Goal: Task Accomplishment & Management: Use online tool/utility

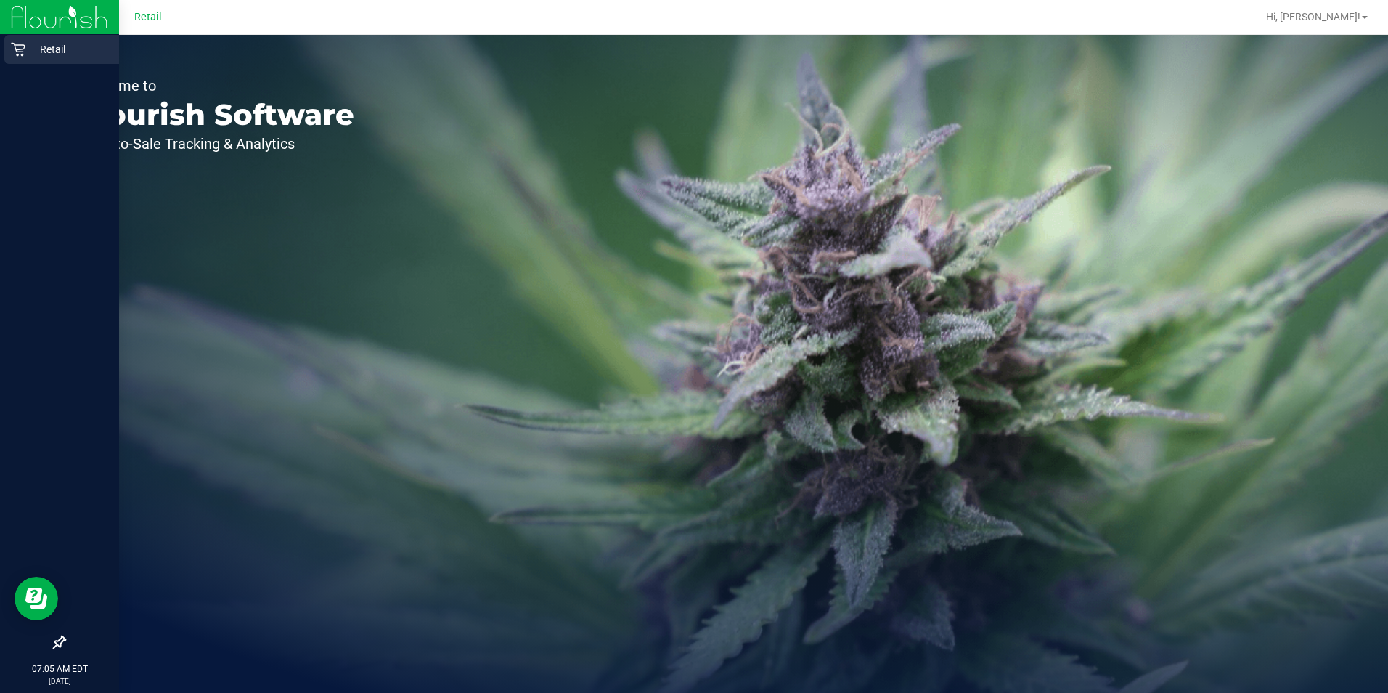
click at [34, 53] on p "Retail" at bounding box center [68, 49] width 87 height 17
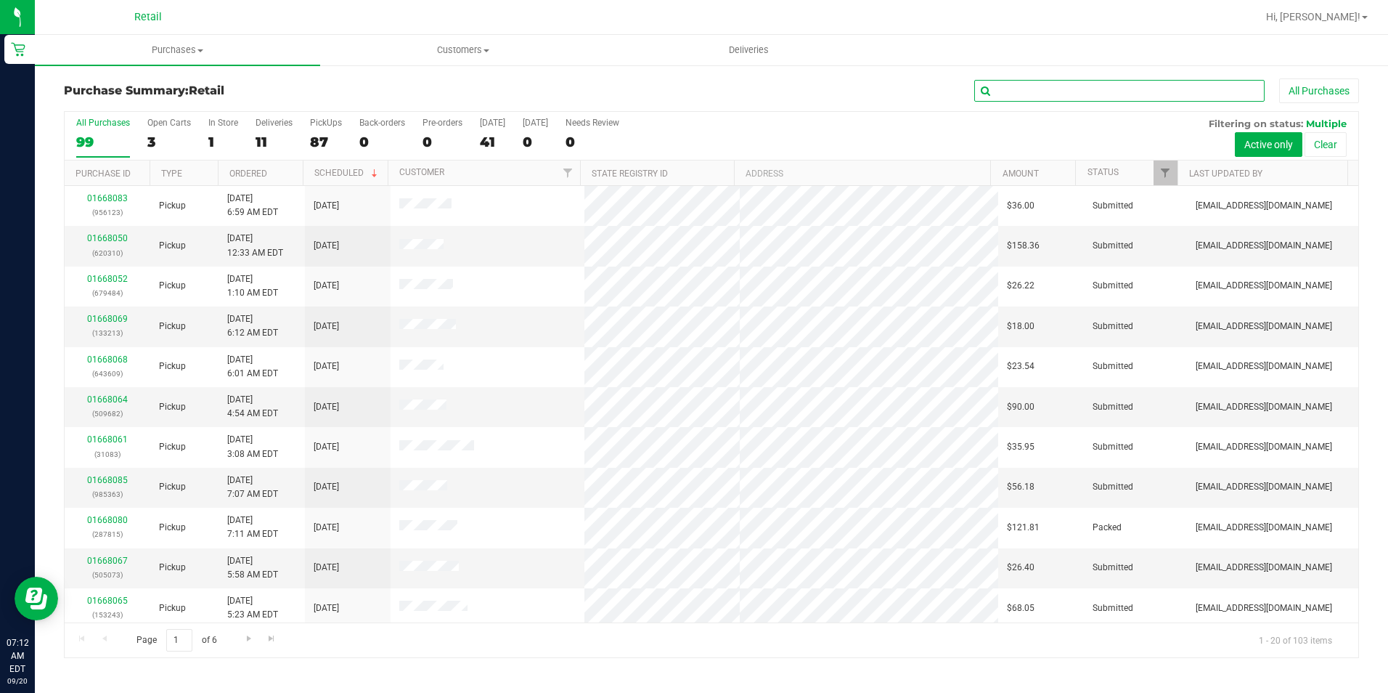
click at [1074, 99] on input "text" at bounding box center [1120, 91] width 290 height 22
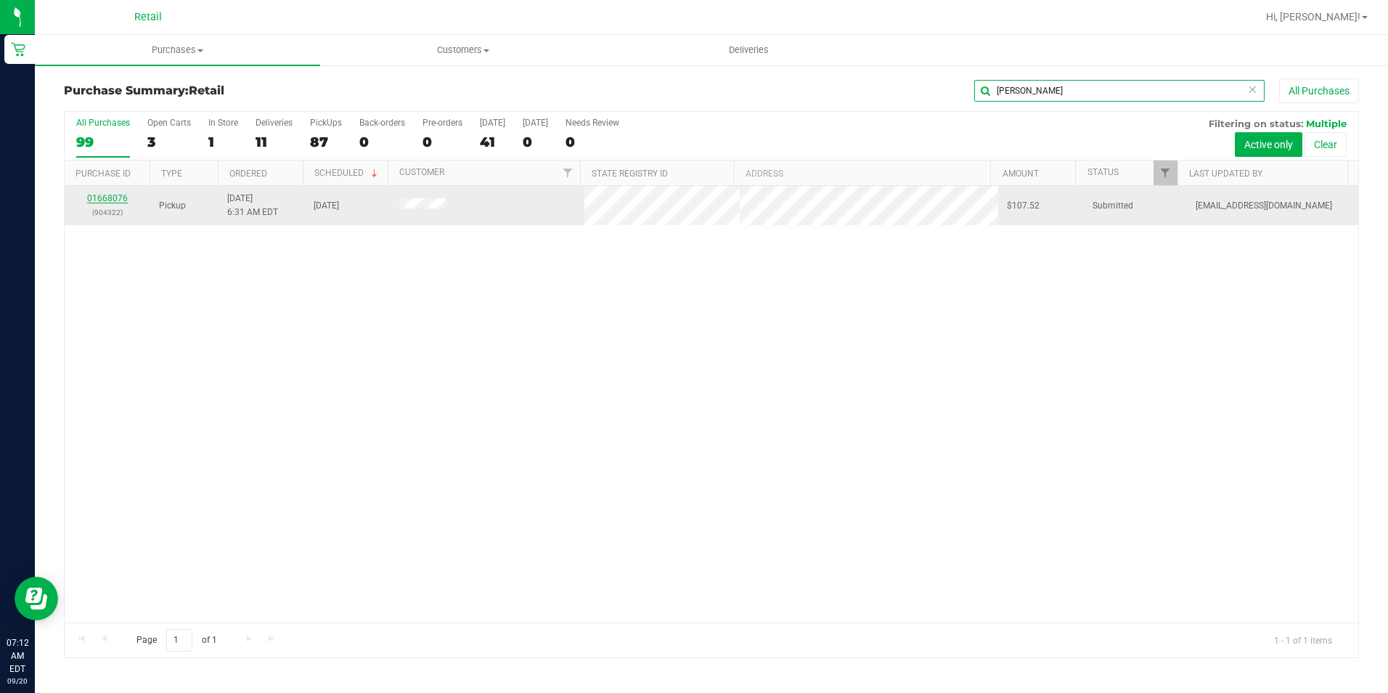
type input "elia"
click at [105, 199] on link "01668076" at bounding box center [107, 198] width 41 height 10
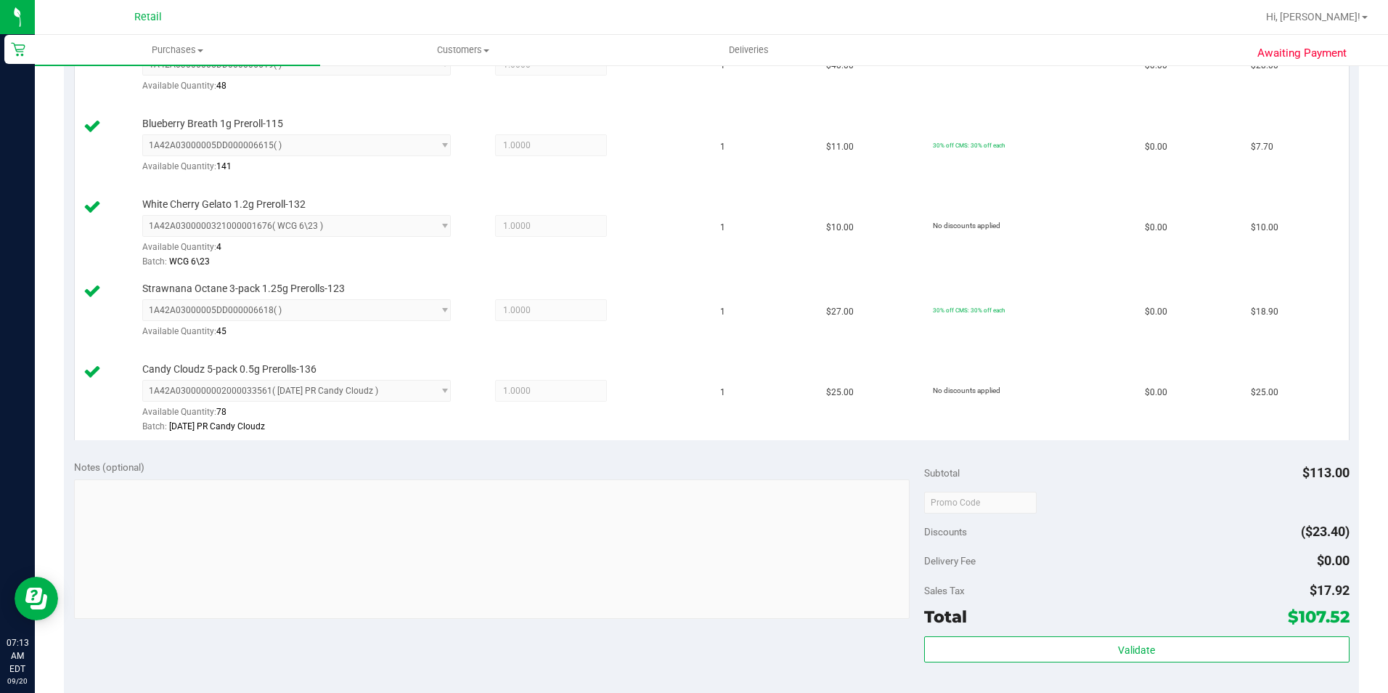
scroll to position [508, 0]
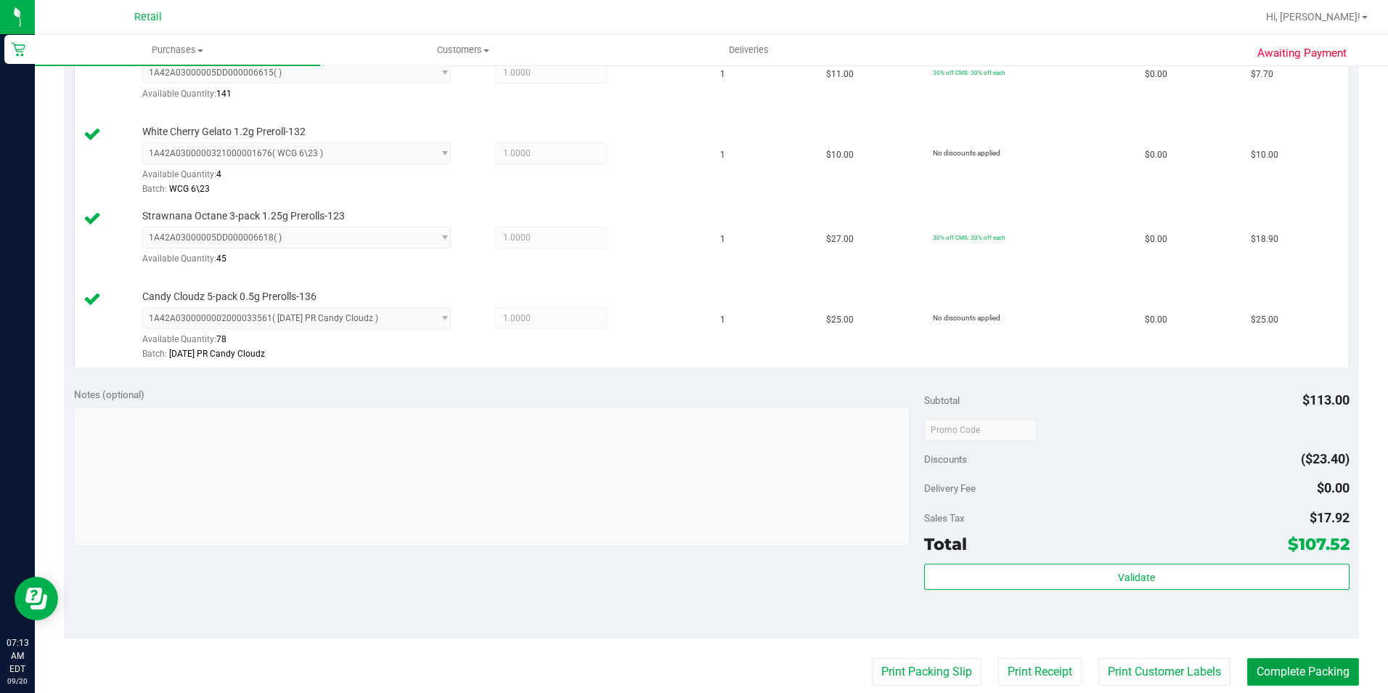
click at [1252, 666] on button "Complete Packing" at bounding box center [1304, 672] width 112 height 28
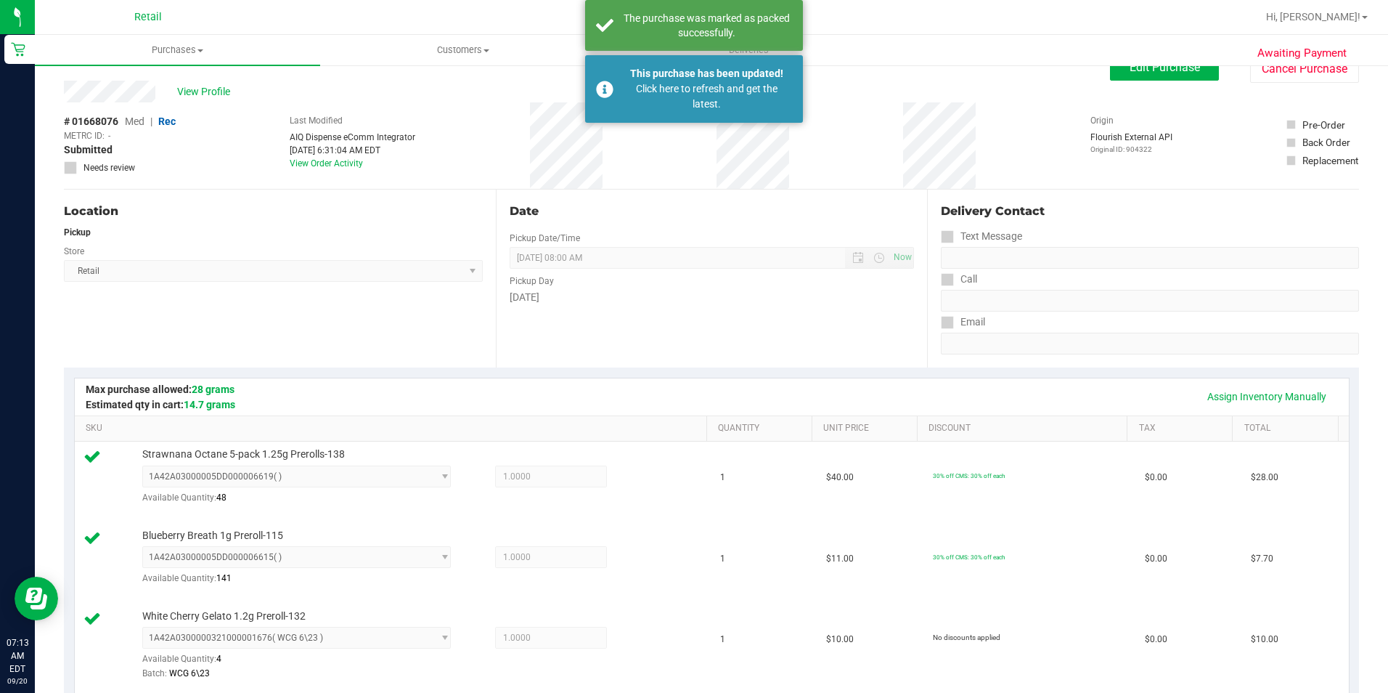
scroll to position [0, 0]
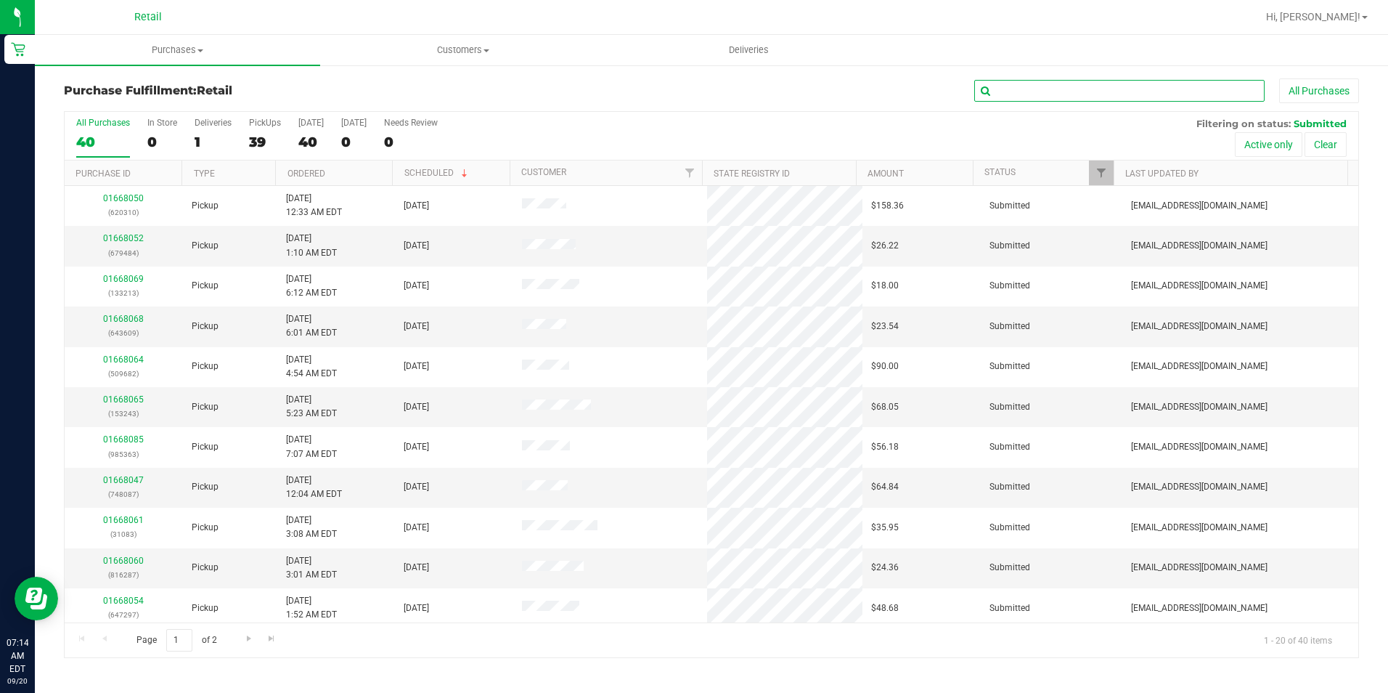
click at [1097, 89] on input "text" at bounding box center [1120, 91] width 290 height 22
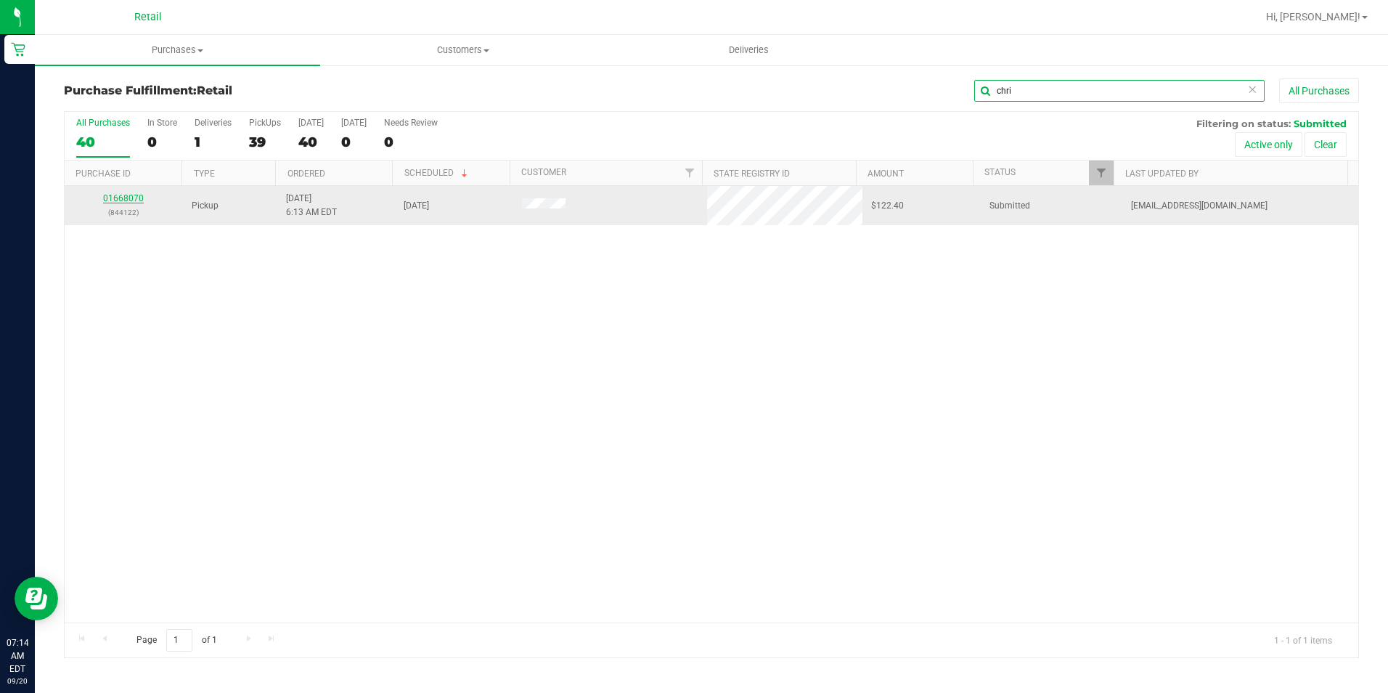
type input "chri"
click at [113, 198] on link "01668070" at bounding box center [123, 198] width 41 height 10
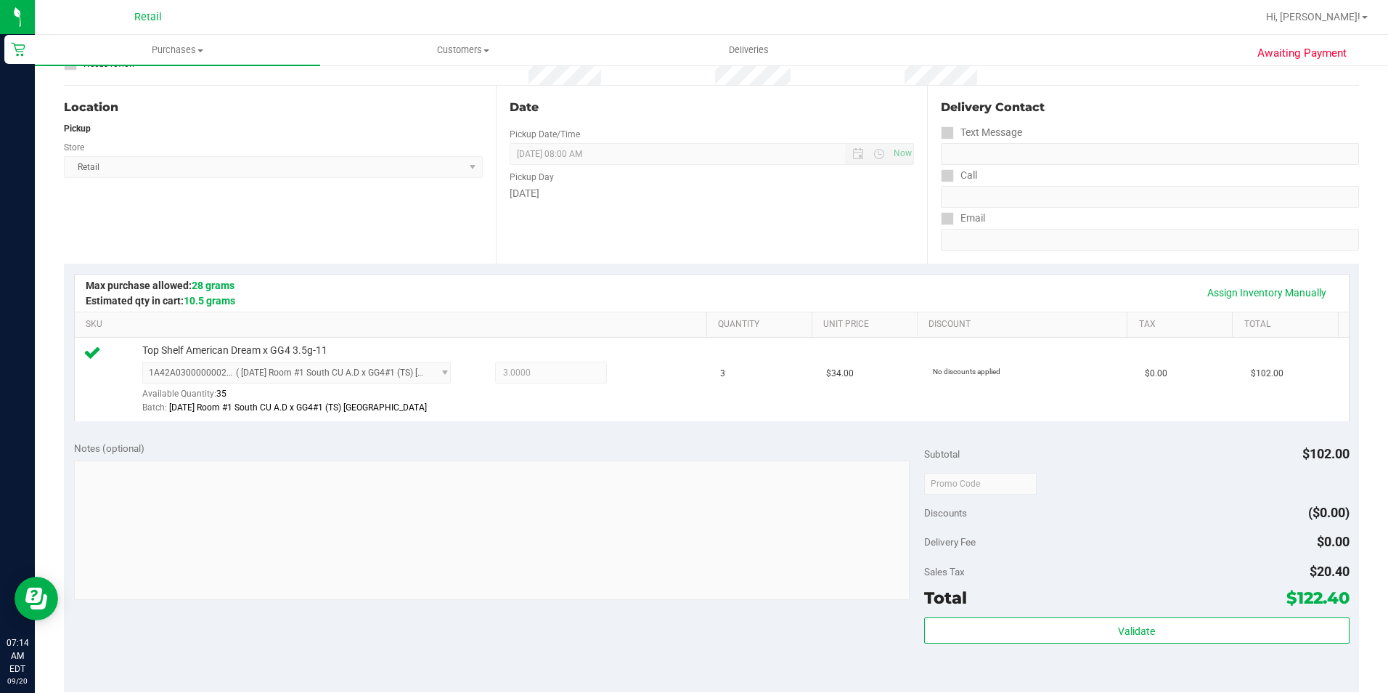
scroll to position [218, 0]
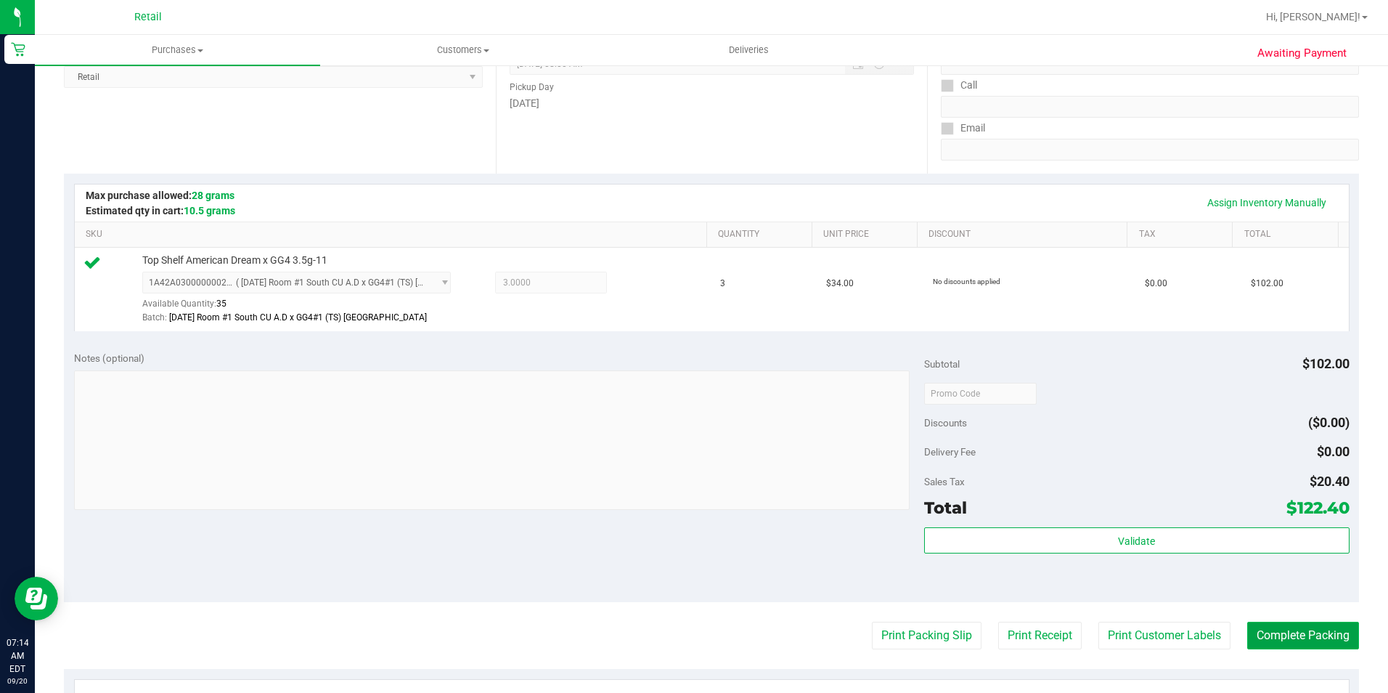
click at [1275, 643] on button "Complete Packing" at bounding box center [1304, 636] width 112 height 28
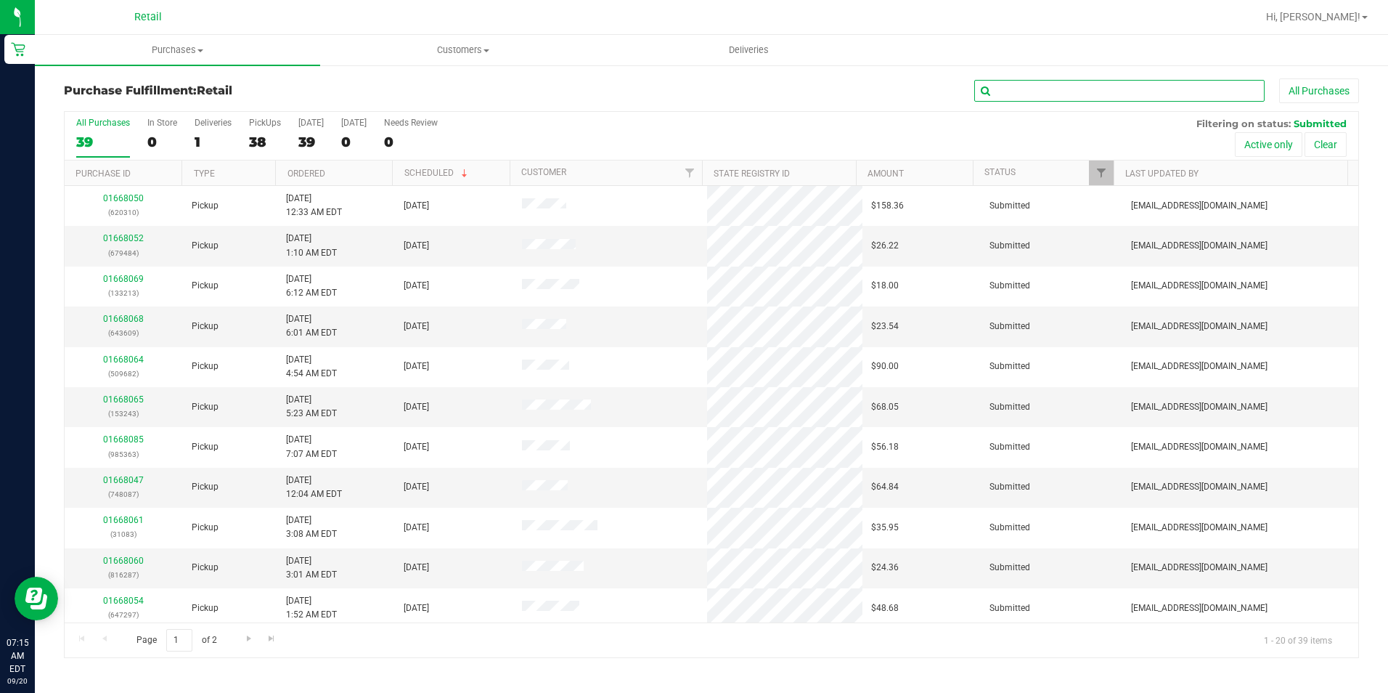
click at [1179, 86] on input "text" at bounding box center [1120, 91] width 290 height 22
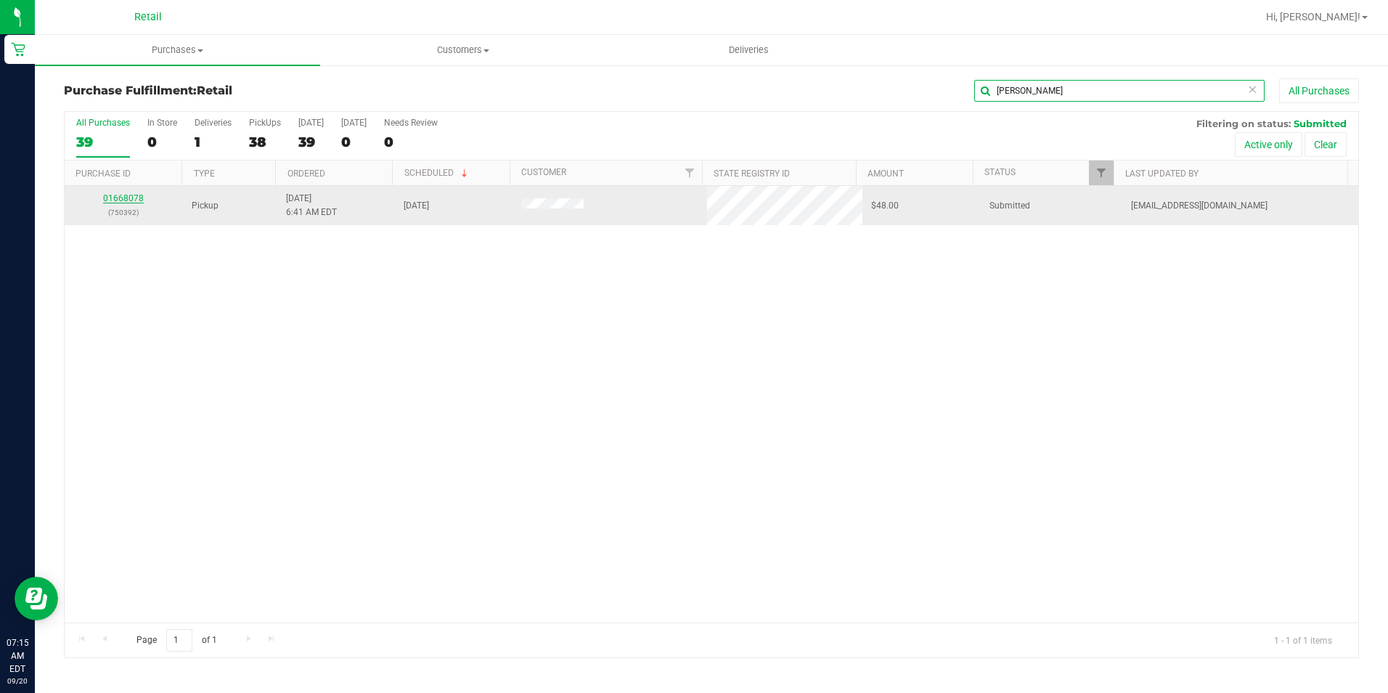
type input "steve"
click at [126, 195] on link "01668078" at bounding box center [123, 198] width 41 height 10
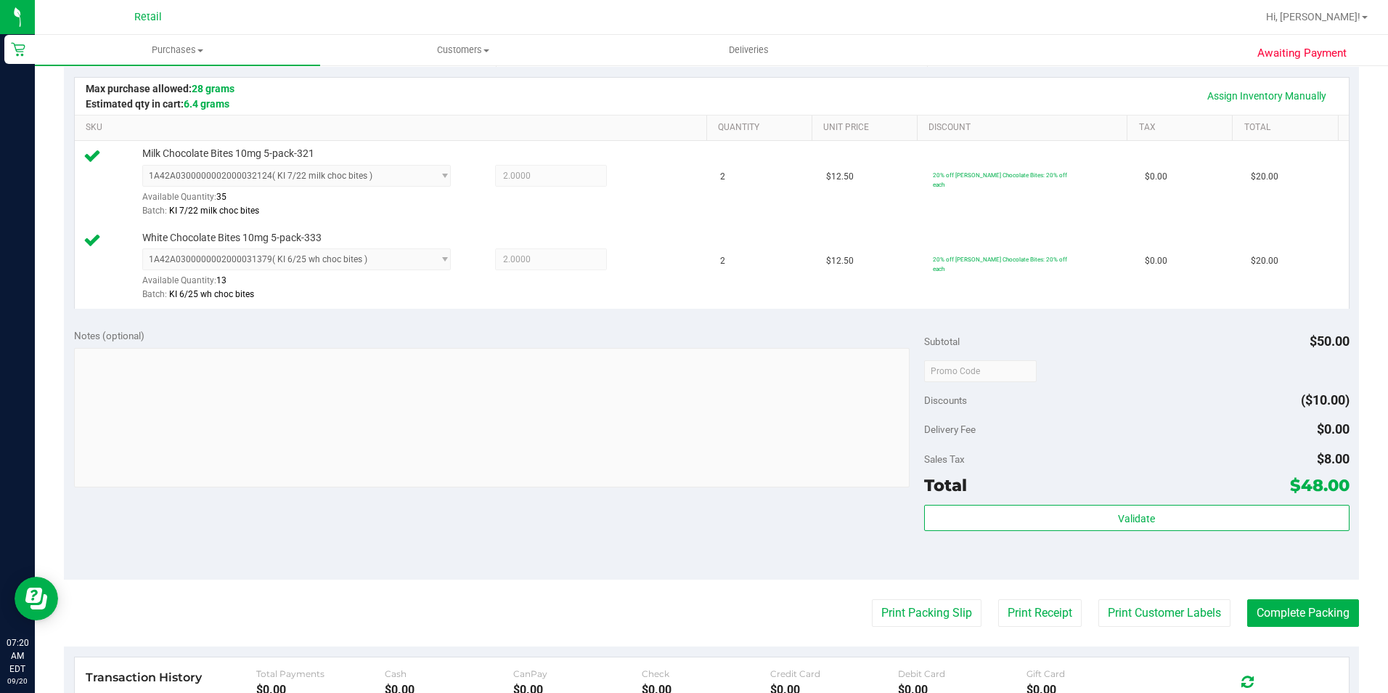
scroll to position [363, 0]
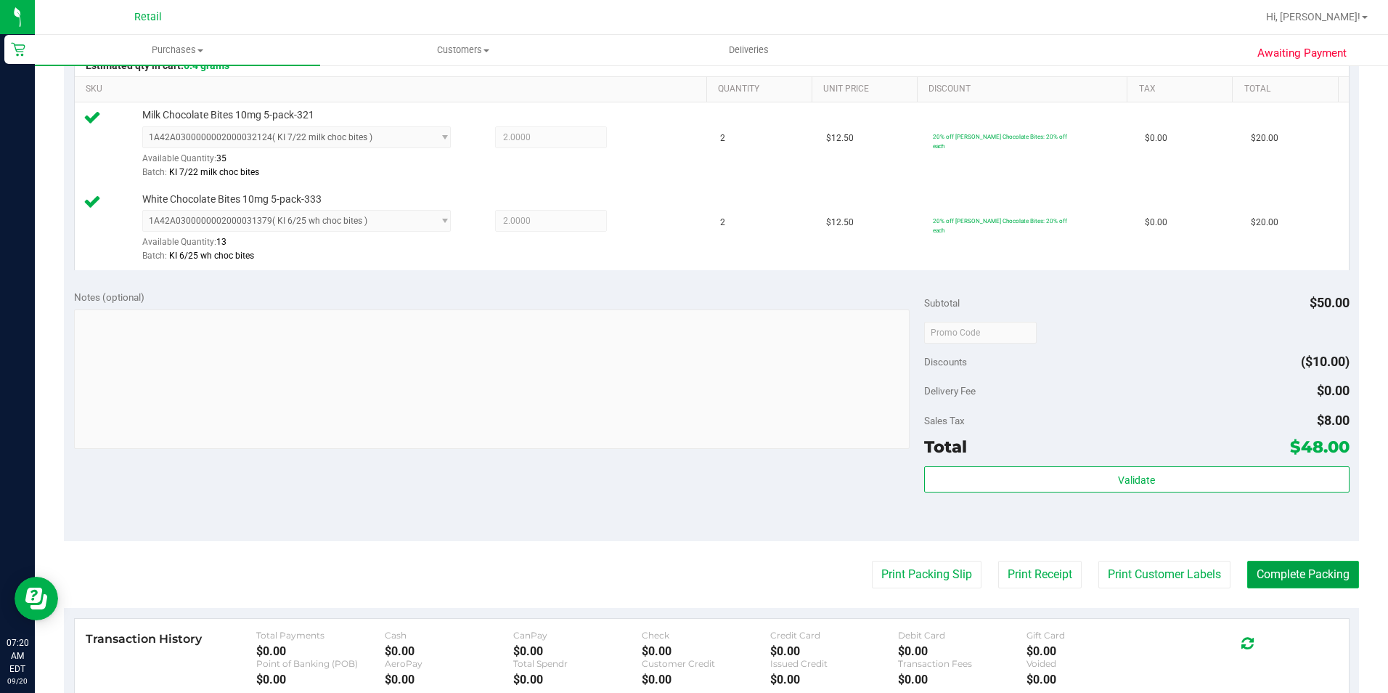
click at [1280, 572] on button "Complete Packing" at bounding box center [1304, 575] width 112 height 28
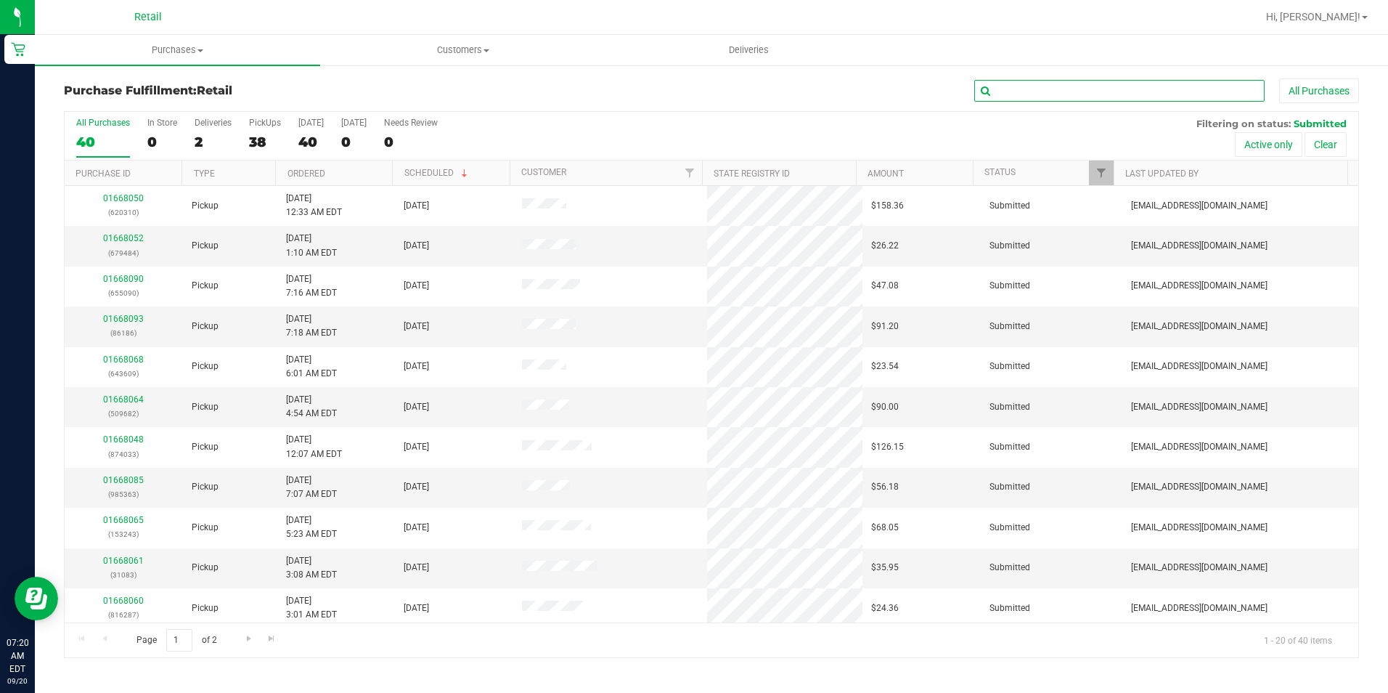
click at [1144, 85] on input "text" at bounding box center [1120, 91] width 290 height 22
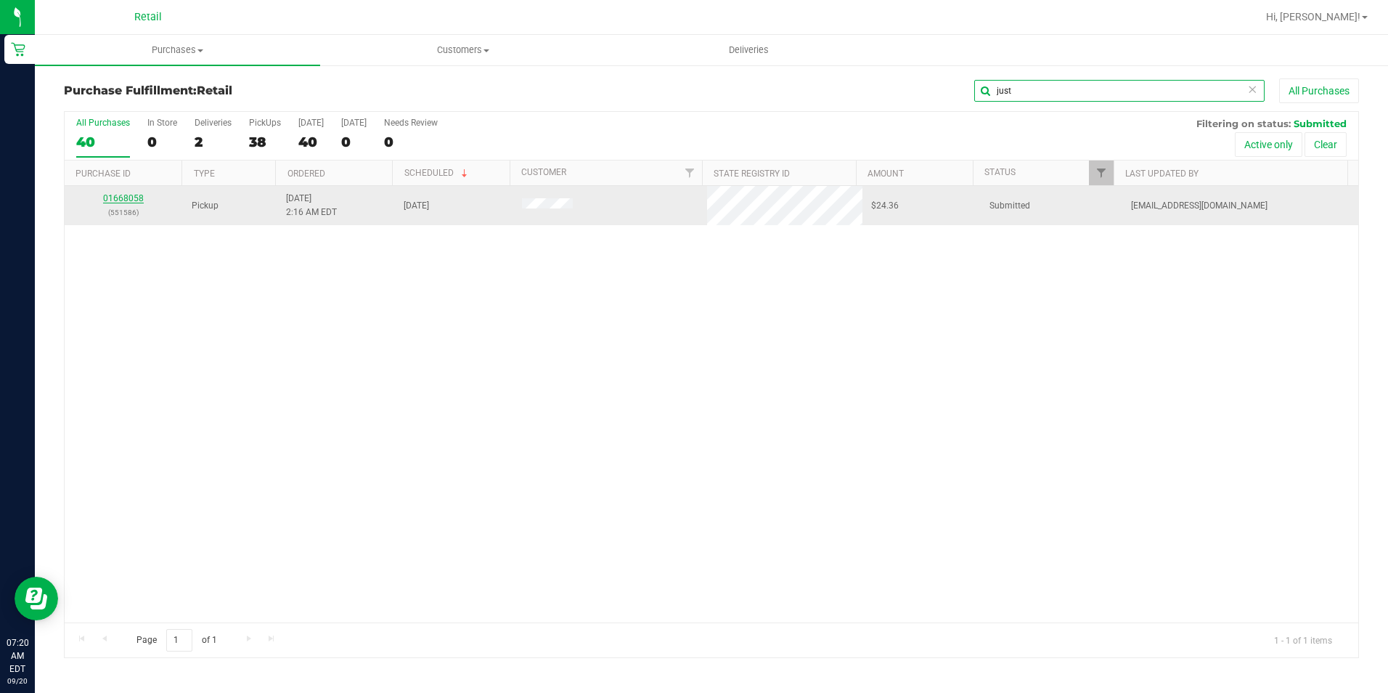
type input "just"
click at [130, 198] on link "01668058" at bounding box center [123, 198] width 41 height 10
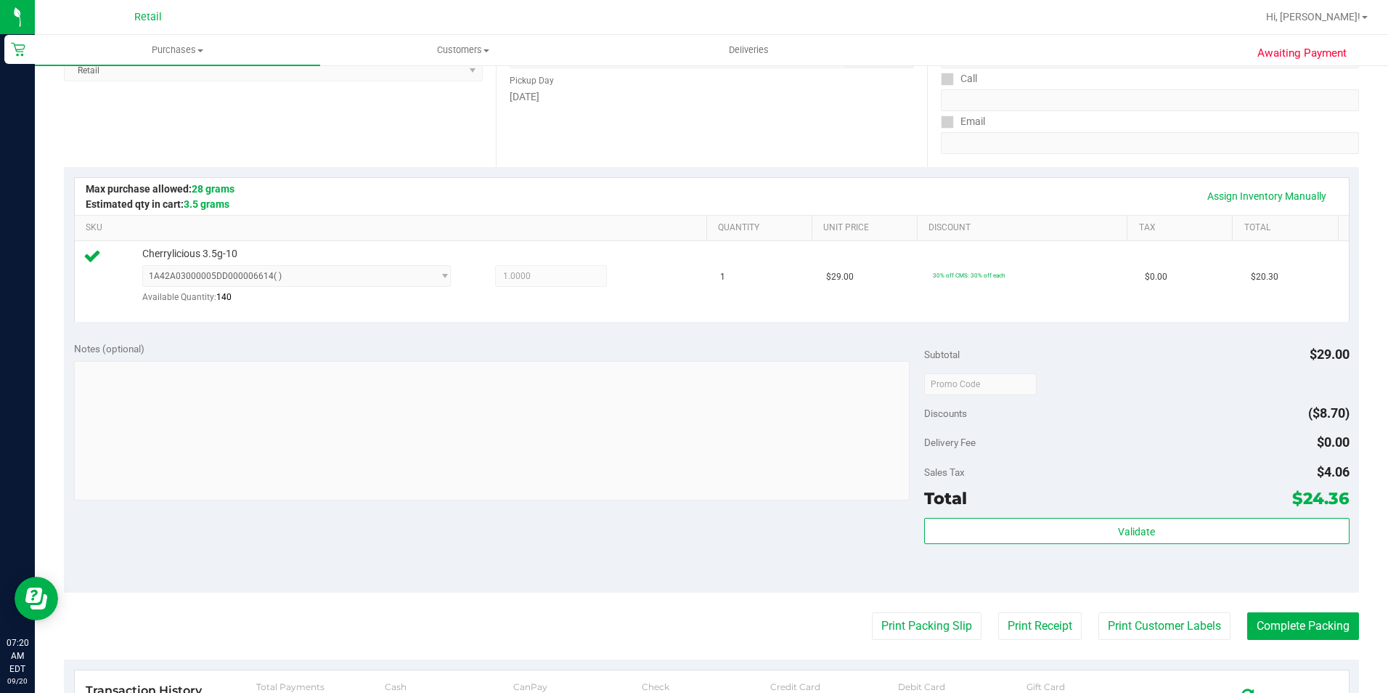
scroll to position [290, 0]
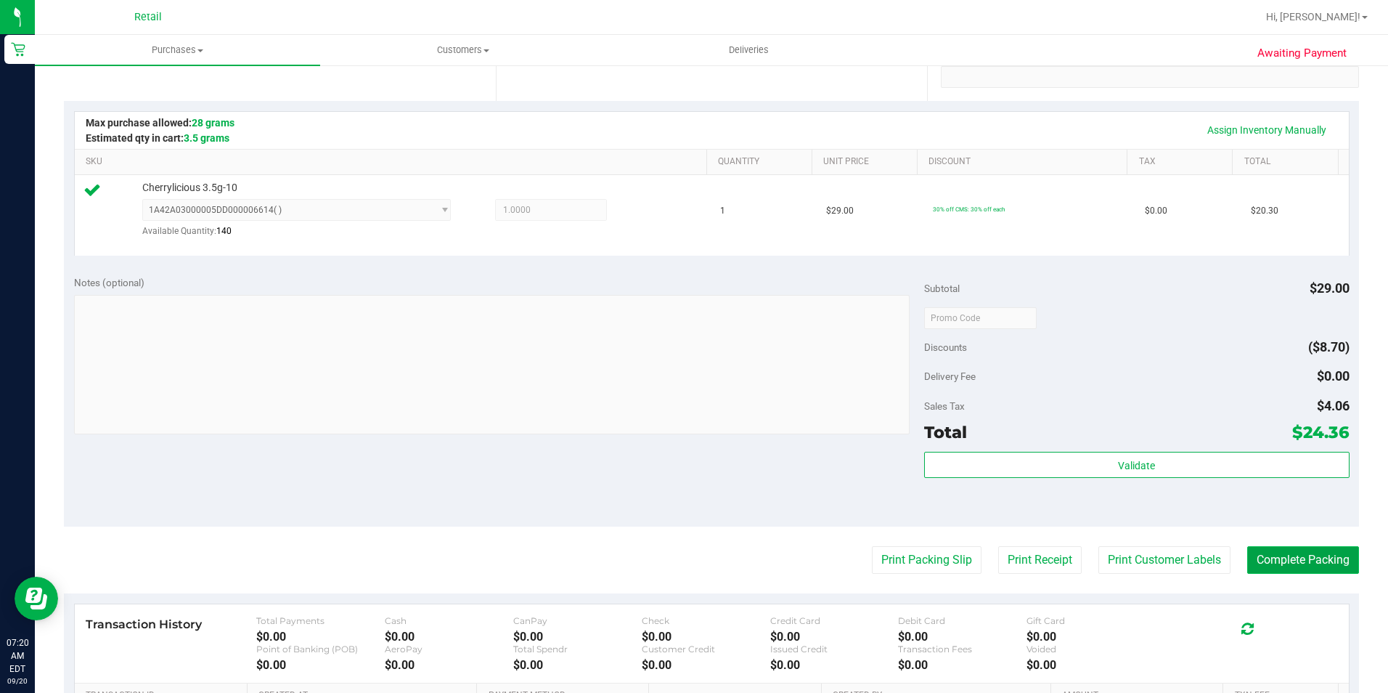
click at [1272, 570] on button "Complete Packing" at bounding box center [1304, 560] width 112 height 28
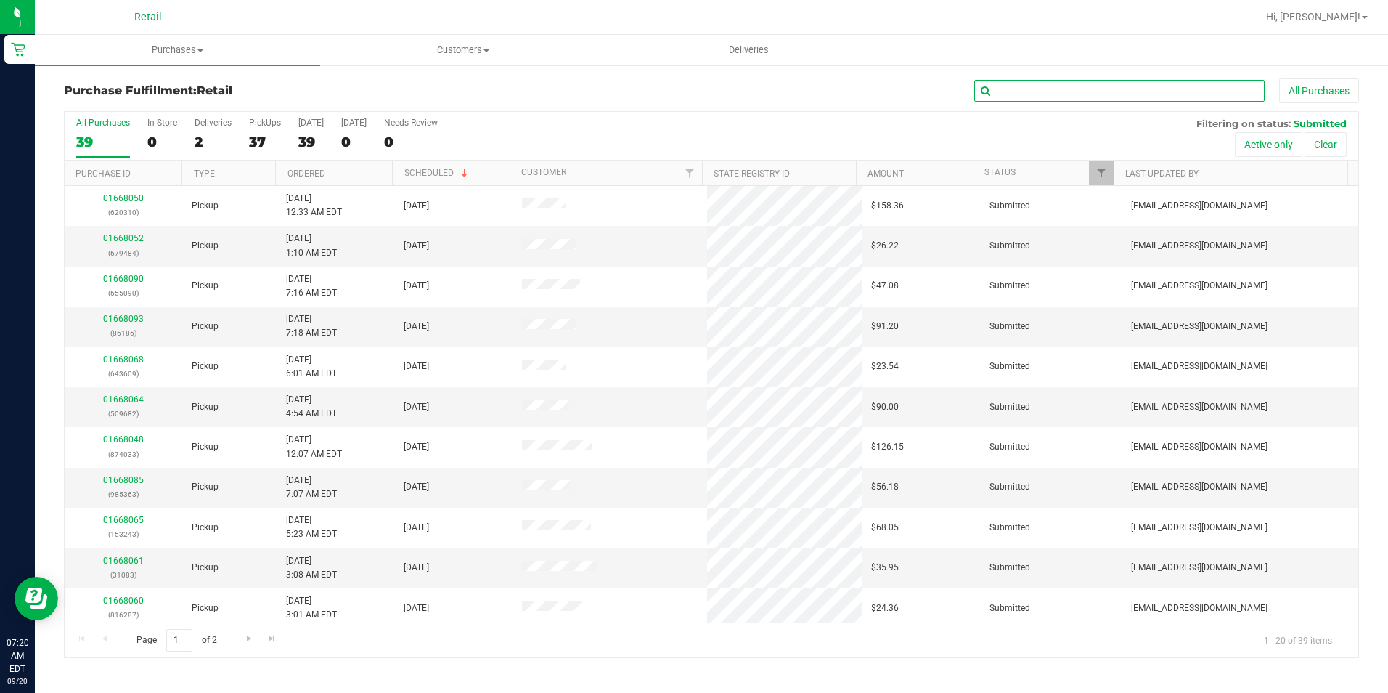
click at [1122, 89] on input "text" at bounding box center [1120, 91] width 290 height 22
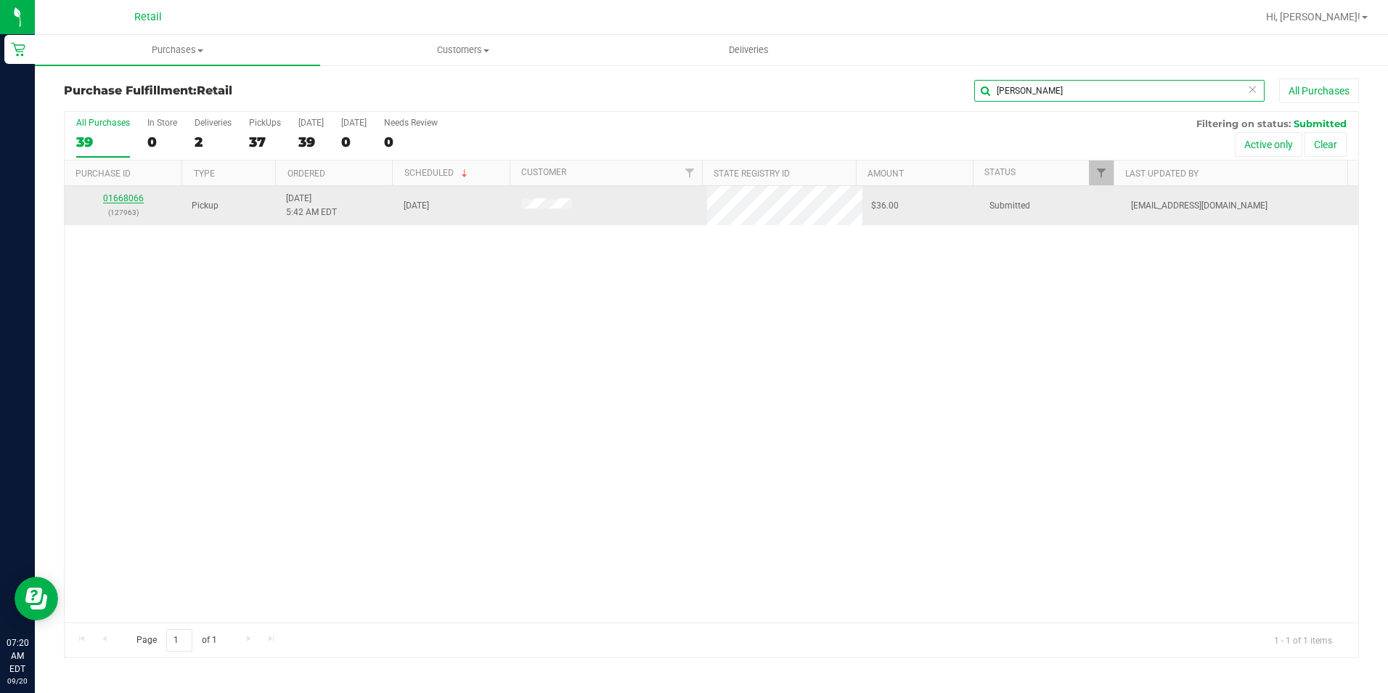
type input "kevin"
click at [107, 195] on link "01668066" at bounding box center [123, 198] width 41 height 10
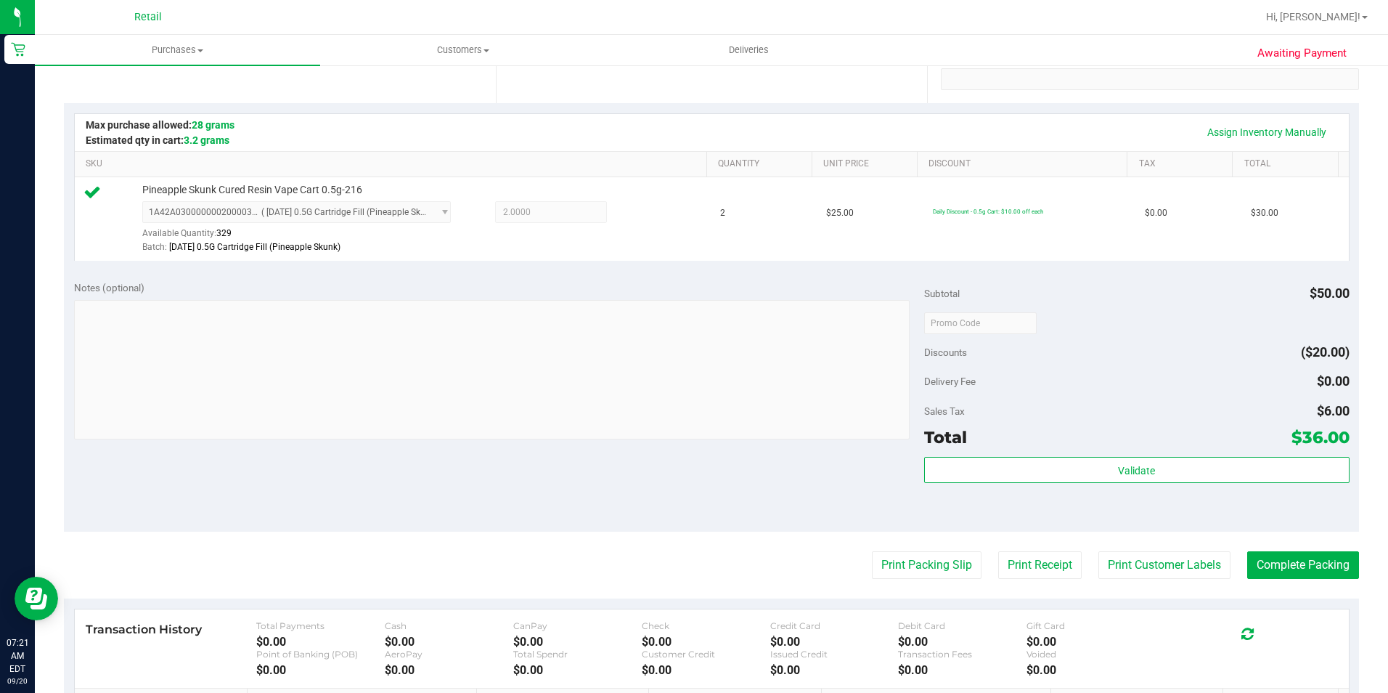
scroll to position [290, 0]
click at [1330, 550] on button "Complete Packing" at bounding box center [1304, 563] width 112 height 28
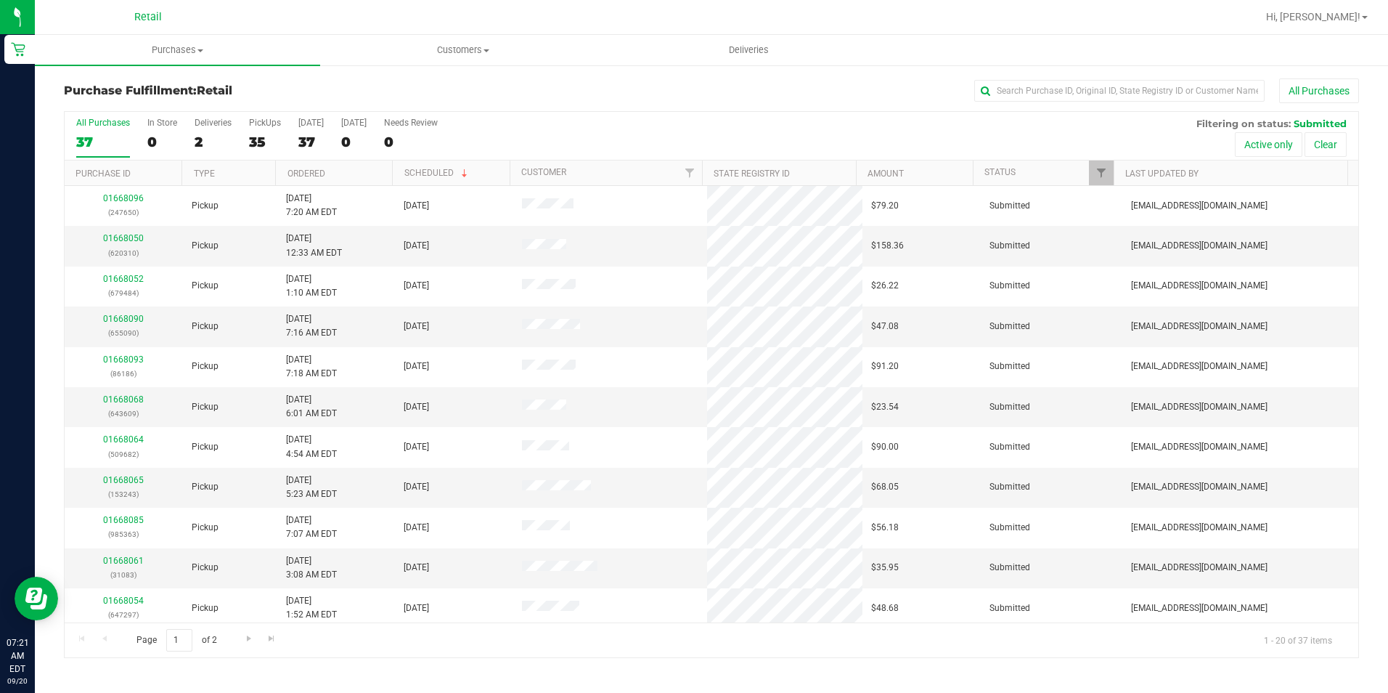
click at [1270, 92] on div "All Purchases" at bounding box center [927, 90] width 863 height 25
click at [1225, 92] on input "text" at bounding box center [1120, 91] width 290 height 22
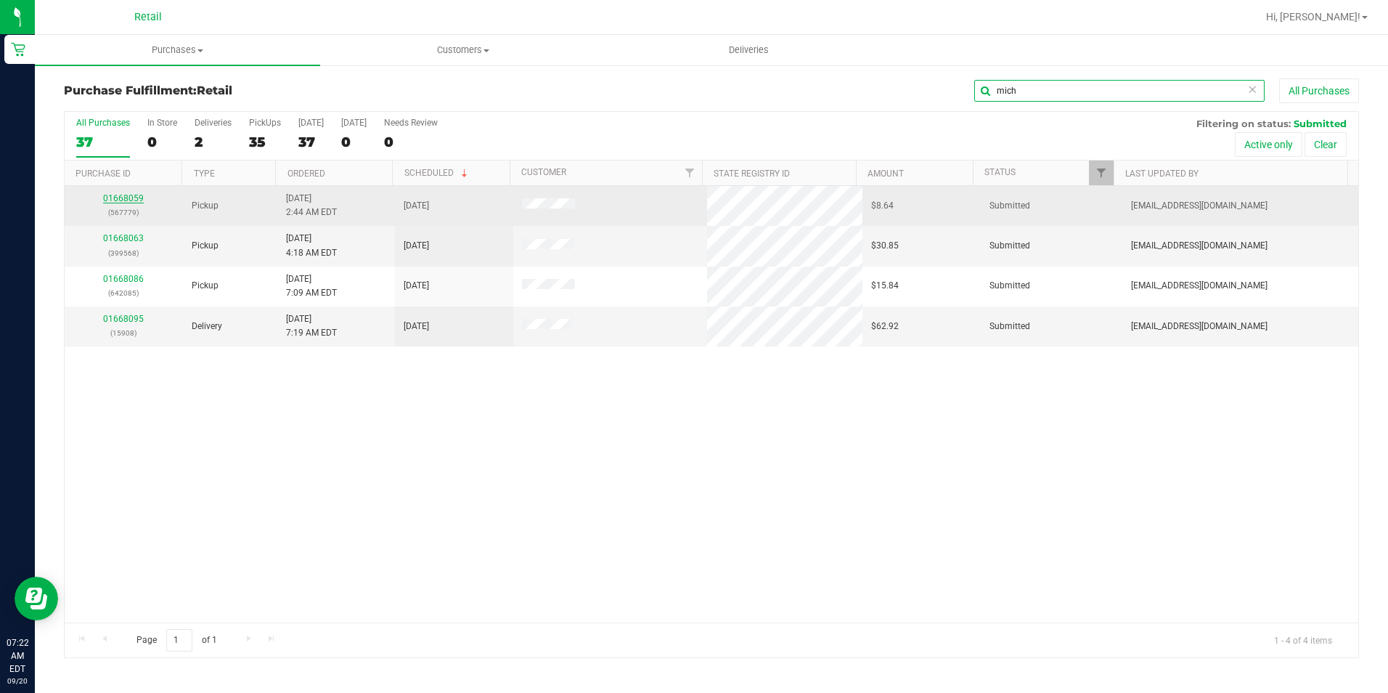
type input "mich"
click at [133, 197] on link "01668059" at bounding box center [123, 198] width 41 height 10
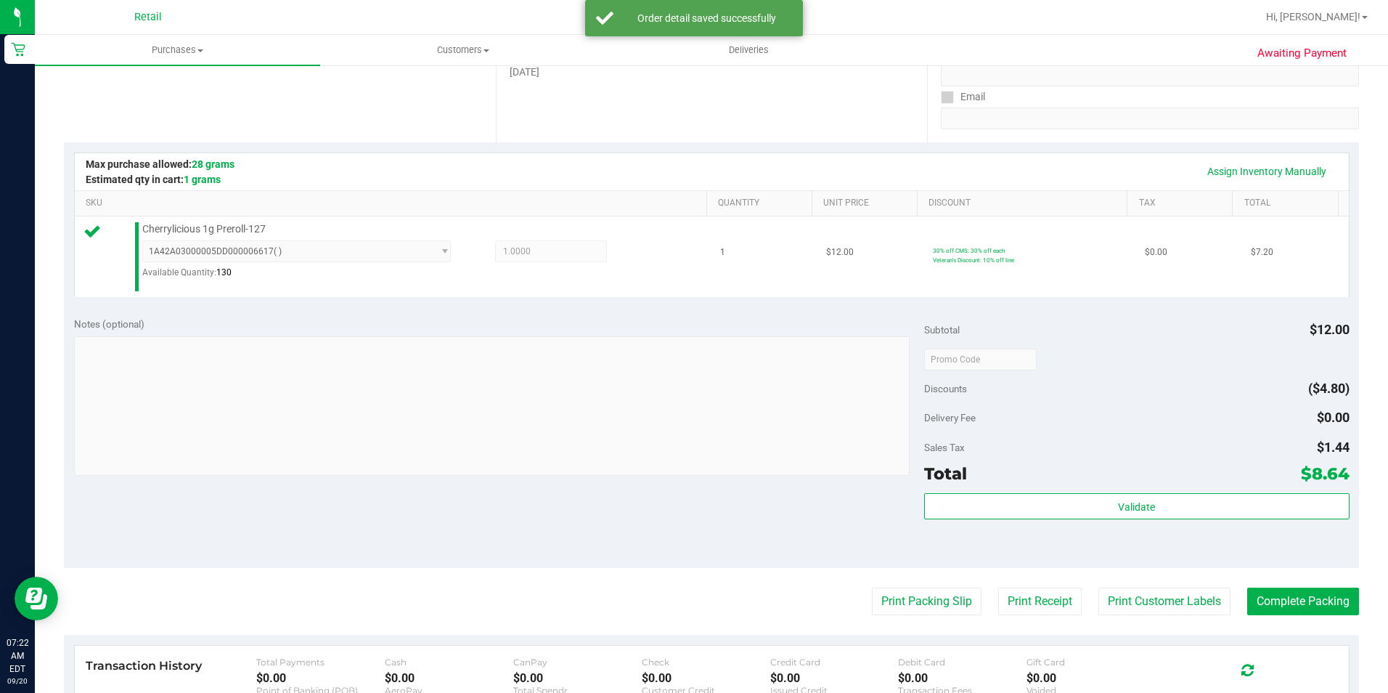
scroll to position [290, 0]
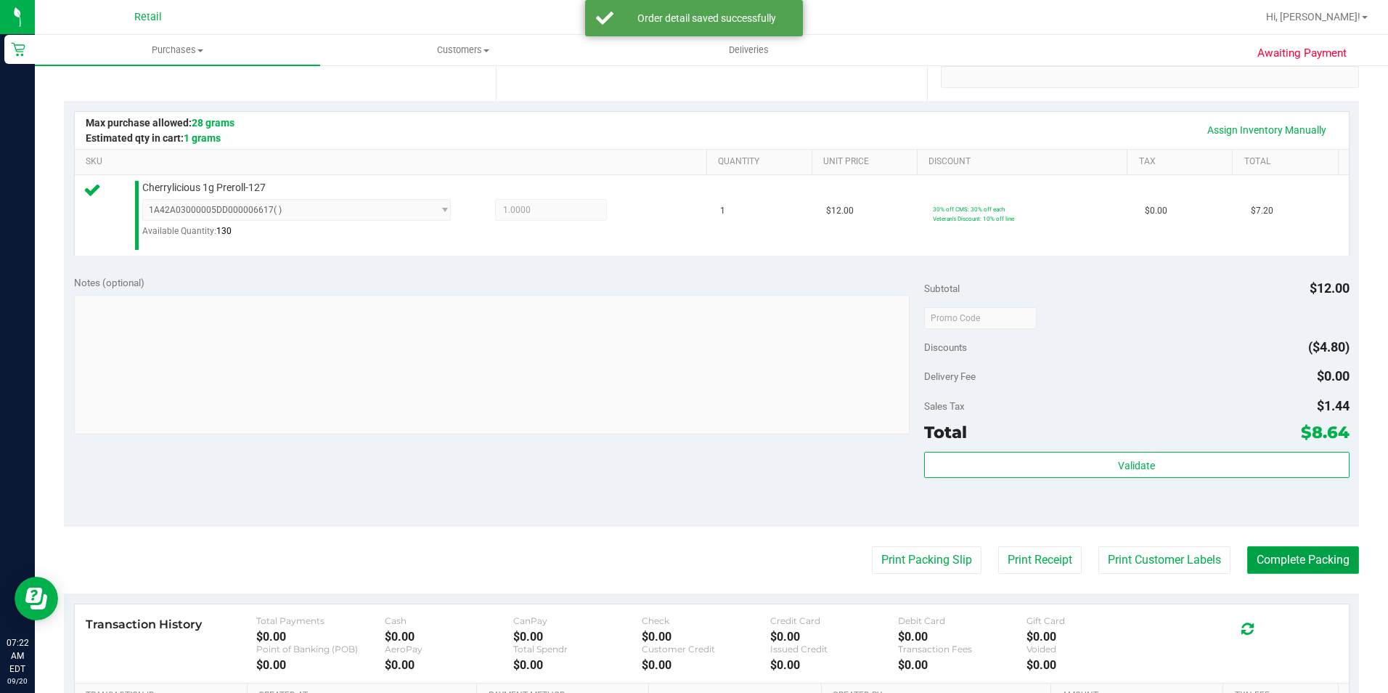
click at [1317, 572] on button "Complete Packing" at bounding box center [1304, 560] width 112 height 28
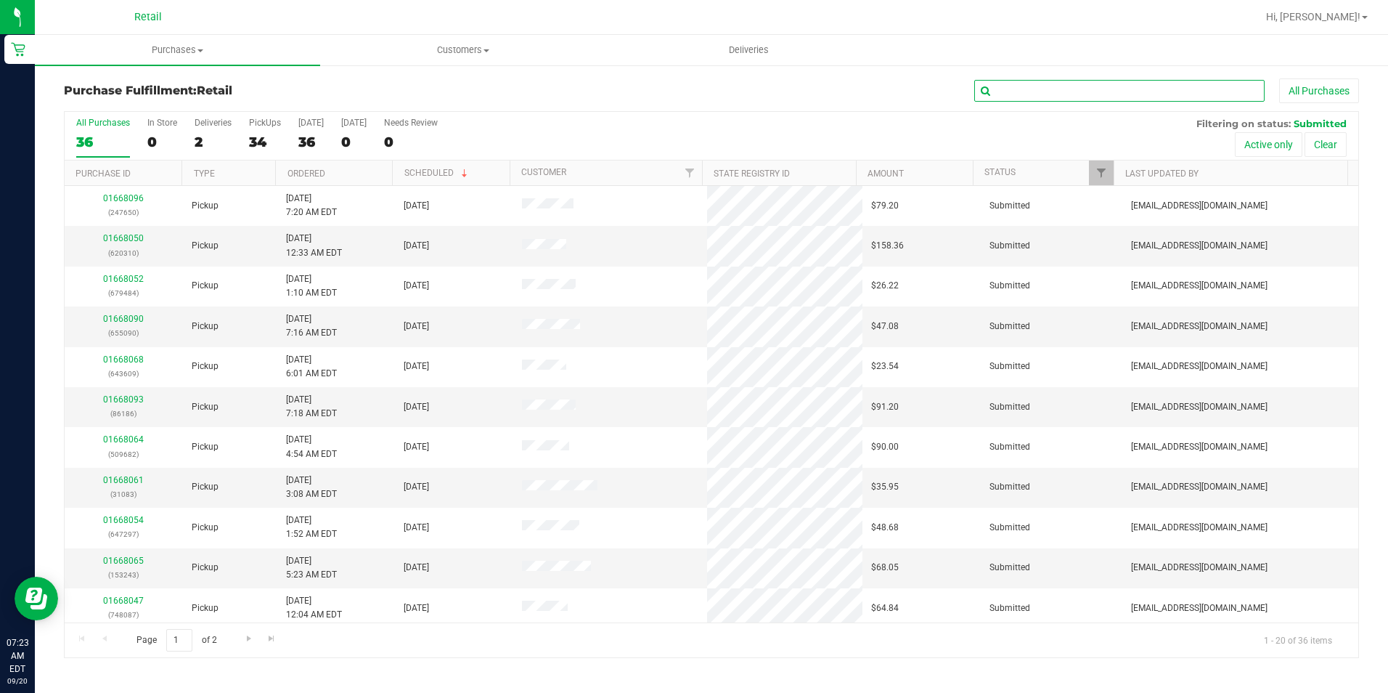
click at [1086, 84] on input "text" at bounding box center [1120, 91] width 290 height 22
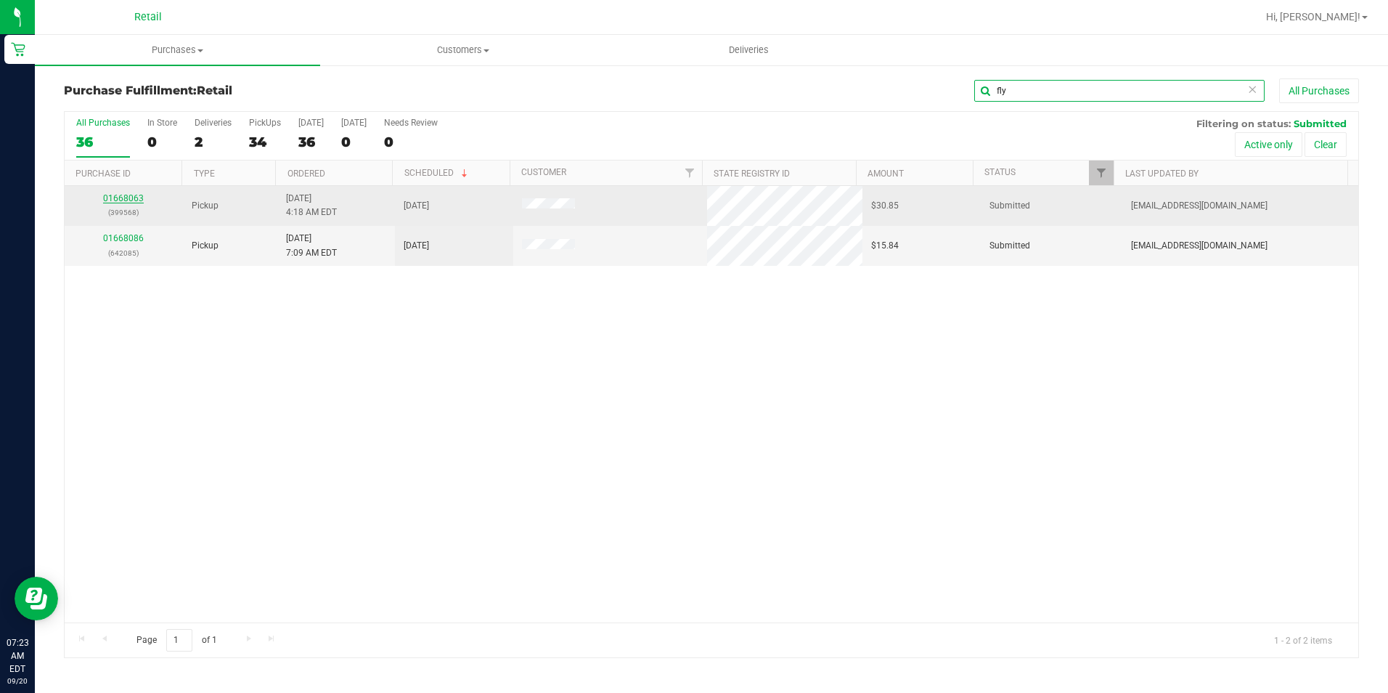
type input "fly"
click at [113, 197] on link "01668063" at bounding box center [123, 198] width 41 height 10
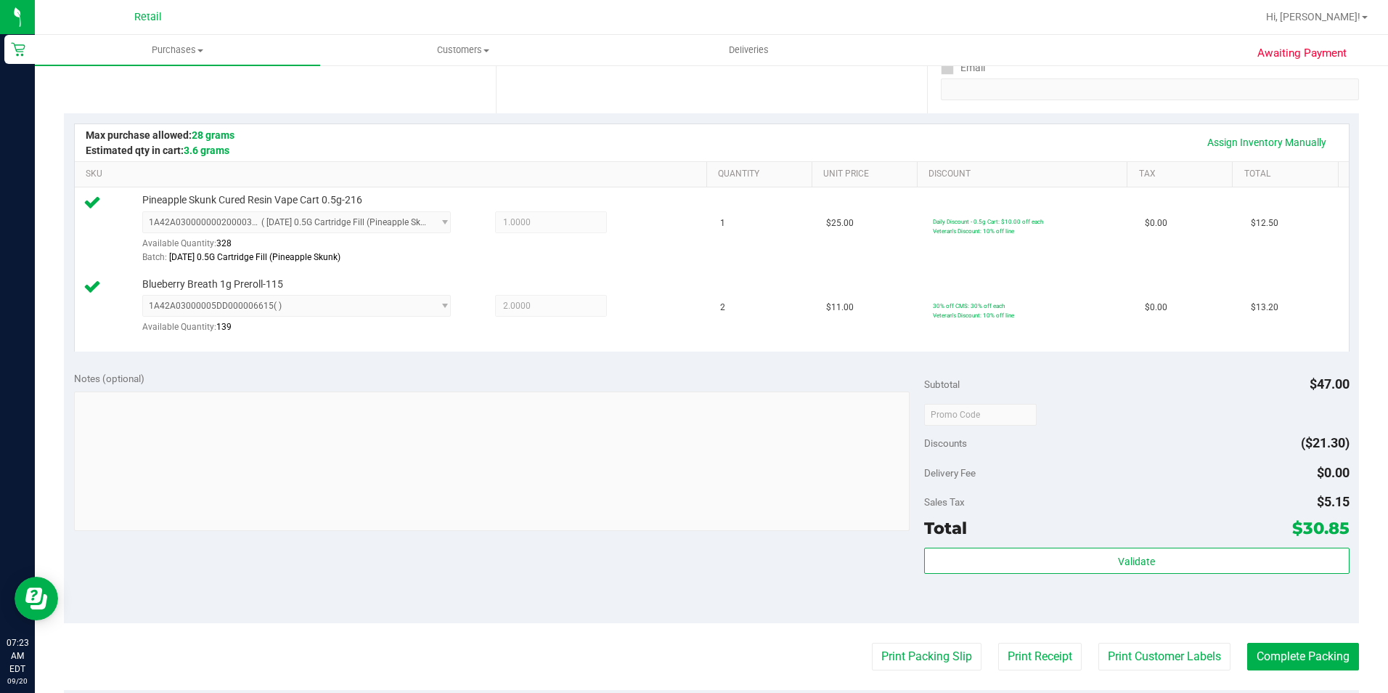
scroll to position [290, 0]
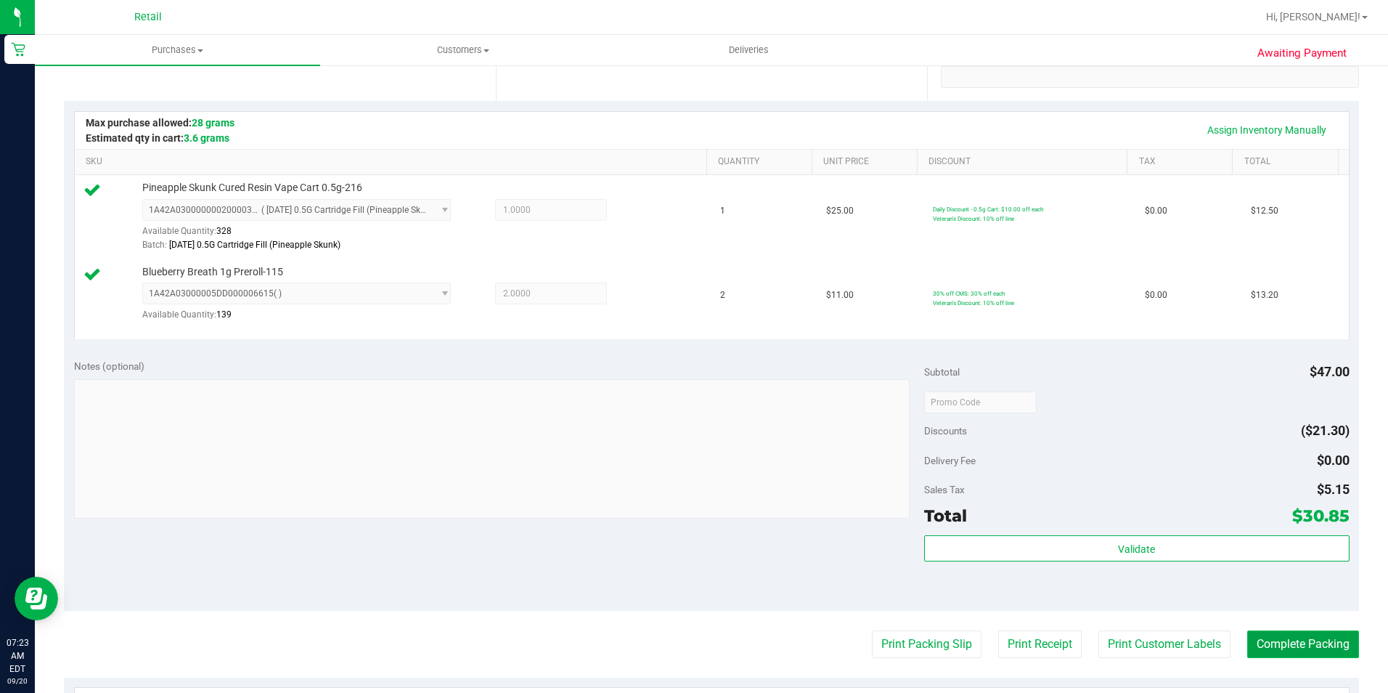
click at [1277, 643] on button "Complete Packing" at bounding box center [1304, 644] width 112 height 28
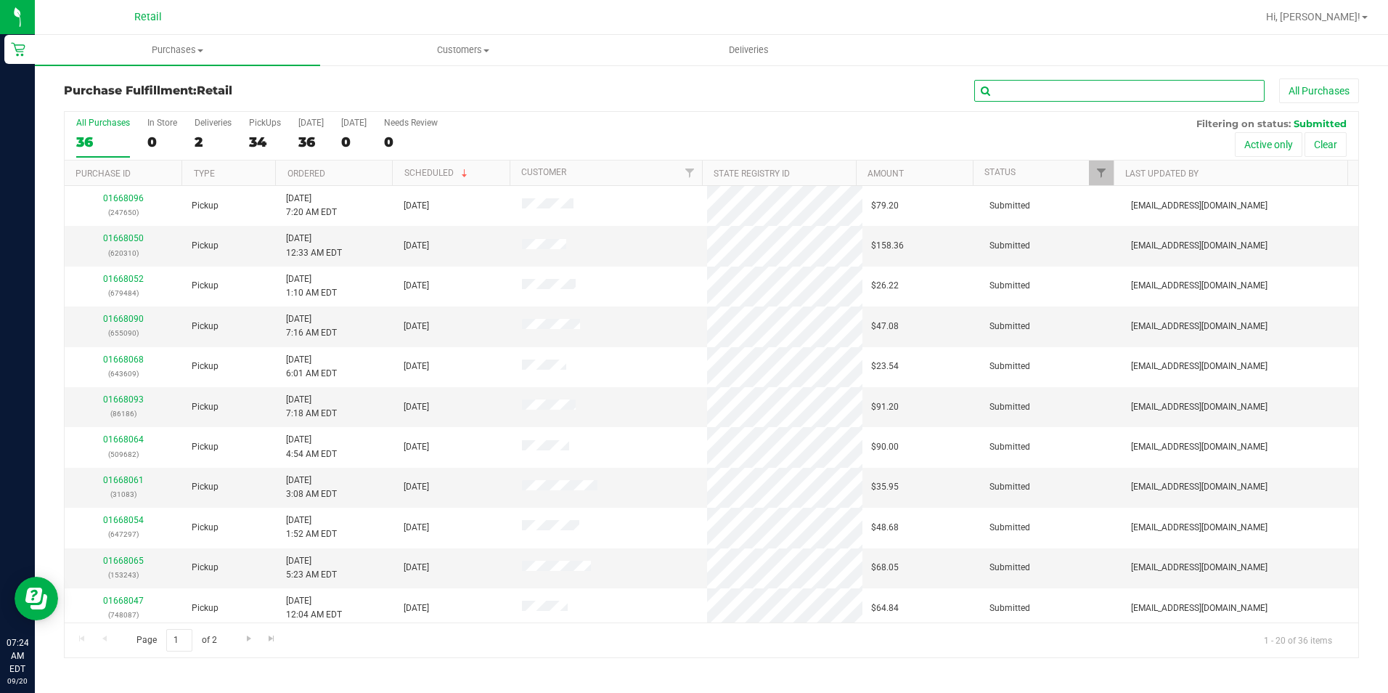
click at [1149, 86] on input "text" at bounding box center [1120, 91] width 290 height 22
click at [1099, 93] on input "text" at bounding box center [1120, 91] width 290 height 22
click at [1080, 93] on input "text" at bounding box center [1120, 91] width 290 height 22
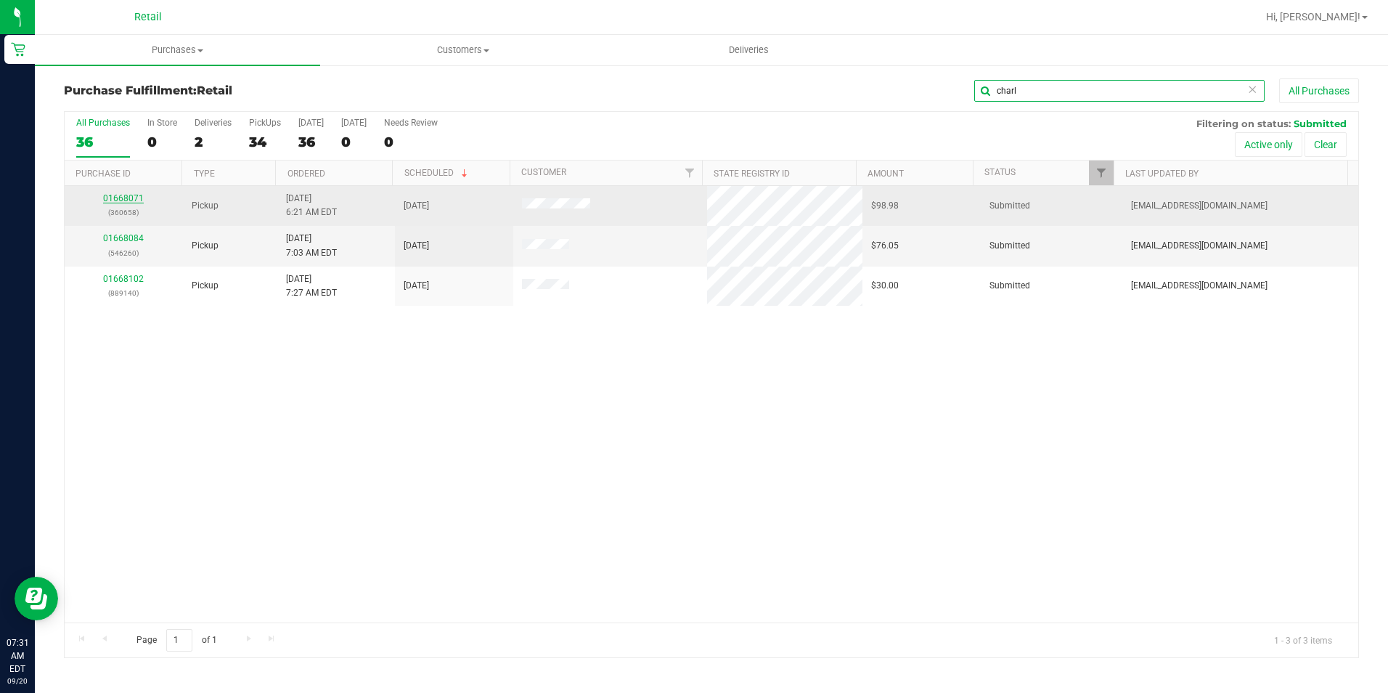
type input "charl"
click at [127, 198] on link "01668071" at bounding box center [123, 198] width 41 height 10
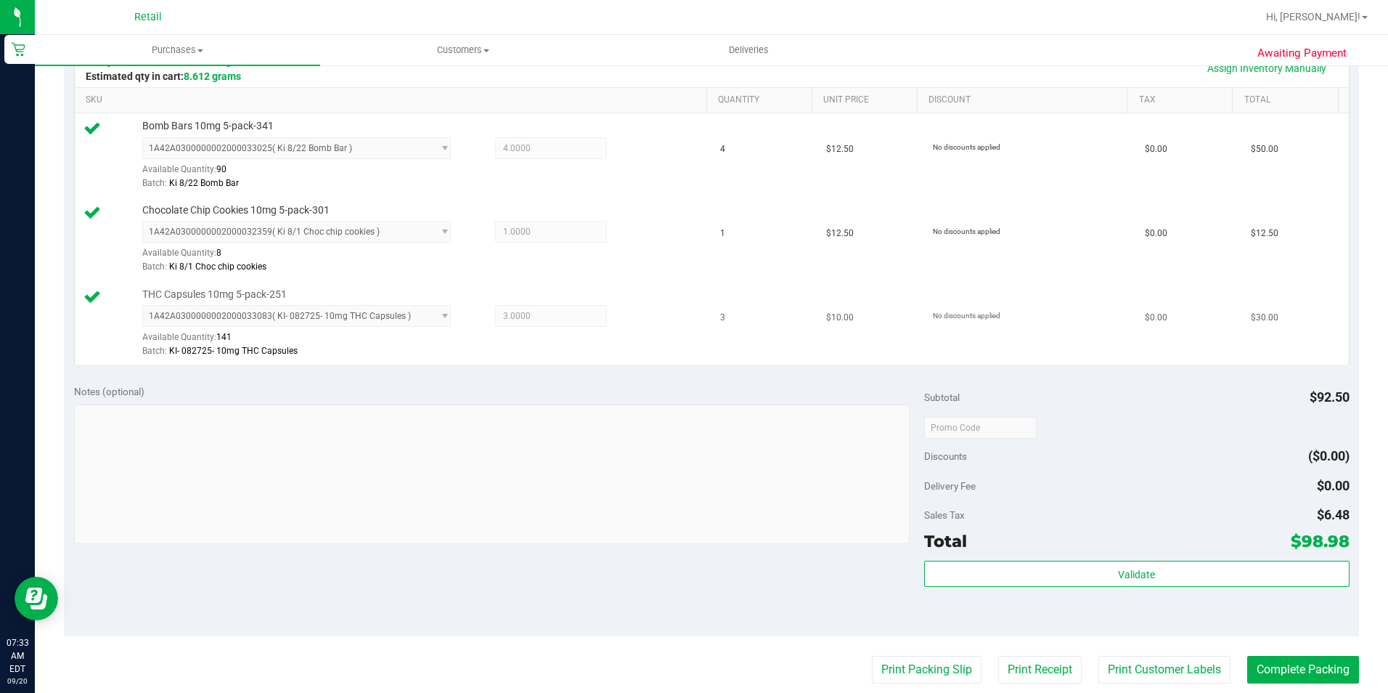
scroll to position [363, 0]
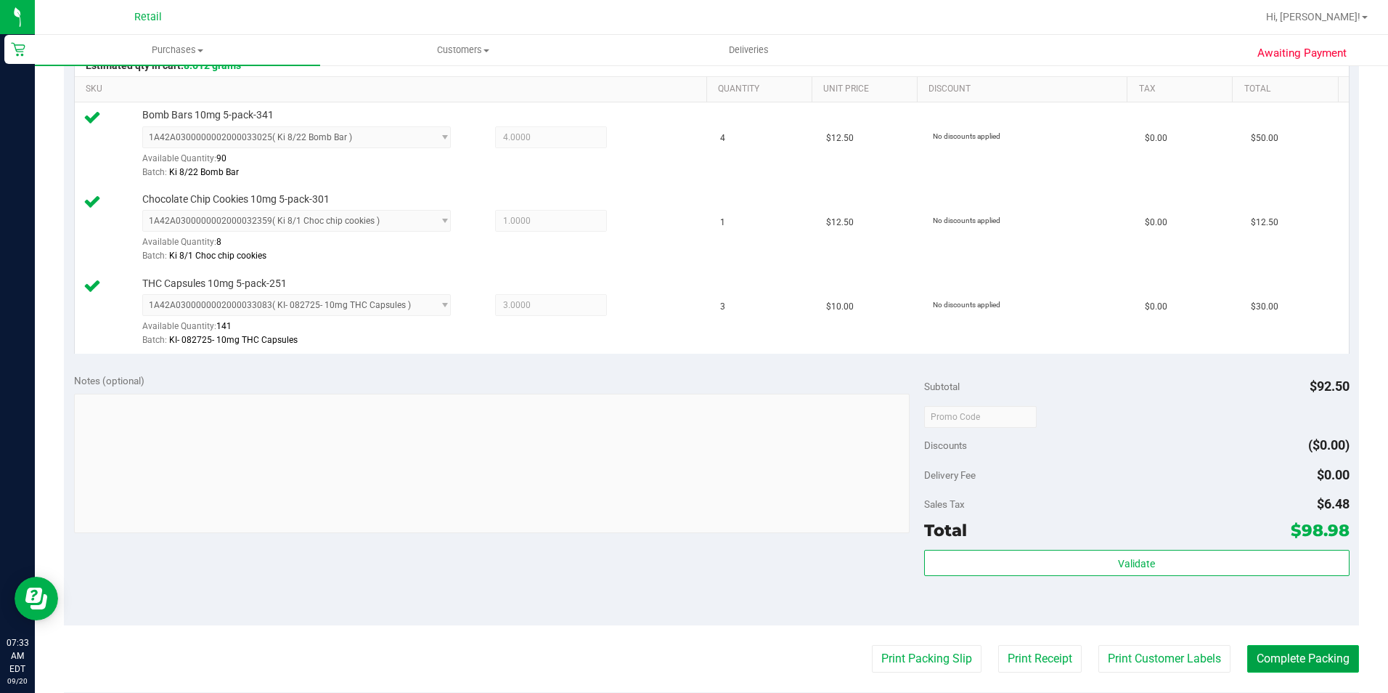
click at [1298, 662] on button "Complete Packing" at bounding box center [1304, 659] width 112 height 28
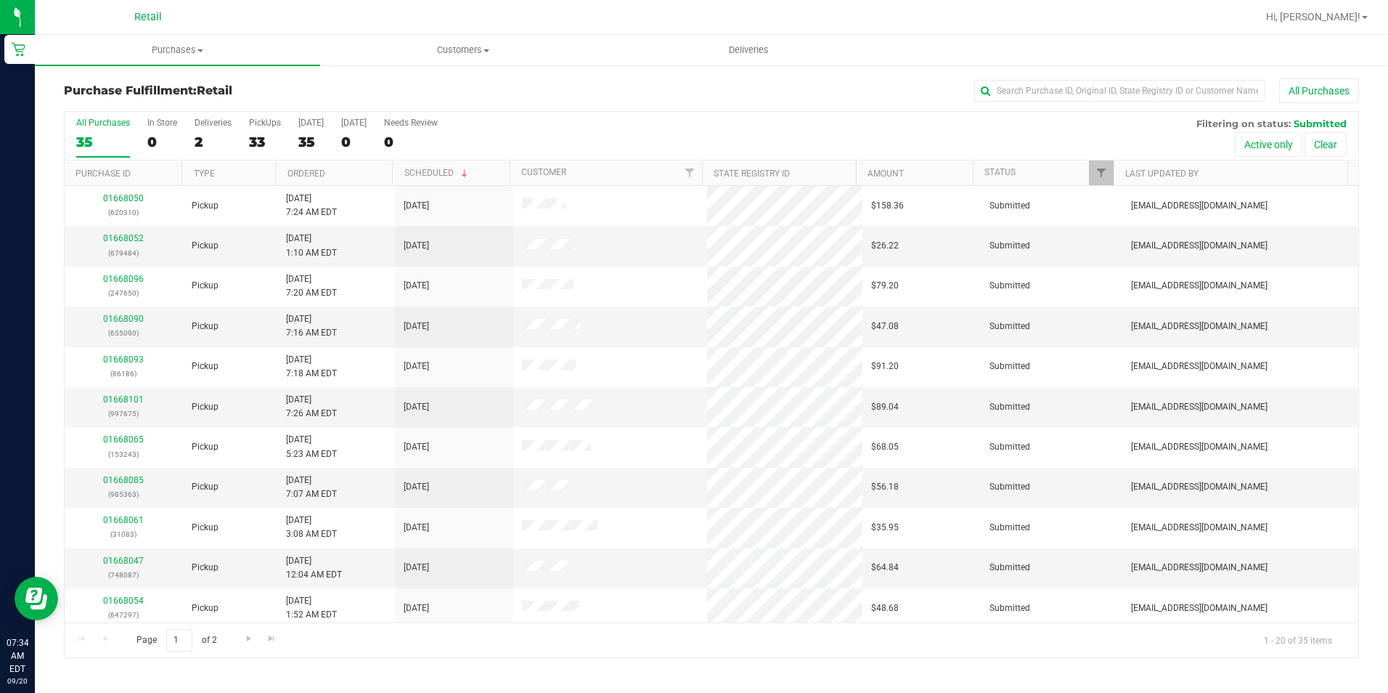
click at [1088, 102] on div "All Purchases" at bounding box center [927, 90] width 863 height 25
click at [1088, 92] on input "text" at bounding box center [1120, 91] width 290 height 22
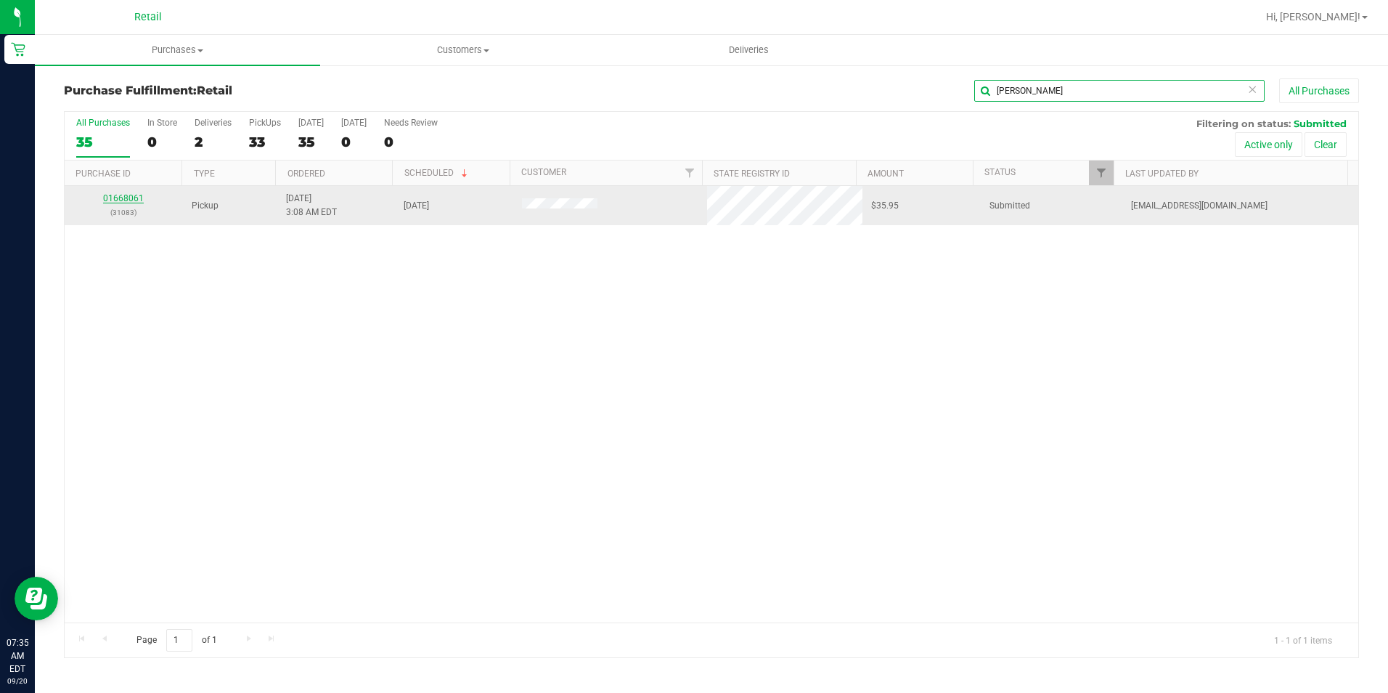
type input "maria"
click at [119, 197] on link "01668061" at bounding box center [123, 198] width 41 height 10
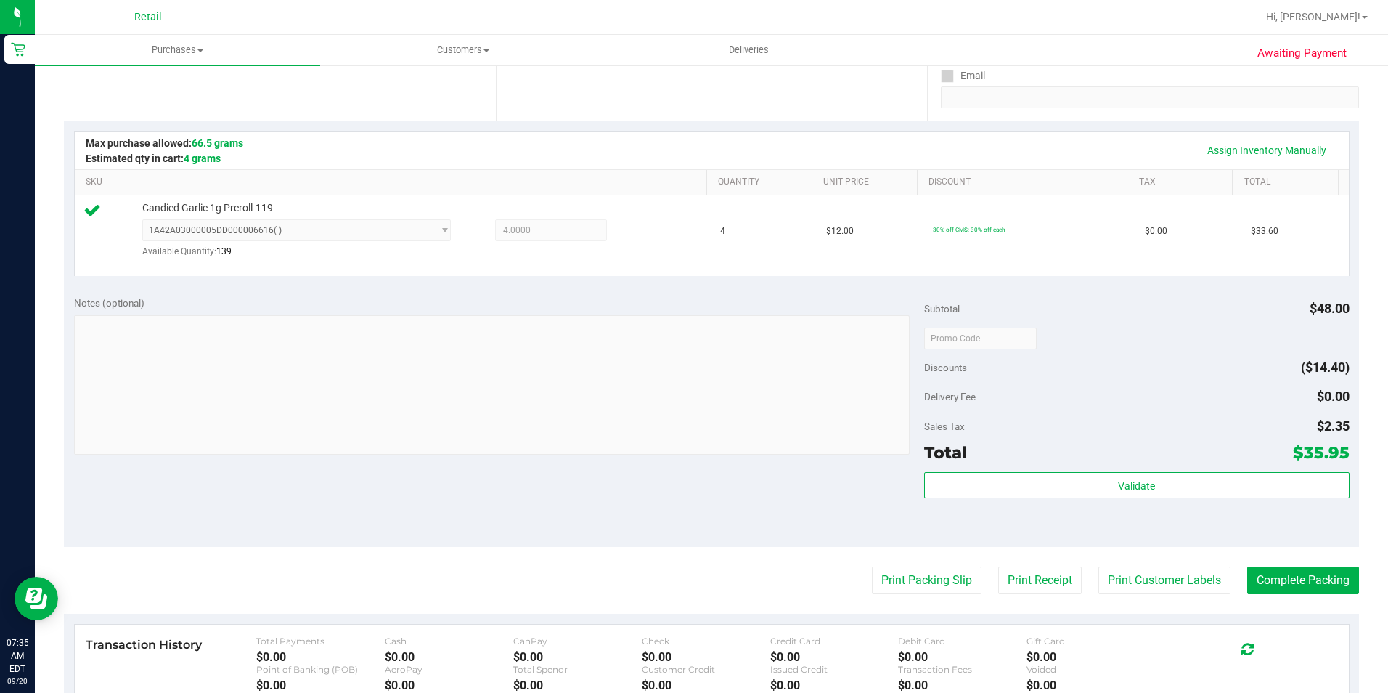
scroll to position [290, 0]
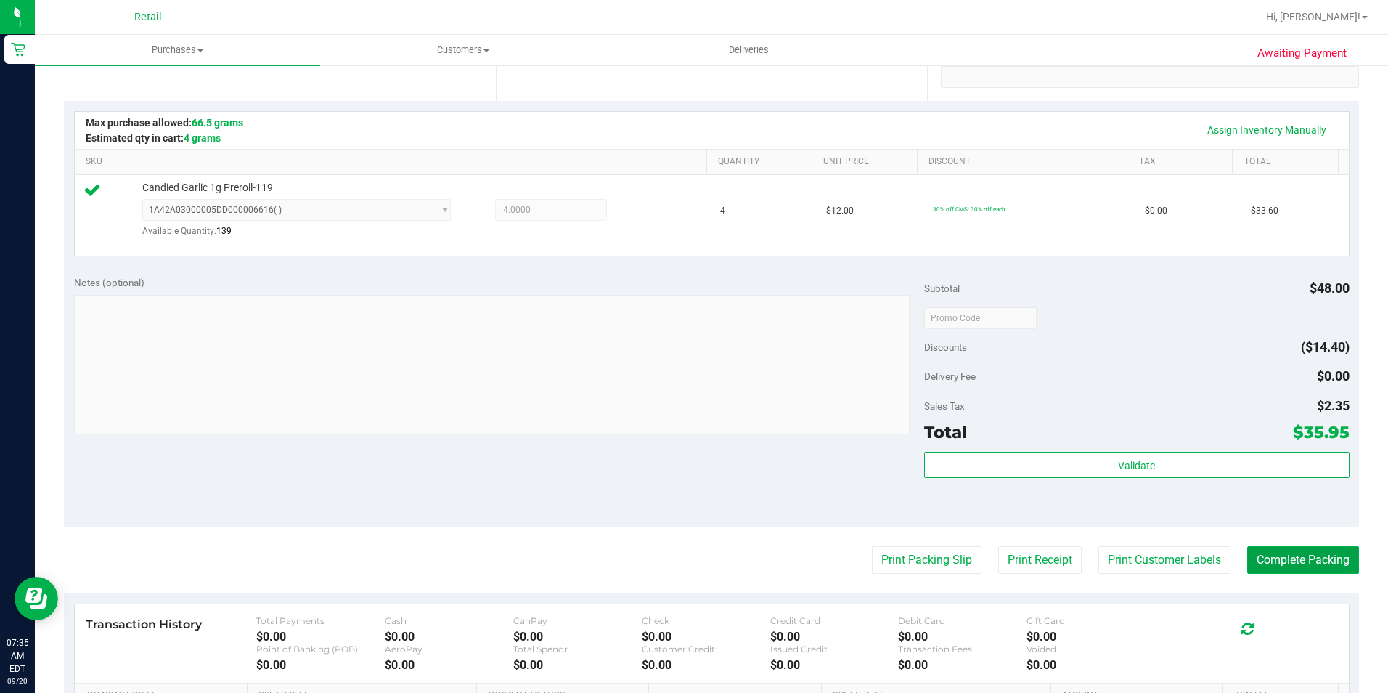
drag, startPoint x: 1270, startPoint y: 560, endPoint x: 1176, endPoint y: 513, distance: 105.5
click at [1270, 560] on button "Complete Packing" at bounding box center [1304, 560] width 112 height 28
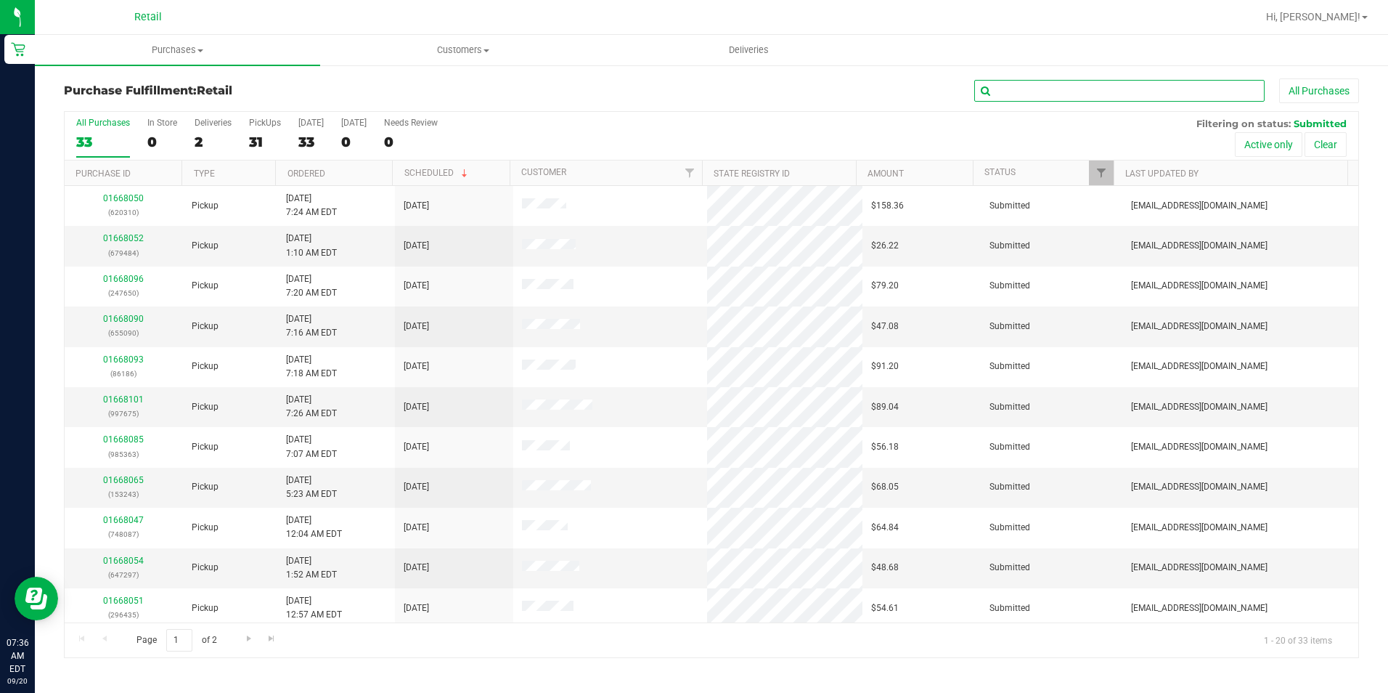
click at [1081, 94] on input "text" at bounding box center [1120, 91] width 290 height 22
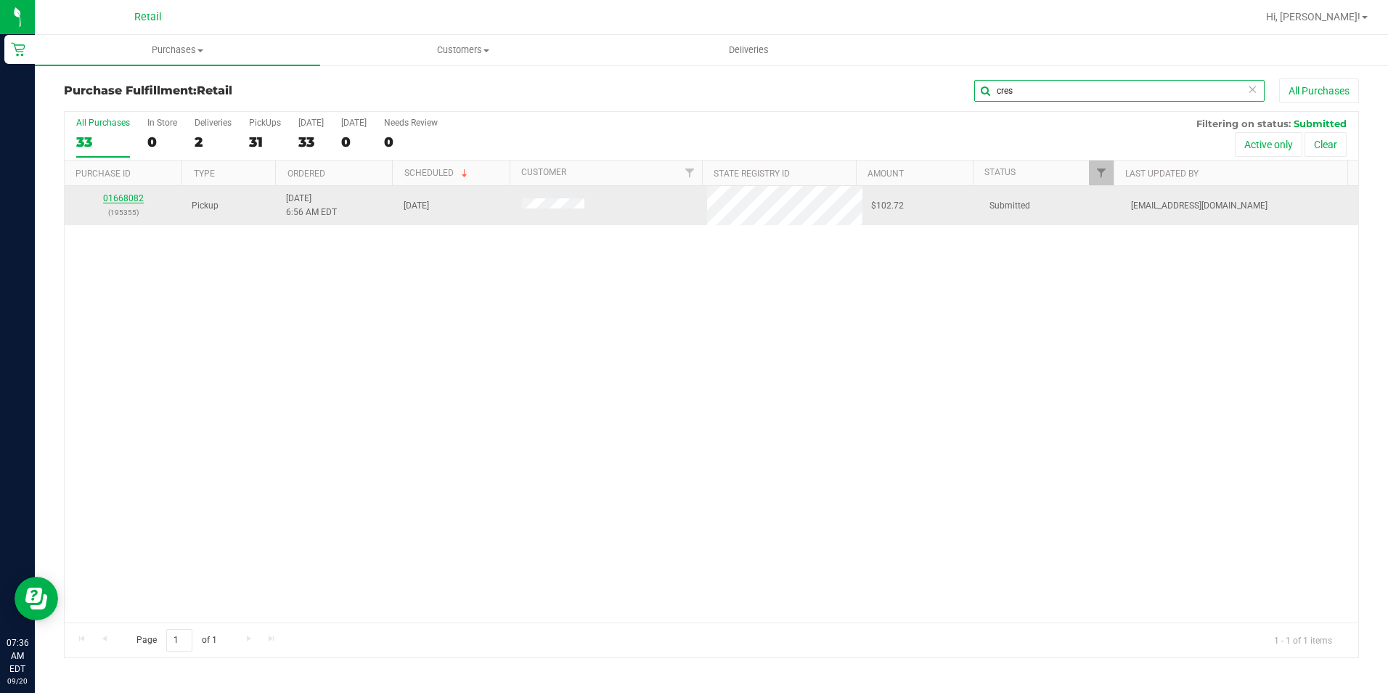
type input "cres"
click at [113, 200] on link "01668082" at bounding box center [123, 198] width 41 height 10
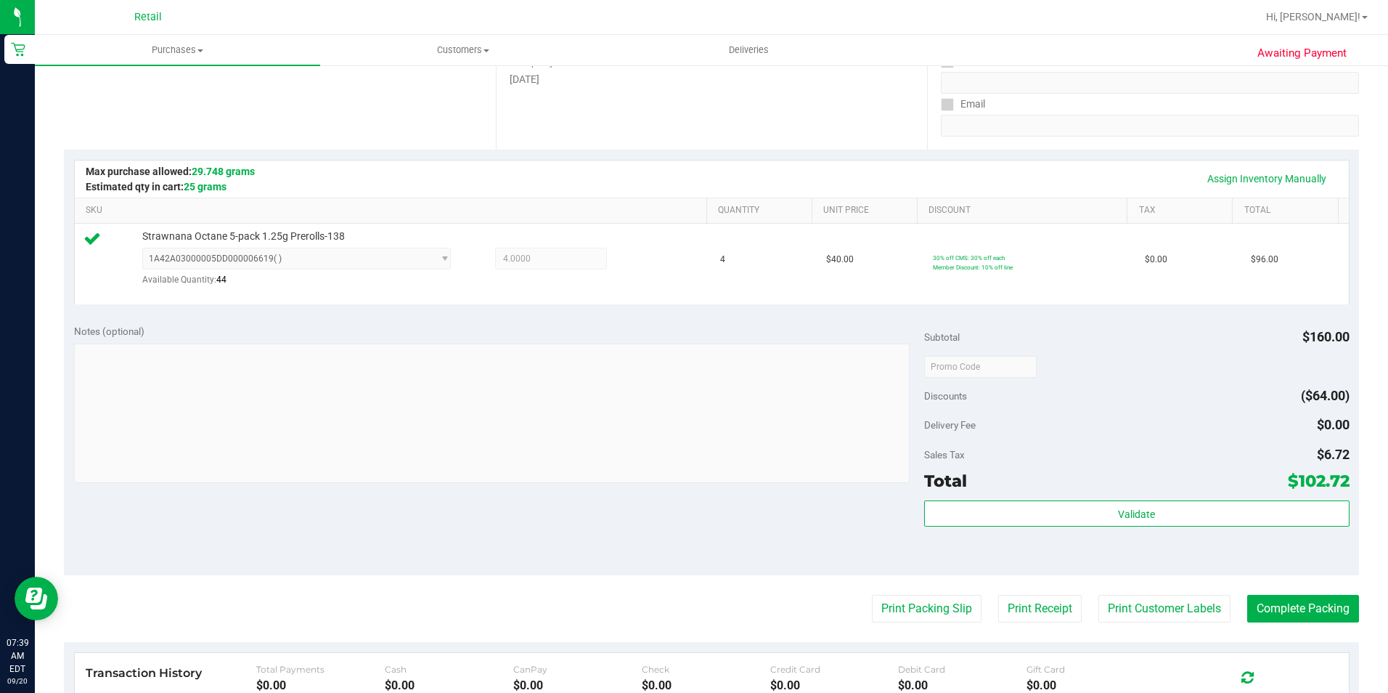
scroll to position [290, 0]
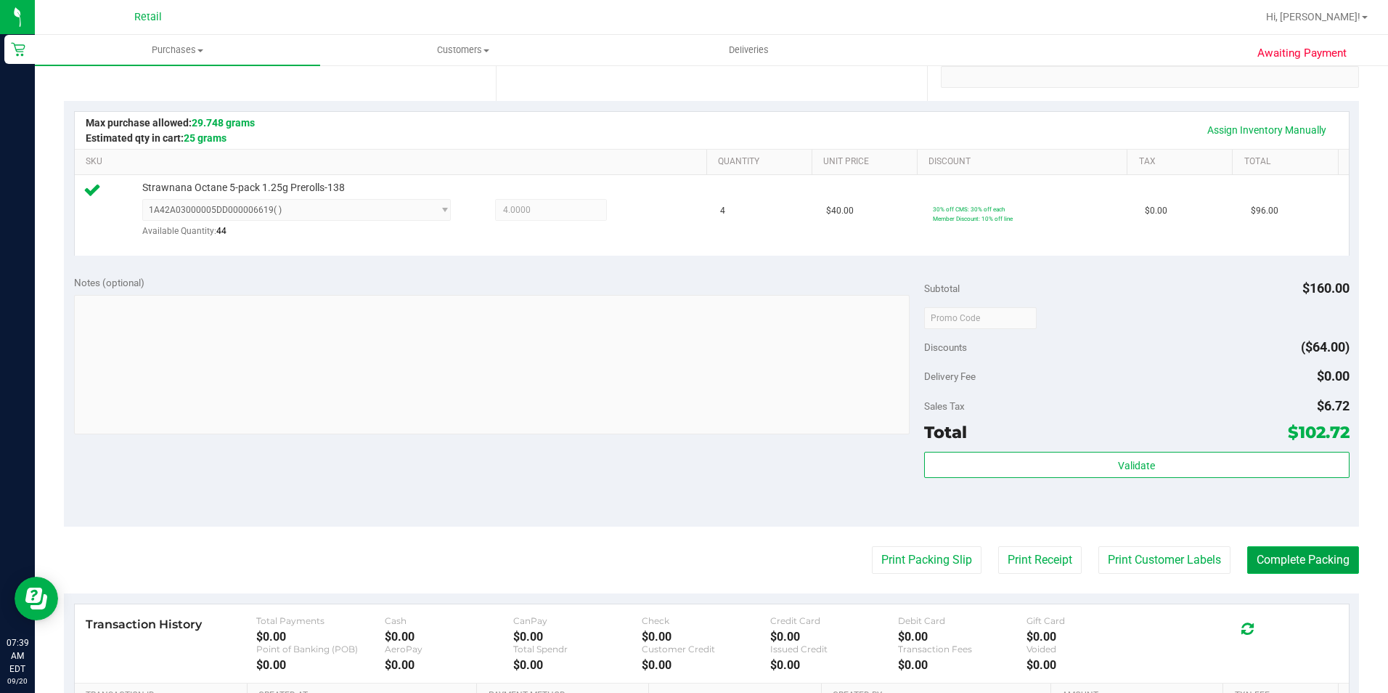
click at [1248, 549] on button "Complete Packing" at bounding box center [1304, 560] width 112 height 28
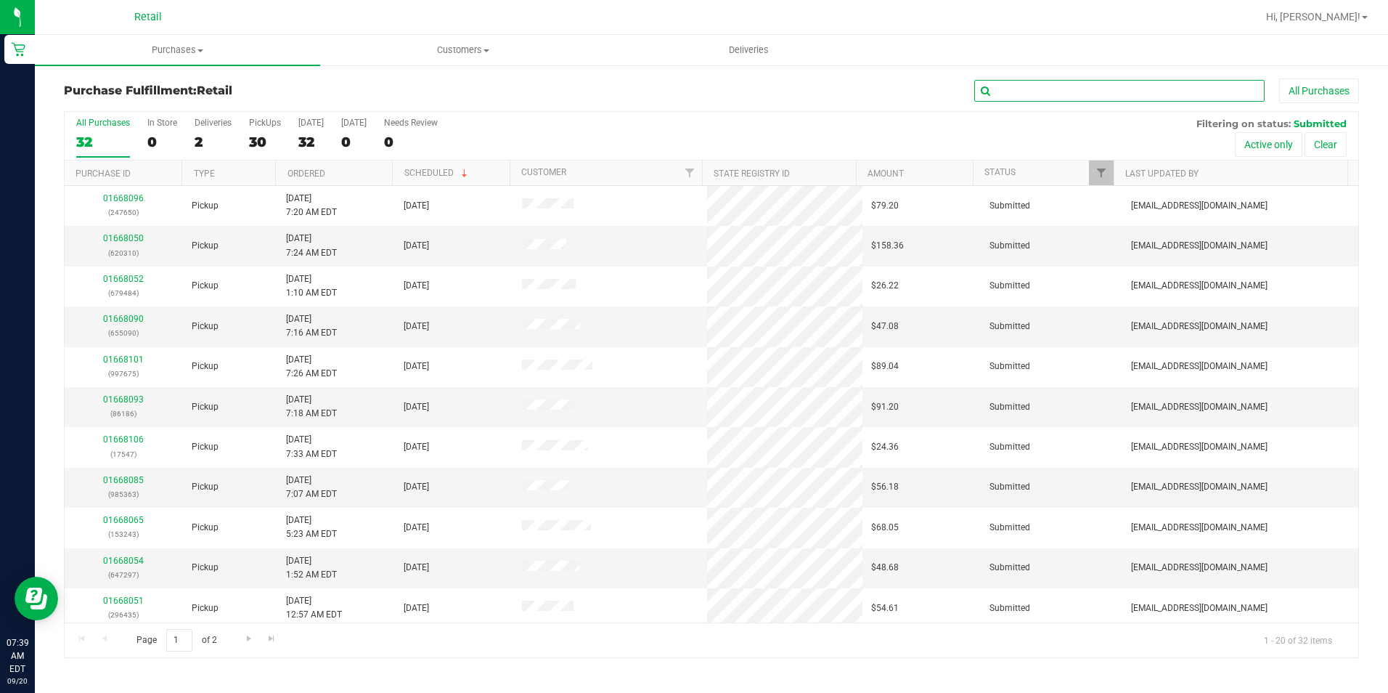
click at [1091, 89] on input "text" at bounding box center [1120, 91] width 290 height 22
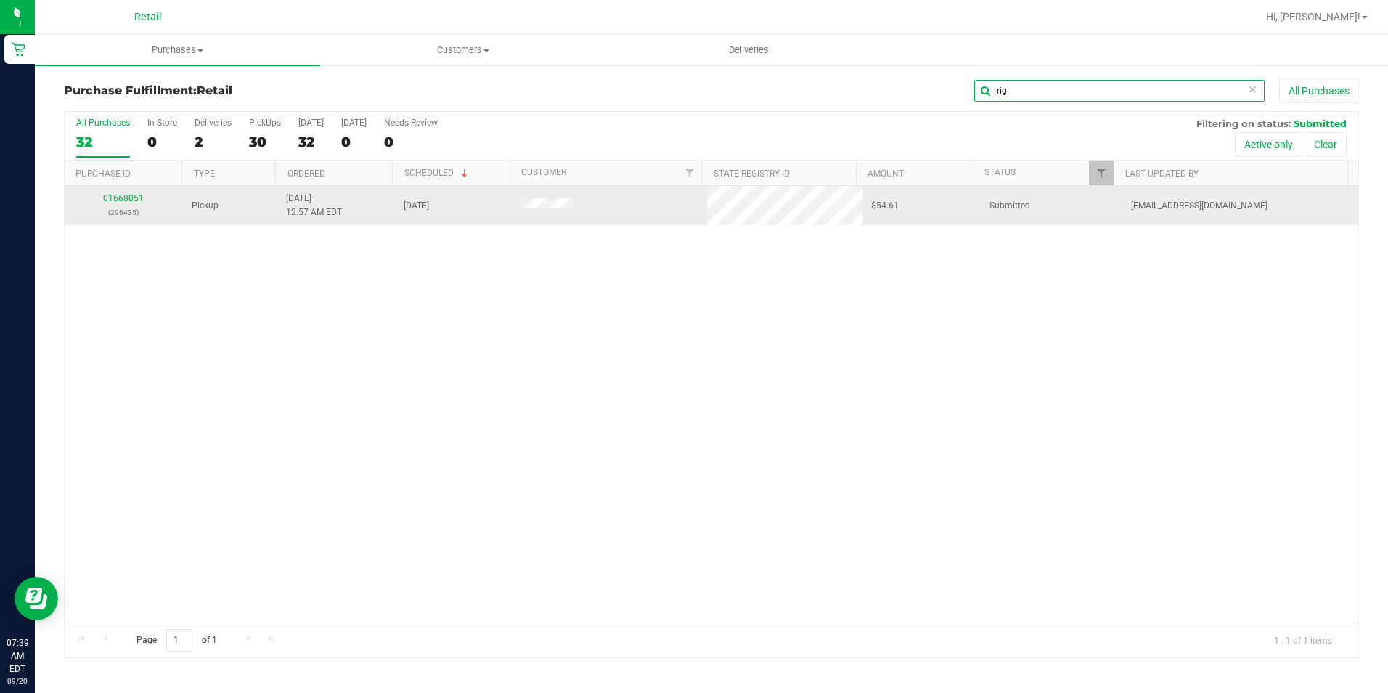
type input "rig"
click at [135, 202] on link "01668051" at bounding box center [123, 198] width 41 height 10
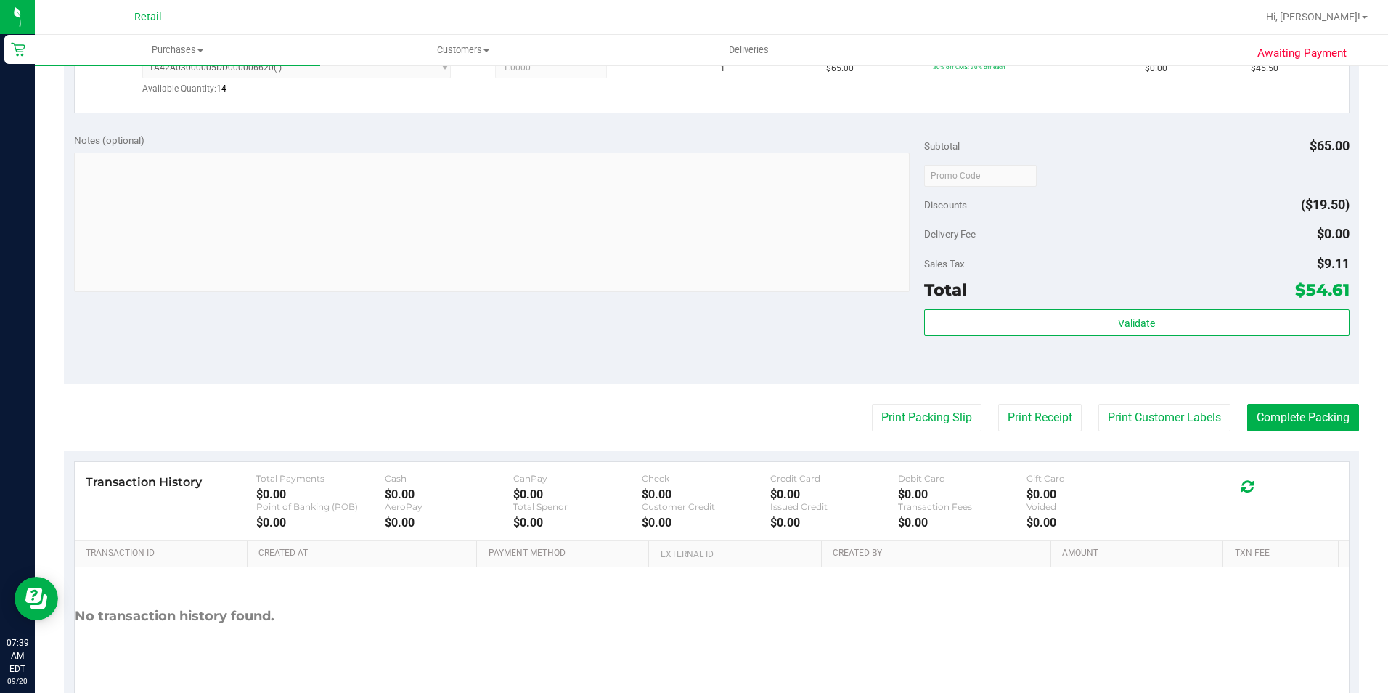
scroll to position [436, 0]
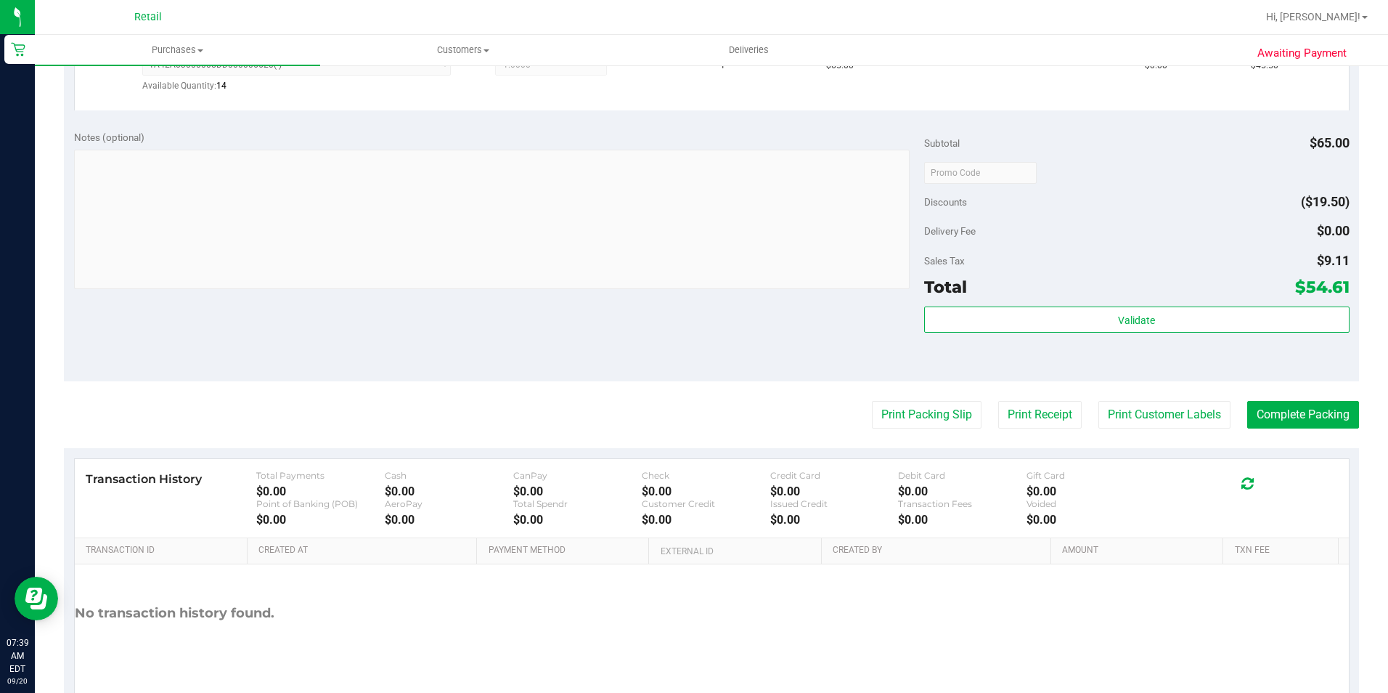
click at [1255, 389] on purchase-details "Back Edit Purchase Cancel Purchase View Profile # 01668051 Med | Rec METRC ID: …" at bounding box center [712, 181] width 1296 height 1077
click at [1248, 419] on button "Complete Packing" at bounding box center [1304, 415] width 112 height 28
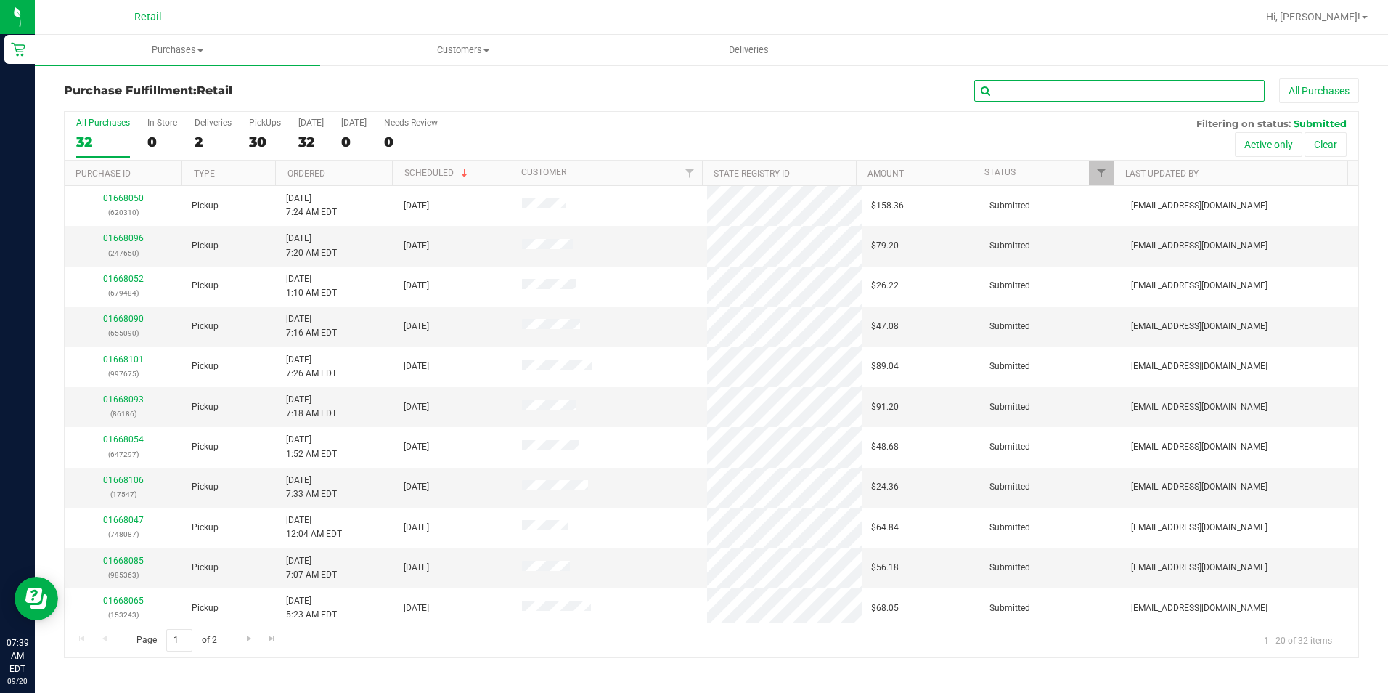
click at [1083, 92] on input "text" at bounding box center [1120, 91] width 290 height 22
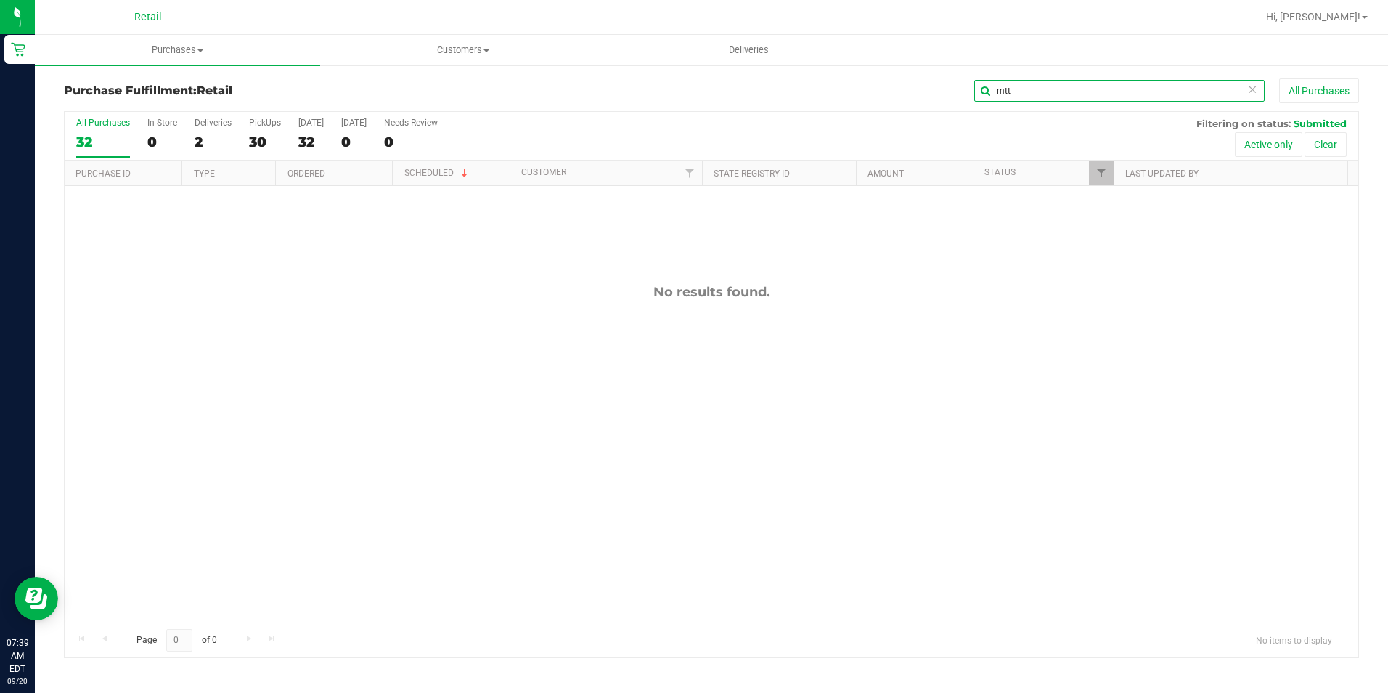
drag, startPoint x: 1026, startPoint y: 83, endPoint x: 958, endPoint y: 104, distance: 71.4
click at [958, 104] on div "Purchase Fulfillment: Retail mtt All Purchases" at bounding box center [712, 94] width 1296 height 32
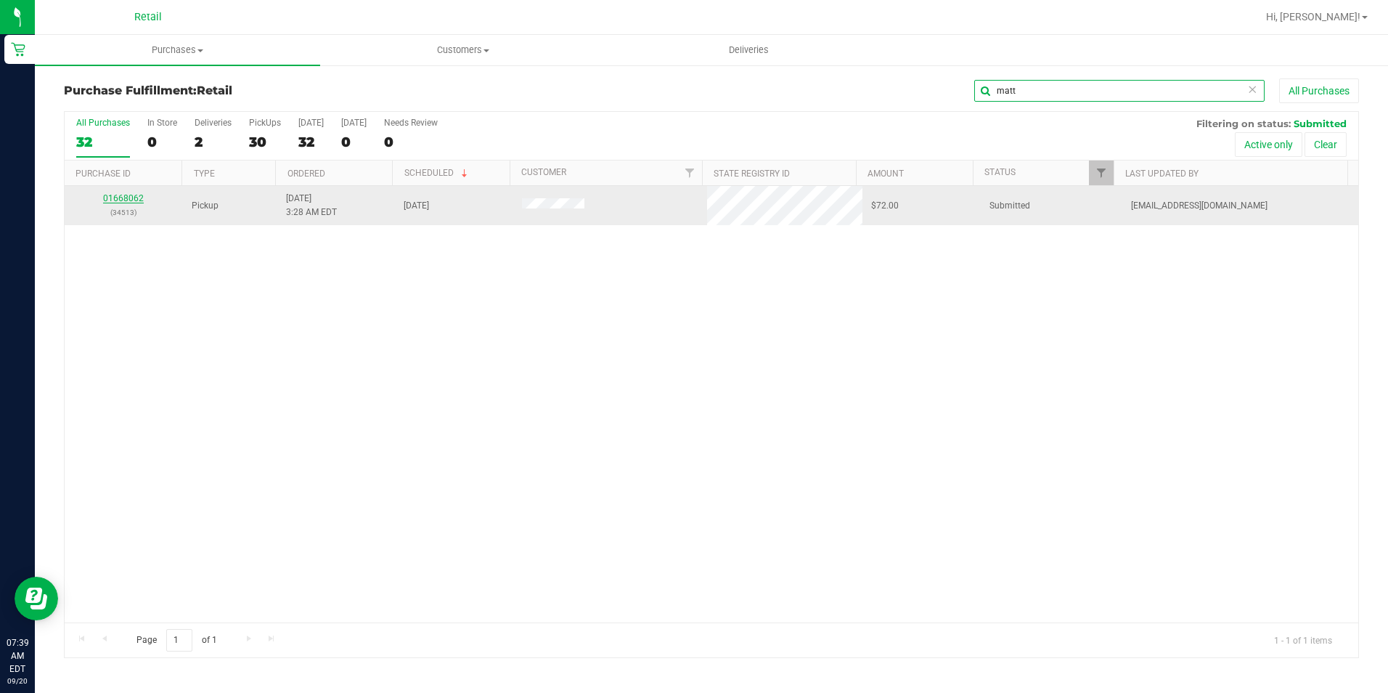
type input "matt"
click at [127, 199] on link "01668062" at bounding box center [123, 198] width 41 height 10
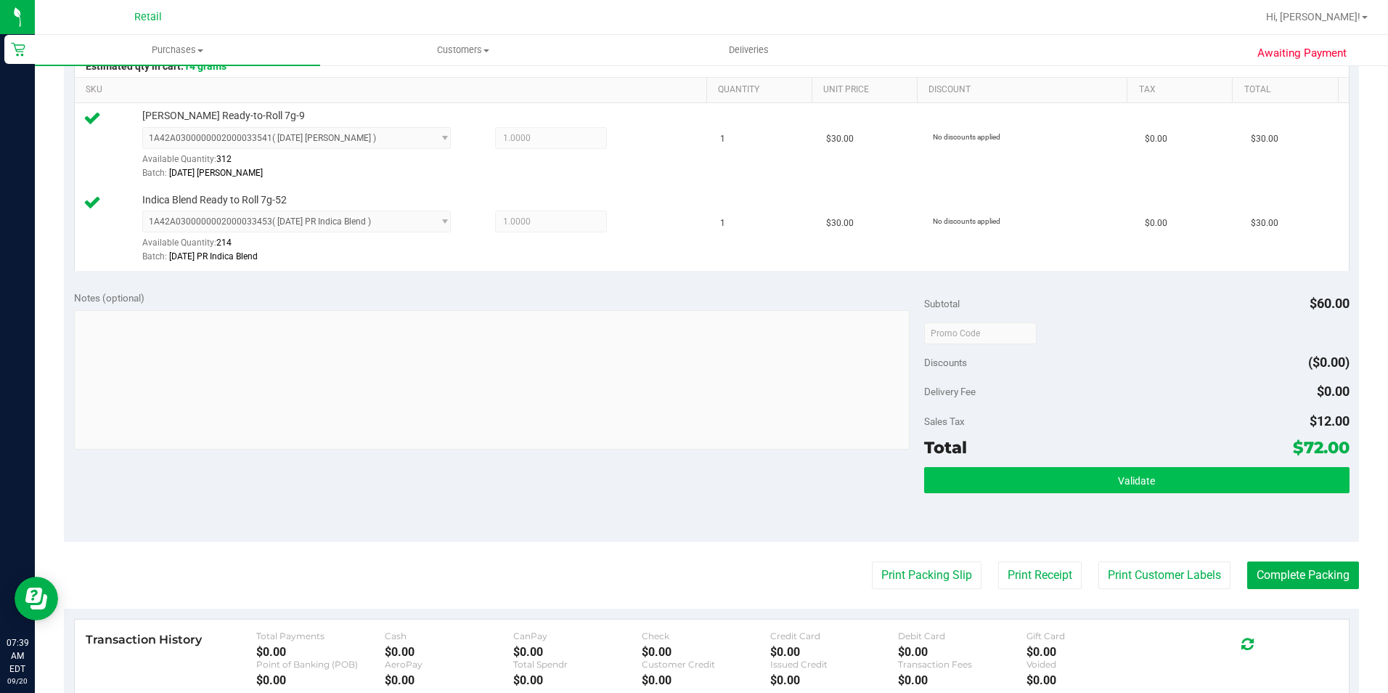
scroll to position [363, 0]
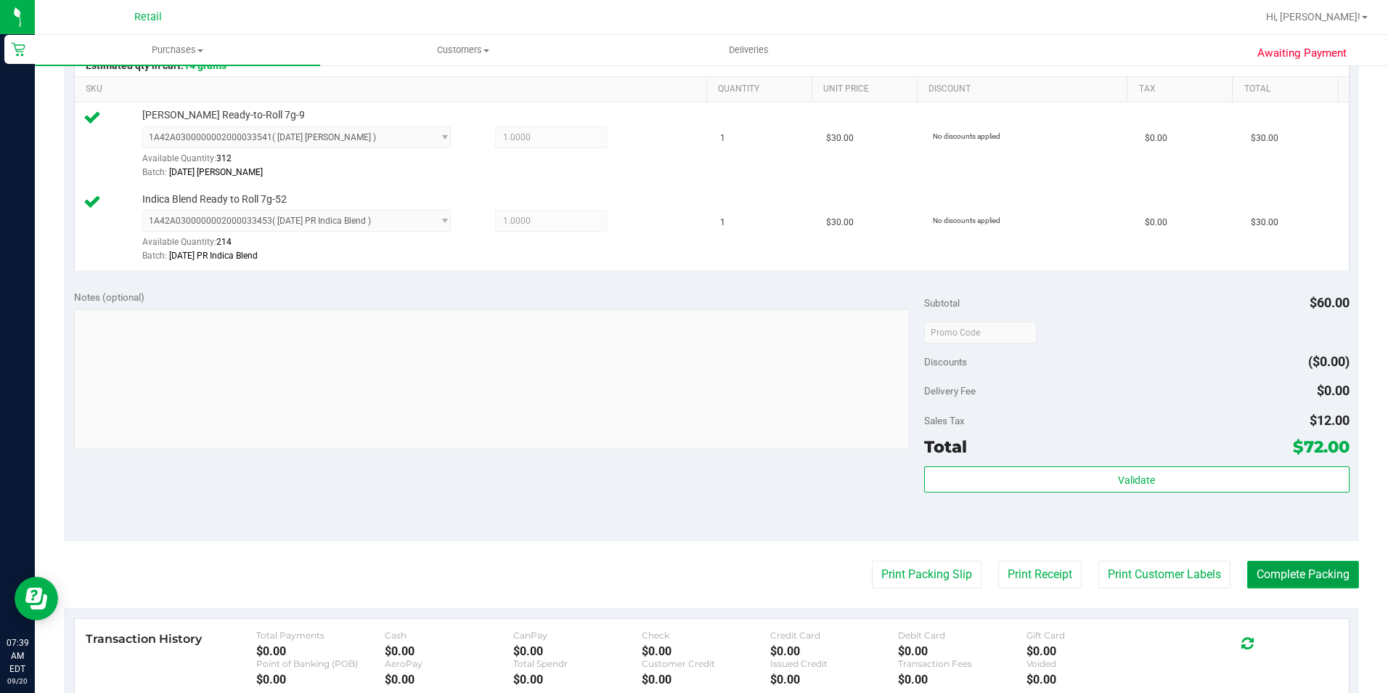
click at [1272, 566] on button "Complete Packing" at bounding box center [1304, 575] width 112 height 28
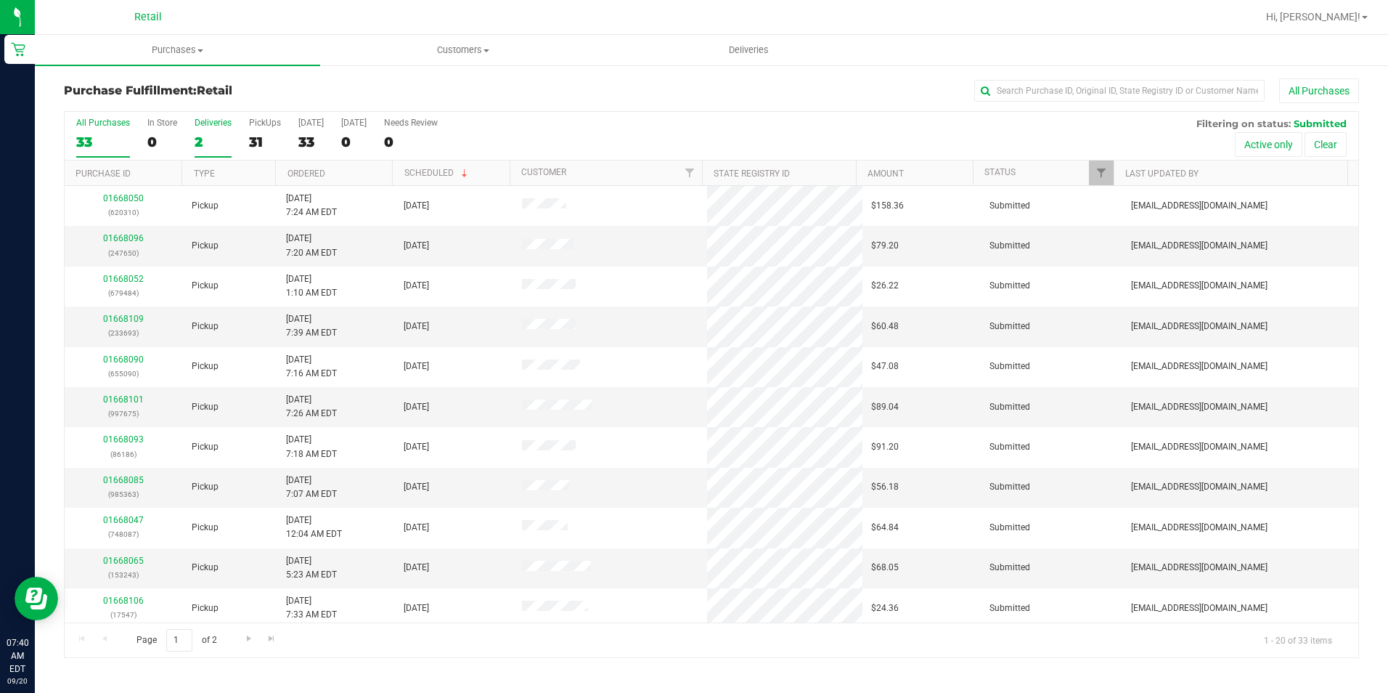
click at [208, 135] on div "2" at bounding box center [213, 142] width 37 height 17
click at [0, 0] on input "Deliveries 2" at bounding box center [0, 0] width 0 height 0
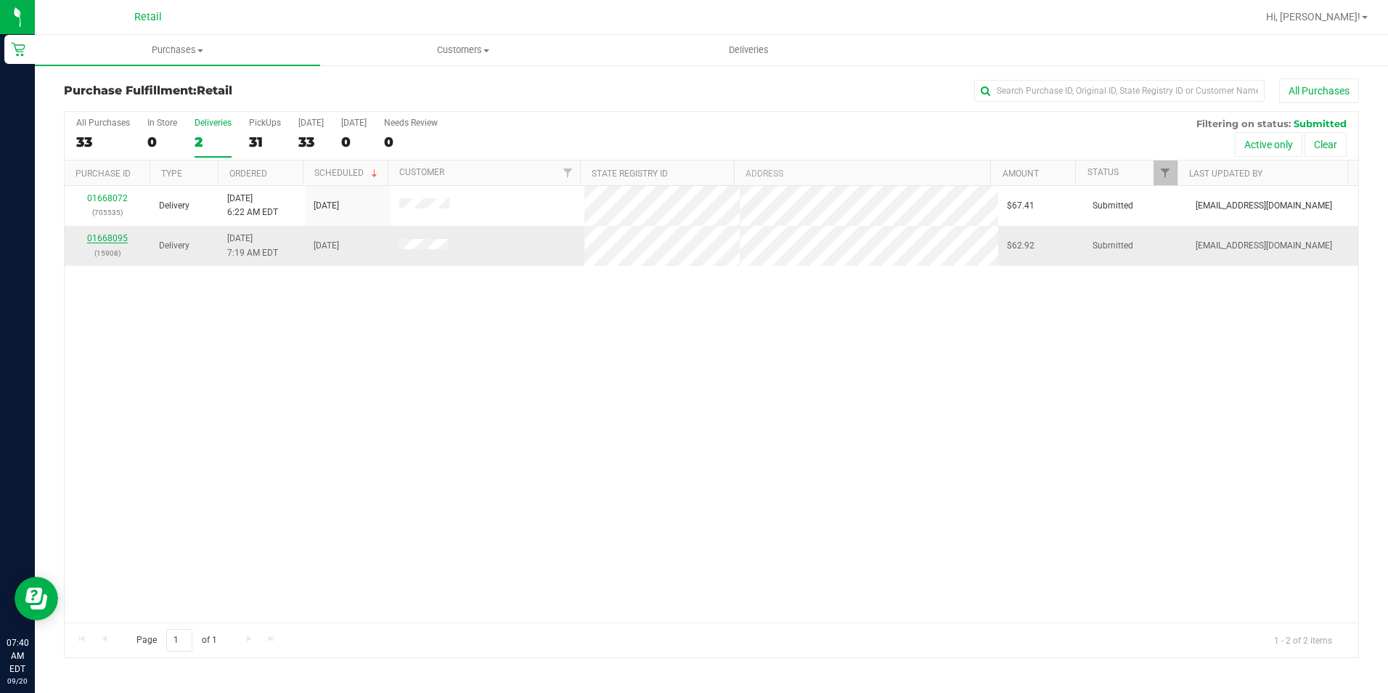
click at [109, 241] on link "01668095" at bounding box center [107, 238] width 41 height 10
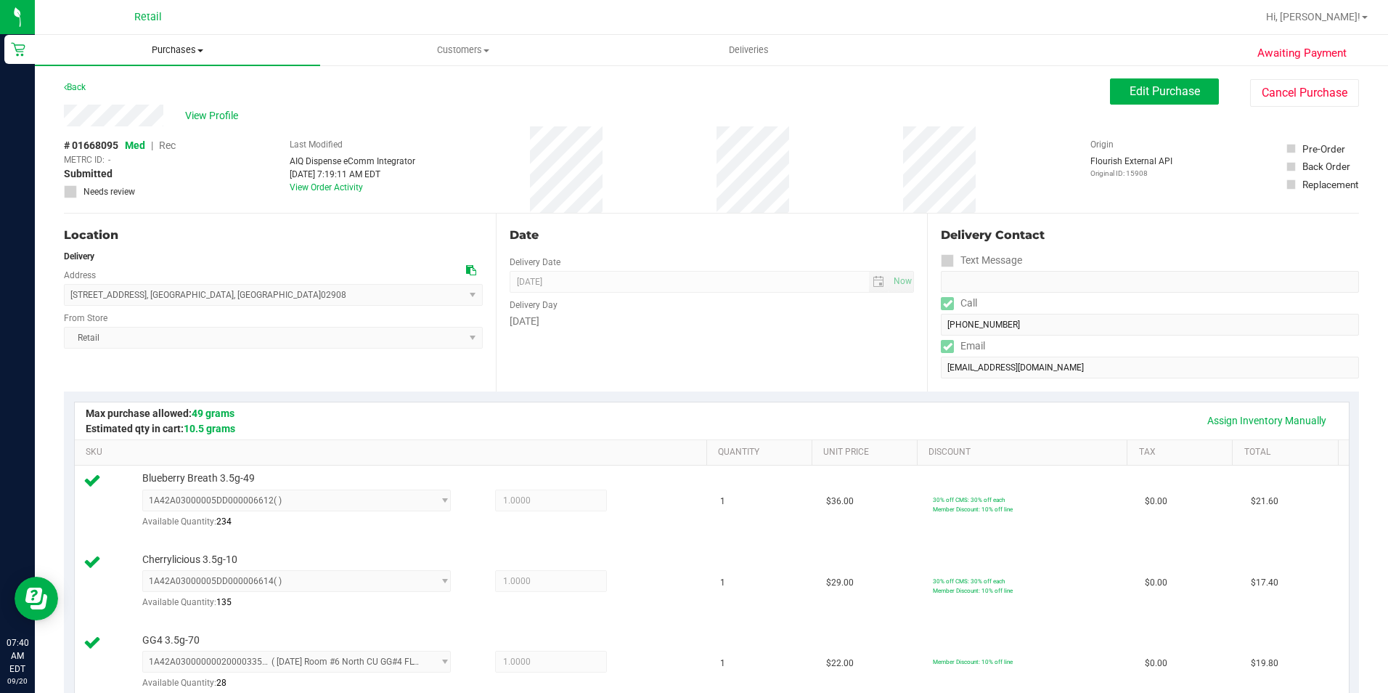
click at [170, 44] on span "Purchases" at bounding box center [177, 50] width 285 height 13
click at [118, 87] on span "Summary of purchases" at bounding box center [109, 87] width 149 height 12
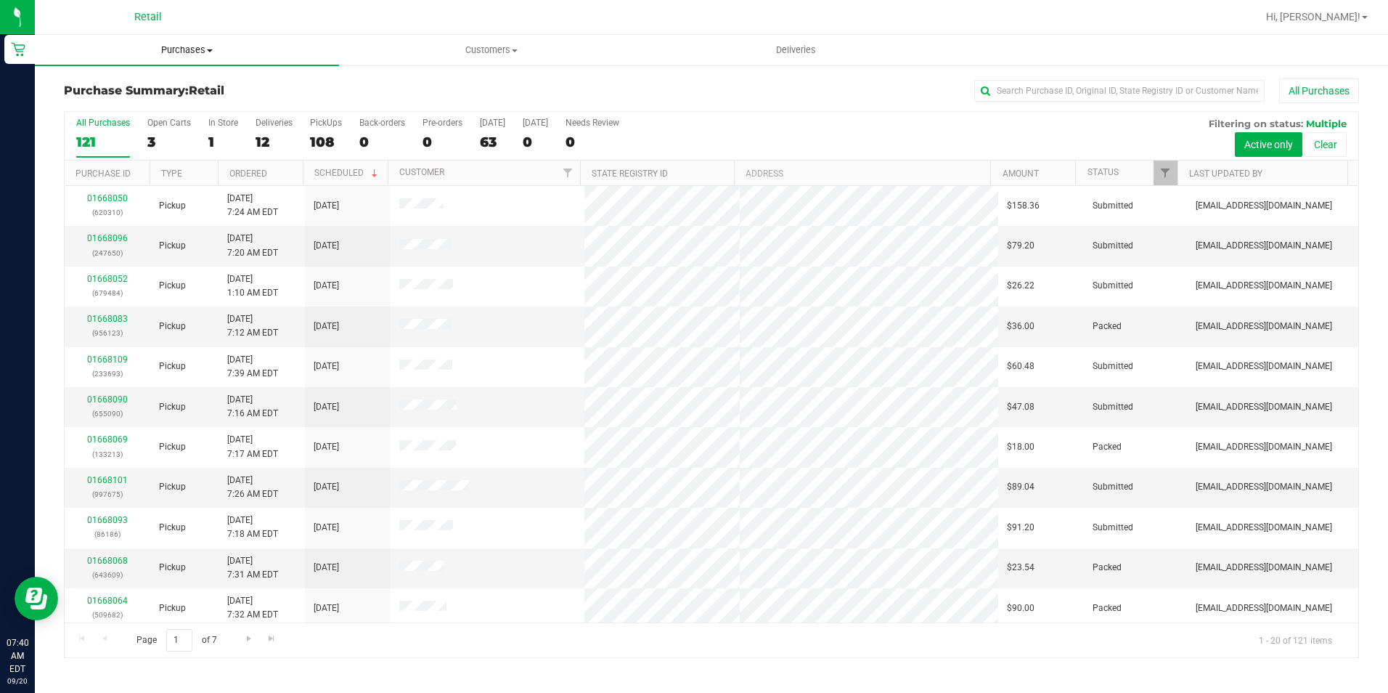
click at [185, 46] on span "Purchases" at bounding box center [187, 50] width 304 height 13
click at [110, 97] on li "Fulfillment" at bounding box center [187, 105] width 304 height 17
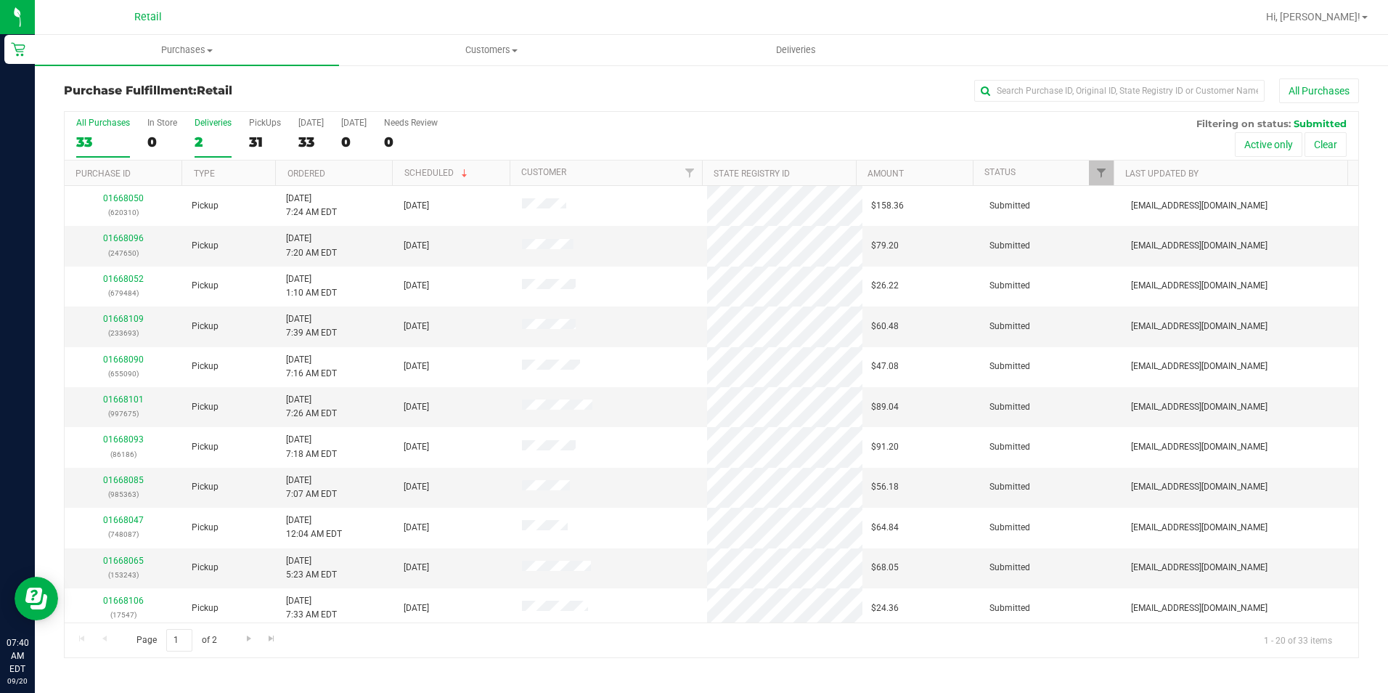
click at [198, 134] on div "2" at bounding box center [213, 142] width 37 height 17
click at [0, 0] on input "Deliveries 2" at bounding box center [0, 0] width 0 height 0
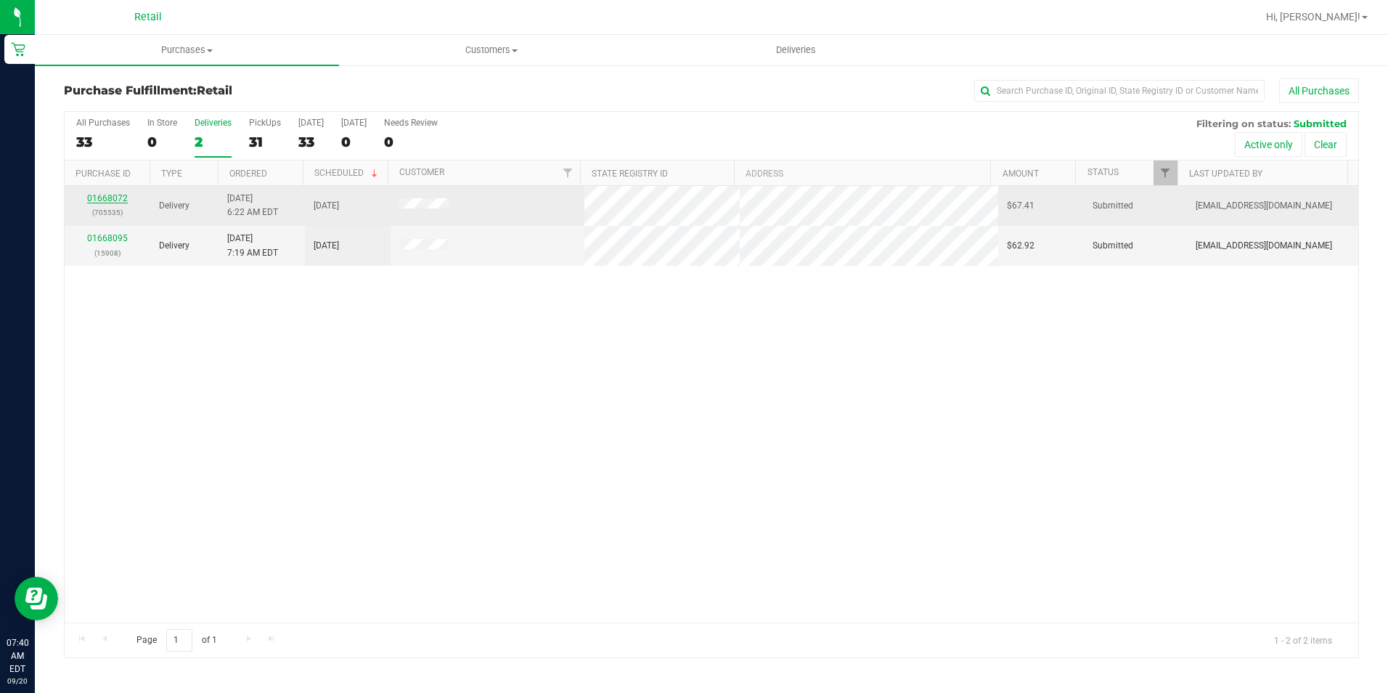
click at [109, 200] on link "01668072" at bounding box center [107, 198] width 41 height 10
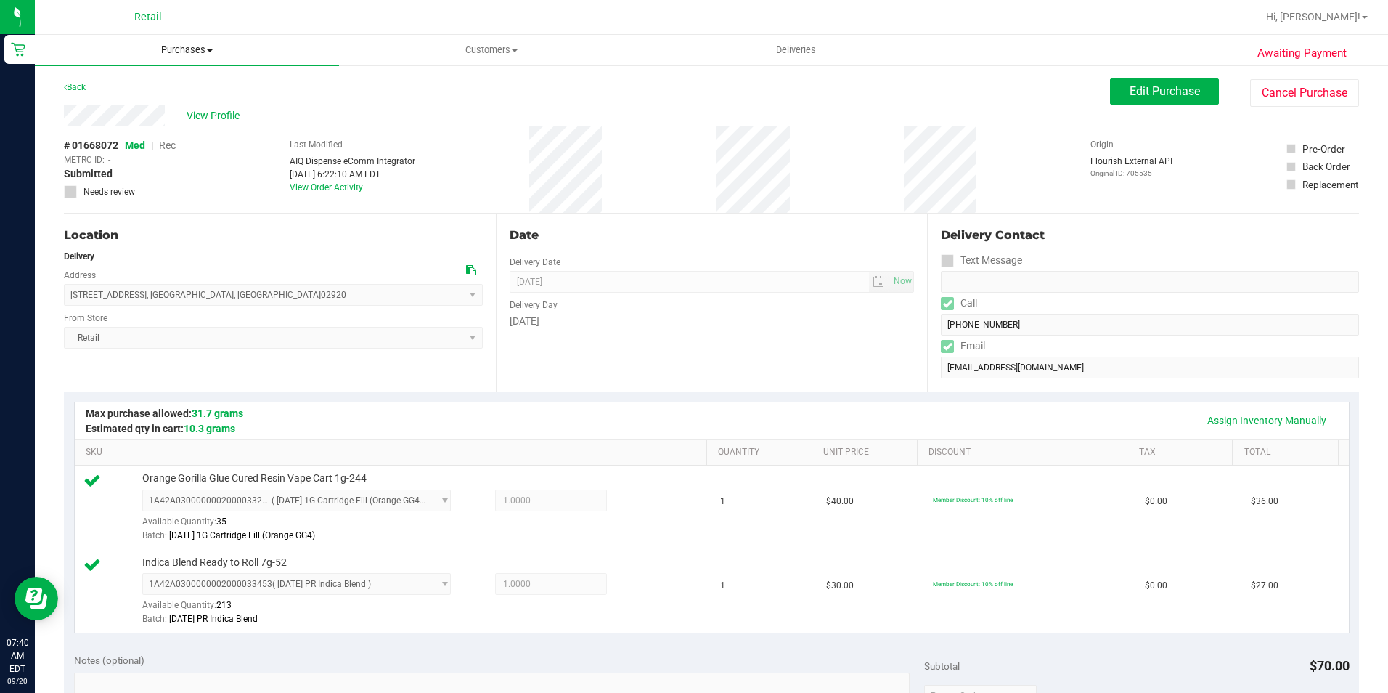
click at [200, 52] on span "Purchases" at bounding box center [187, 50] width 304 height 13
click at [117, 99] on span "Fulfillment" at bounding box center [80, 105] width 90 height 12
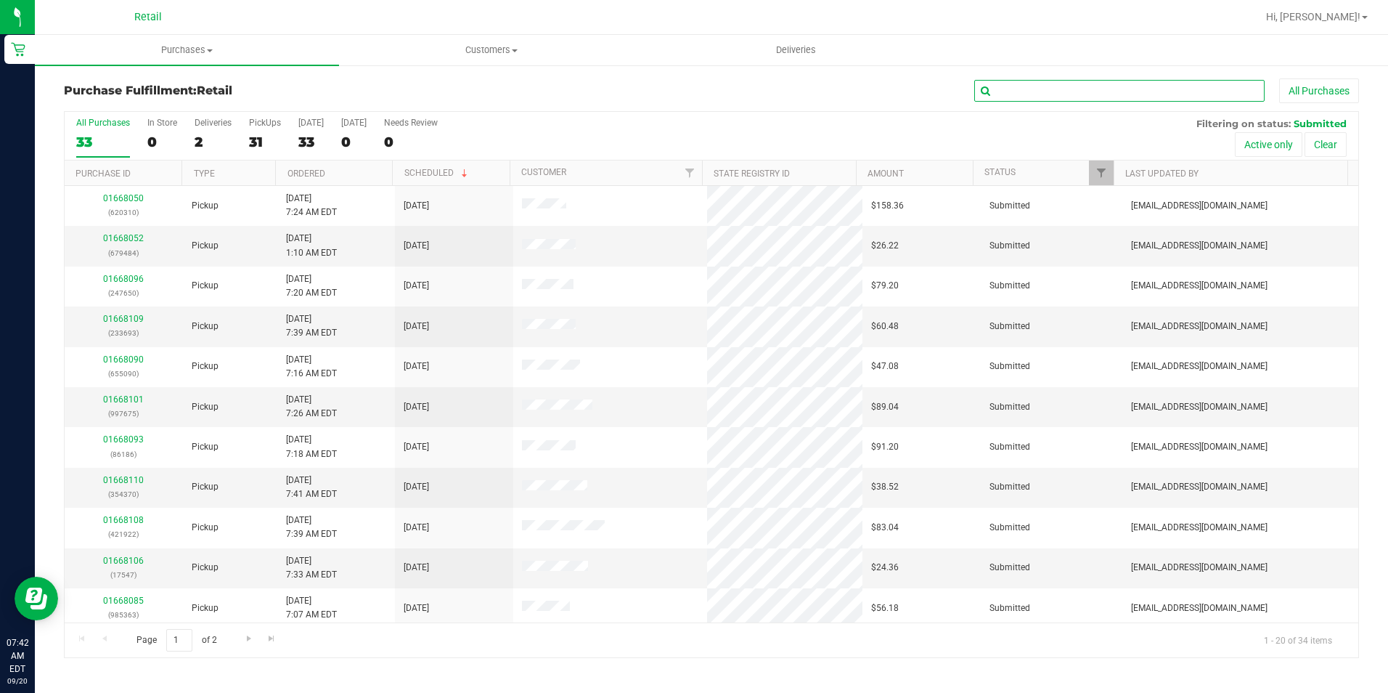
click at [1028, 89] on input "text" at bounding box center [1120, 91] width 290 height 22
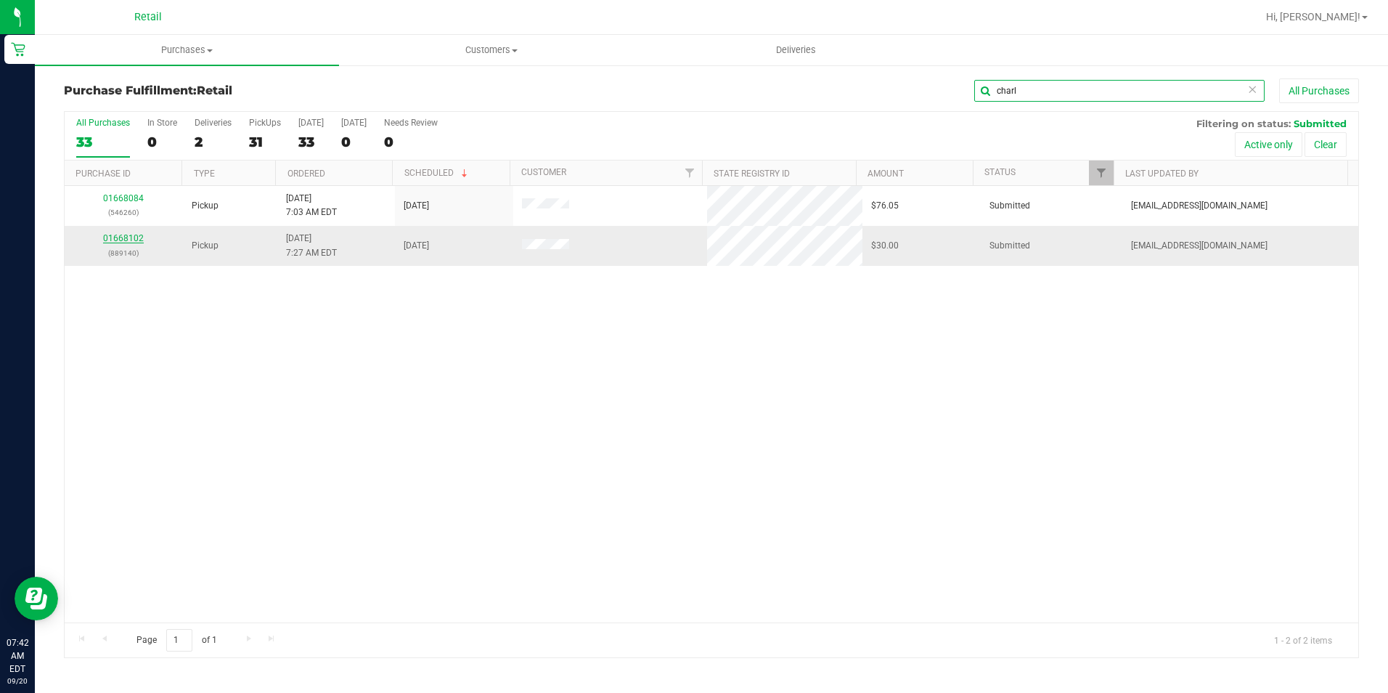
type input "charl"
click at [134, 235] on link "01668102" at bounding box center [123, 238] width 41 height 10
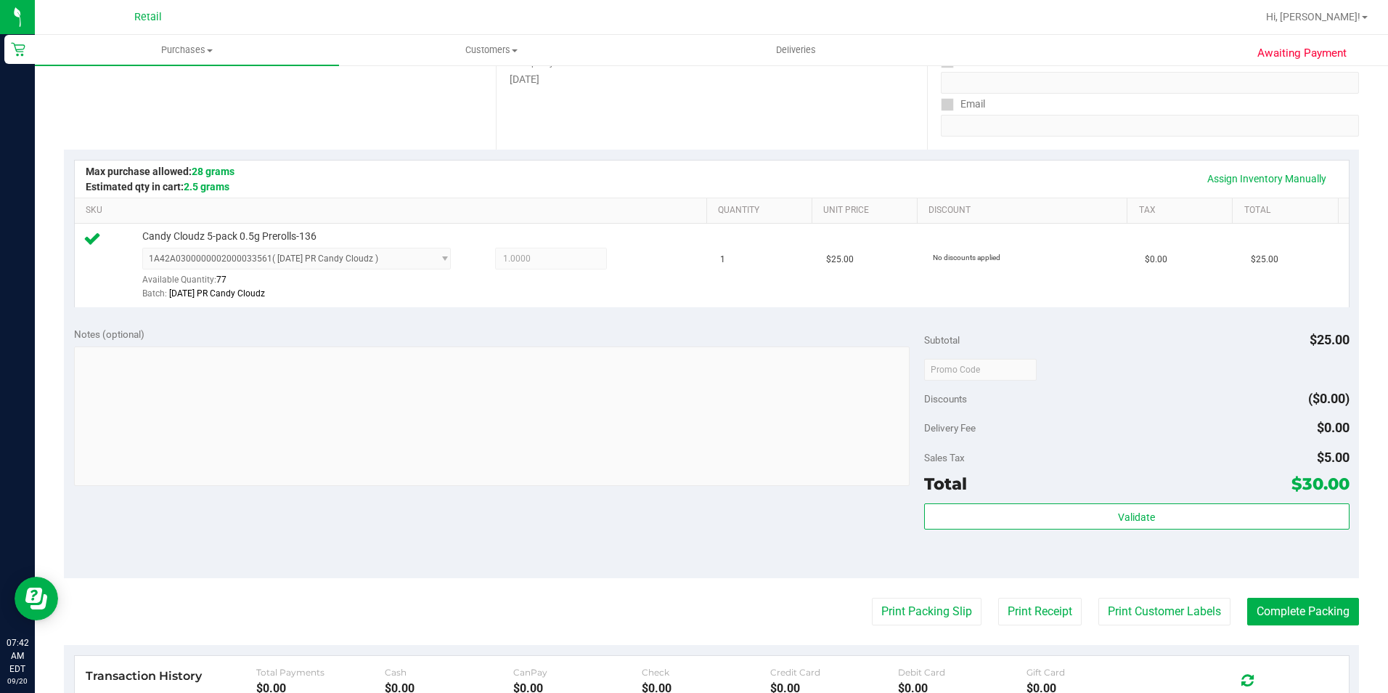
scroll to position [290, 0]
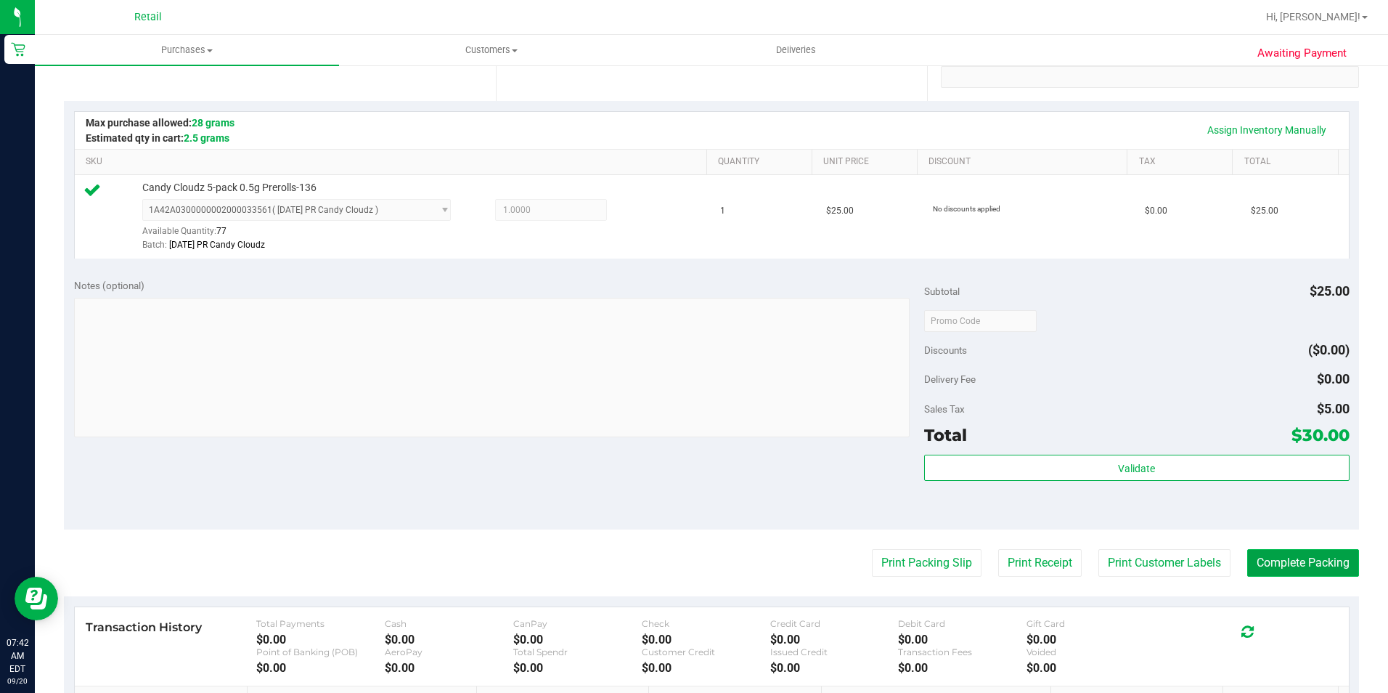
click at [1278, 562] on button "Complete Packing" at bounding box center [1304, 563] width 112 height 28
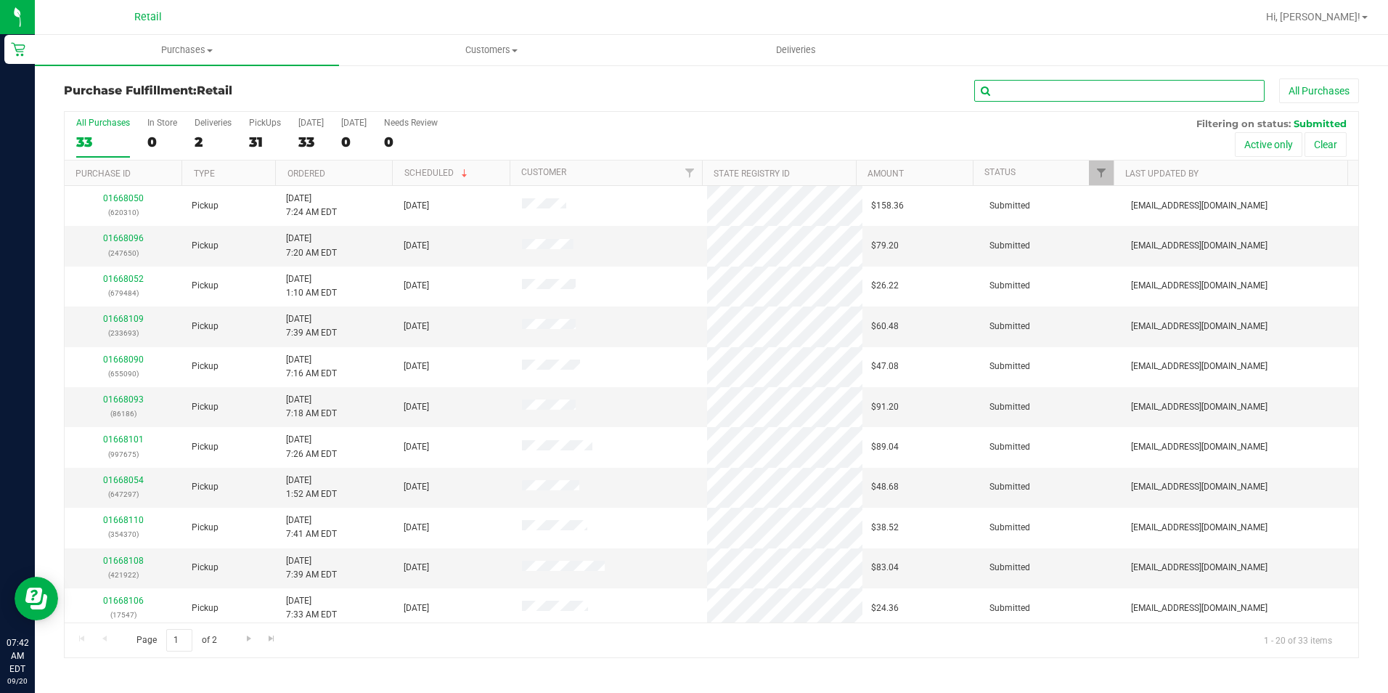
click at [996, 97] on input "text" at bounding box center [1120, 91] width 290 height 22
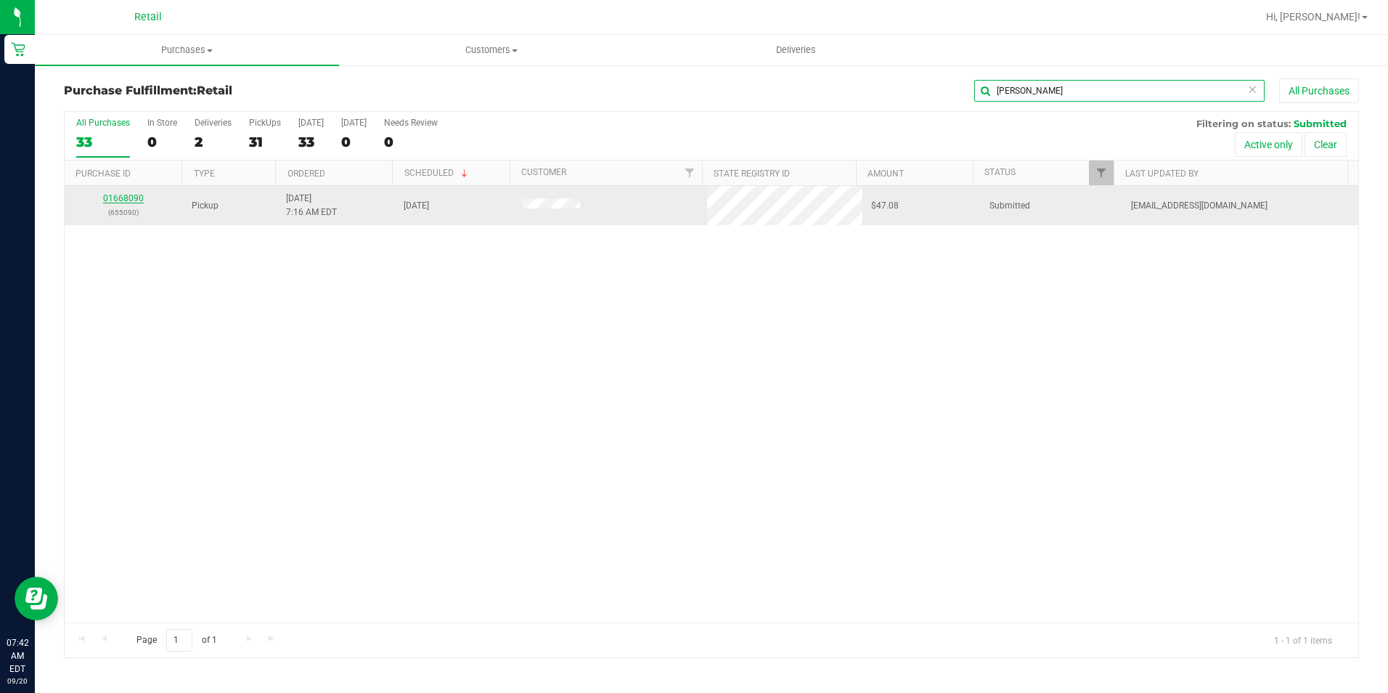
type input "doug"
click at [110, 200] on link "01668090" at bounding box center [123, 198] width 41 height 10
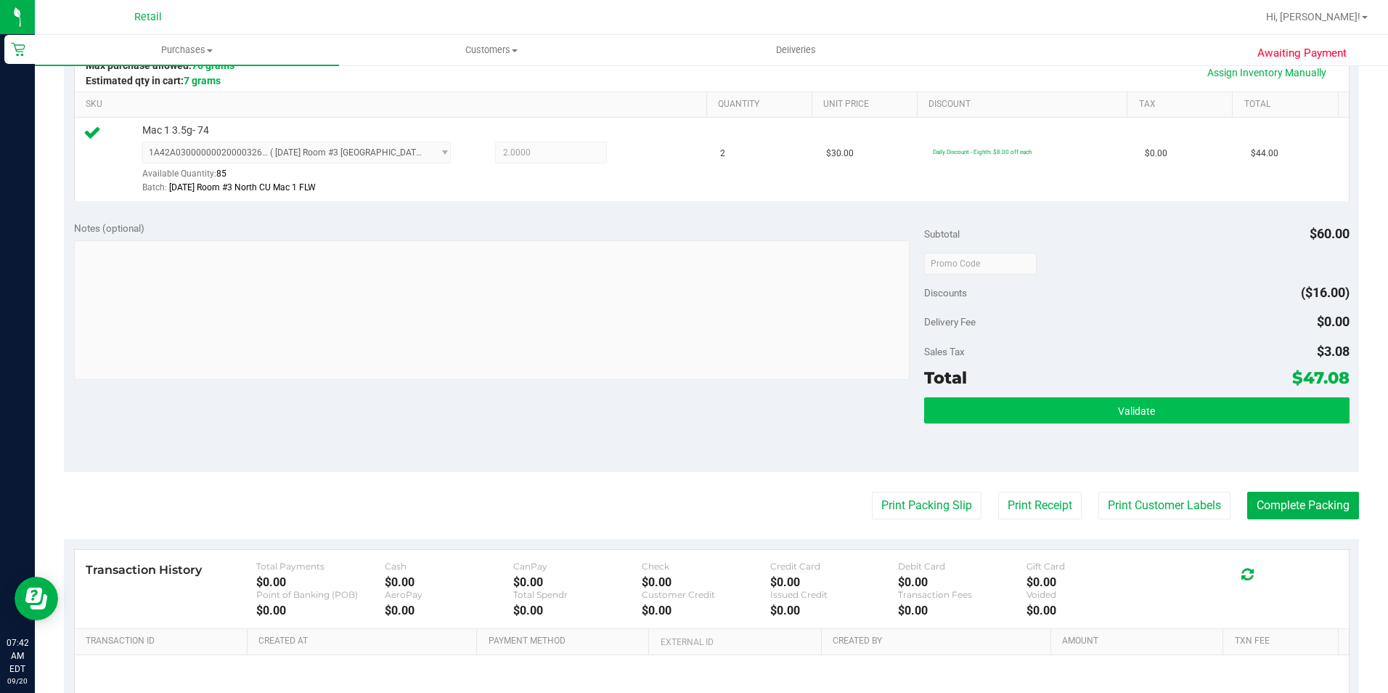
scroll to position [363, 0]
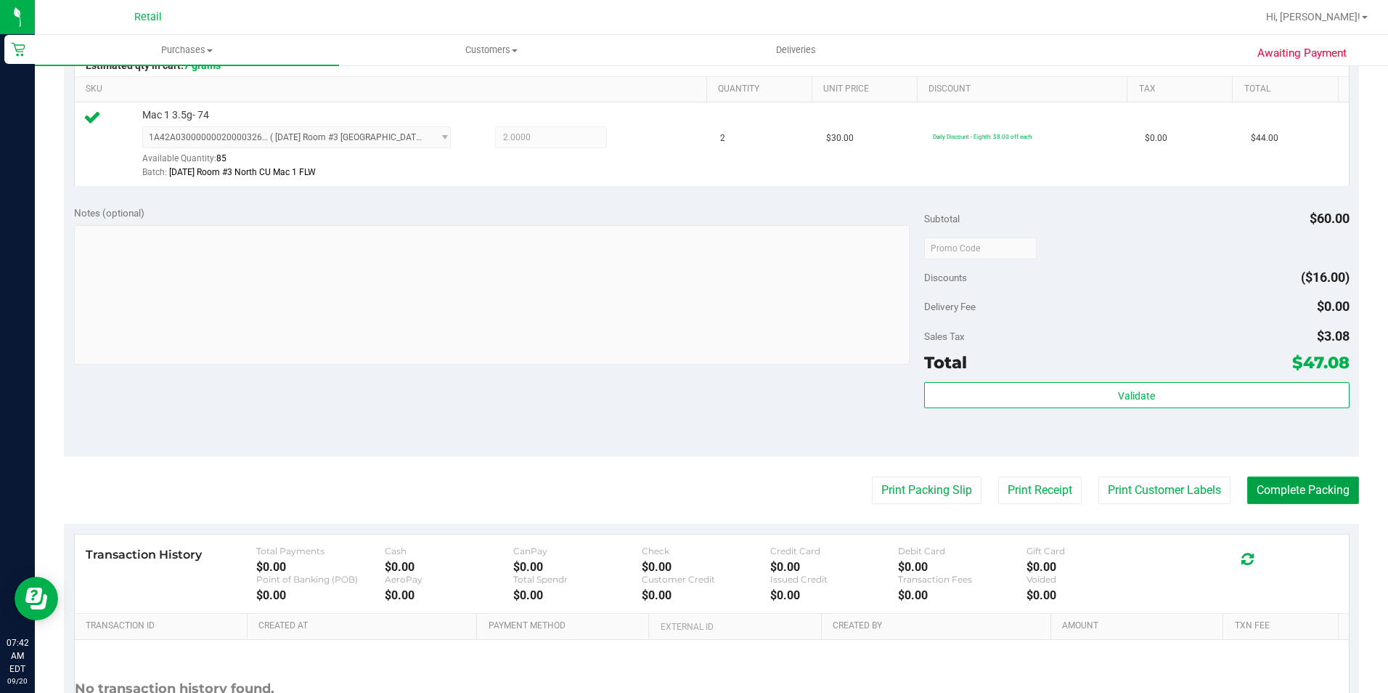
click at [1323, 495] on button "Complete Packing" at bounding box center [1304, 490] width 112 height 28
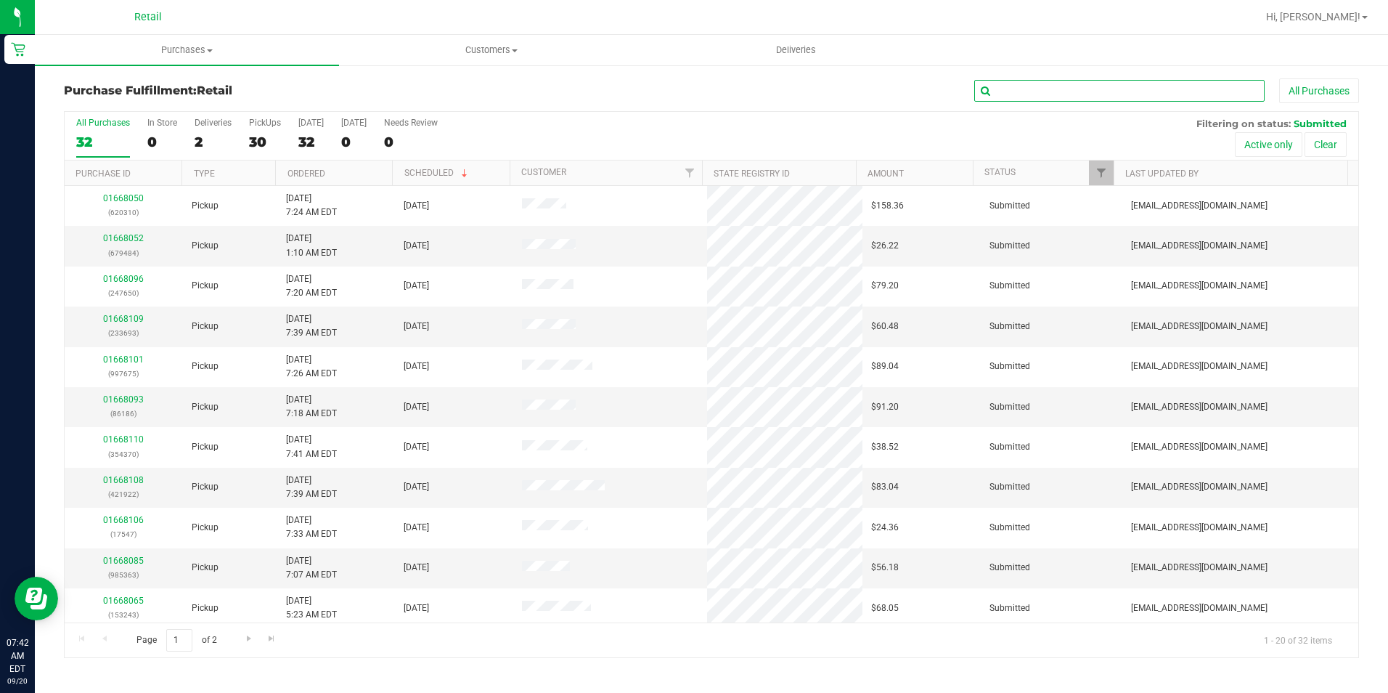
click at [1091, 100] on input "text" at bounding box center [1120, 91] width 290 height 22
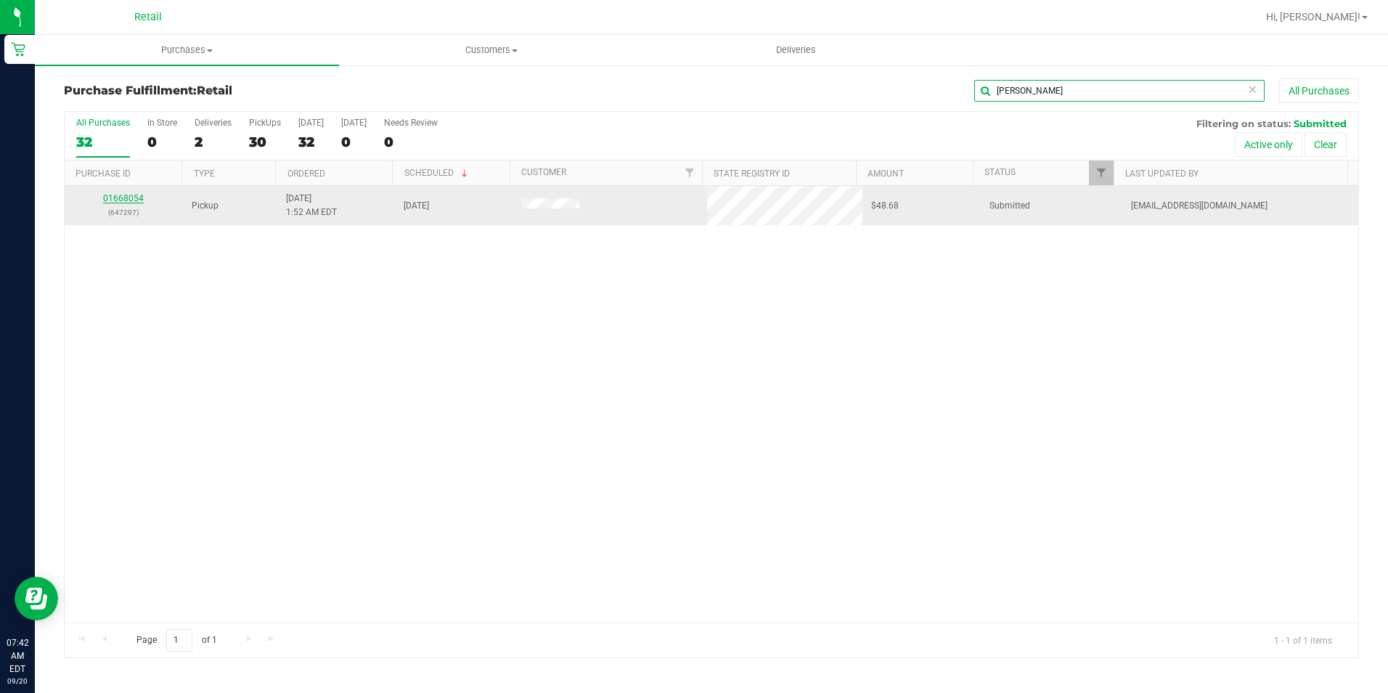
type input "ryan"
click at [139, 200] on link "01668054" at bounding box center [123, 198] width 41 height 10
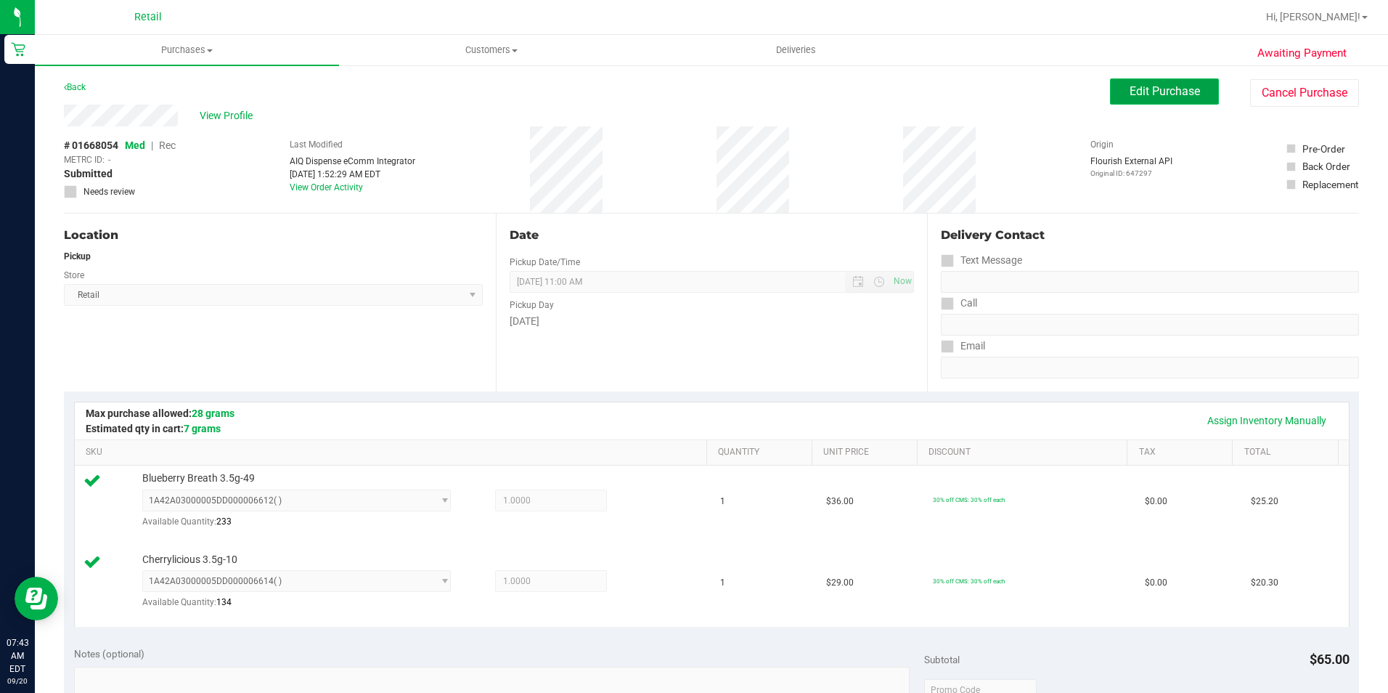
click at [1130, 93] on span "Edit Purchase" at bounding box center [1165, 91] width 70 height 14
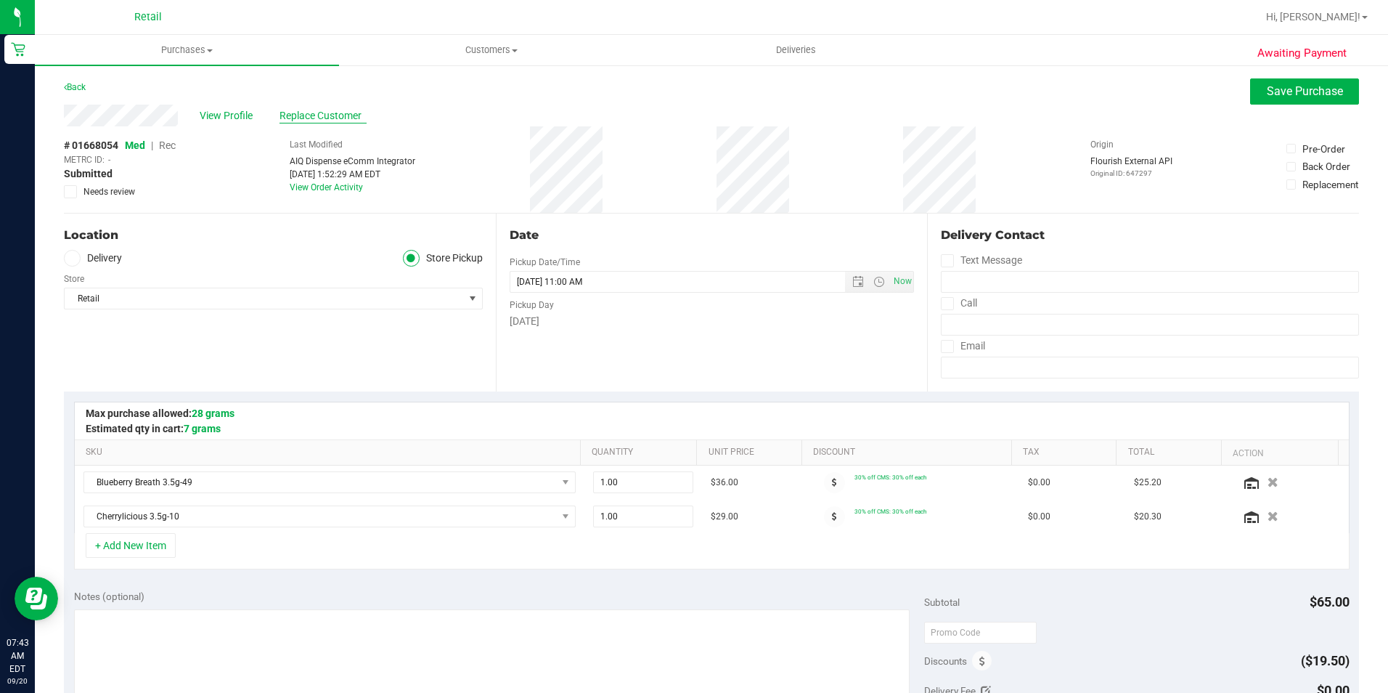
click at [319, 113] on span "Replace Customer" at bounding box center [323, 115] width 87 height 15
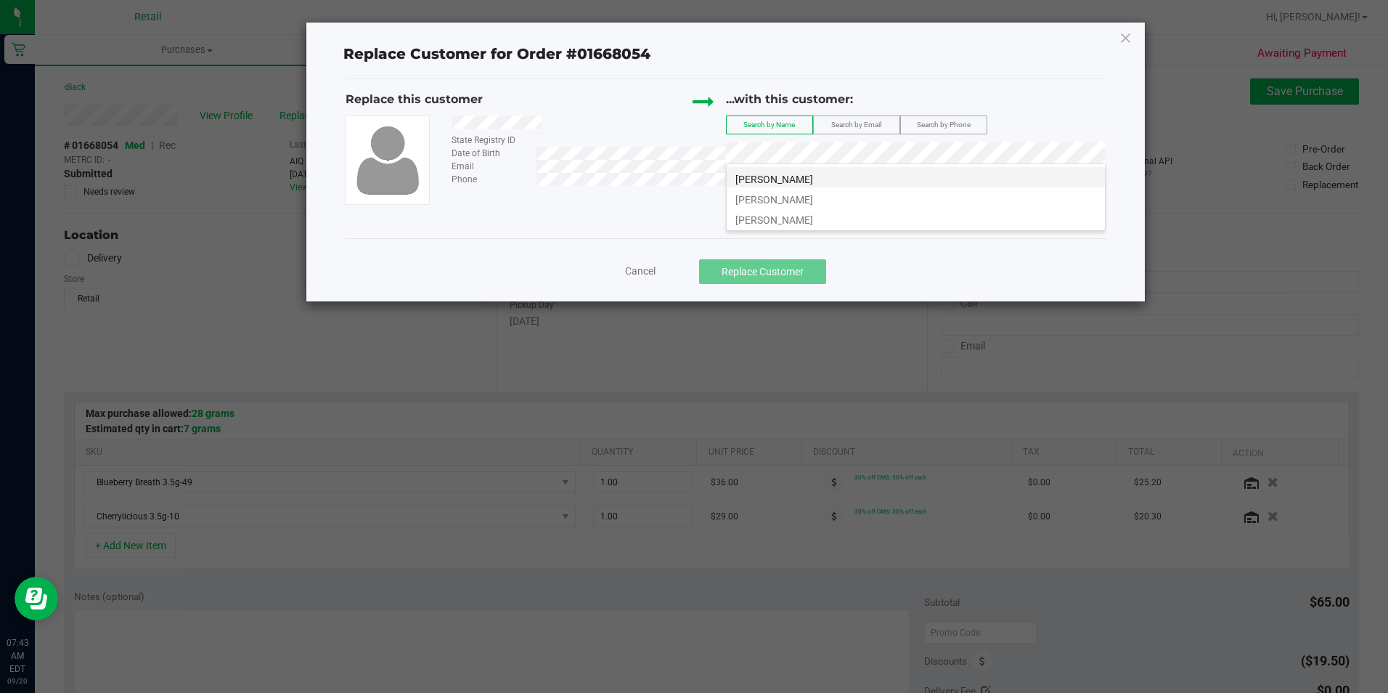
click at [785, 174] on span "Ryan Medeiros" at bounding box center [775, 180] width 78 height 12
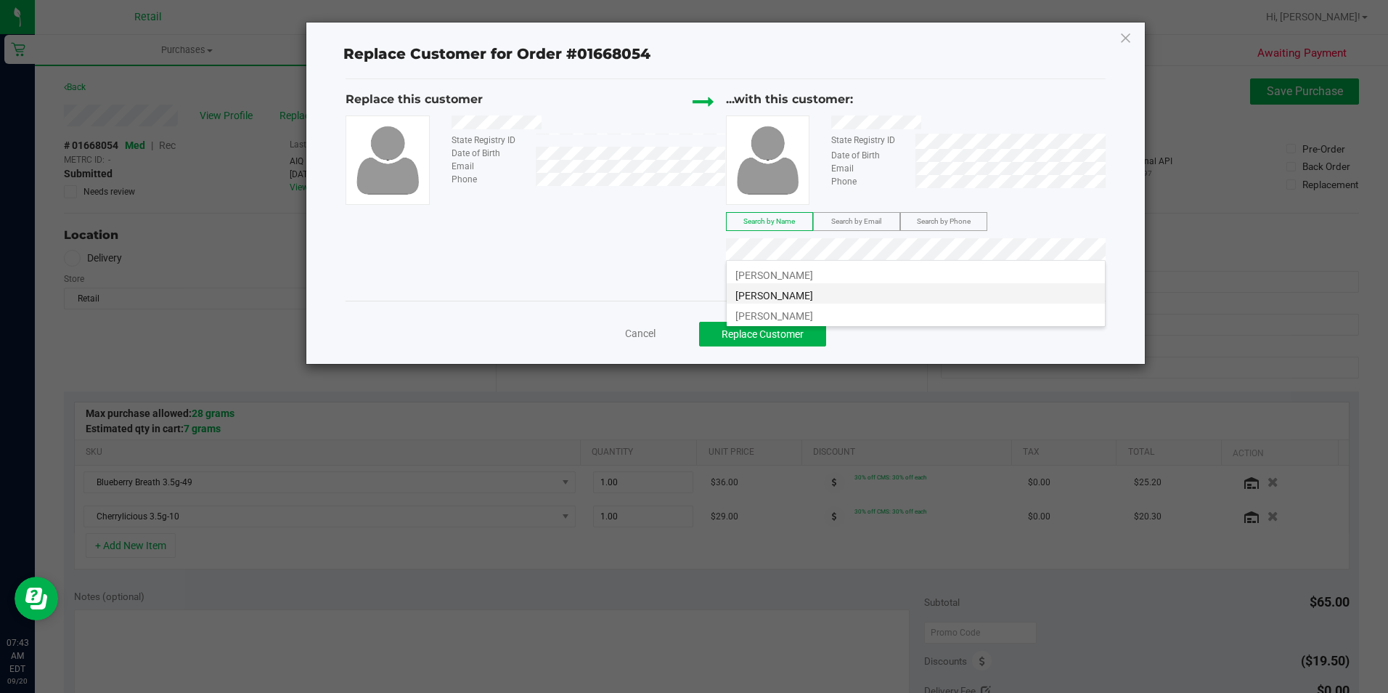
click at [784, 294] on span "Ryan Medeiros" at bounding box center [775, 296] width 78 height 12
click at [792, 316] on span "Ryan Medeiros" at bounding box center [775, 316] width 78 height 12
click at [771, 269] on span "Ryan Medeiros" at bounding box center [775, 275] width 78 height 12
click at [797, 293] on span "Ryan Medeiros" at bounding box center [775, 296] width 78 height 12
click at [775, 320] on span "Ryan Medeiros" at bounding box center [775, 316] width 78 height 12
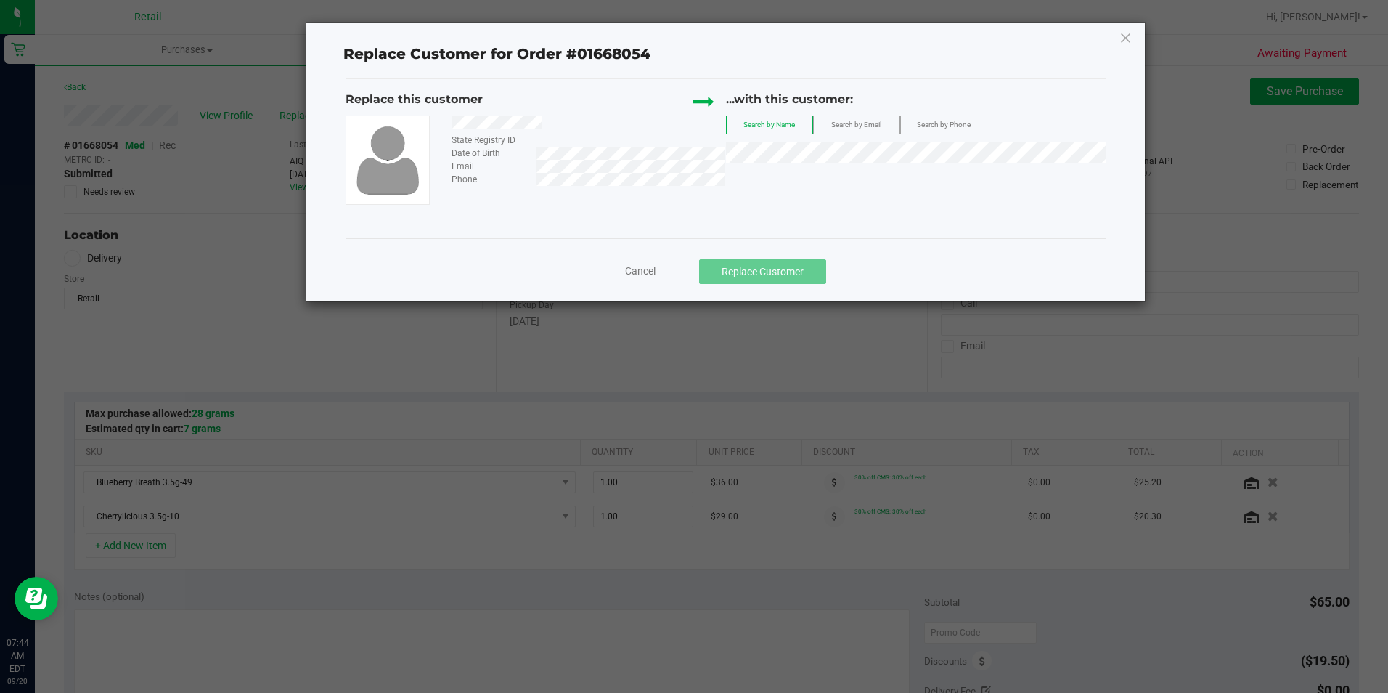
click at [633, 325] on ngb-modal-window "Replace Customer for Order #01668054 Replace this customer State Registry ID Da…" at bounding box center [699, 346] width 1399 height 693
click at [1117, 39] on div "Replace Customer for Order #01668054 Replace this customer State Registry ID Da…" at bounding box center [725, 162] width 838 height 279
click at [1126, 38] on icon at bounding box center [1126, 37] width 13 height 23
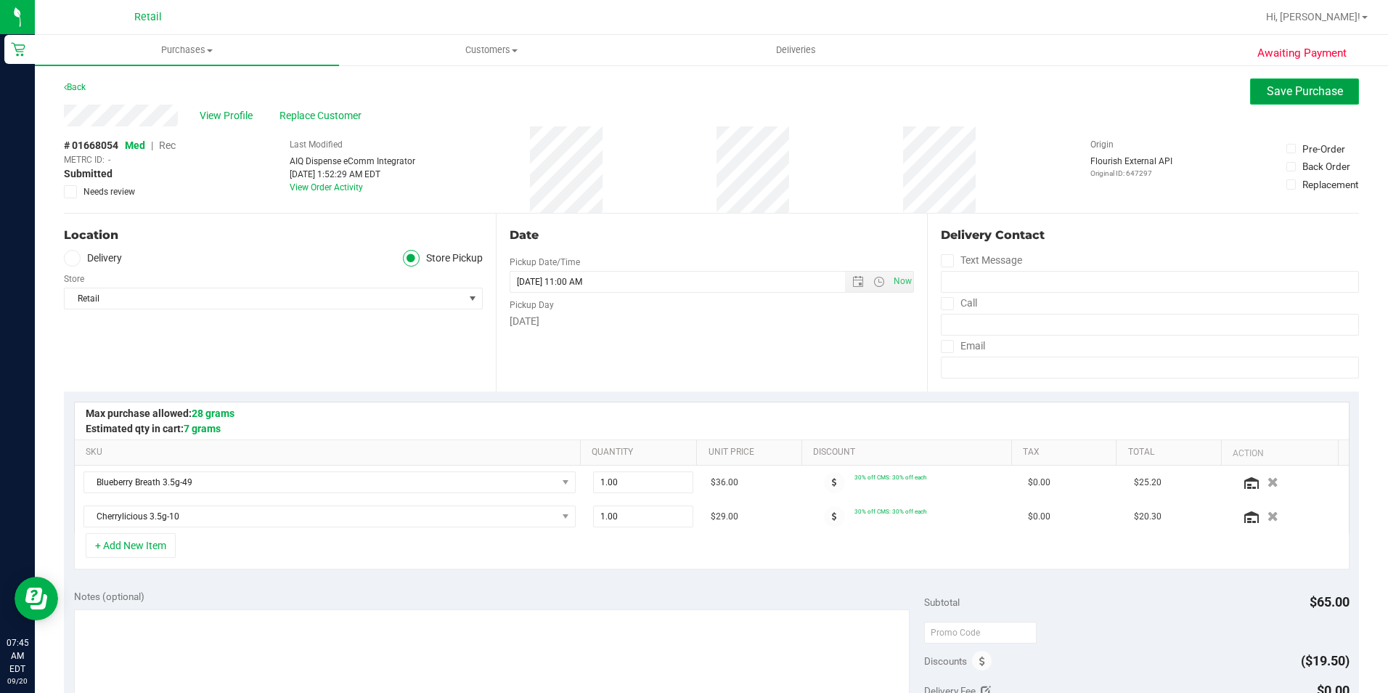
click at [1292, 90] on span "Save Purchase" at bounding box center [1305, 91] width 76 height 14
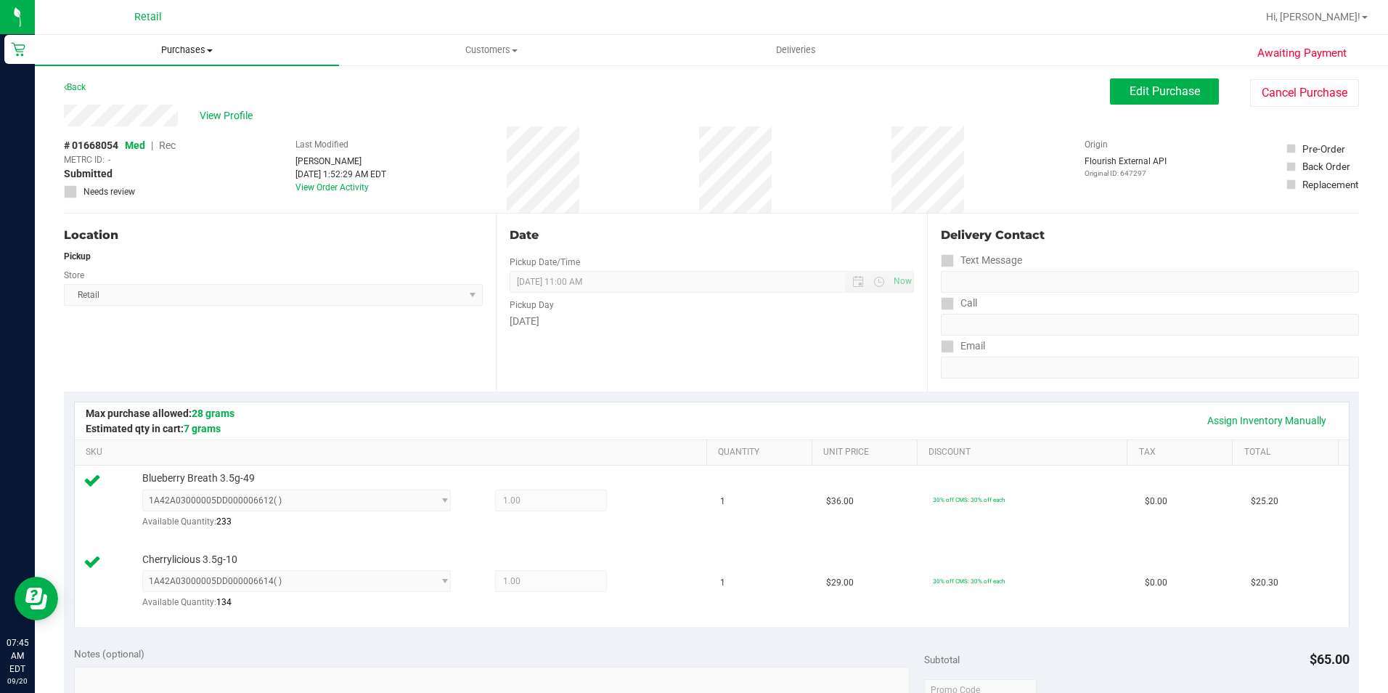
click at [182, 44] on span "Purchases" at bounding box center [187, 50] width 304 height 13
click at [487, 89] on div "Back Edit Purchase Cancel Purchase" at bounding box center [712, 91] width 1296 height 26
click at [1156, 96] on span "Edit Purchase" at bounding box center [1165, 91] width 70 height 14
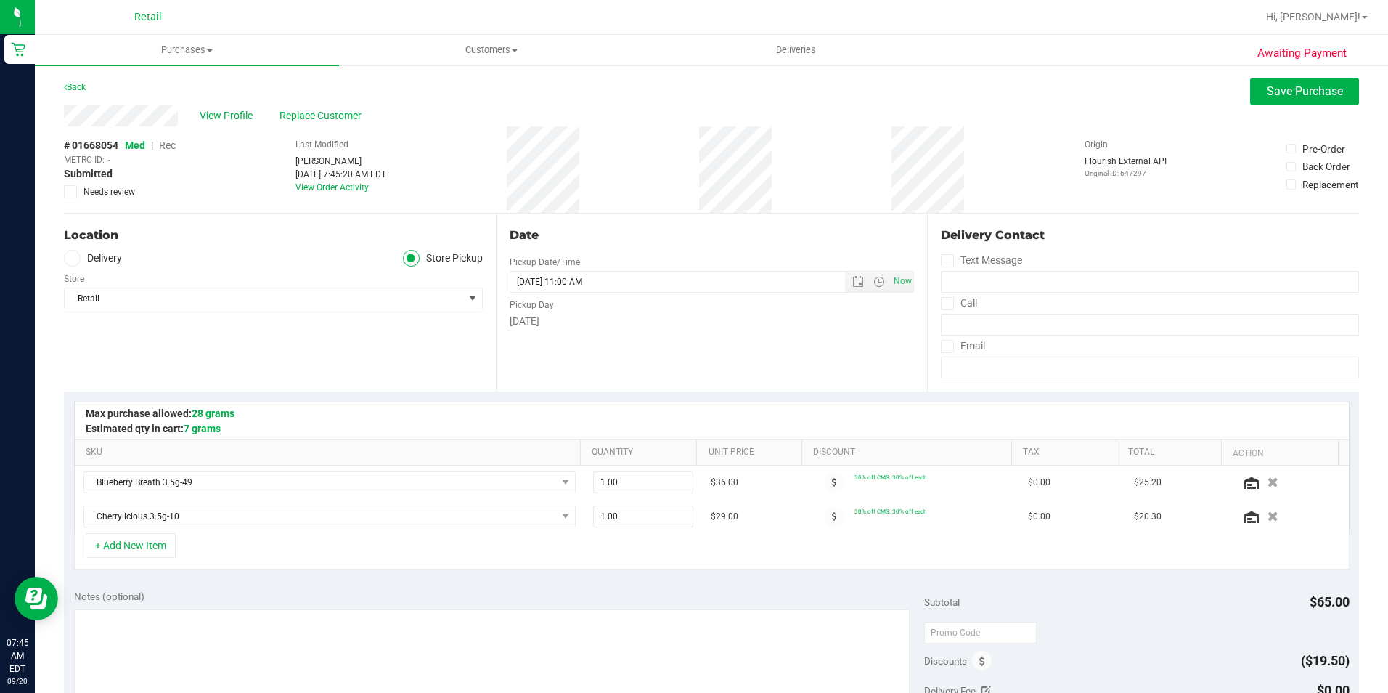
click at [165, 143] on span "Rec" at bounding box center [167, 145] width 17 height 12
click at [1273, 87] on span "Save Purchase" at bounding box center [1305, 91] width 76 height 14
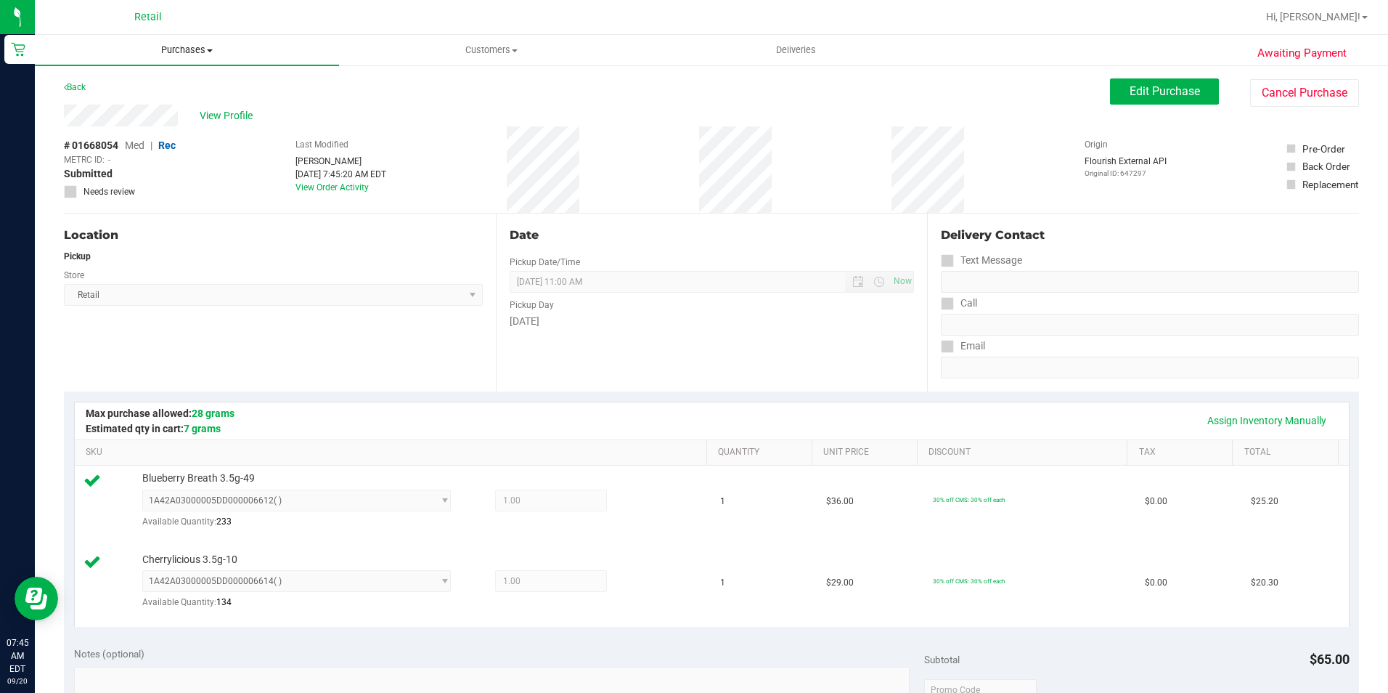
click at [185, 49] on span "Purchases" at bounding box center [187, 50] width 304 height 13
click at [92, 107] on span "Fulfillment" at bounding box center [80, 105] width 90 height 12
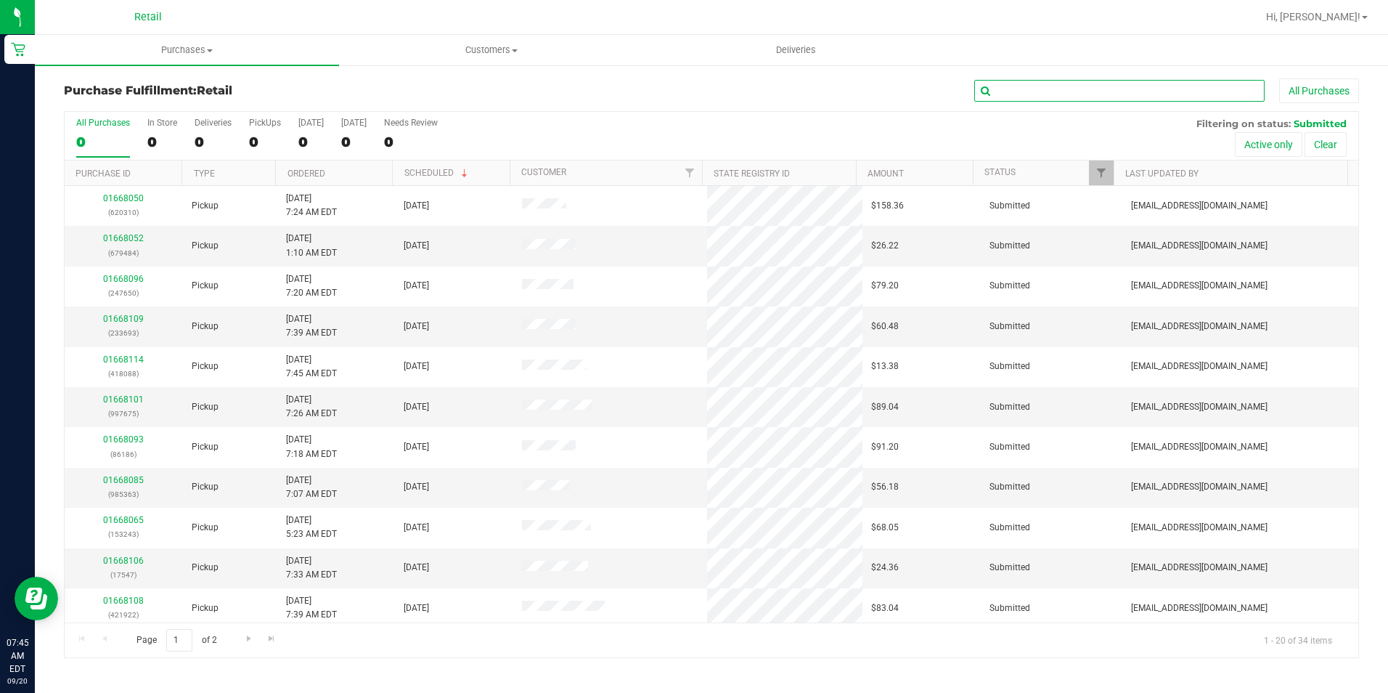
click at [1046, 90] on input "text" at bounding box center [1120, 91] width 290 height 22
click at [1054, 93] on input "text" at bounding box center [1120, 91] width 290 height 22
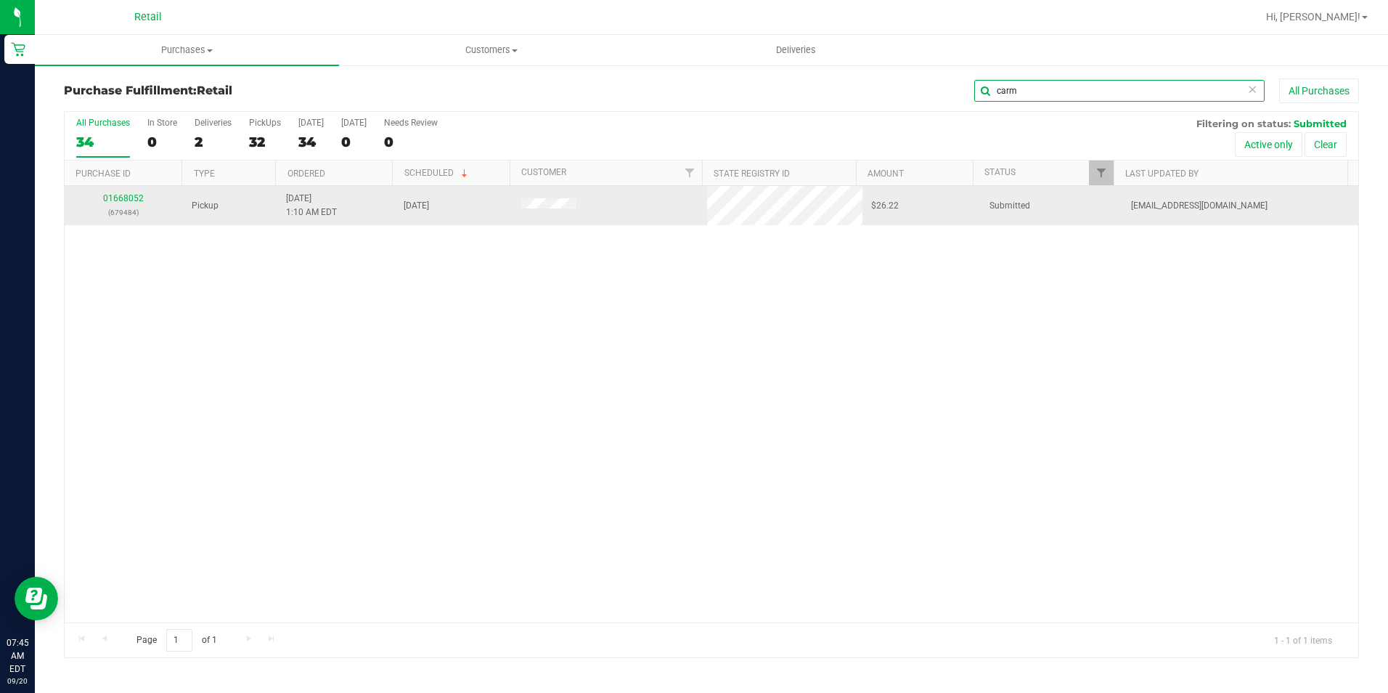
type input "carm"
click at [134, 192] on div "01668052 (679484)" at bounding box center [123, 206] width 101 height 28
click at [131, 200] on link "01668052" at bounding box center [123, 198] width 41 height 10
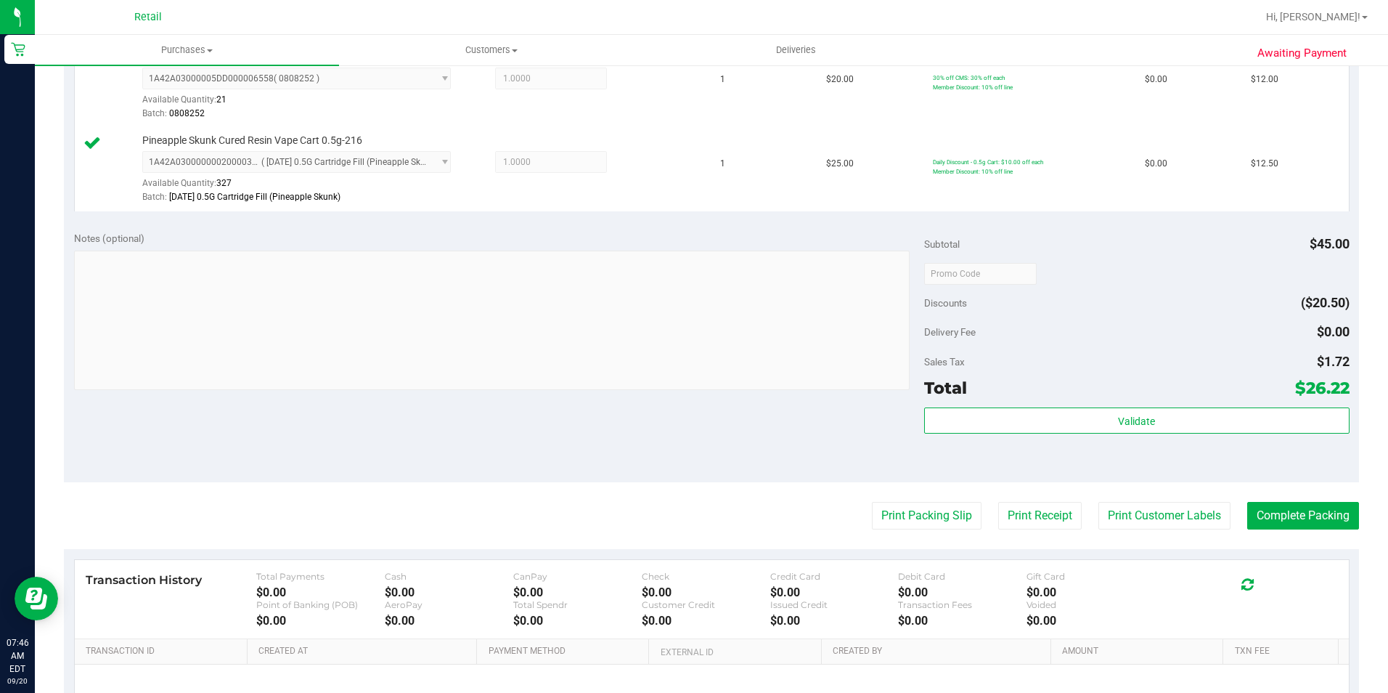
scroll to position [436, 0]
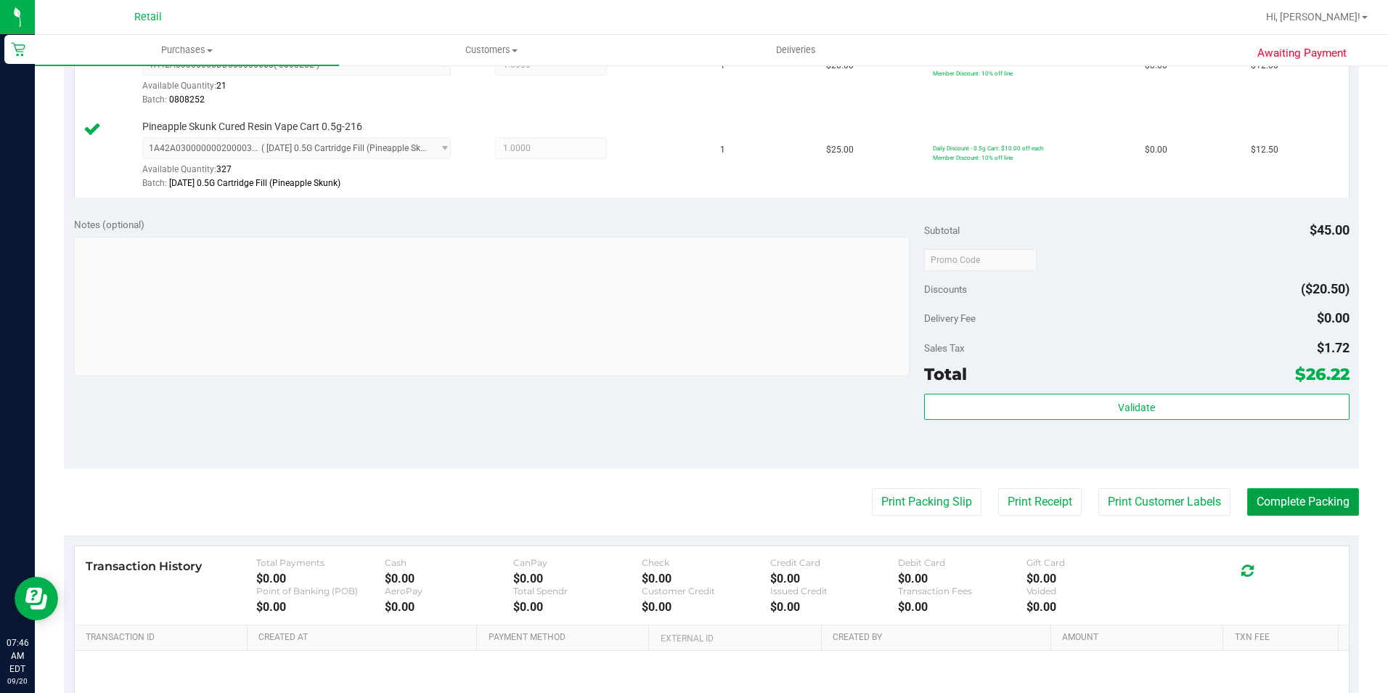
click at [1327, 500] on button "Complete Packing" at bounding box center [1304, 502] width 112 height 28
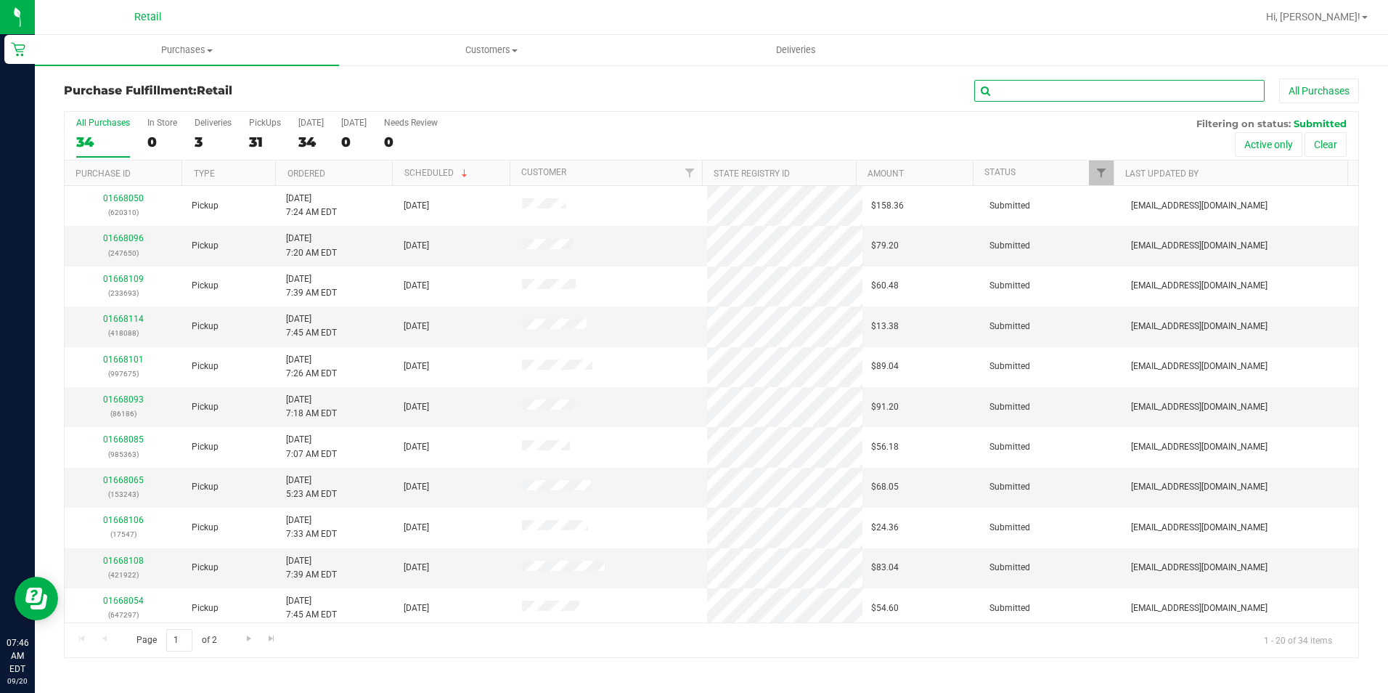
click at [1044, 94] on input "text" at bounding box center [1120, 91] width 290 height 22
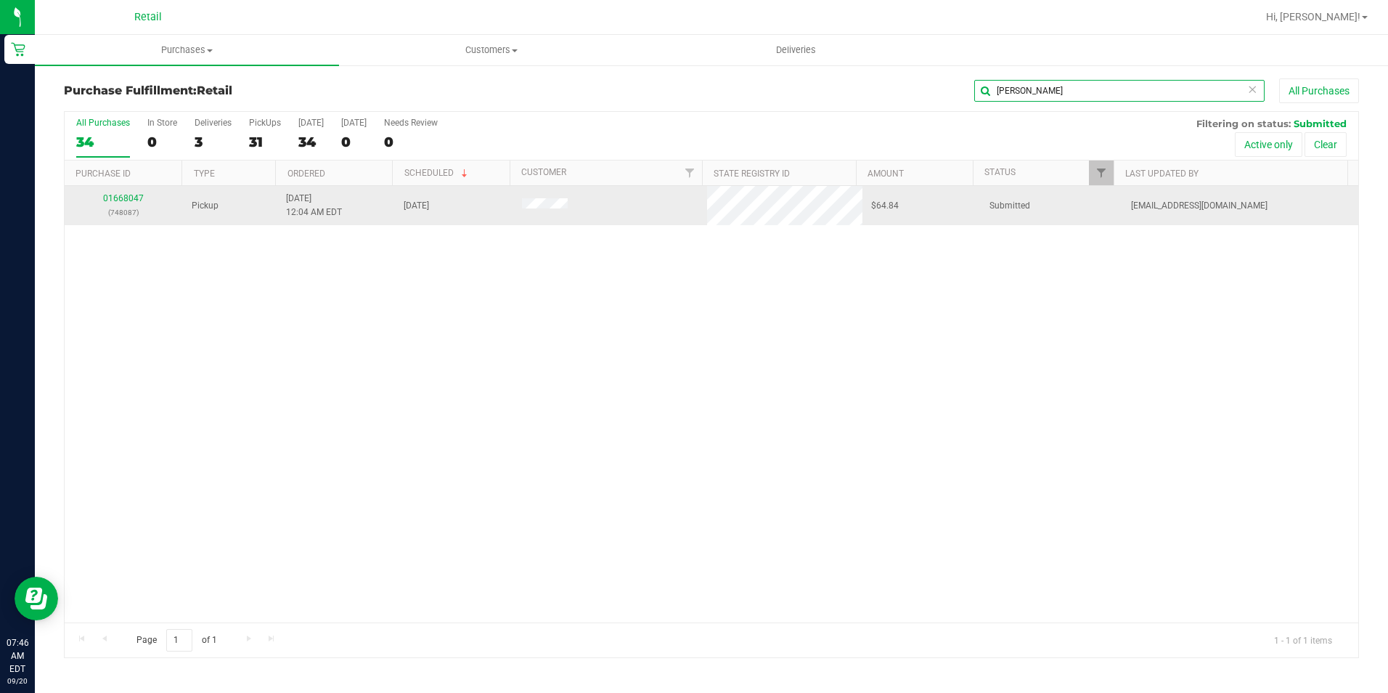
type input "jeff"
click at [118, 192] on div "01668047 (748087)" at bounding box center [123, 206] width 101 height 28
click at [119, 200] on link "01668047" at bounding box center [123, 198] width 41 height 10
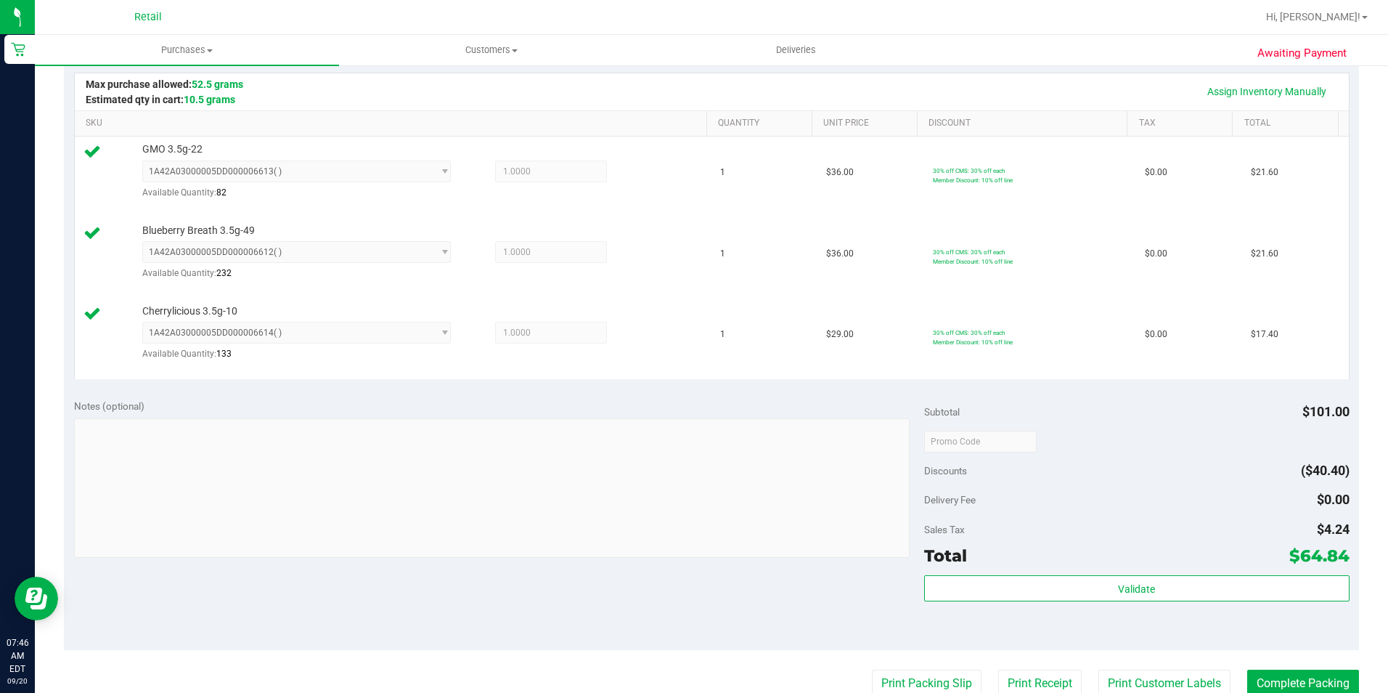
scroll to position [436, 0]
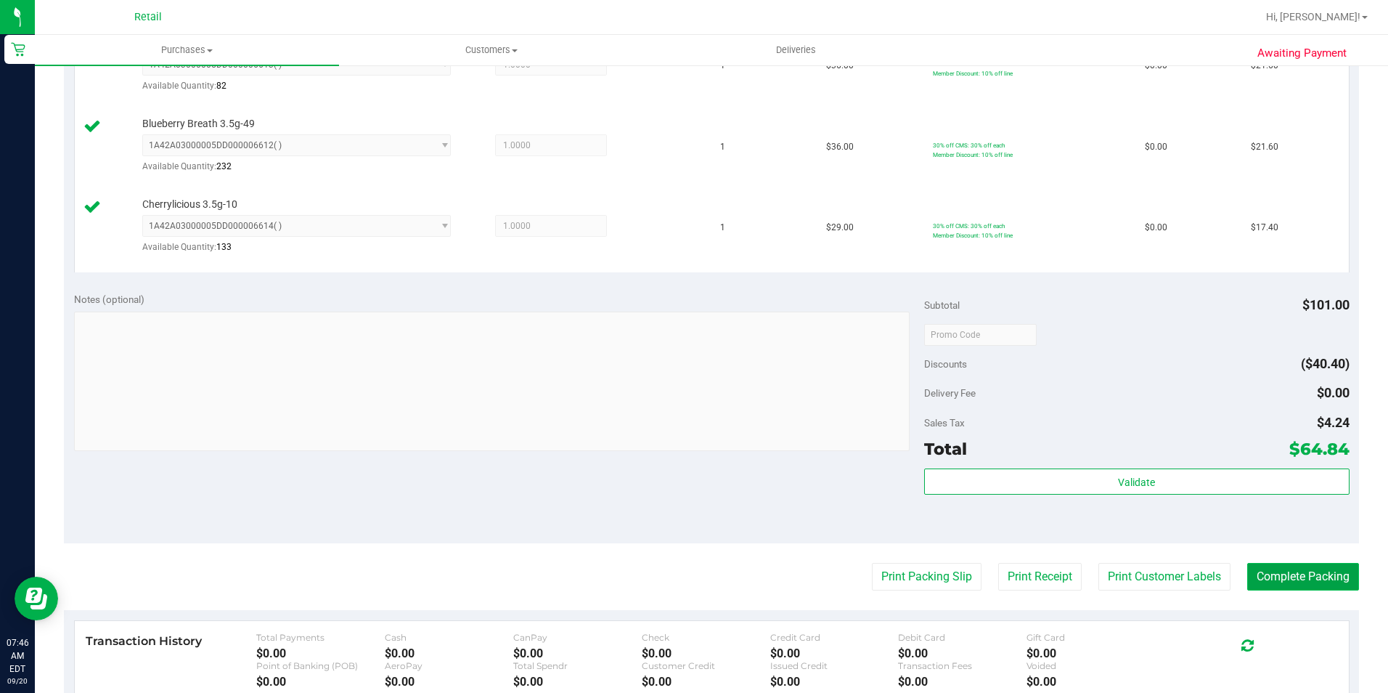
click at [1309, 582] on button "Complete Packing" at bounding box center [1304, 577] width 112 height 28
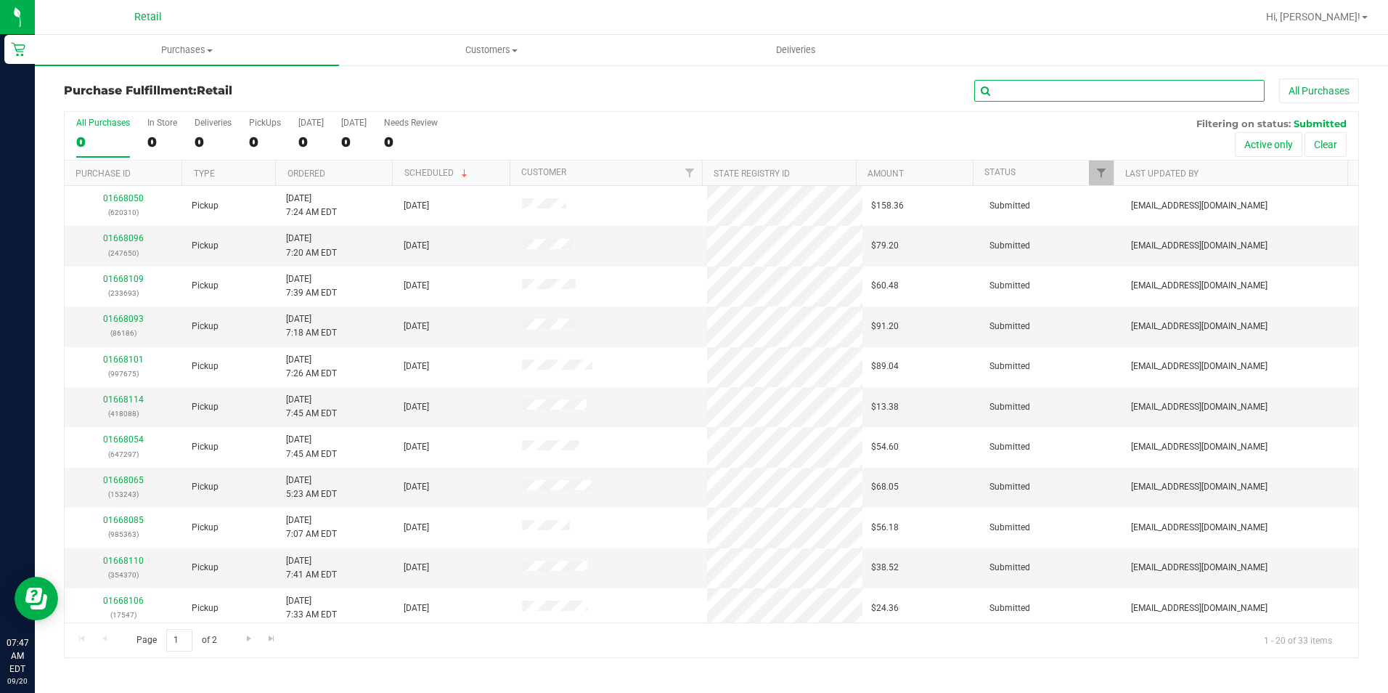
click at [1075, 89] on input "text" at bounding box center [1120, 91] width 290 height 22
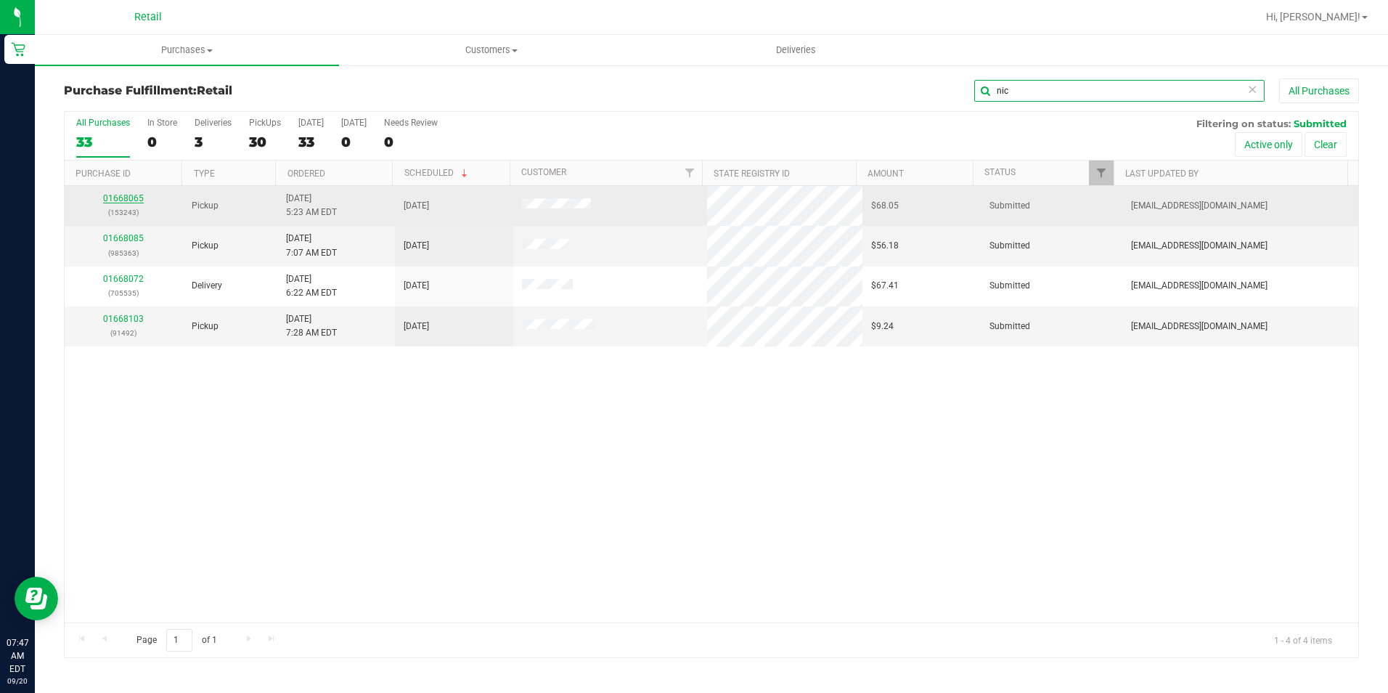
type input "nic"
click at [136, 198] on link "01668065" at bounding box center [123, 198] width 41 height 10
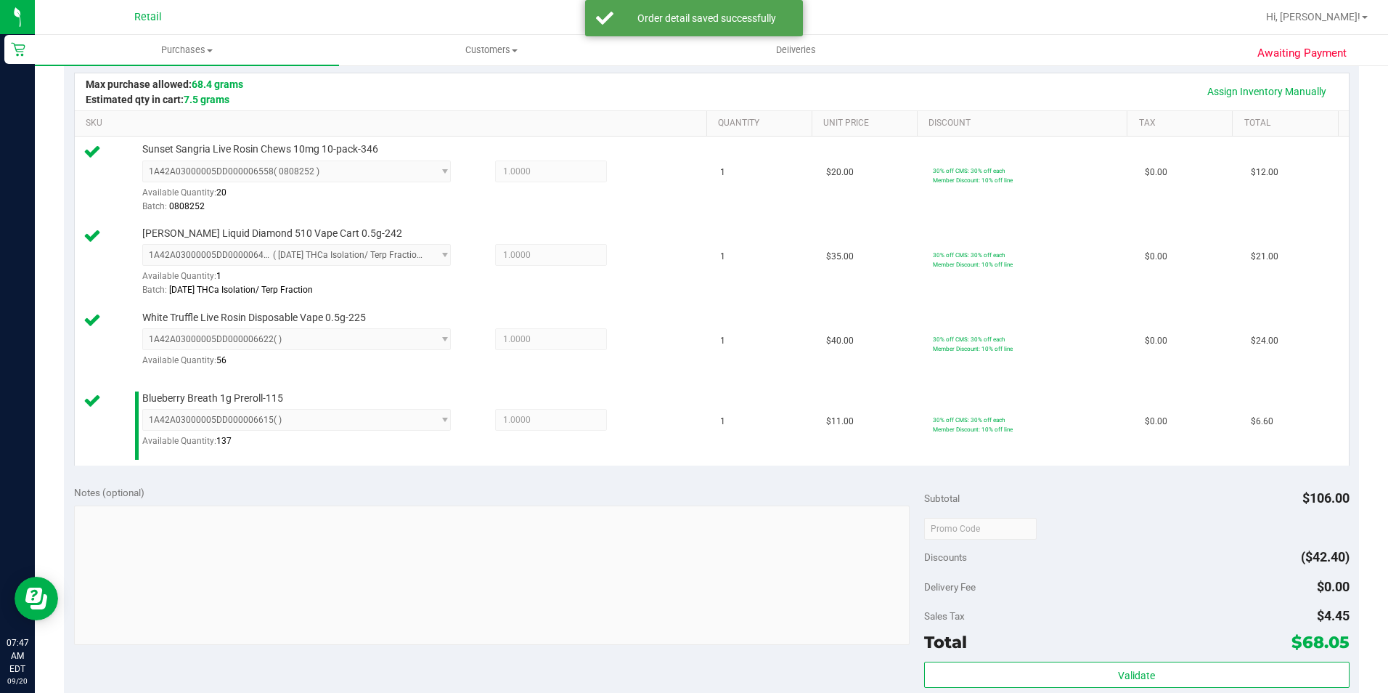
scroll to position [436, 0]
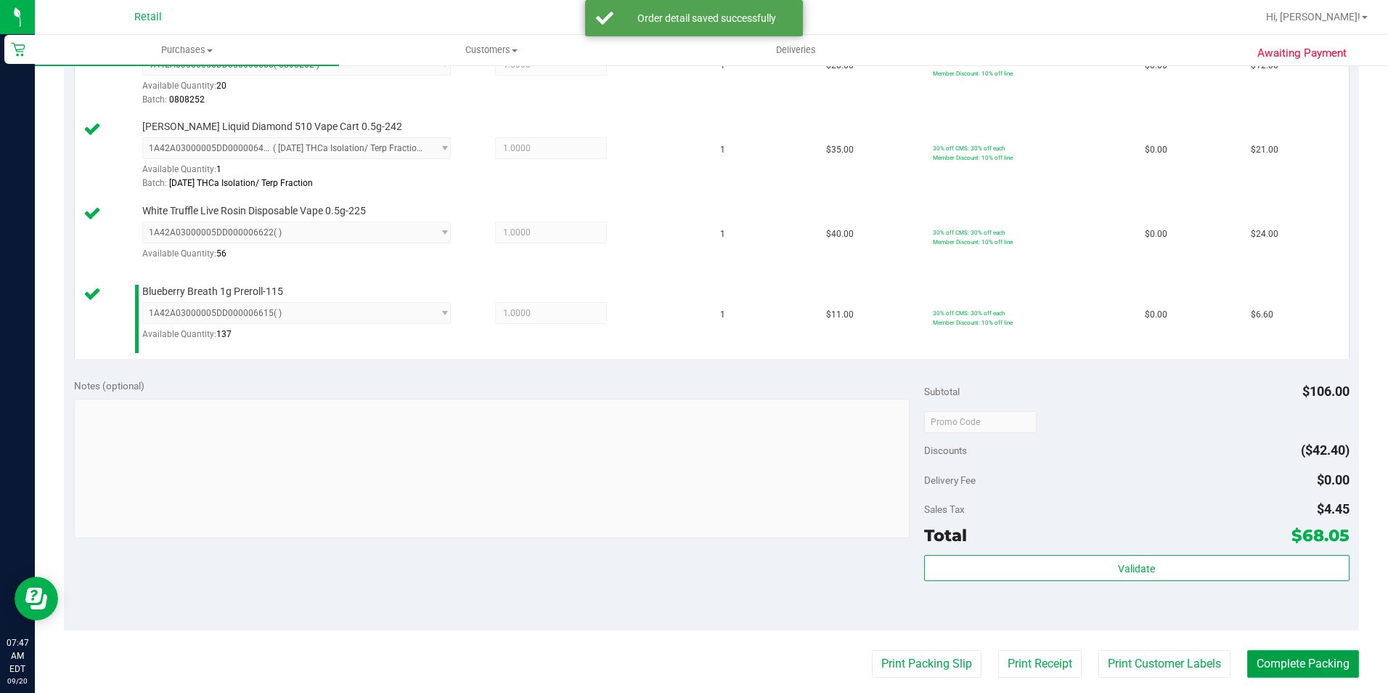
click at [1333, 654] on button "Complete Packing" at bounding box center [1304, 664] width 112 height 28
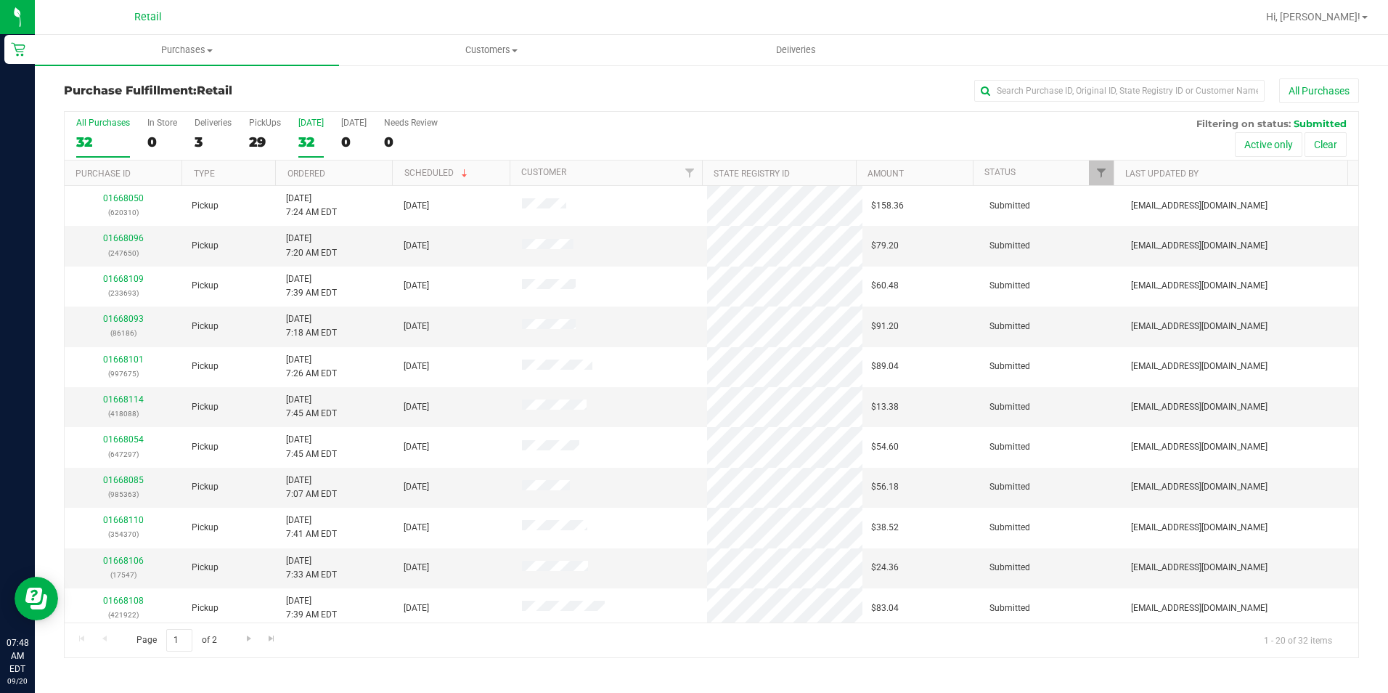
click at [306, 126] on div "[DATE]" at bounding box center [310, 123] width 25 height 10
click at [0, 0] on input "Today 32" at bounding box center [0, 0] width 0 height 0
click at [249, 132] on label "PickUps 29" at bounding box center [265, 138] width 32 height 40
click at [0, 0] on input "PickUps 29" at bounding box center [0, 0] width 0 height 0
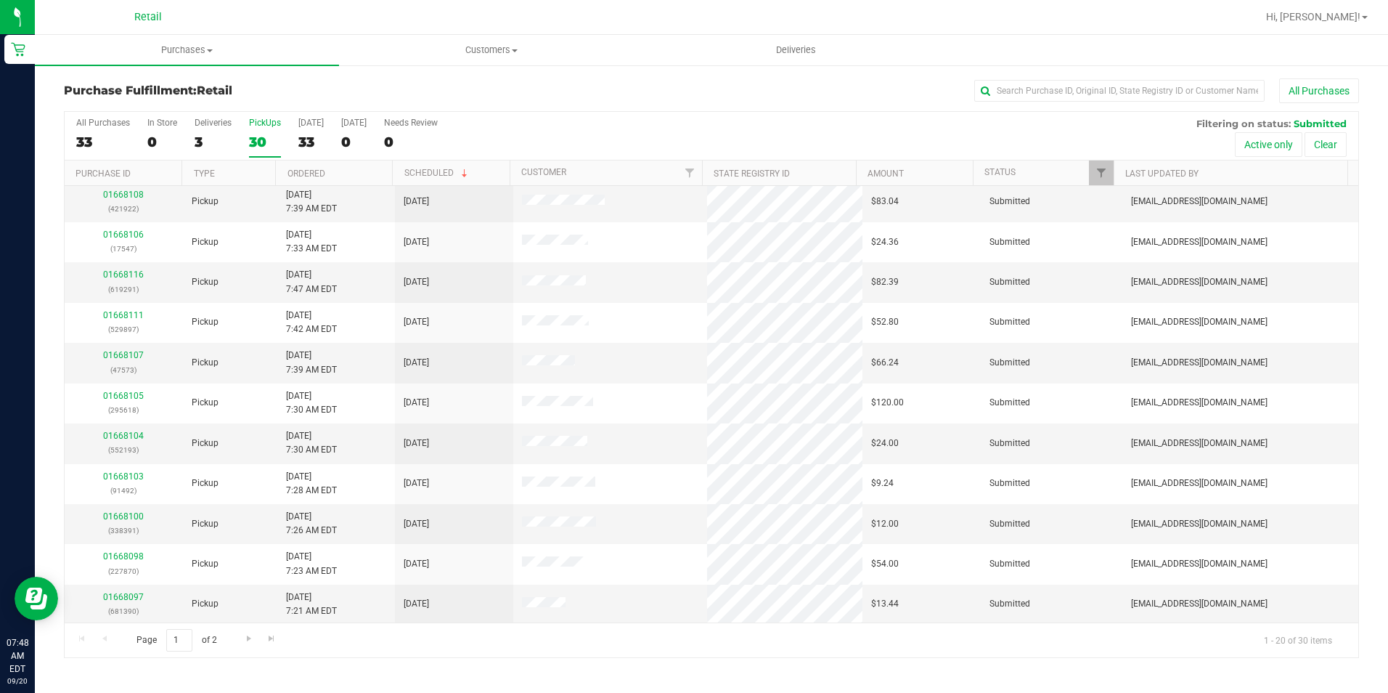
scroll to position [367, 0]
click at [1051, 83] on input "text" at bounding box center [1120, 91] width 290 height 22
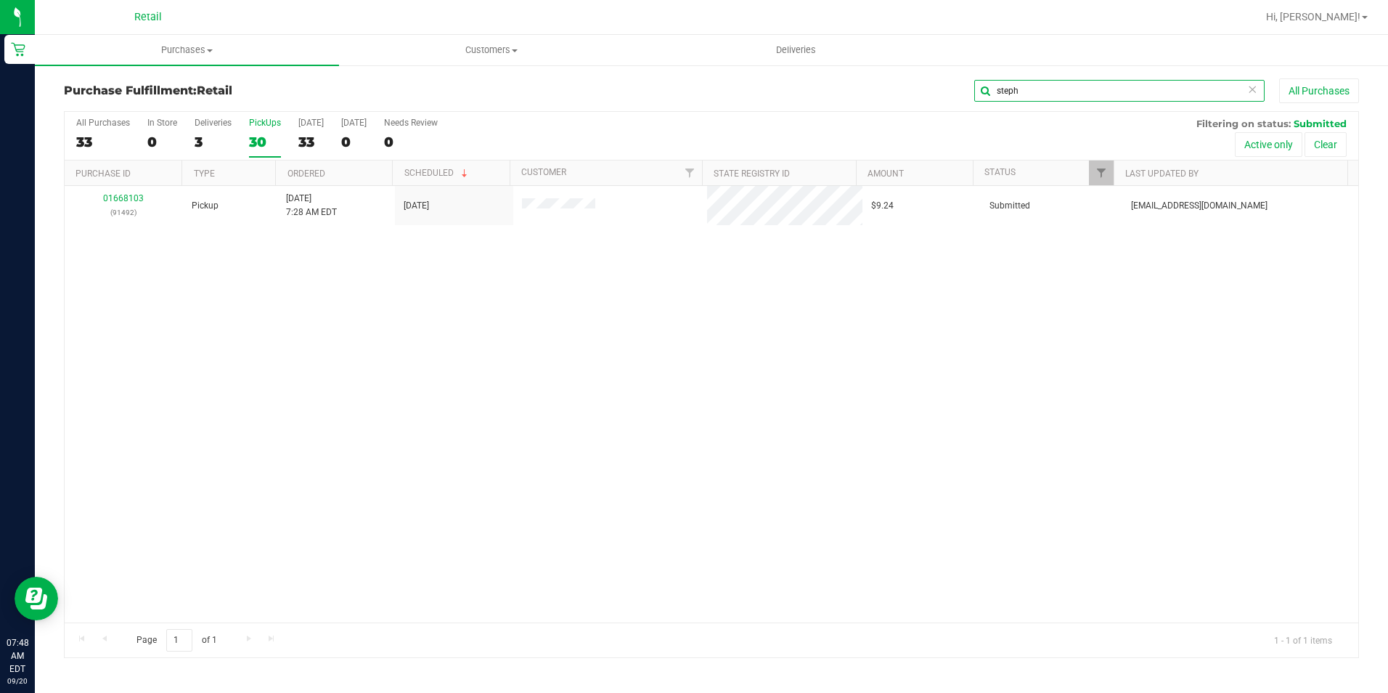
scroll to position [0, 0]
type input "s"
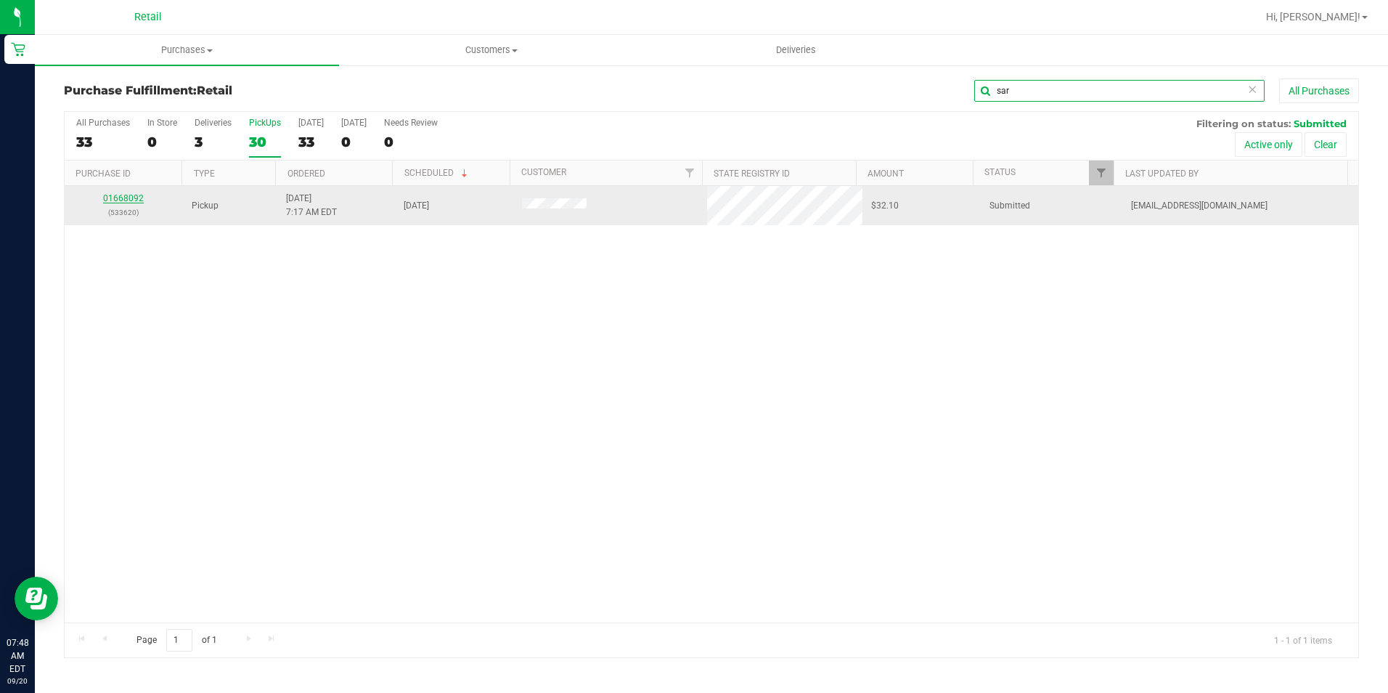
type input "sar"
click at [114, 194] on link "01668092" at bounding box center [123, 198] width 41 height 10
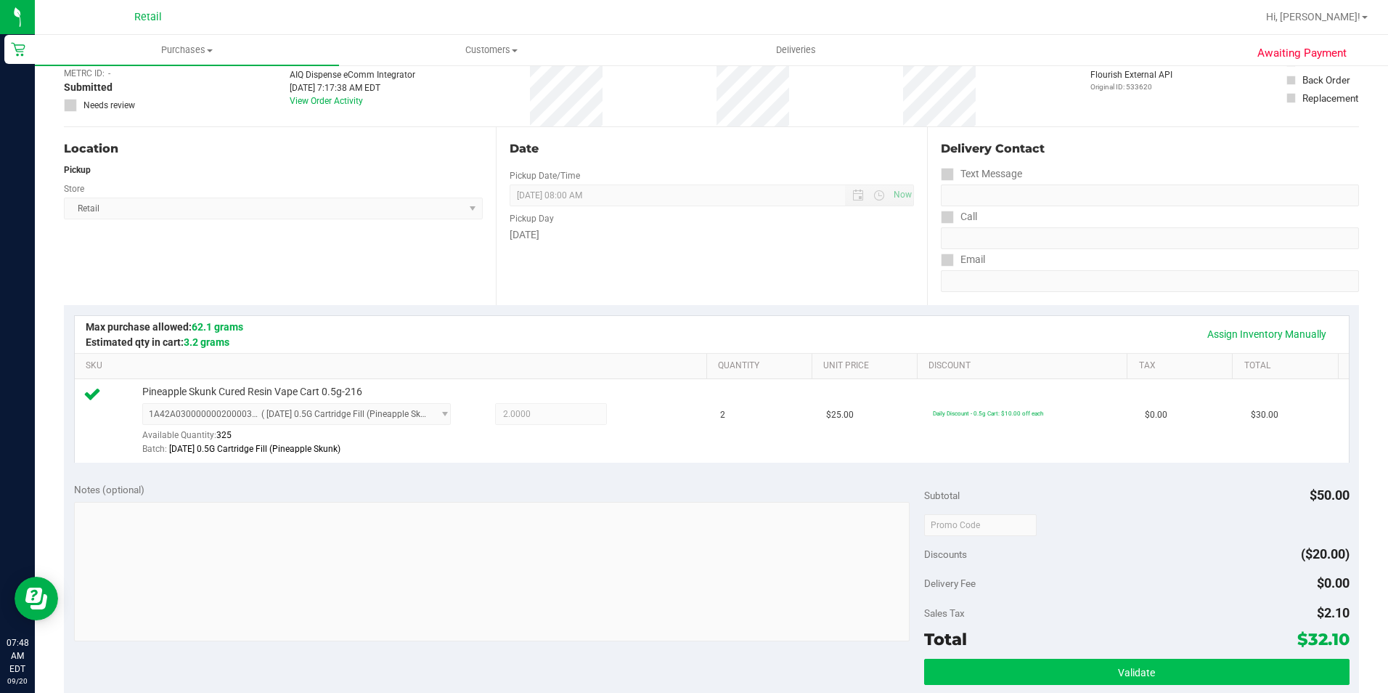
scroll to position [363, 0]
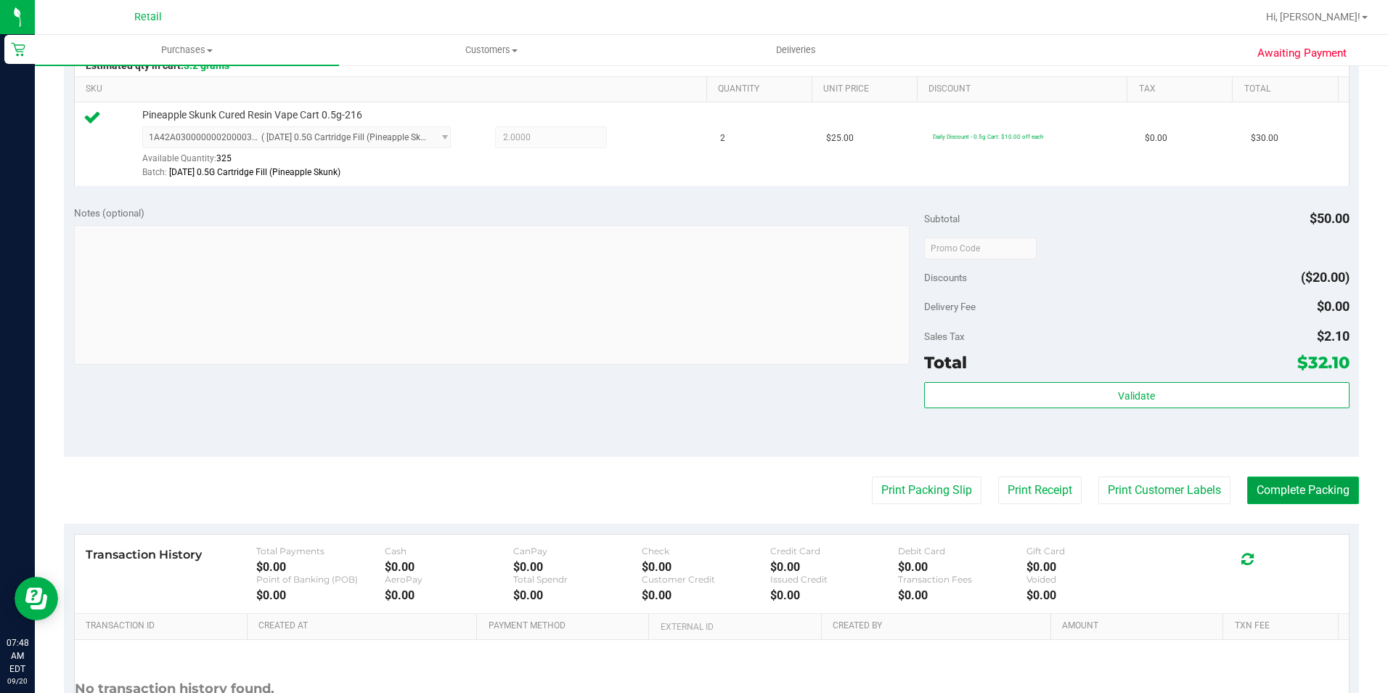
click at [1309, 502] on button "Complete Packing" at bounding box center [1304, 490] width 112 height 28
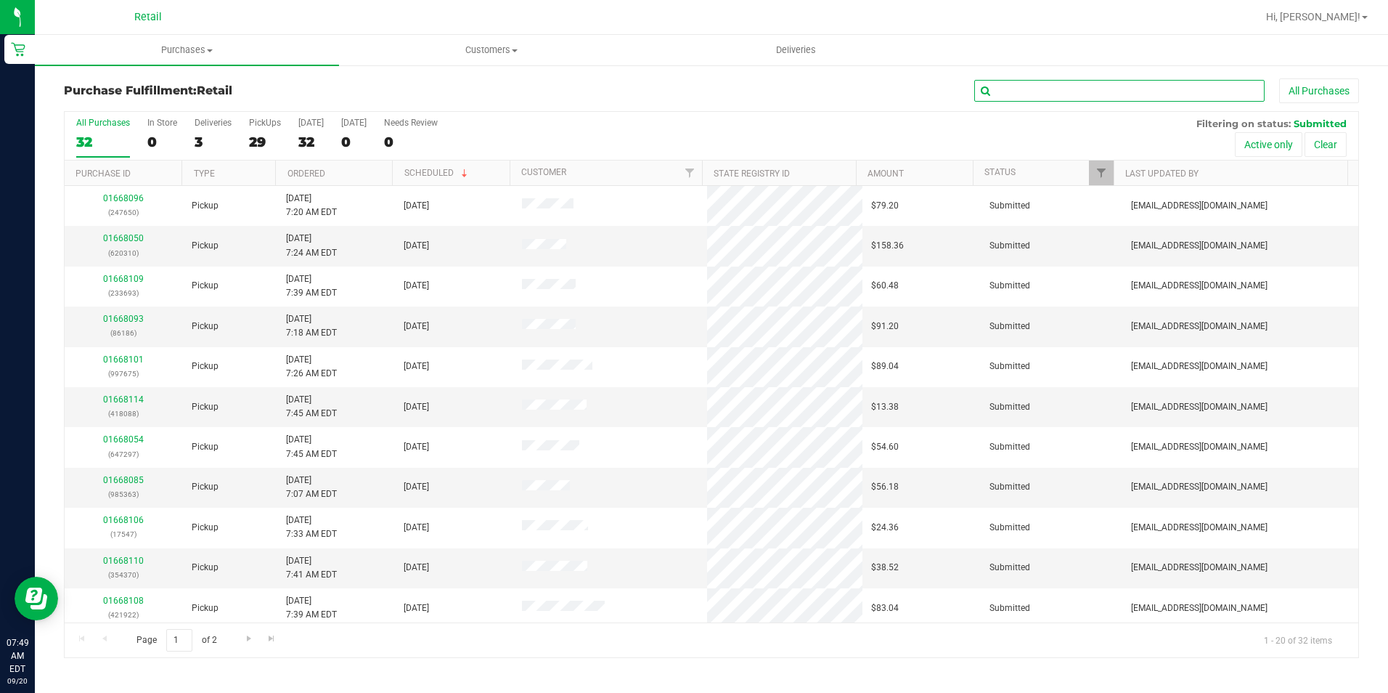
click at [1020, 99] on input "text" at bounding box center [1120, 91] width 290 height 22
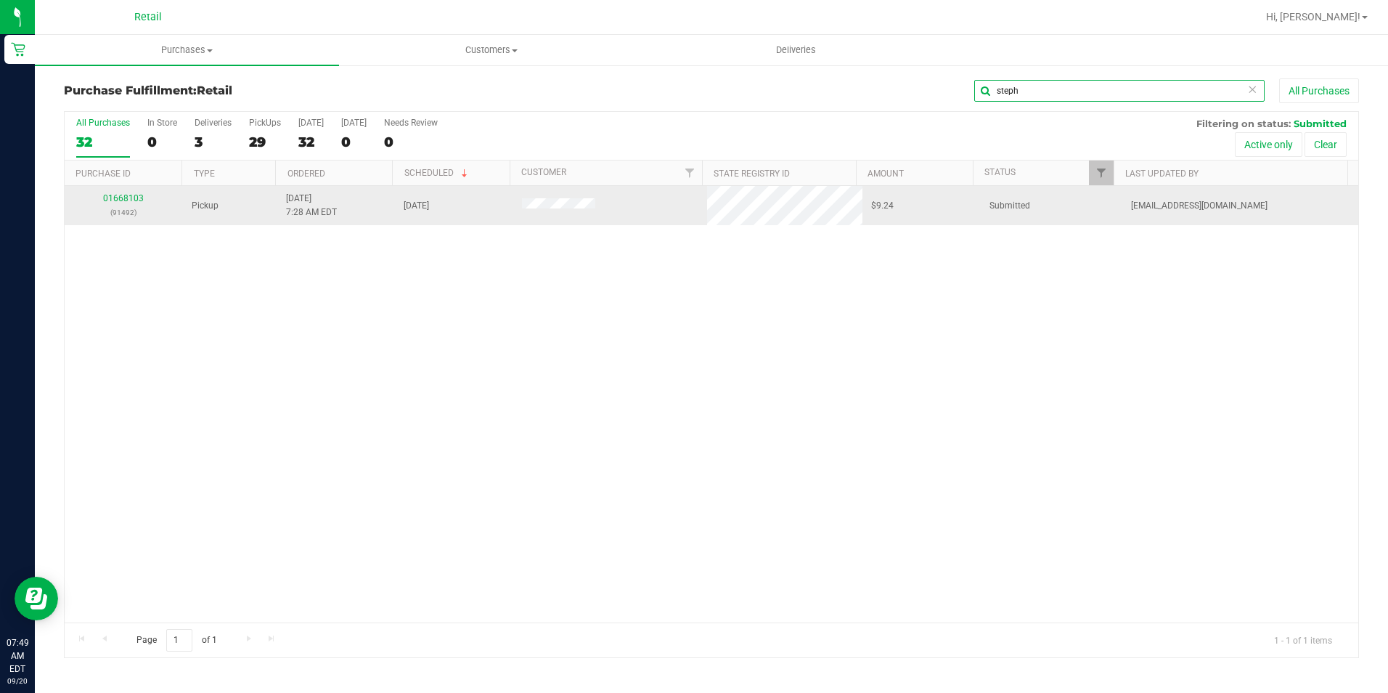
type input "steph"
click at [131, 200] on link "01668103" at bounding box center [123, 198] width 41 height 10
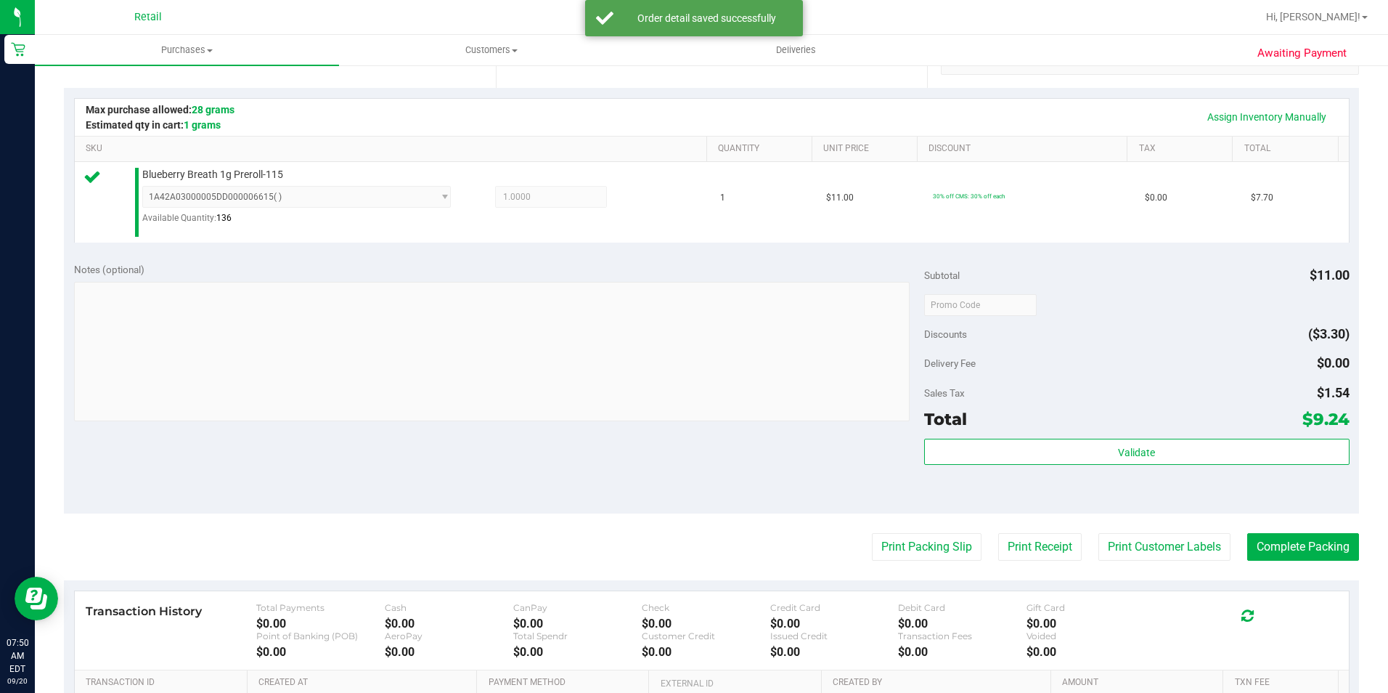
scroll to position [363, 0]
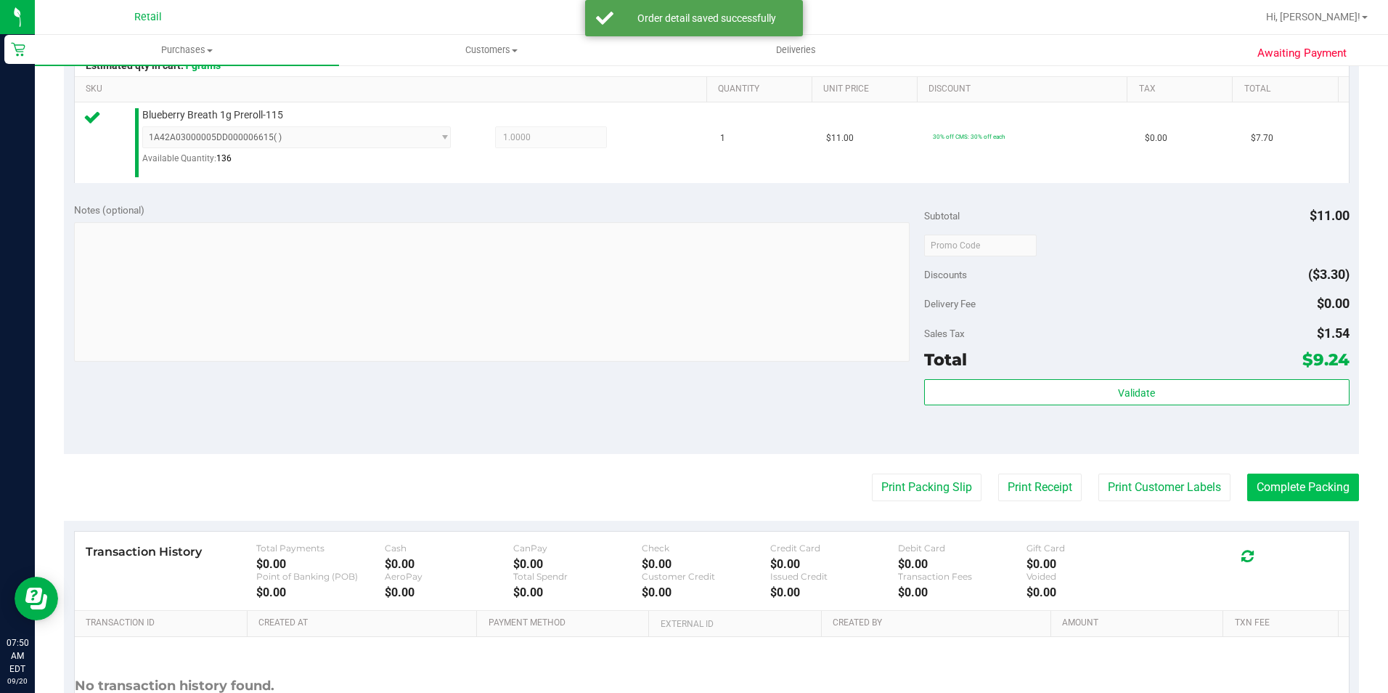
click at [1285, 470] on purchase-details "Back Edit Purchase Cancel Purchase View Profile # 01668103 Med | Rec METRC ID: …" at bounding box center [712, 253] width 1296 height 1077
click at [1285, 474] on button "Complete Packing" at bounding box center [1304, 487] width 112 height 28
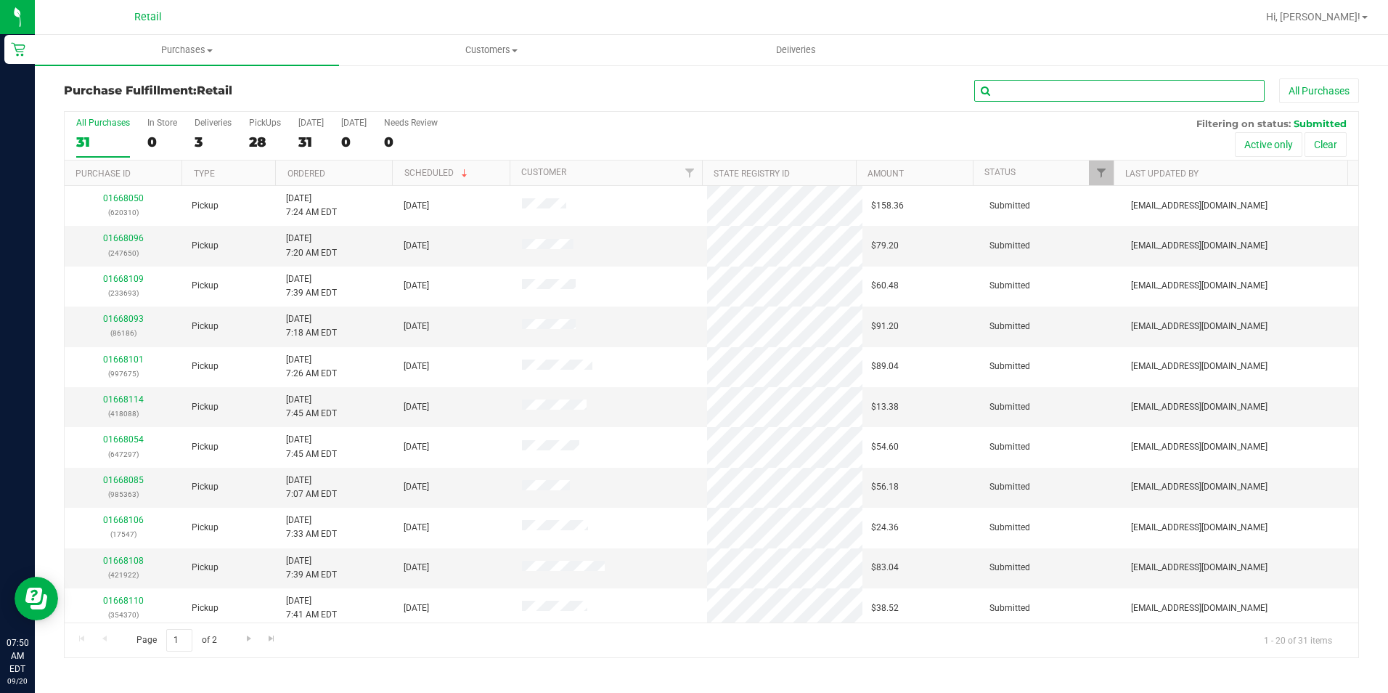
click at [1064, 94] on input "text" at bounding box center [1120, 91] width 290 height 22
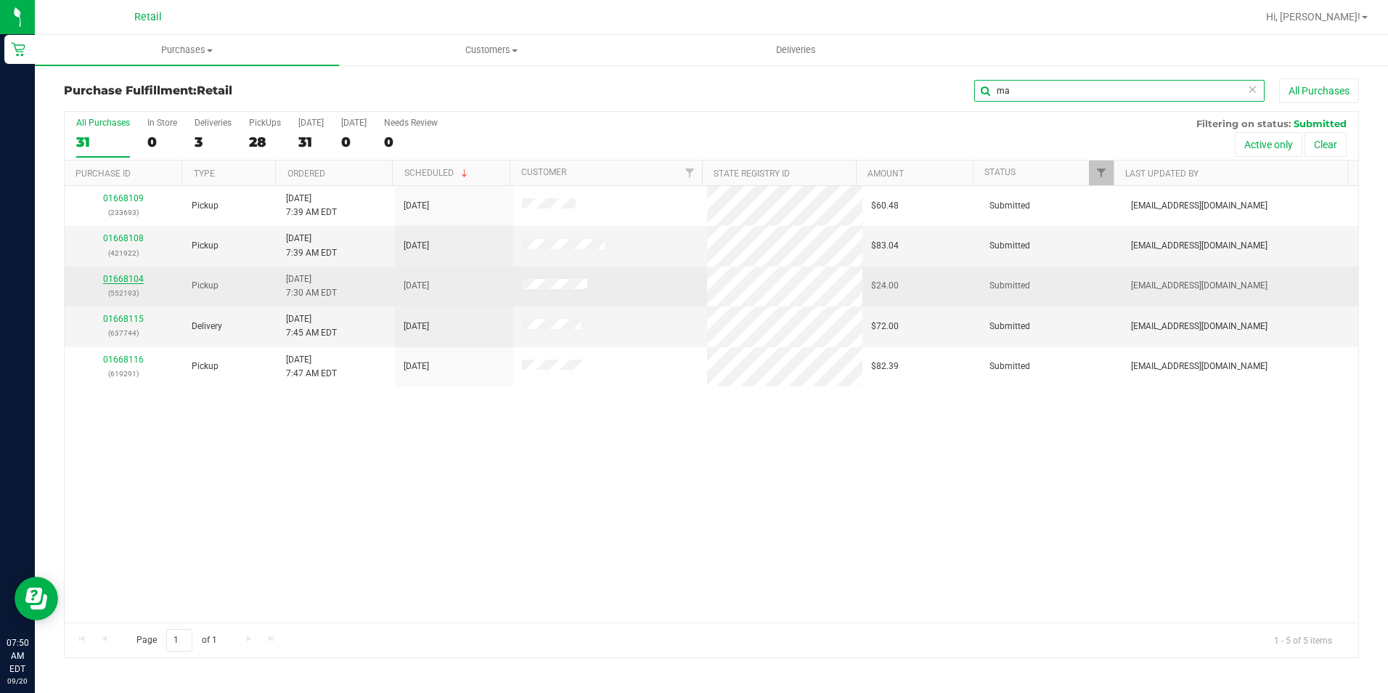
type input "ma"
click at [124, 277] on link "01668104" at bounding box center [123, 279] width 41 height 10
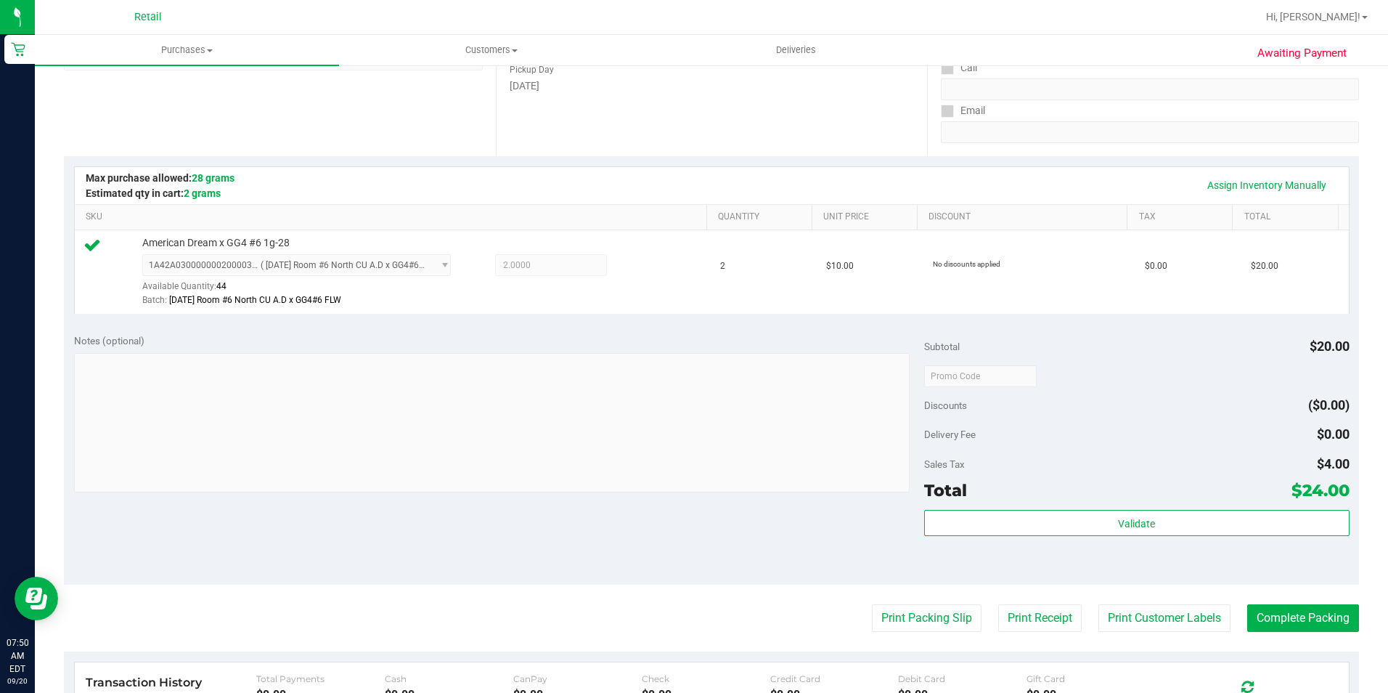
scroll to position [363, 0]
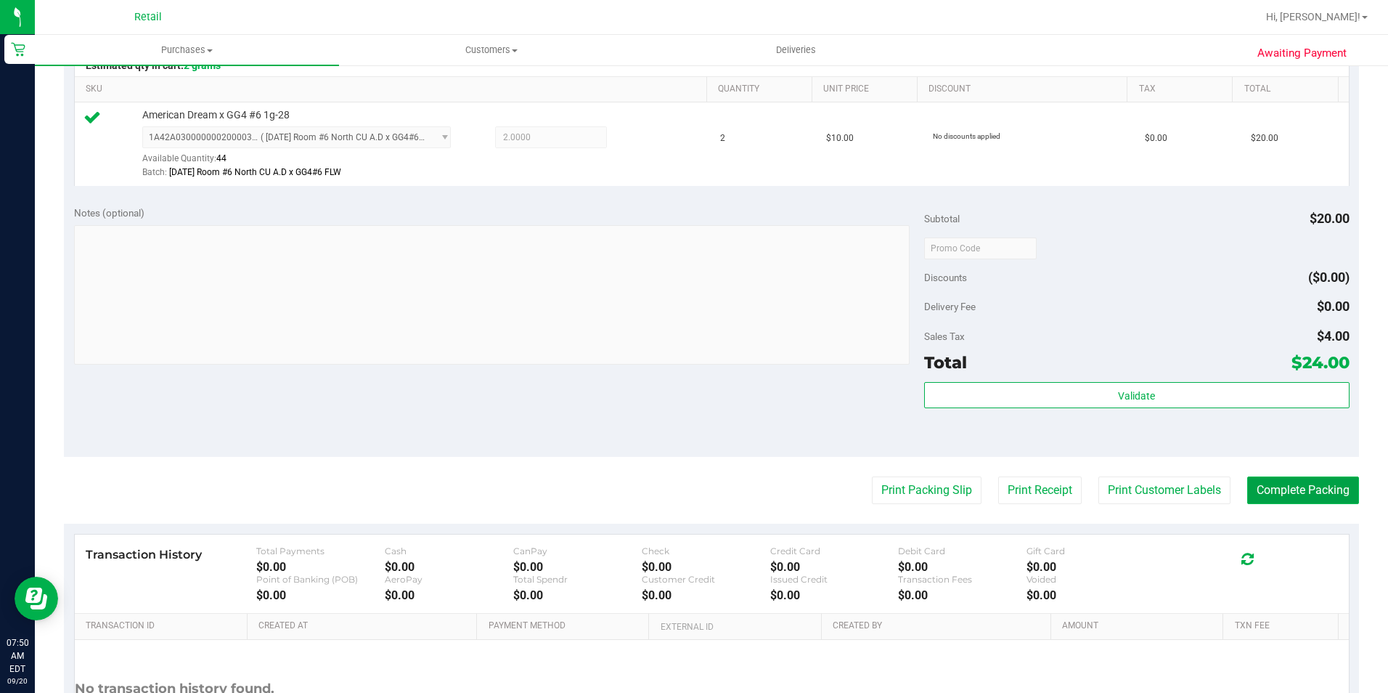
click at [1295, 479] on button "Complete Packing" at bounding box center [1304, 490] width 112 height 28
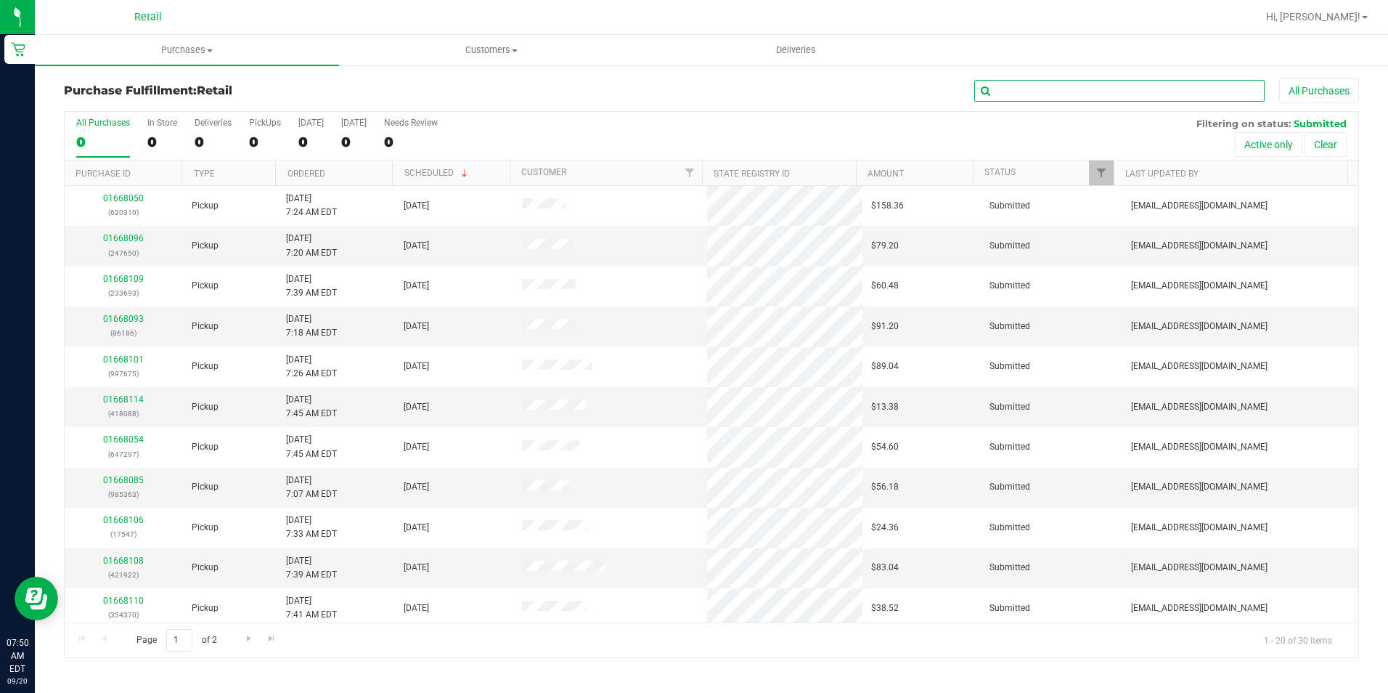
click at [1150, 94] on input "text" at bounding box center [1120, 91] width 290 height 22
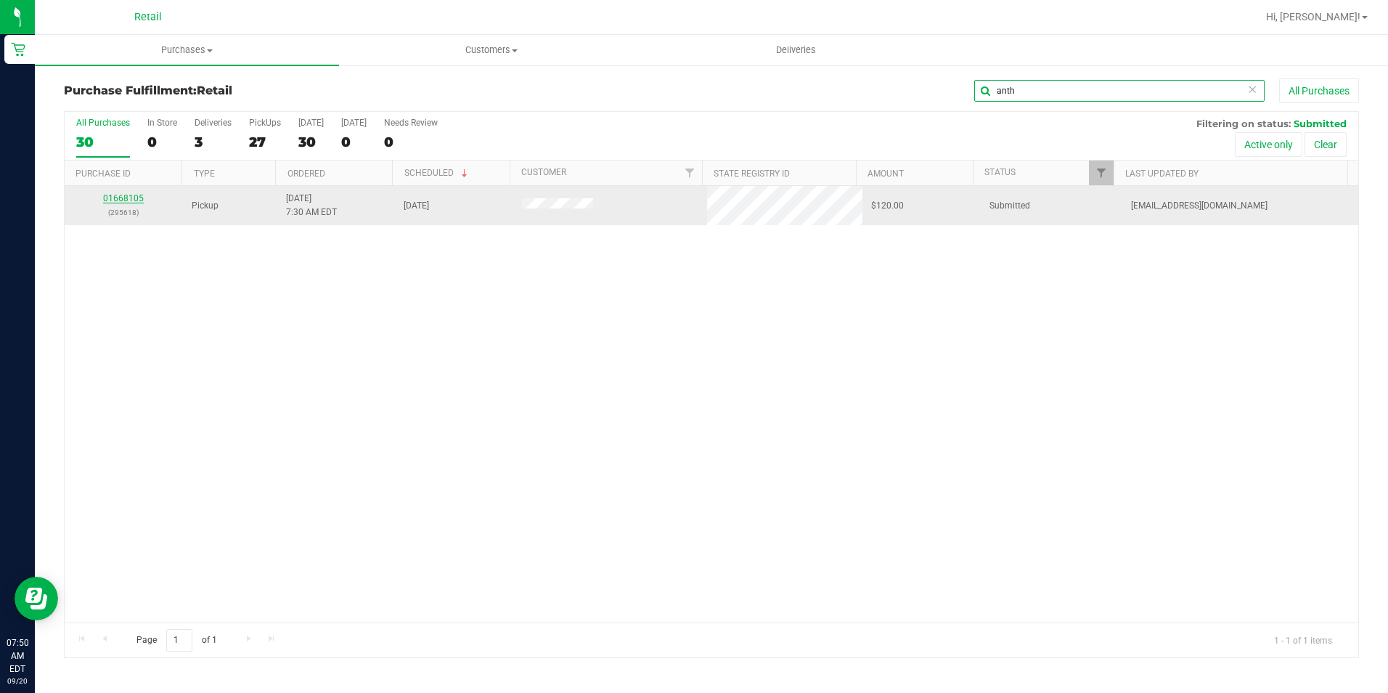
type input "anth"
click at [125, 202] on link "01668105" at bounding box center [123, 198] width 41 height 10
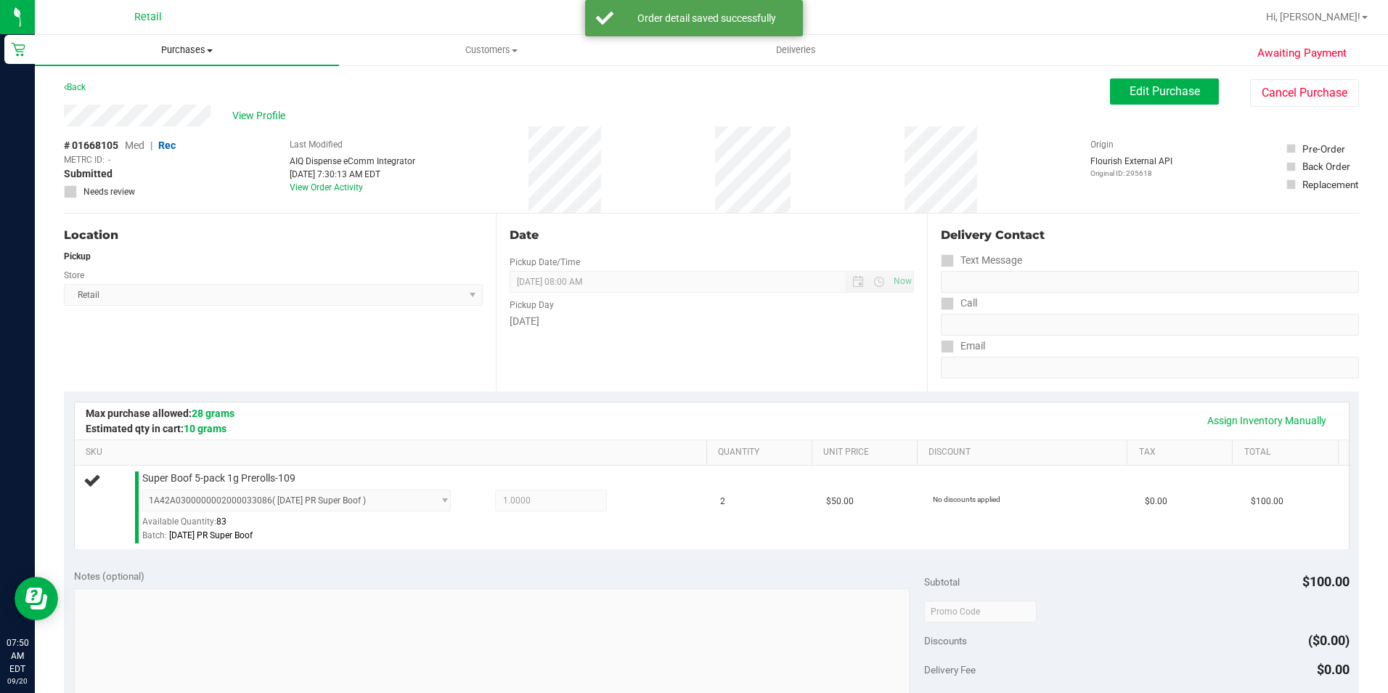
click at [186, 53] on span "Purchases" at bounding box center [187, 50] width 304 height 13
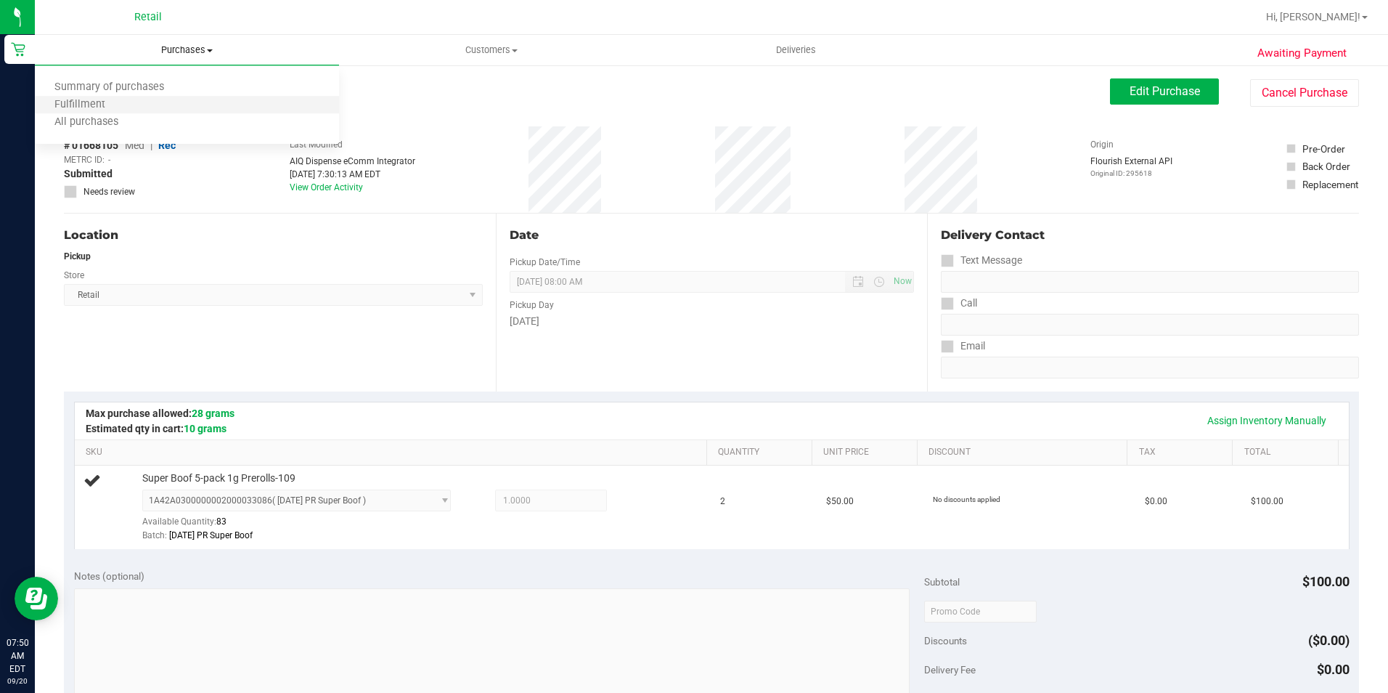
click at [131, 103] on li "Fulfillment" at bounding box center [187, 105] width 304 height 17
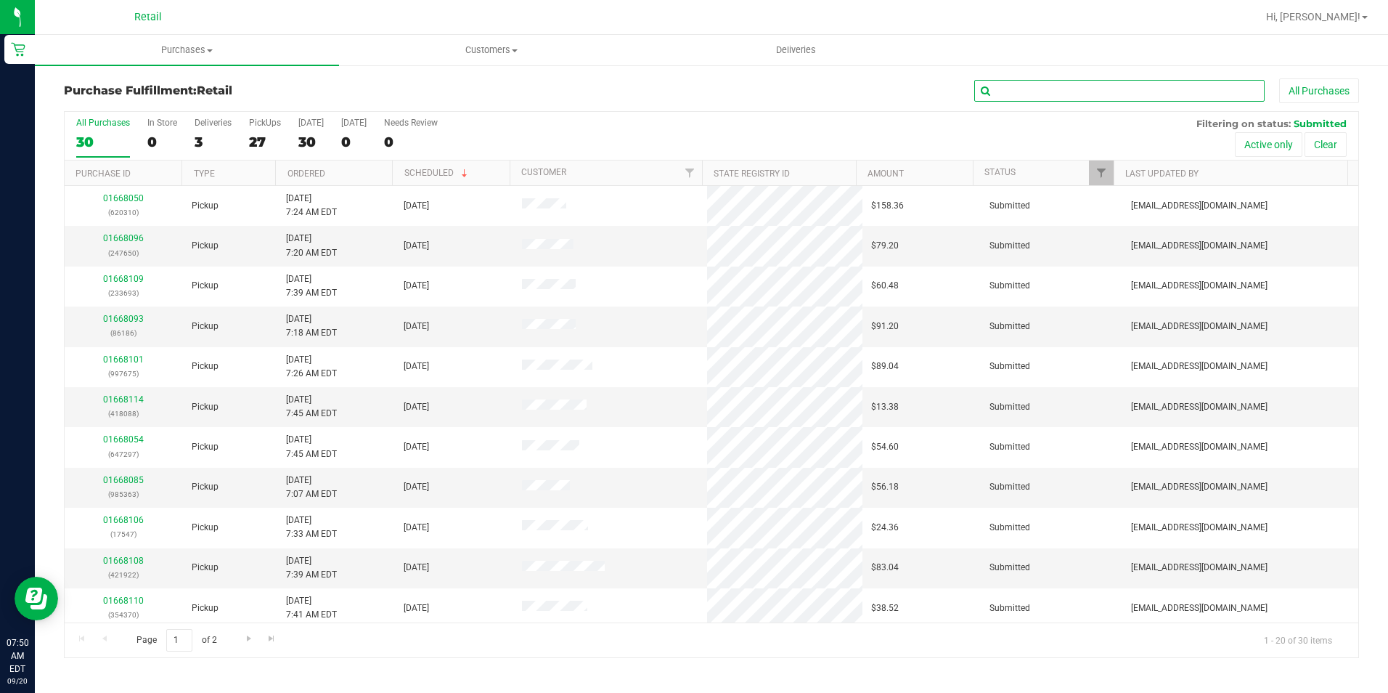
click at [1067, 89] on input "text" at bounding box center [1120, 91] width 290 height 22
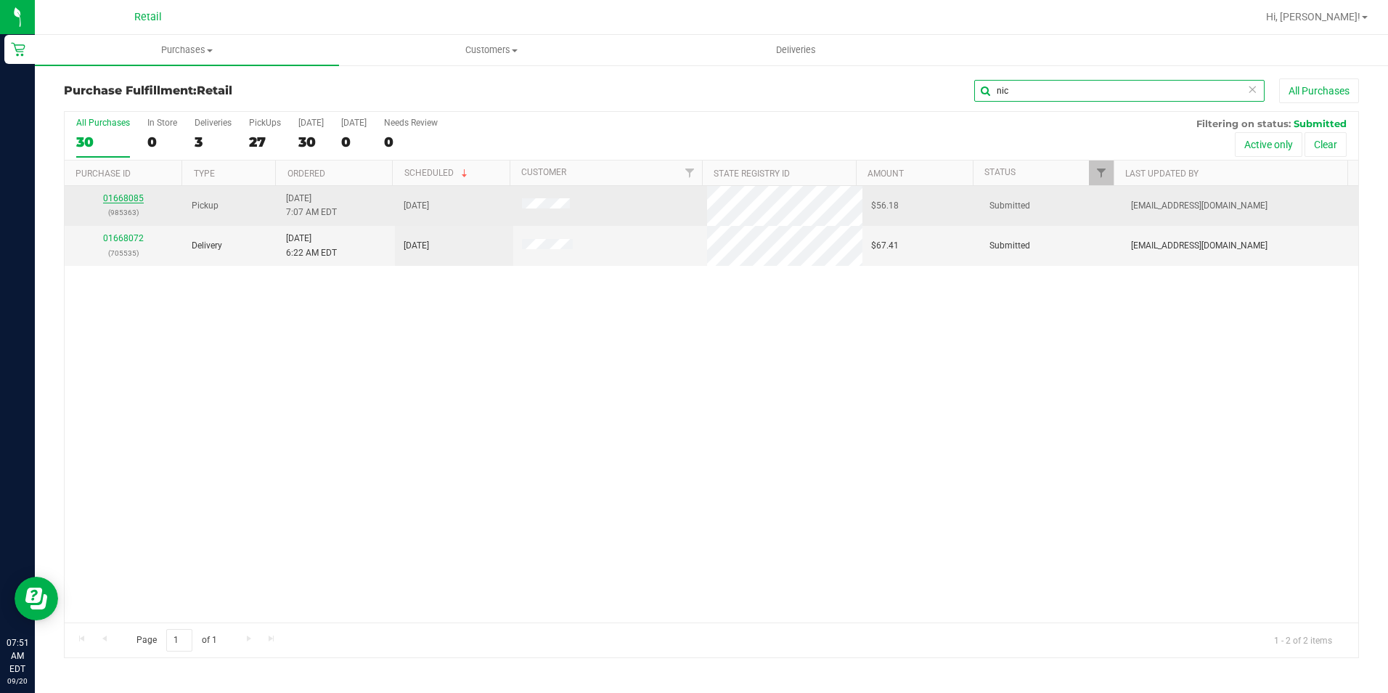
type input "nic"
click at [139, 200] on link "01668085" at bounding box center [123, 198] width 41 height 10
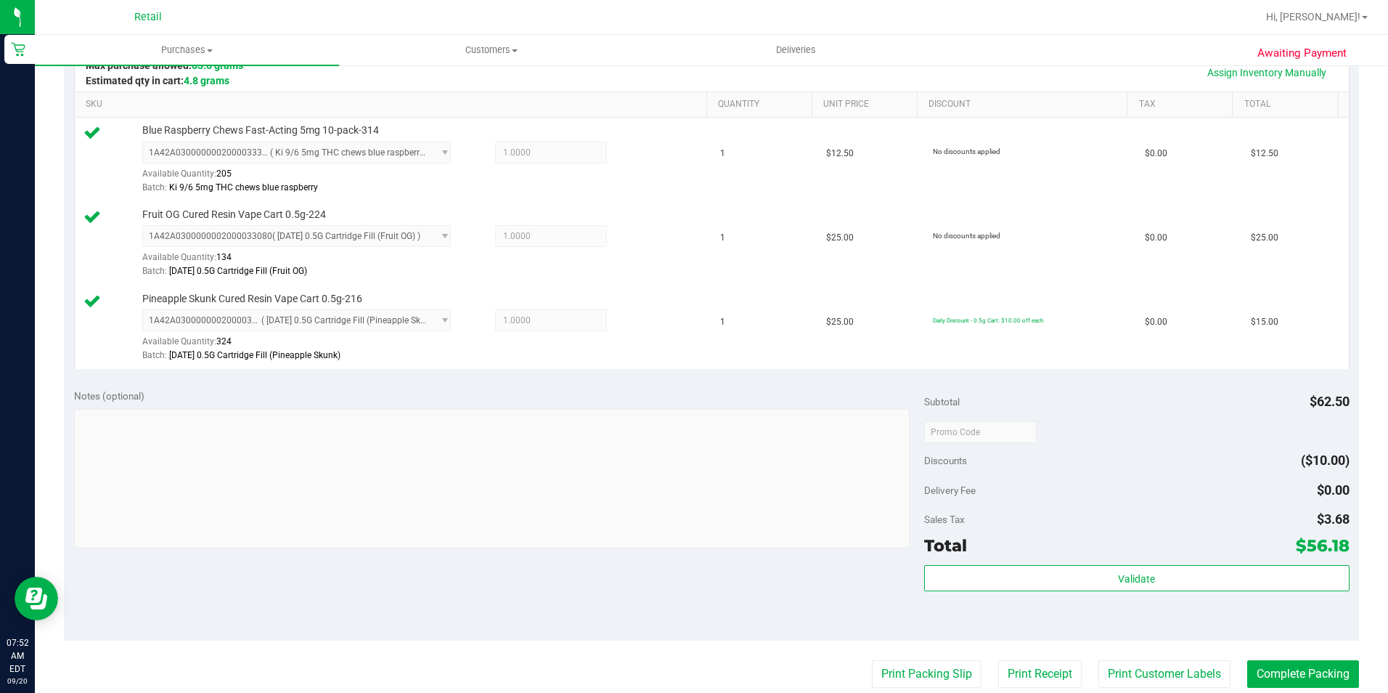
scroll to position [436, 0]
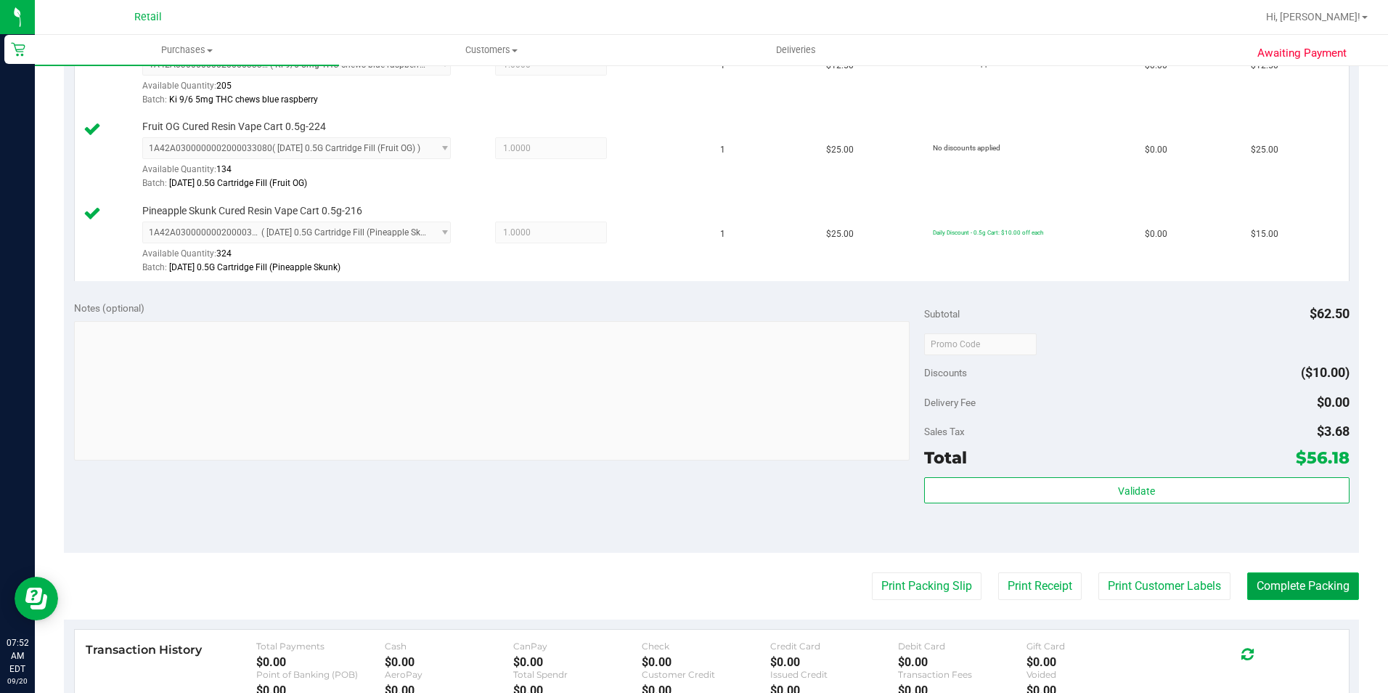
click at [1296, 591] on button "Complete Packing" at bounding box center [1304, 586] width 112 height 28
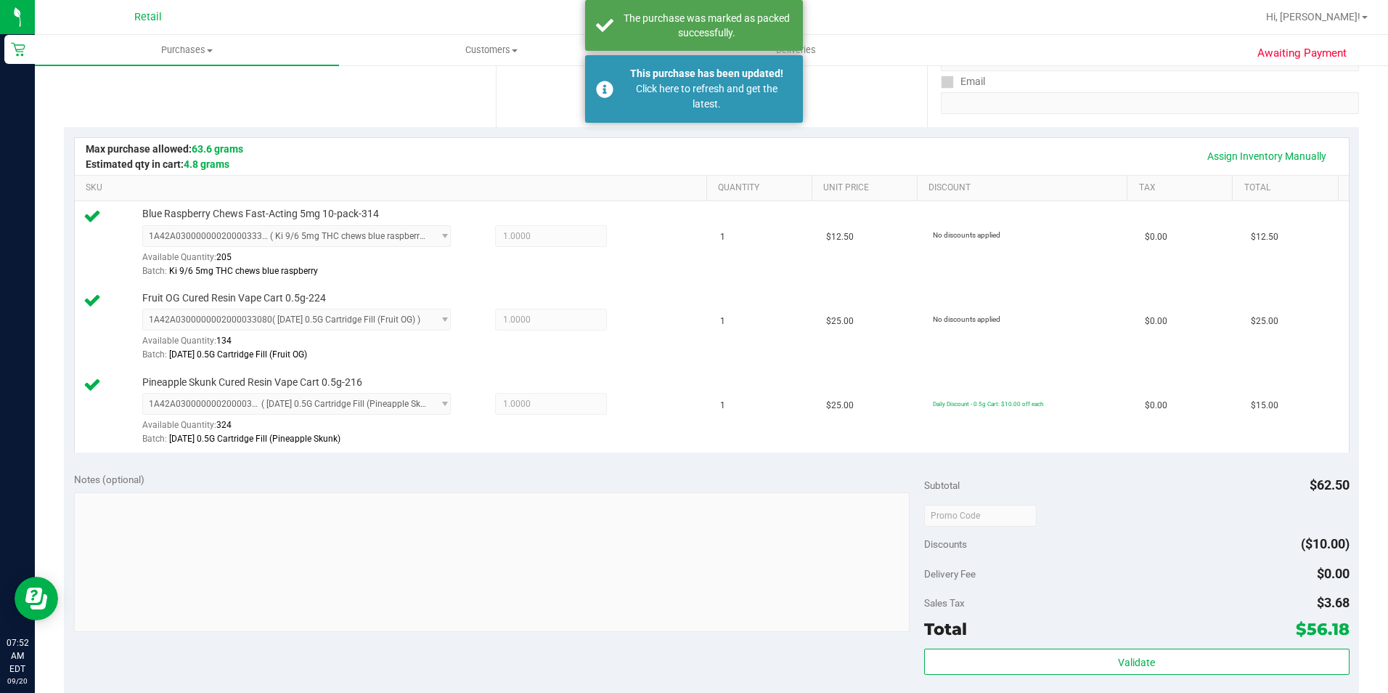
scroll to position [0, 0]
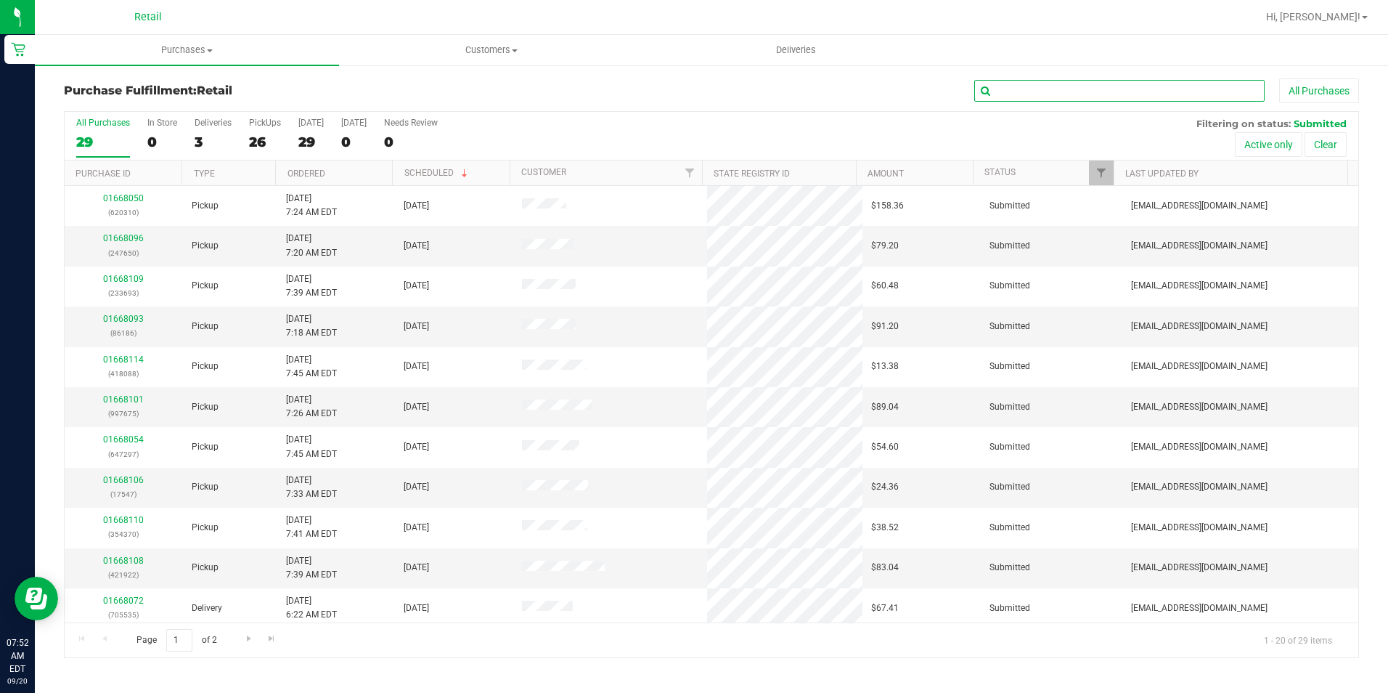
click at [1020, 88] on input "text" at bounding box center [1120, 91] width 290 height 22
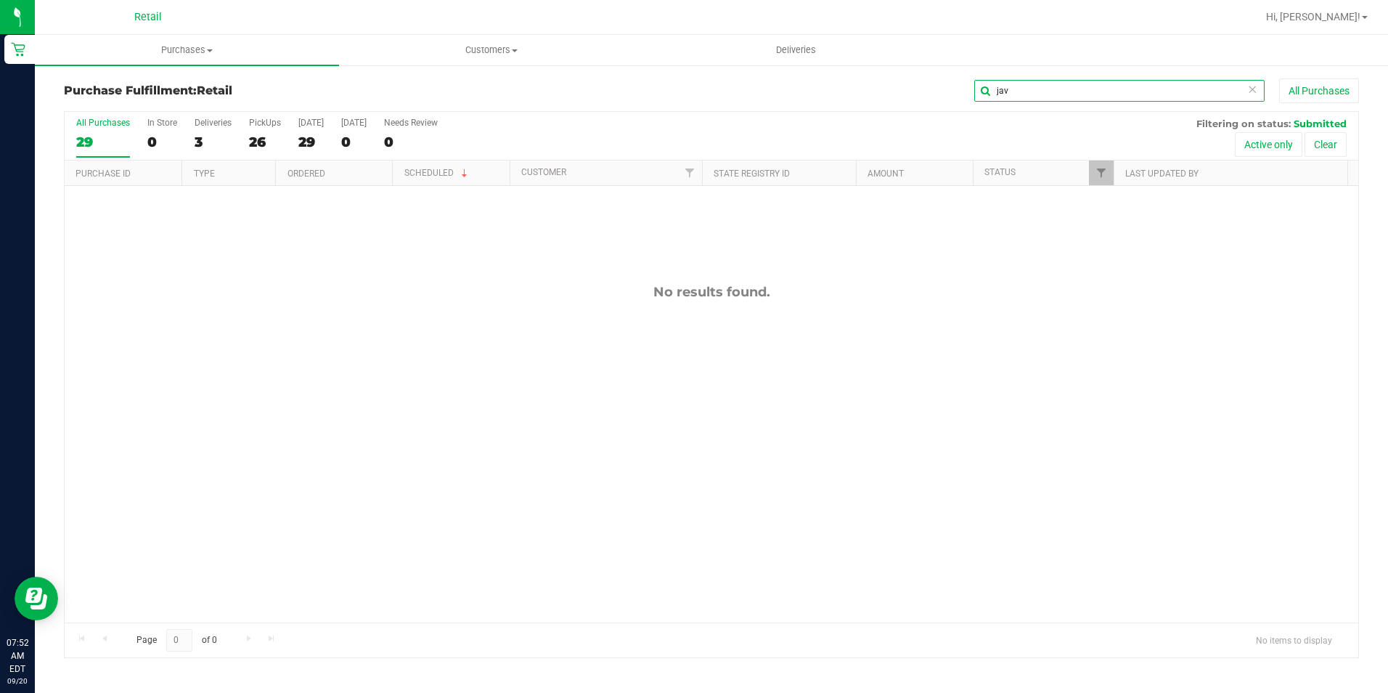
drag, startPoint x: 1017, startPoint y: 86, endPoint x: 971, endPoint y: 98, distance: 47.2
click at [971, 98] on div "jav All Purchases" at bounding box center [927, 90] width 863 height 25
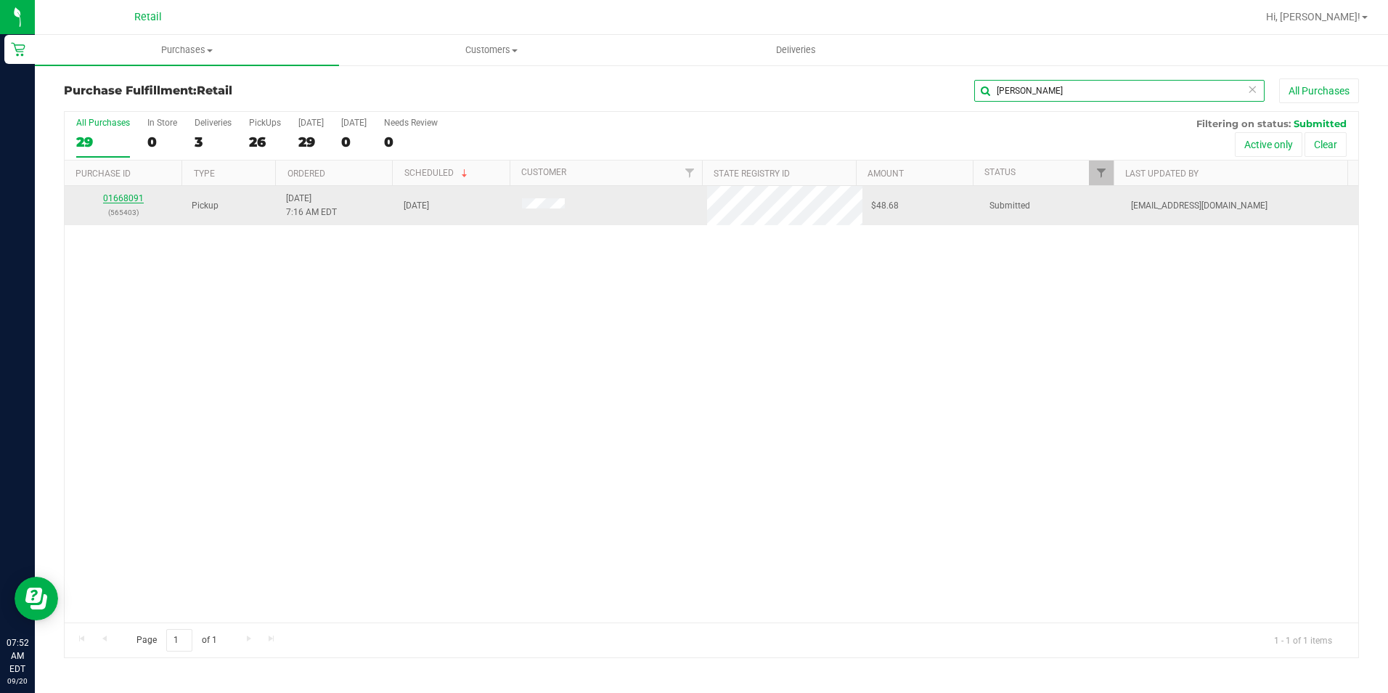
type input "jay"
click at [129, 198] on link "01668091" at bounding box center [123, 198] width 41 height 10
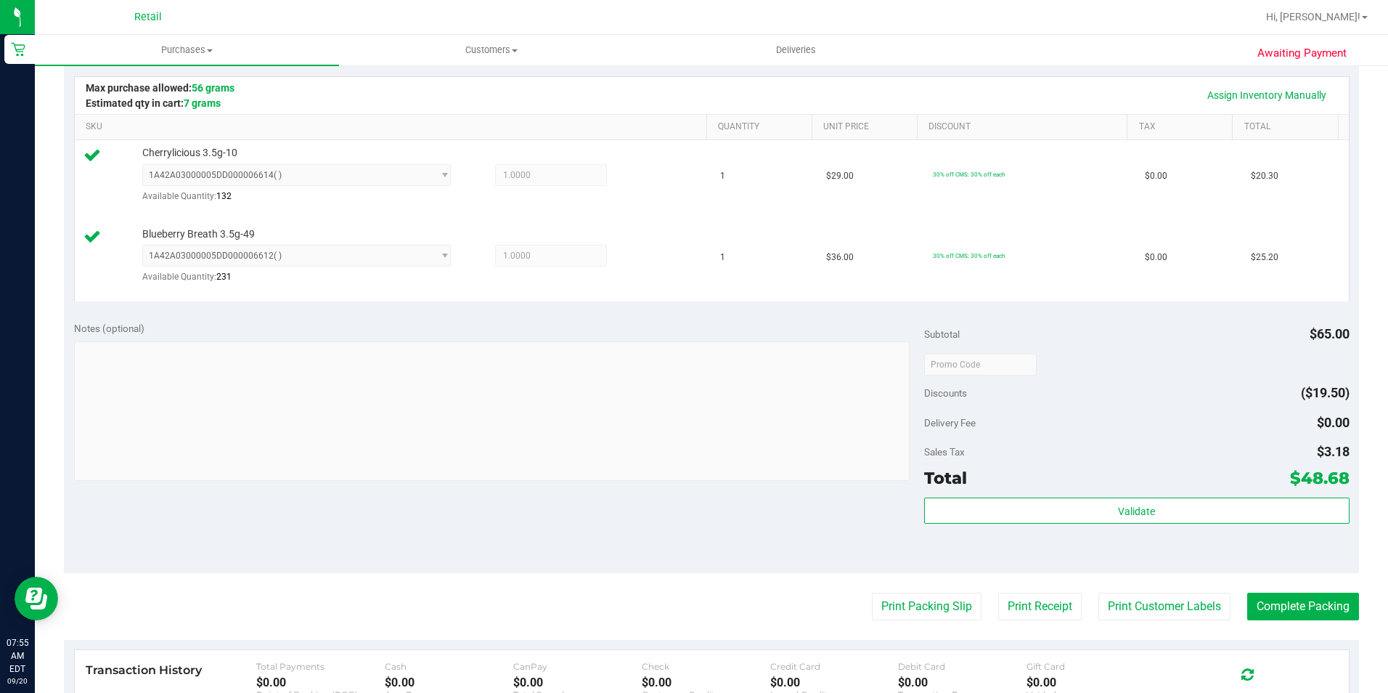
scroll to position [363, 0]
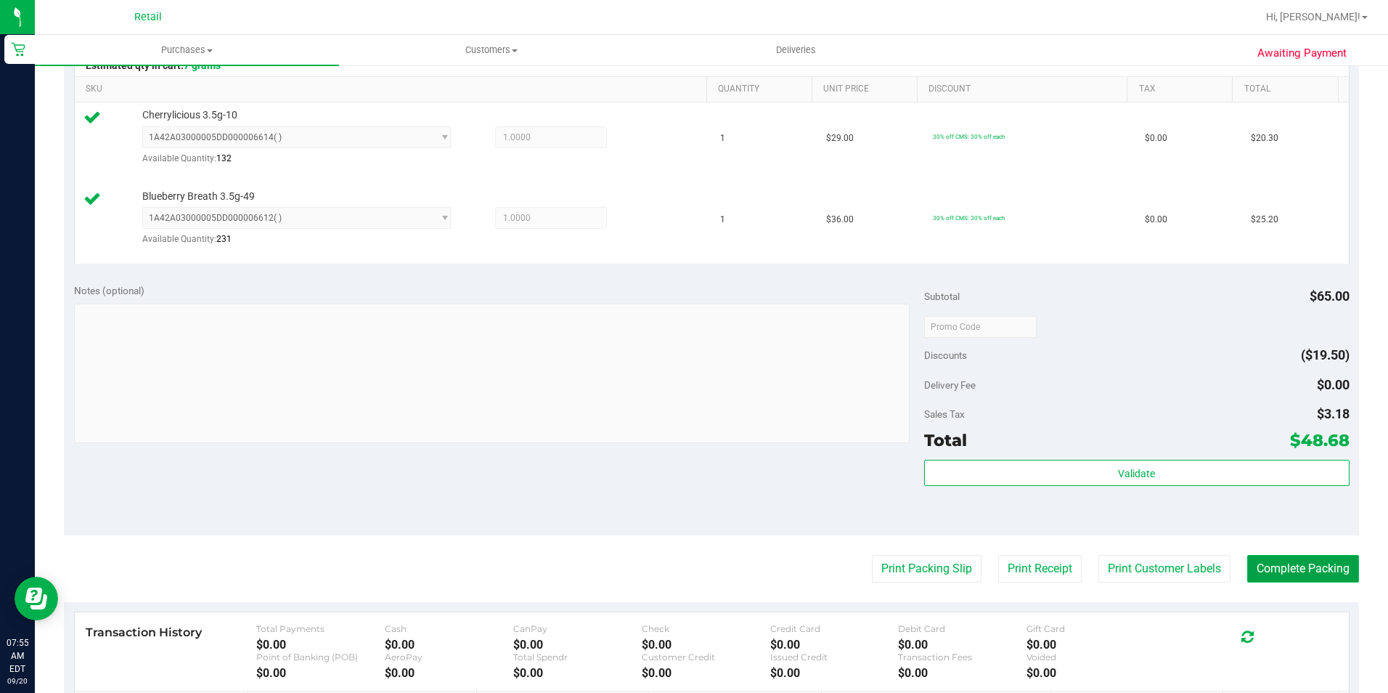
click at [1297, 566] on button "Complete Packing" at bounding box center [1304, 569] width 112 height 28
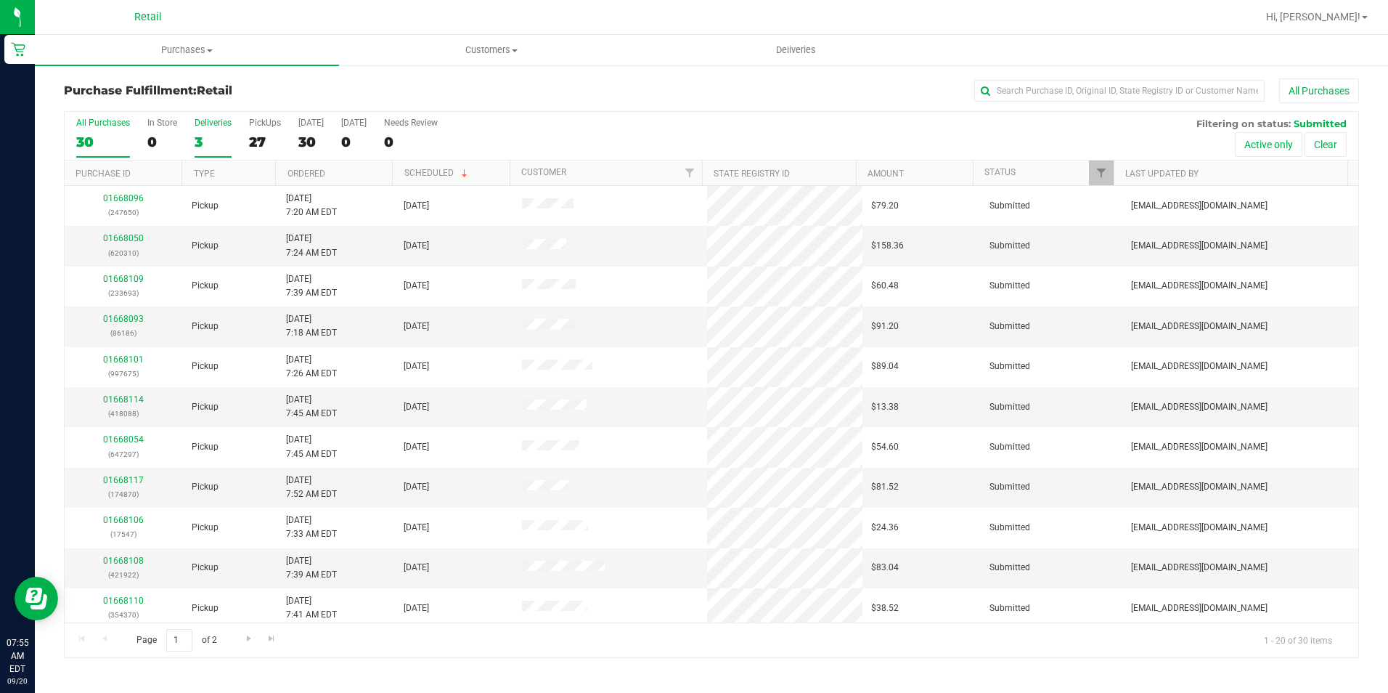
click at [208, 124] on div "Deliveries" at bounding box center [213, 123] width 37 height 10
click at [0, 0] on input "Deliveries 3" at bounding box center [0, 0] width 0 height 0
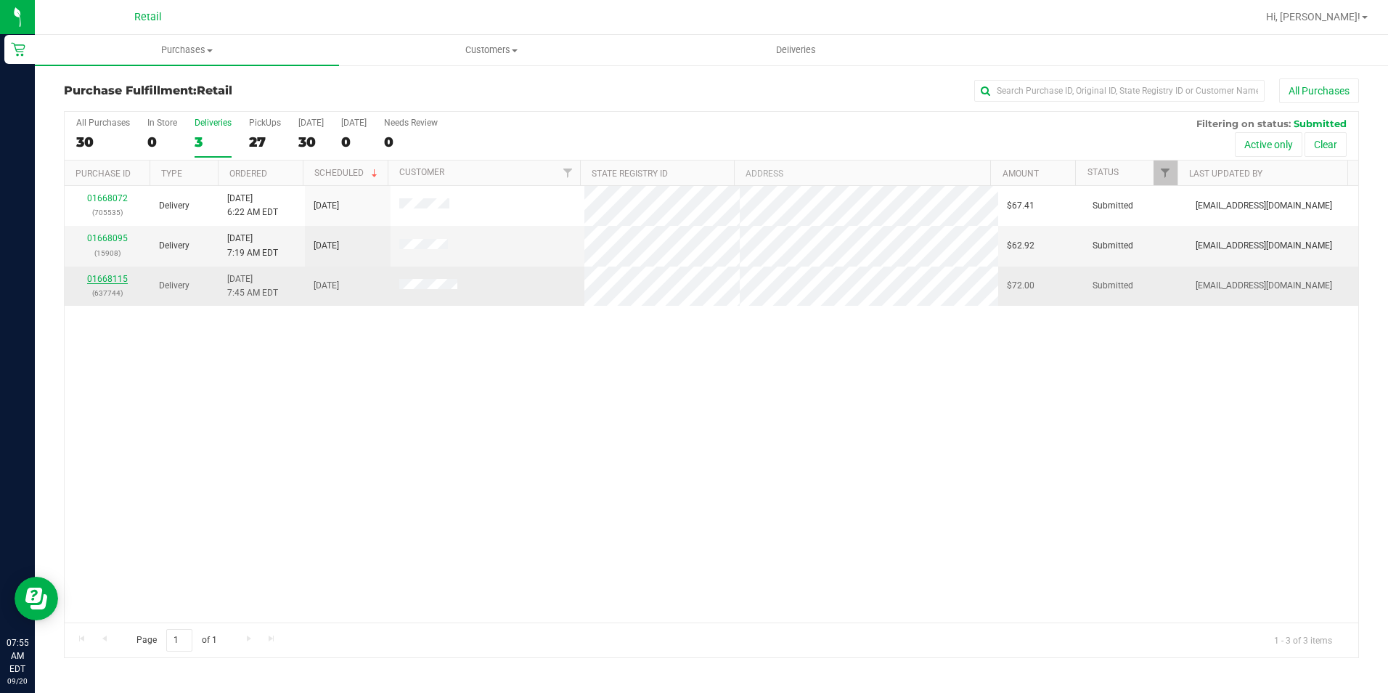
click at [110, 279] on link "01668115" at bounding box center [107, 279] width 41 height 10
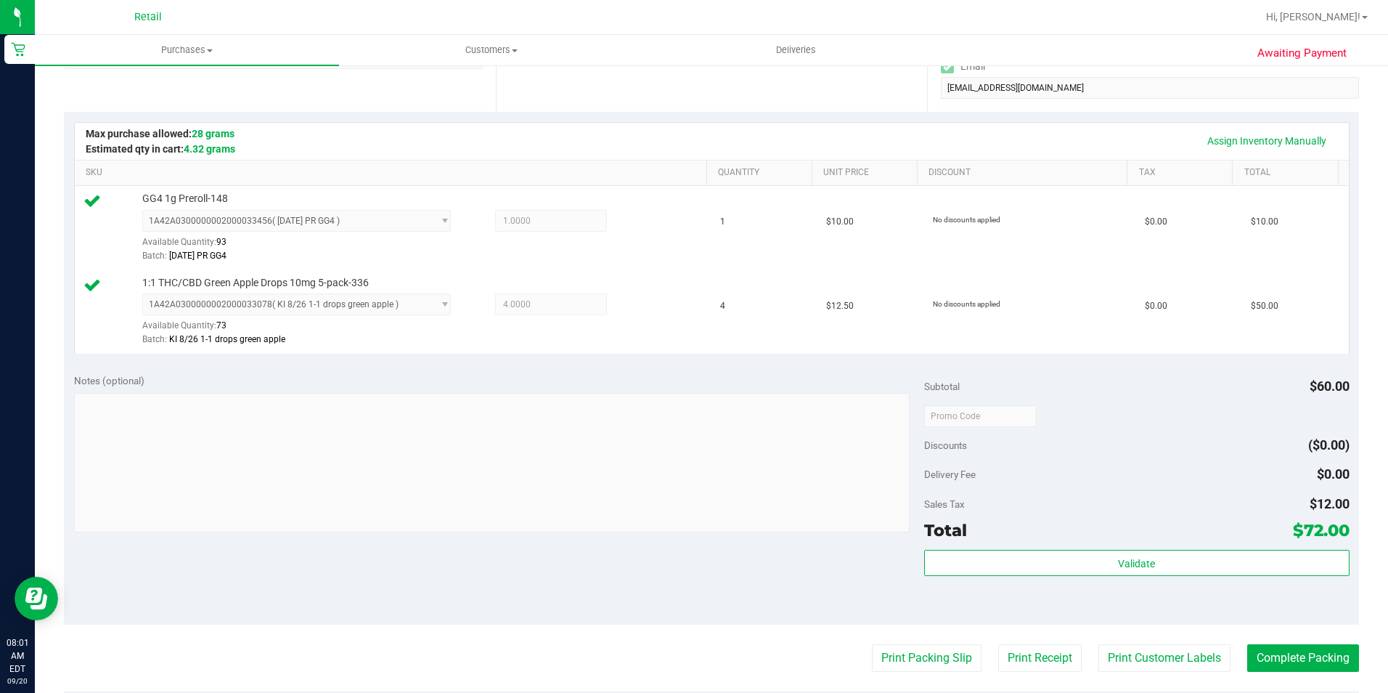
scroll to position [363, 0]
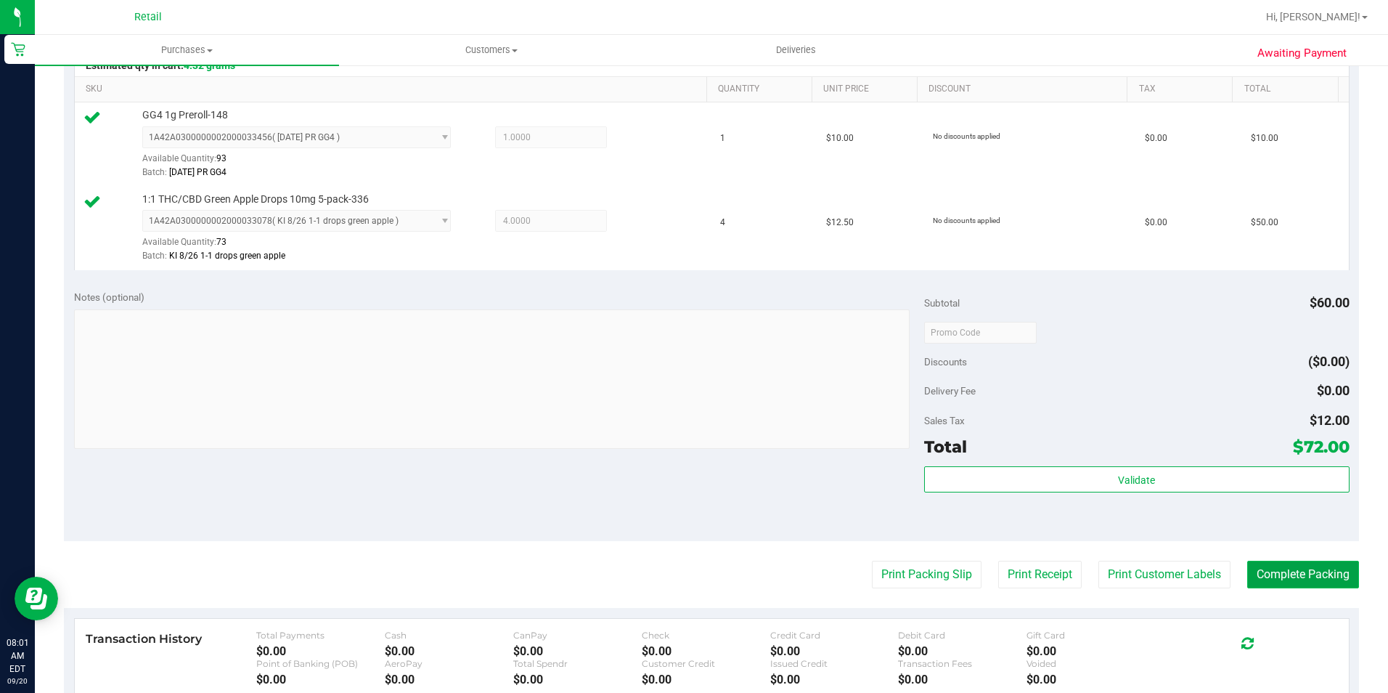
click at [1272, 580] on button "Complete Packing" at bounding box center [1304, 575] width 112 height 28
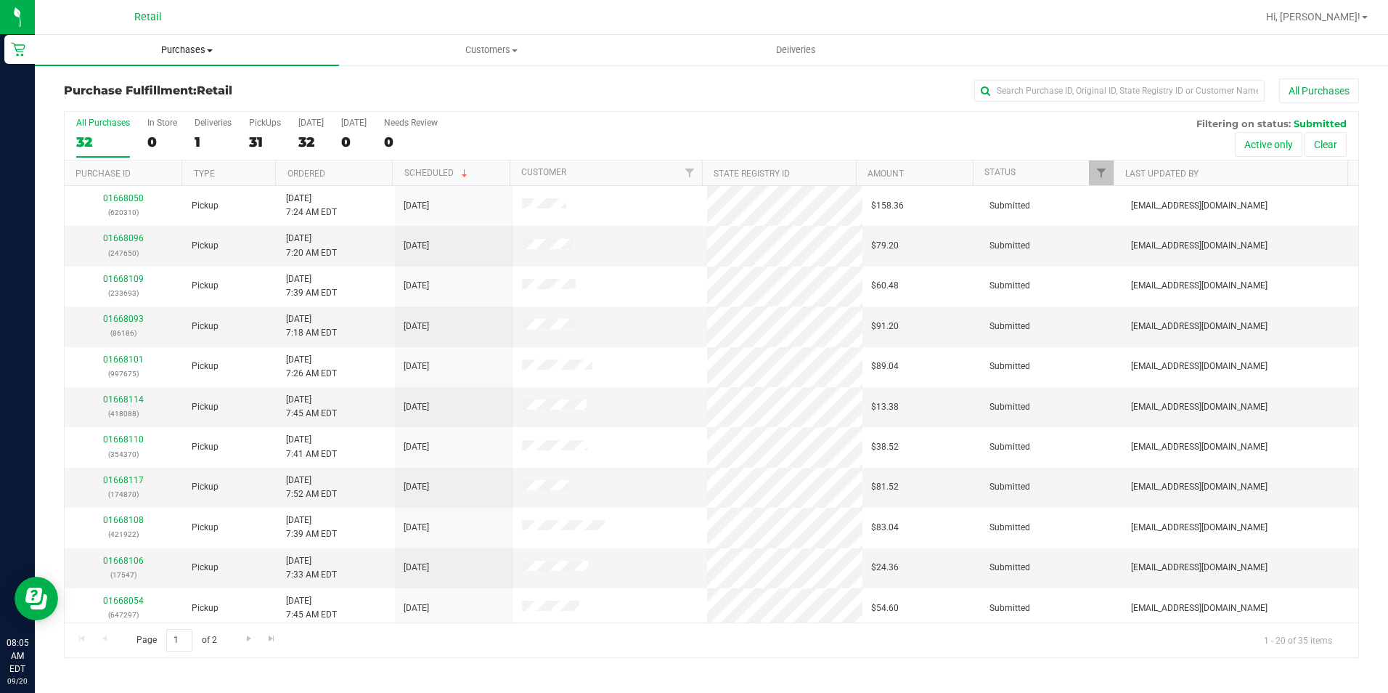
click at [200, 54] on span "Purchases" at bounding box center [187, 50] width 304 height 13
click at [183, 125] on li "All purchases" at bounding box center [187, 122] width 304 height 17
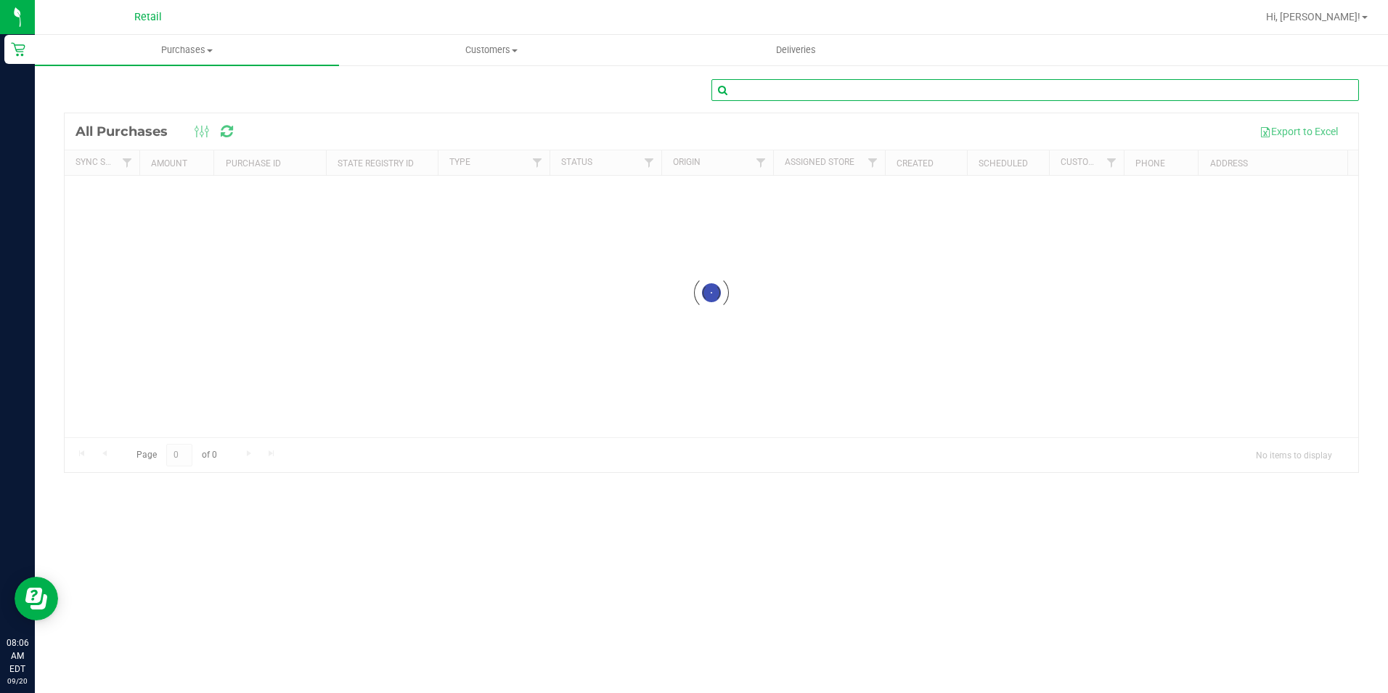
click at [847, 89] on input "text" at bounding box center [1036, 90] width 648 height 22
click at [830, 87] on input "text" at bounding box center [1036, 90] width 648 height 22
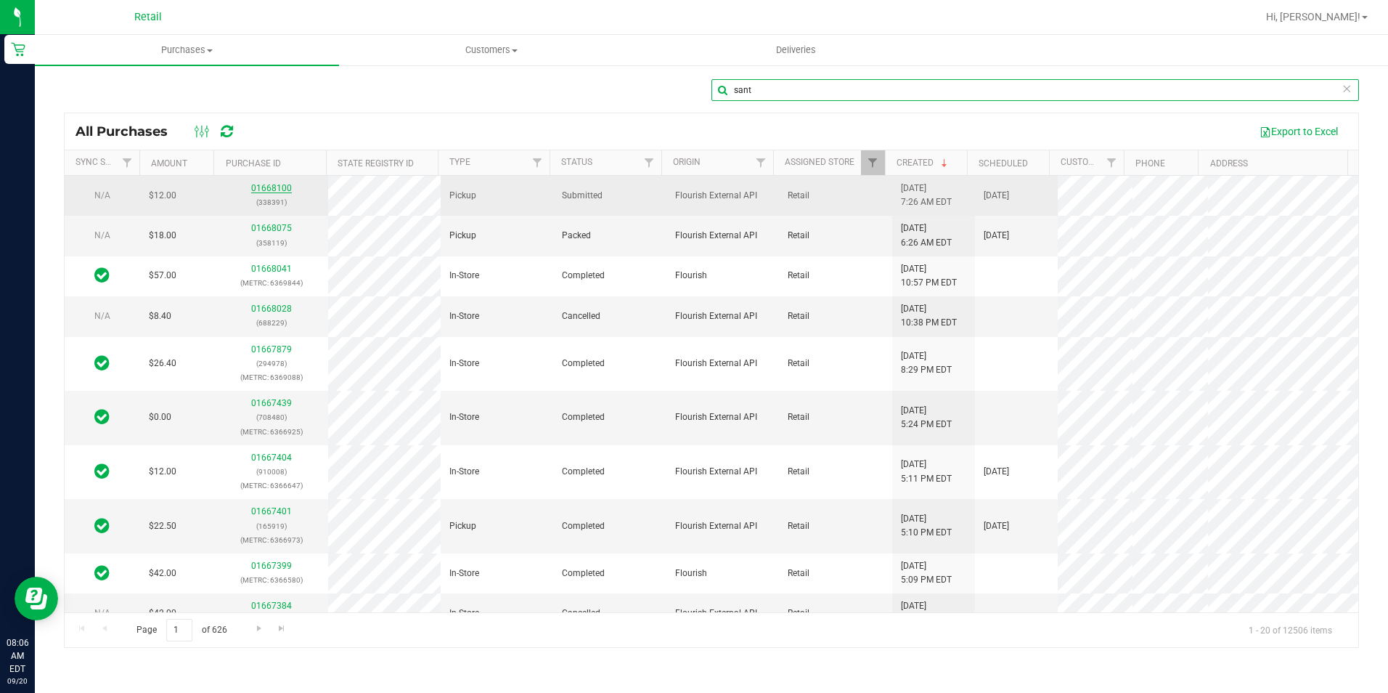
type input "sant"
click at [282, 186] on link "01668100" at bounding box center [271, 188] width 41 height 10
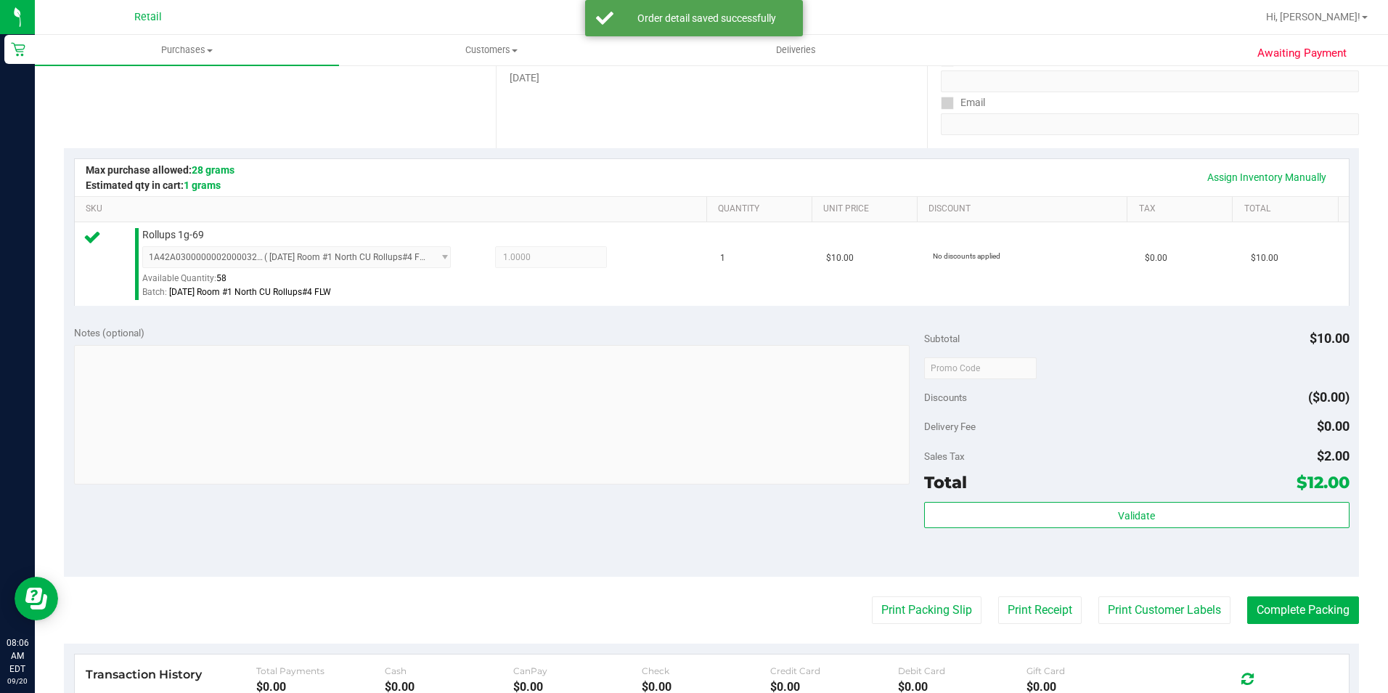
scroll to position [436, 0]
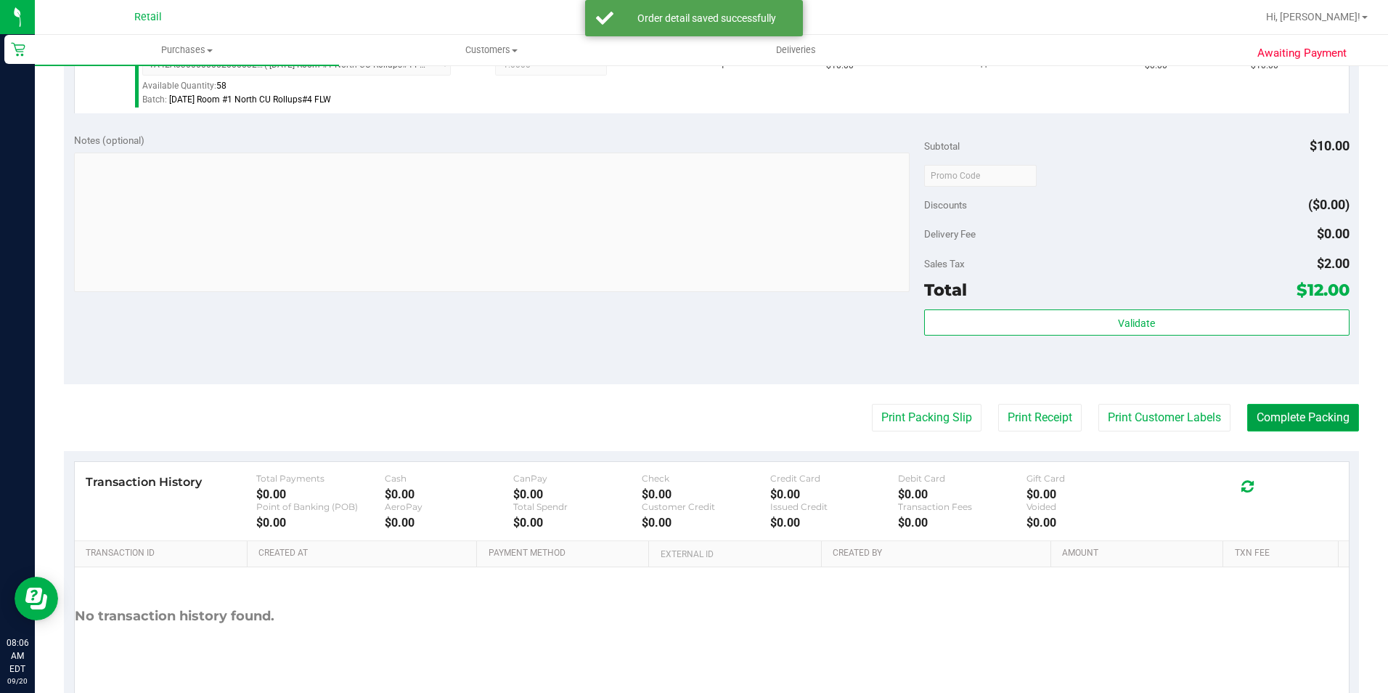
click at [1273, 415] on button "Complete Packing" at bounding box center [1304, 418] width 112 height 28
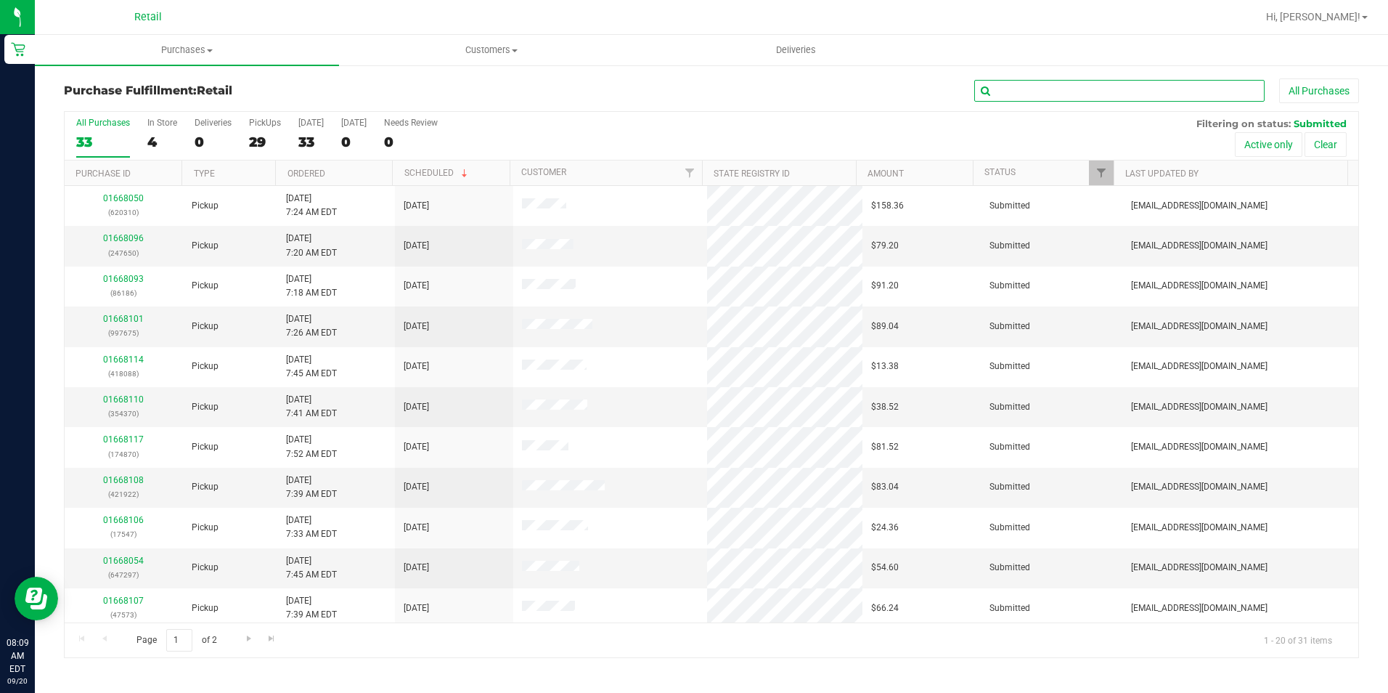
click at [1191, 93] on input "text" at bounding box center [1120, 91] width 290 height 22
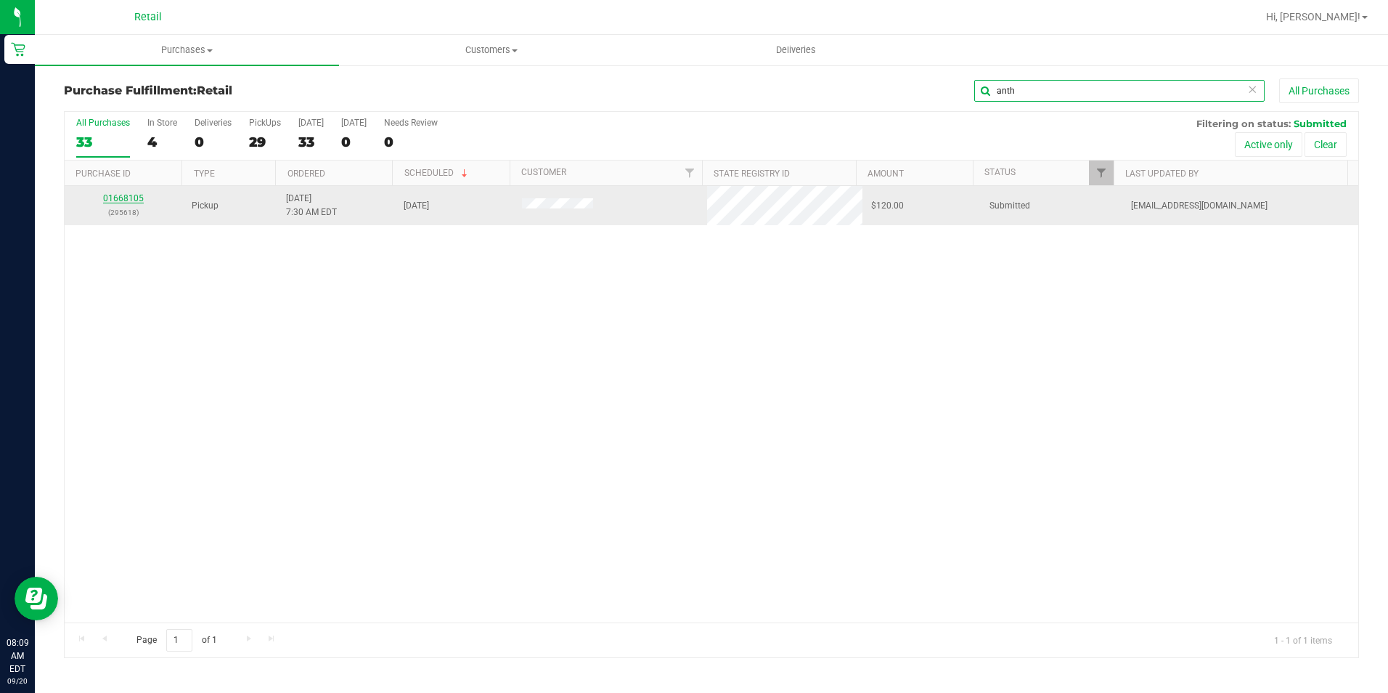
type input "anth"
click at [127, 200] on link "01668105" at bounding box center [123, 198] width 41 height 10
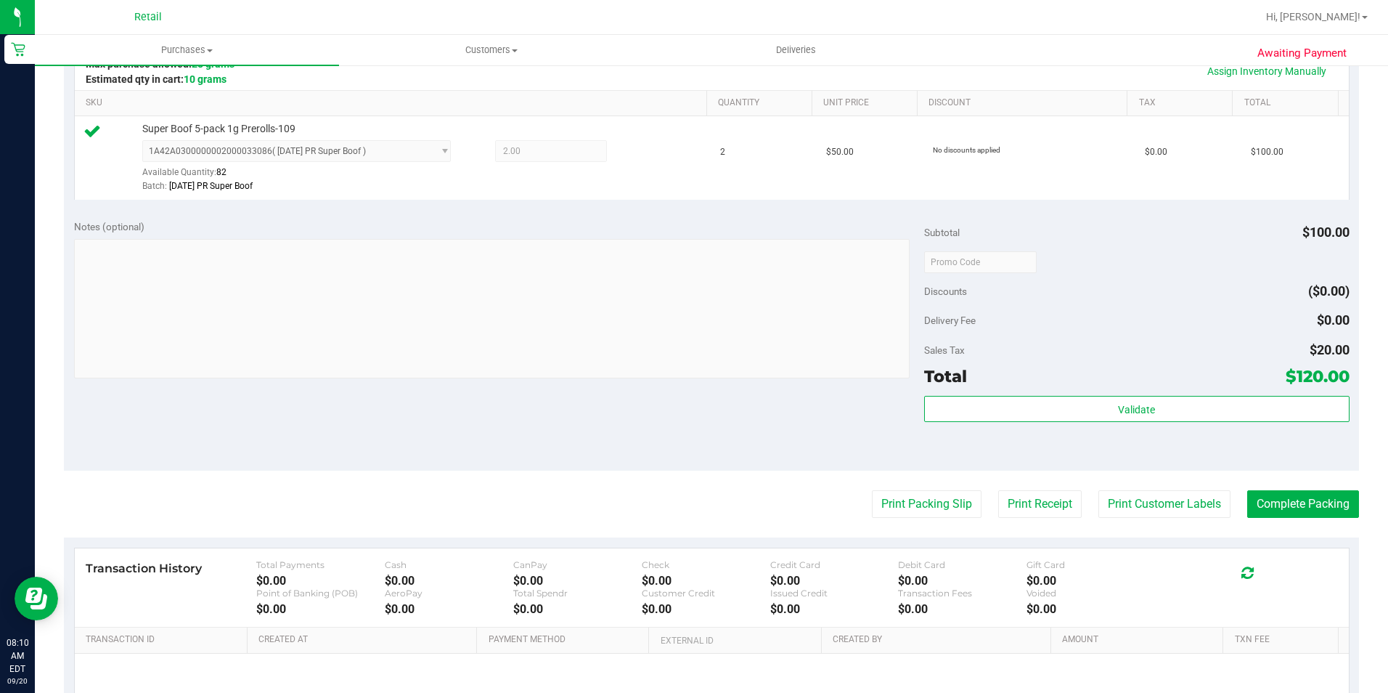
scroll to position [363, 0]
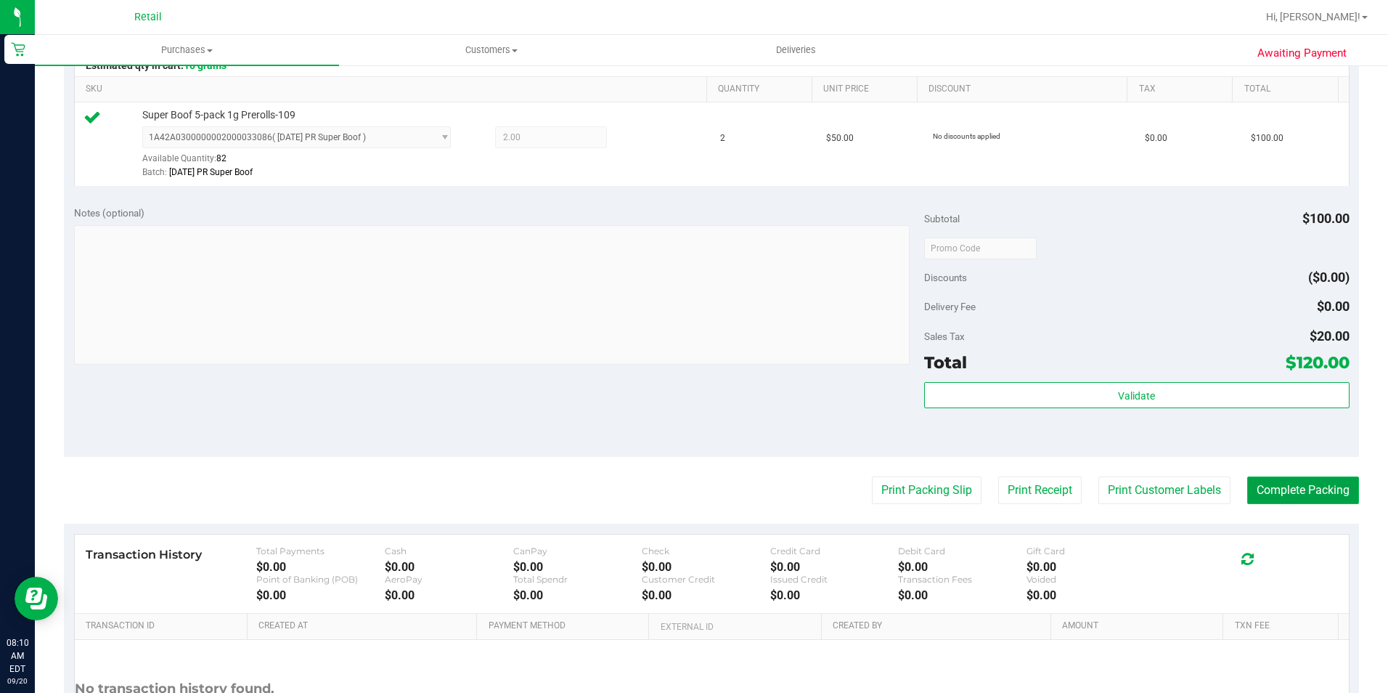
click at [1255, 499] on button "Complete Packing" at bounding box center [1304, 490] width 112 height 28
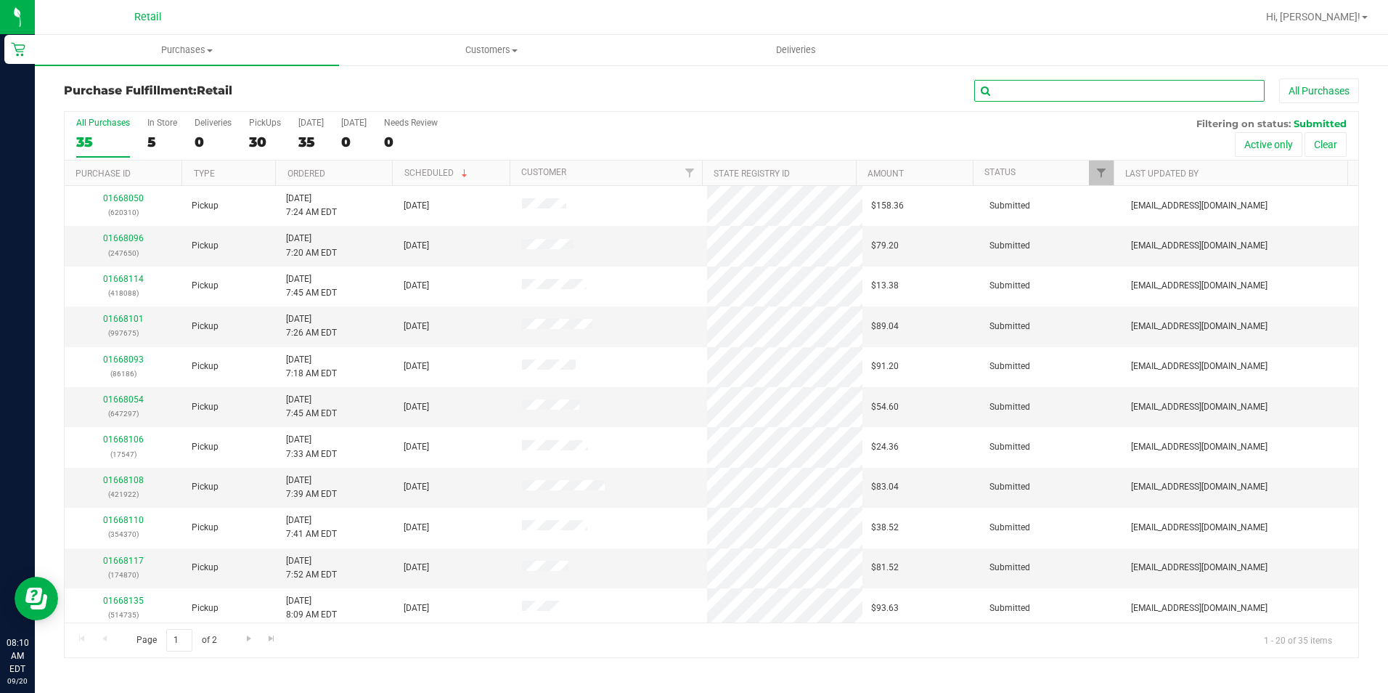
click at [1186, 90] on input "text" at bounding box center [1120, 91] width 290 height 22
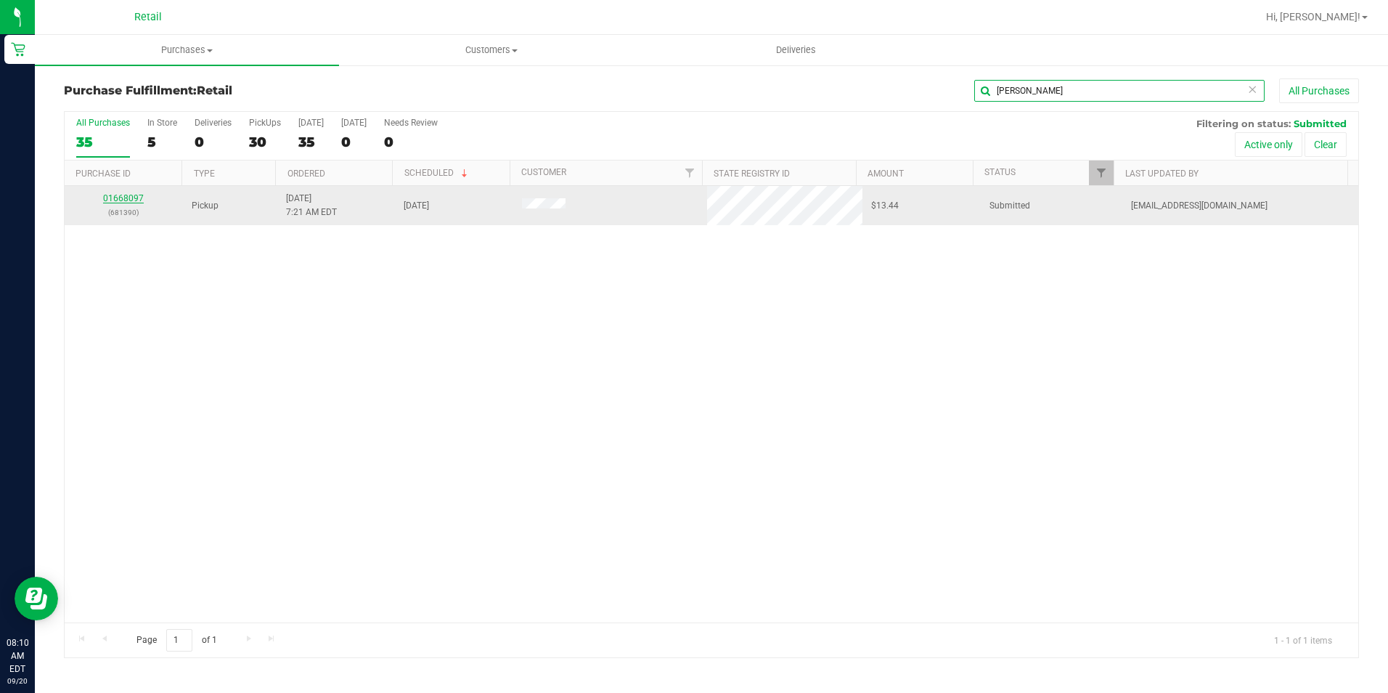
type input "jason"
click at [125, 198] on link "01668097" at bounding box center [123, 198] width 41 height 10
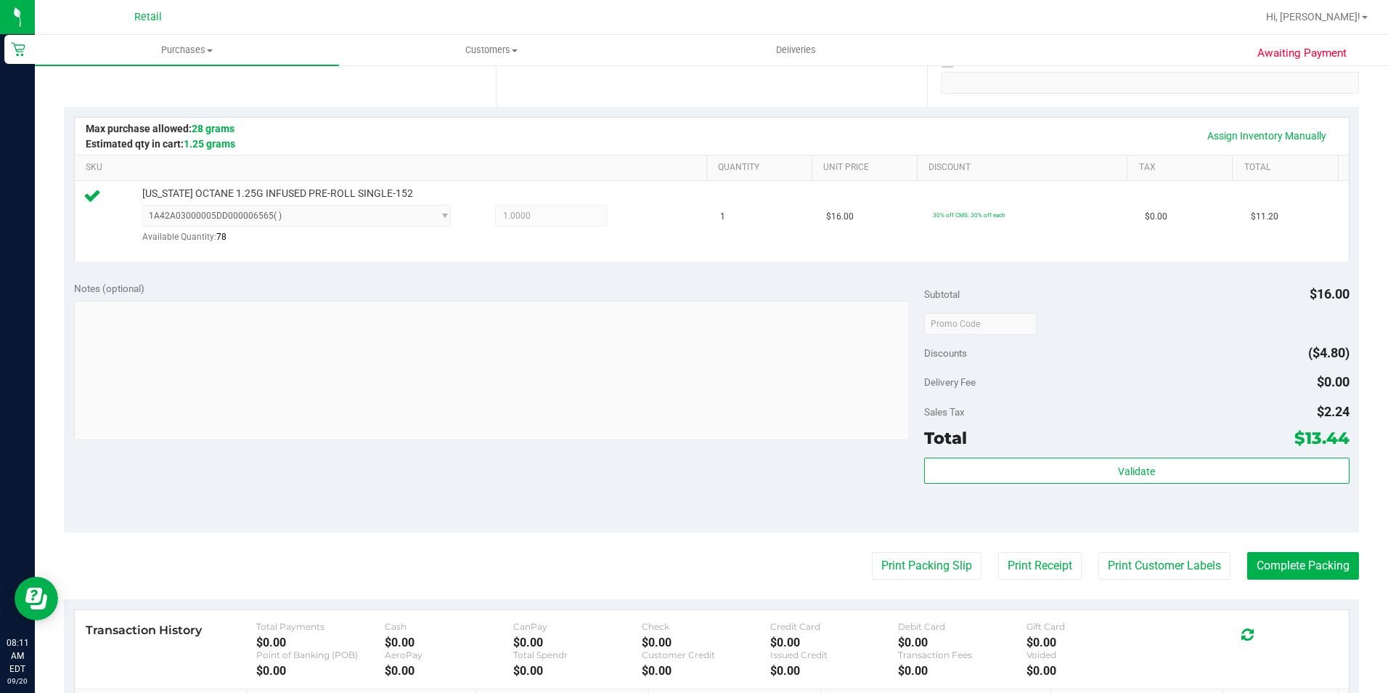
scroll to position [290, 0]
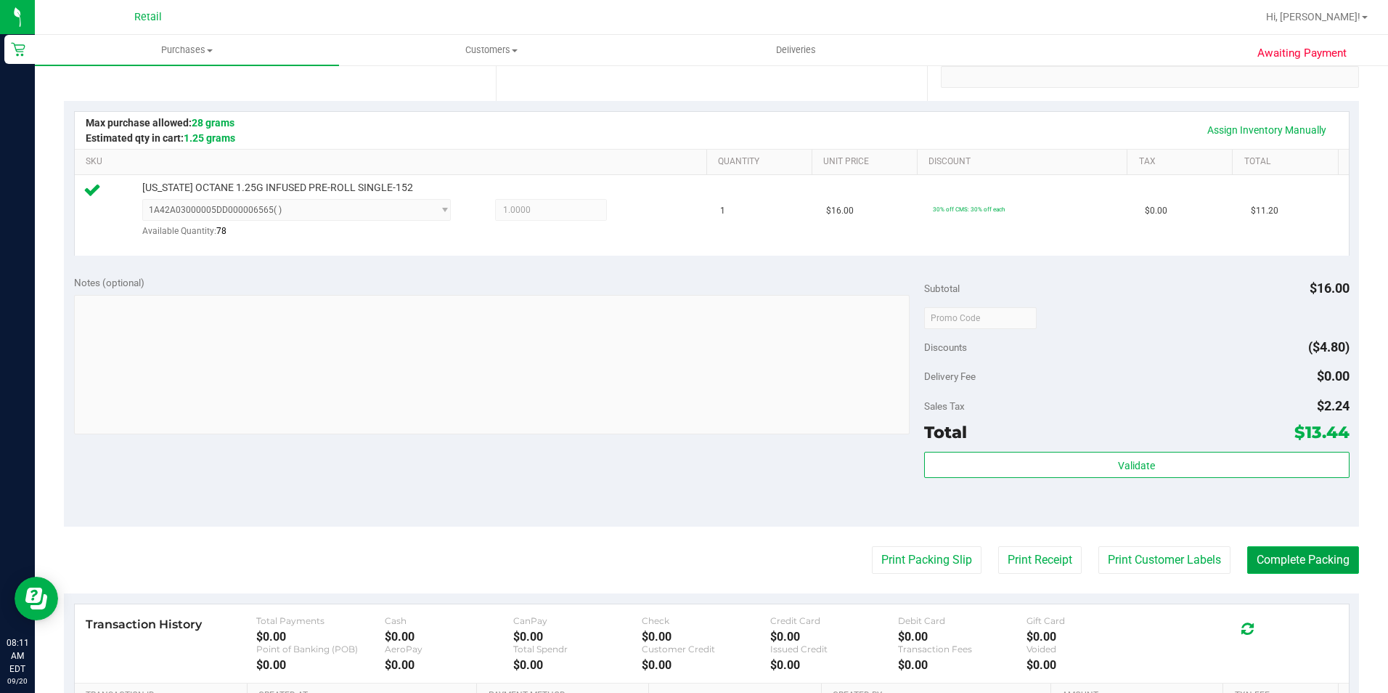
click at [1276, 554] on button "Complete Packing" at bounding box center [1304, 560] width 112 height 28
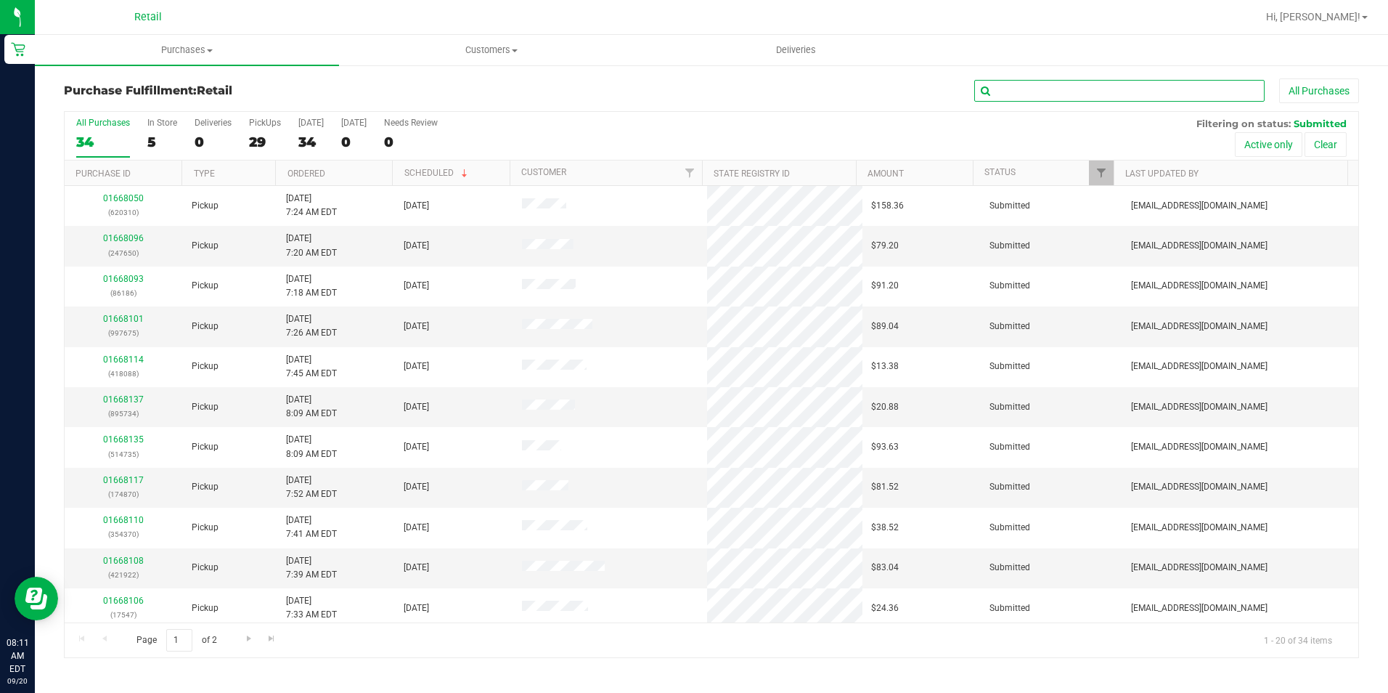
click at [1034, 89] on input "text" at bounding box center [1120, 91] width 290 height 22
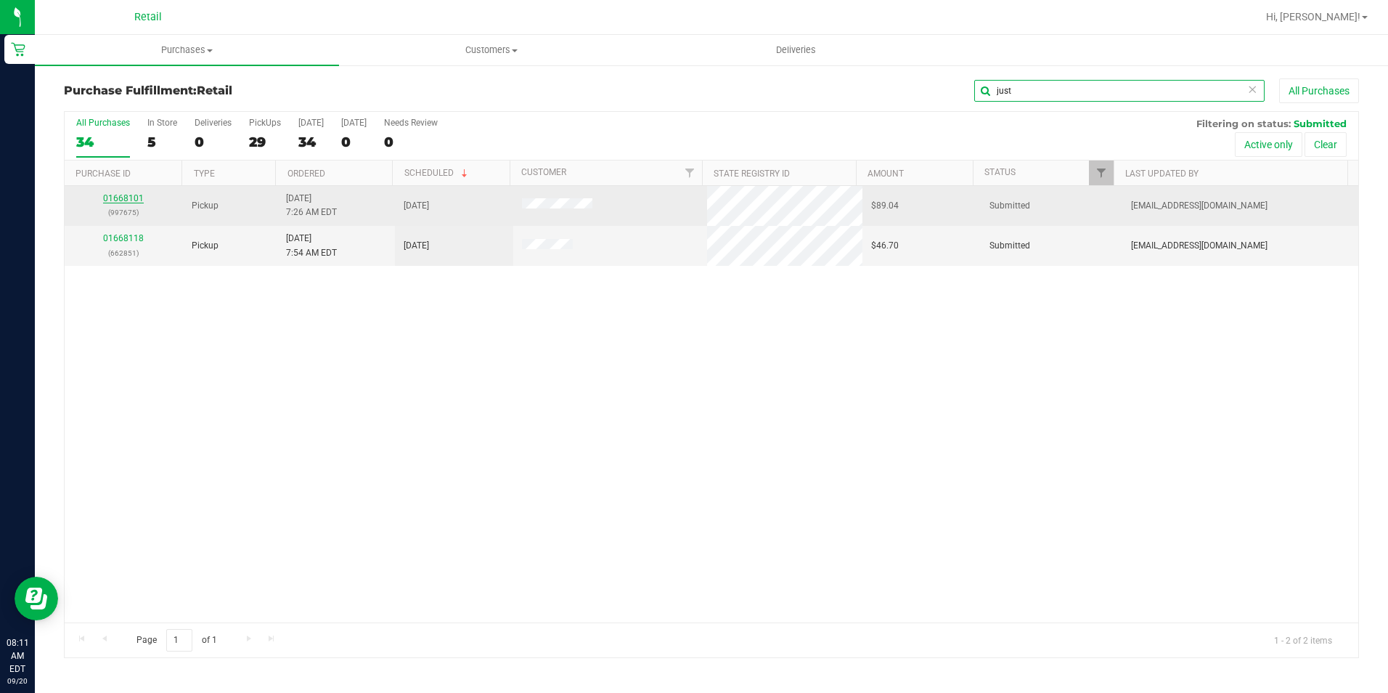
type input "just"
click at [127, 203] on link "01668101" at bounding box center [123, 198] width 41 height 10
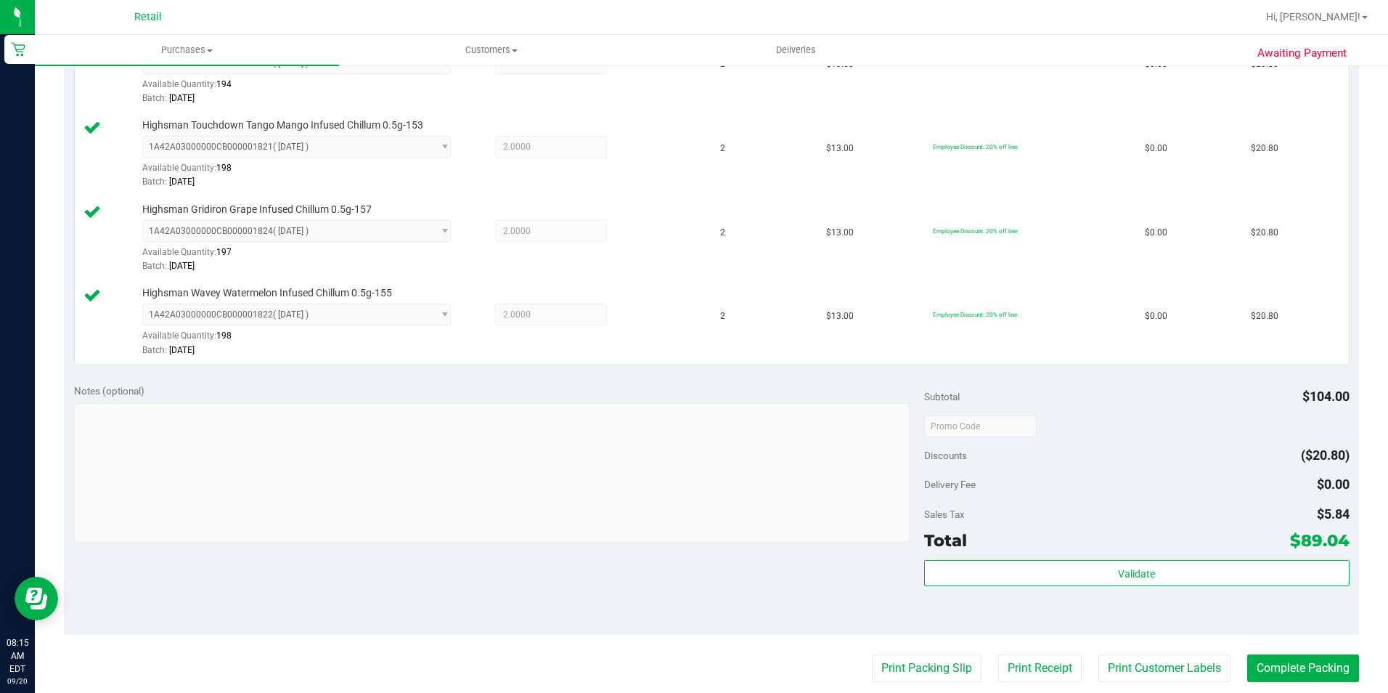
scroll to position [508, 0]
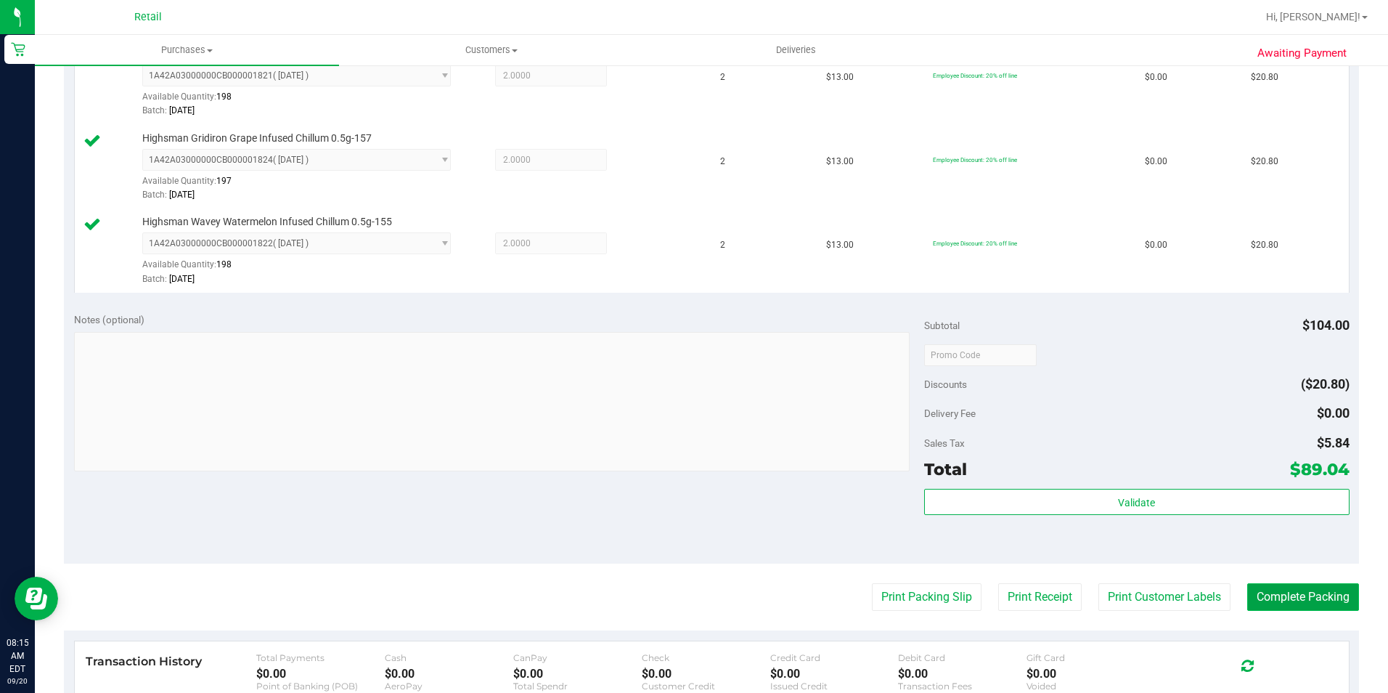
click at [1315, 593] on button "Complete Packing" at bounding box center [1304, 597] width 112 height 28
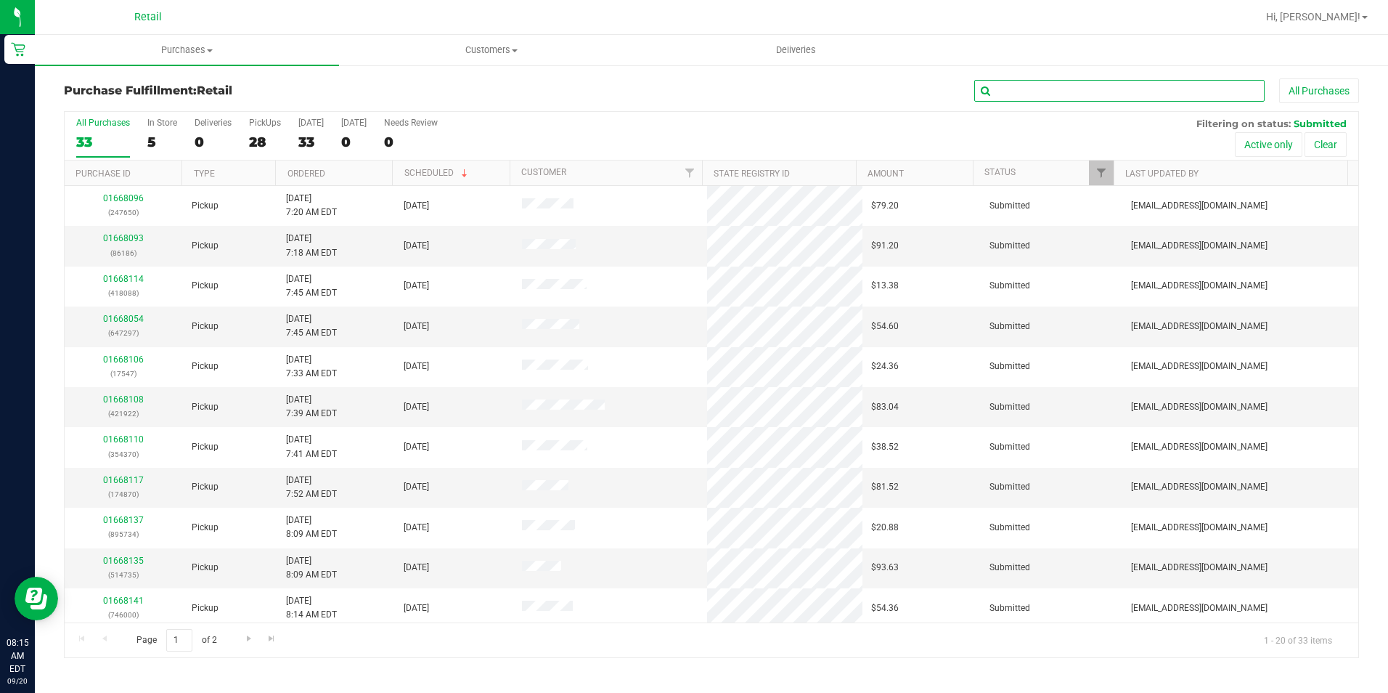
click at [1080, 86] on input "text" at bounding box center [1120, 91] width 290 height 22
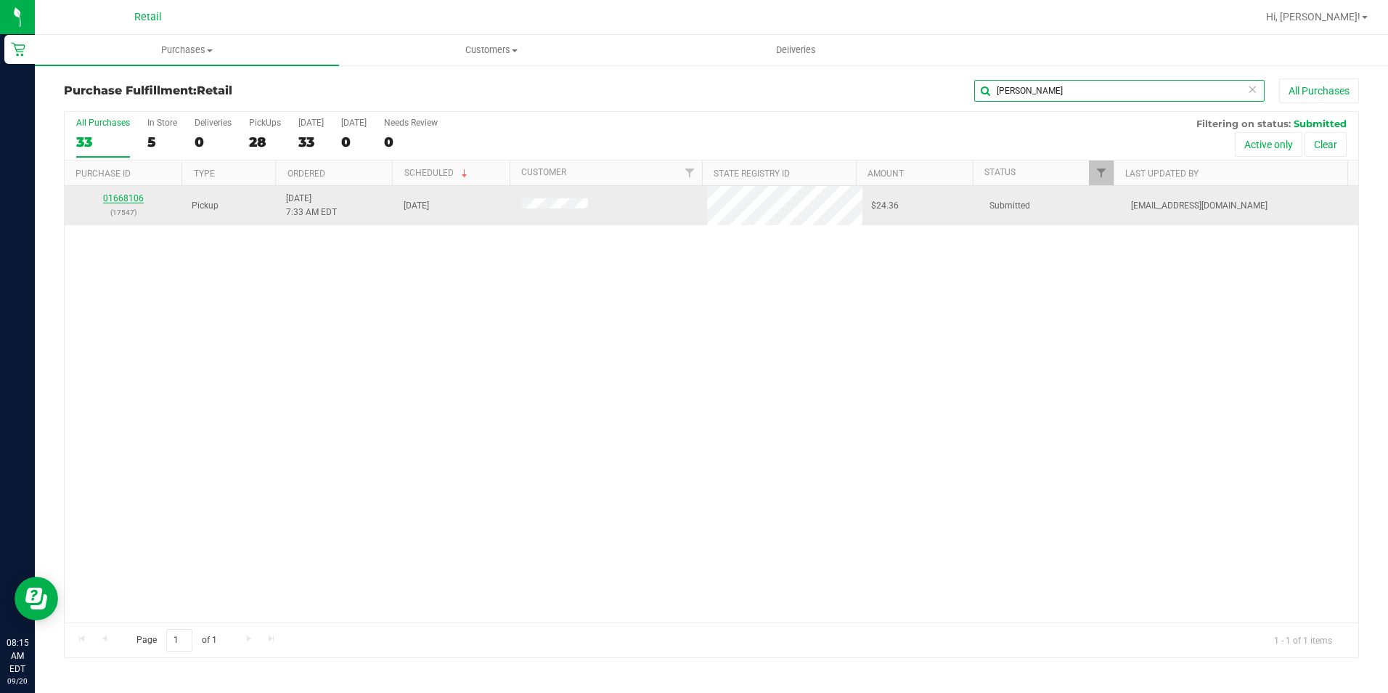
type input "donal"
click at [127, 195] on link "01668106" at bounding box center [123, 198] width 41 height 10
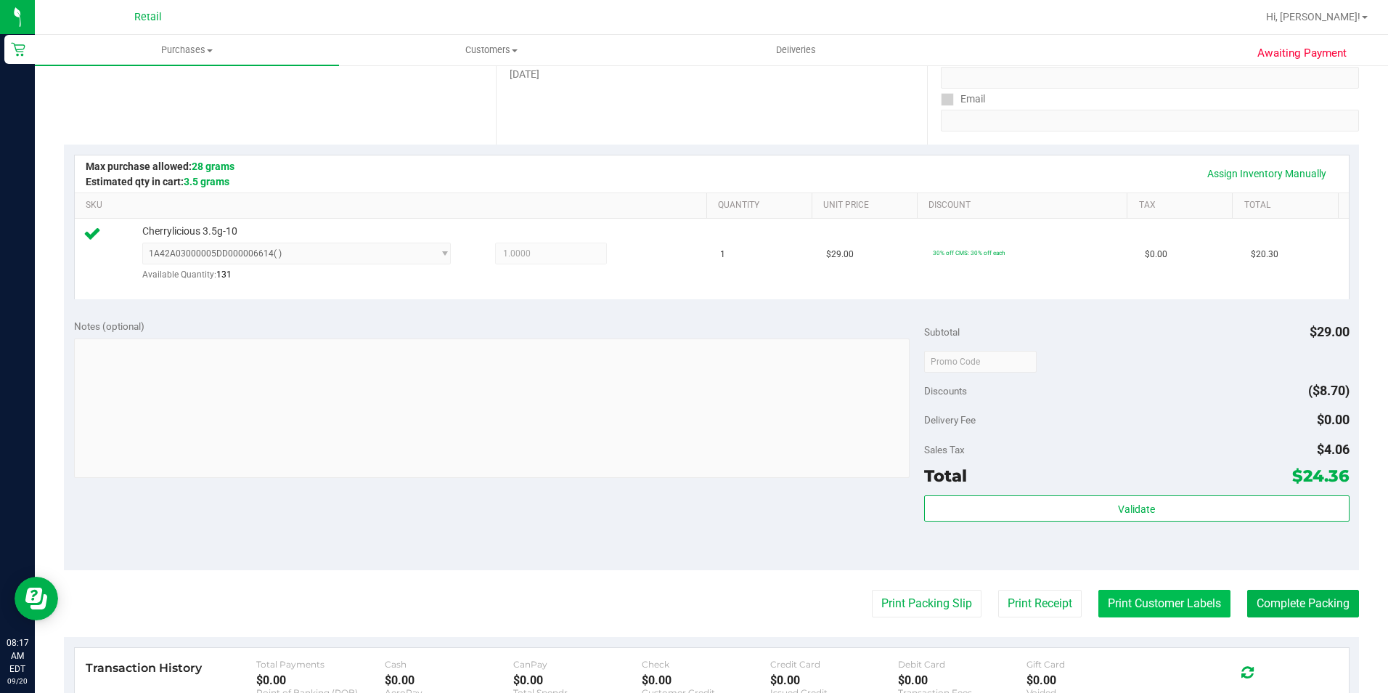
scroll to position [290, 0]
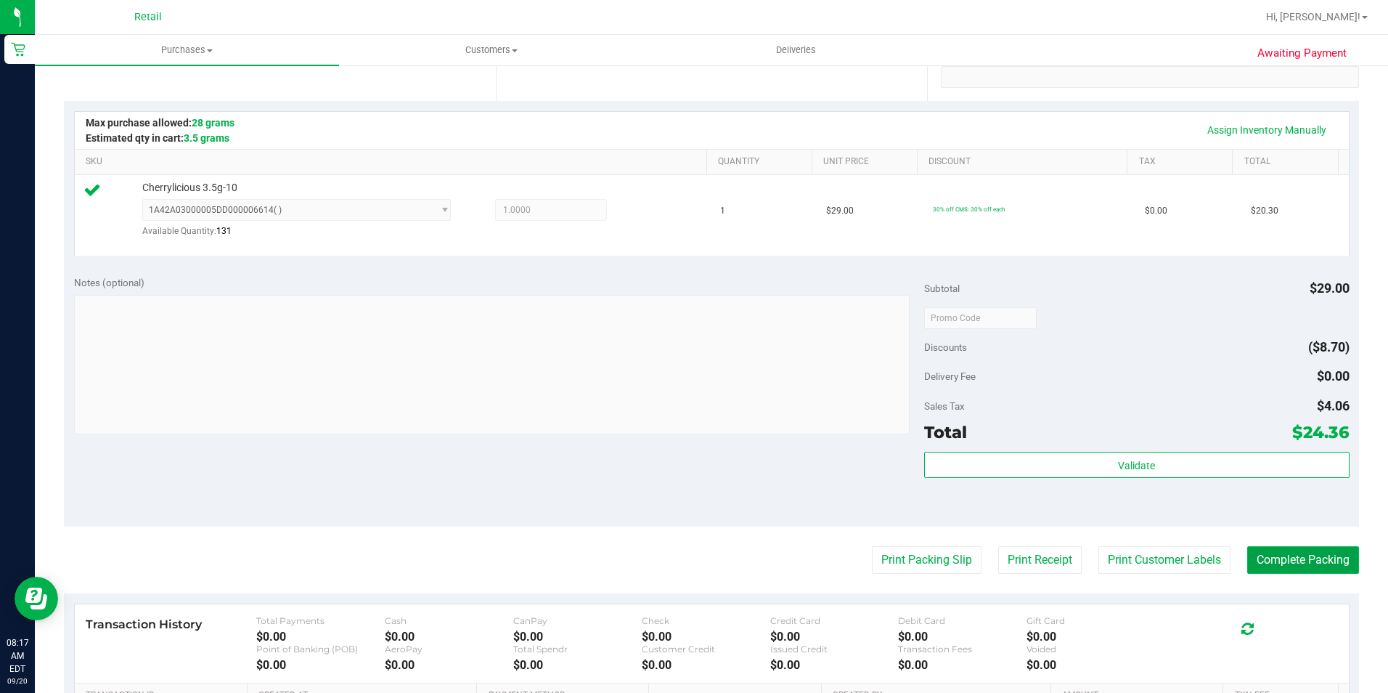
click at [1260, 554] on button "Complete Packing" at bounding box center [1304, 560] width 112 height 28
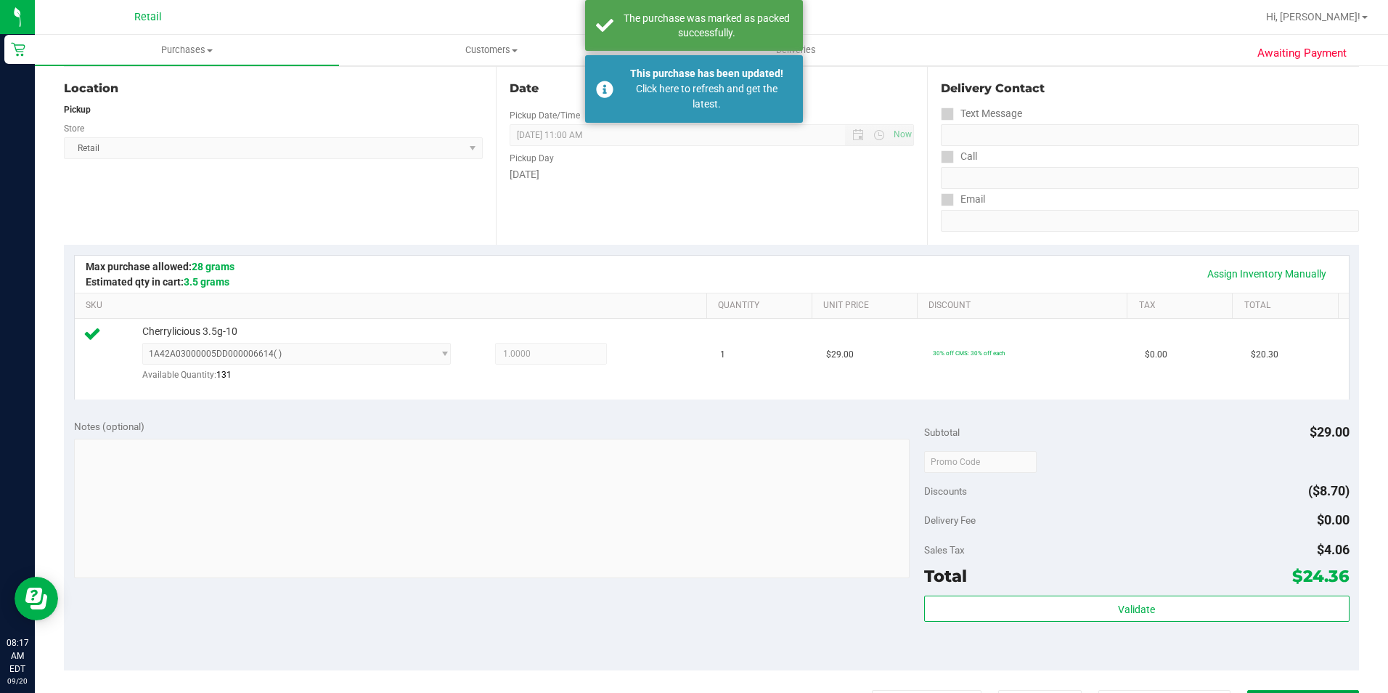
scroll to position [0, 0]
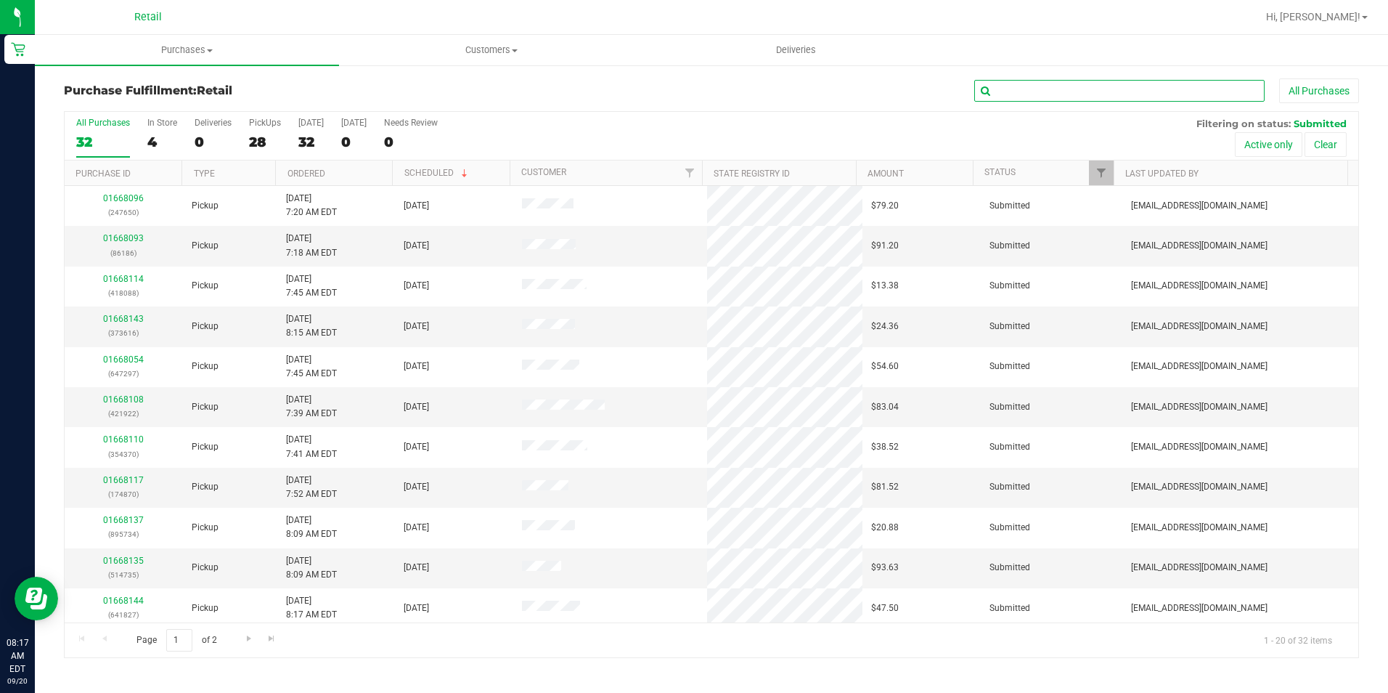
click at [1019, 91] on input "text" at bounding box center [1120, 91] width 290 height 22
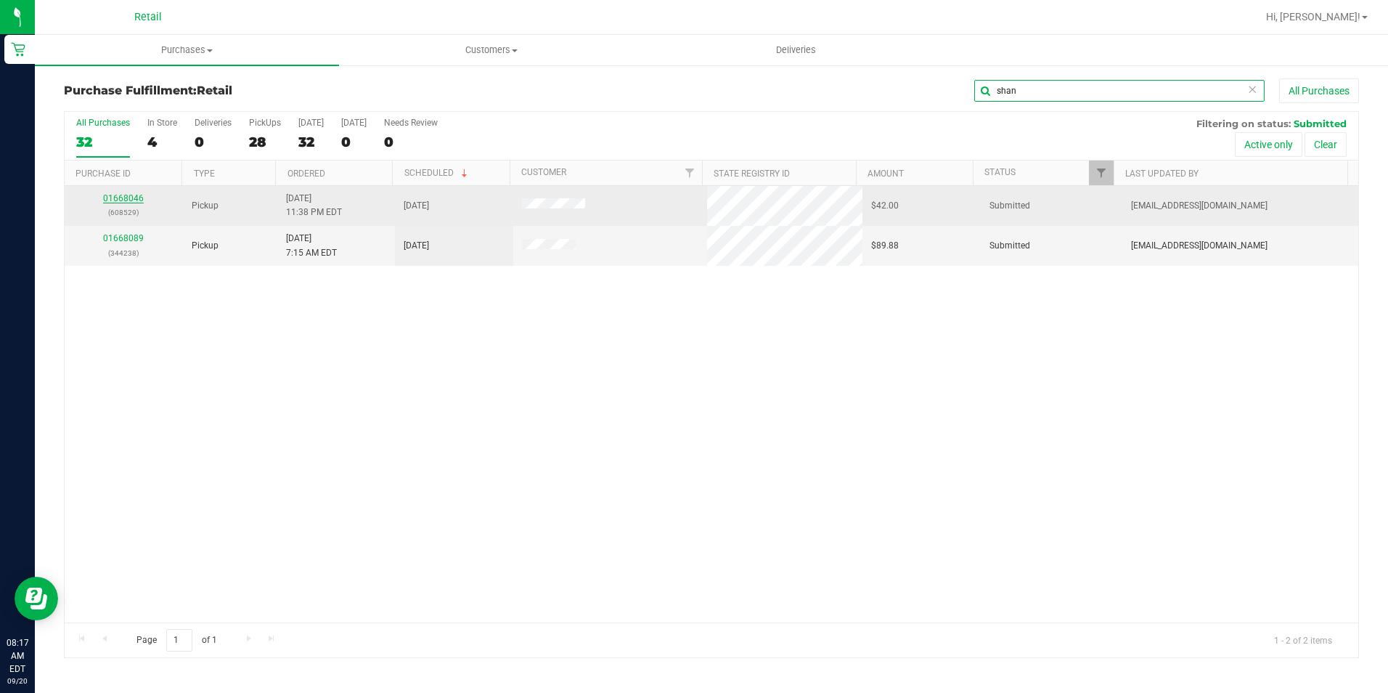
type input "shan"
click at [118, 198] on link "01668046" at bounding box center [123, 198] width 41 height 10
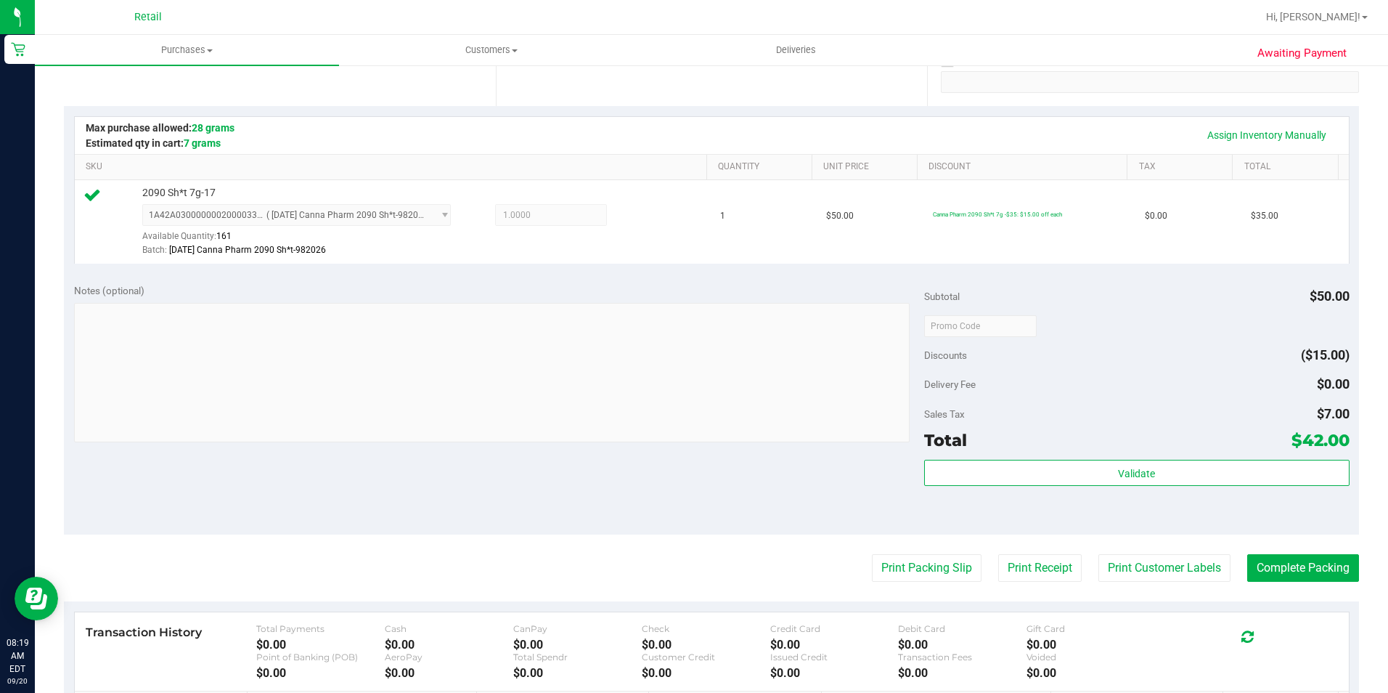
scroll to position [290, 0]
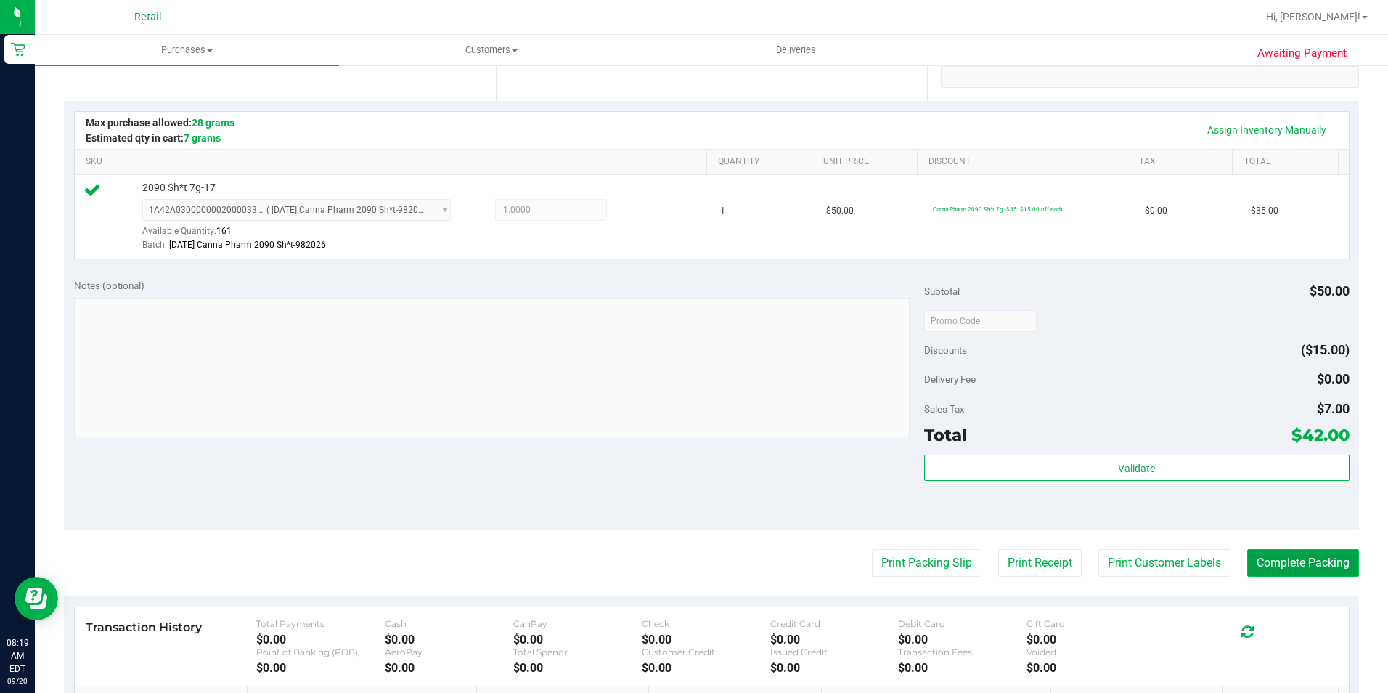
click at [1256, 565] on button "Complete Packing" at bounding box center [1304, 563] width 112 height 28
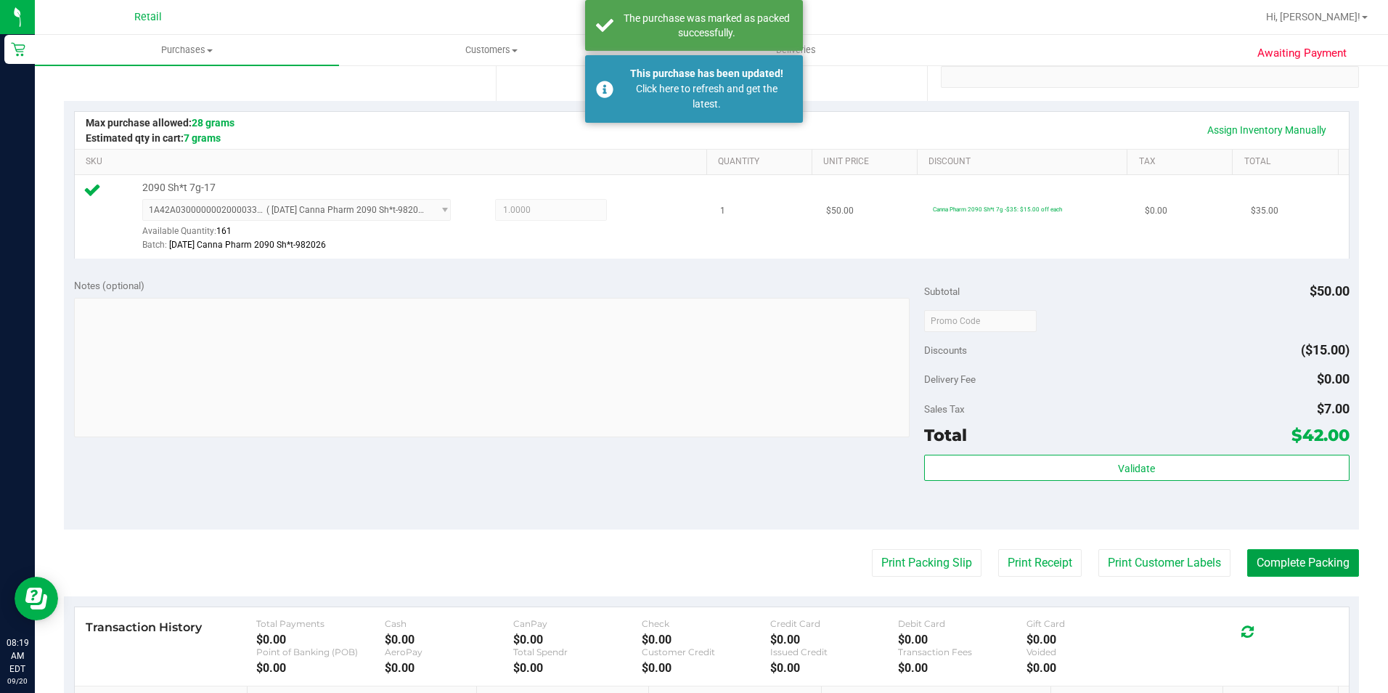
scroll to position [0, 0]
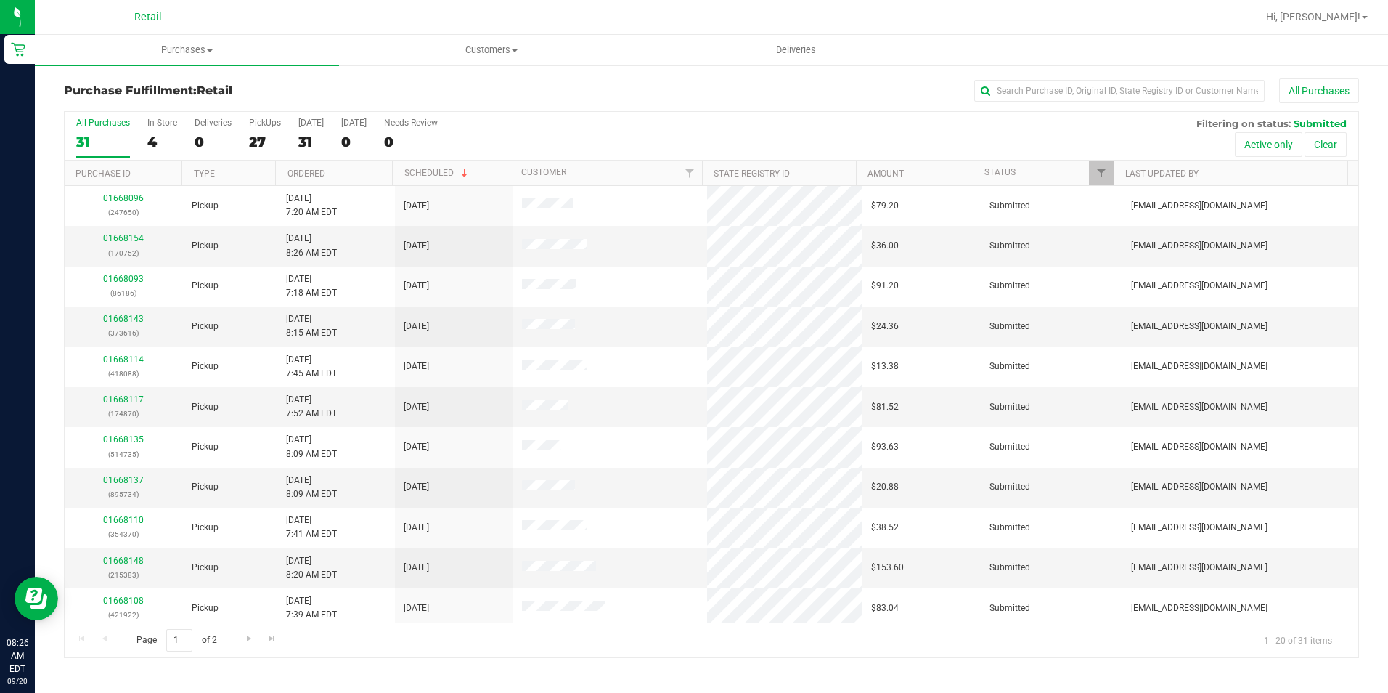
click at [1018, 102] on div "All Purchases" at bounding box center [927, 90] width 863 height 25
click at [1011, 84] on input "text" at bounding box center [1120, 91] width 290 height 22
click at [1013, 92] on input "text" at bounding box center [1120, 91] width 290 height 22
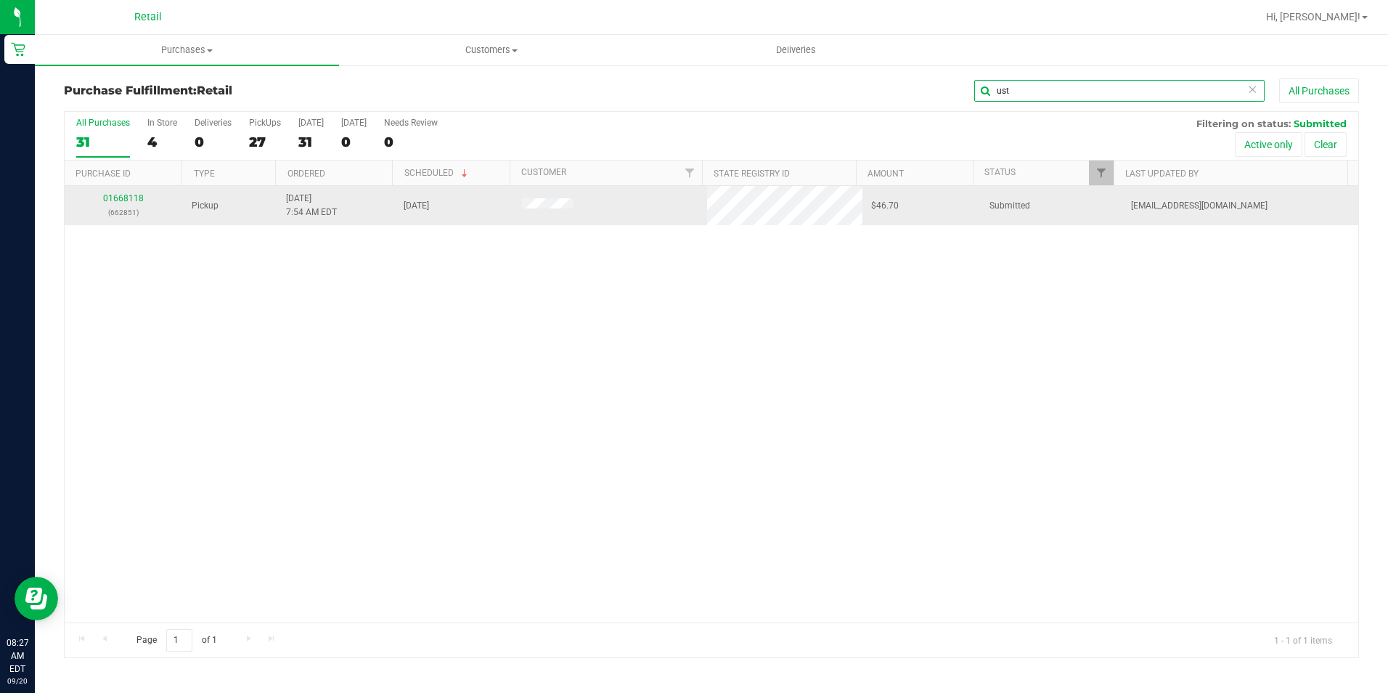
type input "ust"
click at [133, 192] on div "01668118 (662851)" at bounding box center [123, 206] width 101 height 28
click at [131, 196] on link "01668118" at bounding box center [123, 198] width 41 height 10
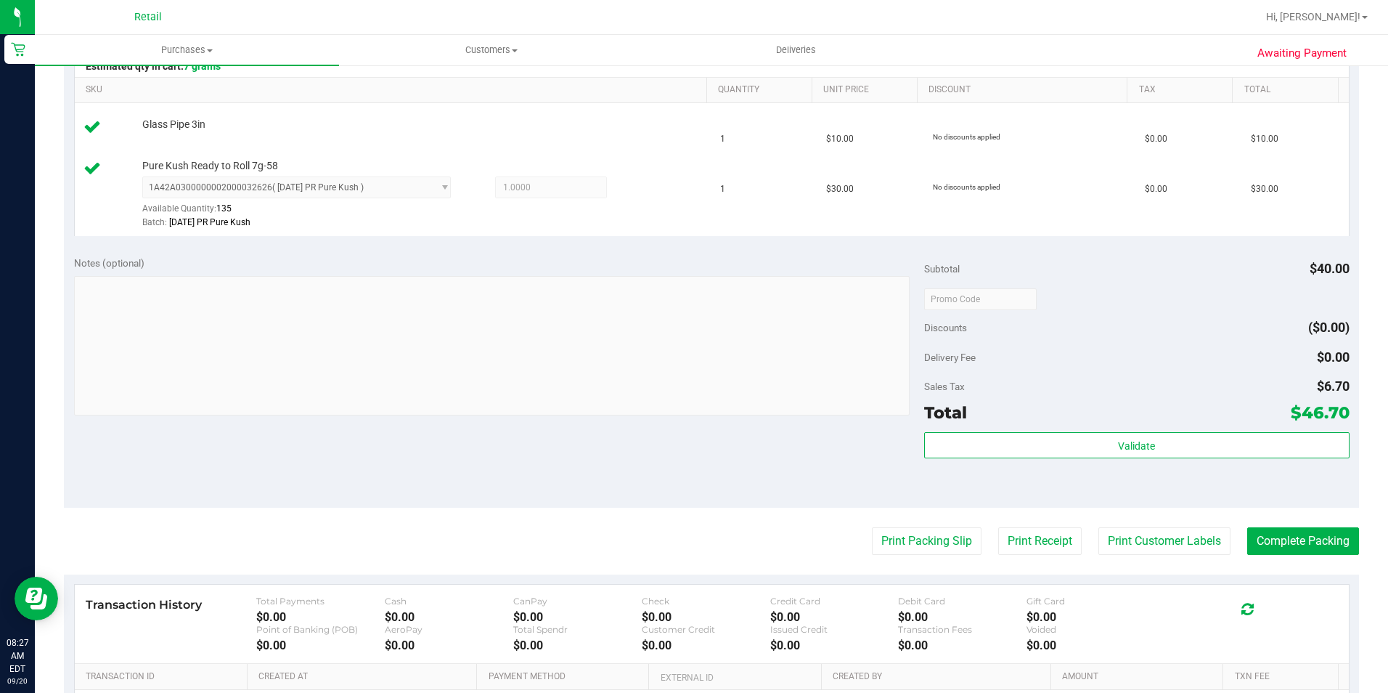
scroll to position [363, 0]
click at [1291, 553] on button "Complete Packing" at bounding box center [1304, 540] width 112 height 28
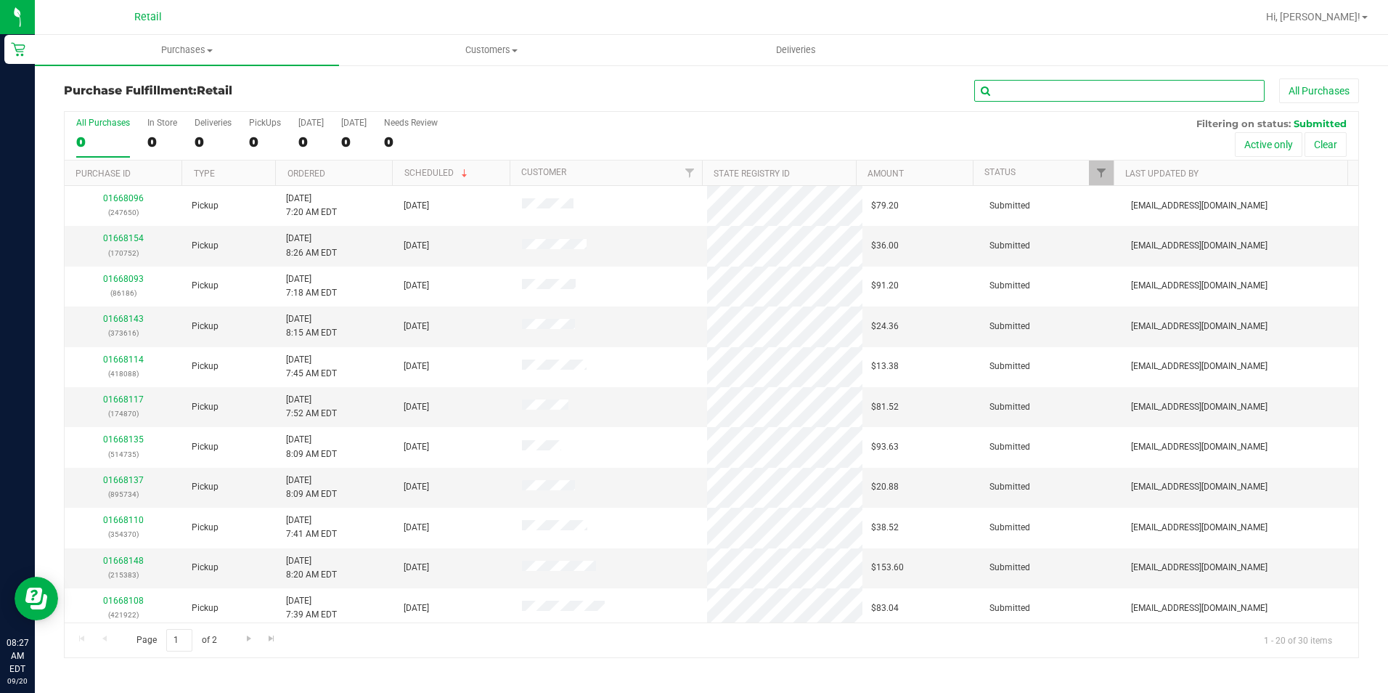
click at [1033, 93] on input "text" at bounding box center [1120, 91] width 290 height 22
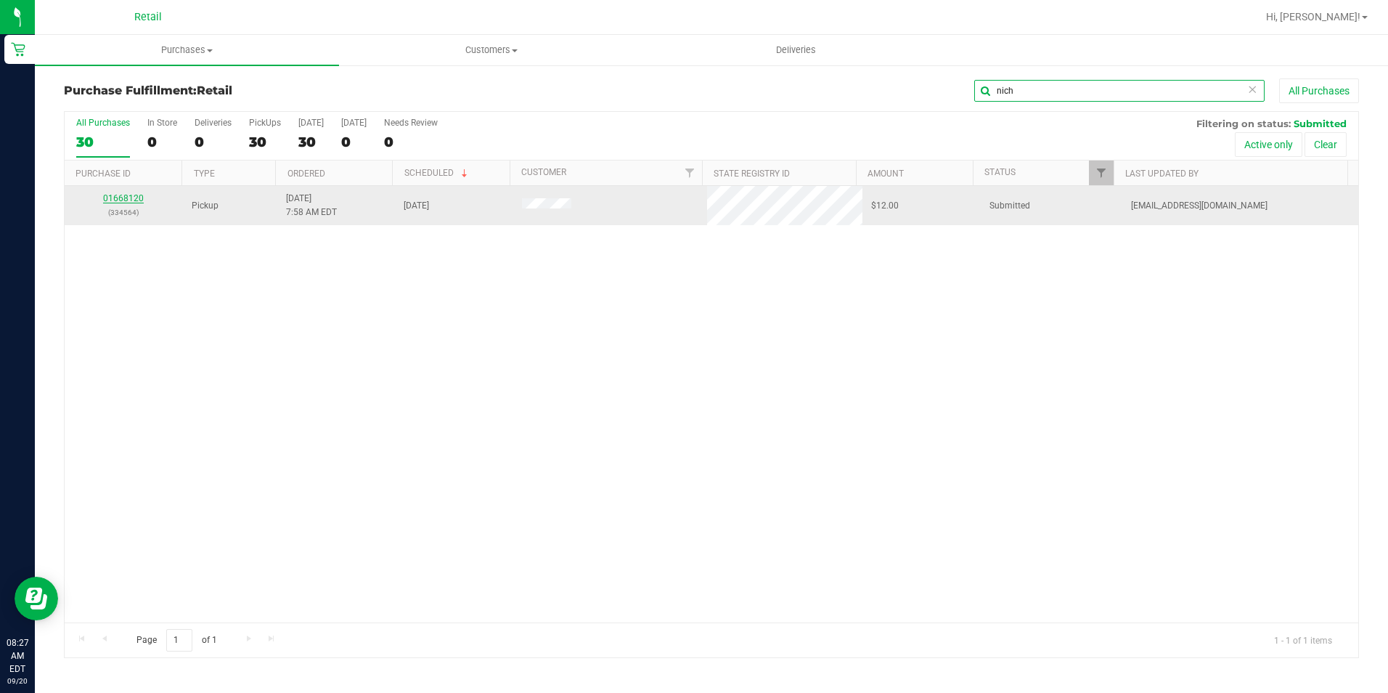
type input "nich"
click at [109, 203] on link "01668120" at bounding box center [123, 198] width 41 height 10
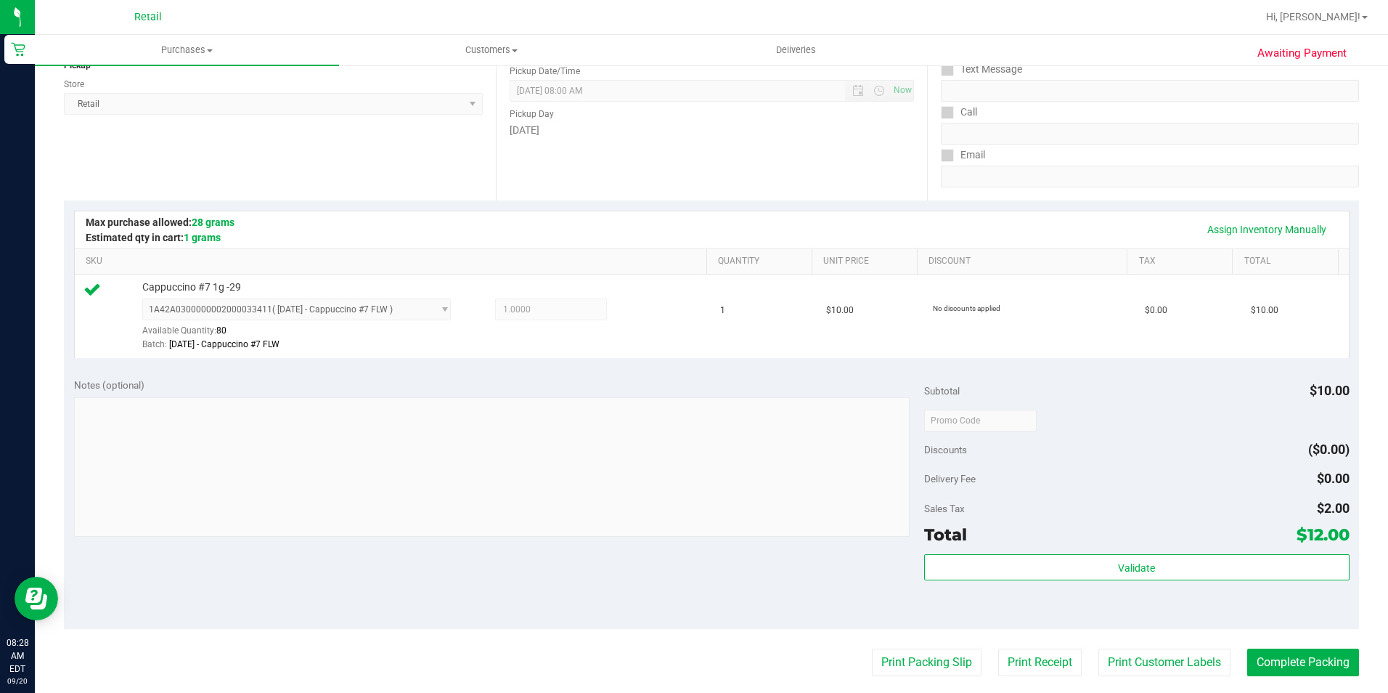
scroll to position [218, 0]
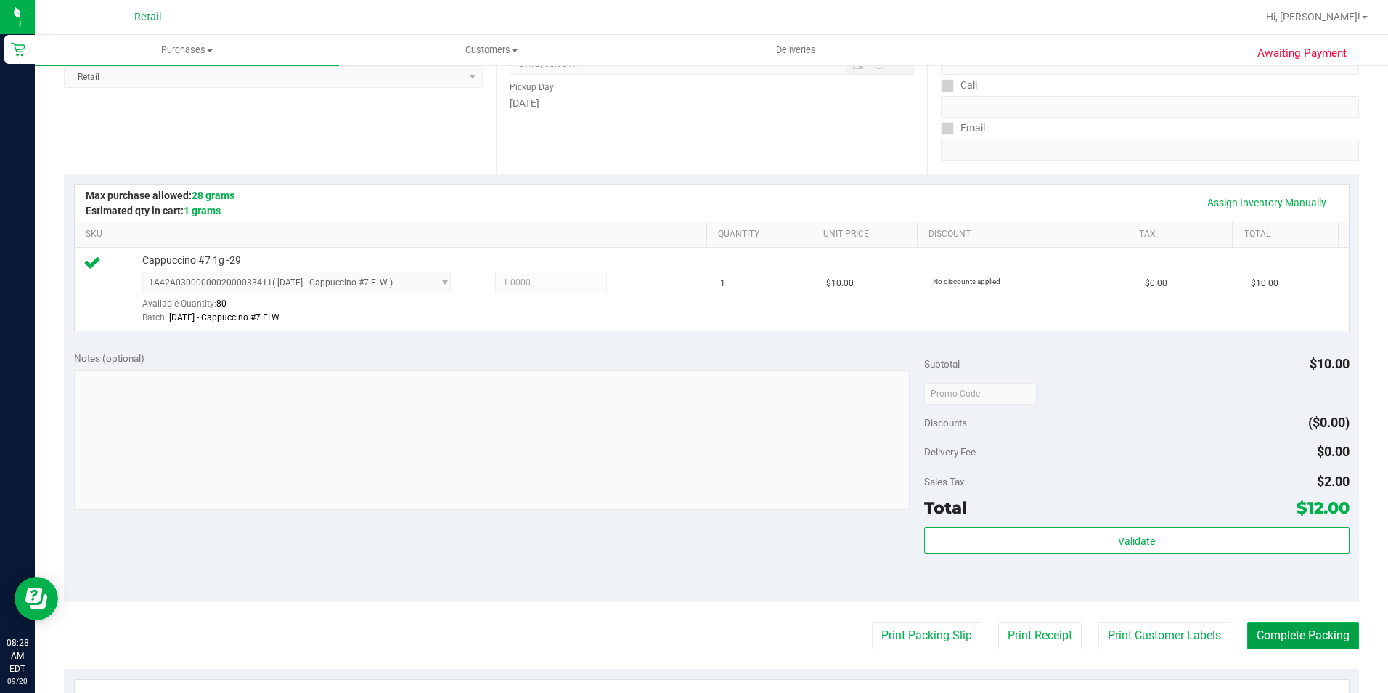
click at [1283, 632] on button "Complete Packing" at bounding box center [1304, 636] width 112 height 28
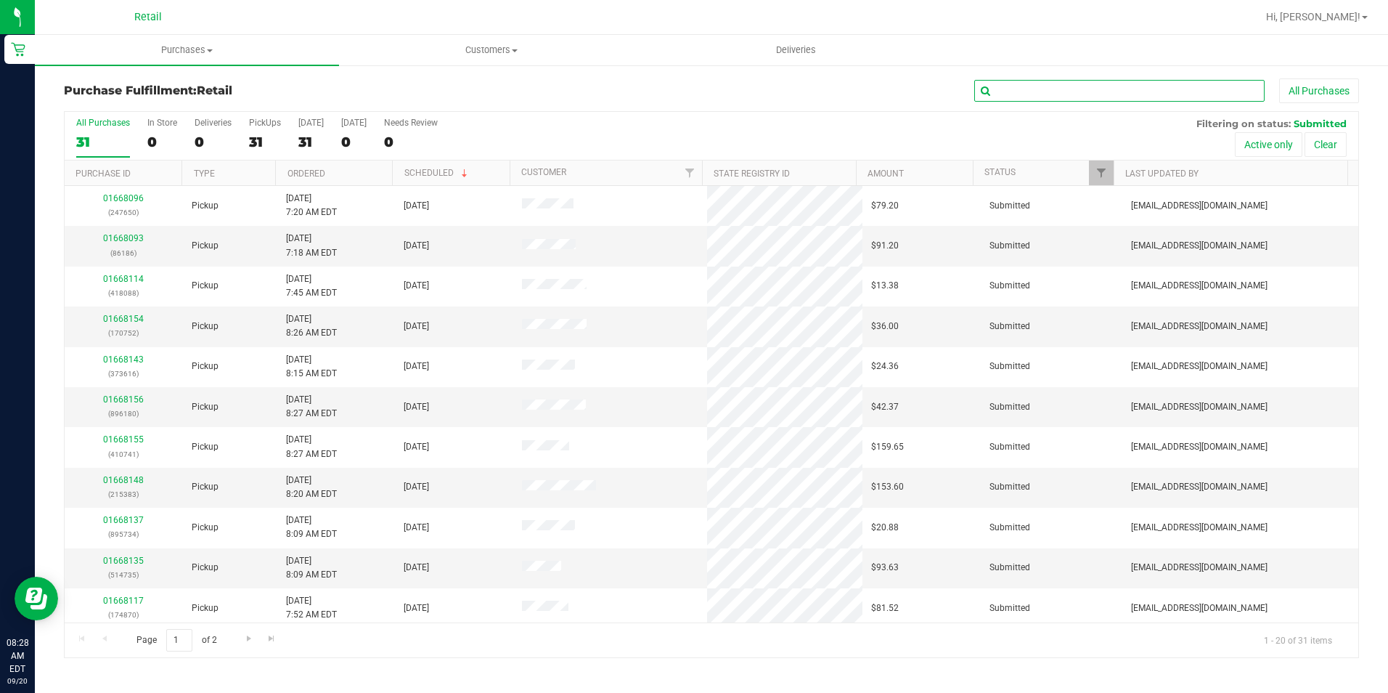
click at [1014, 94] on input "text" at bounding box center [1120, 91] width 290 height 22
click at [995, 95] on input "text" at bounding box center [1120, 91] width 290 height 22
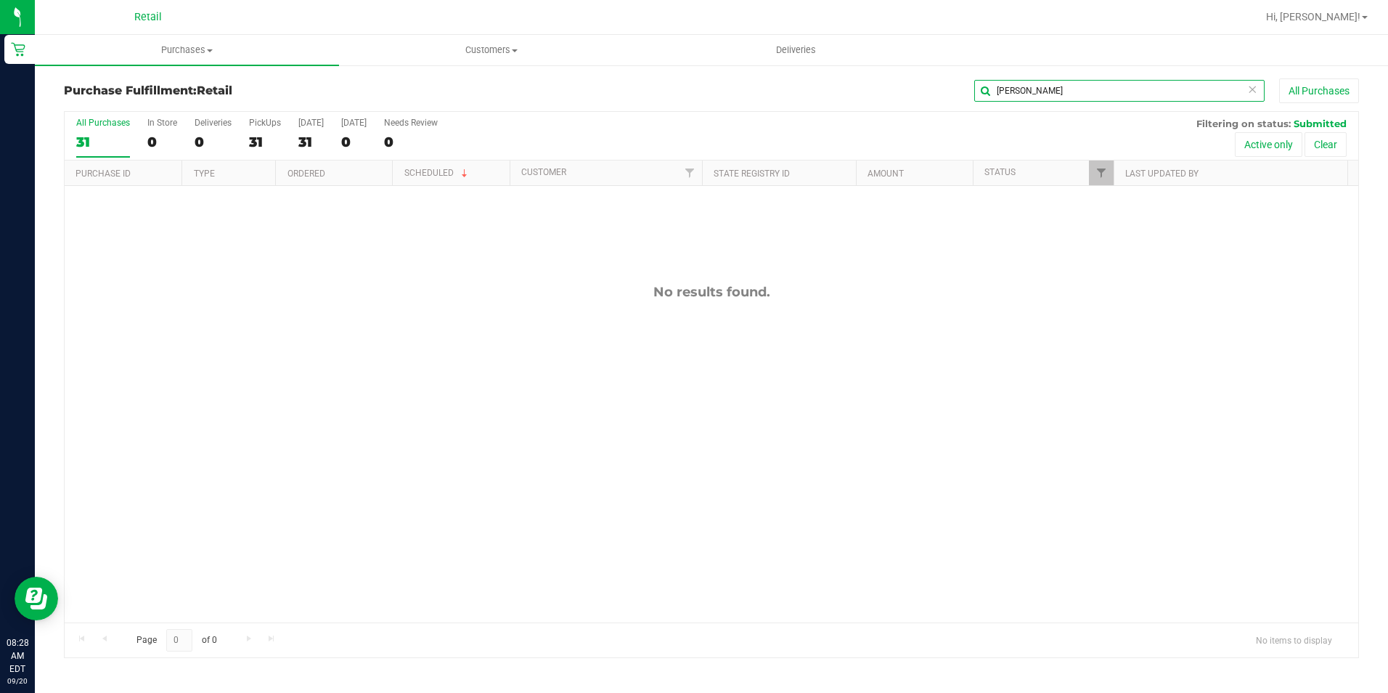
type input "donal"
drag, startPoint x: 184, startPoint y: 53, endPoint x: 176, endPoint y: 60, distance: 10.8
click at [184, 53] on span "Purchases" at bounding box center [187, 50] width 304 height 13
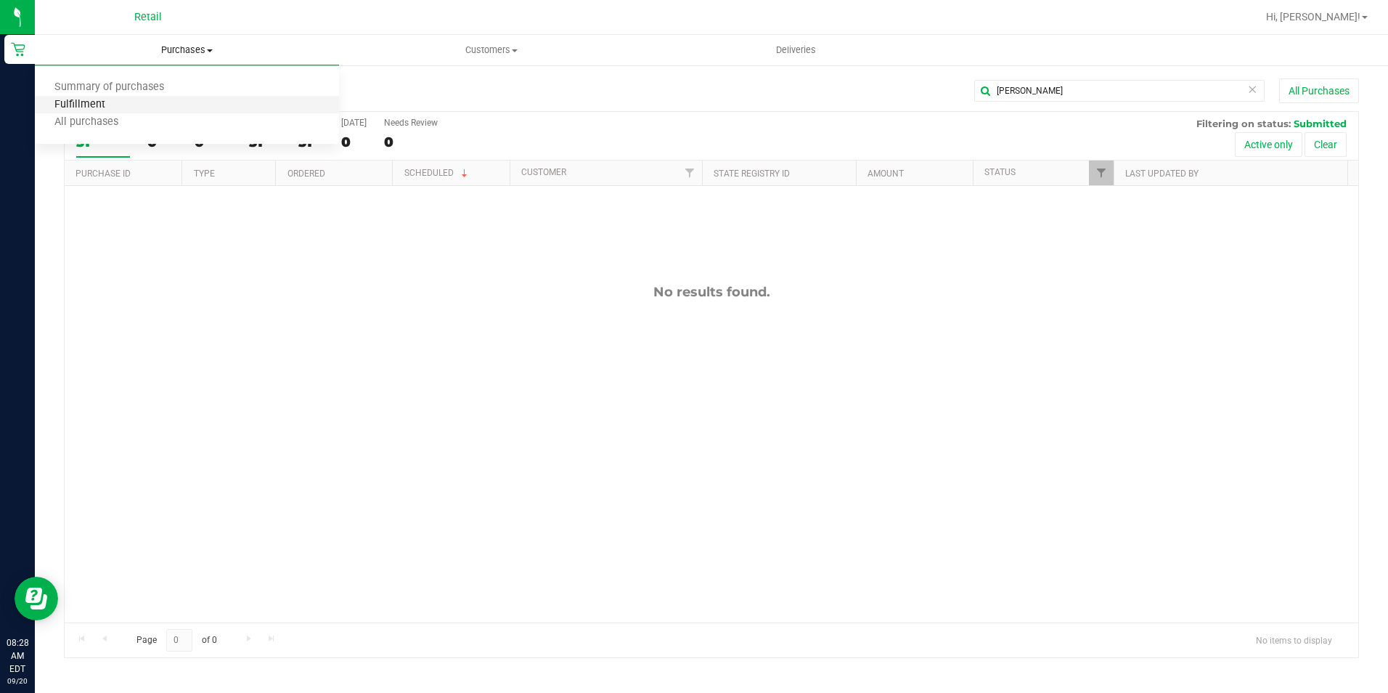
click at [115, 99] on span "Fulfillment" at bounding box center [80, 105] width 90 height 12
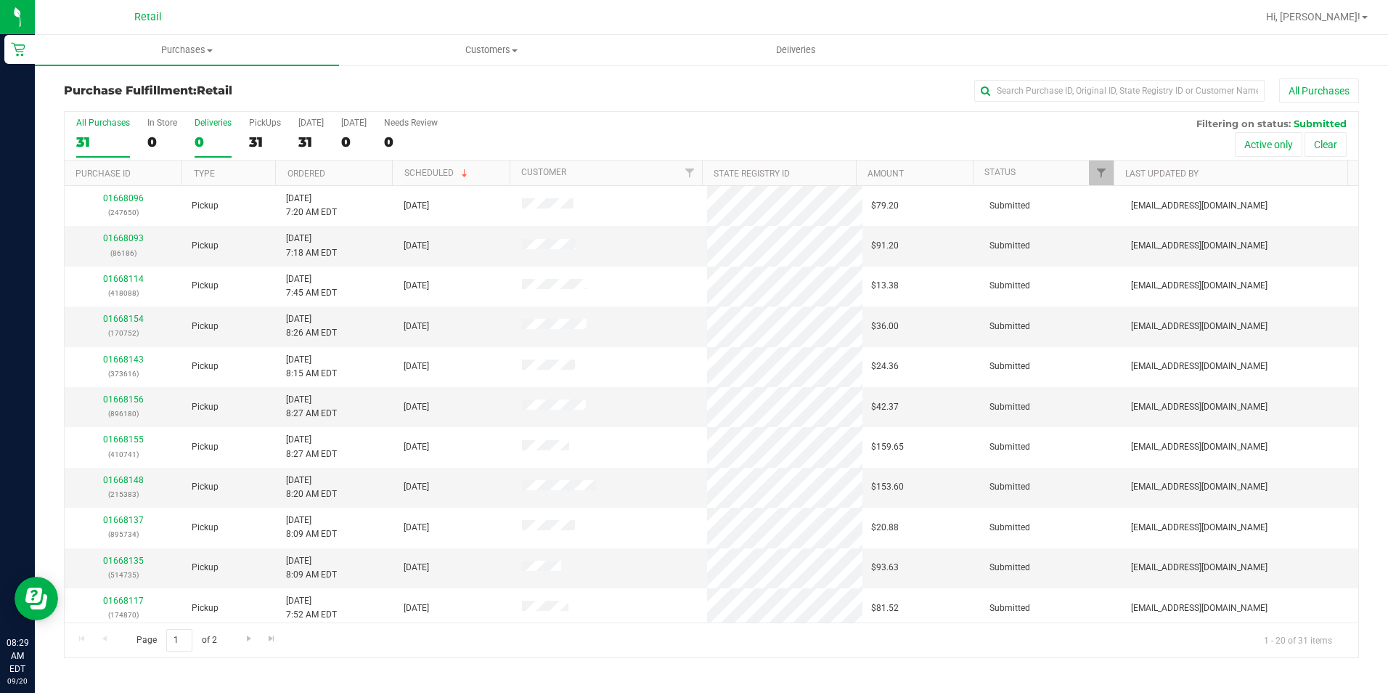
click at [208, 134] on div "0" at bounding box center [213, 142] width 37 height 17
click at [0, 0] on input "Deliveries 0" at bounding box center [0, 0] width 0 height 0
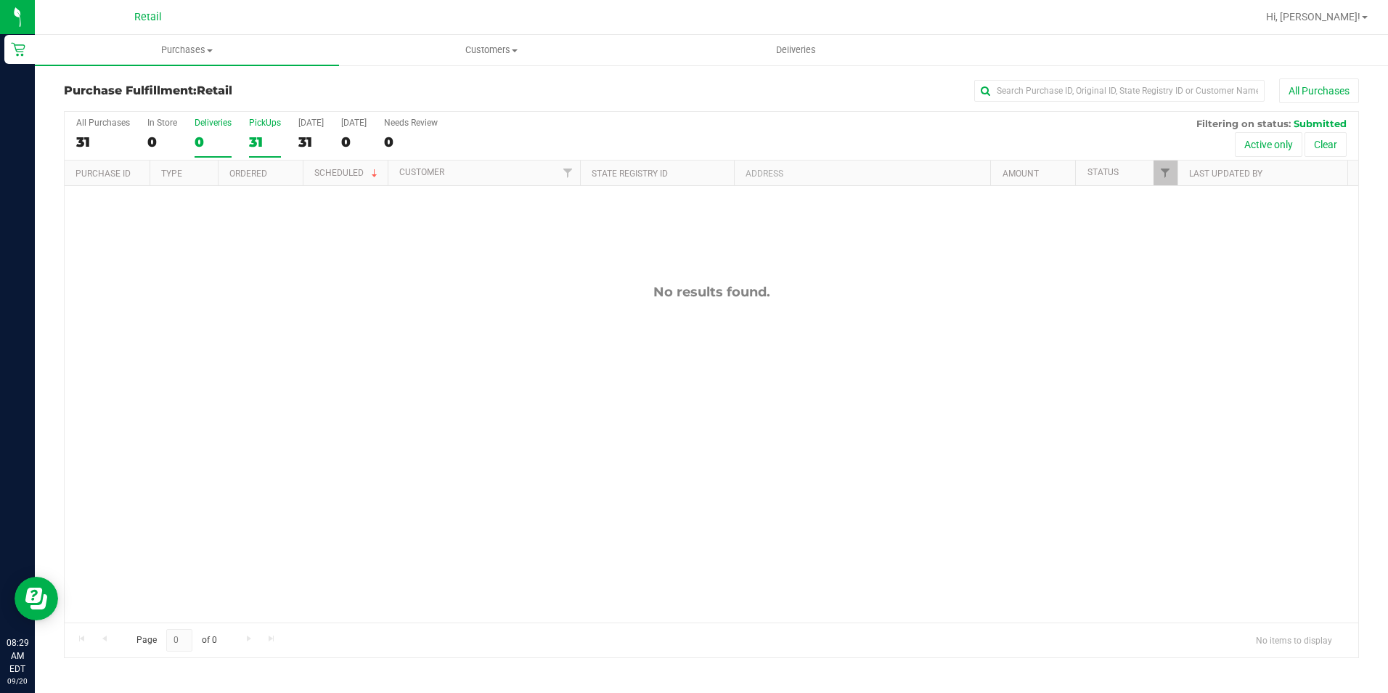
click at [258, 142] on div "31" at bounding box center [265, 142] width 32 height 17
click at [0, 0] on input "PickUps 31" at bounding box center [0, 0] width 0 height 0
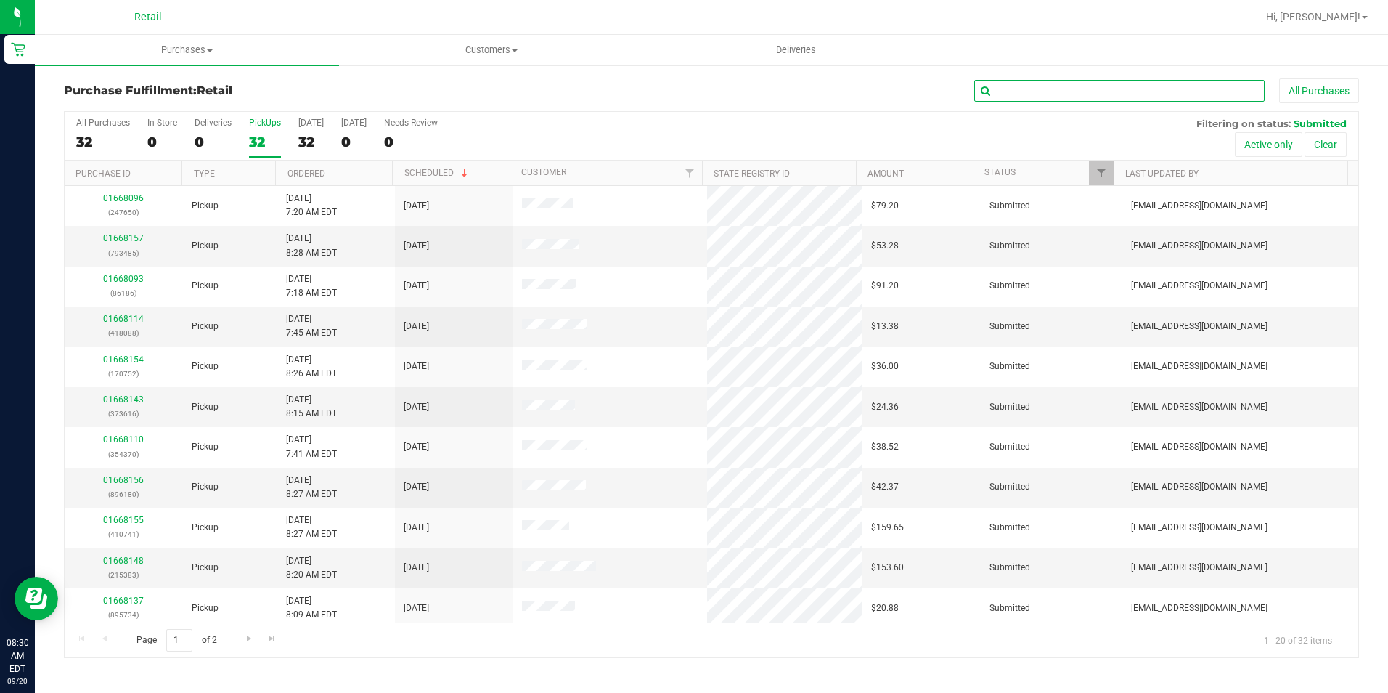
click at [1038, 83] on input "text" at bounding box center [1120, 91] width 290 height 22
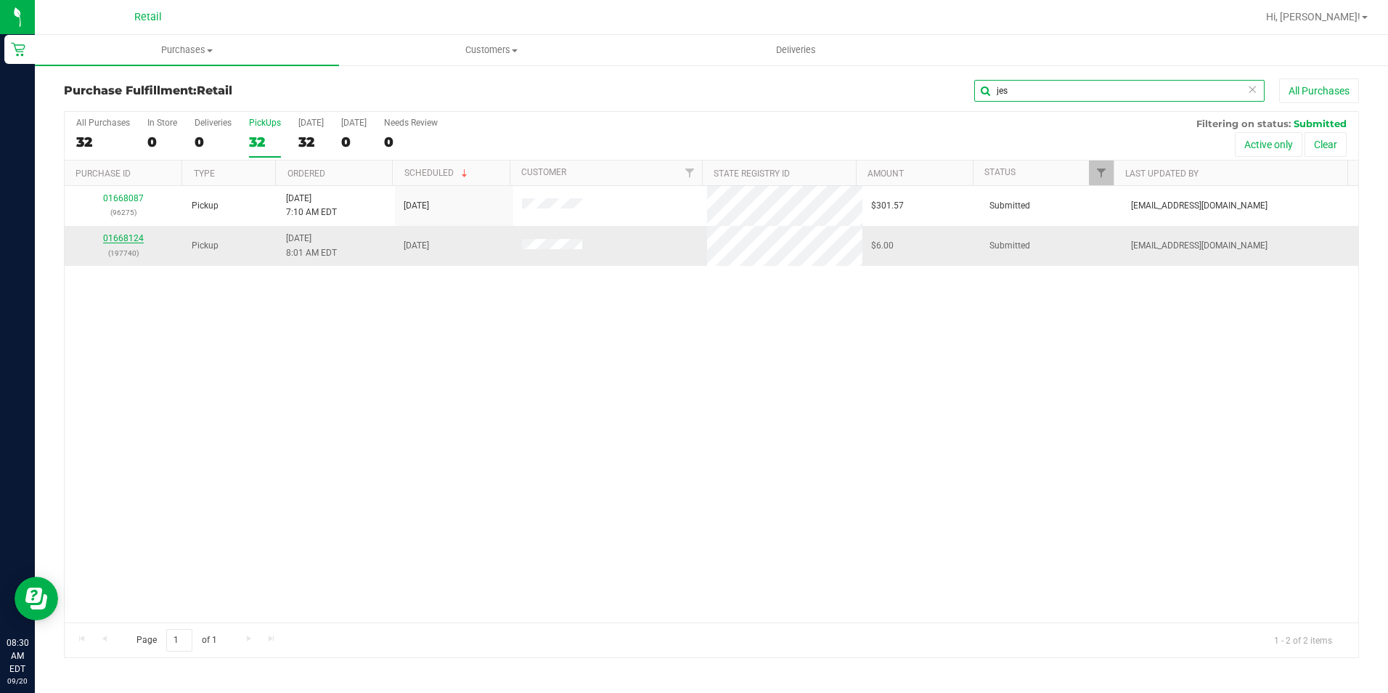
type input "jes"
click at [120, 240] on link "01668124" at bounding box center [123, 238] width 41 height 10
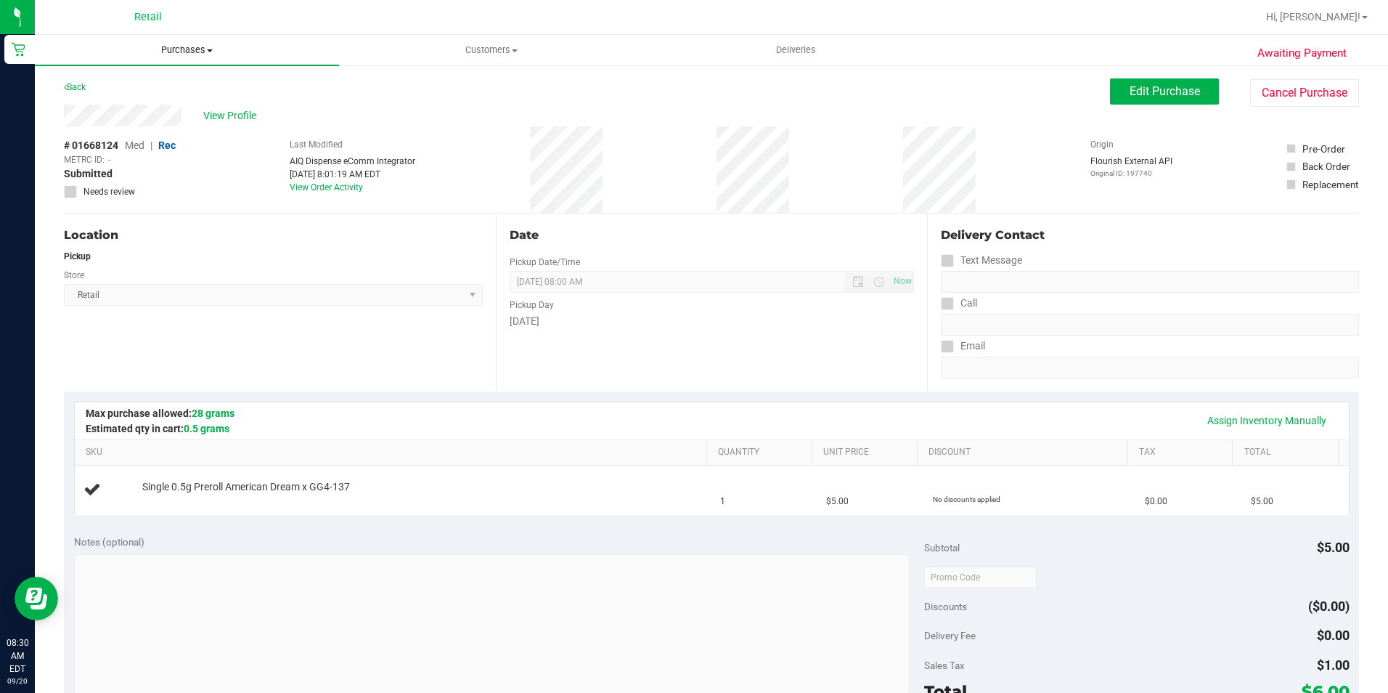
click at [176, 54] on span "Purchases" at bounding box center [187, 50] width 304 height 13
click at [136, 87] on span "Summary of purchases" at bounding box center [109, 87] width 149 height 12
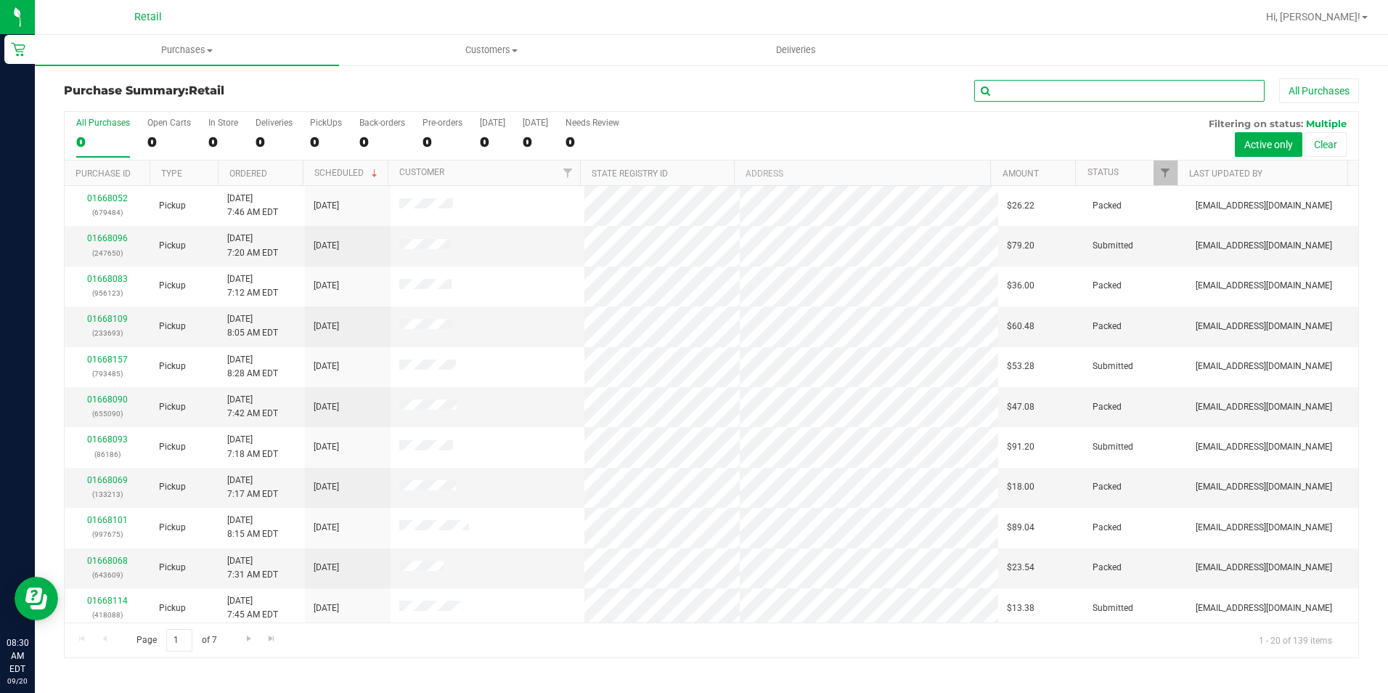
click at [1076, 88] on input "text" at bounding box center [1120, 91] width 290 height 22
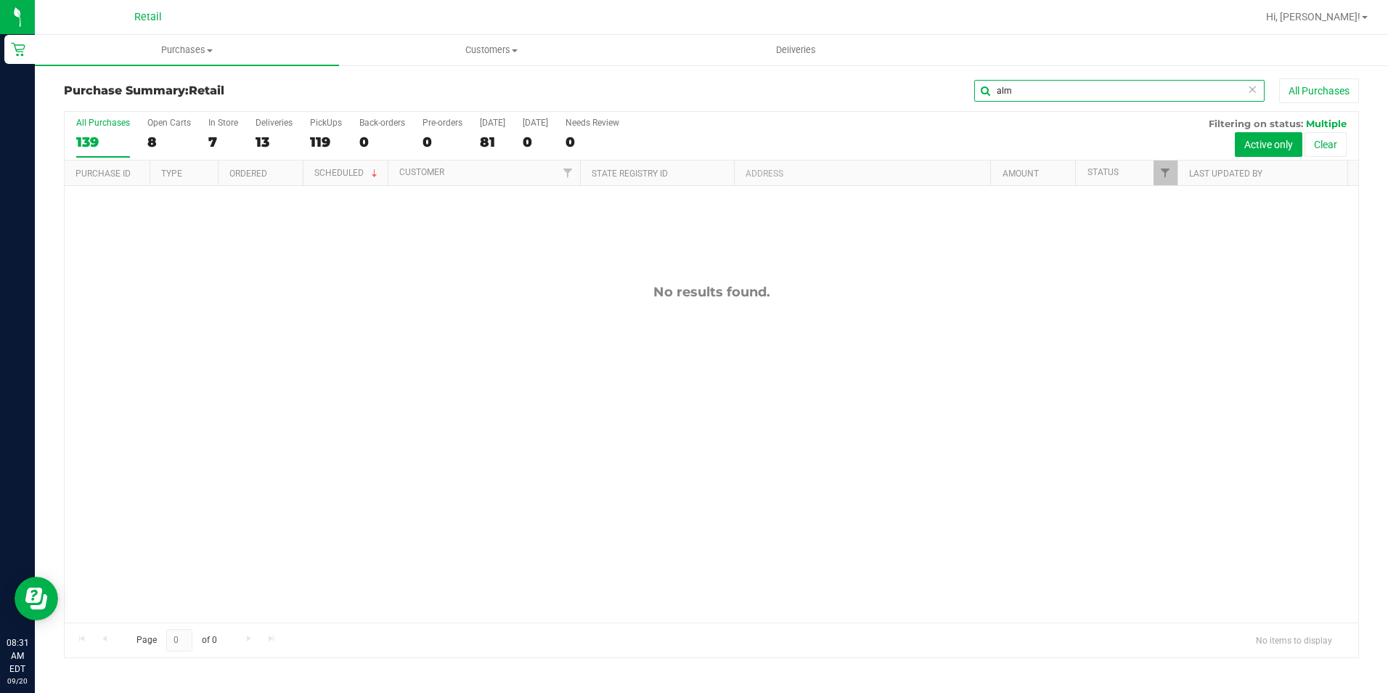
type input "alm"
drag, startPoint x: 1043, startPoint y: 93, endPoint x: 974, endPoint y: 97, distance: 69.1
click at [975, 97] on input "alm" at bounding box center [1120, 91] width 290 height 22
click at [187, 50] on span "Purchases" at bounding box center [187, 50] width 304 height 13
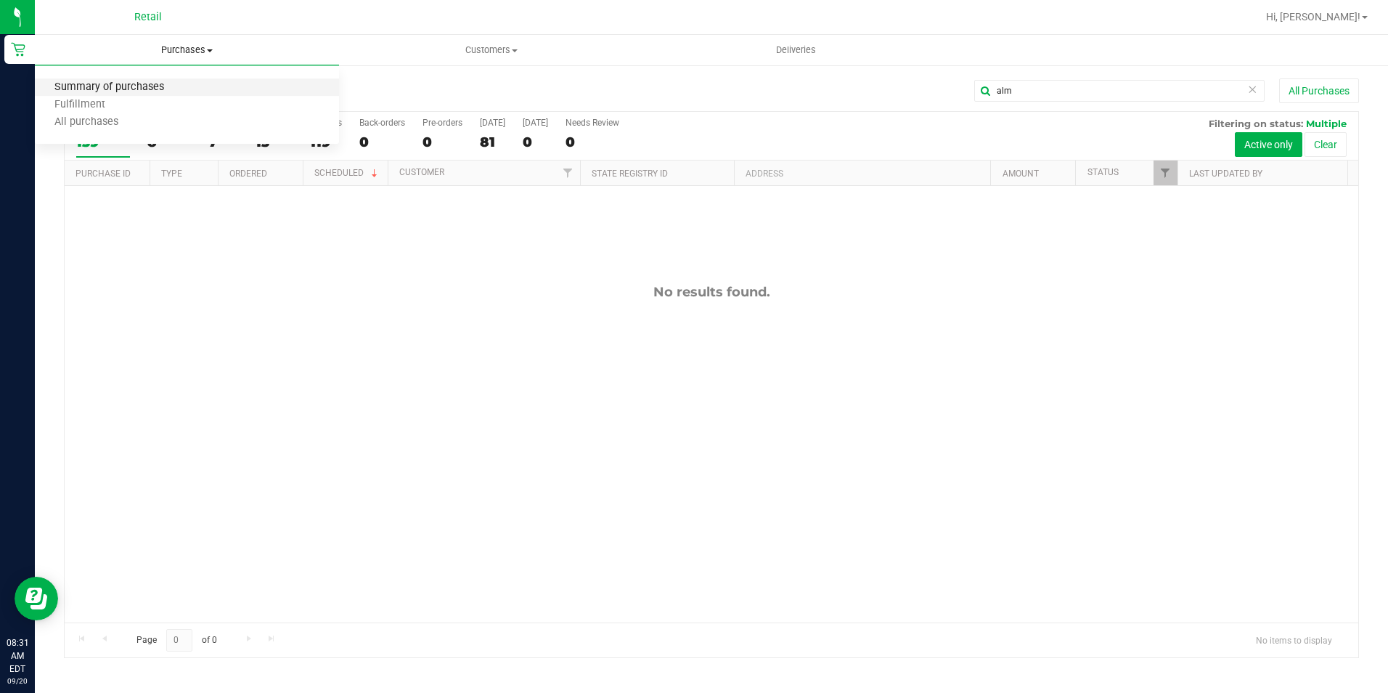
click at [129, 86] on span "Summary of purchases" at bounding box center [109, 87] width 149 height 12
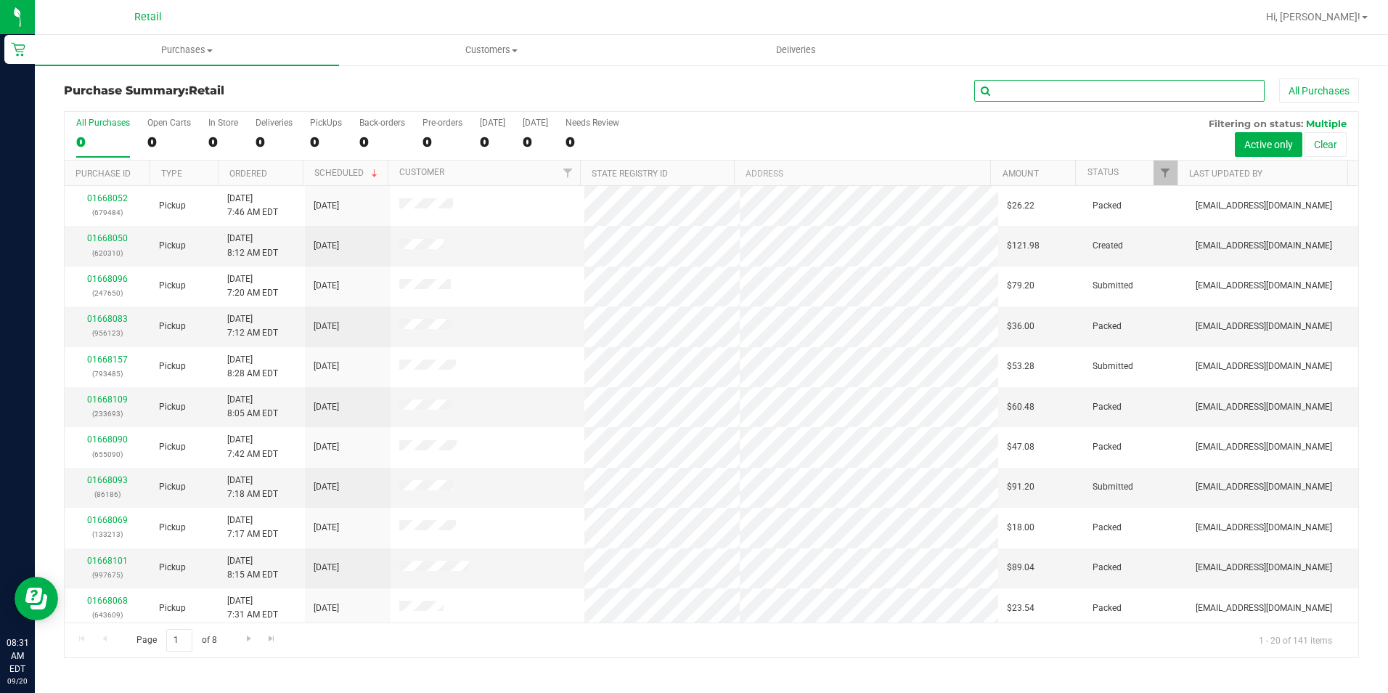
click at [1013, 94] on input "text" at bounding box center [1120, 91] width 290 height 22
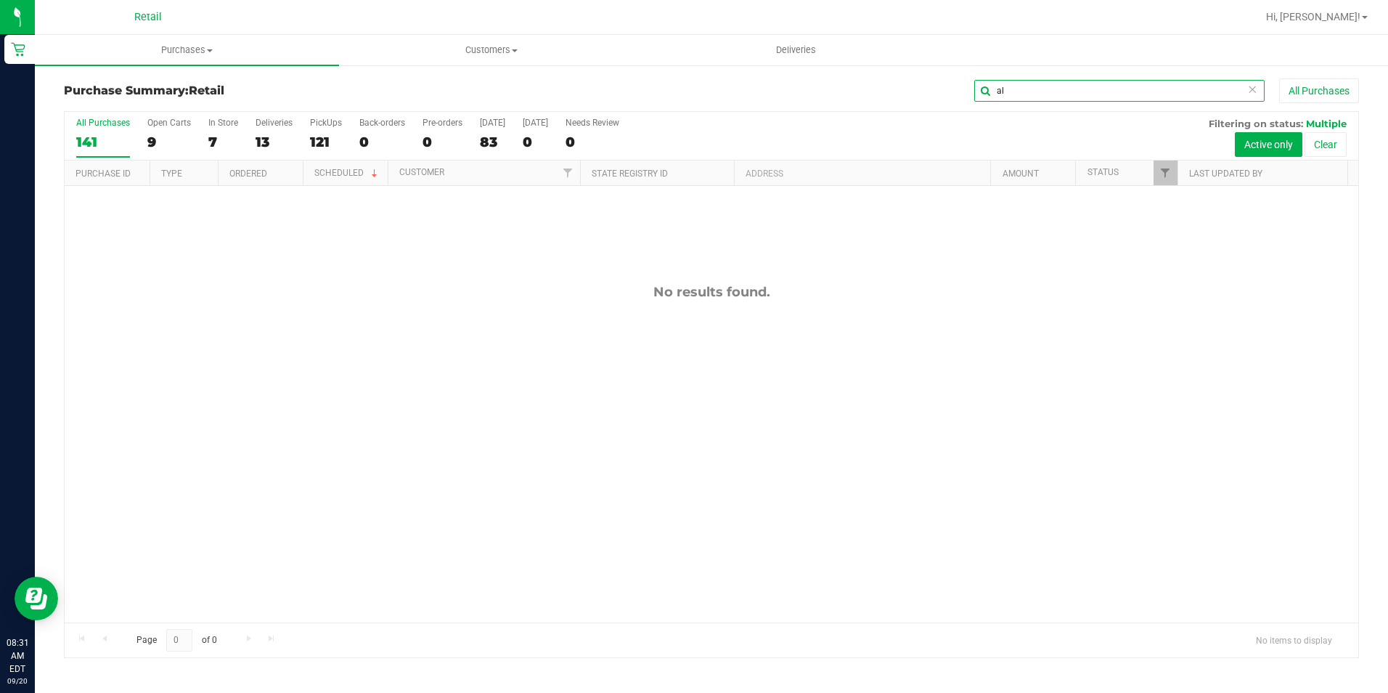
type input "a"
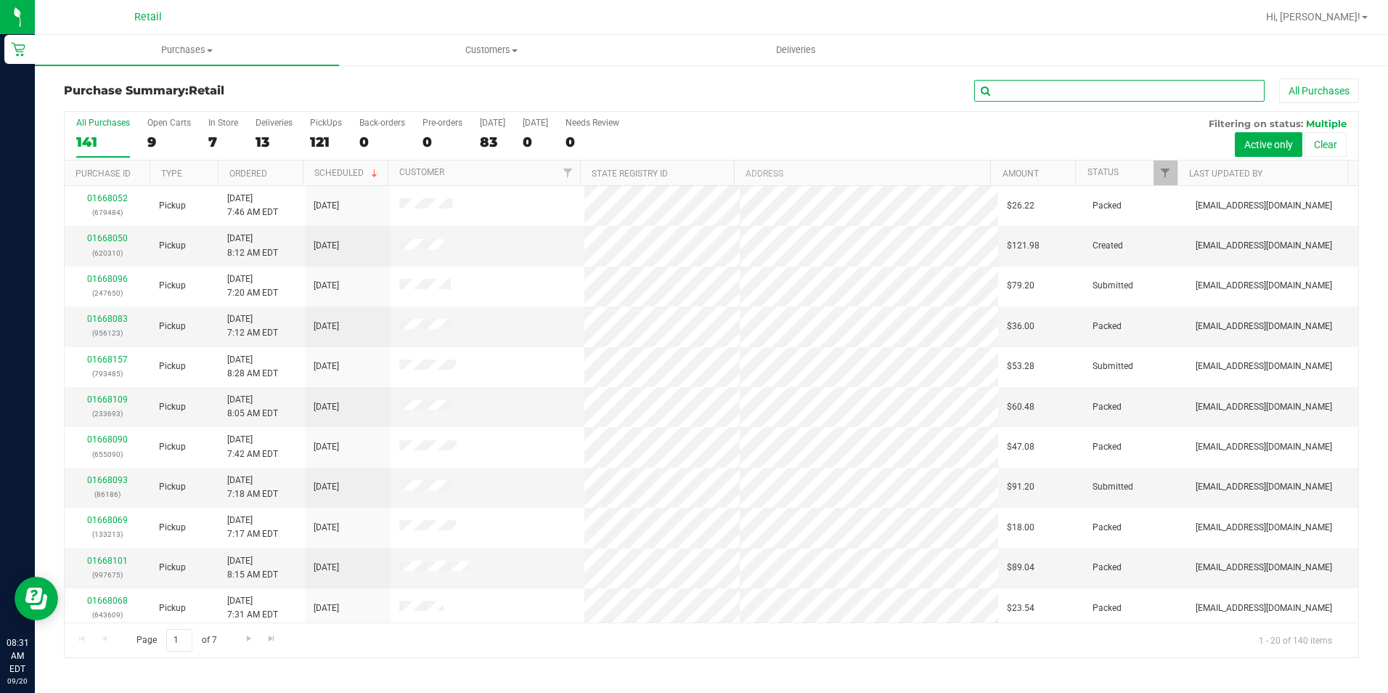
click at [1007, 88] on input "text" at bounding box center [1120, 91] width 290 height 22
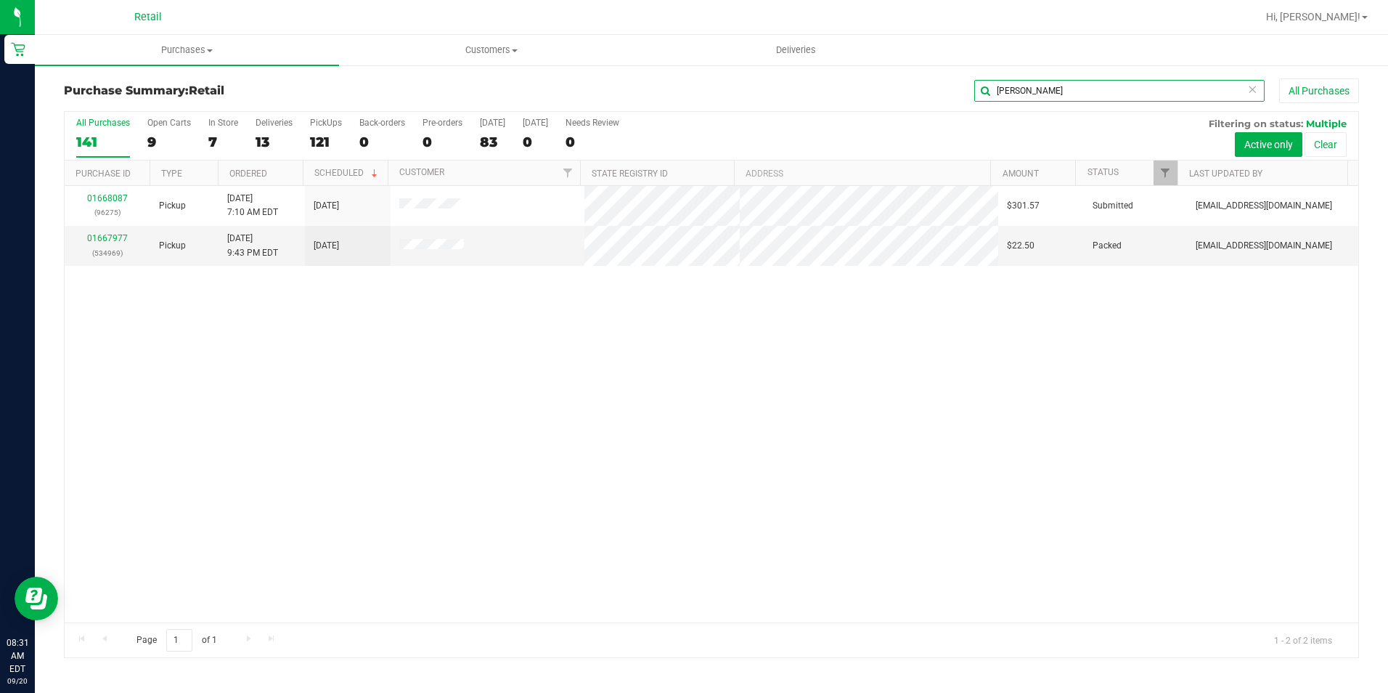
type input "jess"
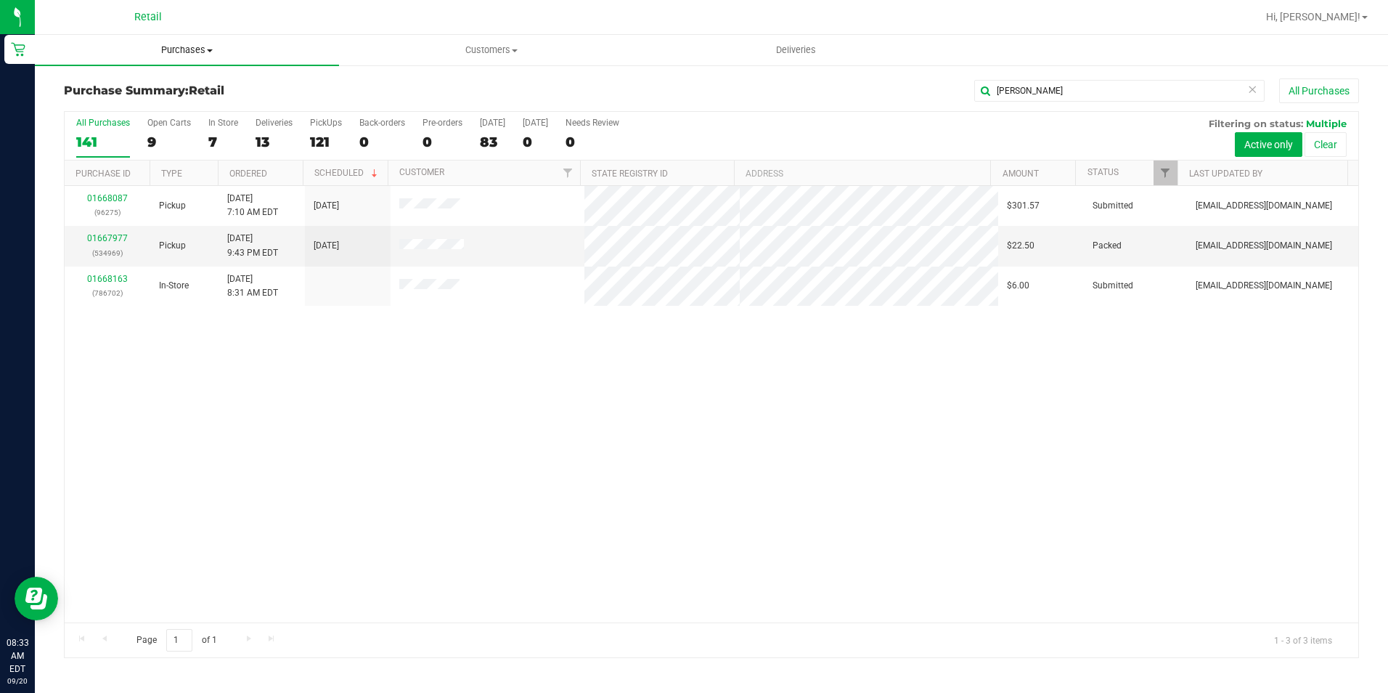
click at [195, 59] on uib-tab-heading "Purchases Summary of purchases Fulfillment All purchases" at bounding box center [187, 50] width 304 height 30
click at [123, 86] on span "Summary of purchases" at bounding box center [109, 87] width 149 height 12
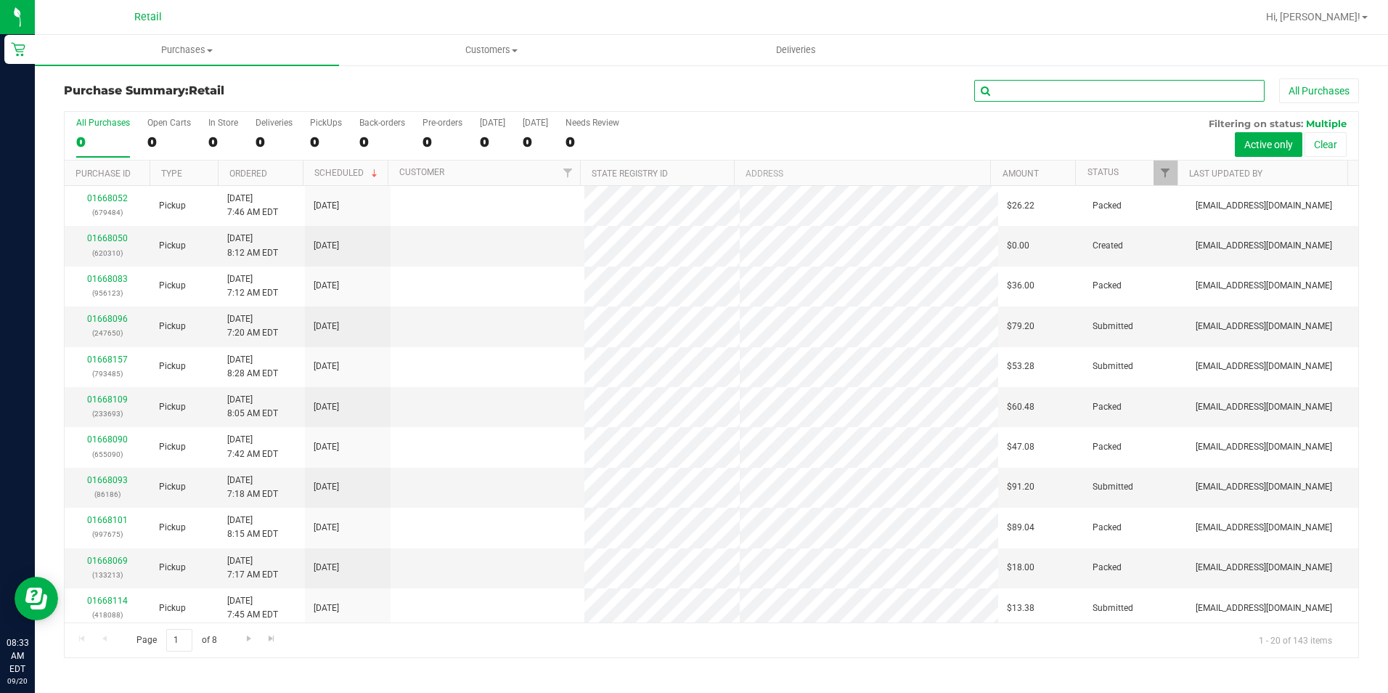
click at [1023, 84] on input "text" at bounding box center [1120, 91] width 290 height 22
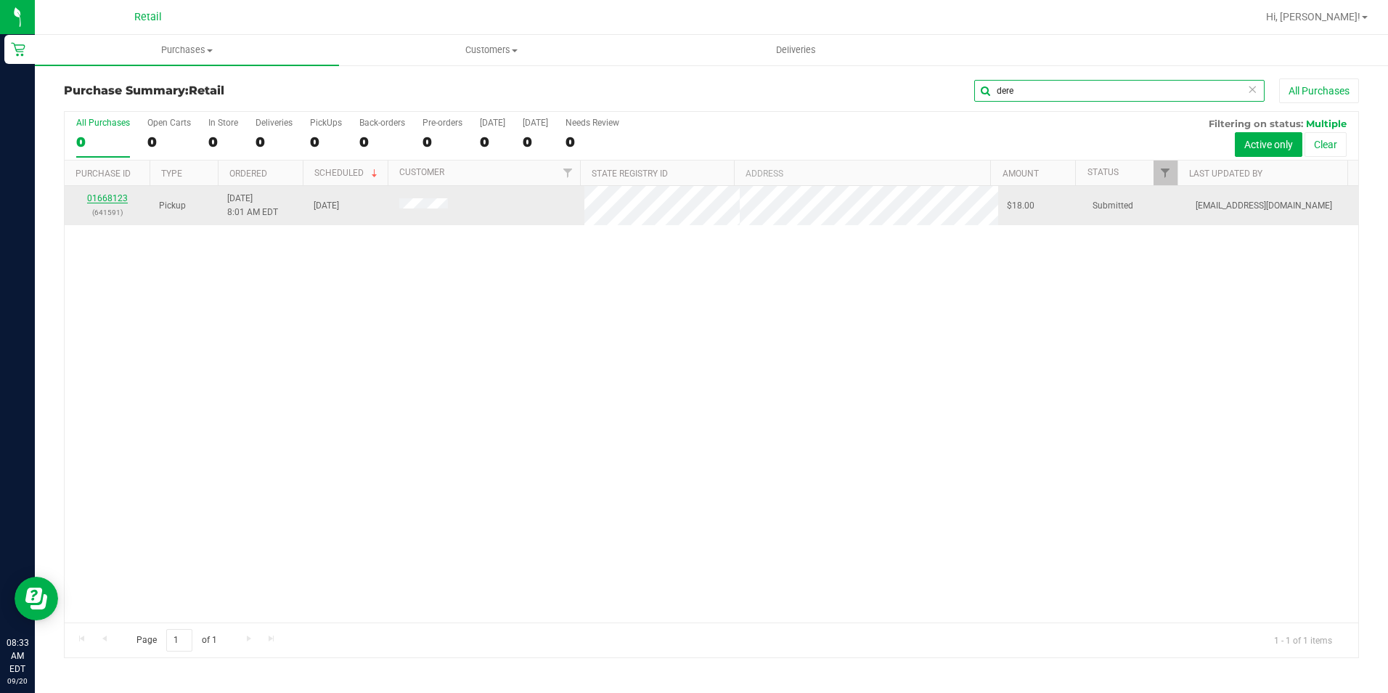
type input "dere"
click at [97, 200] on link "01668123" at bounding box center [107, 198] width 41 height 10
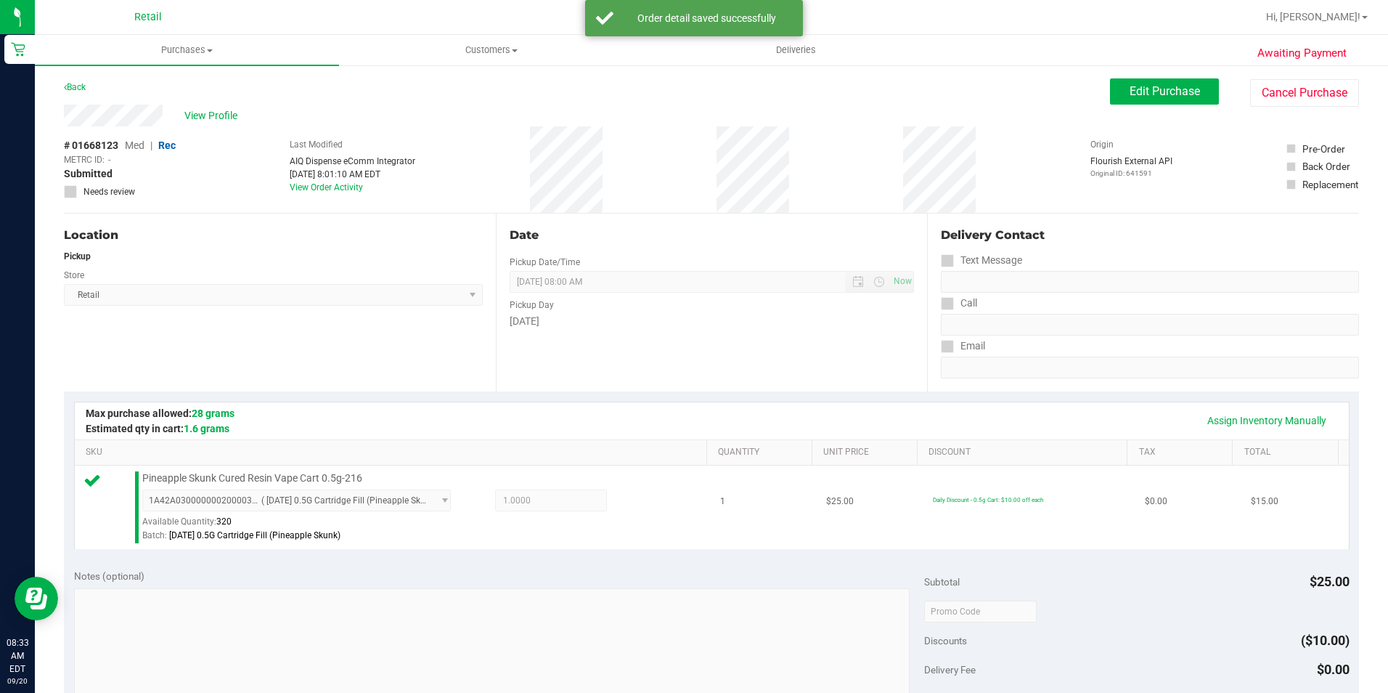
scroll to position [363, 0]
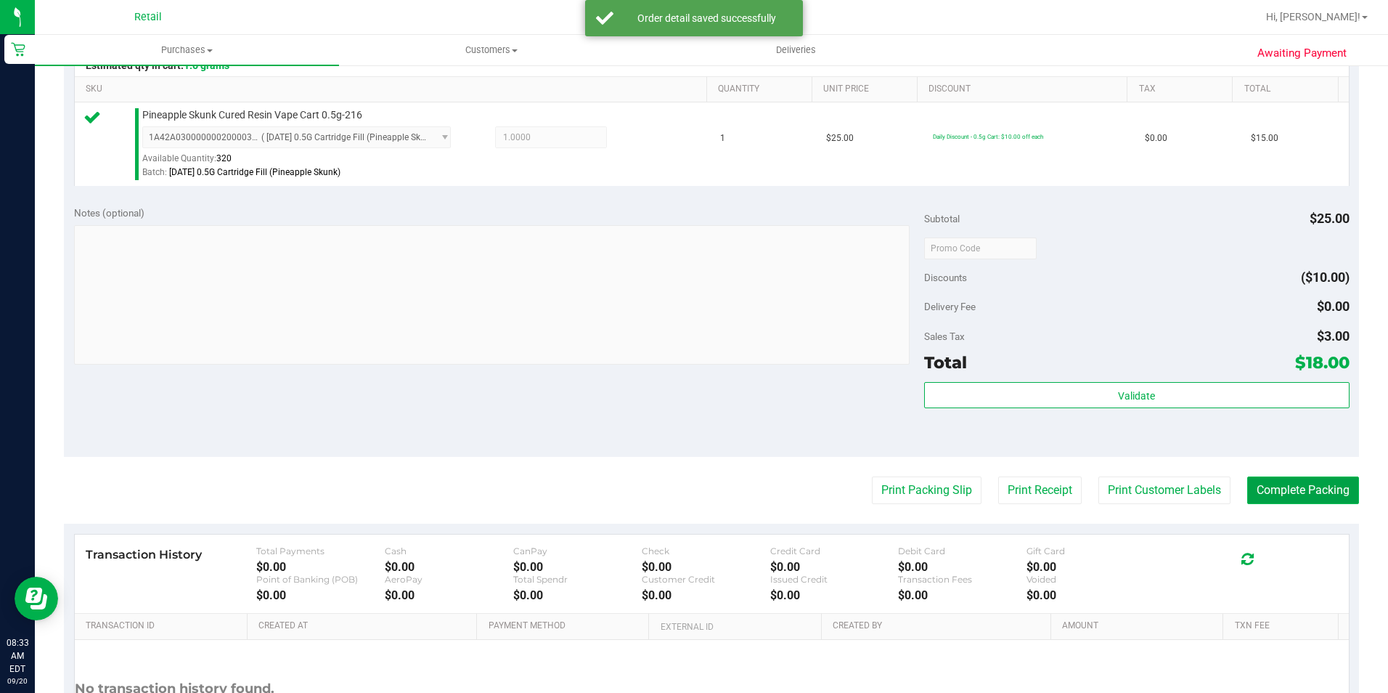
click at [1292, 491] on button "Complete Packing" at bounding box center [1304, 490] width 112 height 28
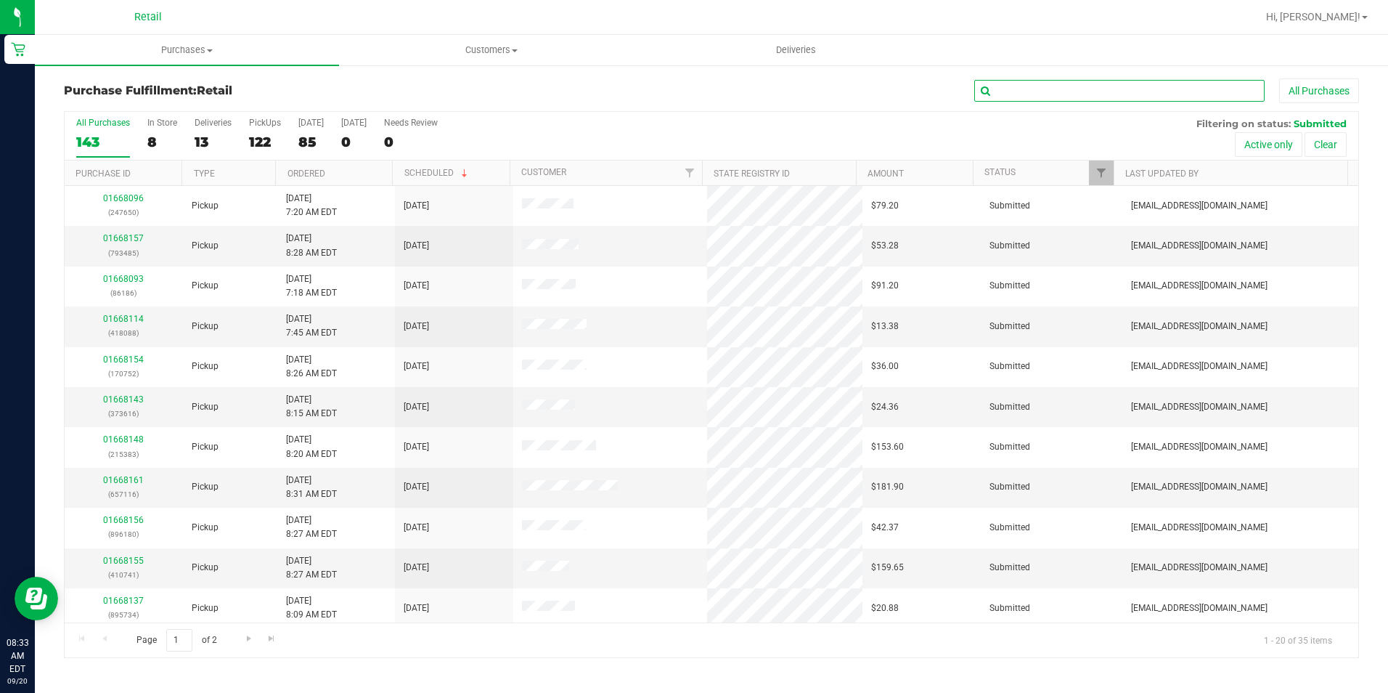
click at [1067, 93] on input "text" at bounding box center [1120, 91] width 290 height 22
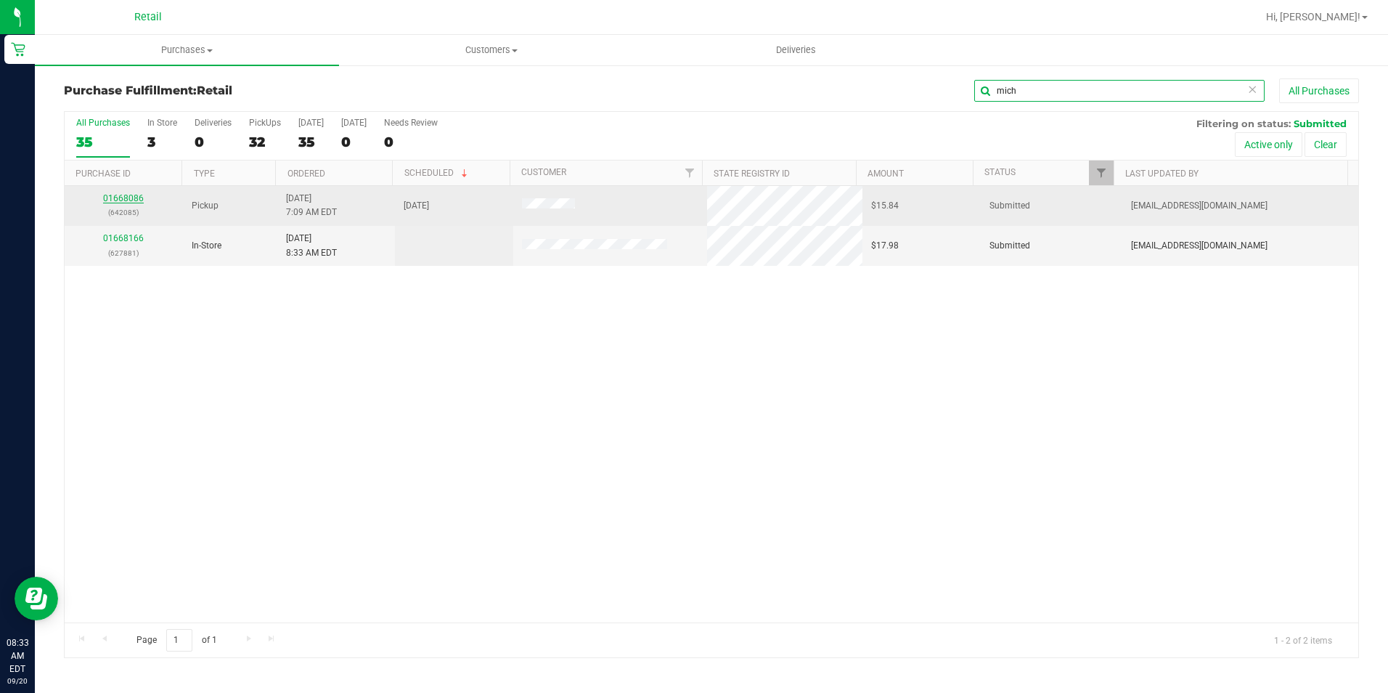
type input "mich"
click at [133, 198] on link "01668086" at bounding box center [123, 198] width 41 height 10
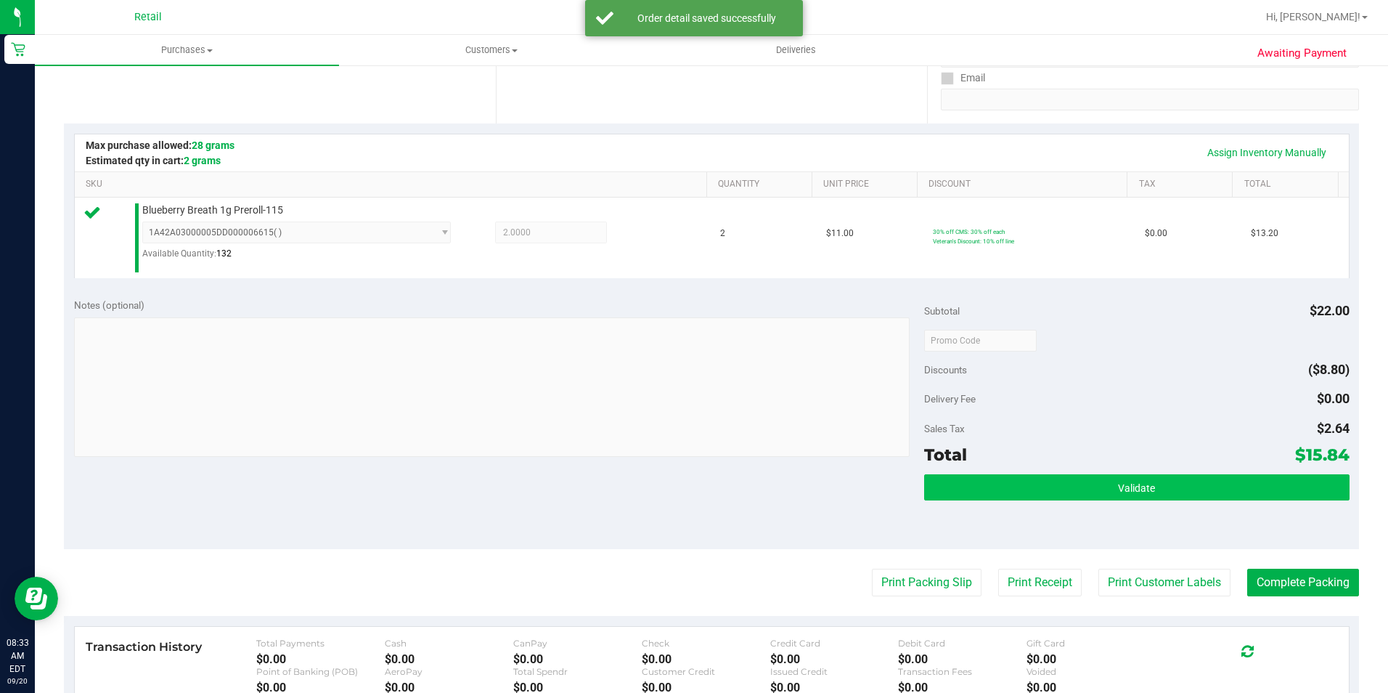
scroll to position [290, 0]
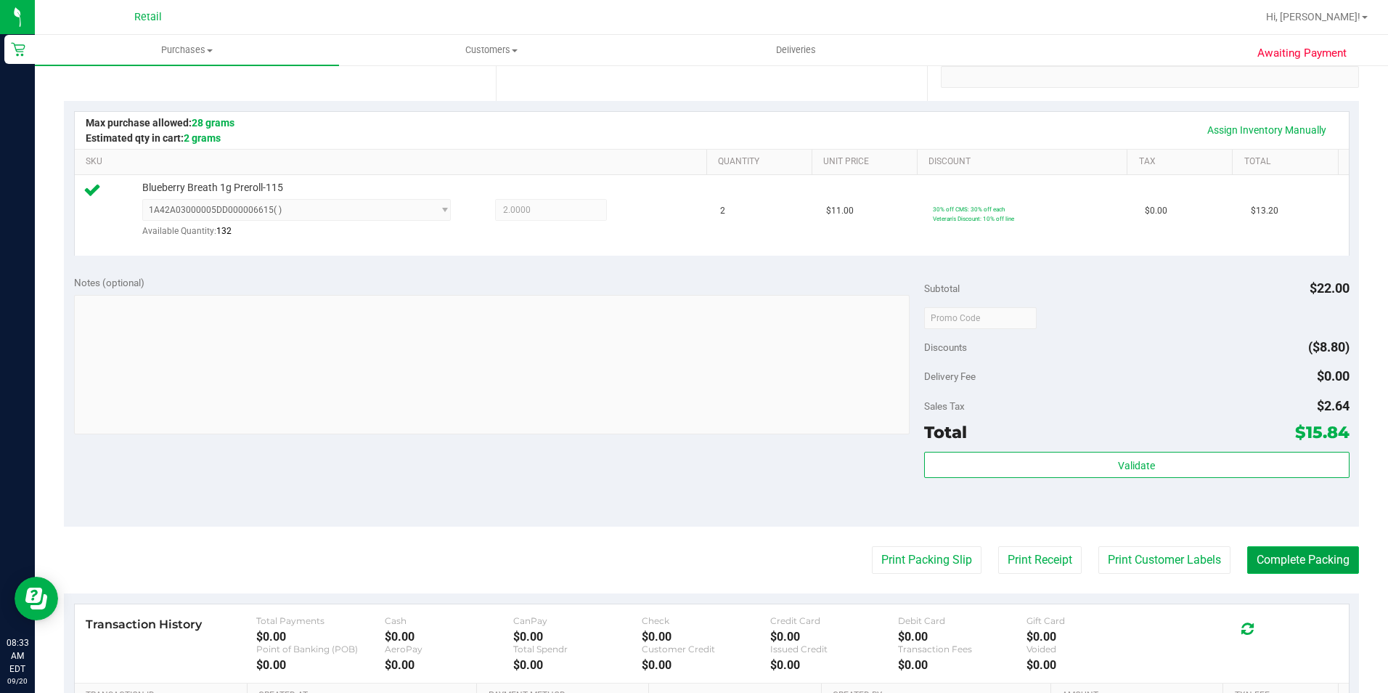
click at [1263, 551] on button "Complete Packing" at bounding box center [1304, 560] width 112 height 28
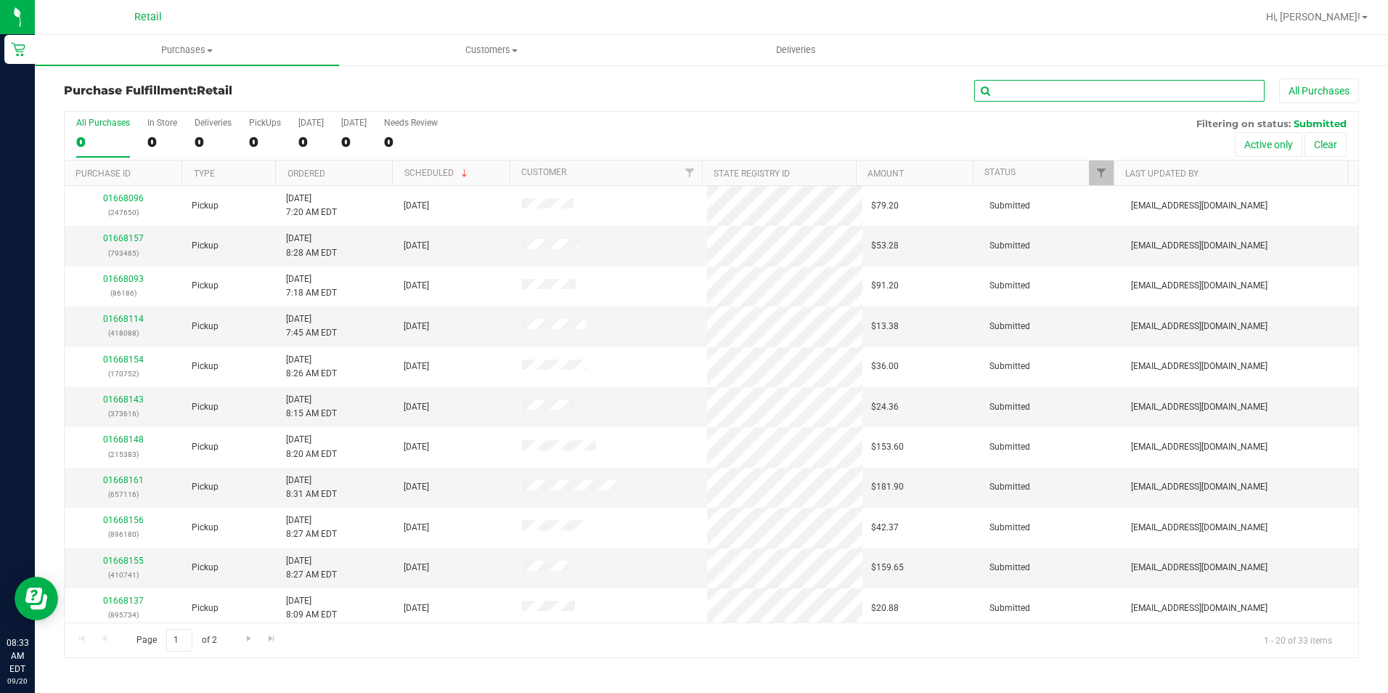
click at [1030, 92] on input "text" at bounding box center [1120, 91] width 290 height 22
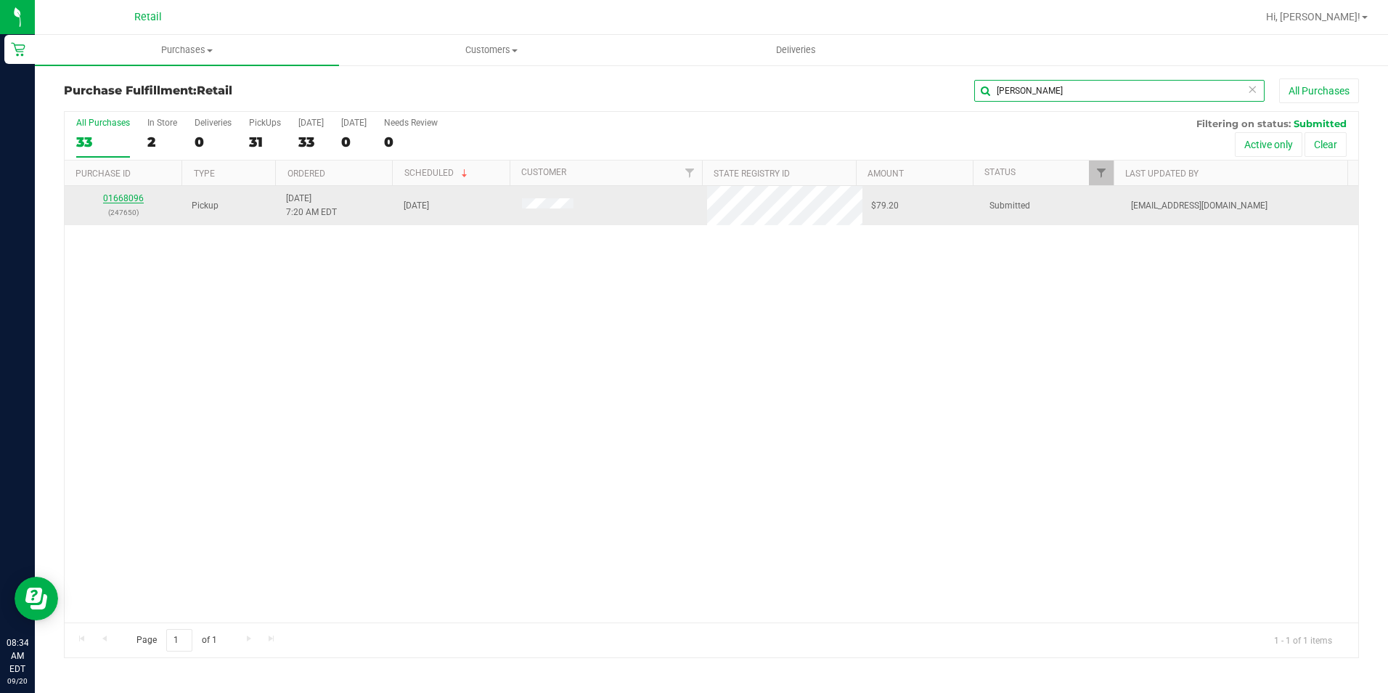
type input "dian"
click at [113, 200] on link "01668096" at bounding box center [123, 198] width 41 height 10
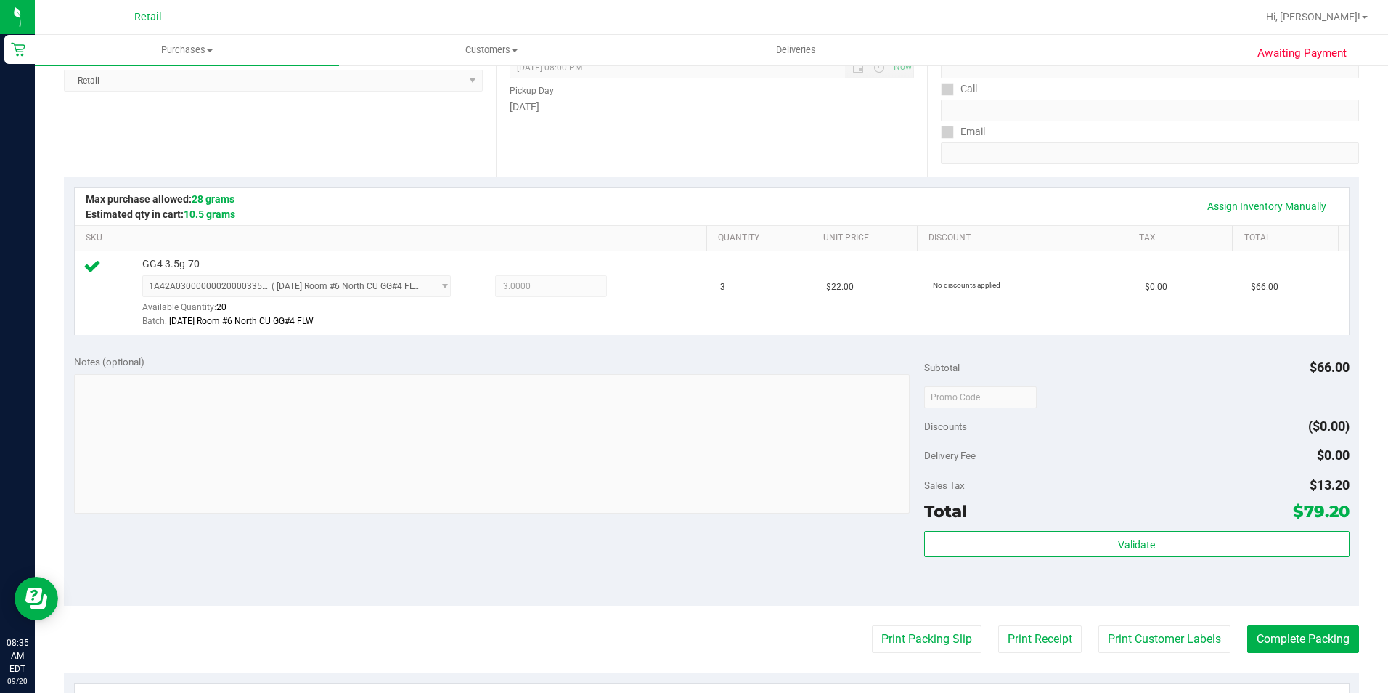
scroll to position [218, 0]
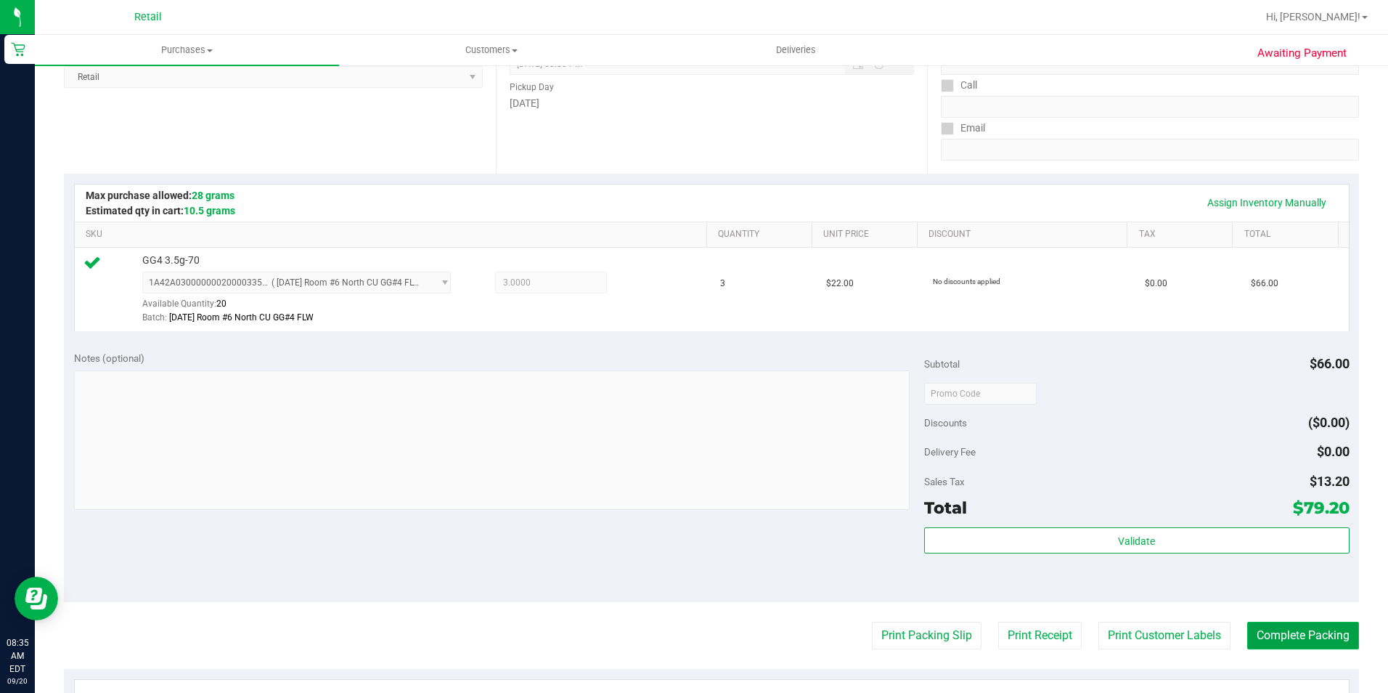
click at [1285, 635] on button "Complete Packing" at bounding box center [1304, 636] width 112 height 28
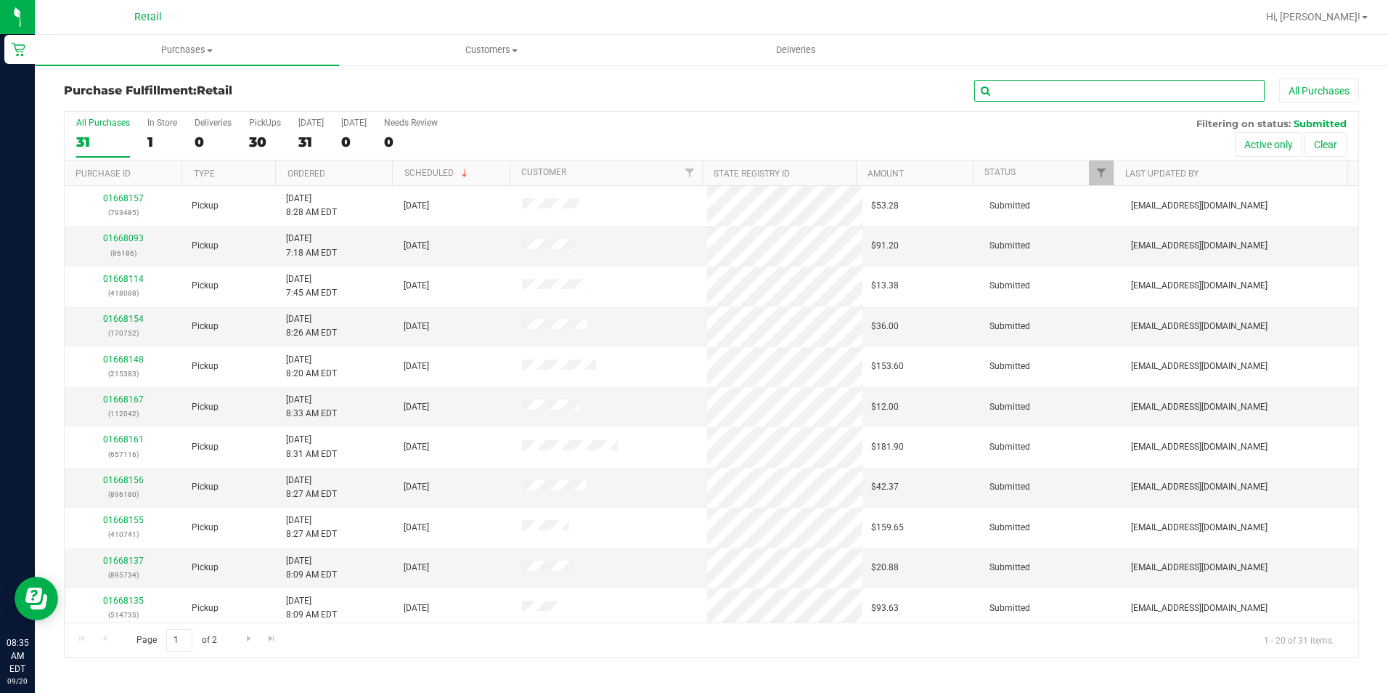
click at [1066, 91] on input "text" at bounding box center [1120, 91] width 290 height 22
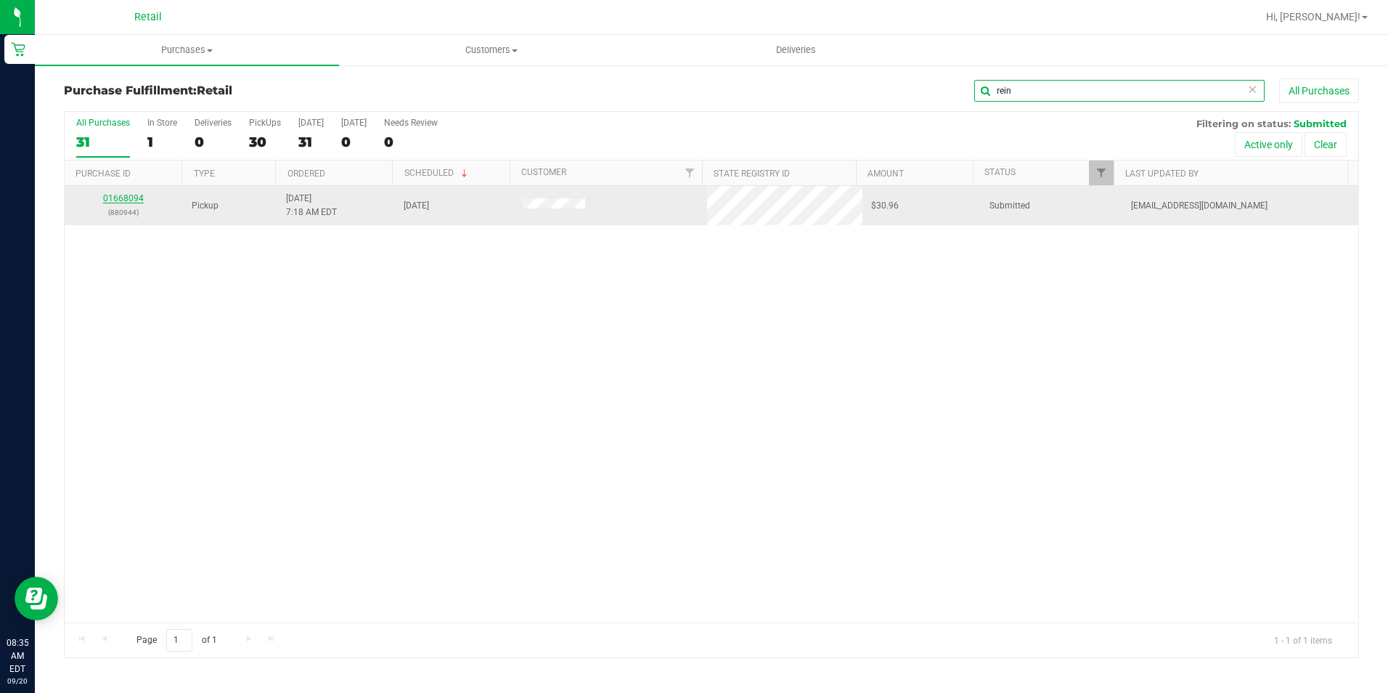
type input "rein"
click at [108, 197] on link "01668094" at bounding box center [123, 198] width 41 height 10
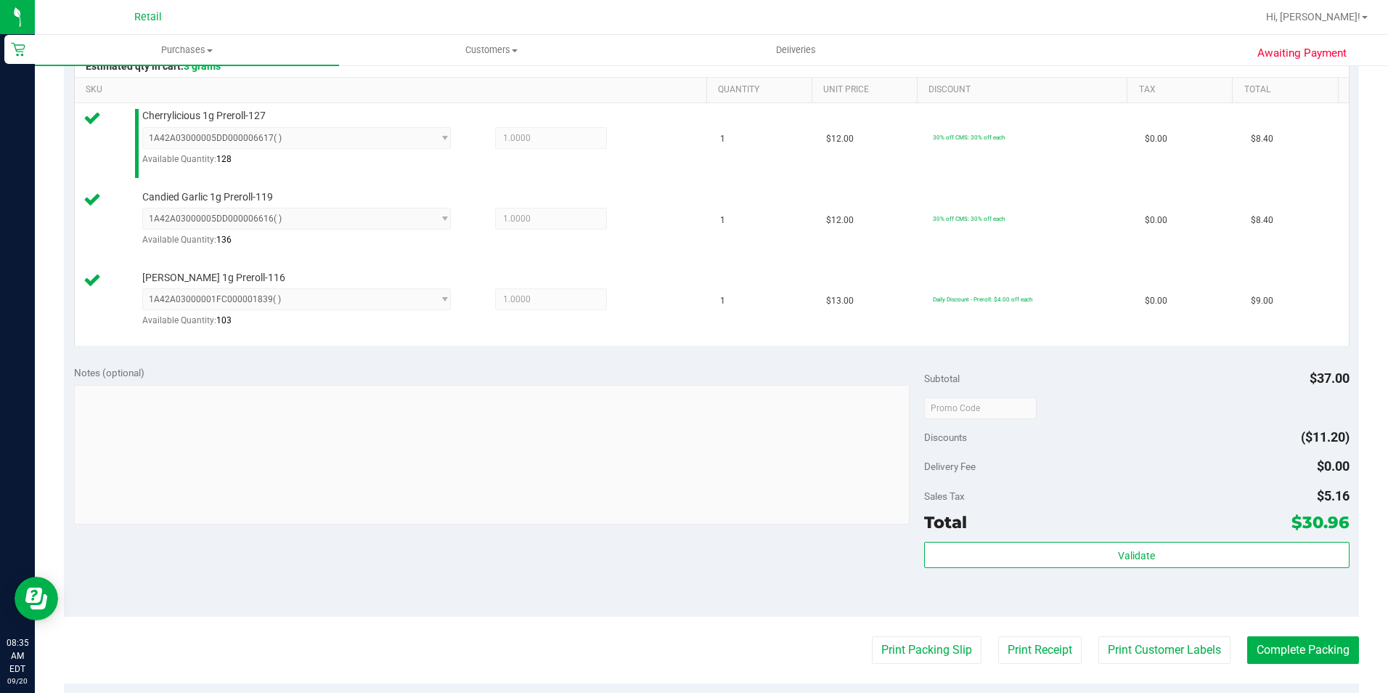
scroll to position [363, 0]
click at [1283, 639] on button "Complete Packing" at bounding box center [1304, 649] width 112 height 28
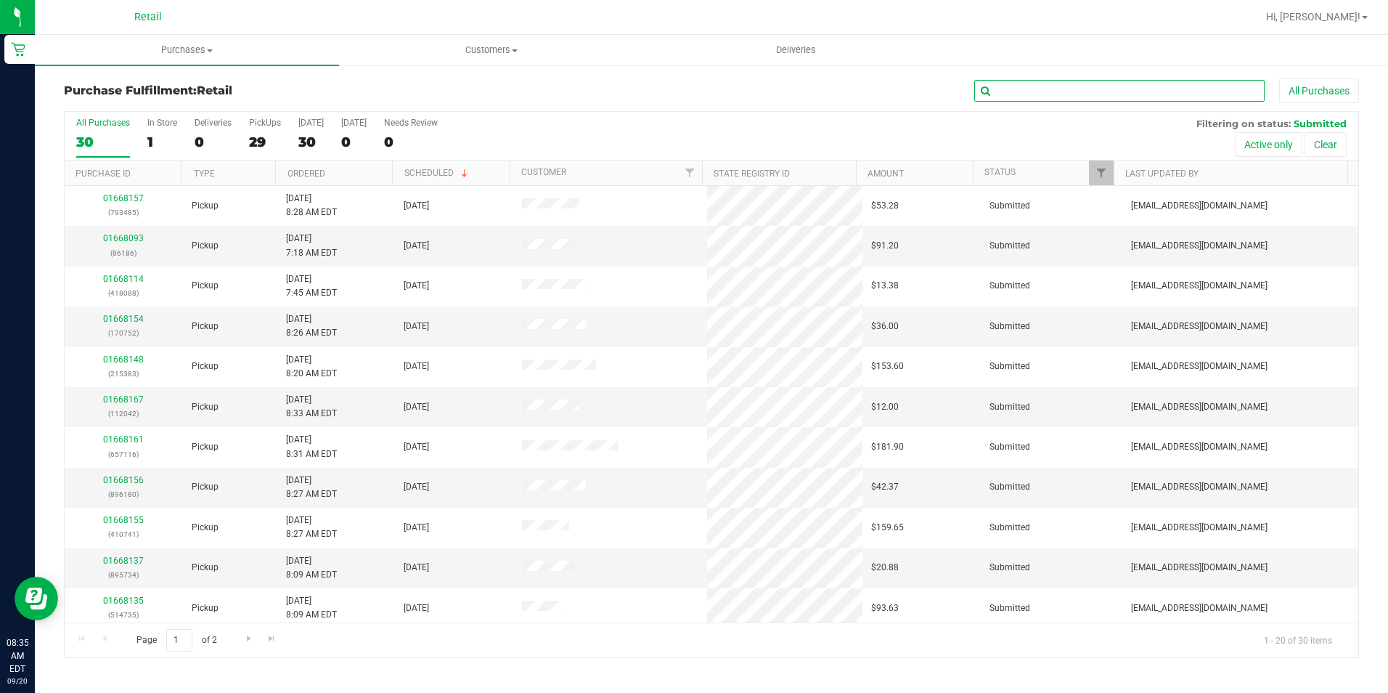
click at [1158, 99] on input "text" at bounding box center [1120, 91] width 290 height 22
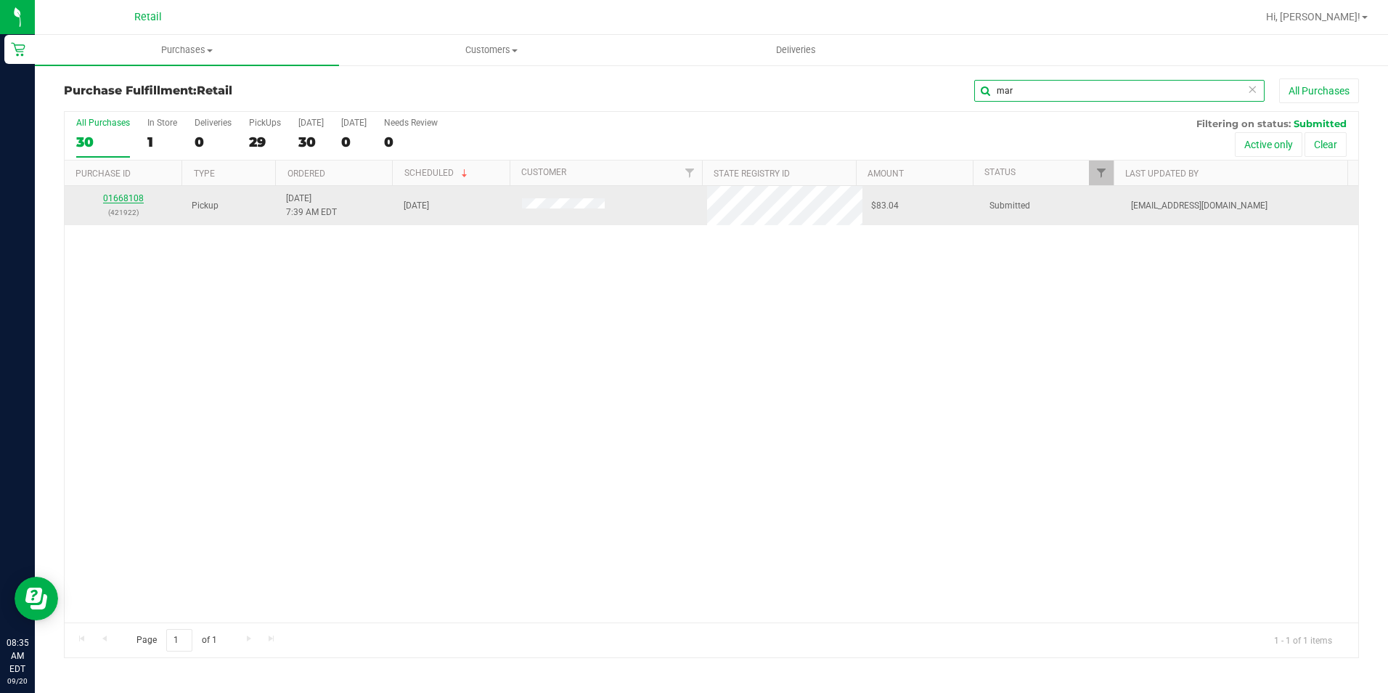
type input "mar"
click at [133, 201] on link "01668108" at bounding box center [123, 198] width 41 height 10
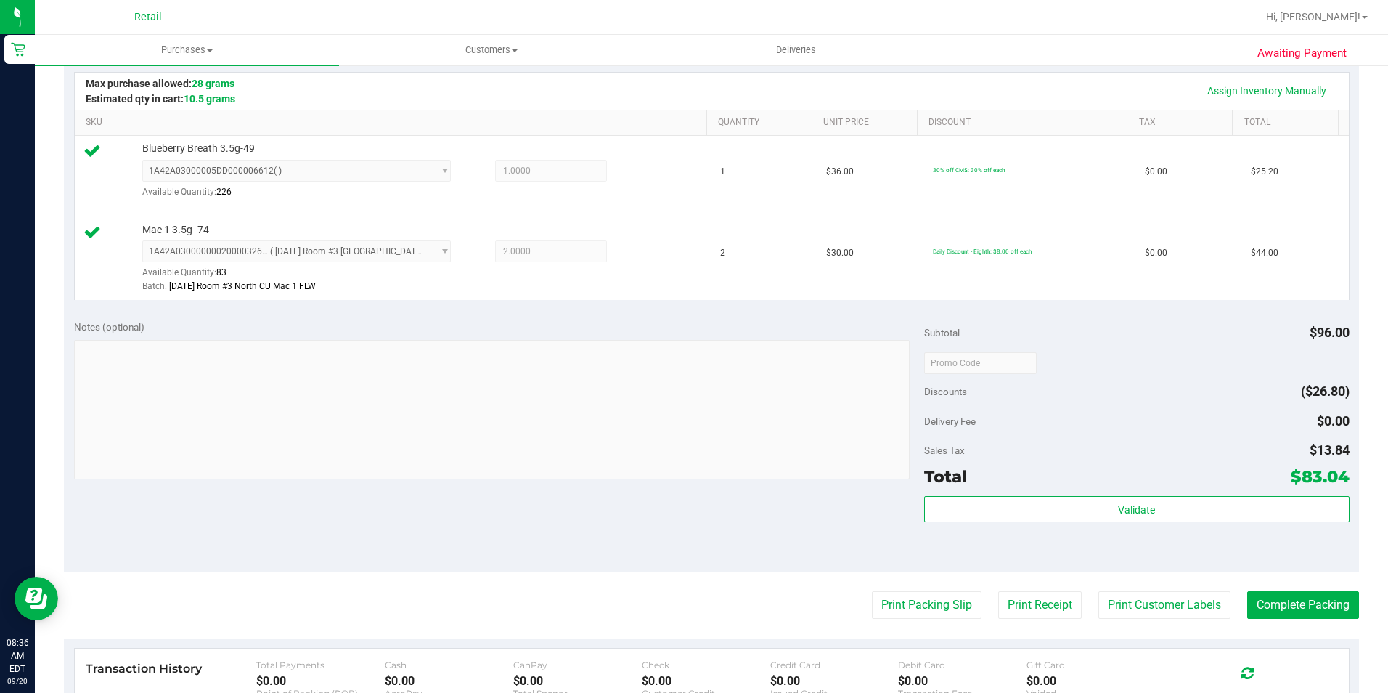
scroll to position [363, 0]
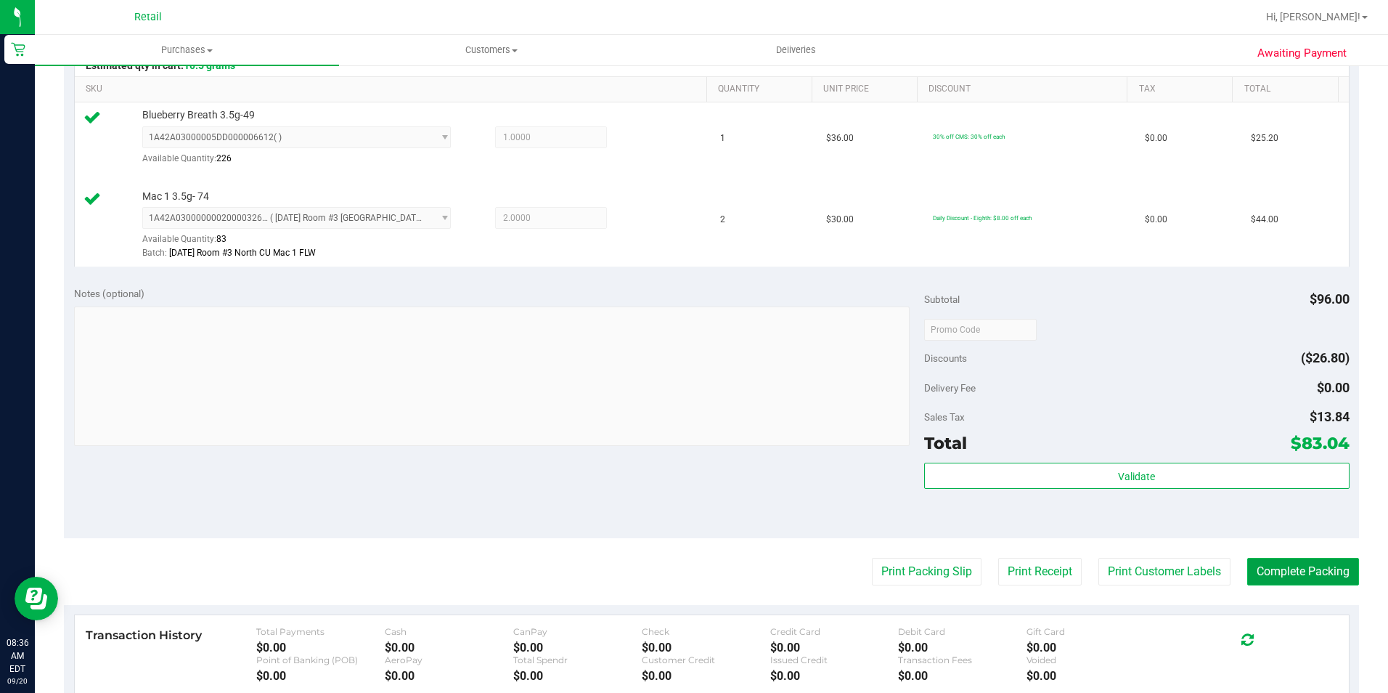
click at [1288, 564] on button "Complete Packing" at bounding box center [1304, 572] width 112 height 28
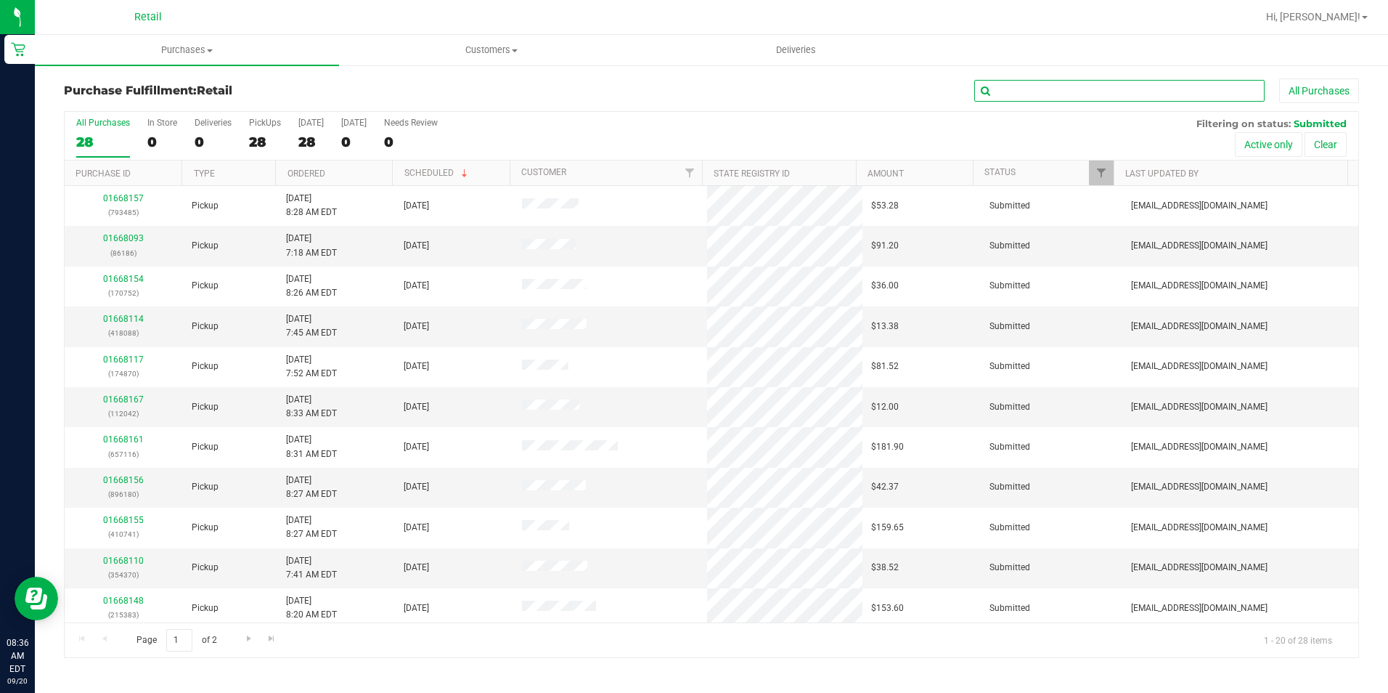
click at [1017, 89] on input "text" at bounding box center [1120, 91] width 290 height 22
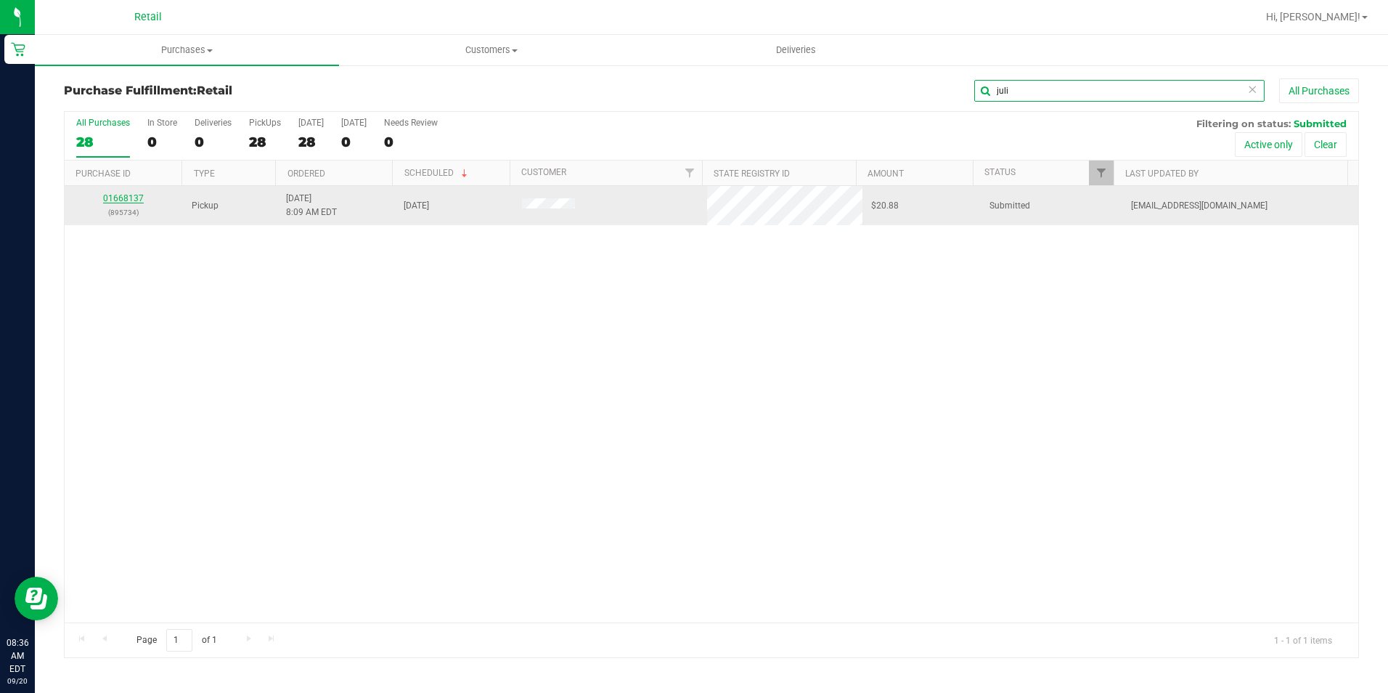
type input "juli"
click at [136, 200] on link "01668137" at bounding box center [123, 198] width 41 height 10
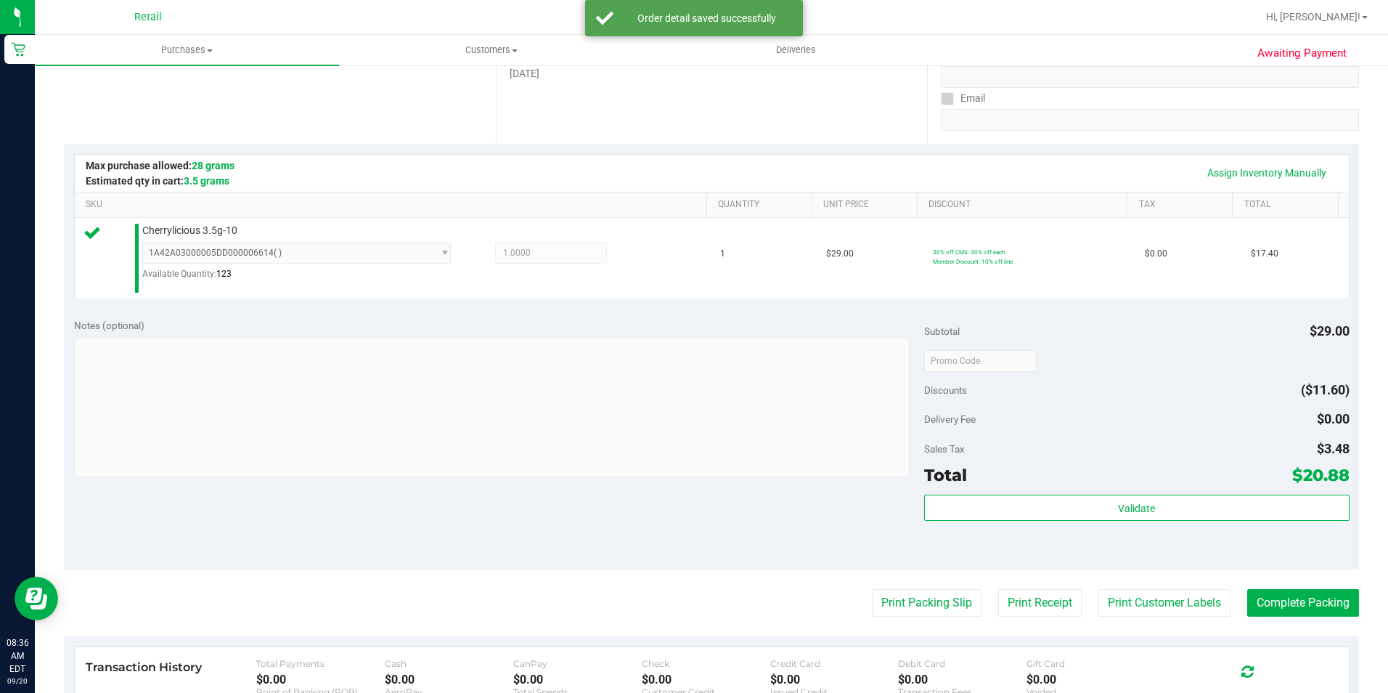
scroll to position [363, 0]
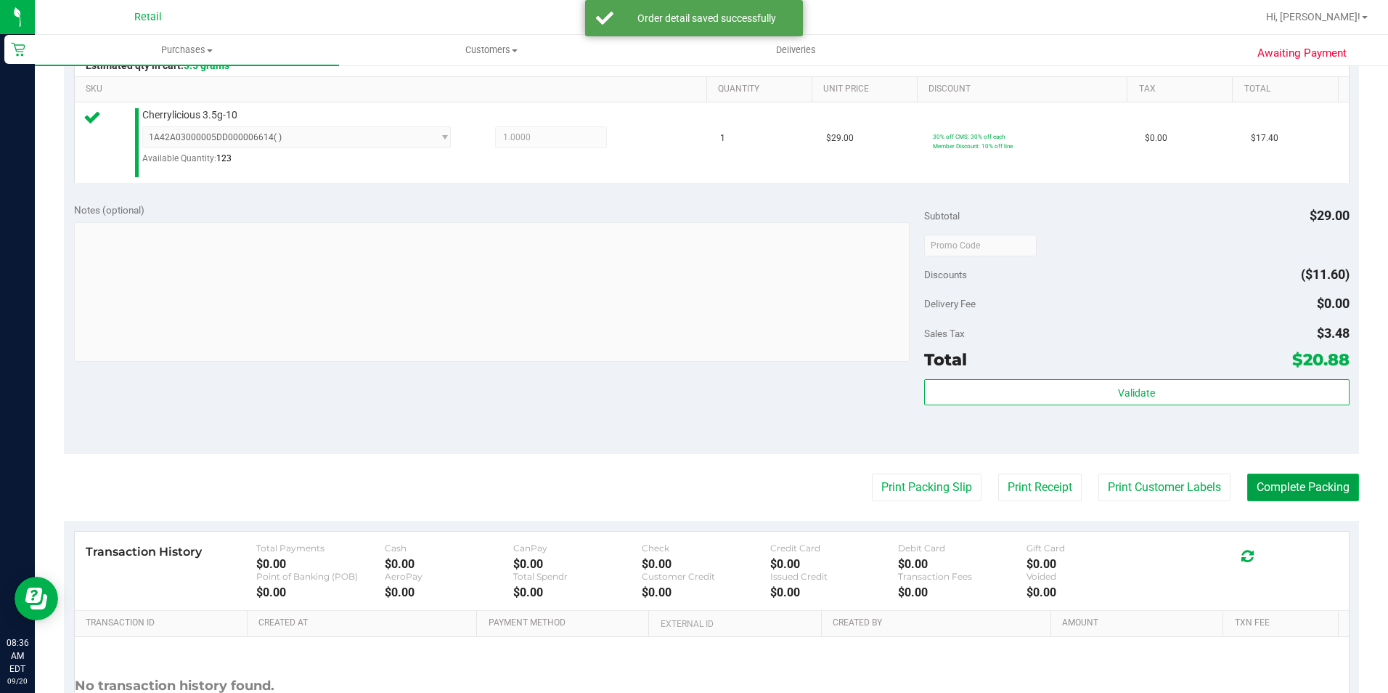
click at [1273, 498] on button "Complete Packing" at bounding box center [1304, 487] width 112 height 28
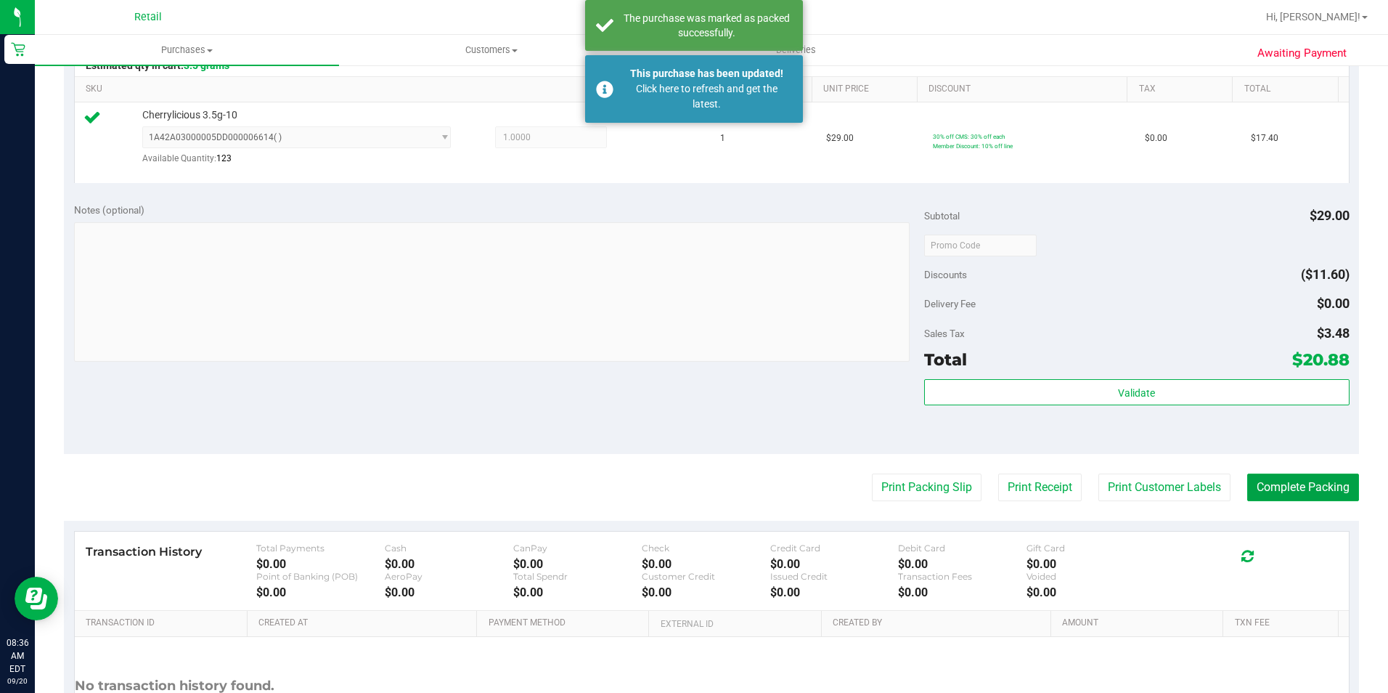
scroll to position [0, 0]
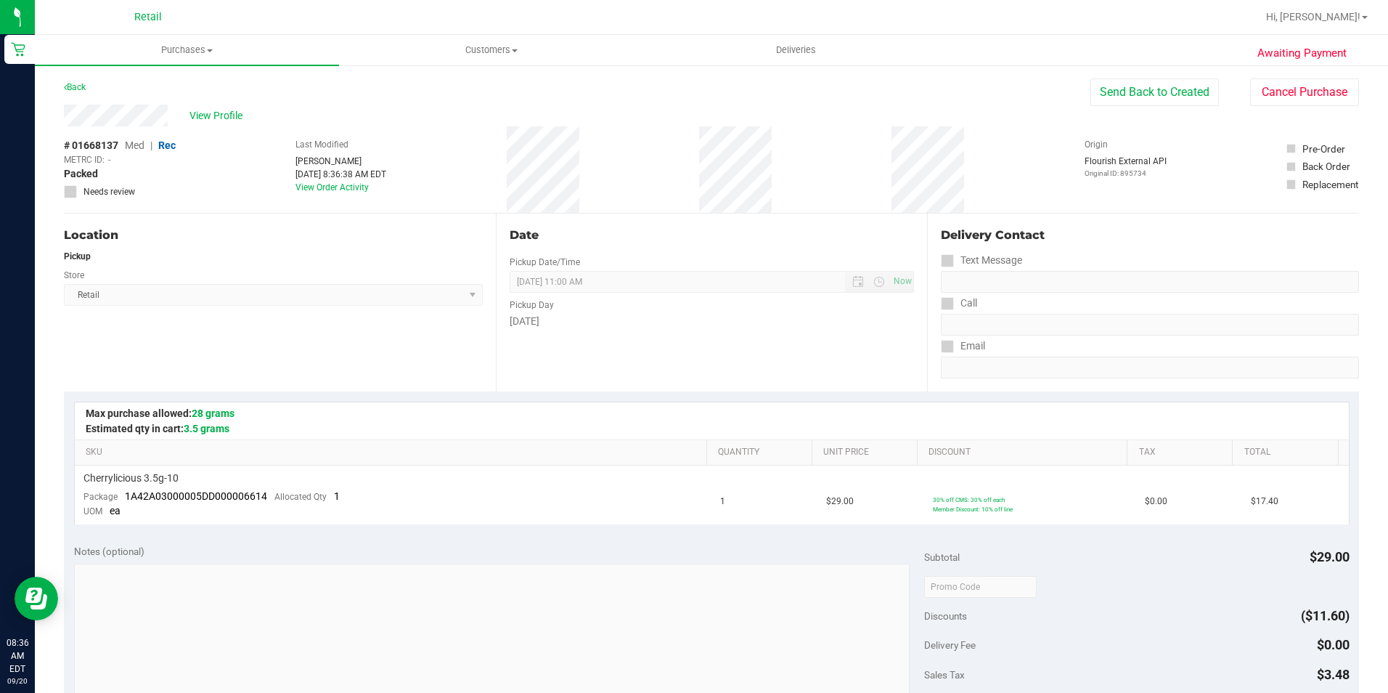
click at [1137, 89] on button "Send Back to Created" at bounding box center [1155, 92] width 129 height 28
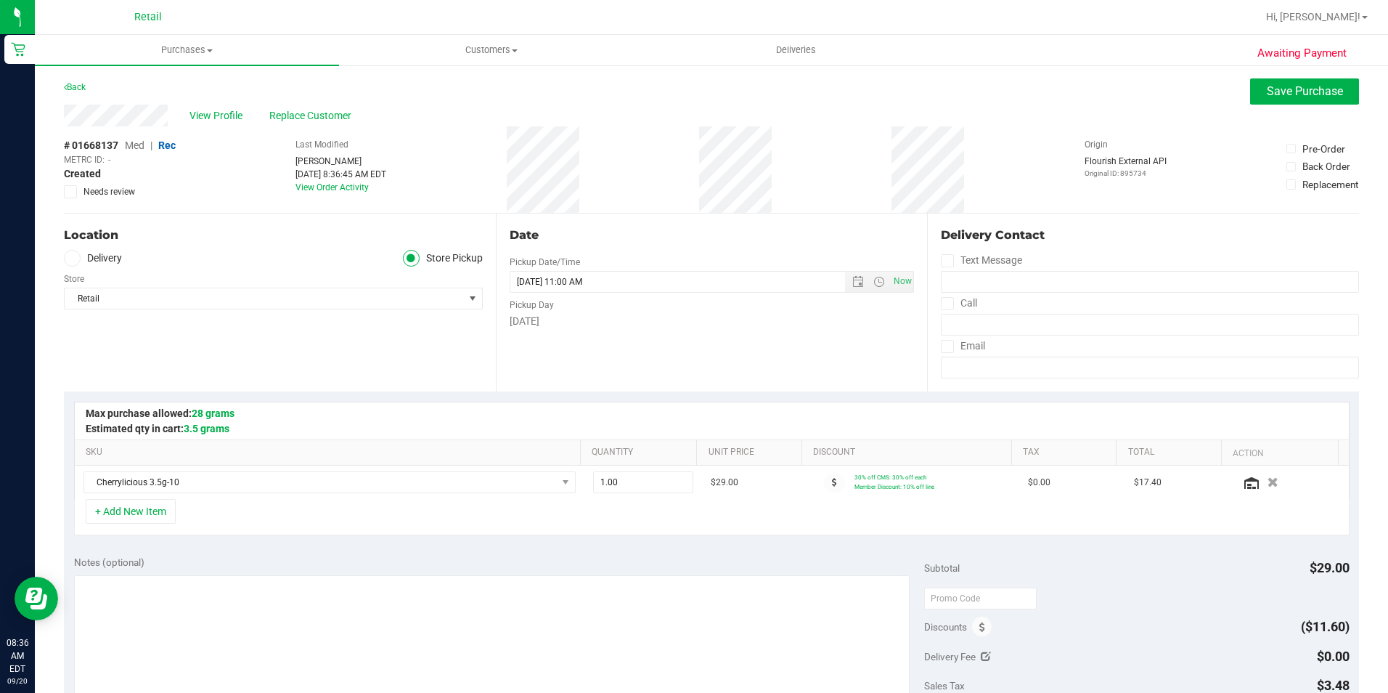
click at [137, 144] on span "Med" at bounding box center [135, 145] width 20 height 12
click at [1273, 89] on span "Save Purchase" at bounding box center [1305, 91] width 76 height 14
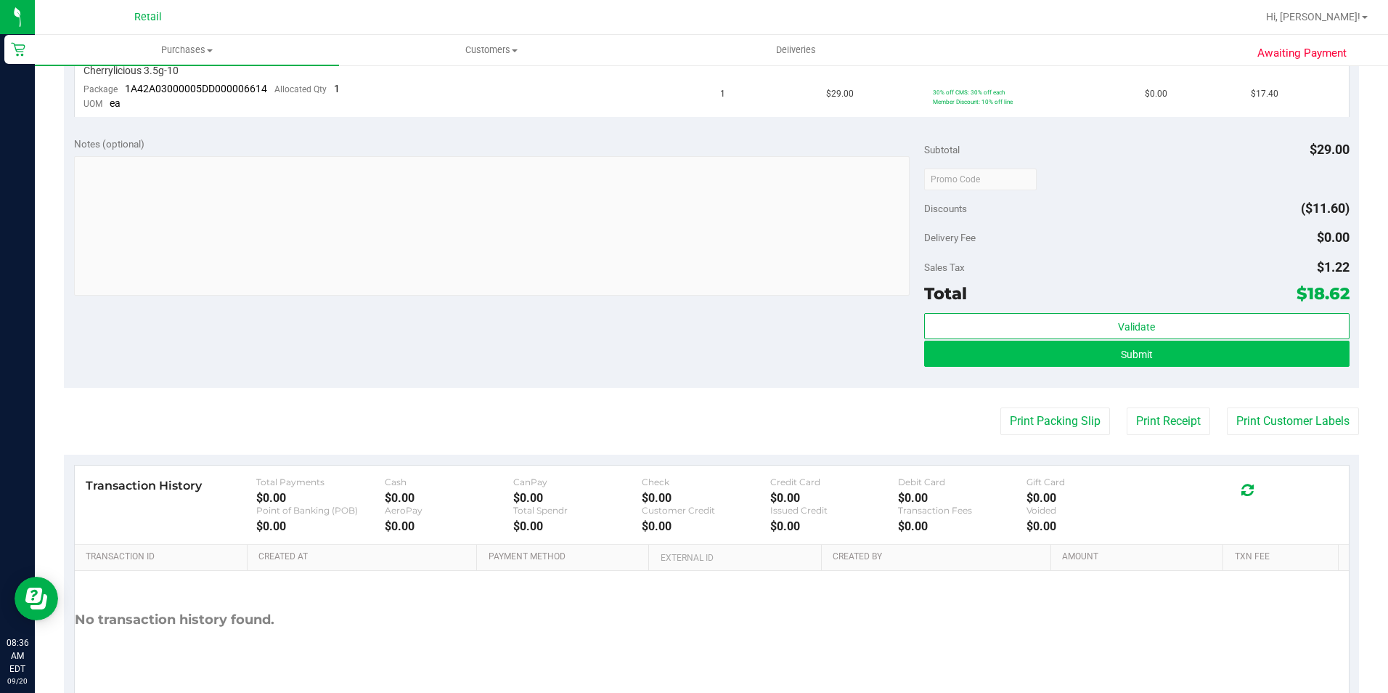
scroll to position [470, 0]
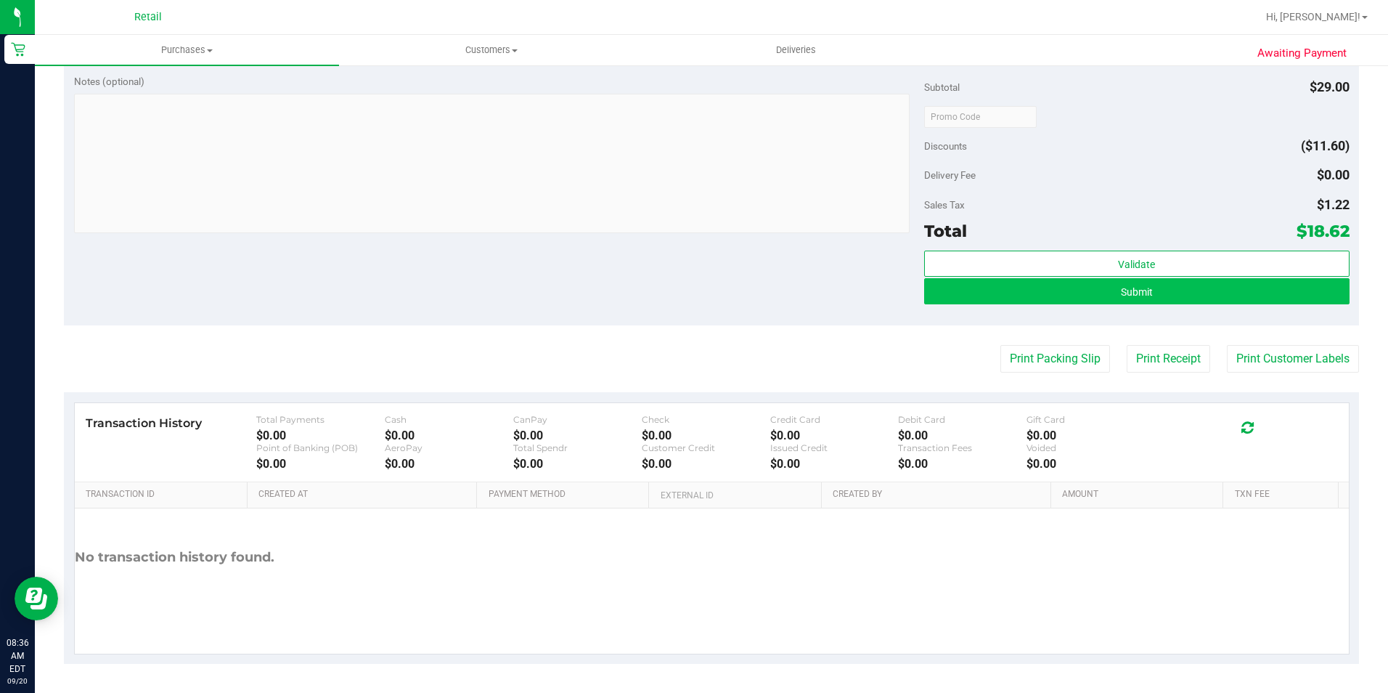
click at [1170, 400] on purchase-details "Back Edit Purchase Cancel Purchase View Profile # 01668137 Med | Rec METRC ID: …" at bounding box center [712, 136] width 1296 height 1055
click at [1164, 307] on div "Validate Submit" at bounding box center [1137, 283] width 426 height 65
click at [1163, 293] on button "Submit" at bounding box center [1137, 291] width 426 height 26
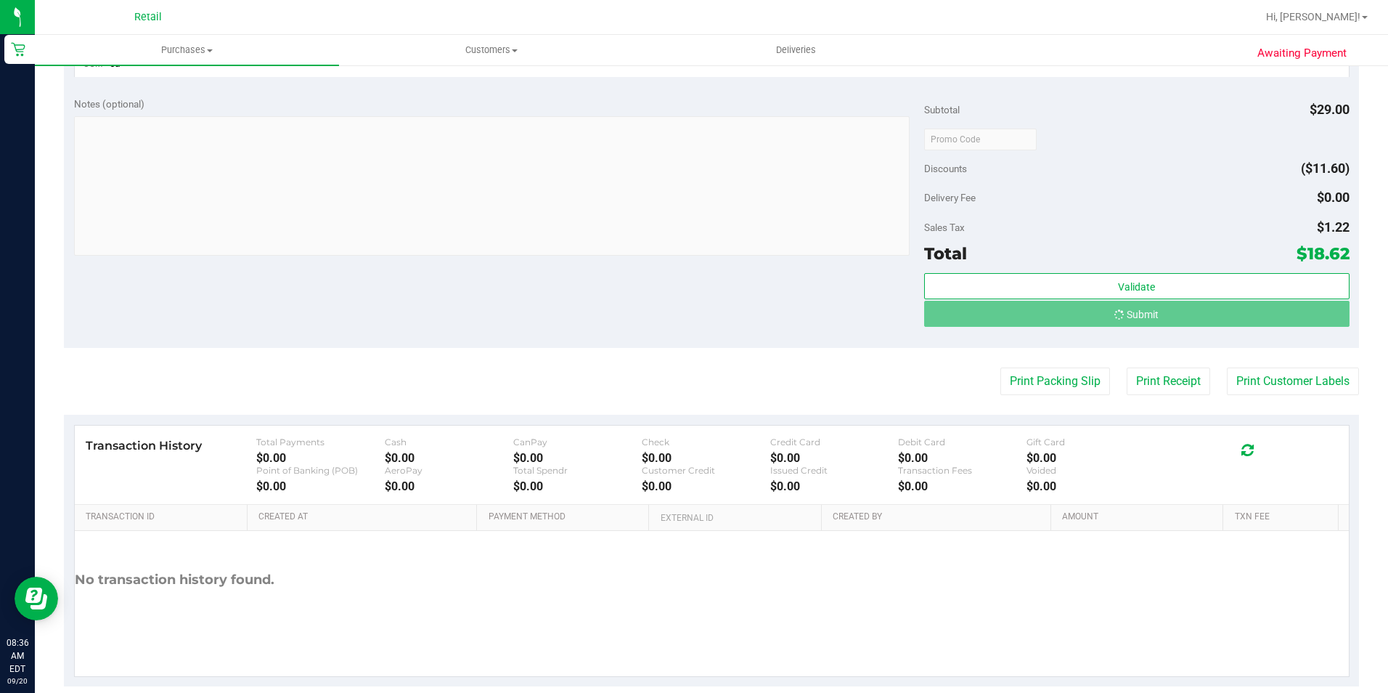
scroll to position [425, 0]
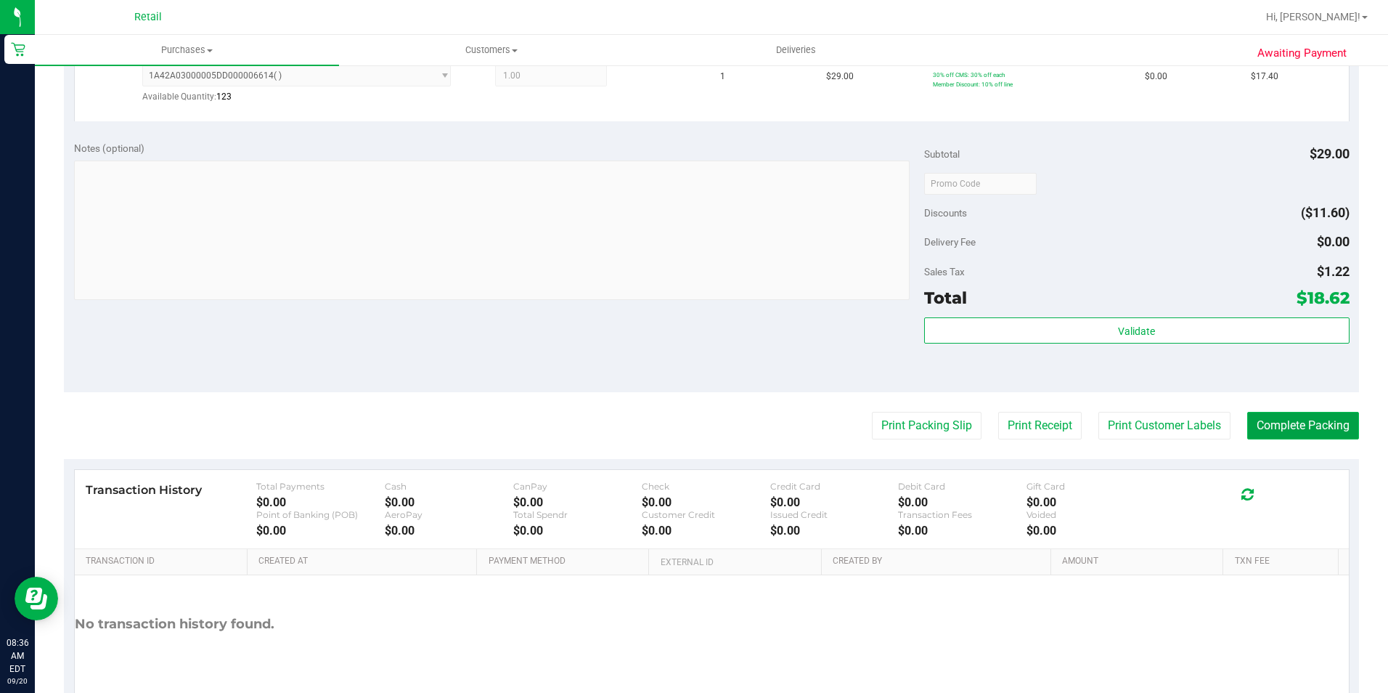
click at [1264, 426] on button "Complete Packing" at bounding box center [1304, 426] width 112 height 28
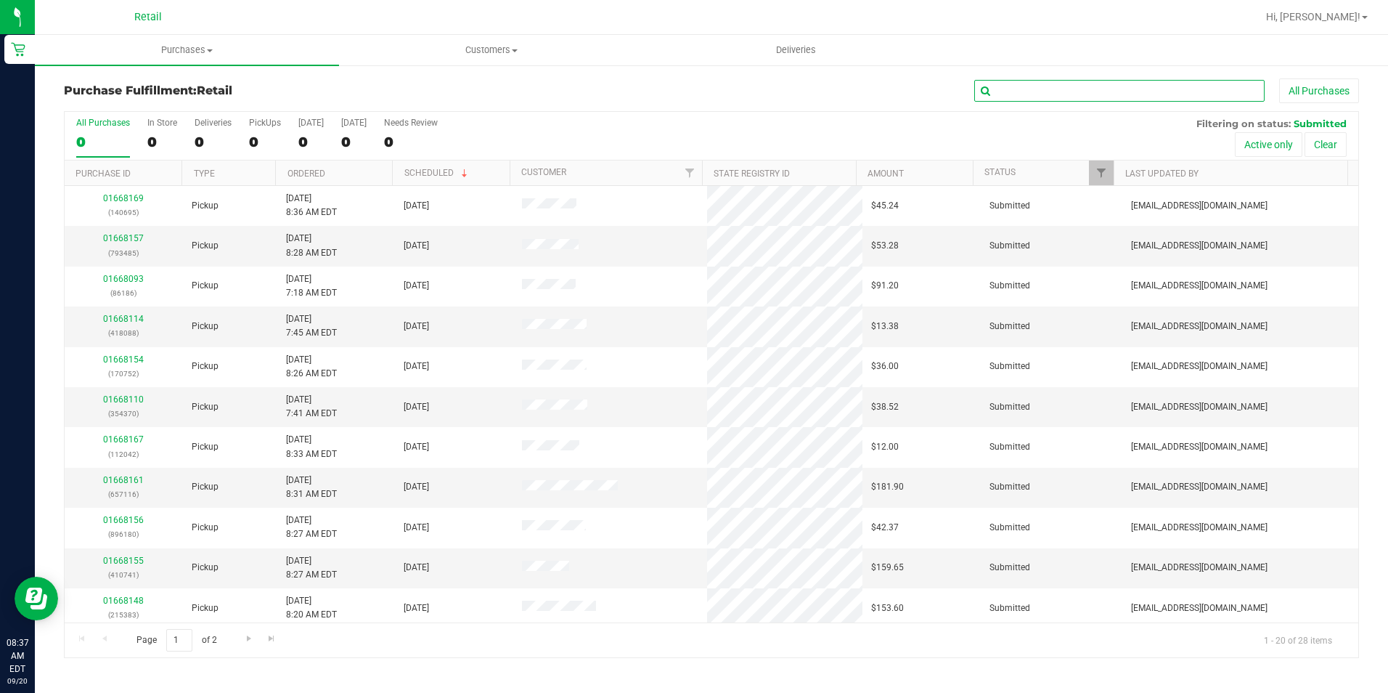
click at [1025, 97] on input "text" at bounding box center [1120, 91] width 290 height 22
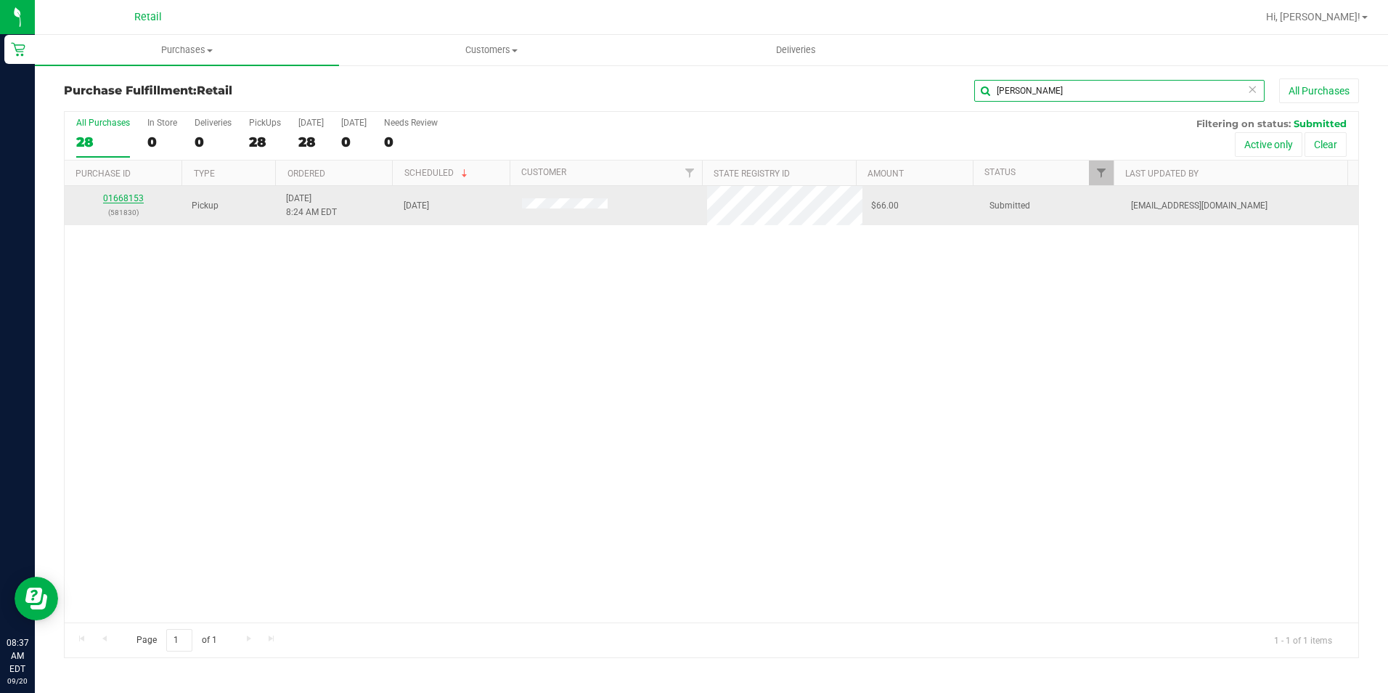
type input "alex"
click at [127, 194] on link "01668153" at bounding box center [123, 198] width 41 height 10
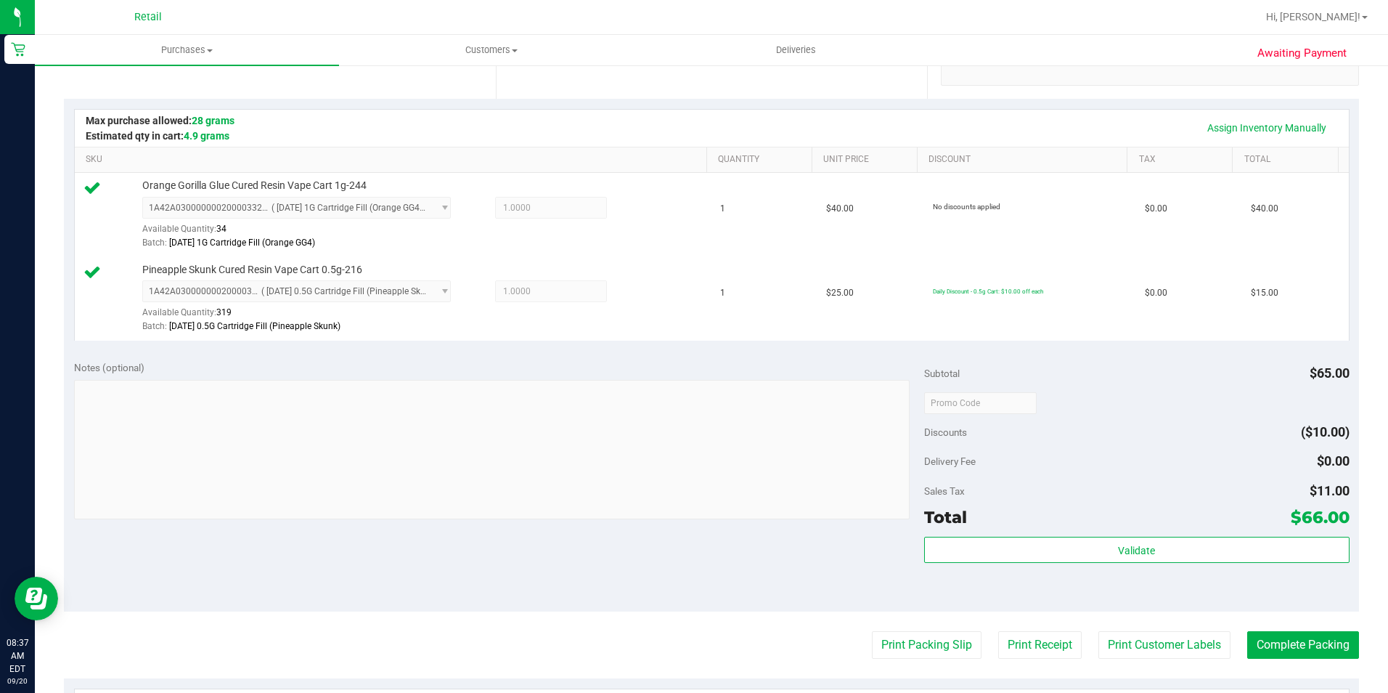
scroll to position [363, 0]
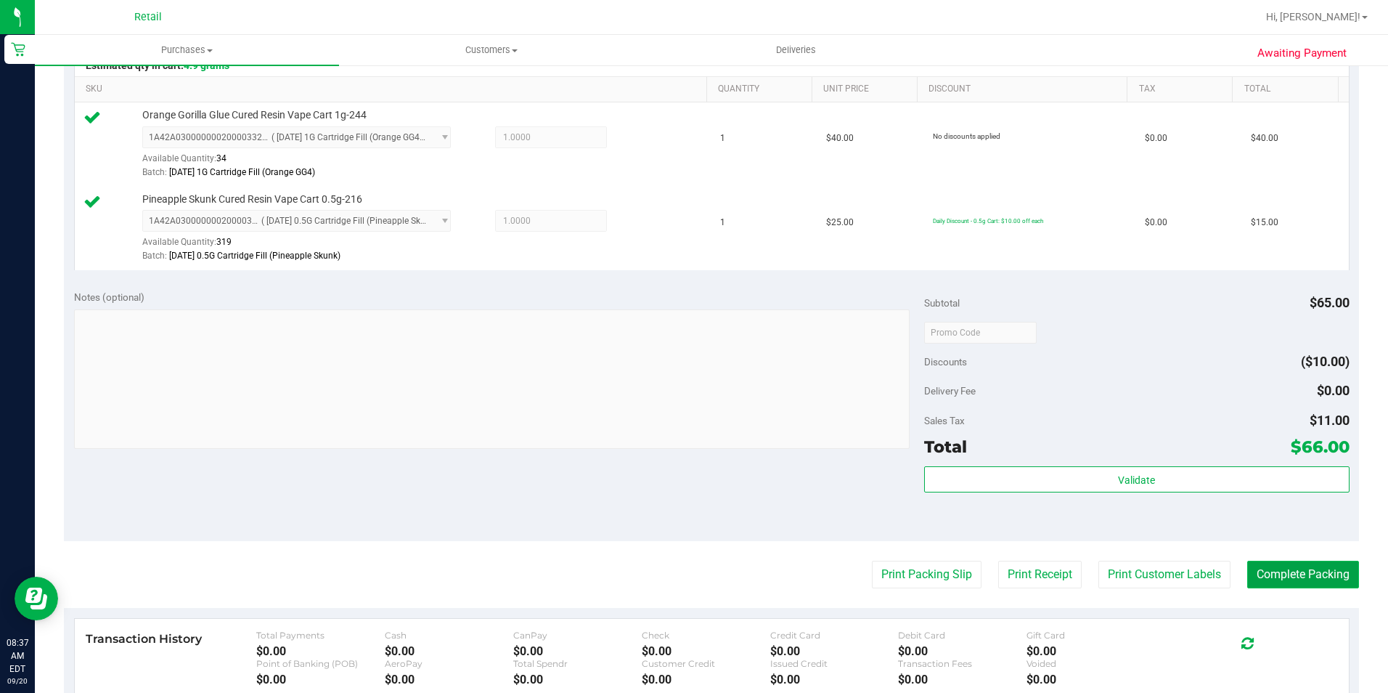
click at [1278, 572] on button "Complete Packing" at bounding box center [1304, 575] width 112 height 28
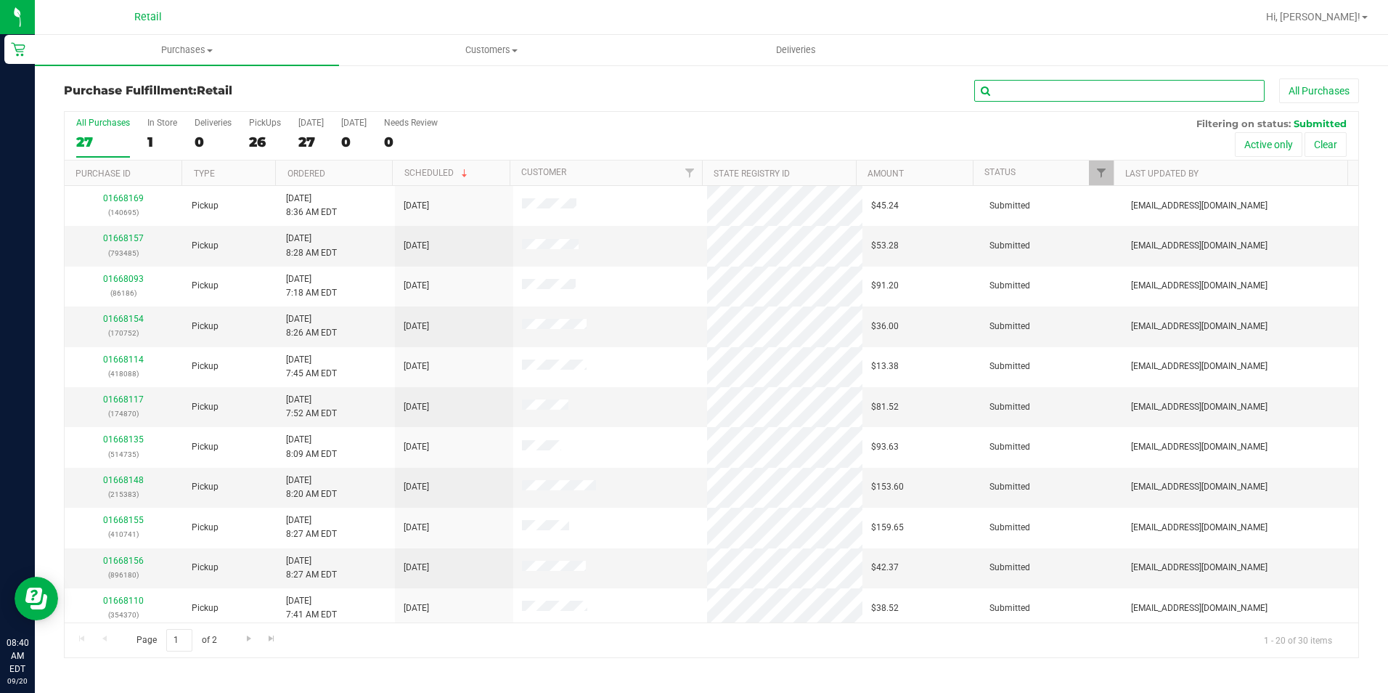
click at [1068, 89] on input "text" at bounding box center [1120, 91] width 290 height 22
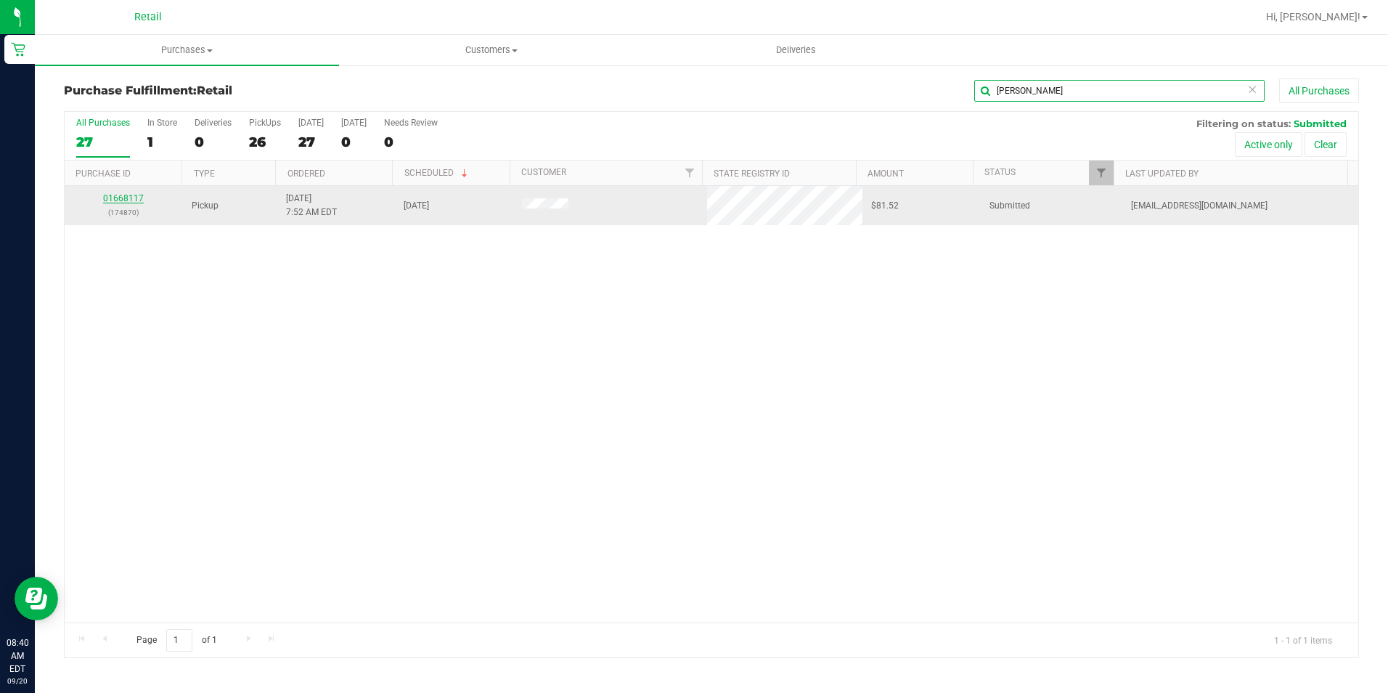
type input "peter"
click at [121, 198] on link "01668117" at bounding box center [123, 198] width 41 height 10
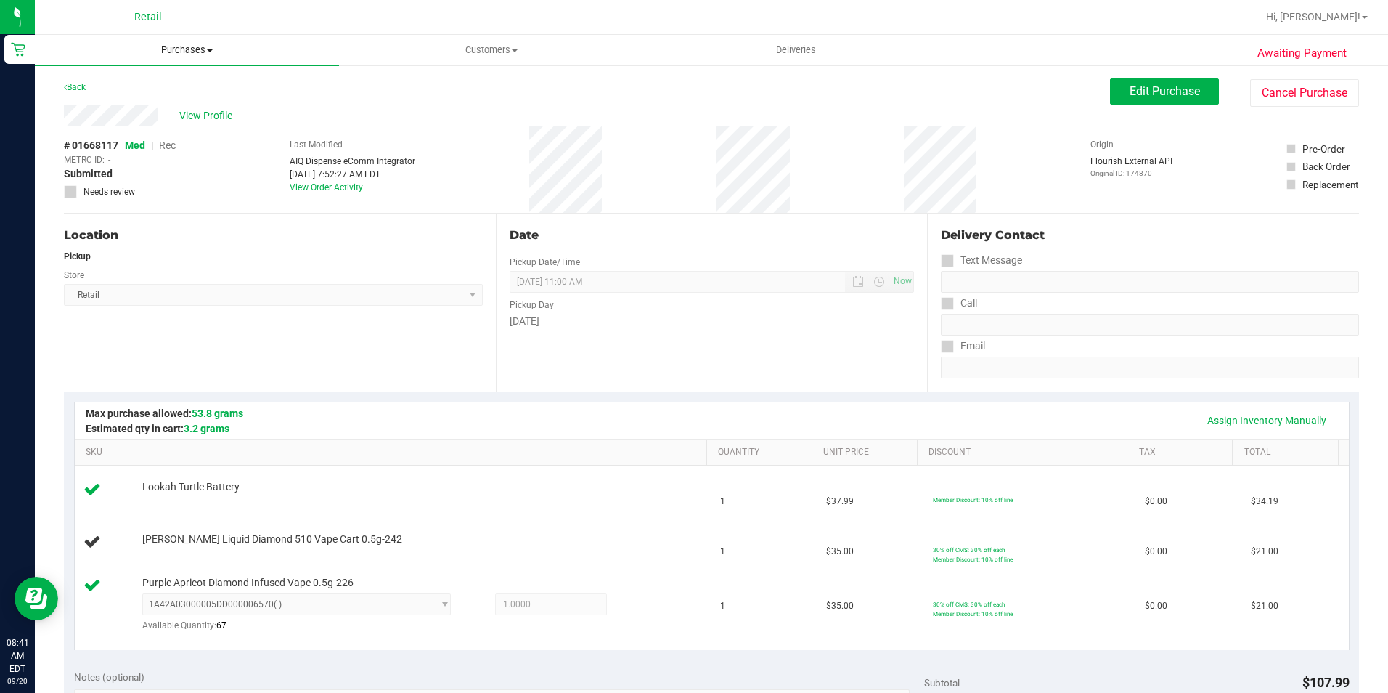
click at [172, 50] on span "Purchases" at bounding box center [187, 50] width 304 height 13
click at [131, 101] on li "Fulfillment" at bounding box center [187, 105] width 304 height 17
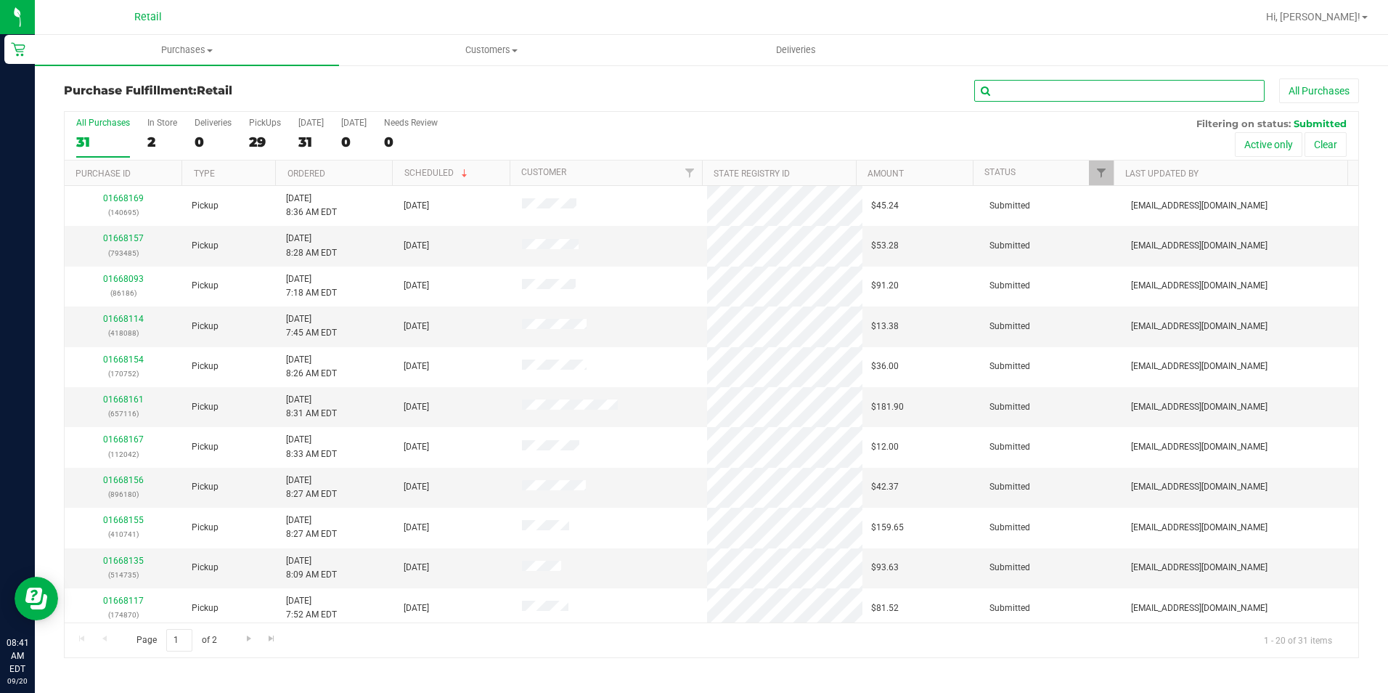
click at [1030, 97] on input "text" at bounding box center [1120, 91] width 290 height 22
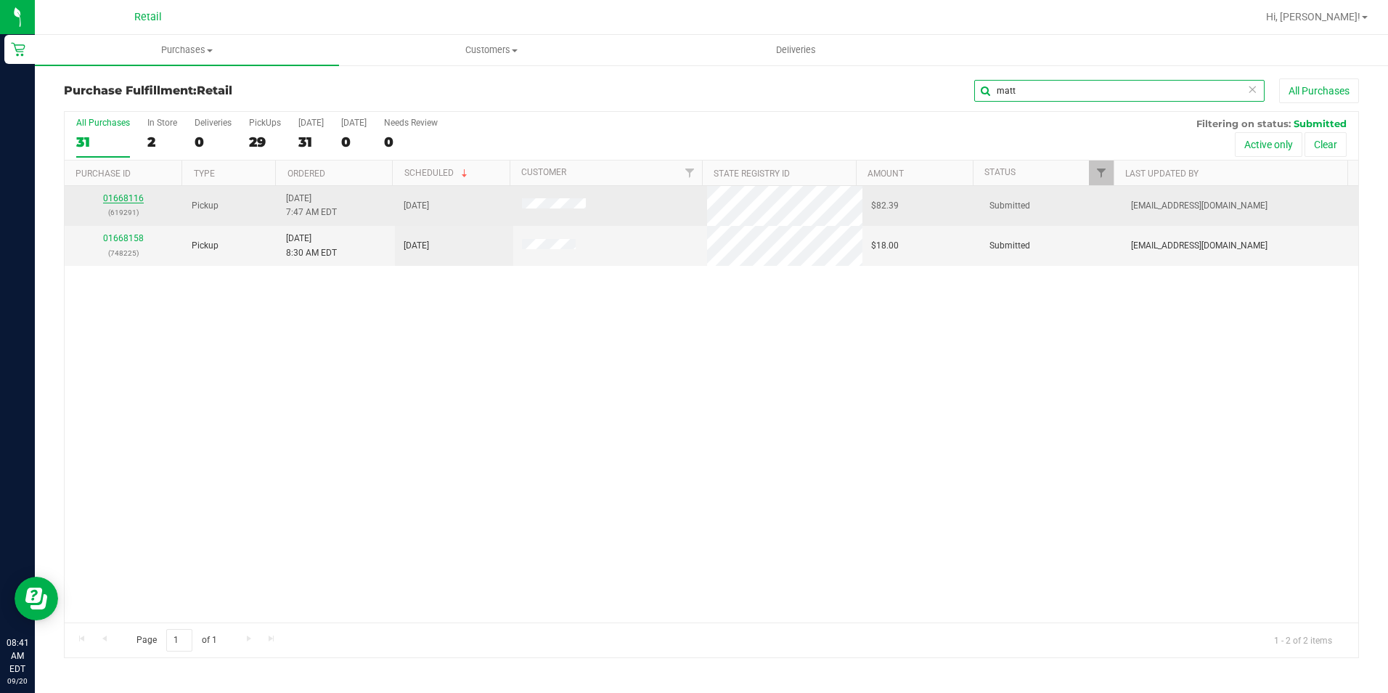
type input "matt"
click at [110, 200] on link "01668116" at bounding box center [123, 198] width 41 height 10
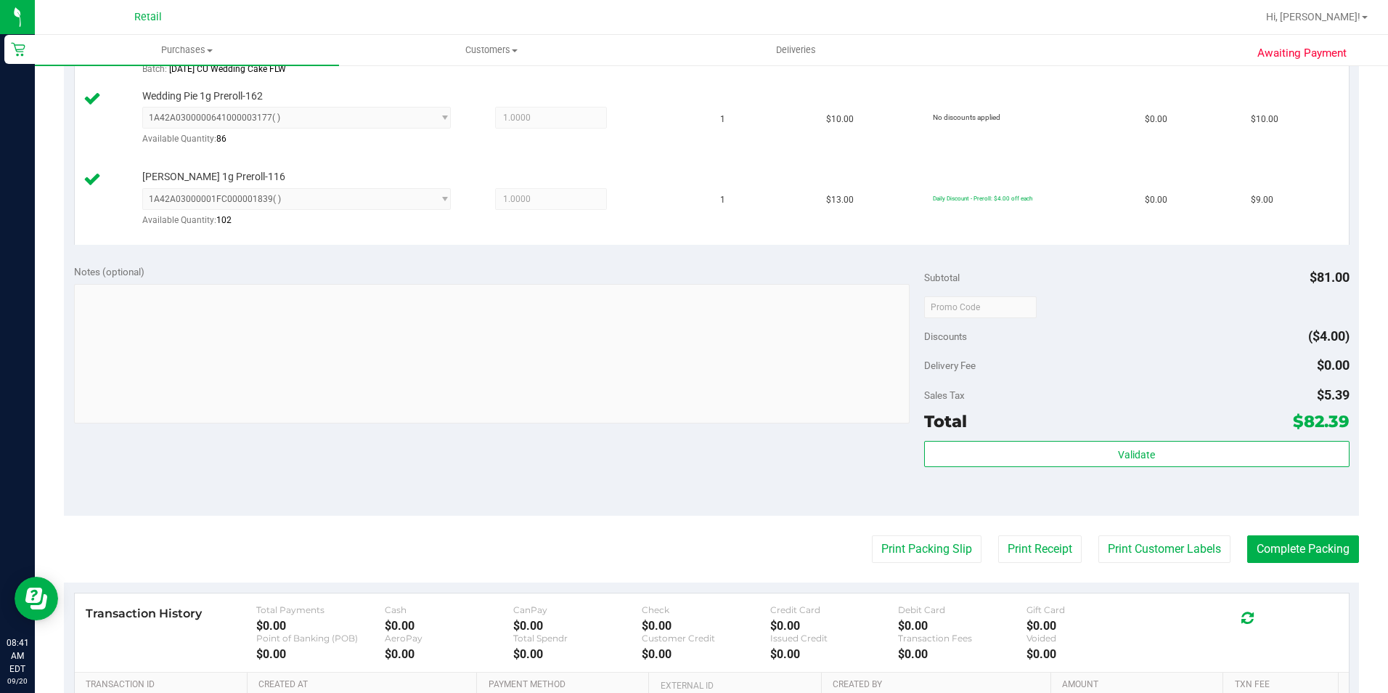
scroll to position [508, 0]
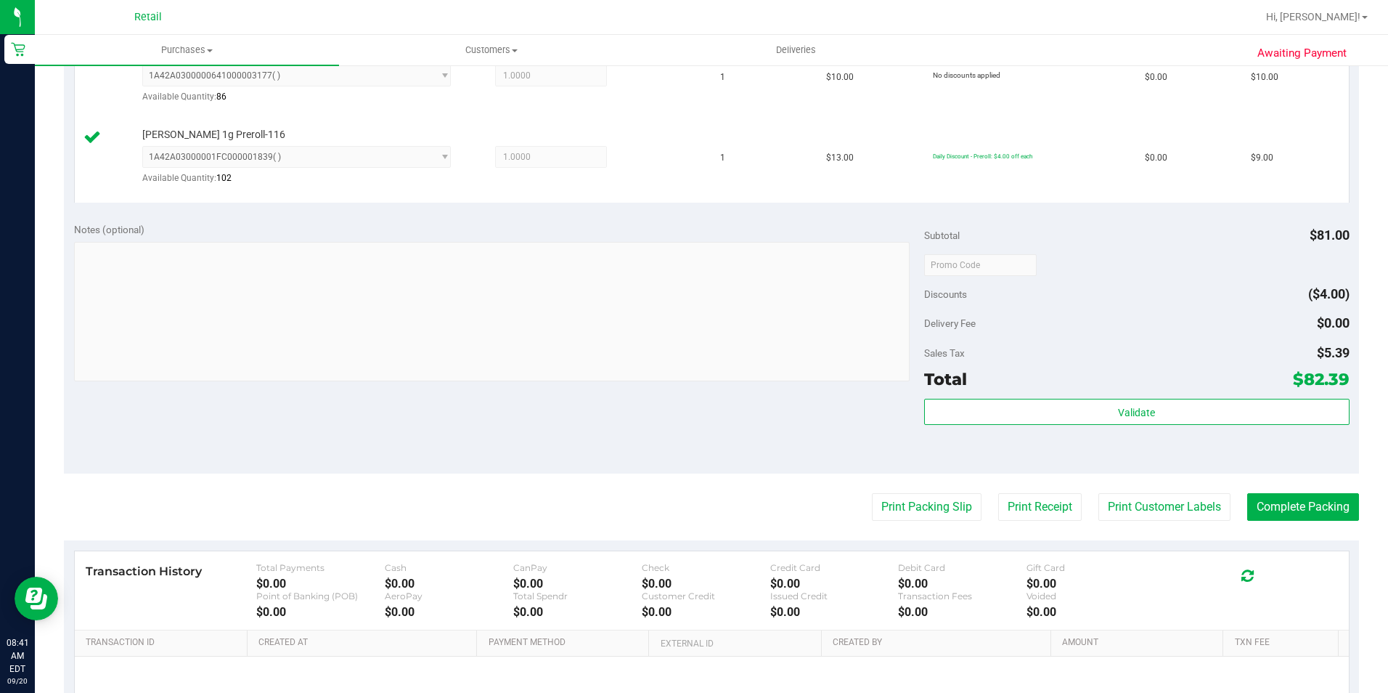
click at [1290, 484] on purchase-details "Back Edit Purchase Cancel Purchase View Profile # 01668116 Med | Rec METRC ID: …" at bounding box center [712, 191] width 1296 height 1242
click at [1277, 495] on button "Complete Packing" at bounding box center [1304, 507] width 112 height 28
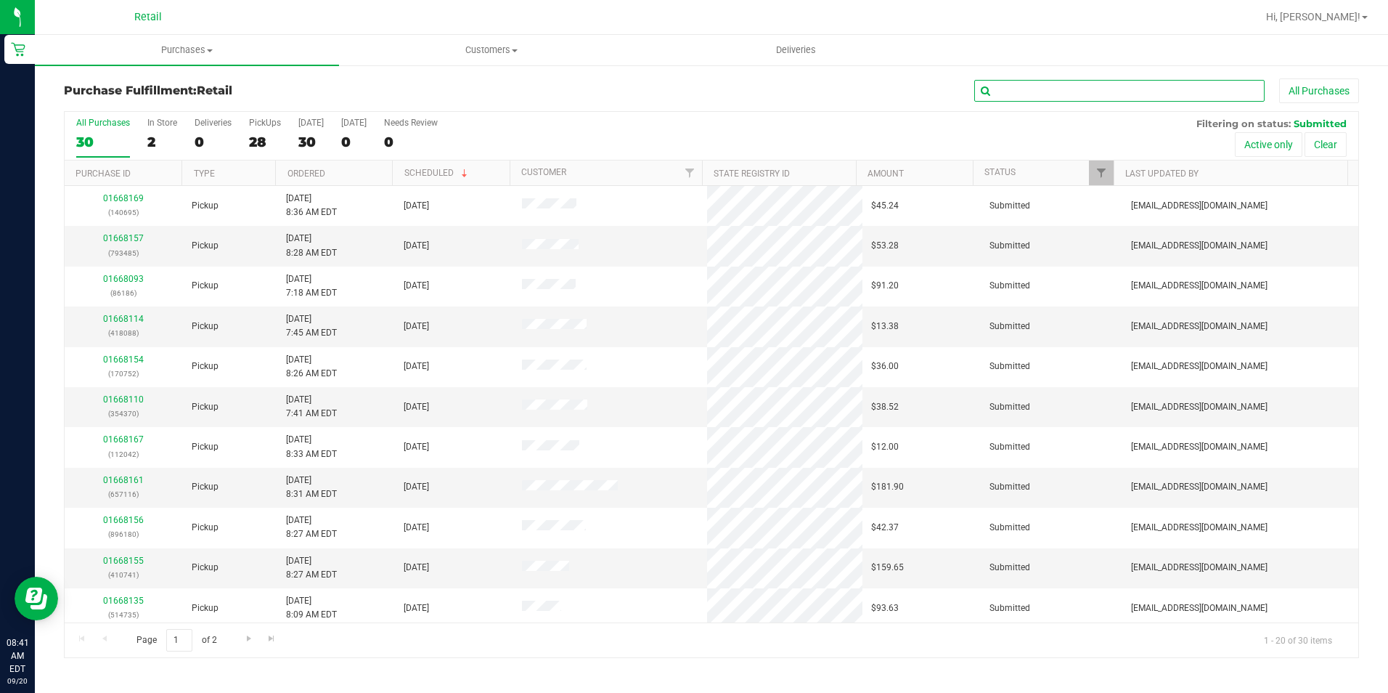
click at [1014, 90] on input "text" at bounding box center [1120, 91] width 290 height 22
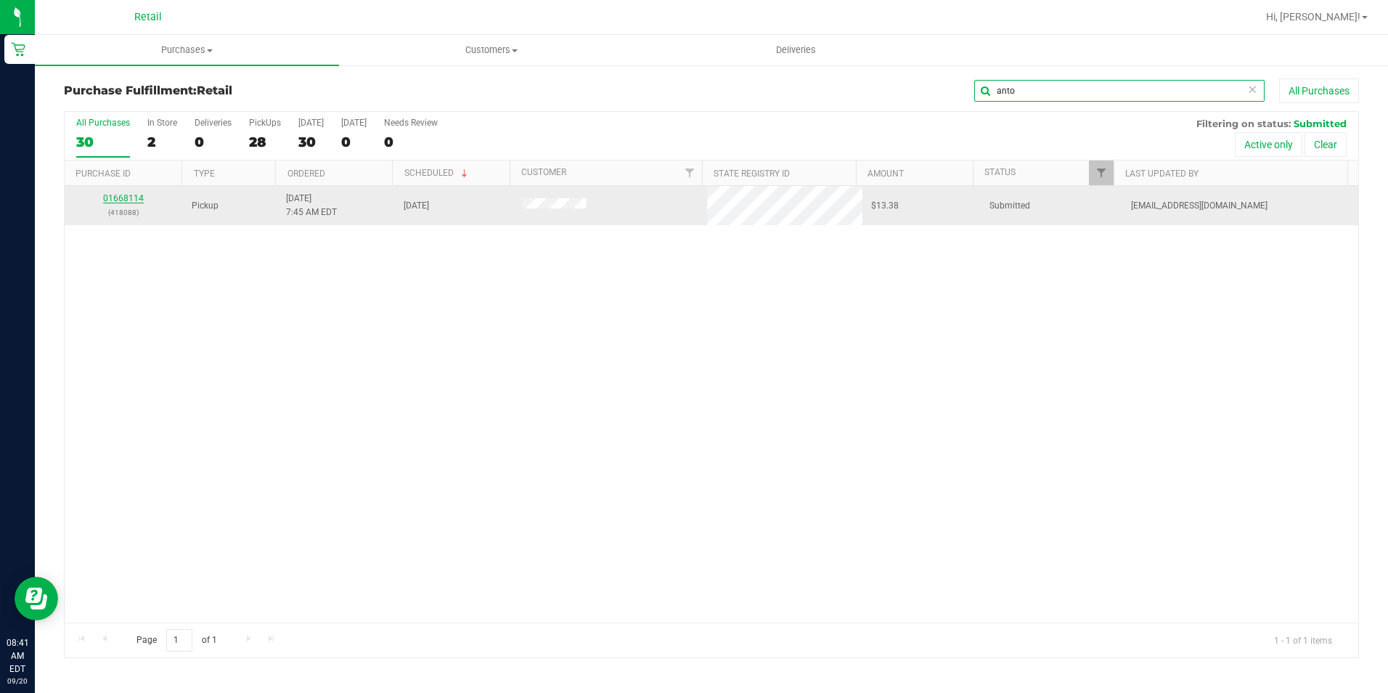
type input "anto"
click at [134, 203] on link "01668114" at bounding box center [123, 198] width 41 height 10
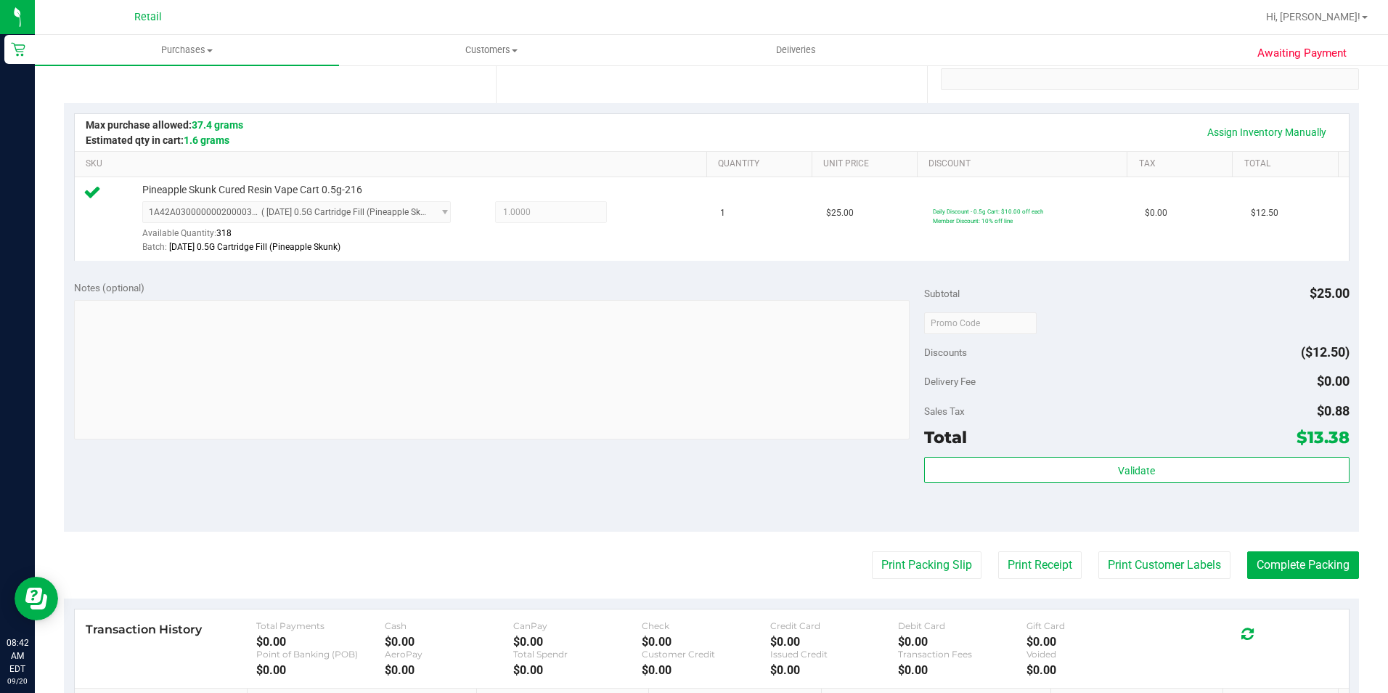
scroll to position [290, 0]
click at [1234, 556] on div "Print Packing Slip Print Receipt Print Customer Labels Complete Packing" at bounding box center [712, 563] width 1296 height 28
click at [1248, 552] on button "Complete Packing" at bounding box center [1304, 563] width 112 height 28
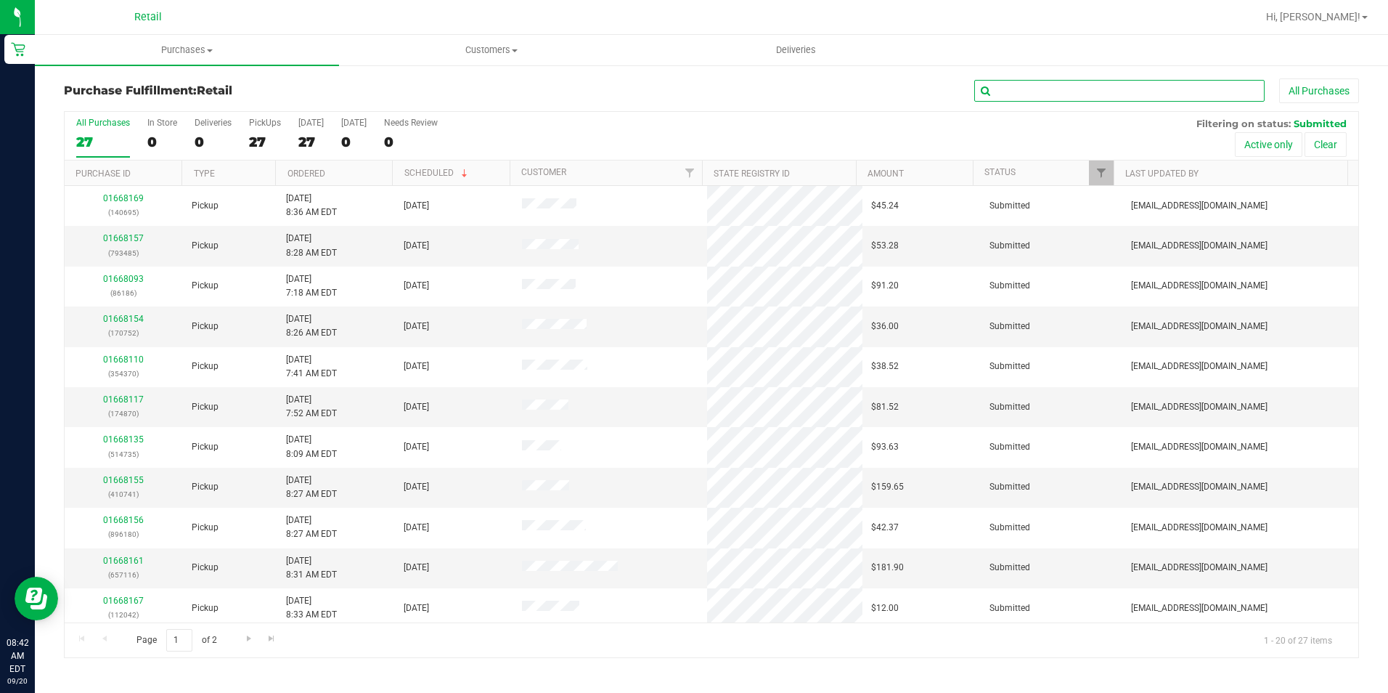
click at [1079, 97] on input "text" at bounding box center [1120, 91] width 290 height 22
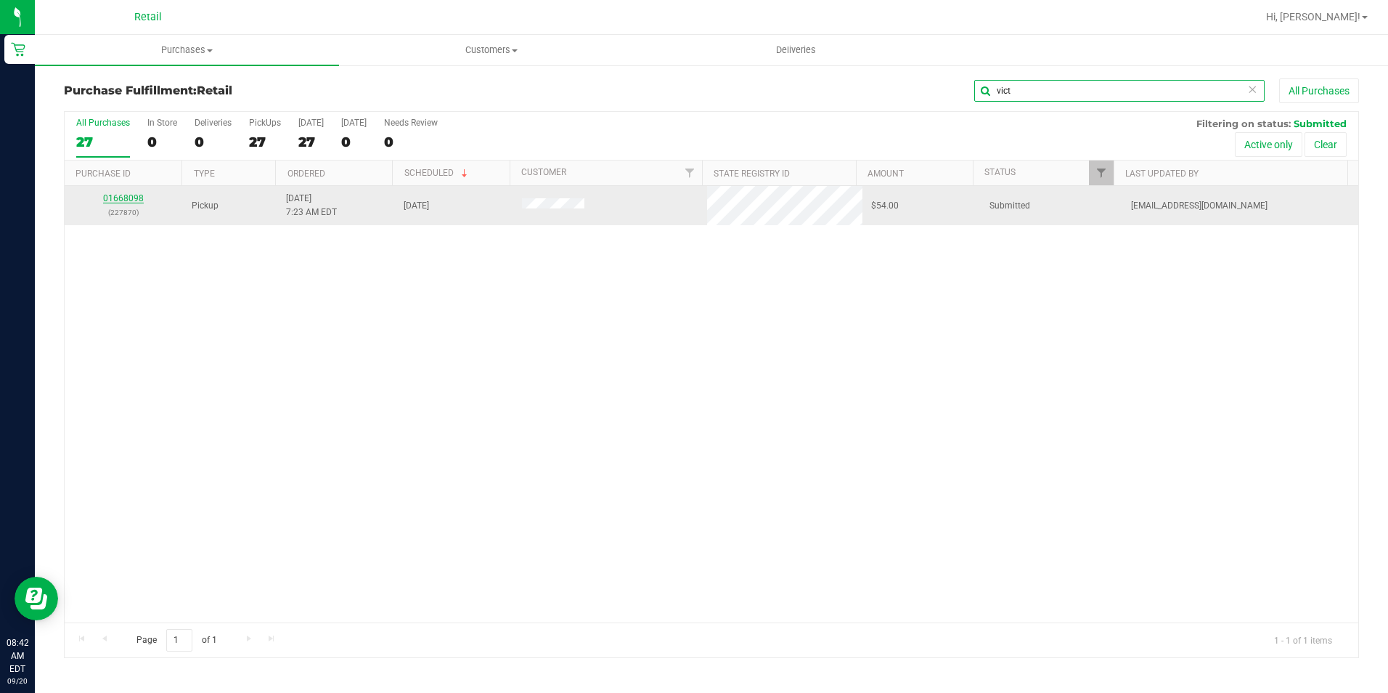
type input "vict"
click at [123, 201] on link "01668098" at bounding box center [123, 198] width 41 height 10
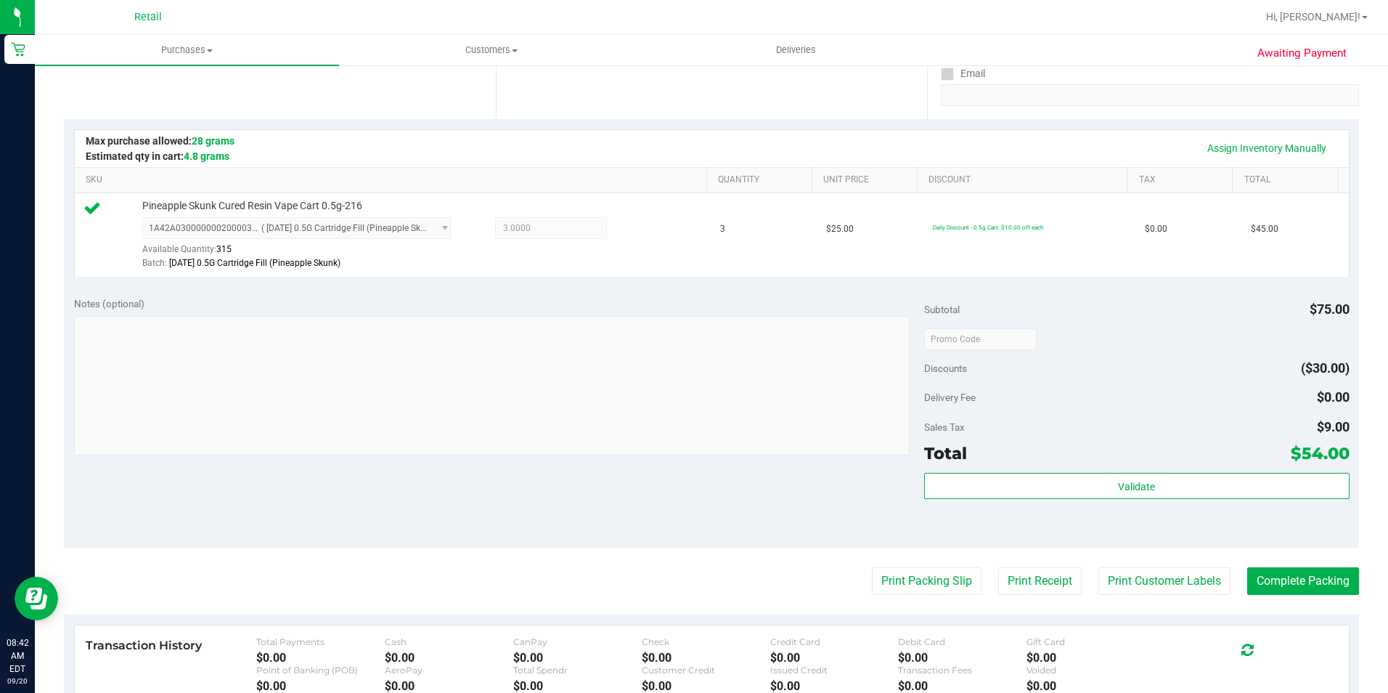
scroll to position [290, 0]
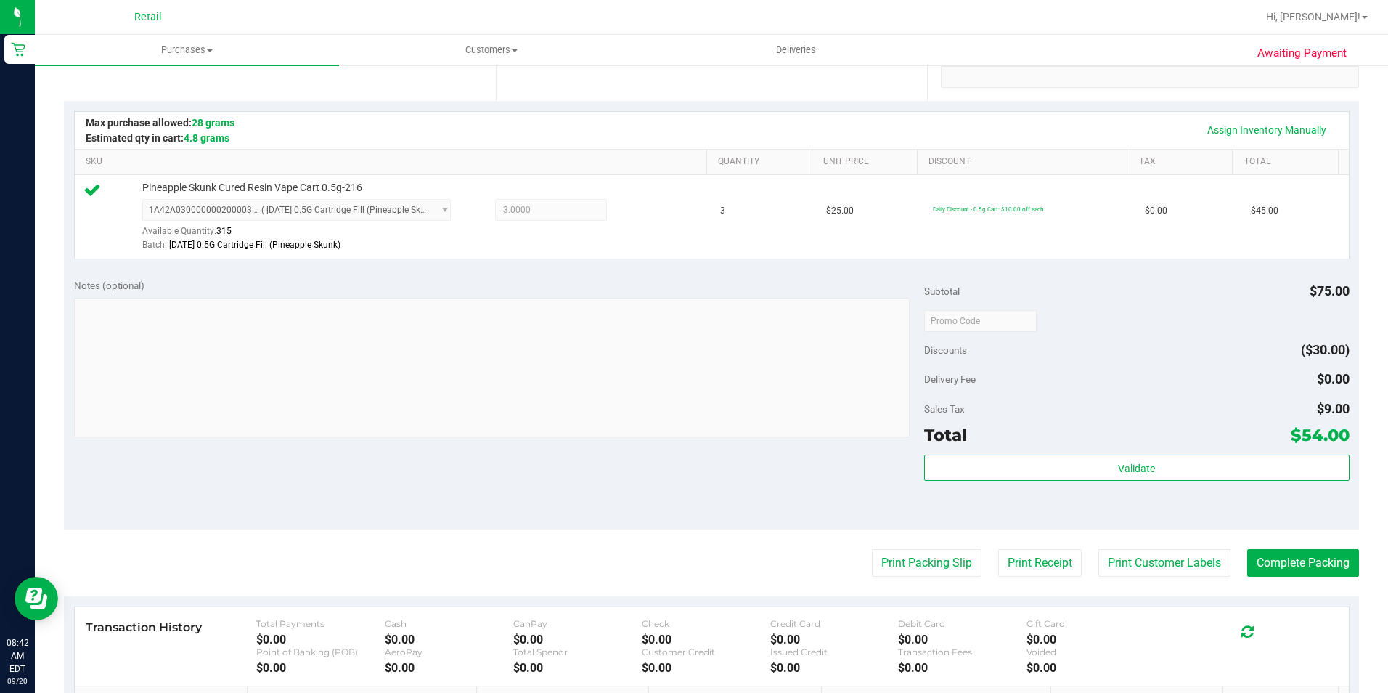
click at [1254, 546] on purchase-details "Back Edit Purchase Cancel Purchase View Profile # 01668098 Med | Rec METRC ID: …" at bounding box center [712, 328] width 1296 height 1080
click at [1252, 557] on button "Complete Packing" at bounding box center [1304, 563] width 112 height 28
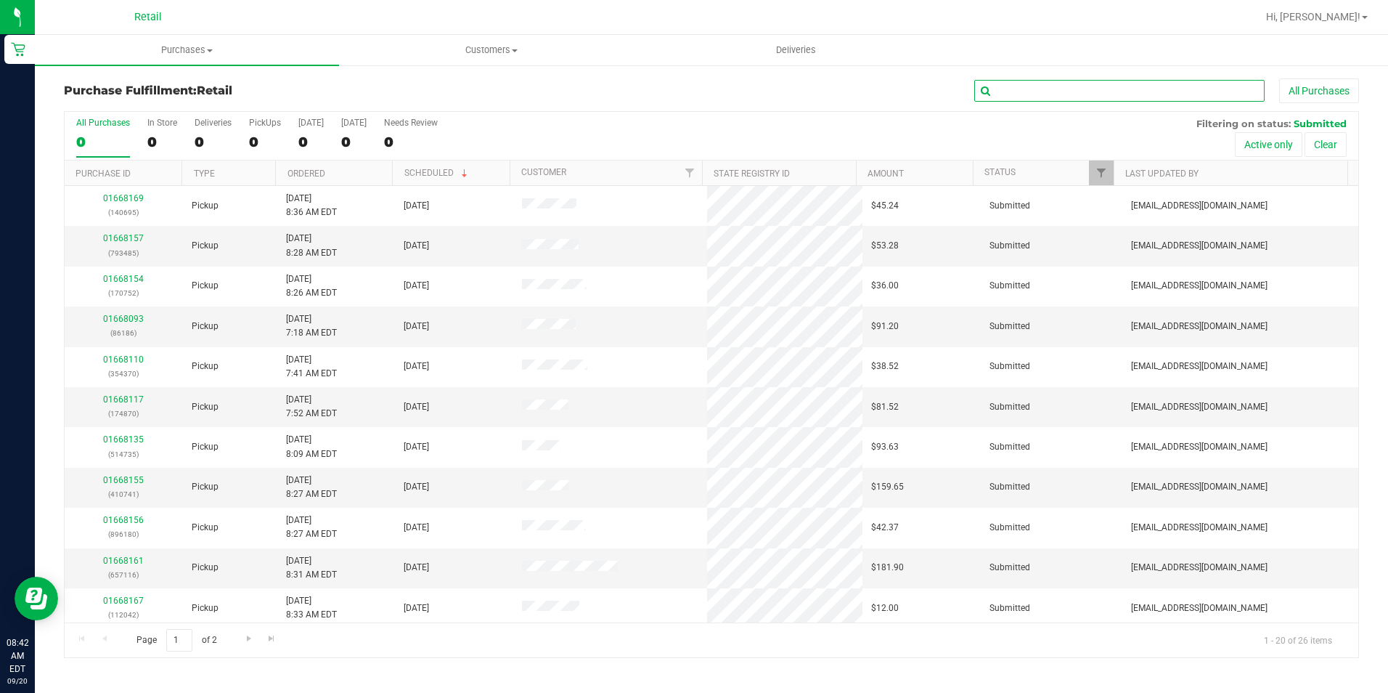
click at [1004, 86] on input "text" at bounding box center [1120, 91] width 290 height 22
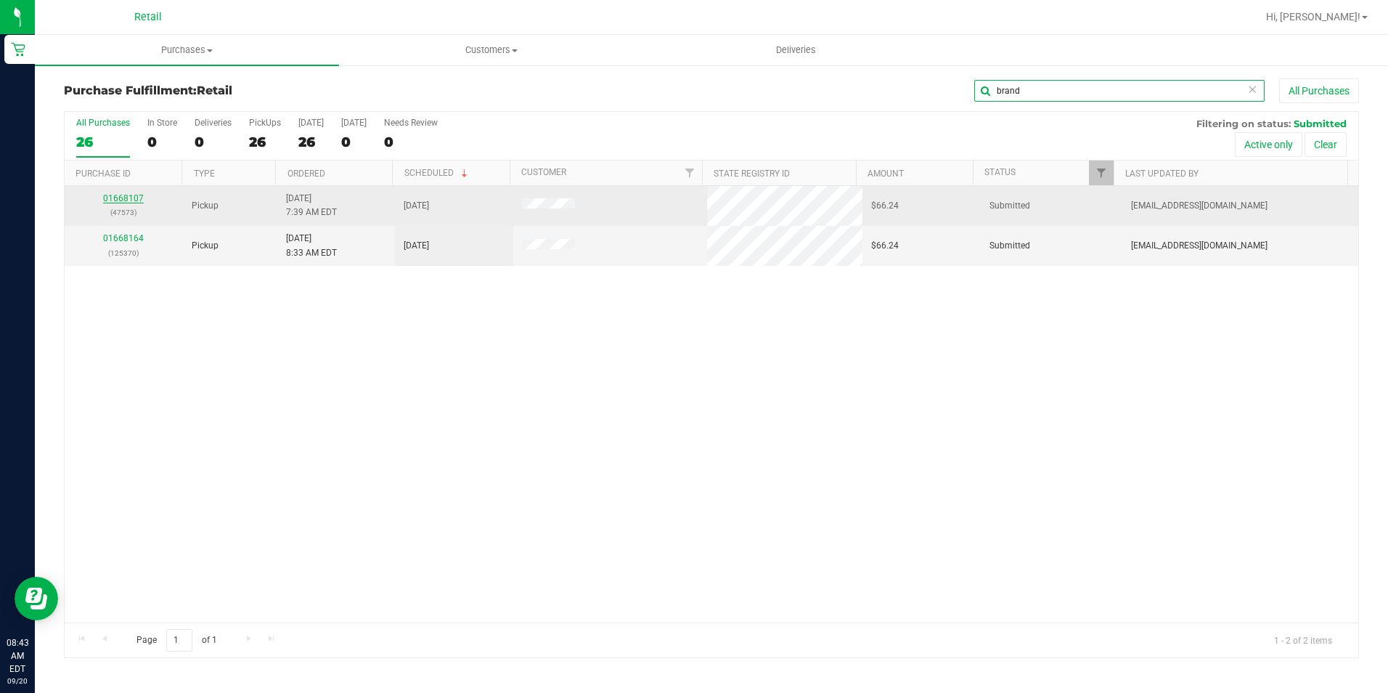
type input "brand"
click at [113, 199] on link "01668107" at bounding box center [123, 198] width 41 height 10
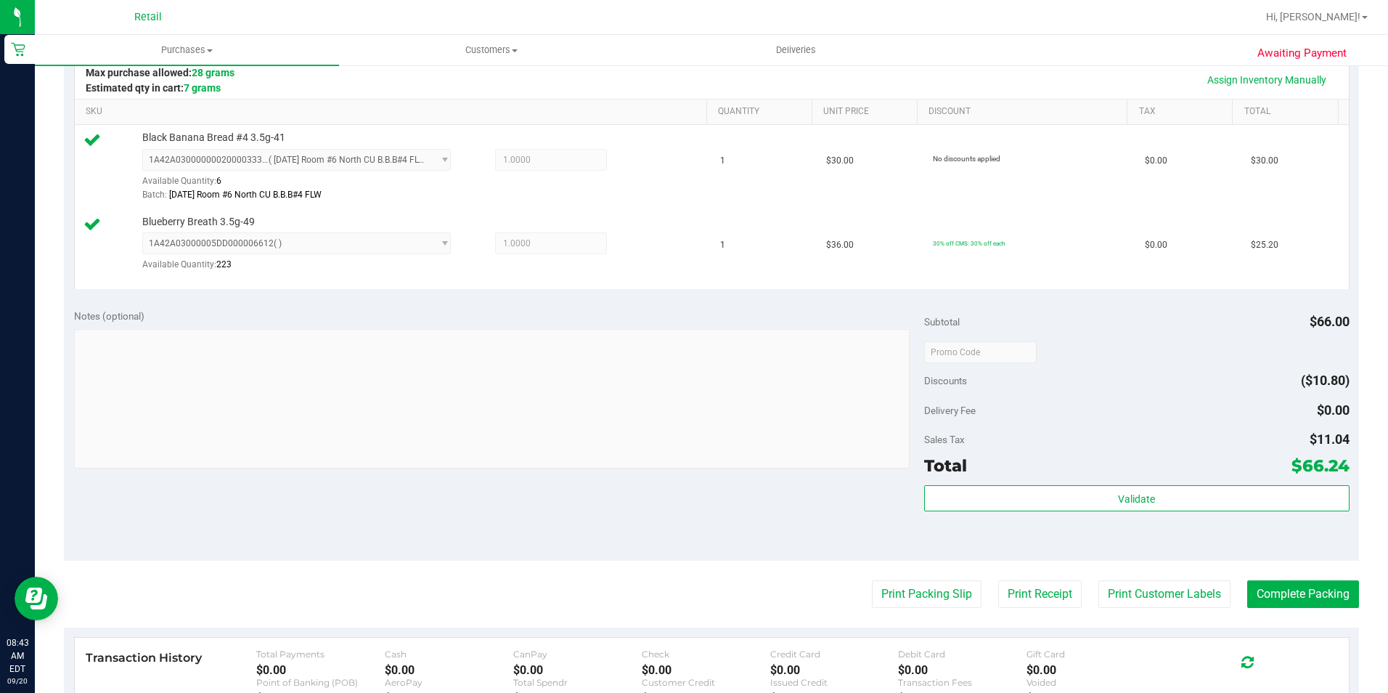
scroll to position [363, 0]
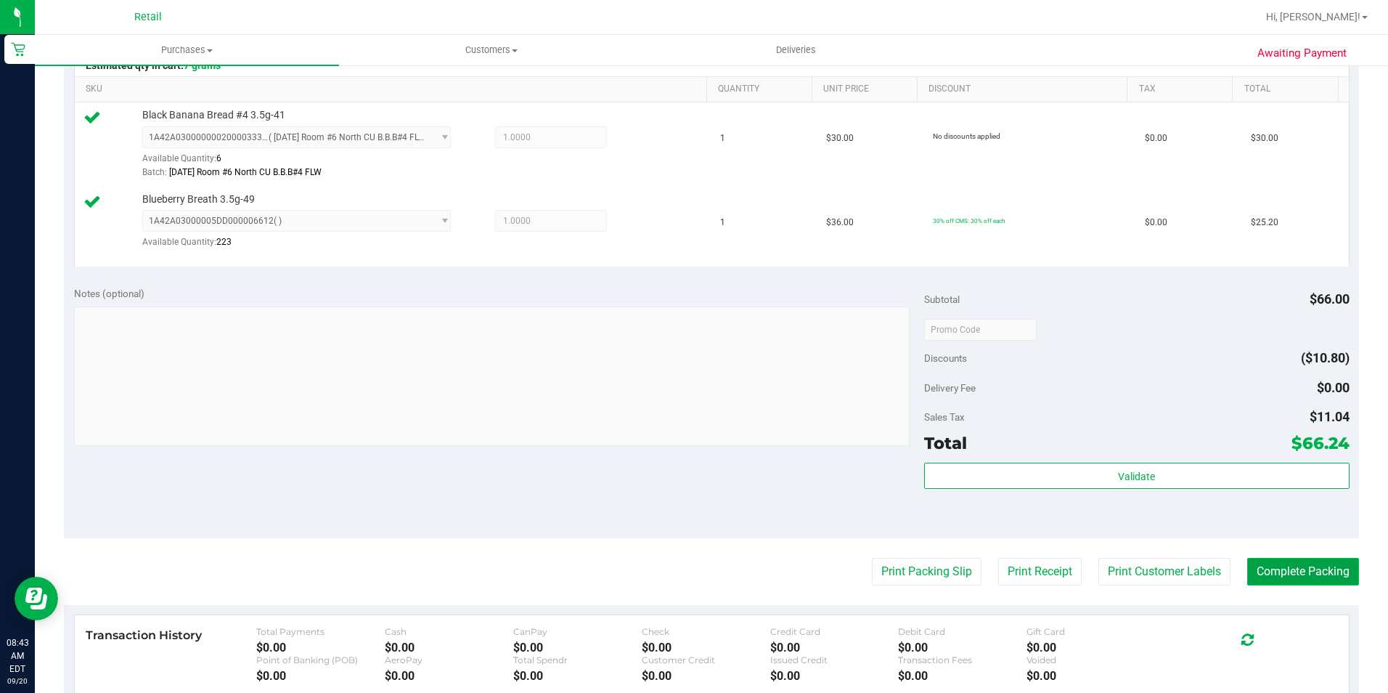
click at [1285, 573] on button "Complete Packing" at bounding box center [1304, 572] width 112 height 28
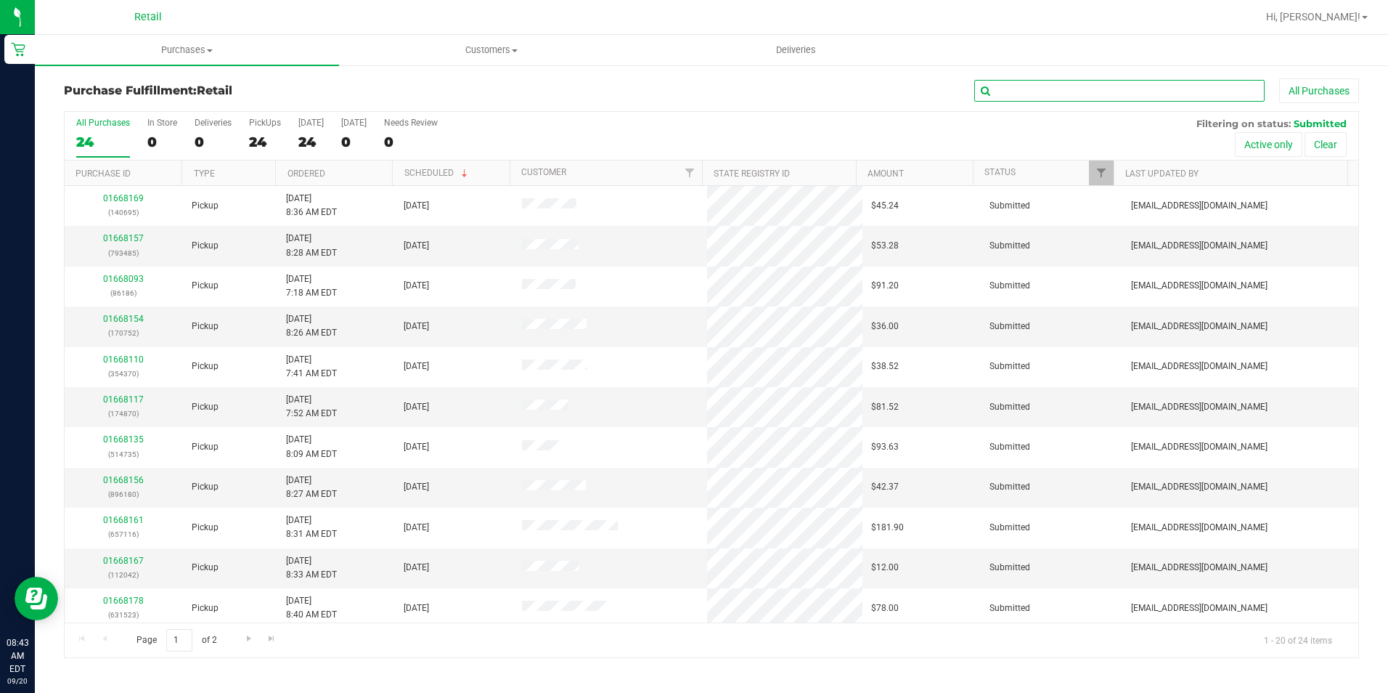
click at [1061, 84] on input "text" at bounding box center [1120, 91] width 290 height 22
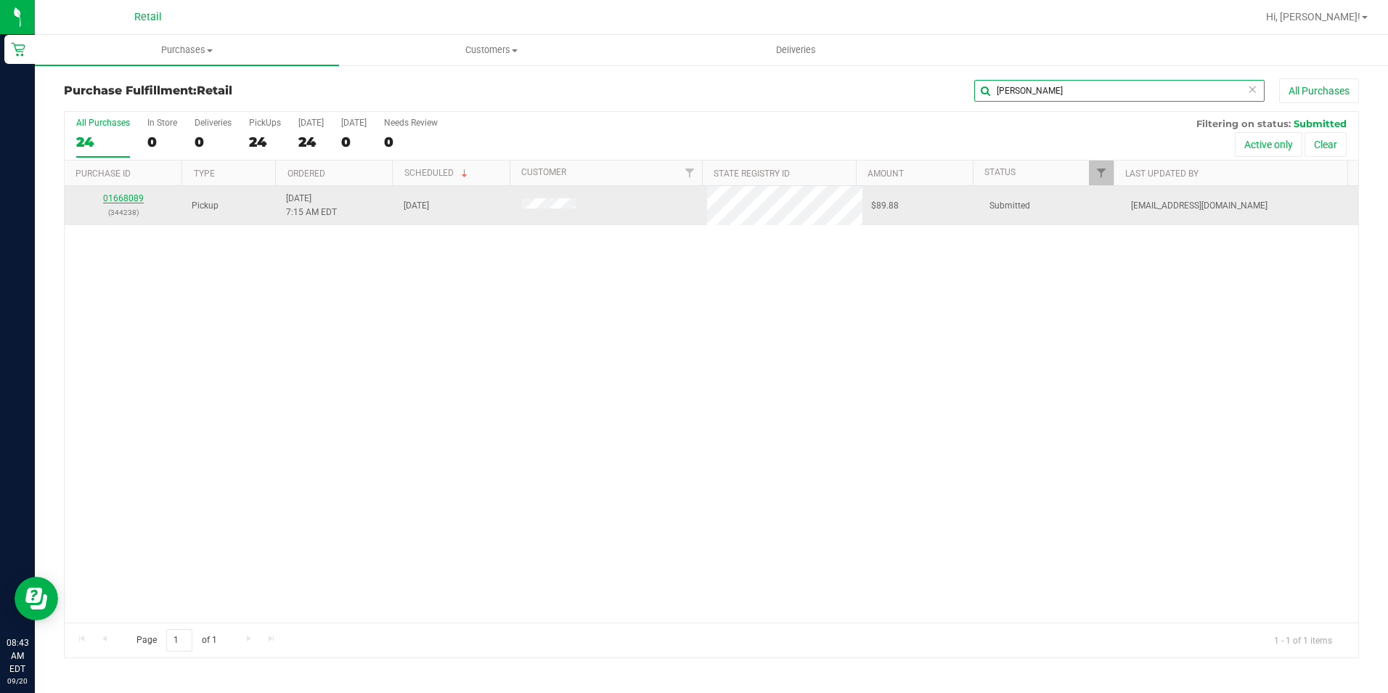
type input "shand"
click at [127, 200] on link "01668089" at bounding box center [123, 198] width 41 height 10
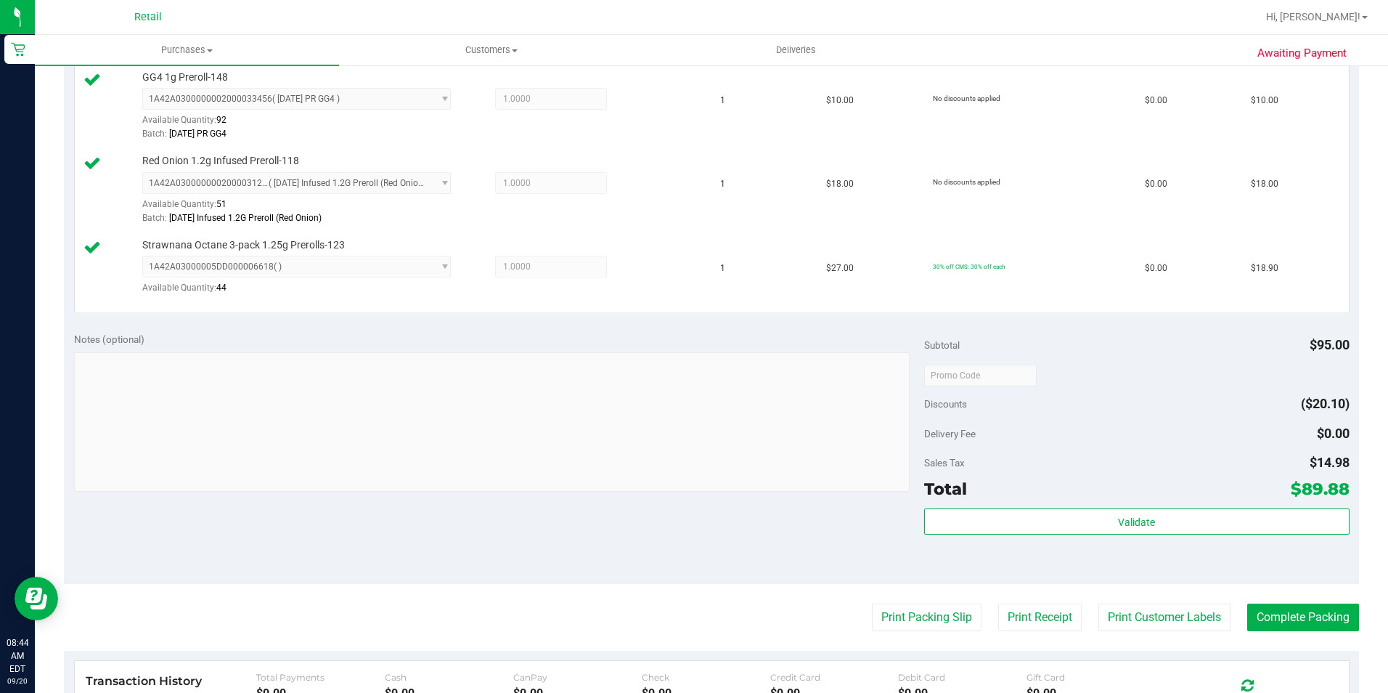
scroll to position [508, 0]
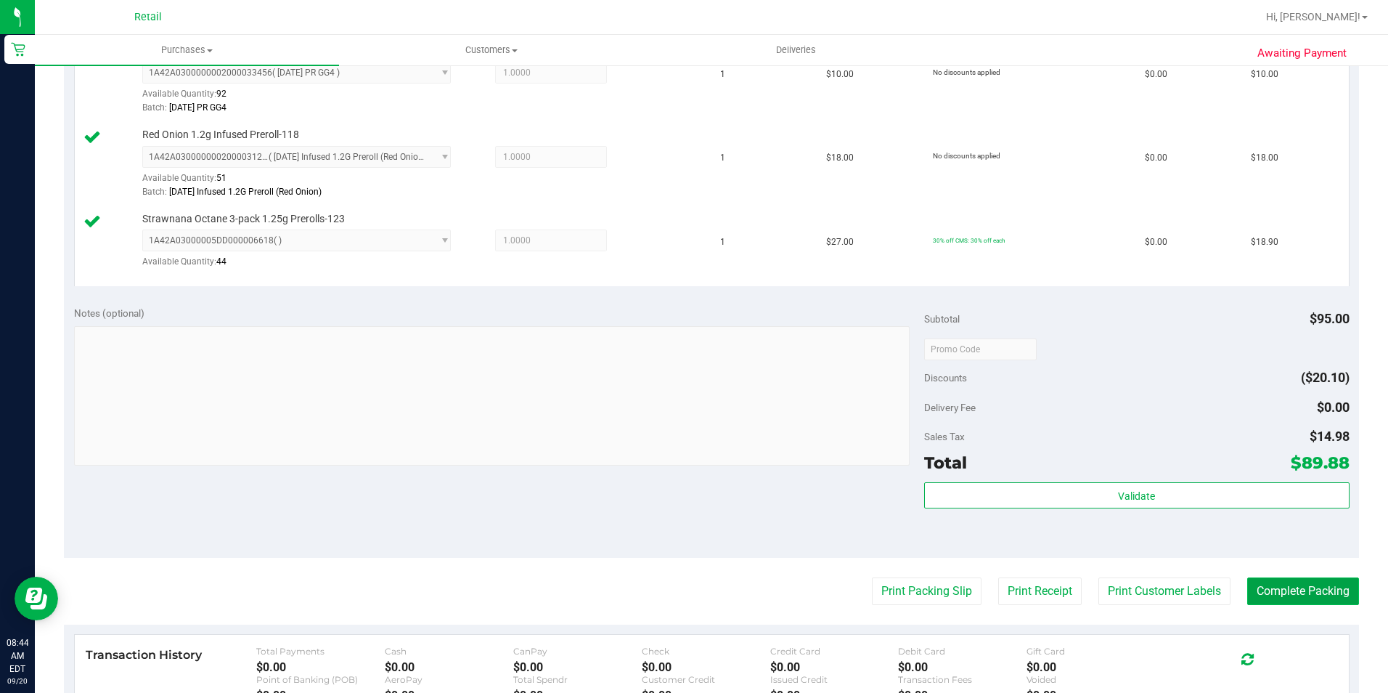
click at [1322, 579] on button "Complete Packing" at bounding box center [1304, 591] width 112 height 28
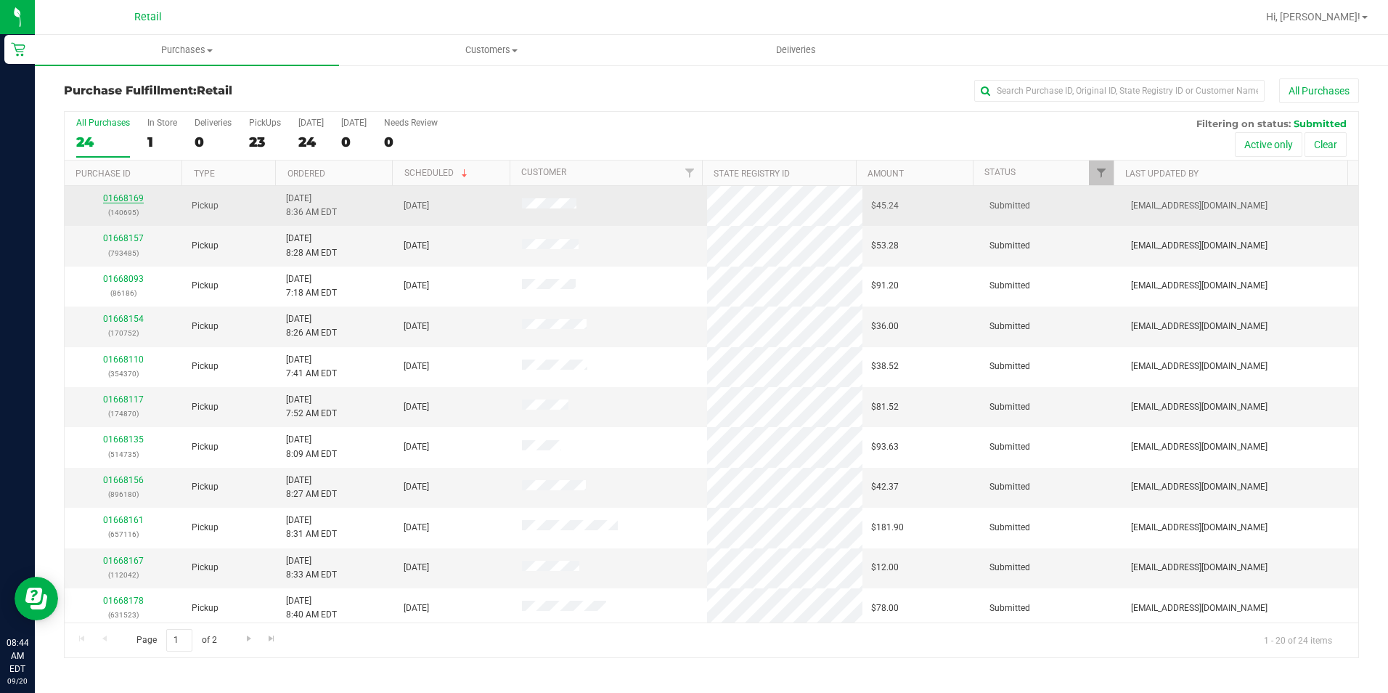
click at [116, 200] on link "01668169" at bounding box center [123, 198] width 41 height 10
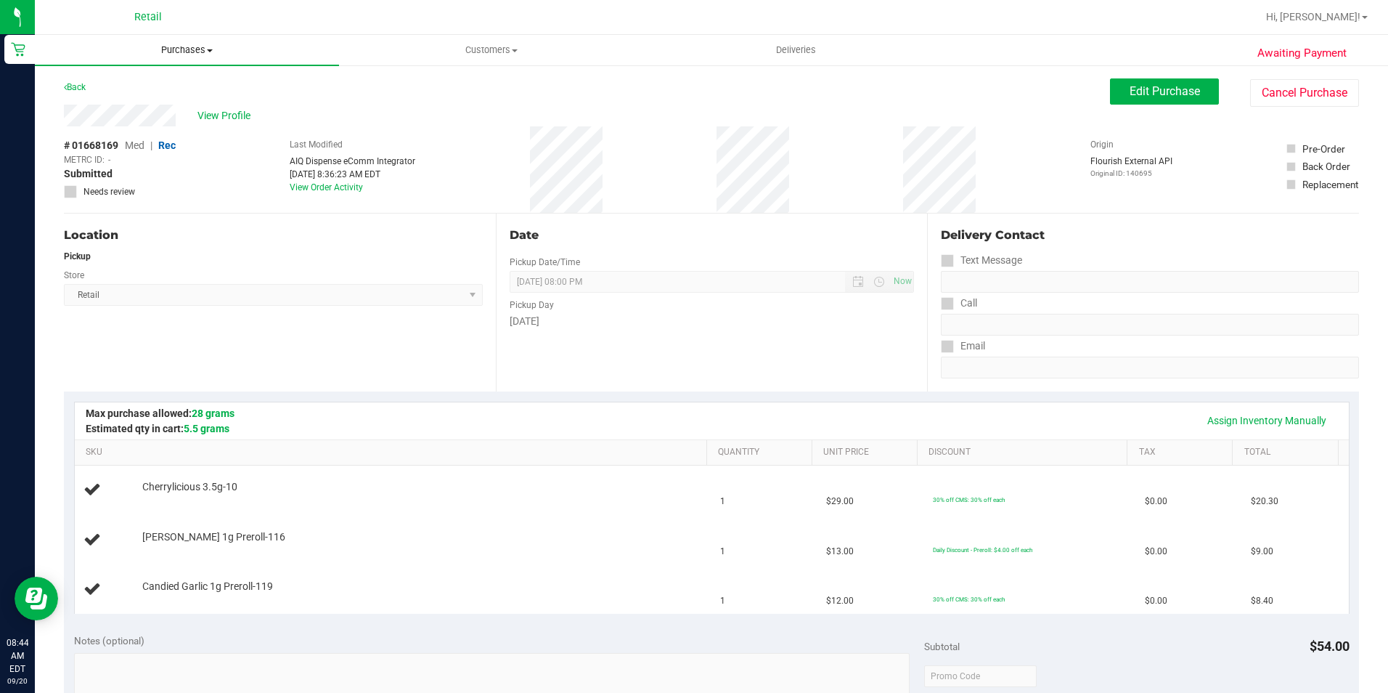
click at [180, 46] on span "Purchases" at bounding box center [187, 50] width 304 height 13
click at [131, 87] on span "Summary of purchases" at bounding box center [109, 87] width 149 height 12
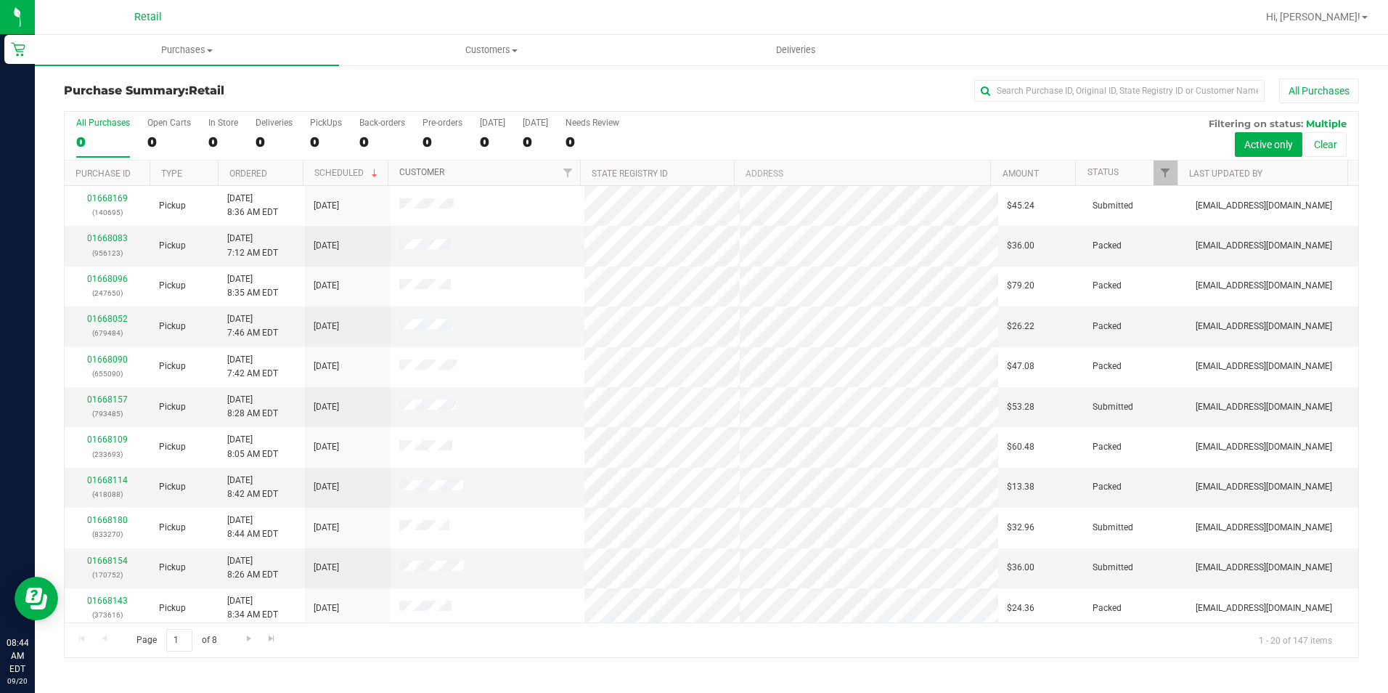
click at [431, 173] on link "Customer" at bounding box center [421, 172] width 45 height 10
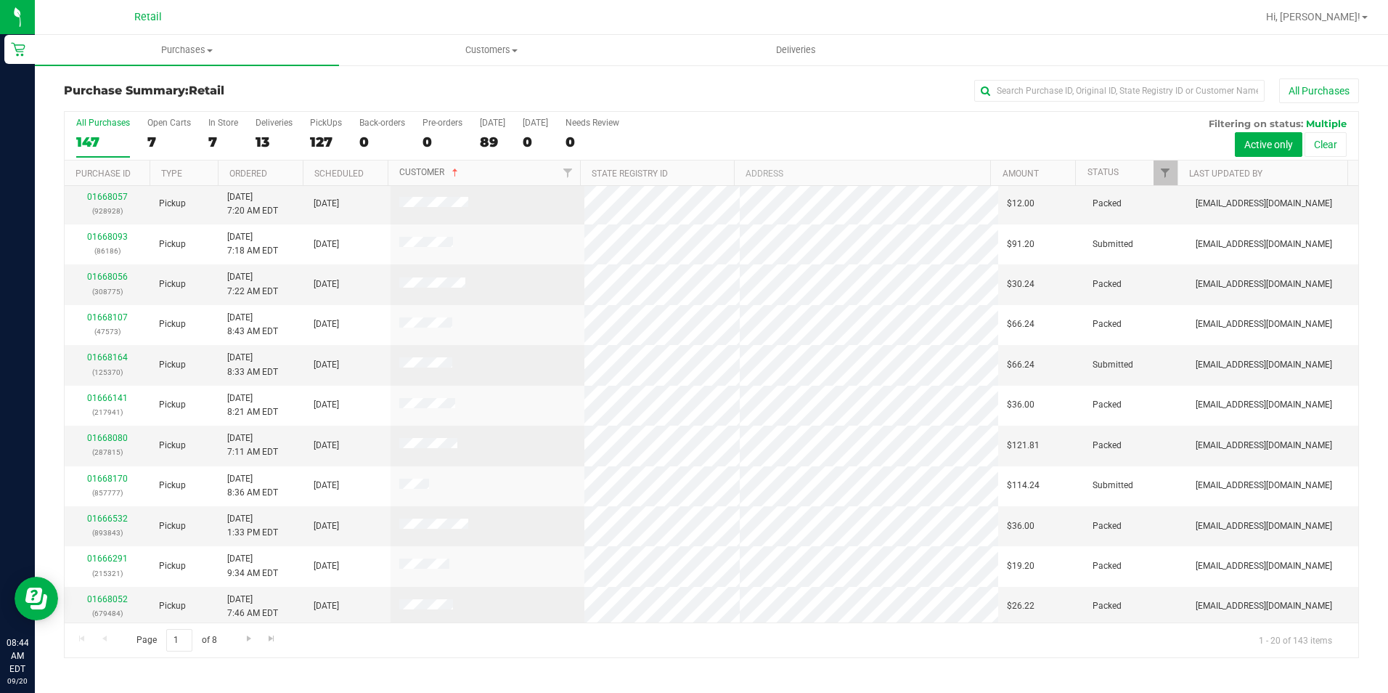
scroll to position [367, 0]
click at [174, 52] on span "Purchases" at bounding box center [187, 50] width 304 height 13
click at [96, 102] on span "Fulfillment" at bounding box center [80, 105] width 90 height 12
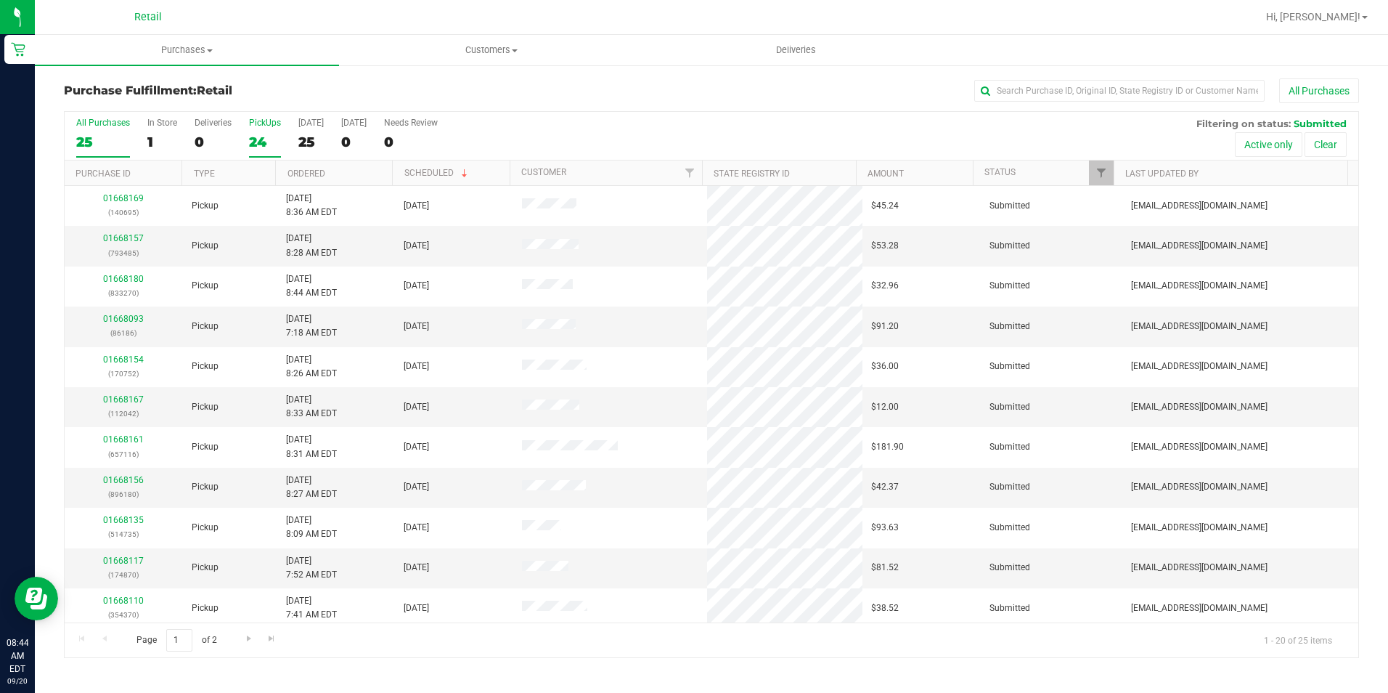
click at [262, 134] on div "24" at bounding box center [265, 142] width 32 height 17
click at [0, 0] on input "PickUps 24" at bounding box center [0, 0] width 0 height 0
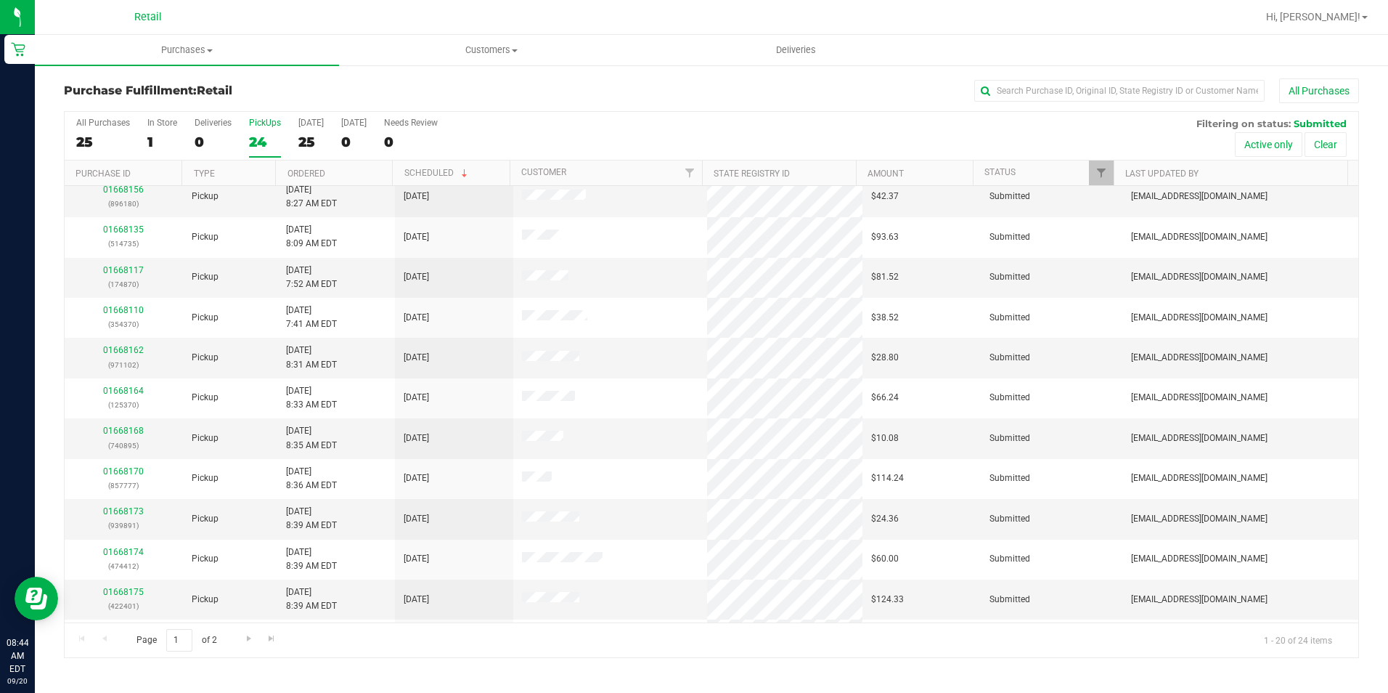
scroll to position [367, 0]
click at [247, 642] on span "Go to the next page" at bounding box center [249, 639] width 12 height 12
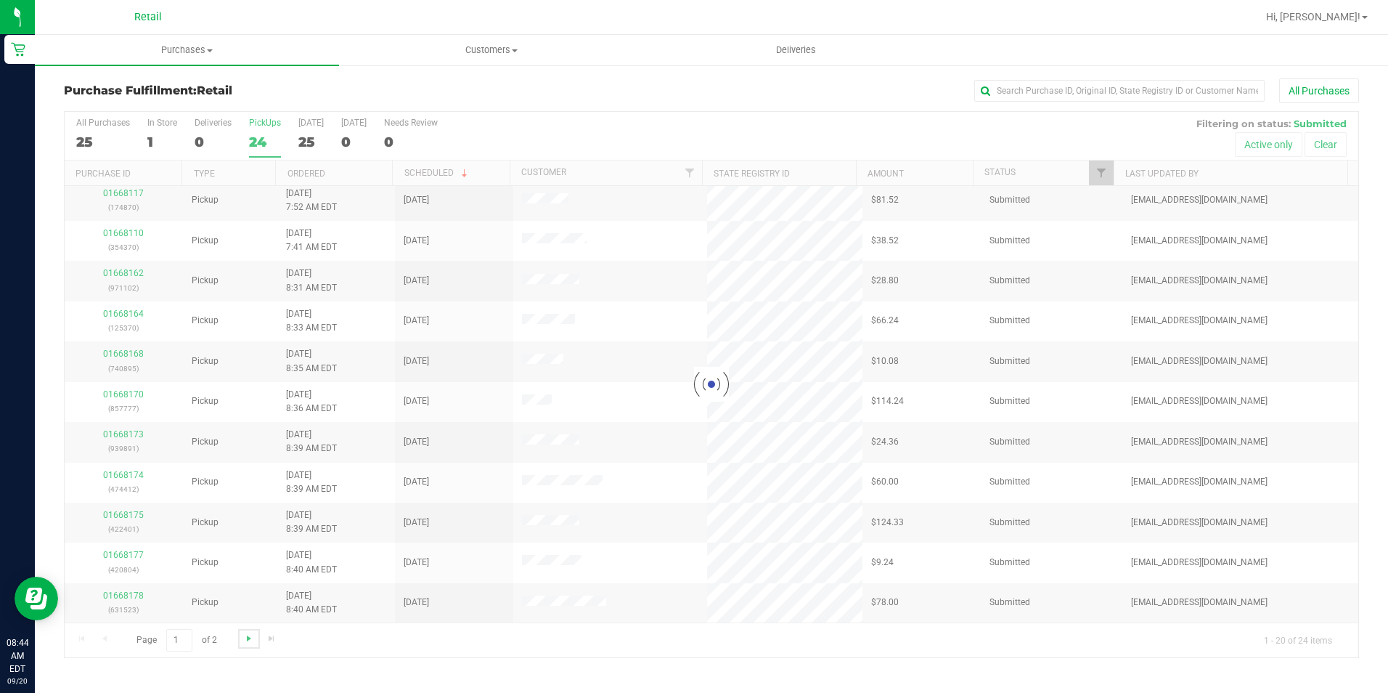
scroll to position [0, 0]
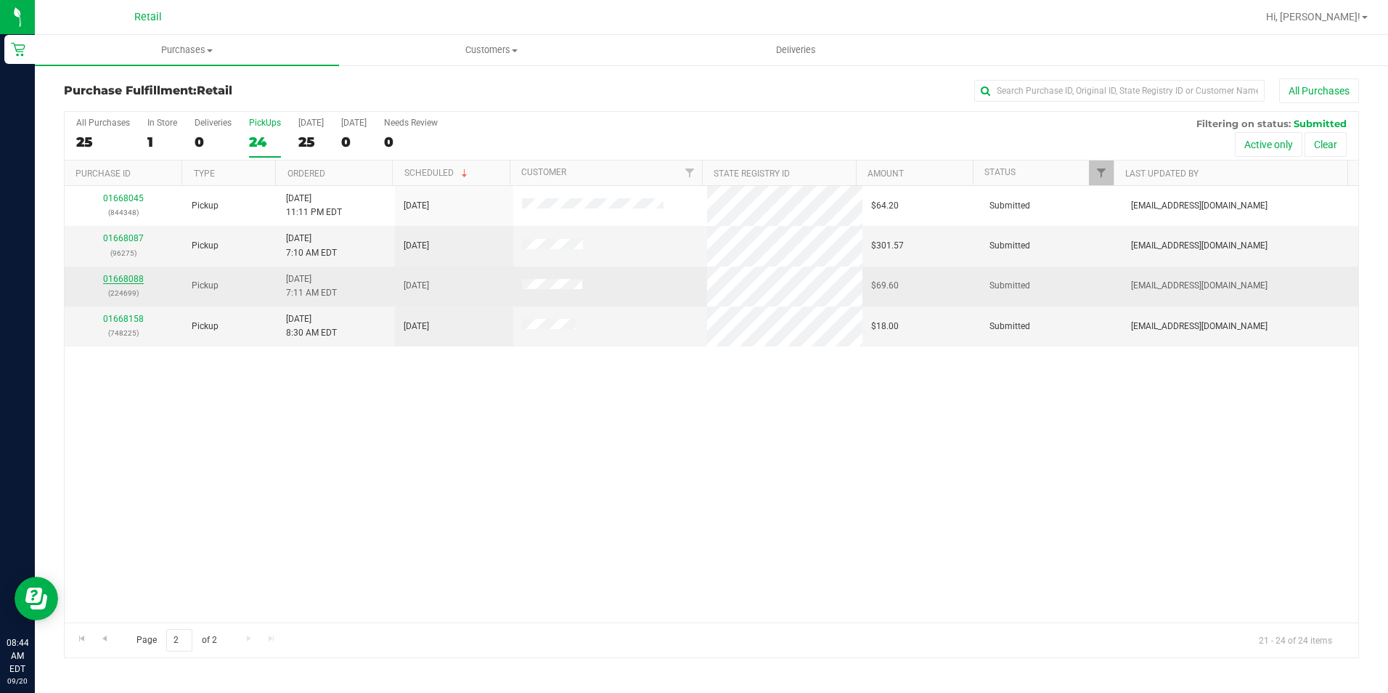
click at [113, 277] on link "01668088" at bounding box center [123, 279] width 41 height 10
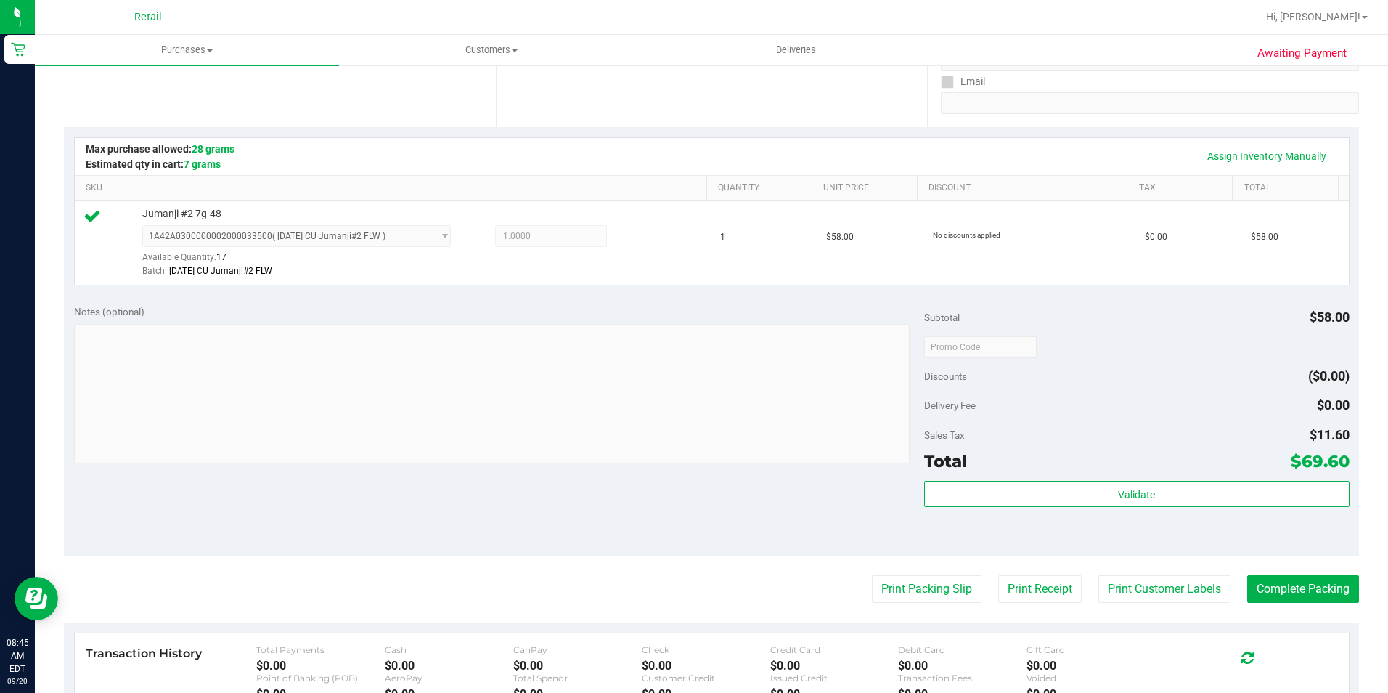
scroll to position [290, 0]
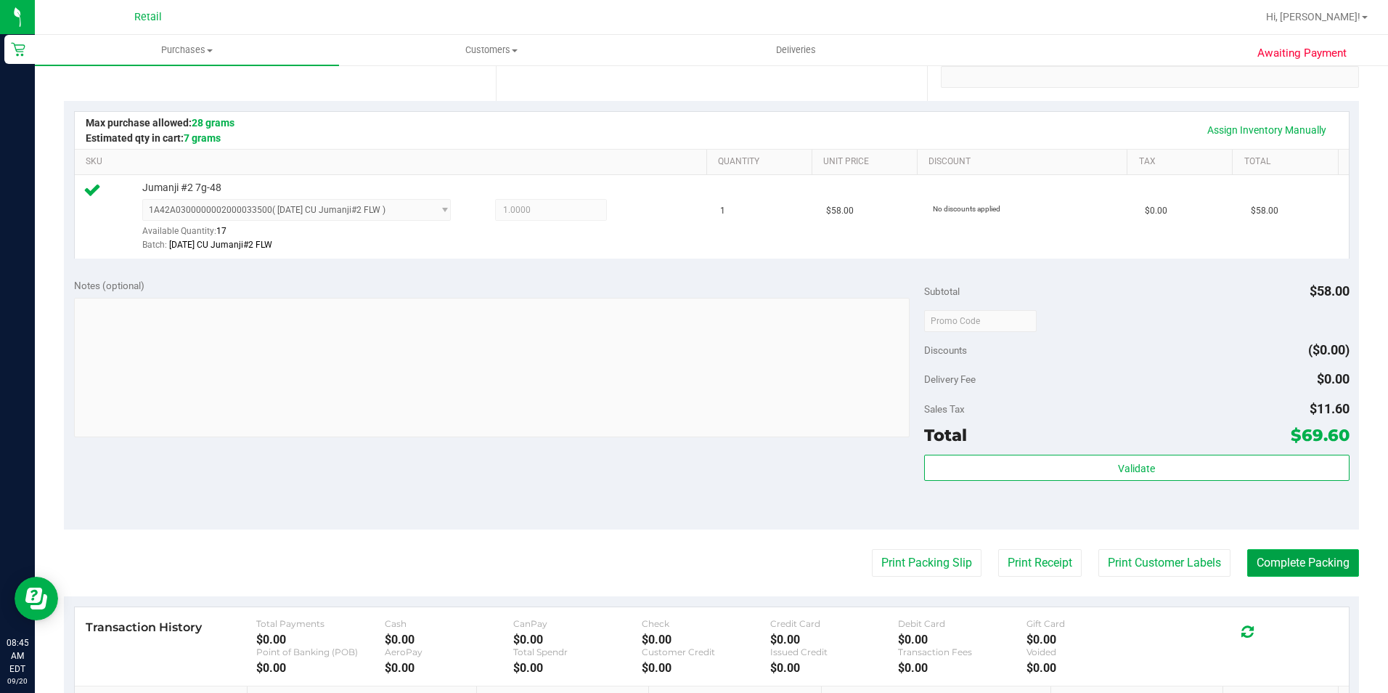
click at [1305, 575] on button "Complete Packing" at bounding box center [1304, 563] width 112 height 28
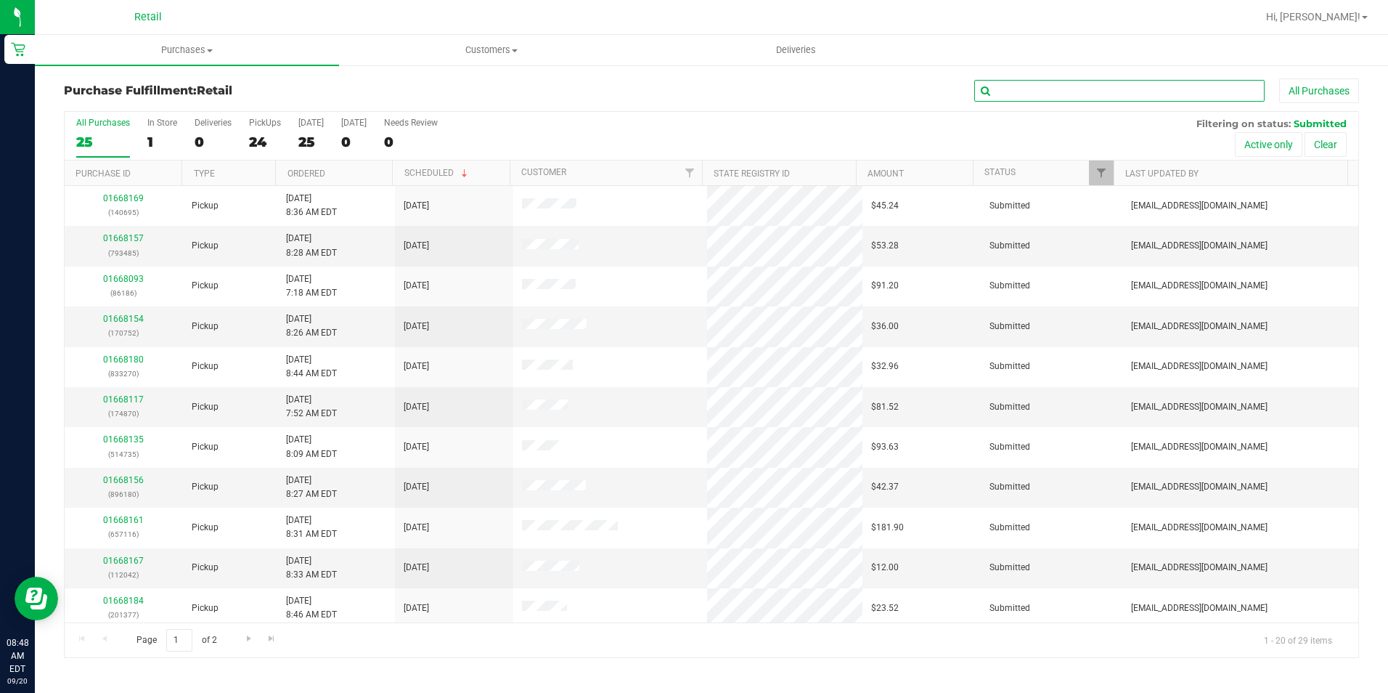
click at [1022, 100] on input "text" at bounding box center [1120, 91] width 290 height 22
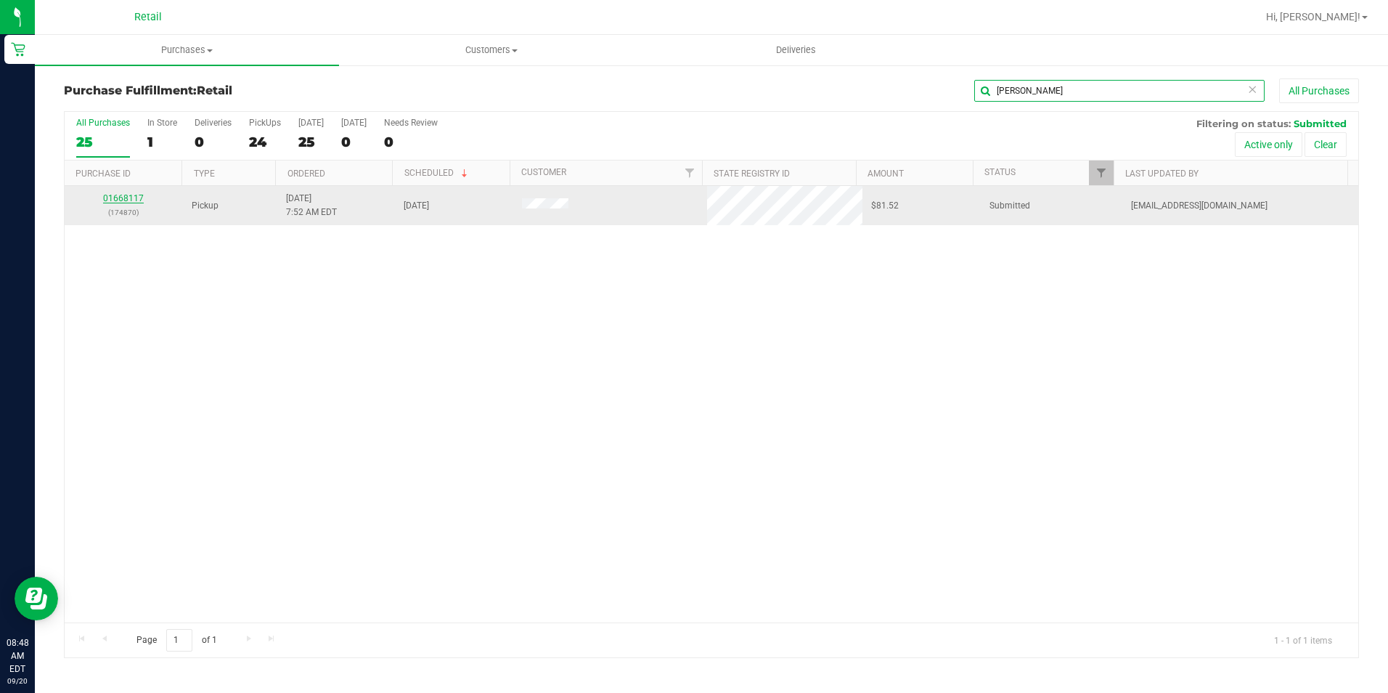
type input "peter"
click at [134, 203] on link "01668117" at bounding box center [123, 198] width 41 height 10
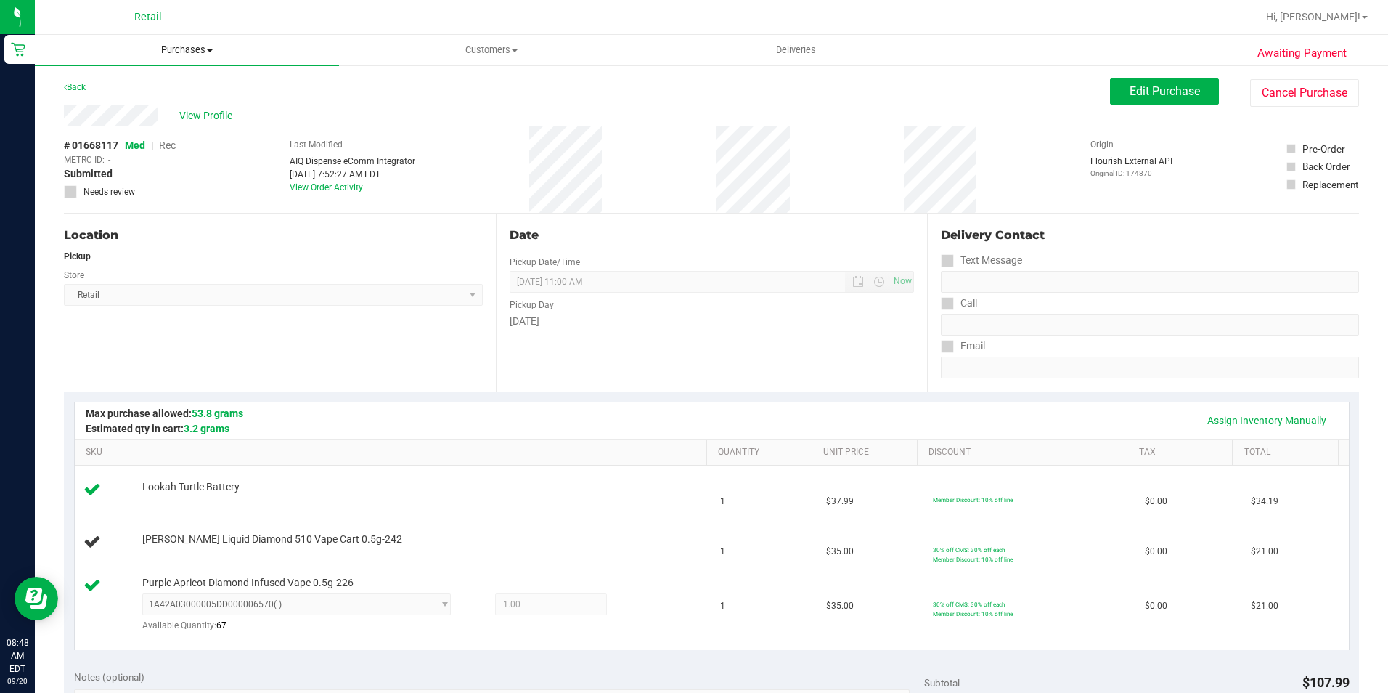
click at [176, 53] on span "Purchases" at bounding box center [187, 50] width 304 height 13
click at [106, 106] on span "Fulfillment" at bounding box center [80, 105] width 90 height 12
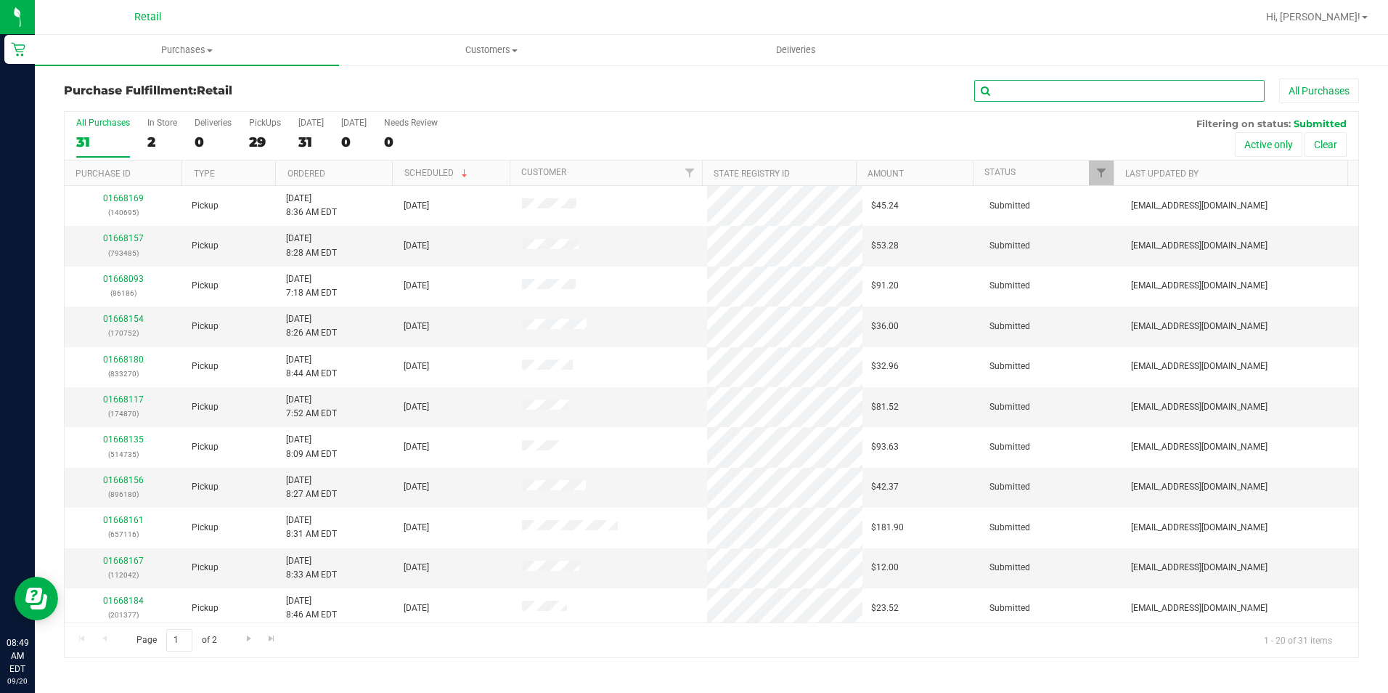
click at [1093, 88] on input "text" at bounding box center [1120, 91] width 290 height 22
click at [1011, 93] on input "text" at bounding box center [1120, 91] width 290 height 22
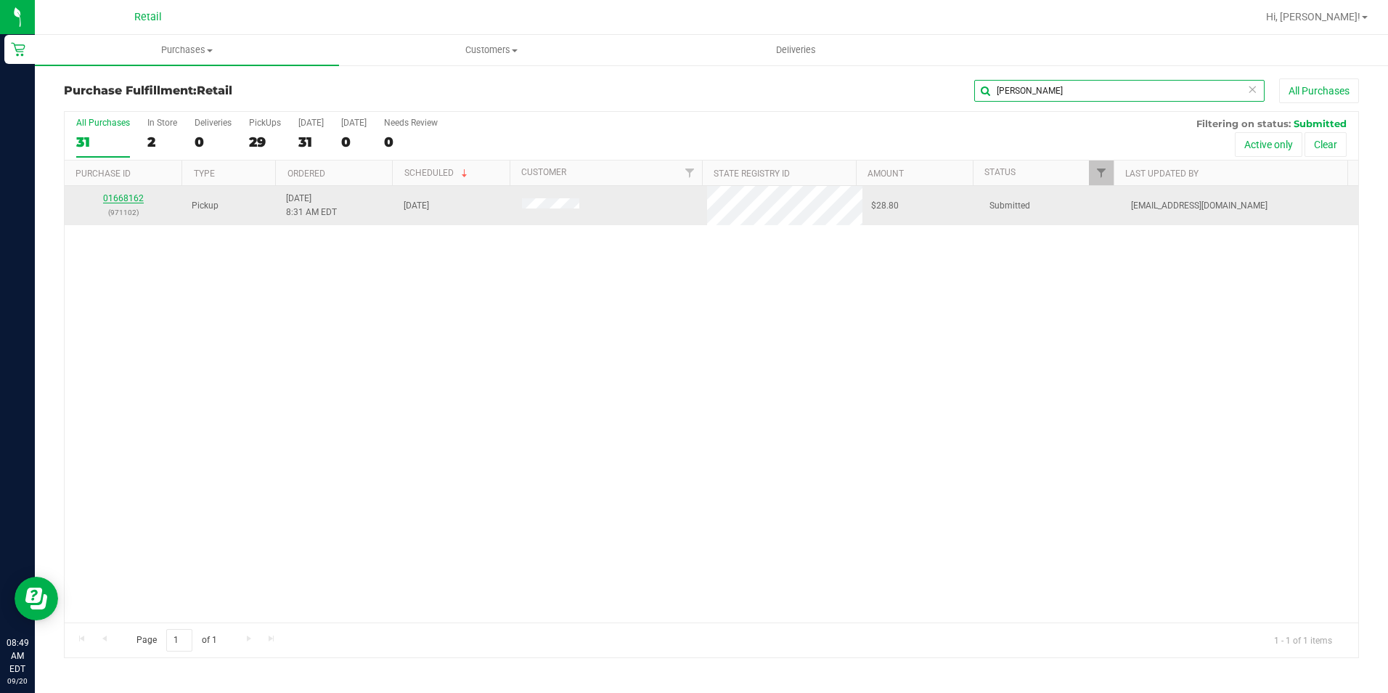
type input "shawn"
click at [130, 196] on link "01668162" at bounding box center [123, 198] width 41 height 10
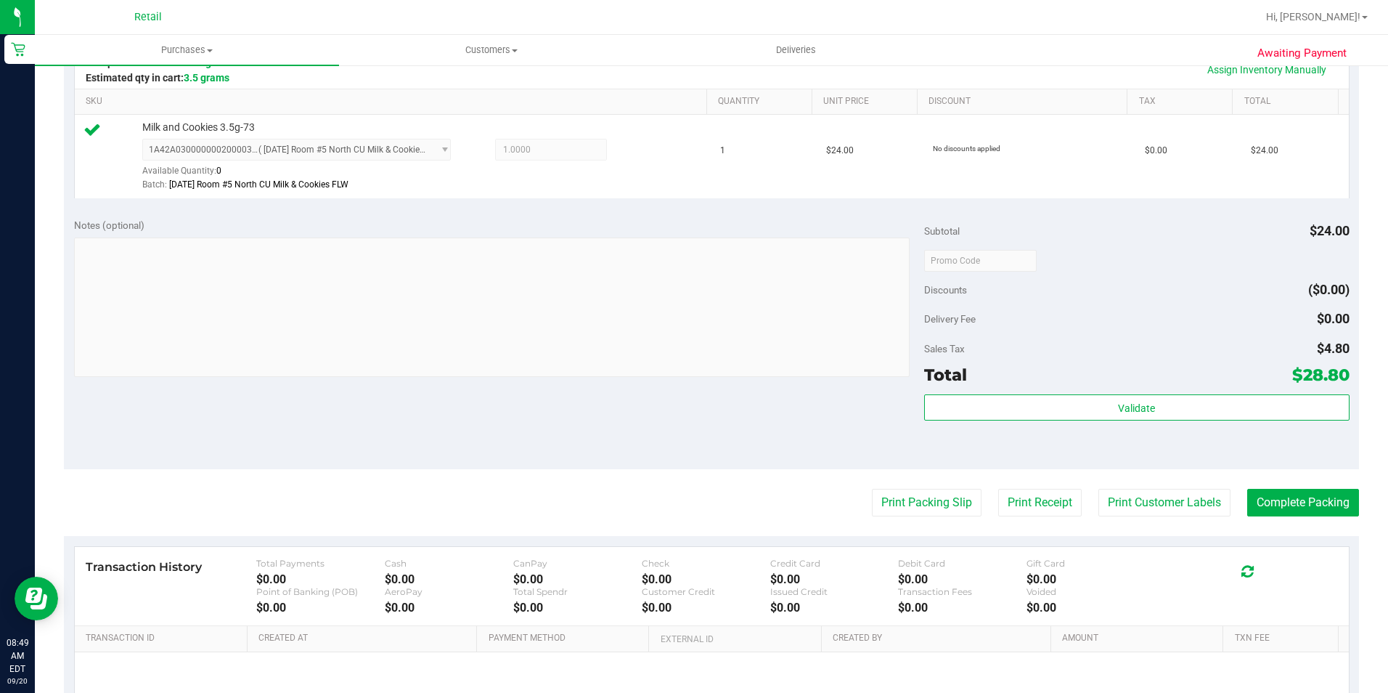
scroll to position [363, 0]
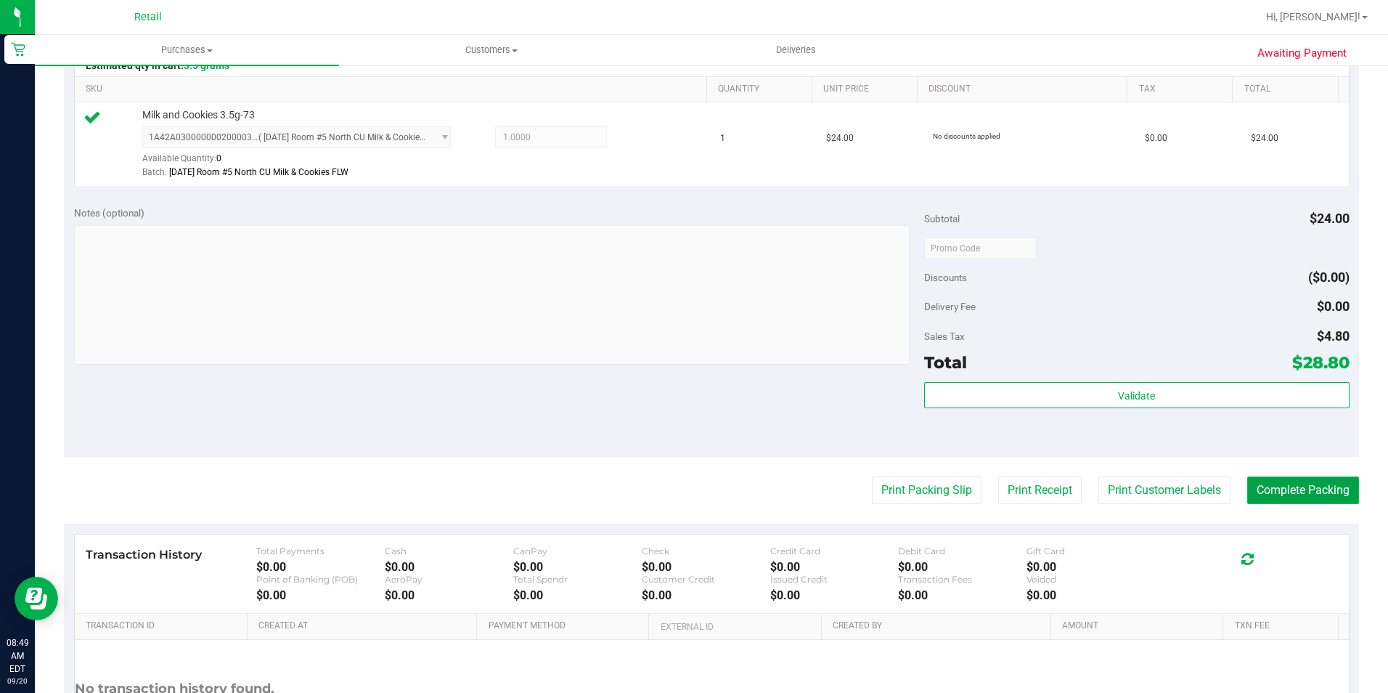
click at [1258, 484] on button "Complete Packing" at bounding box center [1304, 490] width 112 height 28
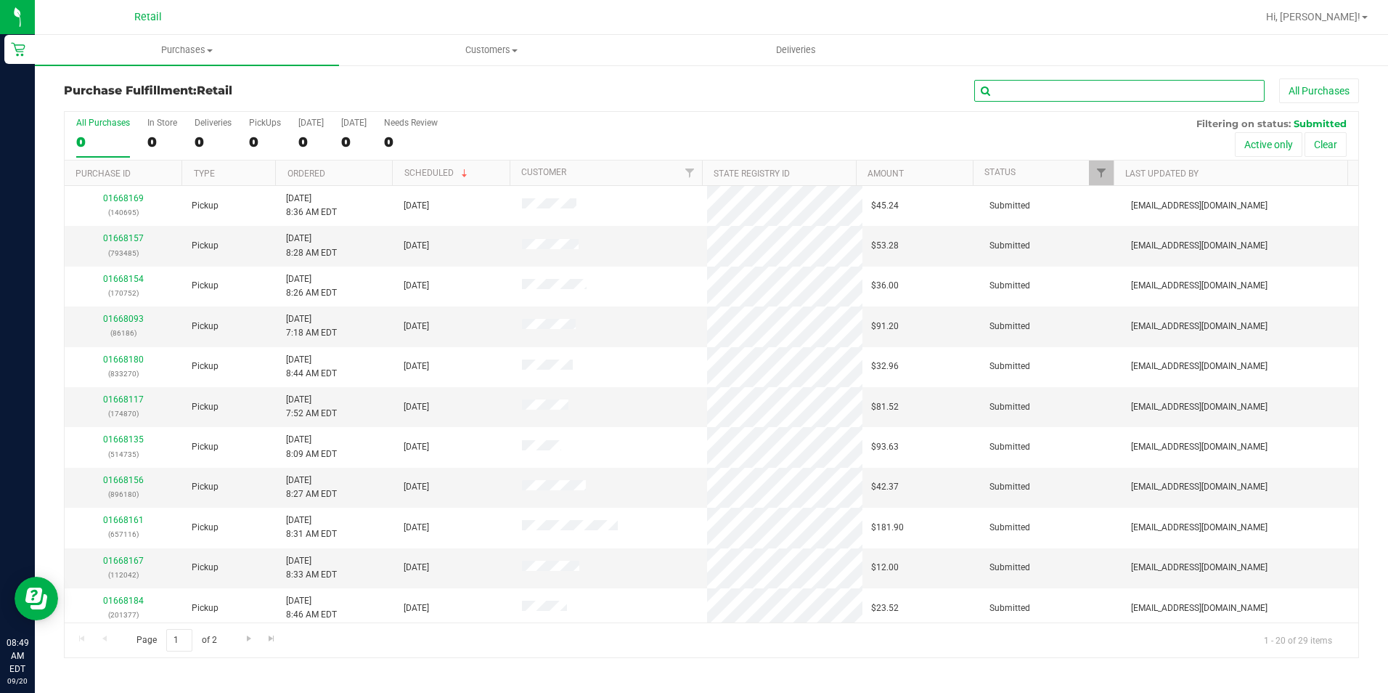
click at [1085, 90] on input "text" at bounding box center [1120, 91] width 290 height 22
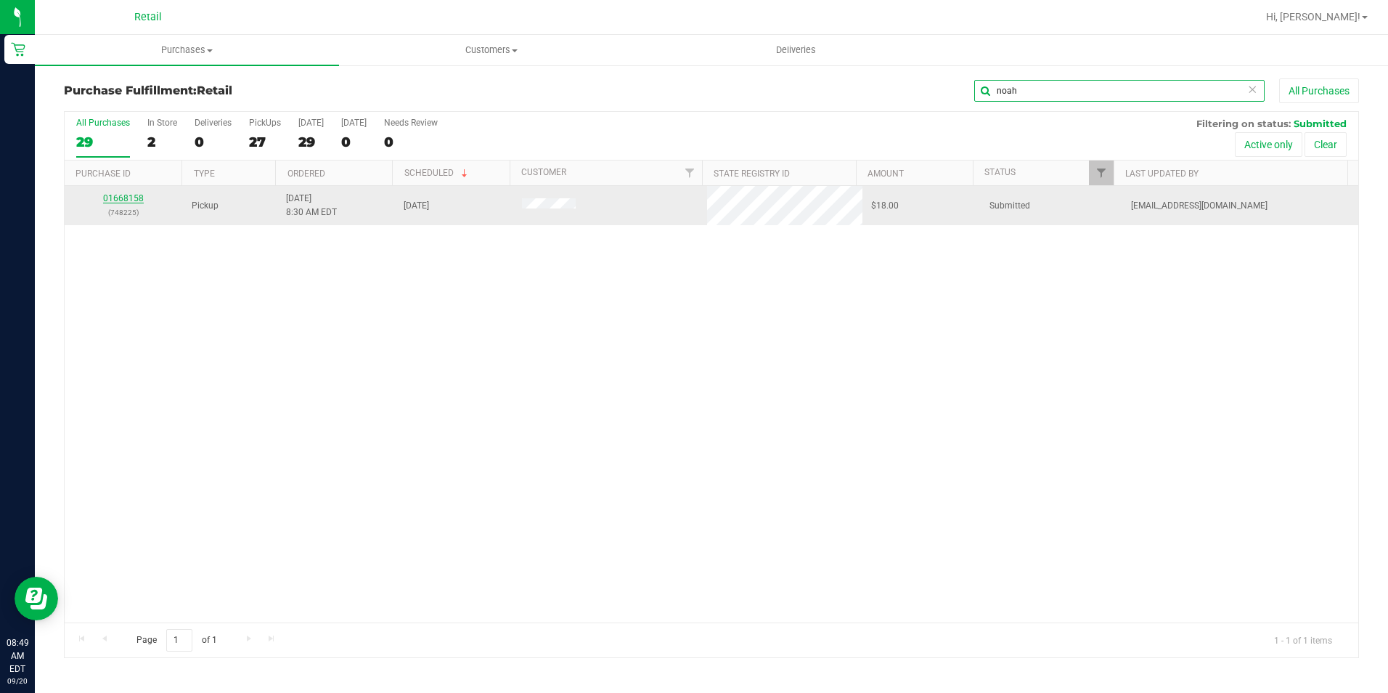
type input "noah"
click at [137, 200] on link "01668158" at bounding box center [123, 198] width 41 height 10
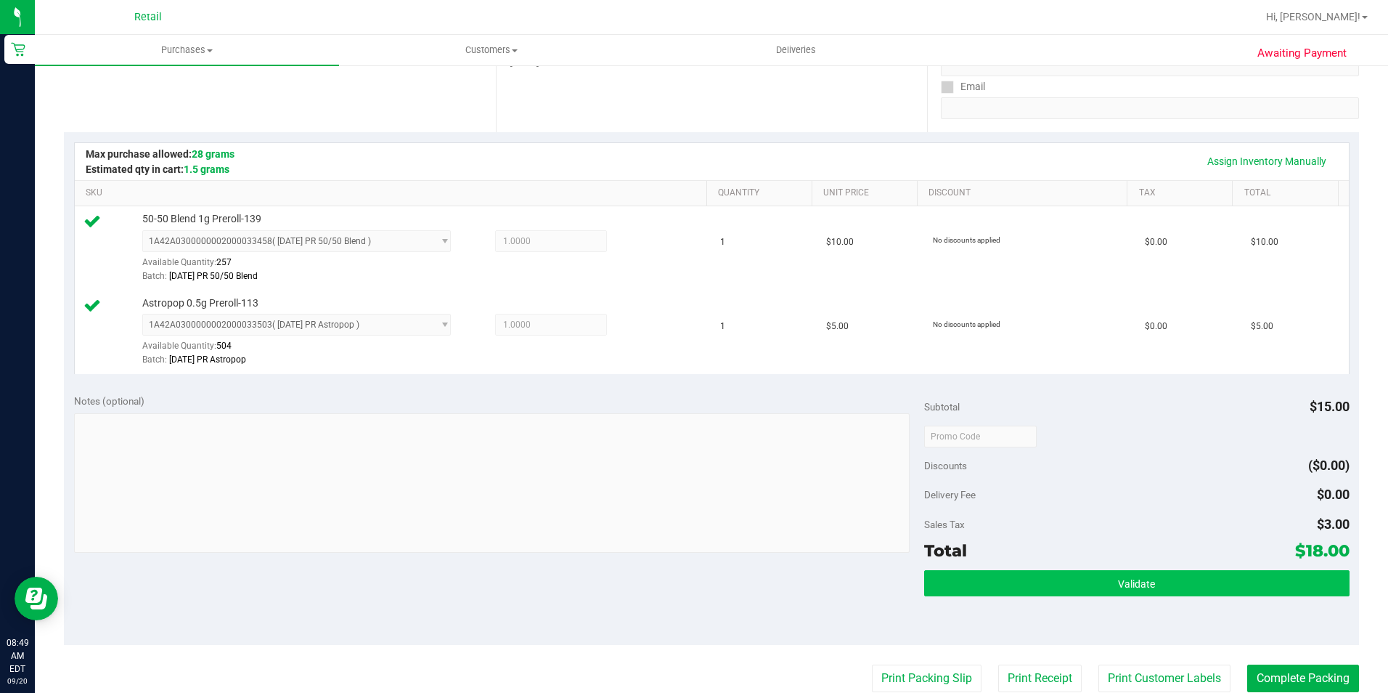
scroll to position [290, 0]
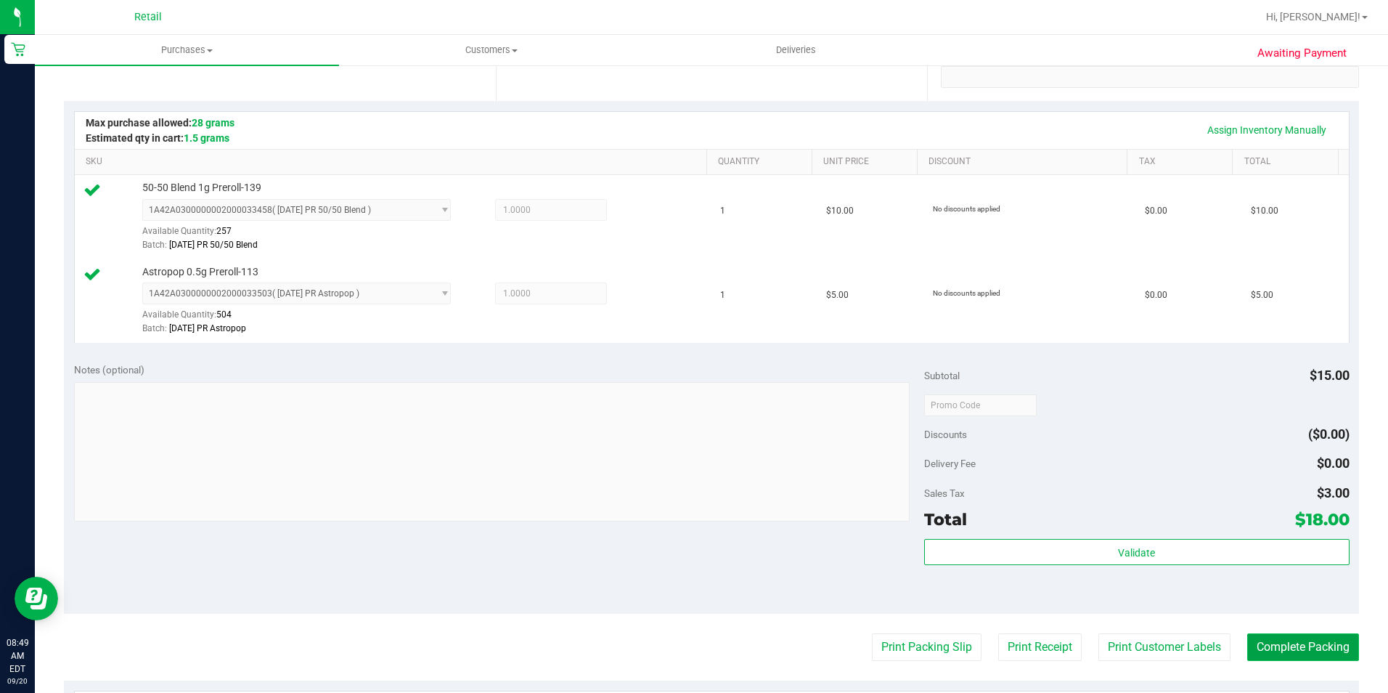
click at [1266, 648] on button "Complete Packing" at bounding box center [1304, 647] width 112 height 28
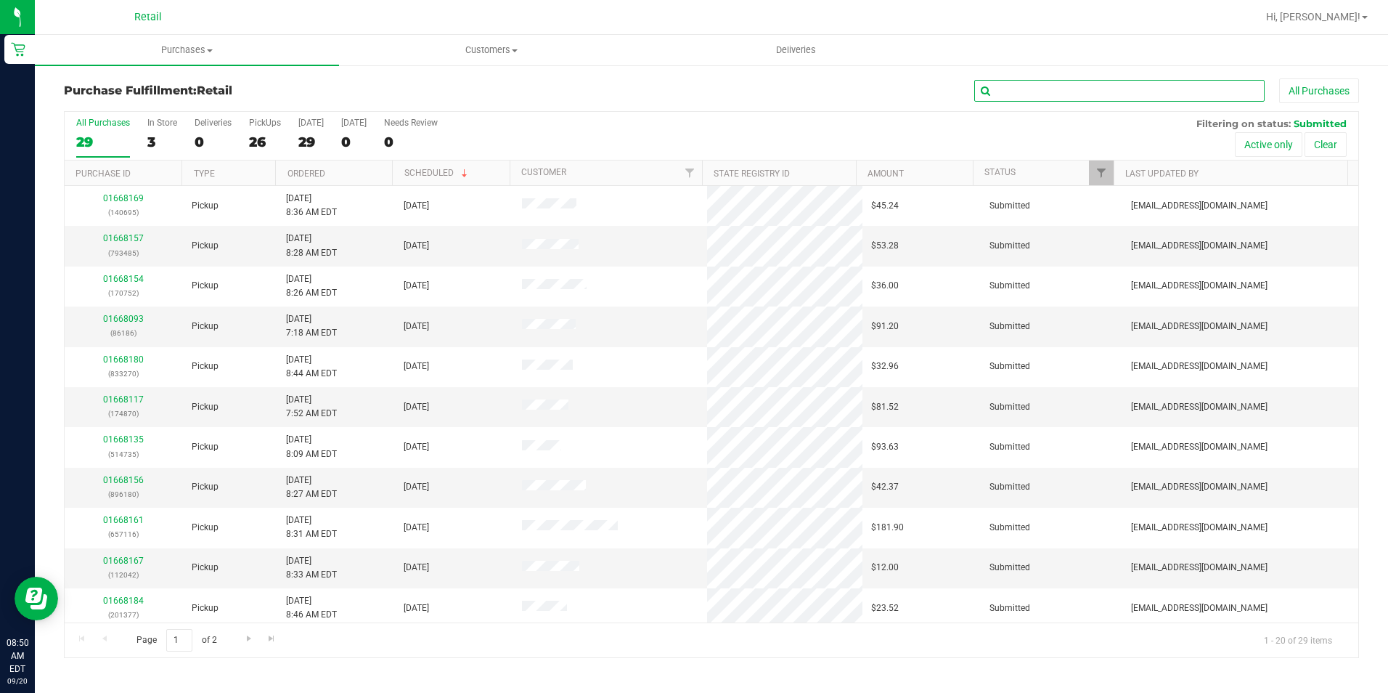
click at [1092, 86] on input "text" at bounding box center [1120, 91] width 290 height 22
click at [1017, 98] on input "text" at bounding box center [1120, 91] width 290 height 22
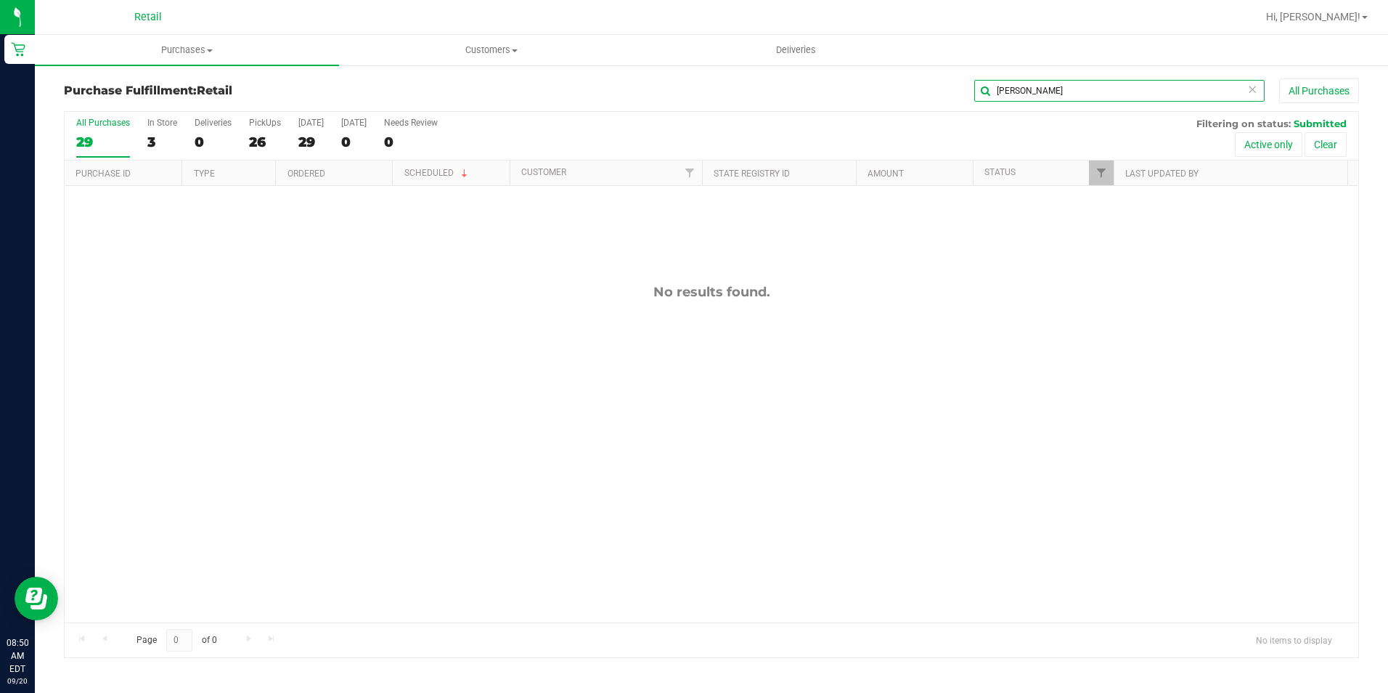
type input "shawn"
click at [1224, 663] on div "Purchase Fulfillment: Retail shawn All Purchases All Purchases 29 In Store 3 De…" at bounding box center [712, 368] width 1354 height 609
click at [260, 135] on div "26" at bounding box center [265, 142] width 32 height 17
click at [0, 0] on input "PickUps 26" at bounding box center [0, 0] width 0 height 0
click at [1089, 85] on input "shawn" at bounding box center [1120, 91] width 290 height 22
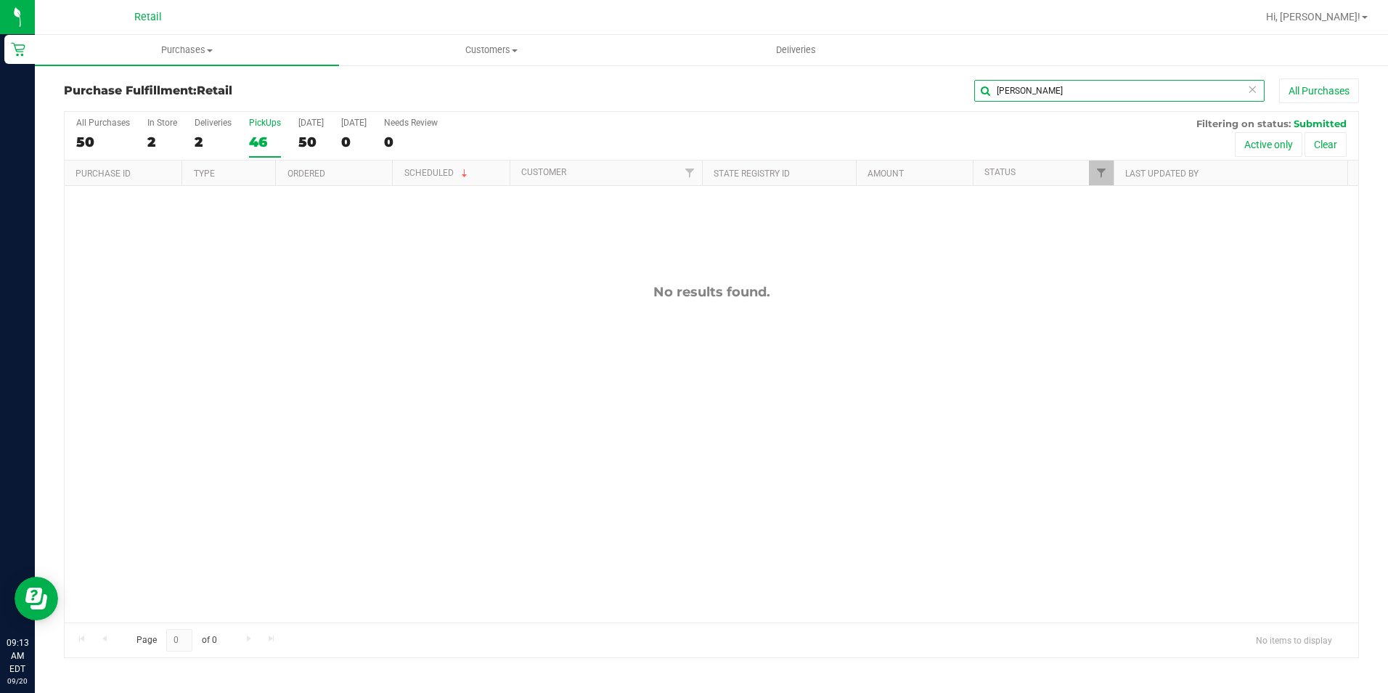
click at [1244, 93] on input "shawn" at bounding box center [1120, 91] width 290 height 22
click at [1248, 93] on icon at bounding box center [1253, 88] width 10 height 17
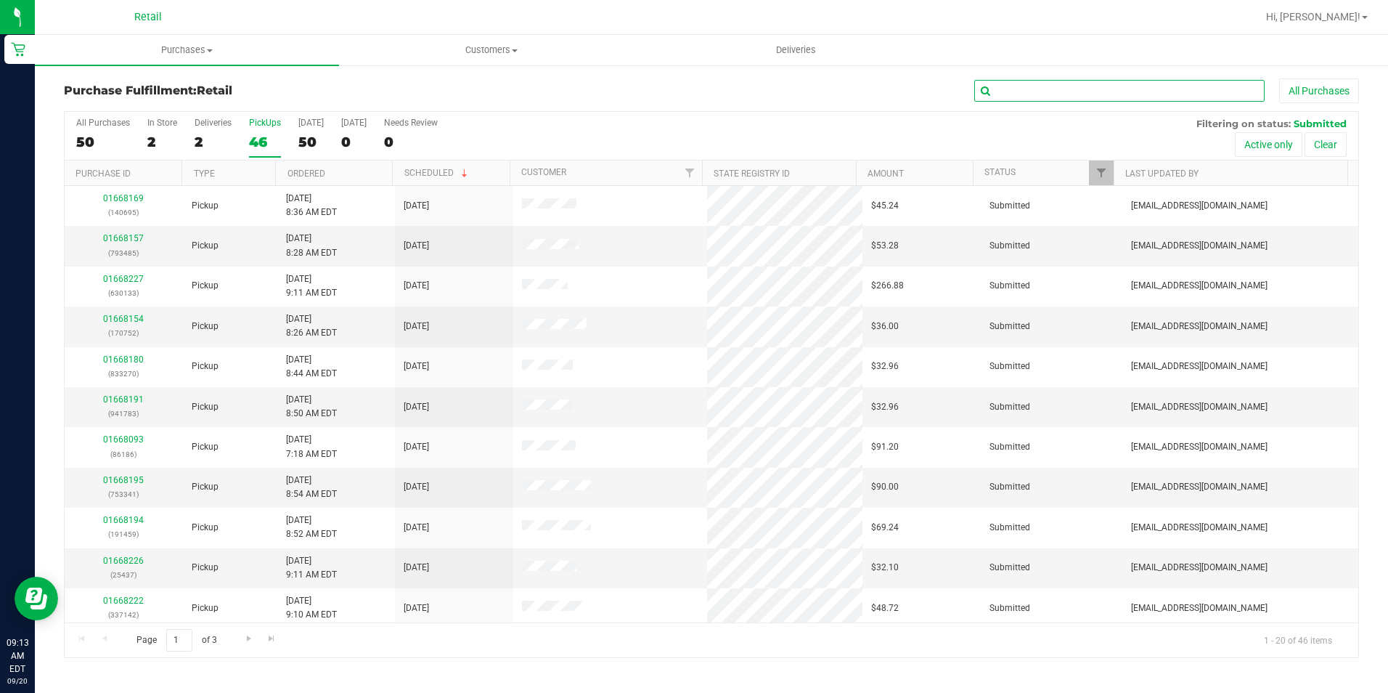
click at [1113, 91] on input "text" at bounding box center [1120, 91] width 290 height 22
click at [1078, 91] on input "text" at bounding box center [1120, 91] width 290 height 22
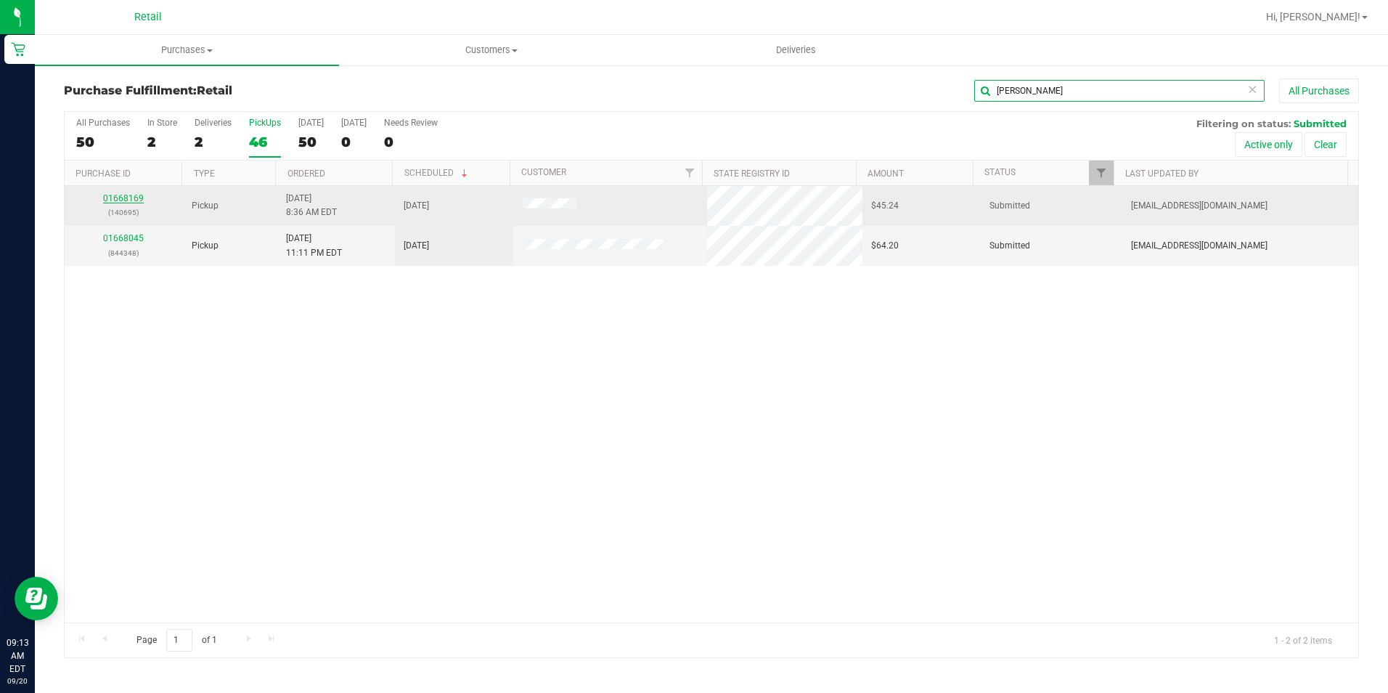
type input "JENNIFER"
click at [121, 202] on link "01668169" at bounding box center [123, 198] width 41 height 10
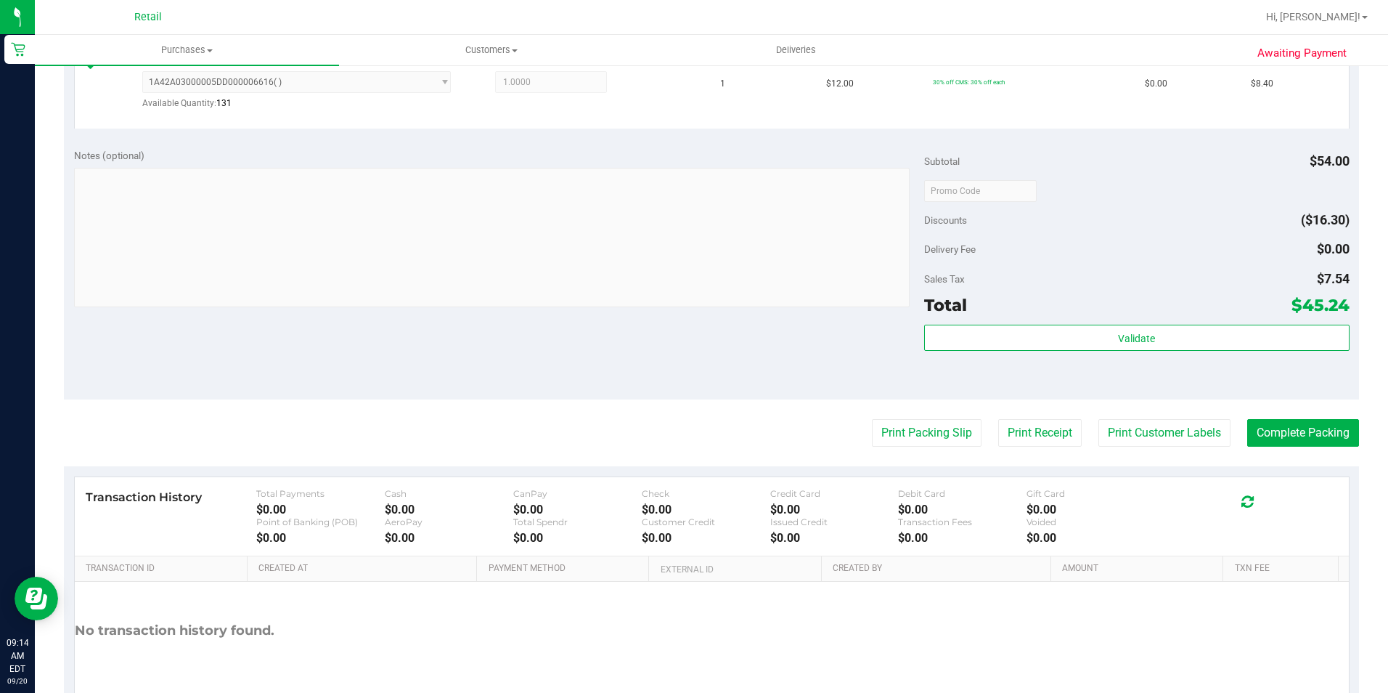
scroll to position [581, 0]
click at [1310, 424] on button "Complete Packing" at bounding box center [1304, 432] width 112 height 28
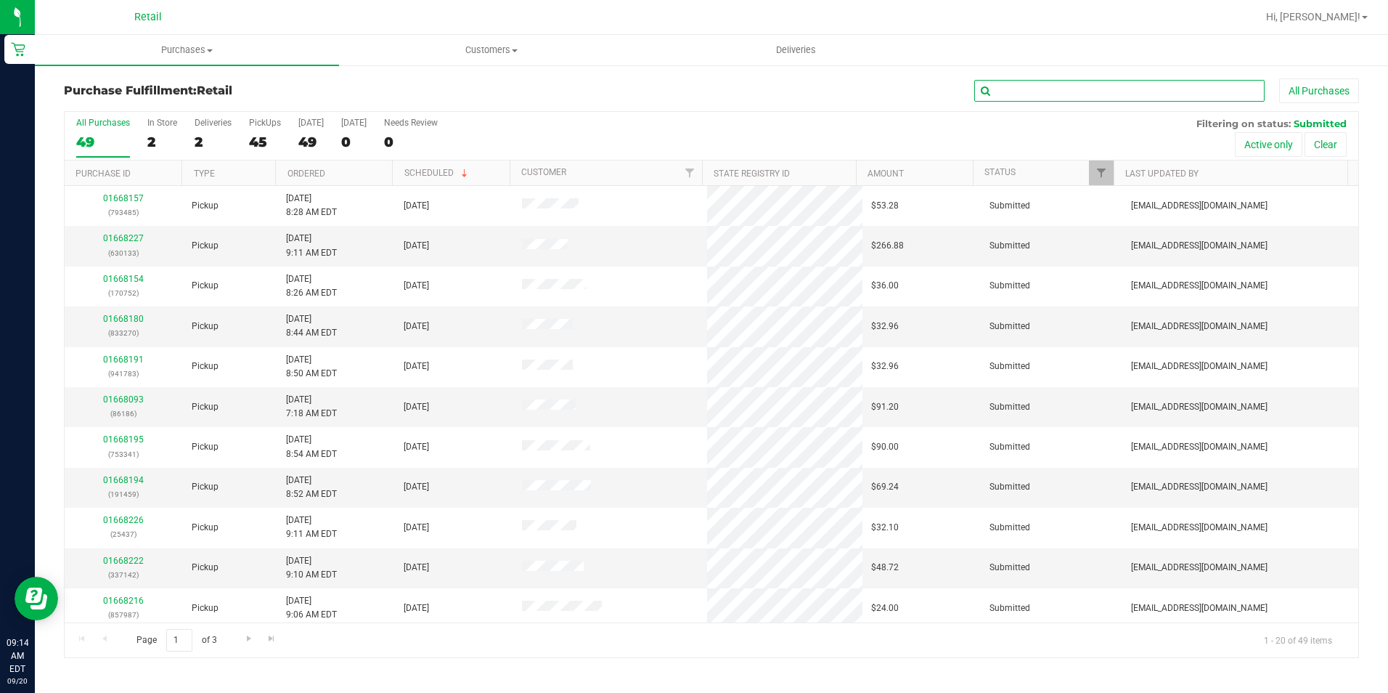
click at [1078, 89] on input "text" at bounding box center [1120, 91] width 290 height 22
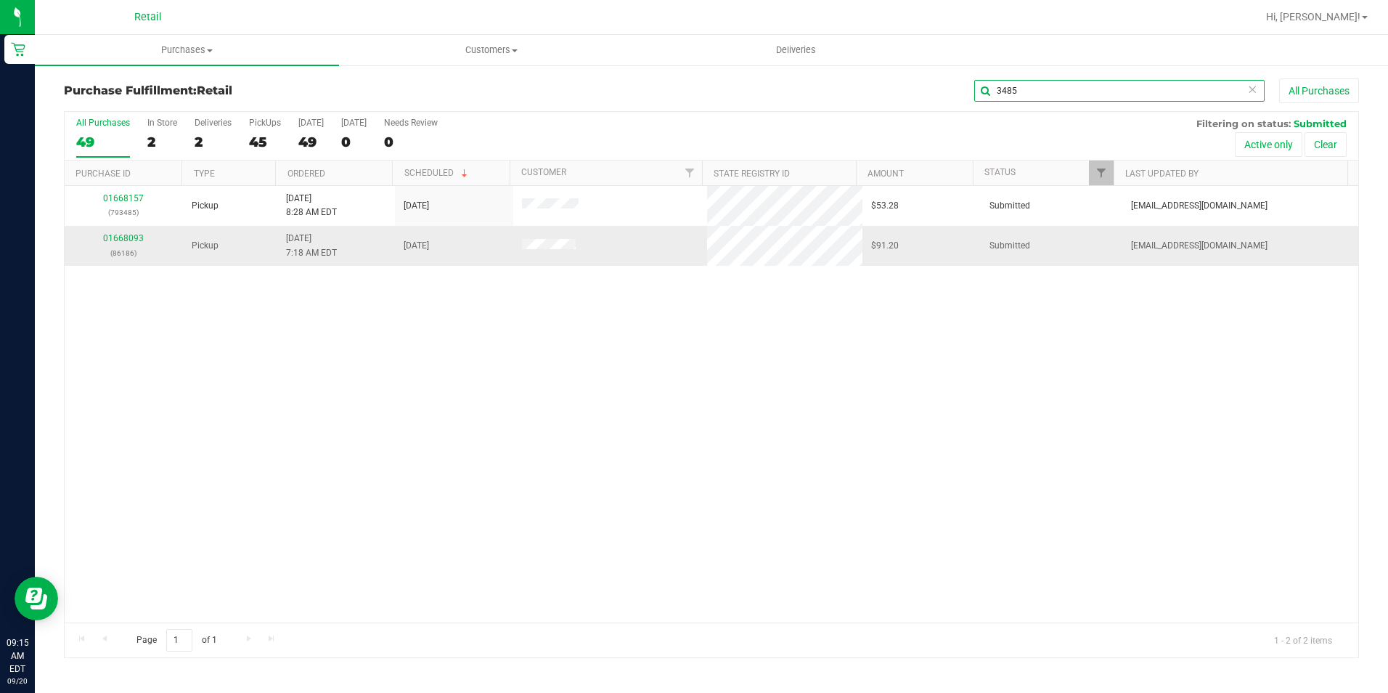
type input "3485"
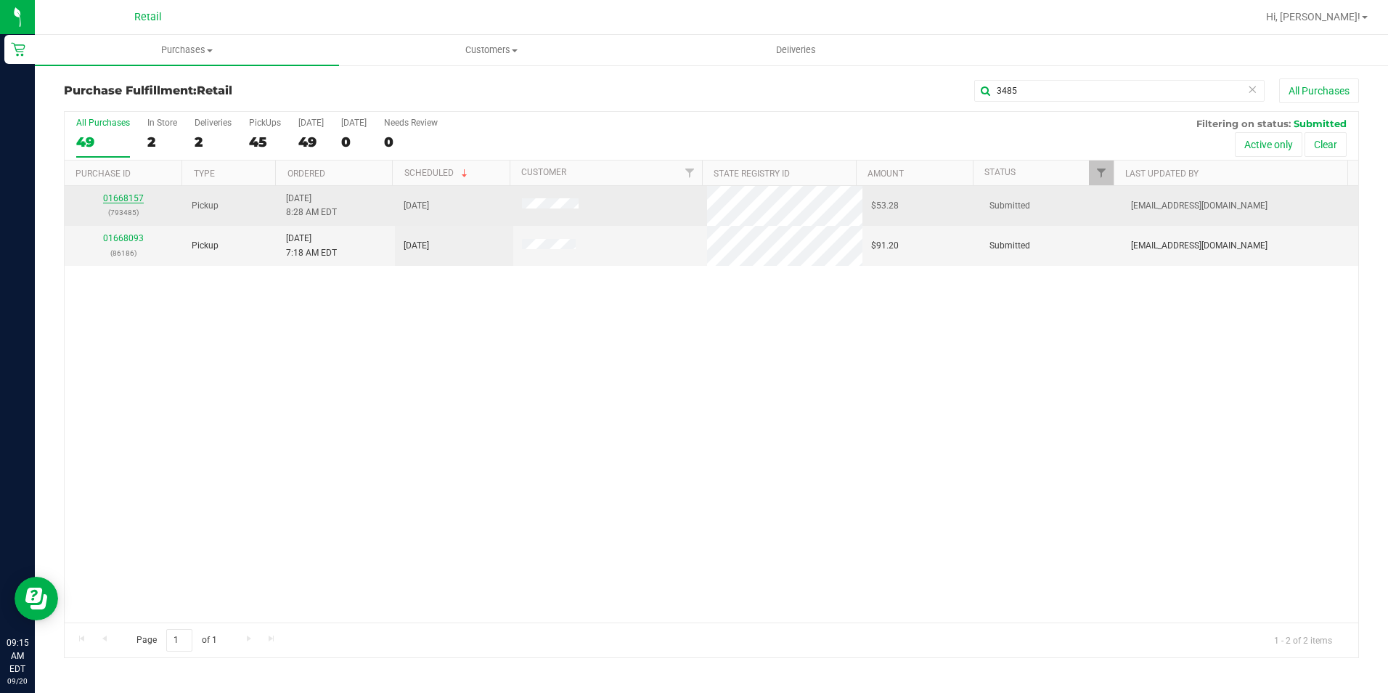
click at [120, 193] on link "01668157" at bounding box center [123, 198] width 41 height 10
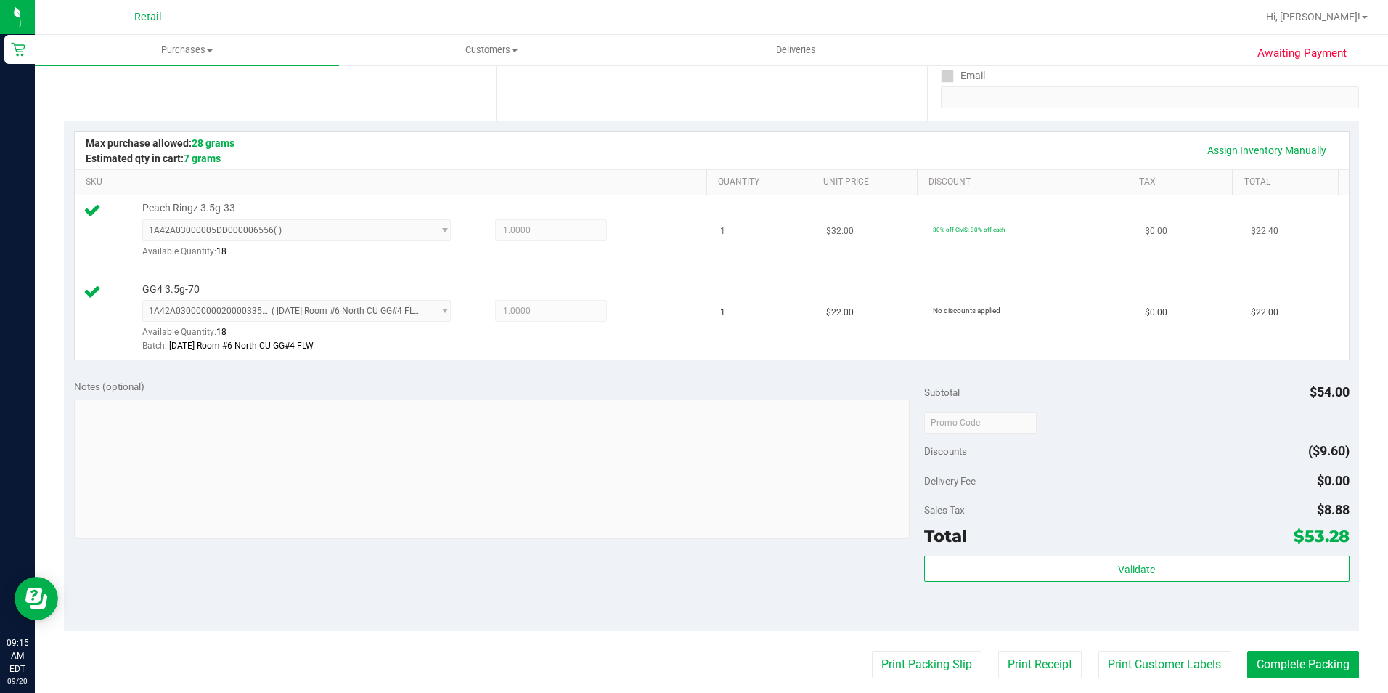
scroll to position [290, 0]
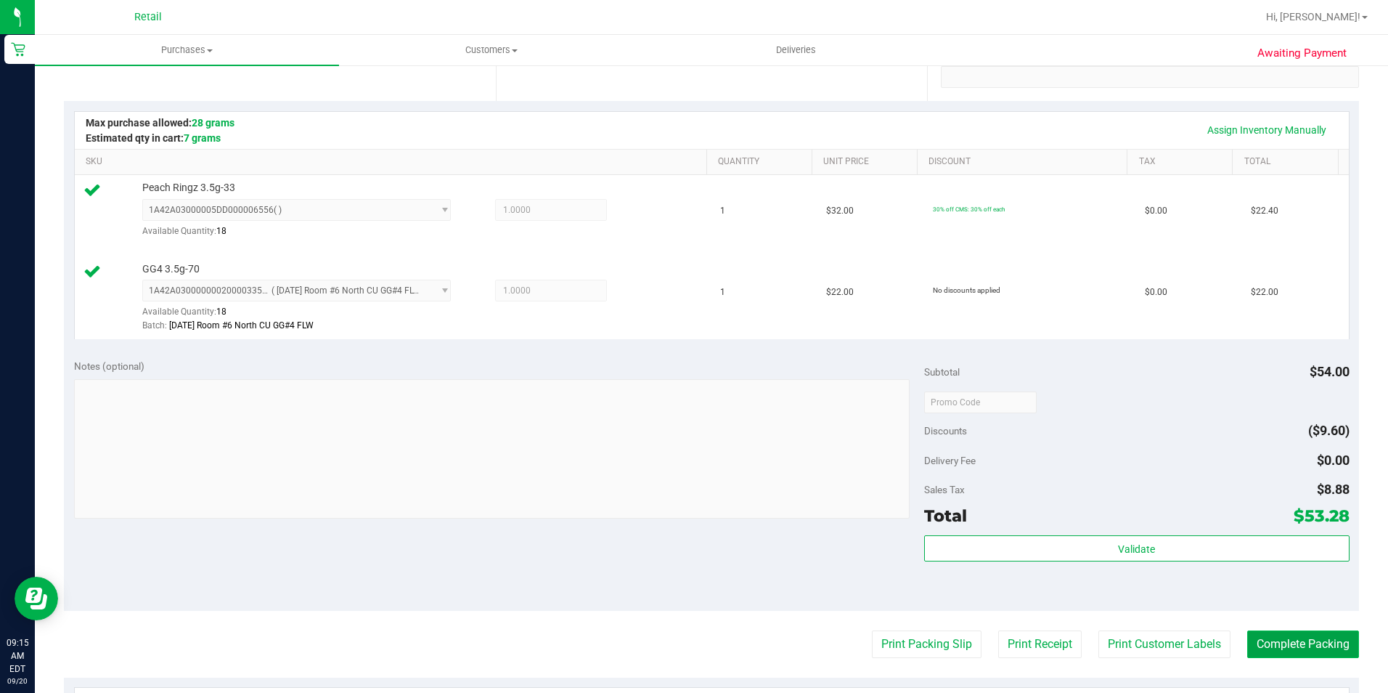
click at [1289, 633] on button "Complete Packing" at bounding box center [1304, 644] width 112 height 28
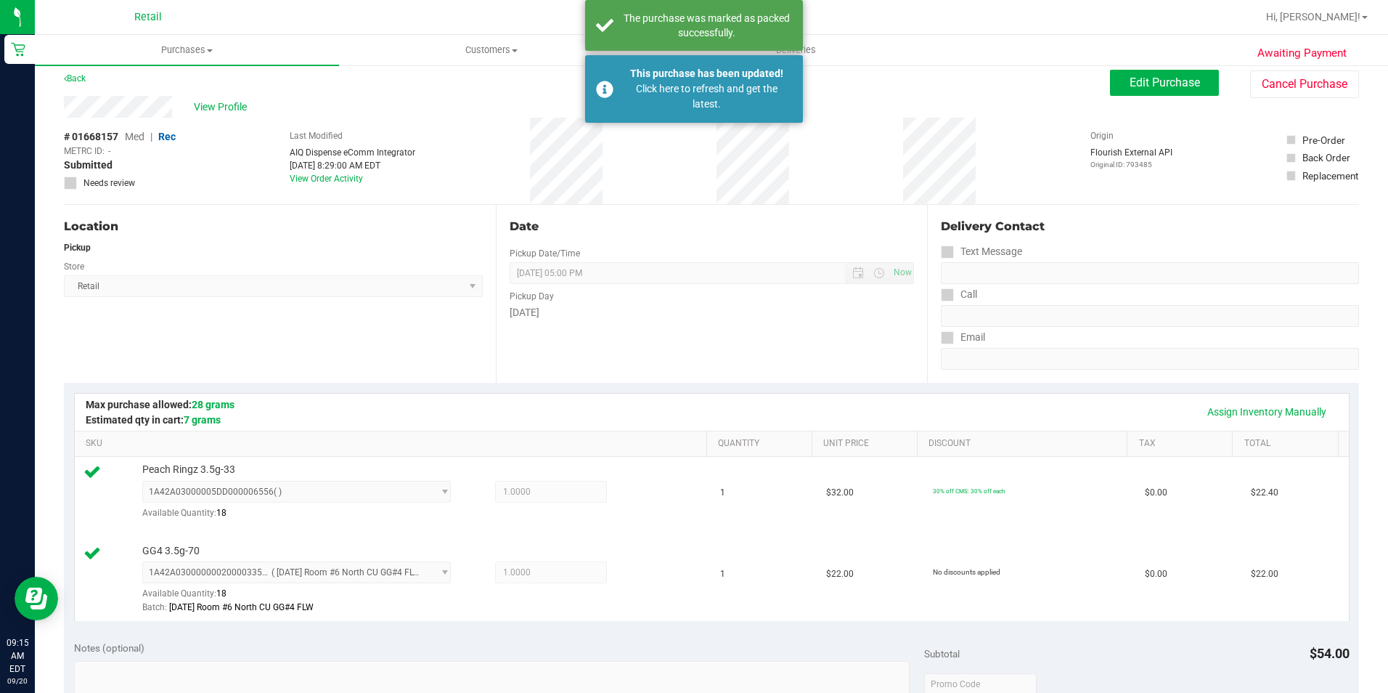
scroll to position [0, 0]
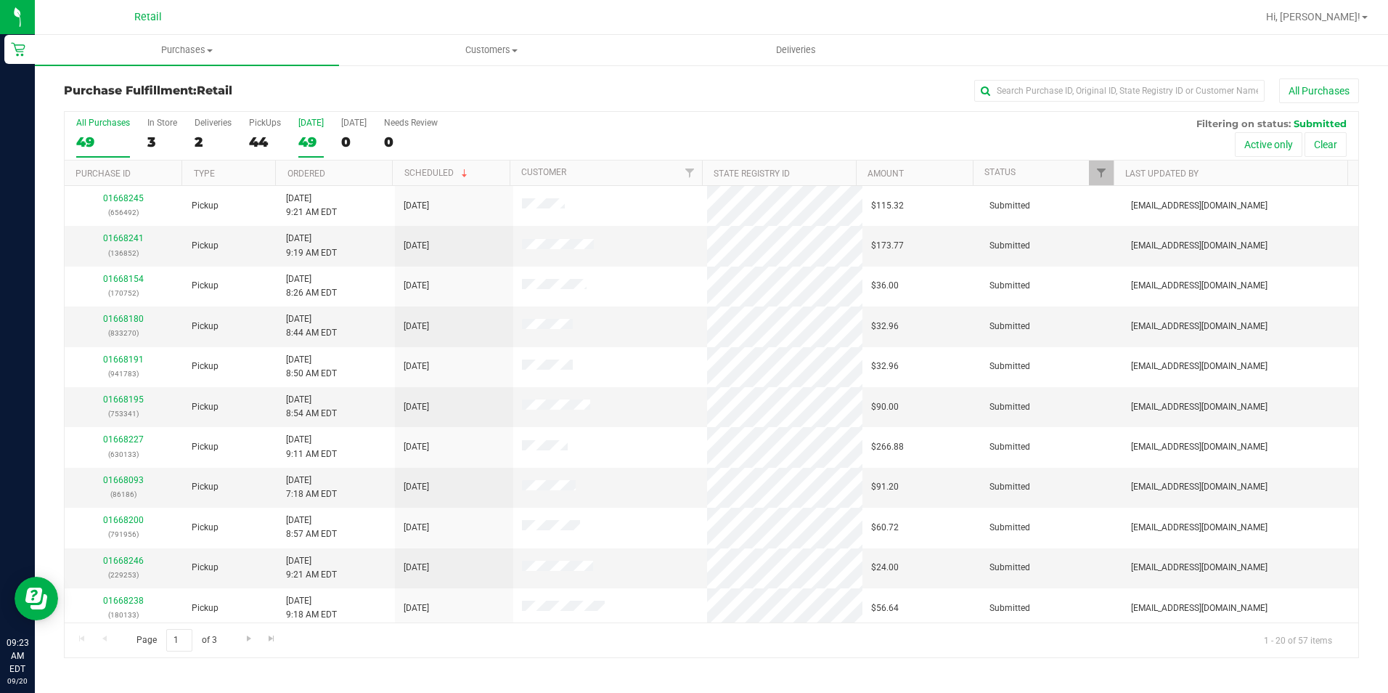
click at [309, 139] on div "49" at bounding box center [310, 142] width 25 height 17
click at [0, 0] on input "Today 49" at bounding box center [0, 0] width 0 height 0
click at [276, 155] on label "PickUps 44" at bounding box center [265, 138] width 32 height 40
click at [0, 0] on input "PickUps 44" at bounding box center [0, 0] width 0 height 0
click at [261, 150] on div "53" at bounding box center [265, 142] width 32 height 17
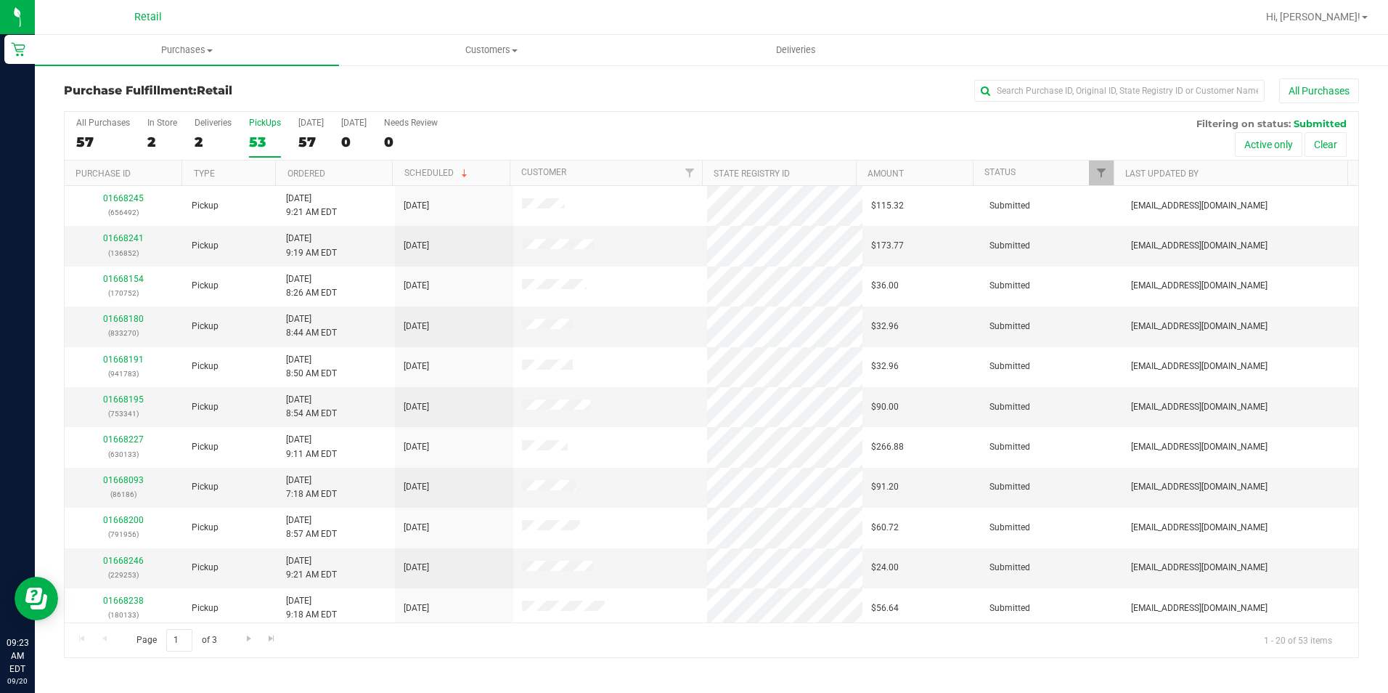
click at [0, 0] on input "PickUps 53" at bounding box center [0, 0] width 0 height 0
click at [1020, 86] on input "text" at bounding box center [1120, 91] width 290 height 22
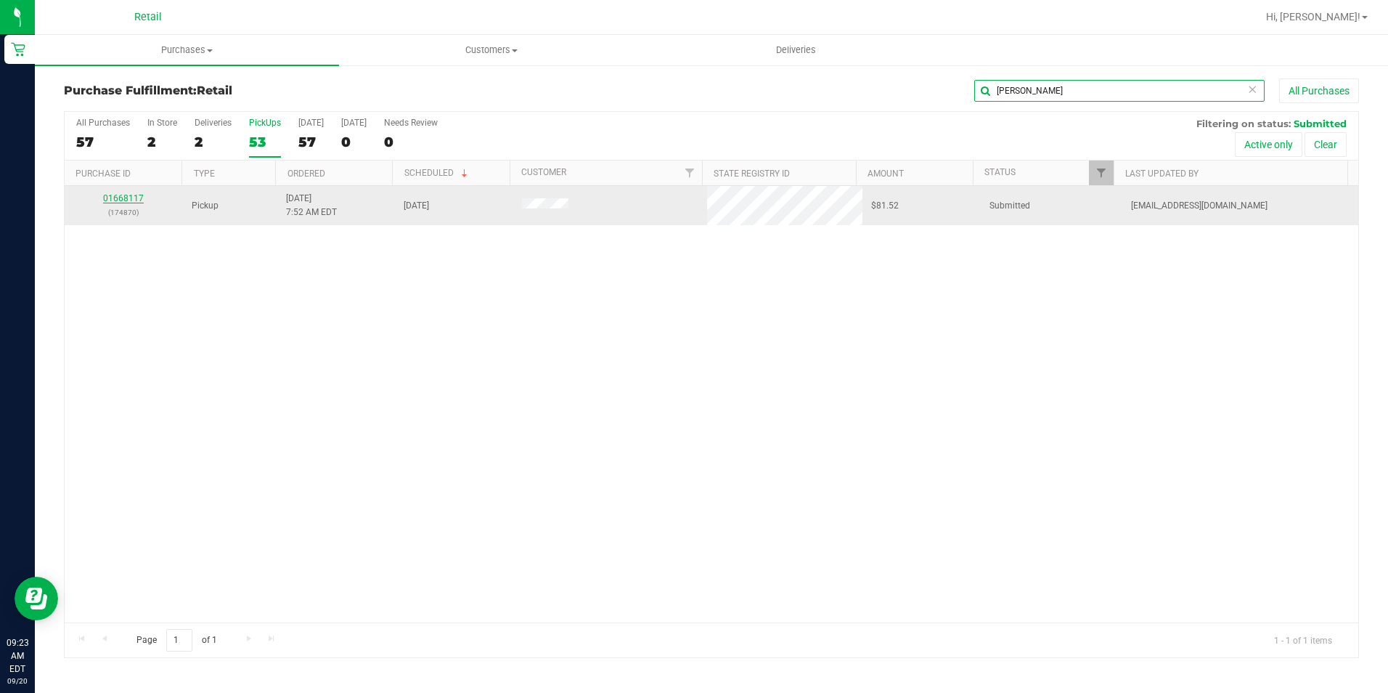
type input "peter"
click at [123, 193] on link "01668117" at bounding box center [123, 198] width 41 height 10
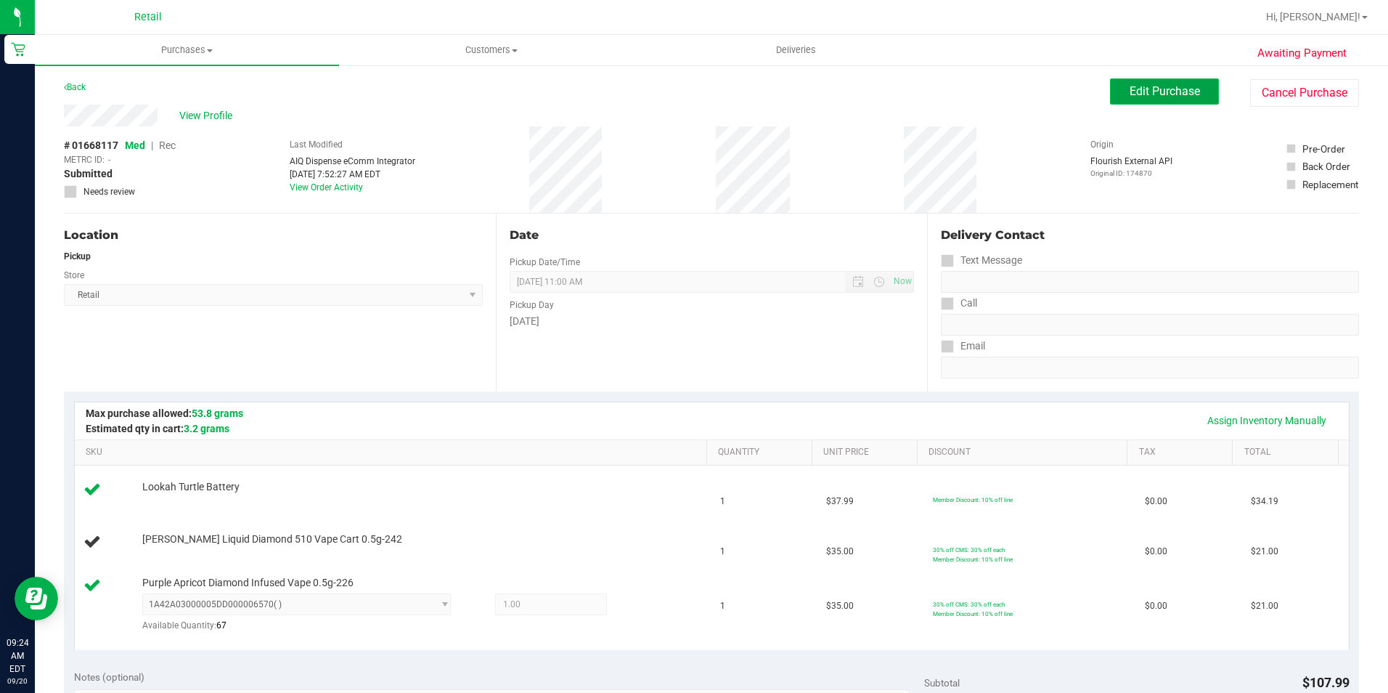
click at [1173, 90] on span "Edit Purchase" at bounding box center [1165, 91] width 70 height 14
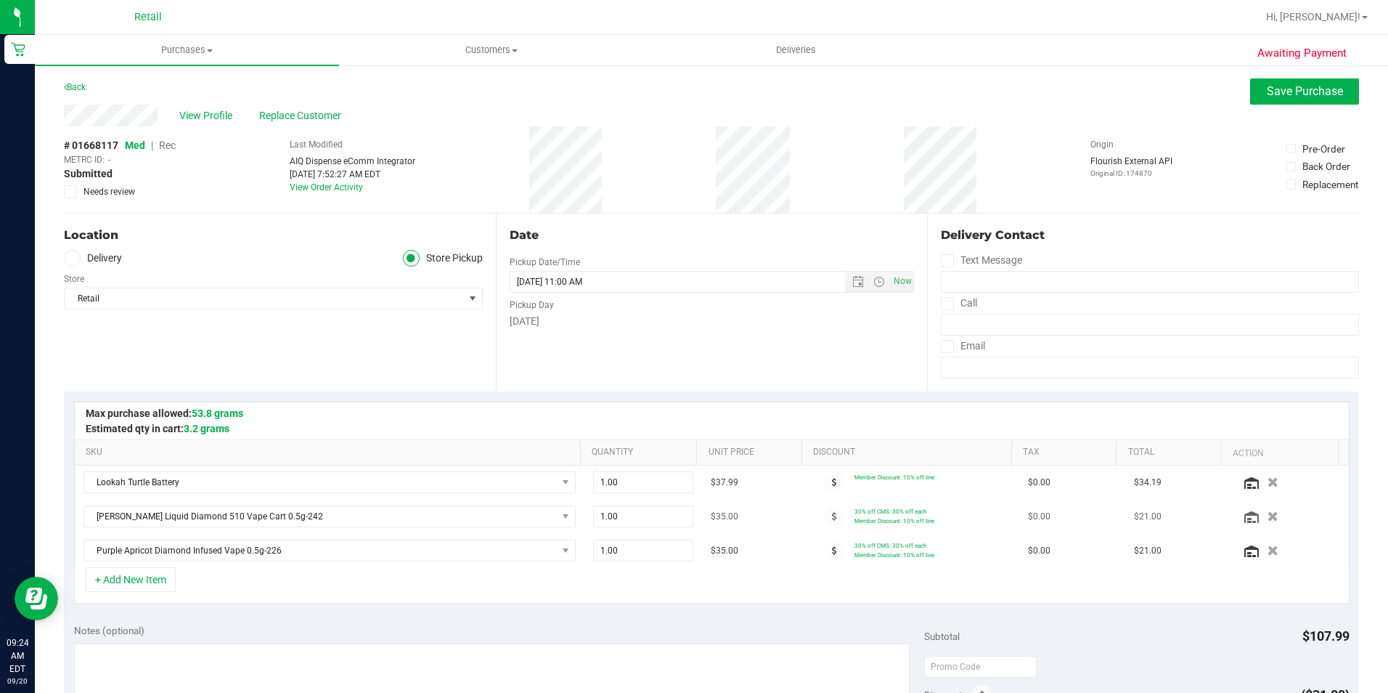
click at [1268, 511] on icon "button" at bounding box center [1273, 516] width 11 height 10
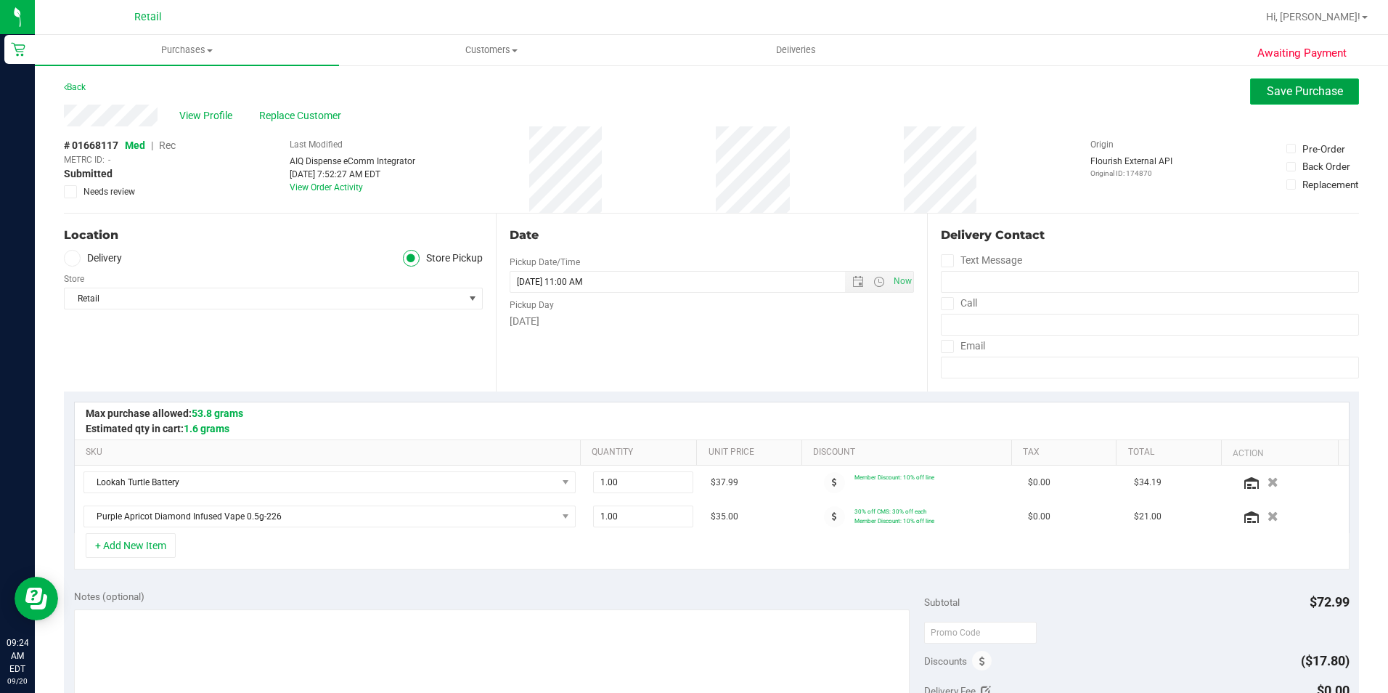
click at [1288, 91] on span "Save Purchase" at bounding box center [1305, 91] width 76 height 14
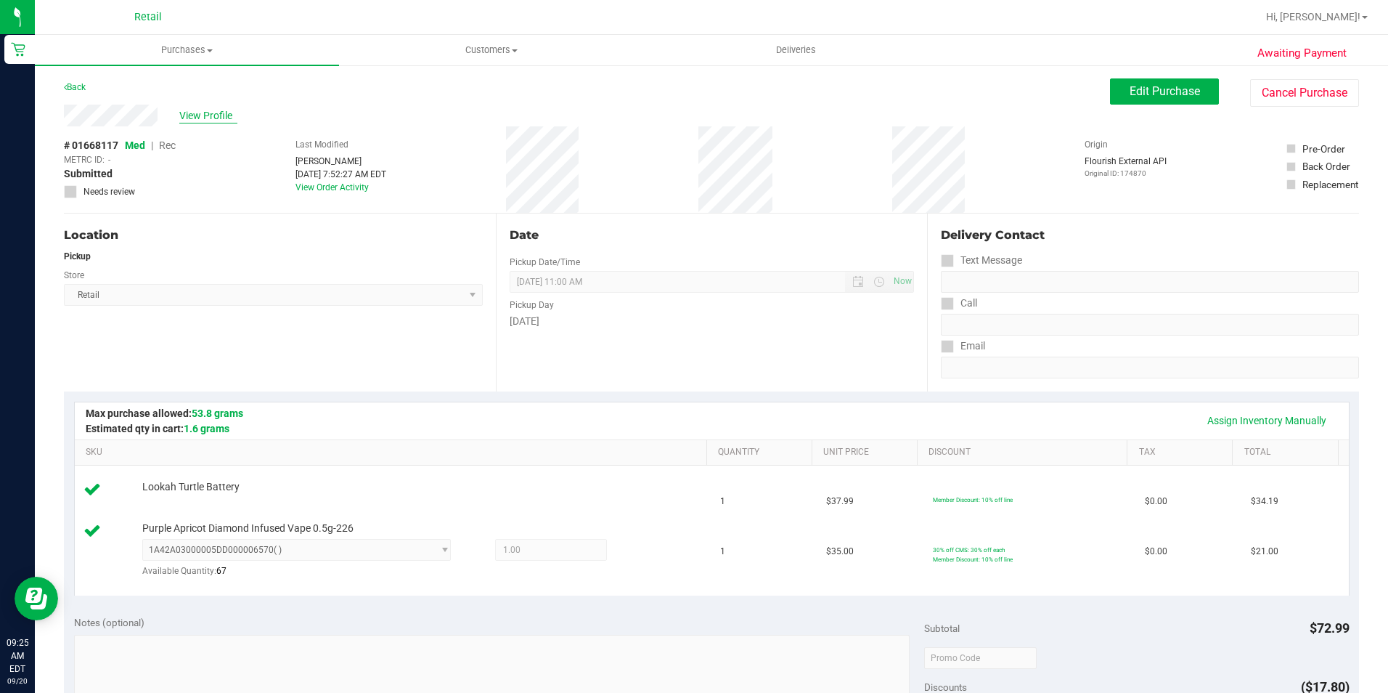
click at [207, 120] on span "View Profile" at bounding box center [208, 115] width 58 height 15
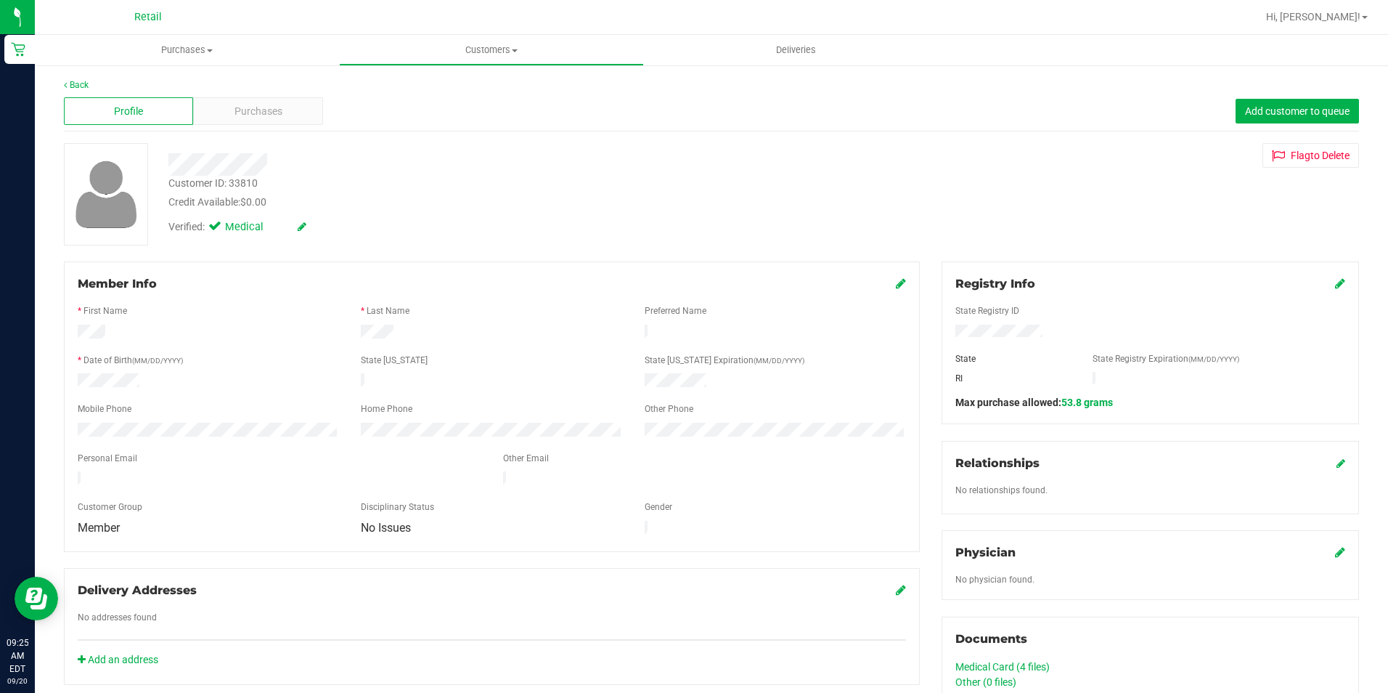
click at [896, 287] on icon at bounding box center [901, 283] width 10 height 12
click at [0, 472] on html "Retail 09:25 AM EDT 09/20/2025 09/20 Retail Hi, Megan! Purchases Summary of pur…" at bounding box center [694, 346] width 1388 height 693
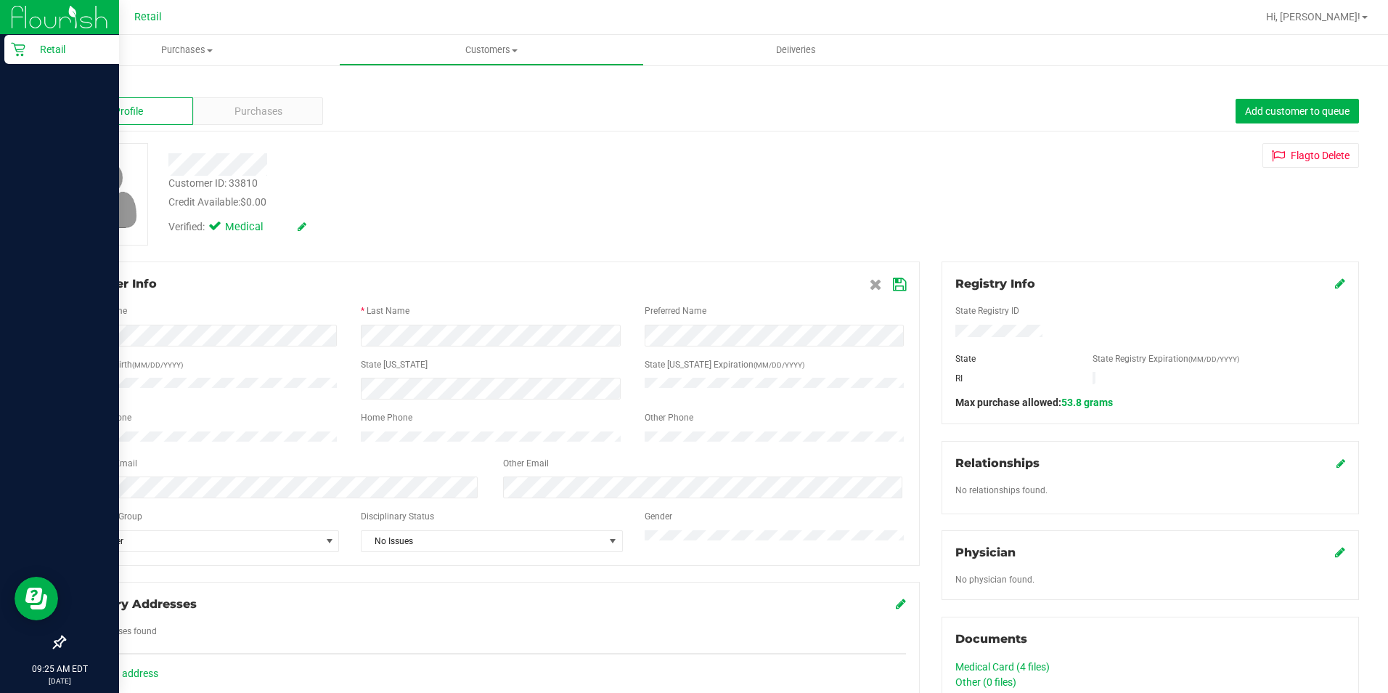
click at [0, 472] on html "Retail 09:25 AM EDT 09/20/2025 09/20 Retail Hi, Megan! Purchases Summary of pur…" at bounding box center [694, 346] width 1388 height 693
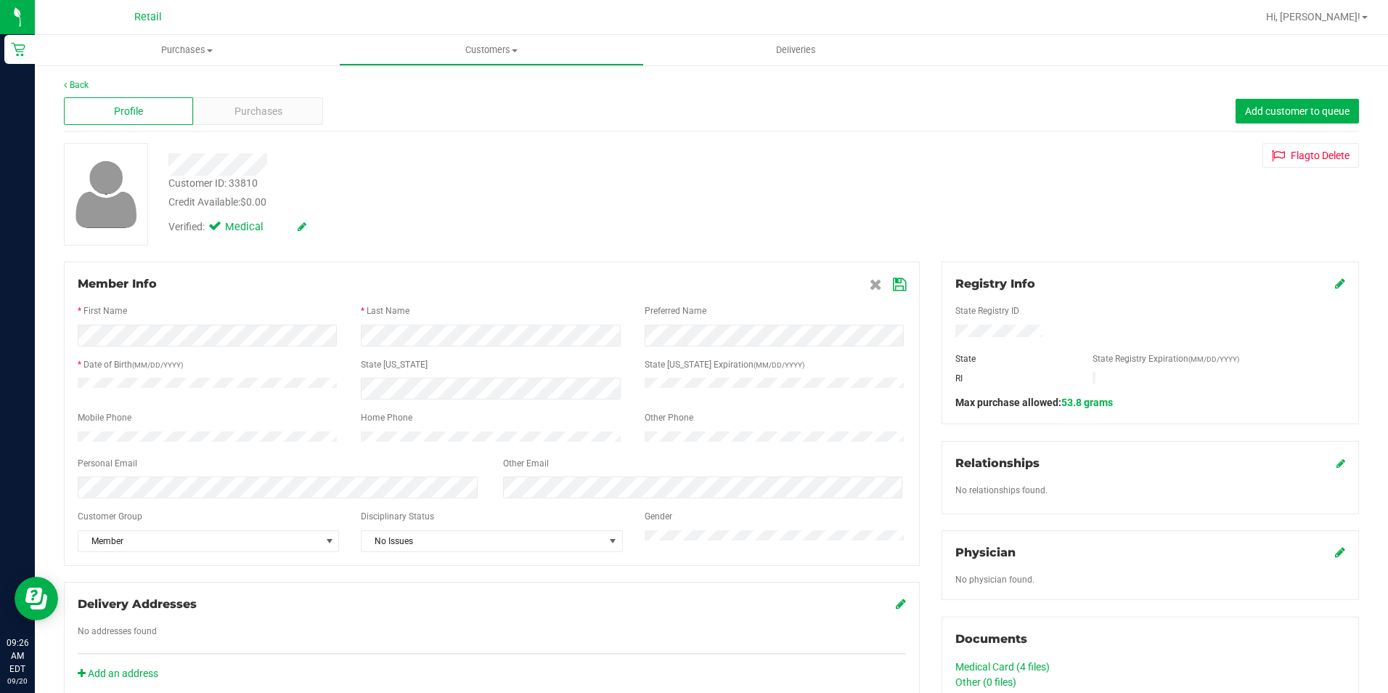
click at [37, 442] on div "Back Profile Purchases Add customer to queue Customer ID: 33810 Credit Availabl…" at bounding box center [712, 576] width 1354 height 1025
click at [893, 288] on icon at bounding box center [899, 285] width 13 height 12
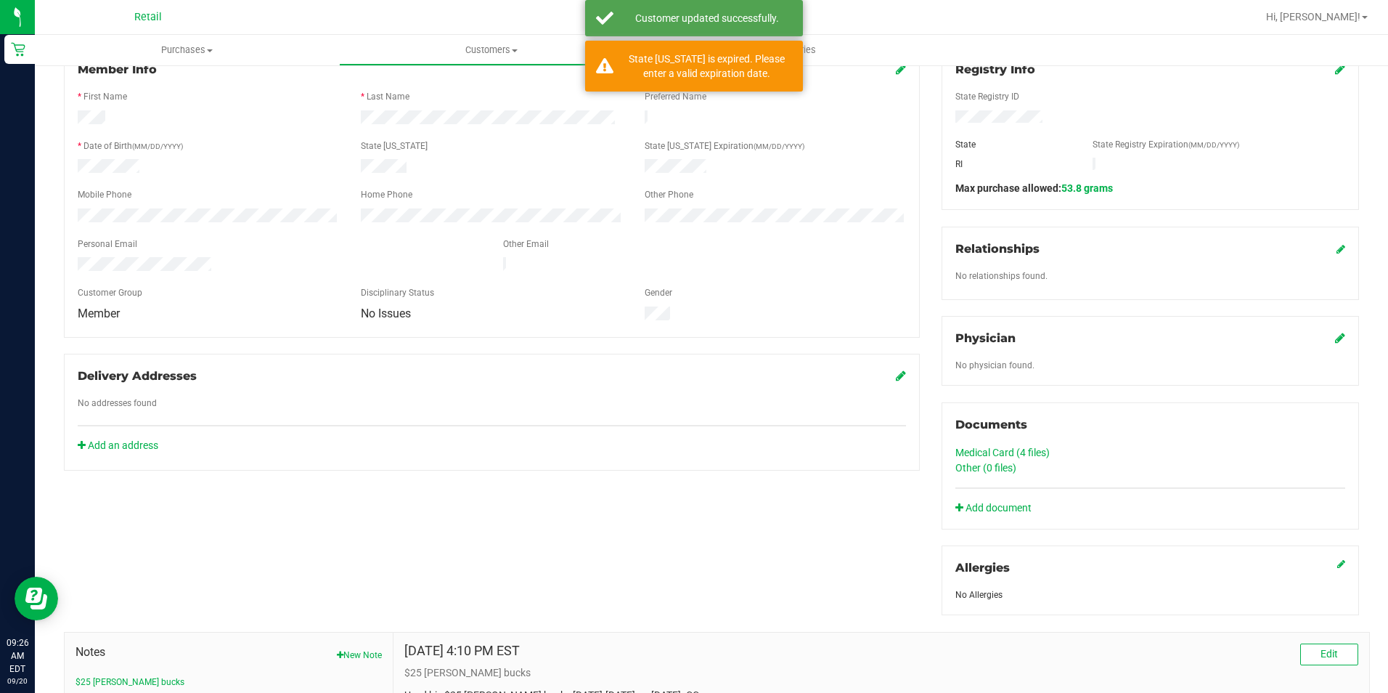
scroll to position [395, 0]
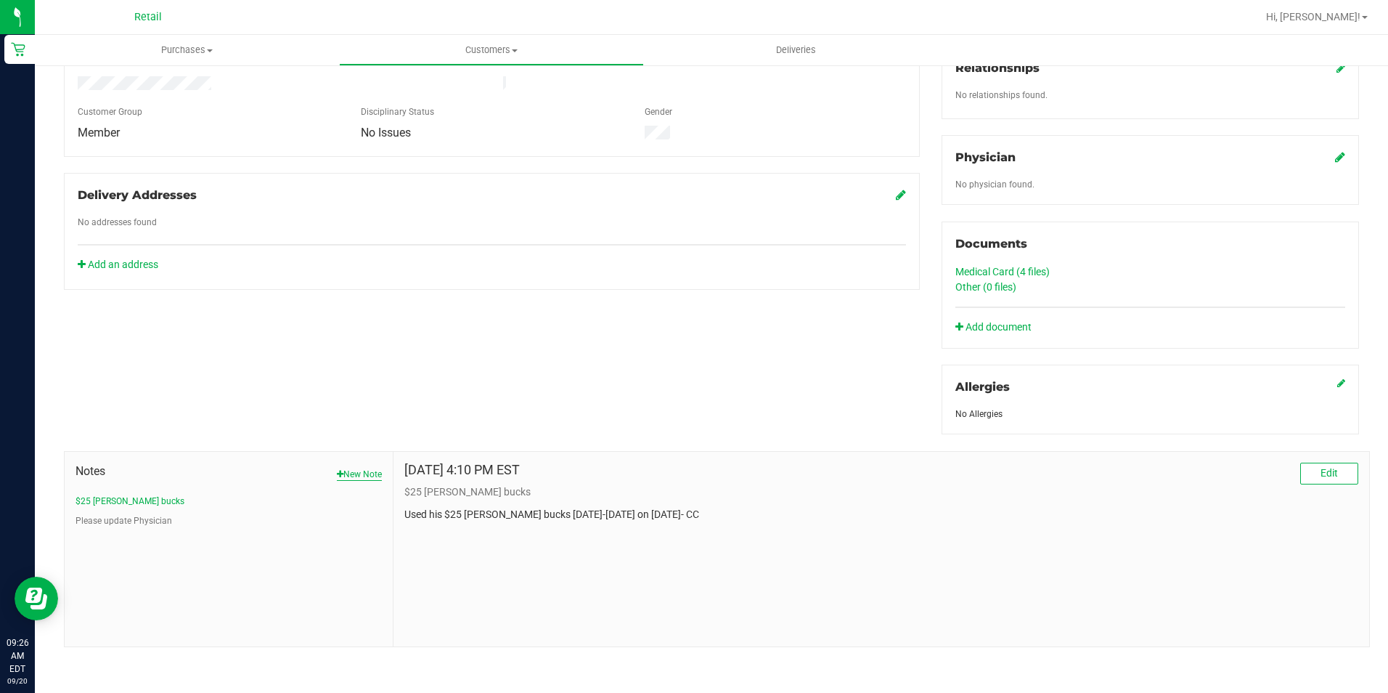
click at [362, 468] on button "New Note" at bounding box center [359, 474] width 45 height 13
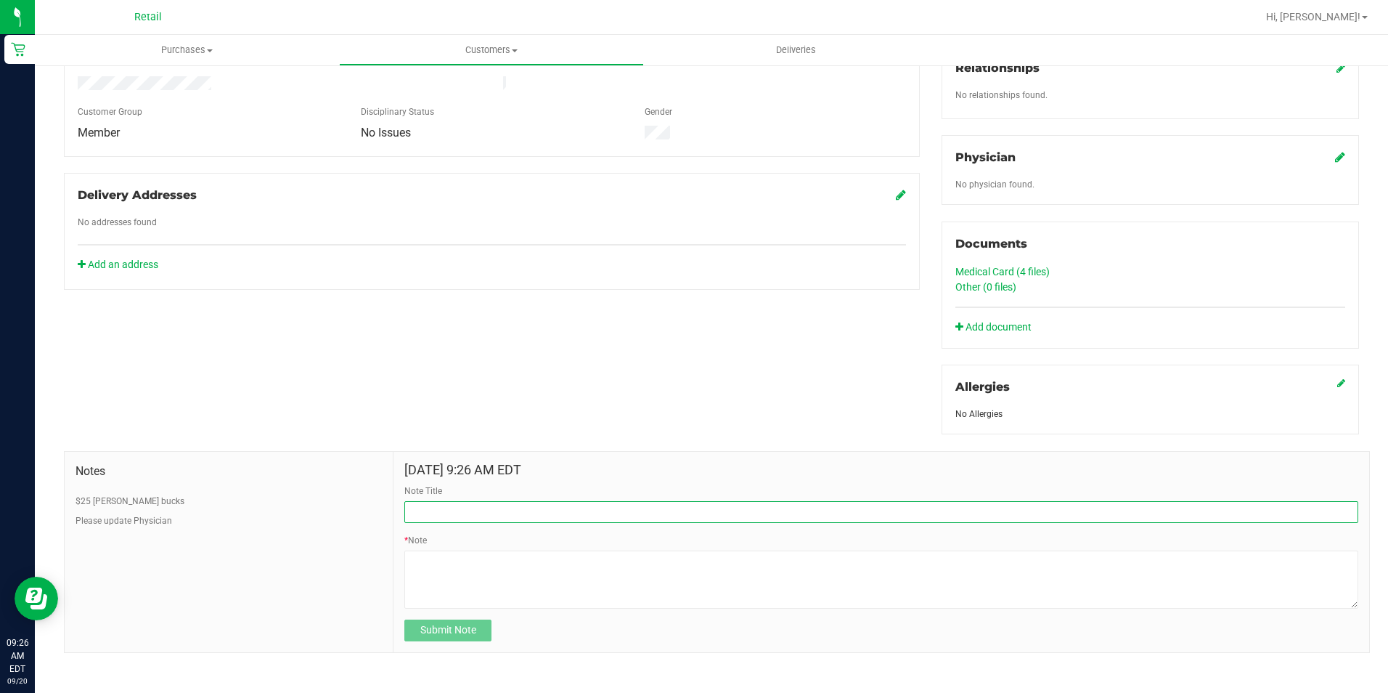
click at [432, 510] on input "Note Title" at bounding box center [881, 512] width 954 height 22
click at [440, 515] on input "Note Title" at bounding box center [881, 512] width 954 height 22
click at [479, 512] on input "Note Title" at bounding box center [881, 512] width 954 height 22
click at [476, 513] on input "Note Title" at bounding box center [881, 512] width 954 height 22
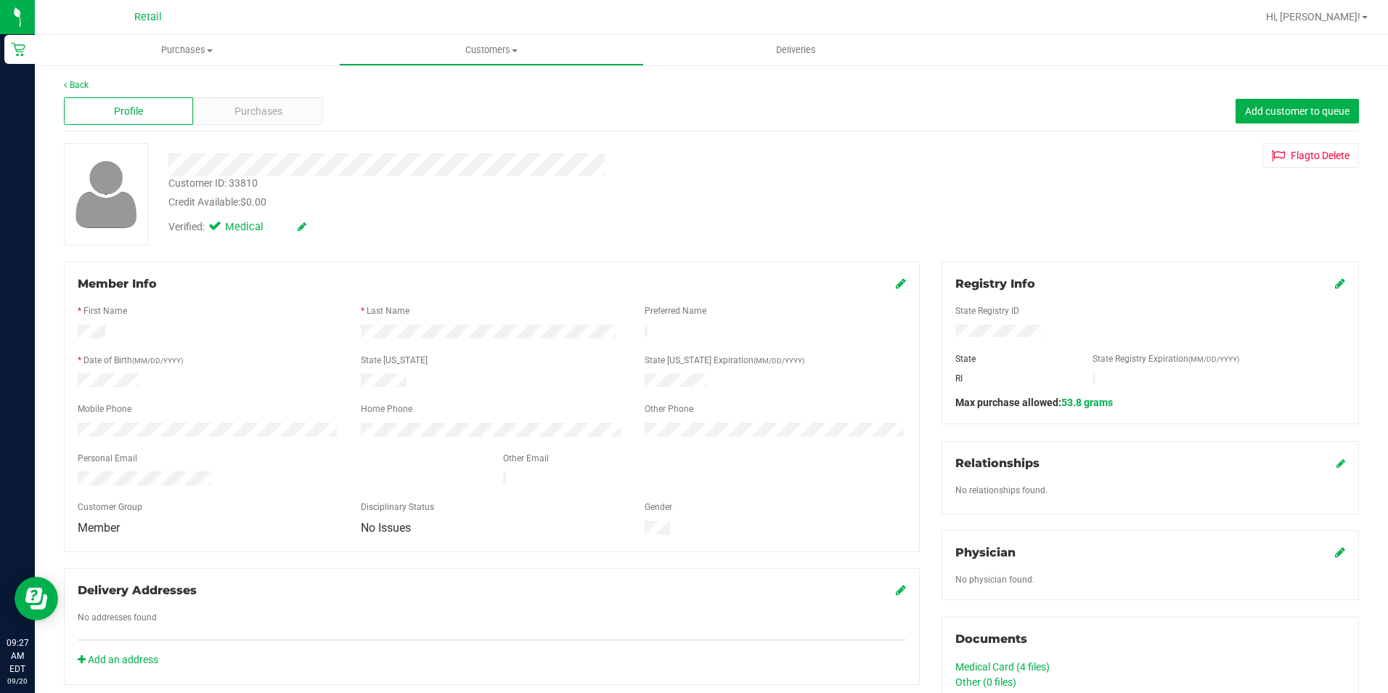
type input "401-632-2322 IS NOT THE CORRECT PHONE NUMBER"
click at [897, 288] on icon at bounding box center [901, 283] width 10 height 12
click at [899, 290] on span at bounding box center [888, 283] width 36 height 17
click at [884, 277] on span at bounding box center [888, 283] width 36 height 17
click at [893, 282] on icon at bounding box center [899, 285] width 13 height 12
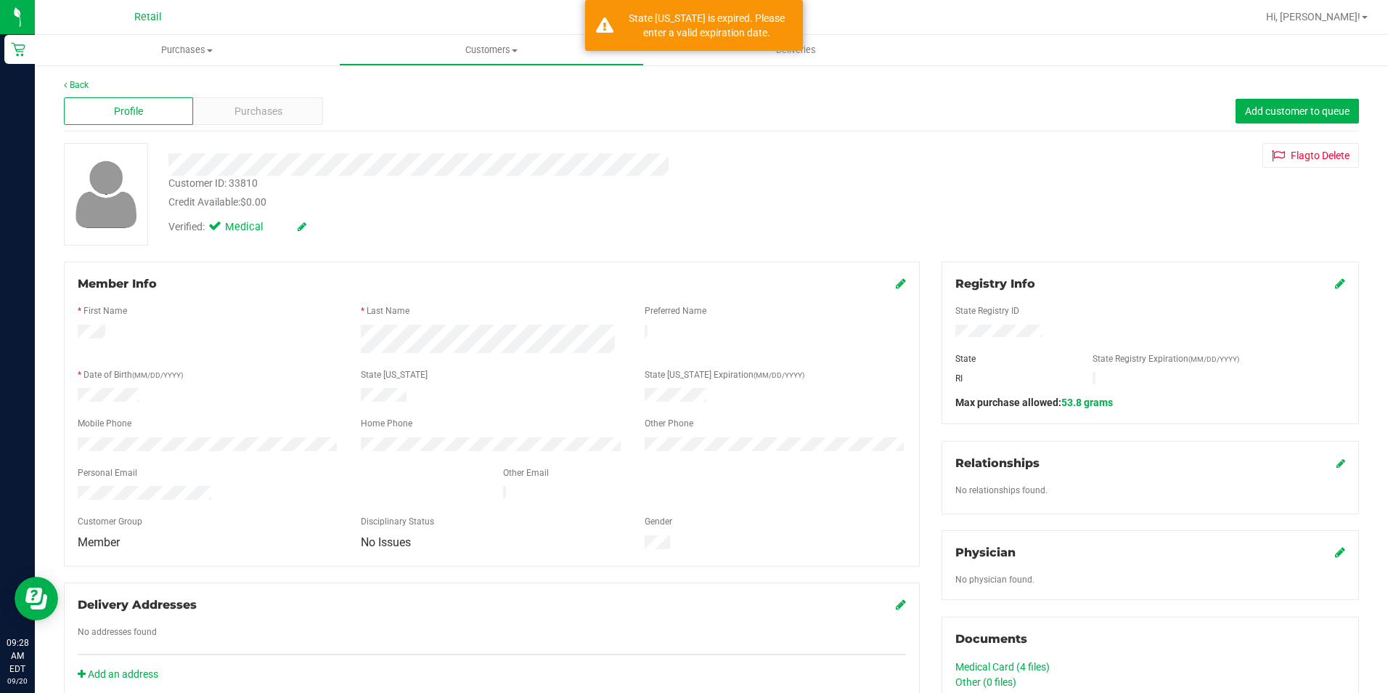
click at [476, 322] on div at bounding box center [492, 323] width 829 height 4
click at [899, 280] on icon at bounding box center [901, 283] width 10 height 12
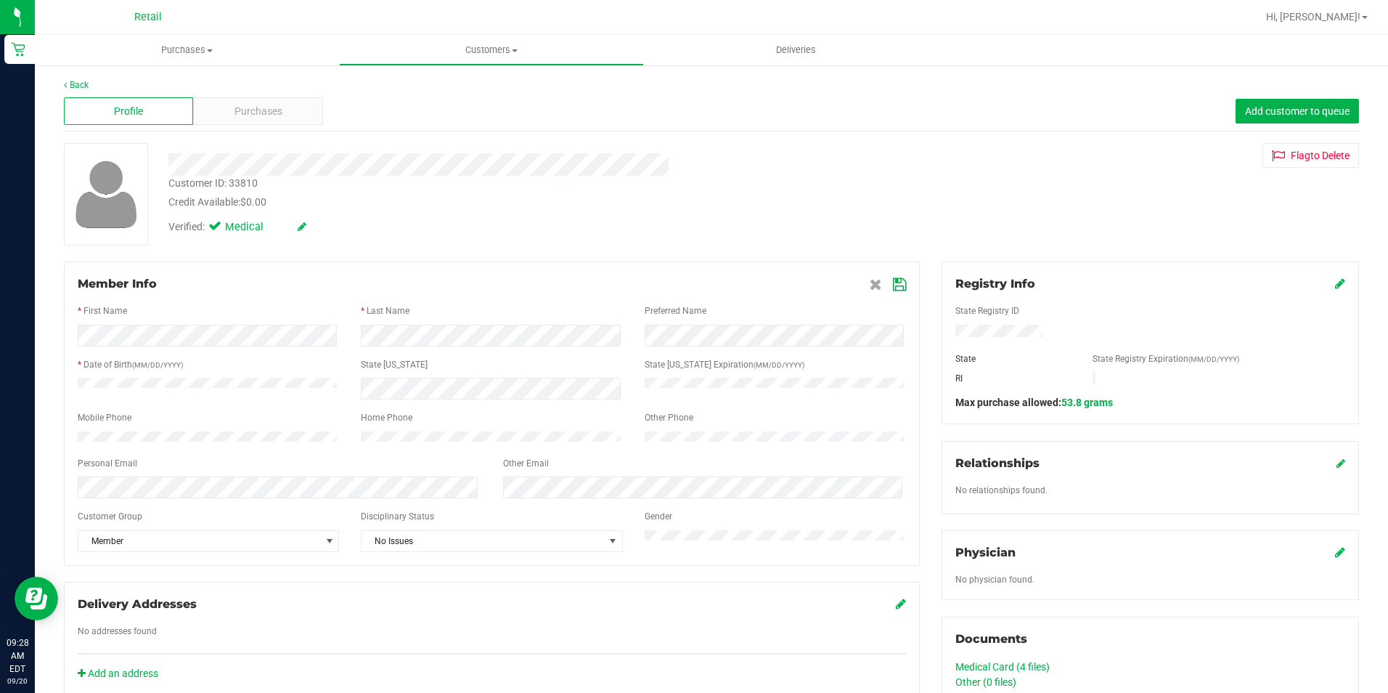
click at [894, 283] on icon at bounding box center [899, 285] width 13 height 12
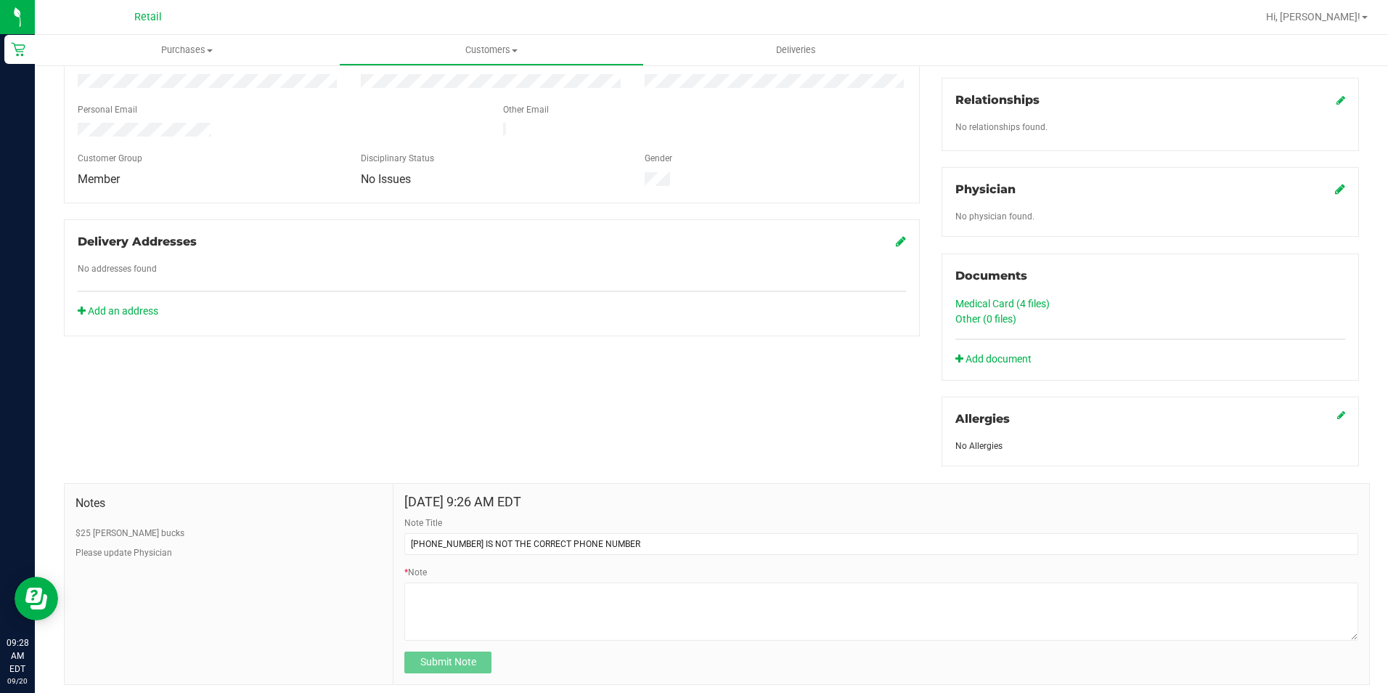
scroll to position [401, 0]
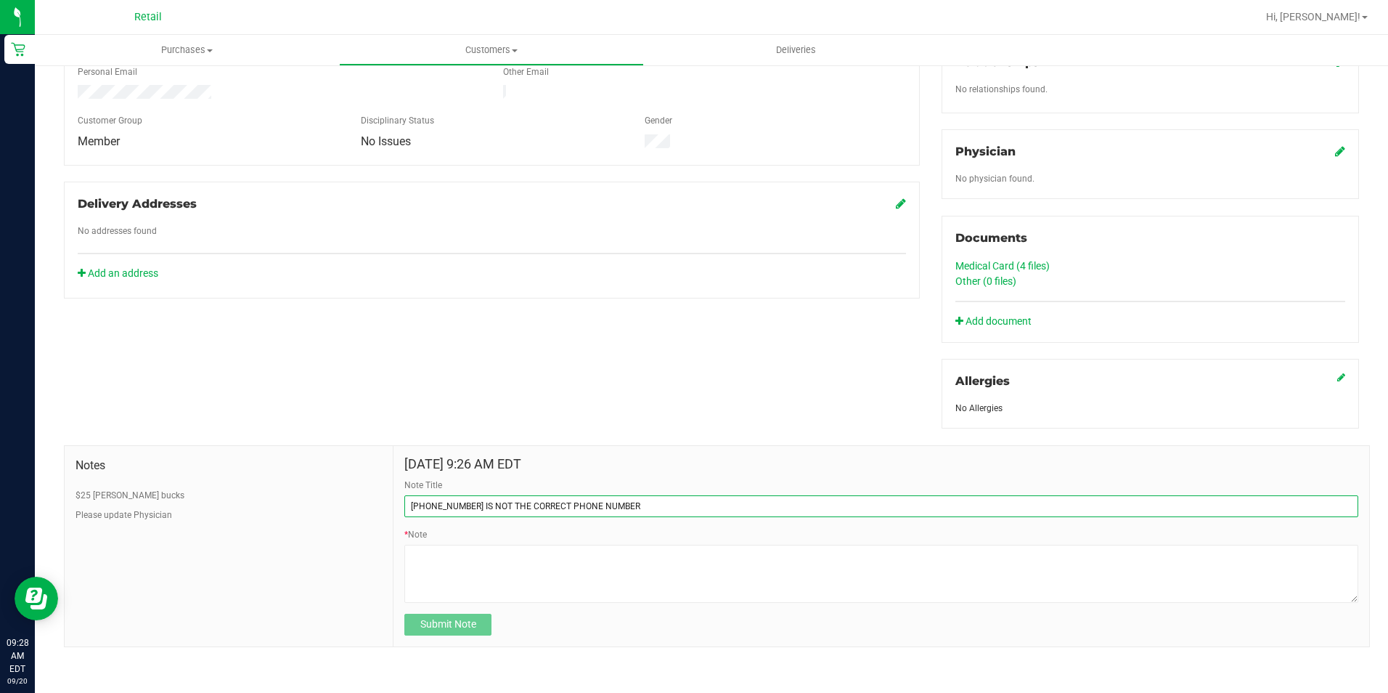
click at [646, 500] on input "401-632-2322 IS NOT THE CORRECT PHONE NUMBER" at bounding box center [881, 506] width 954 height 22
click at [478, 584] on textarea "* Note" at bounding box center [881, 574] width 954 height 58
drag, startPoint x: 517, startPoint y: 546, endPoint x: 325, endPoint y: 566, distance: 192.8
click at [325, 566] on div "Notes $25 slater bucks Please update Physician Sep 20, 2025 9:26 AM EDT Note Ti…" at bounding box center [717, 546] width 1306 height 202
click at [471, 562] on textarea "* Note" at bounding box center [881, 574] width 954 height 58
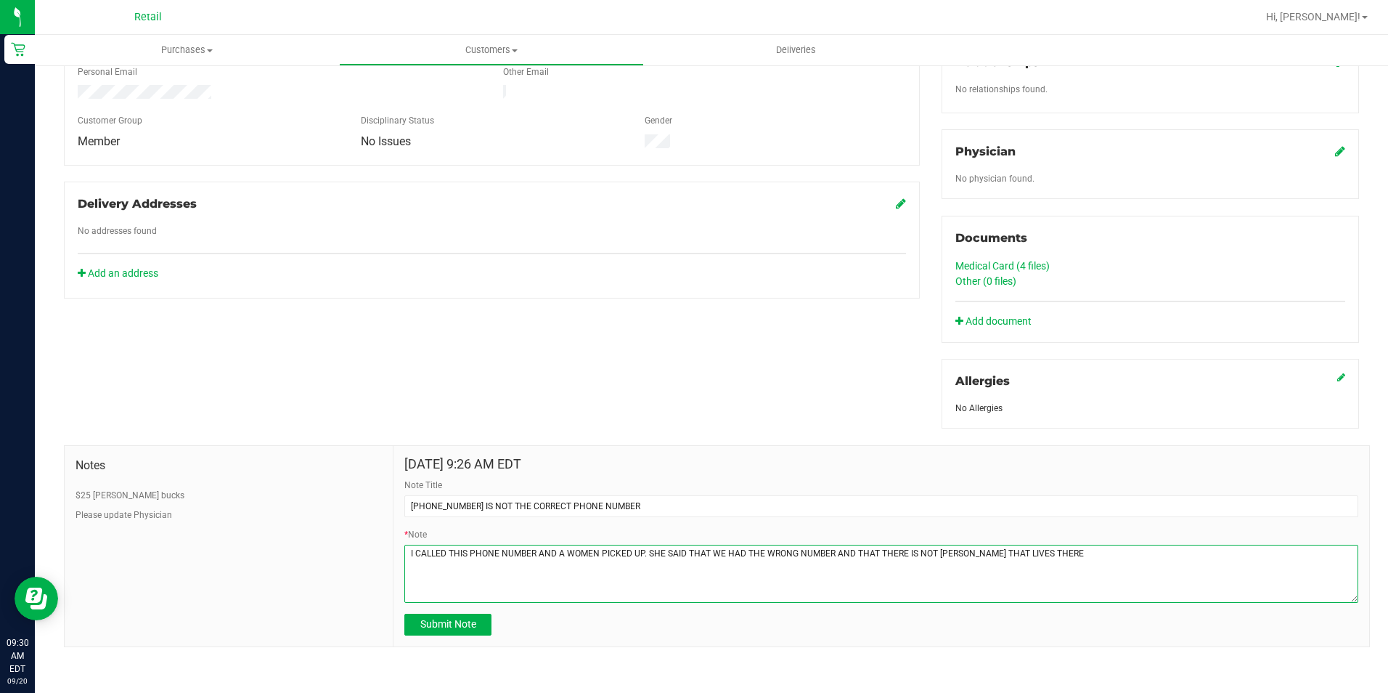
click at [936, 545] on textarea "* Note" at bounding box center [881, 574] width 954 height 58
click at [924, 553] on textarea "* Note" at bounding box center [881, 574] width 954 height 58
click at [929, 556] on textarea "* Note" at bounding box center [881, 574] width 954 height 58
click at [1081, 585] on textarea "* Note" at bounding box center [881, 574] width 954 height 58
type textarea "I CALLED THIS PHONE NUMBER AND A WOMEN PICKED UP. SHE SAID THAT WE HAD THE WRON…"
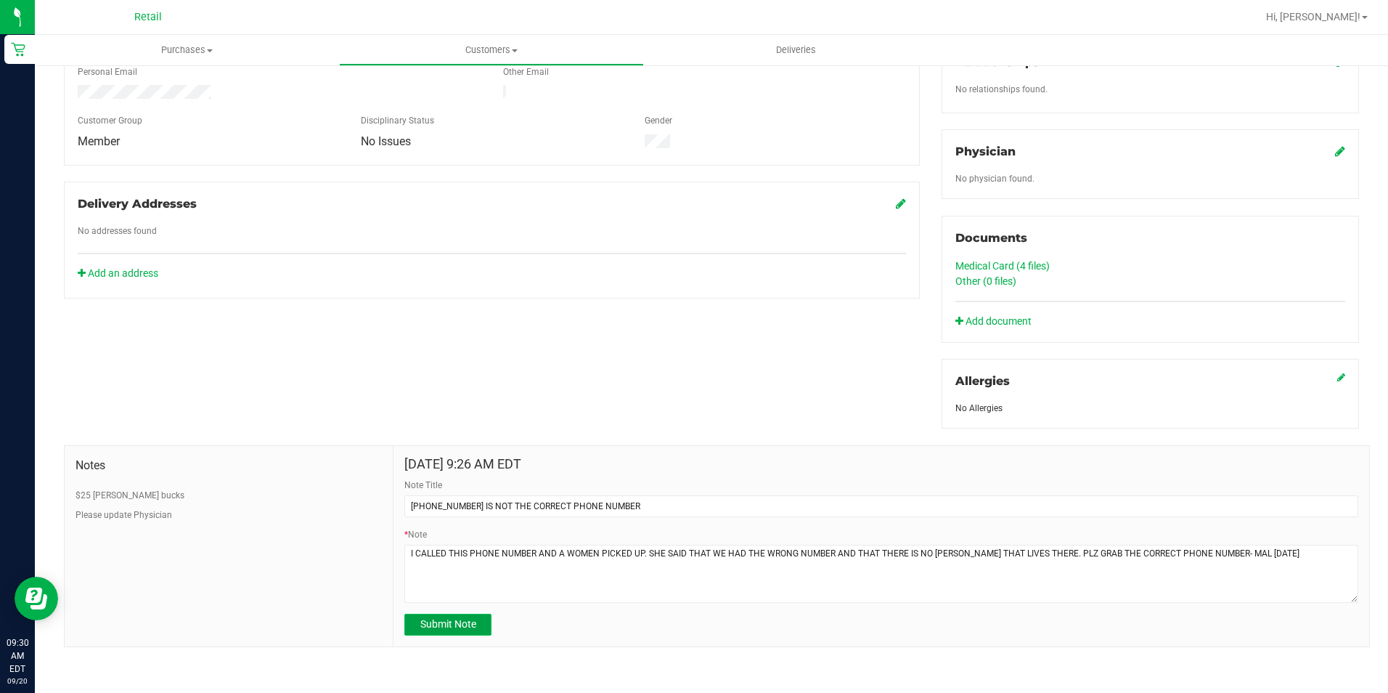
click at [439, 614] on button "Submit Note" at bounding box center [447, 625] width 87 height 22
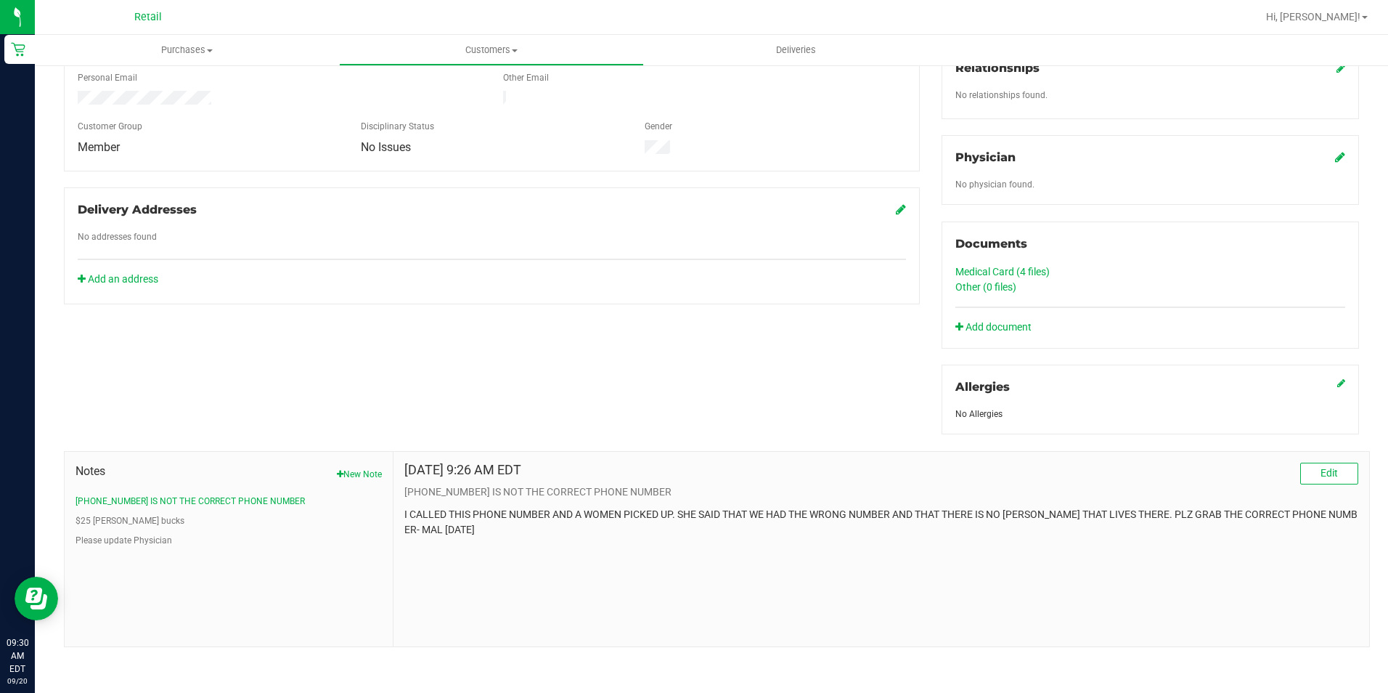
scroll to position [0, 0]
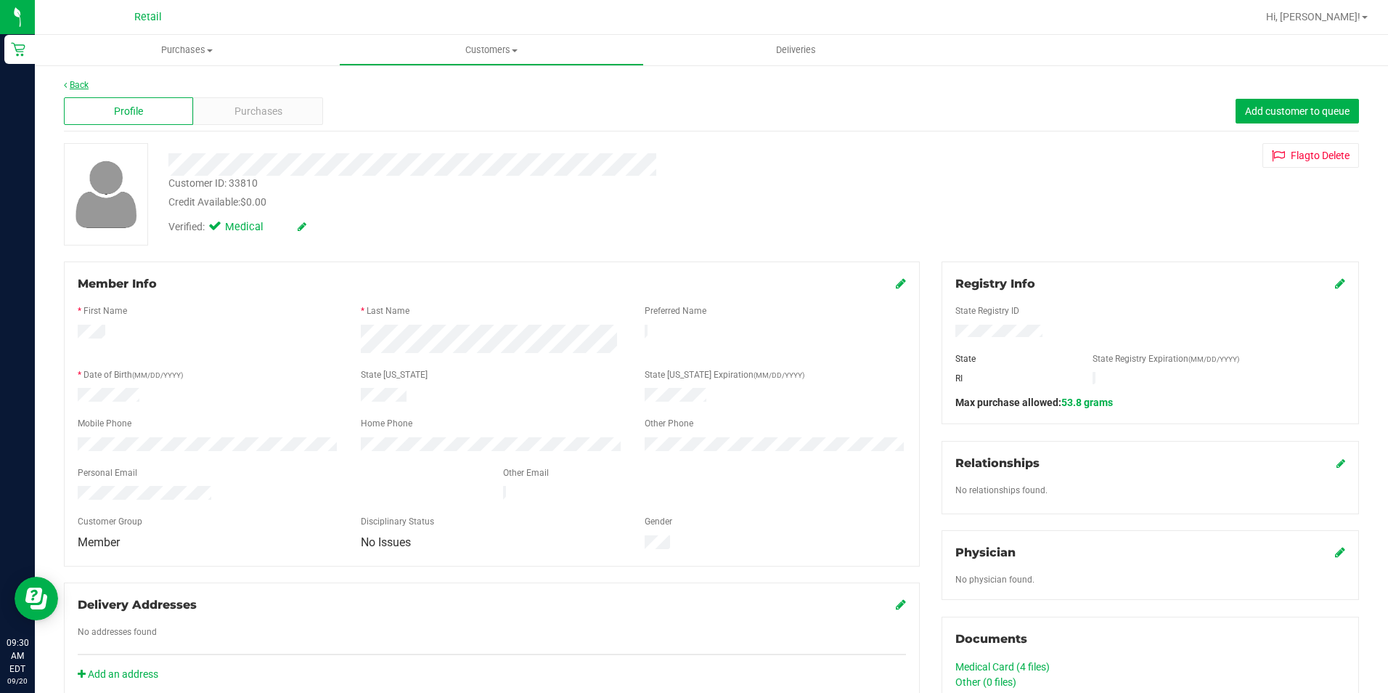
click at [77, 81] on link "Back" at bounding box center [76, 85] width 25 height 10
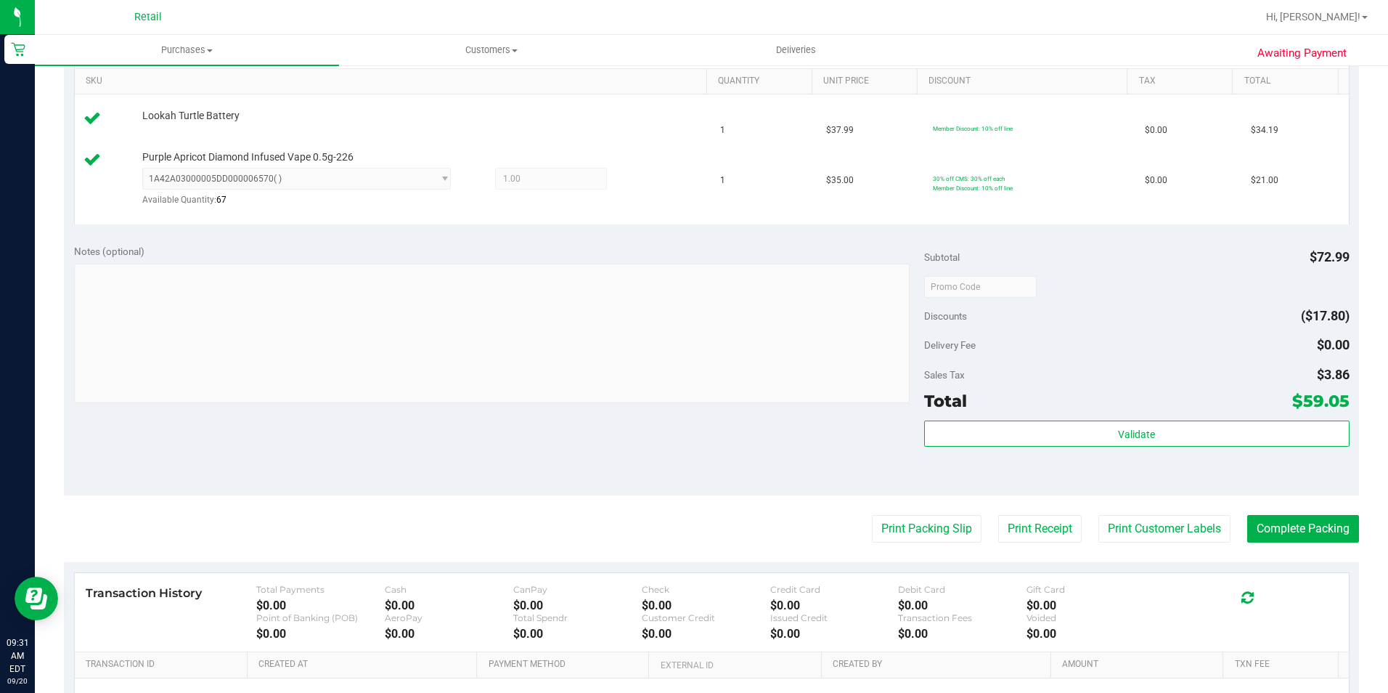
scroll to position [541, 0]
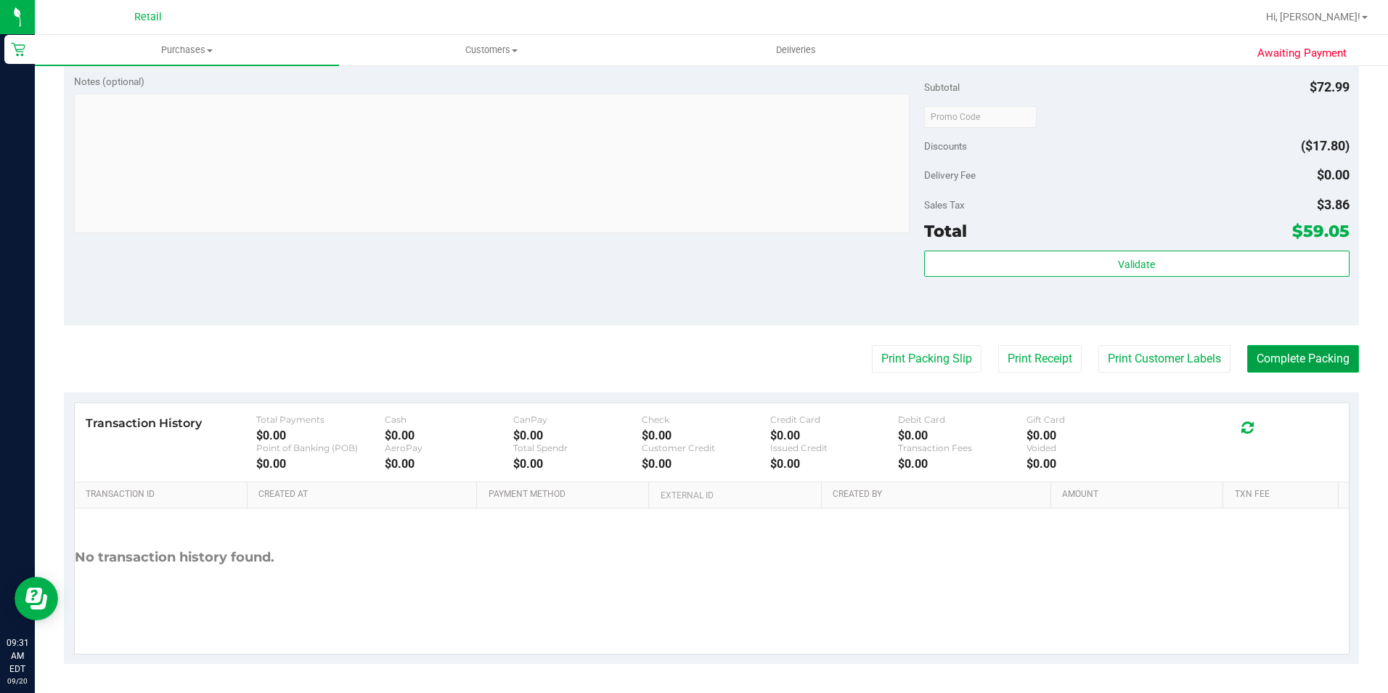
click at [1311, 359] on button "Complete Packing" at bounding box center [1304, 359] width 112 height 28
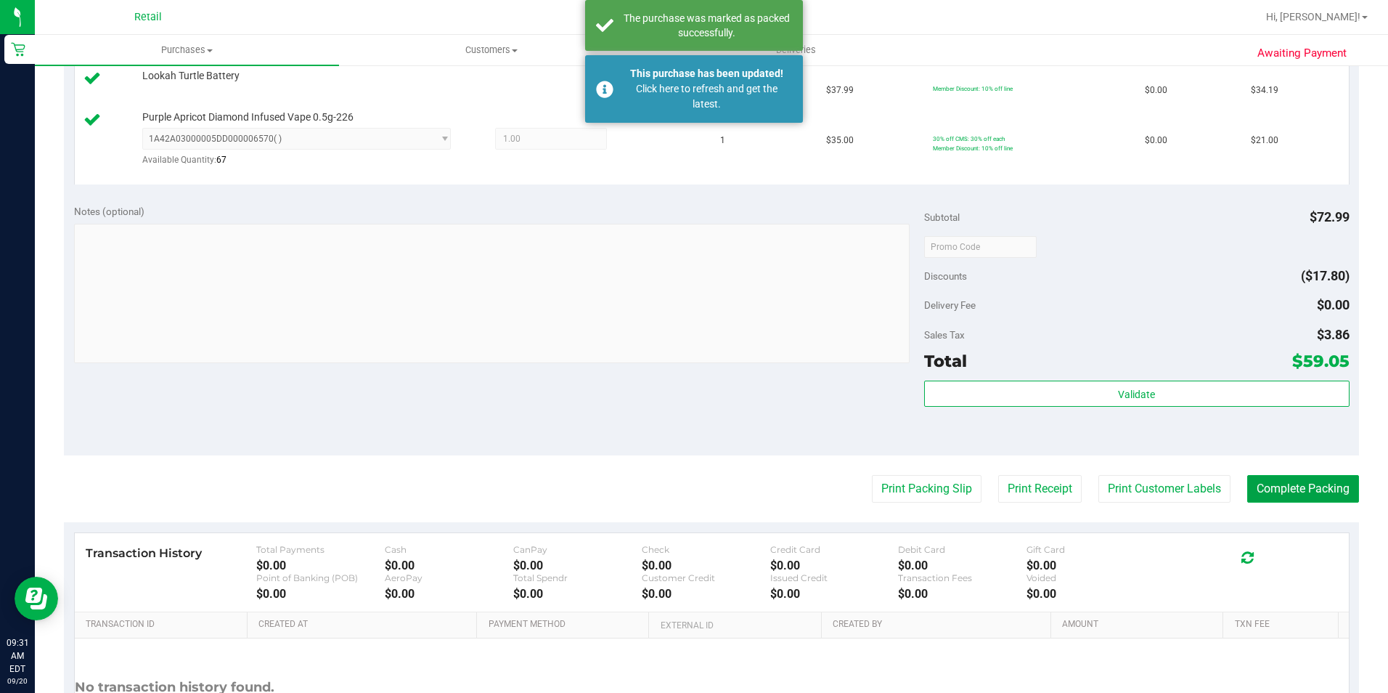
scroll to position [178, 0]
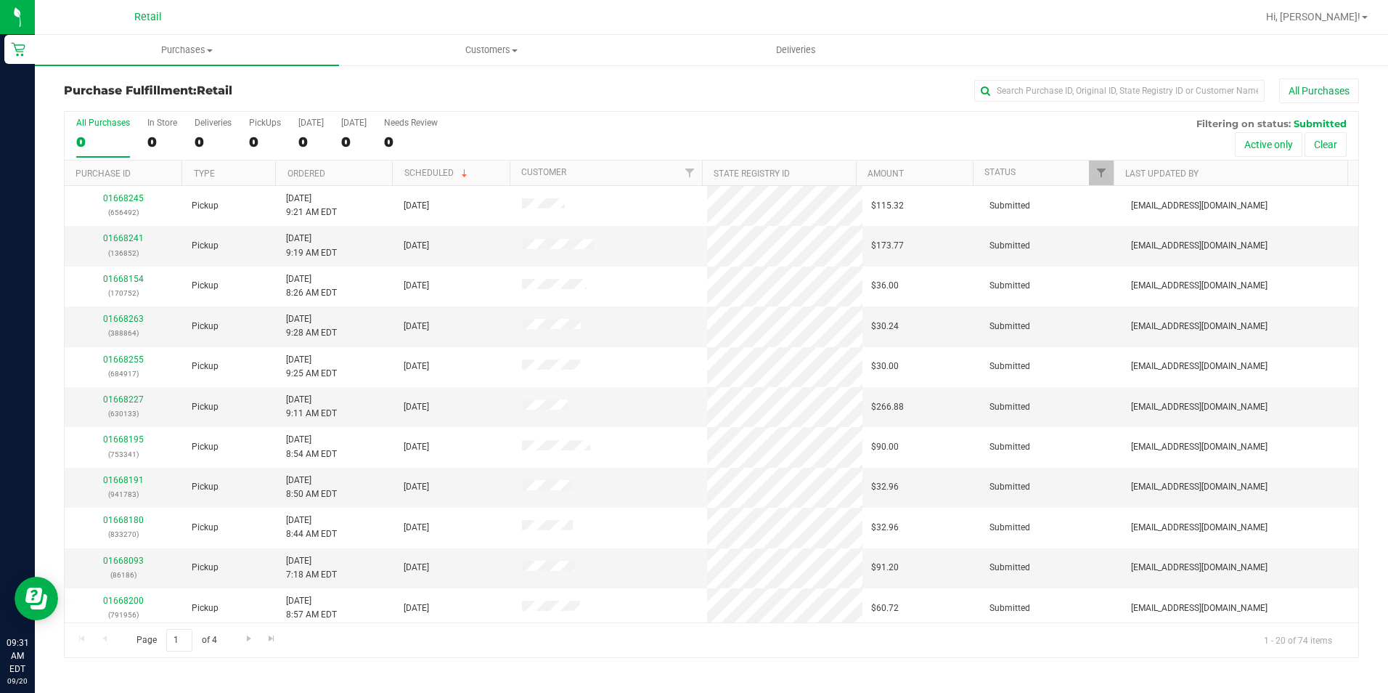
click at [1099, 106] on div "Purchase Fulfillment: Retail All Purchases" at bounding box center [712, 94] width 1296 height 32
click at [1071, 84] on input "text" at bounding box center [1120, 91] width 290 height 22
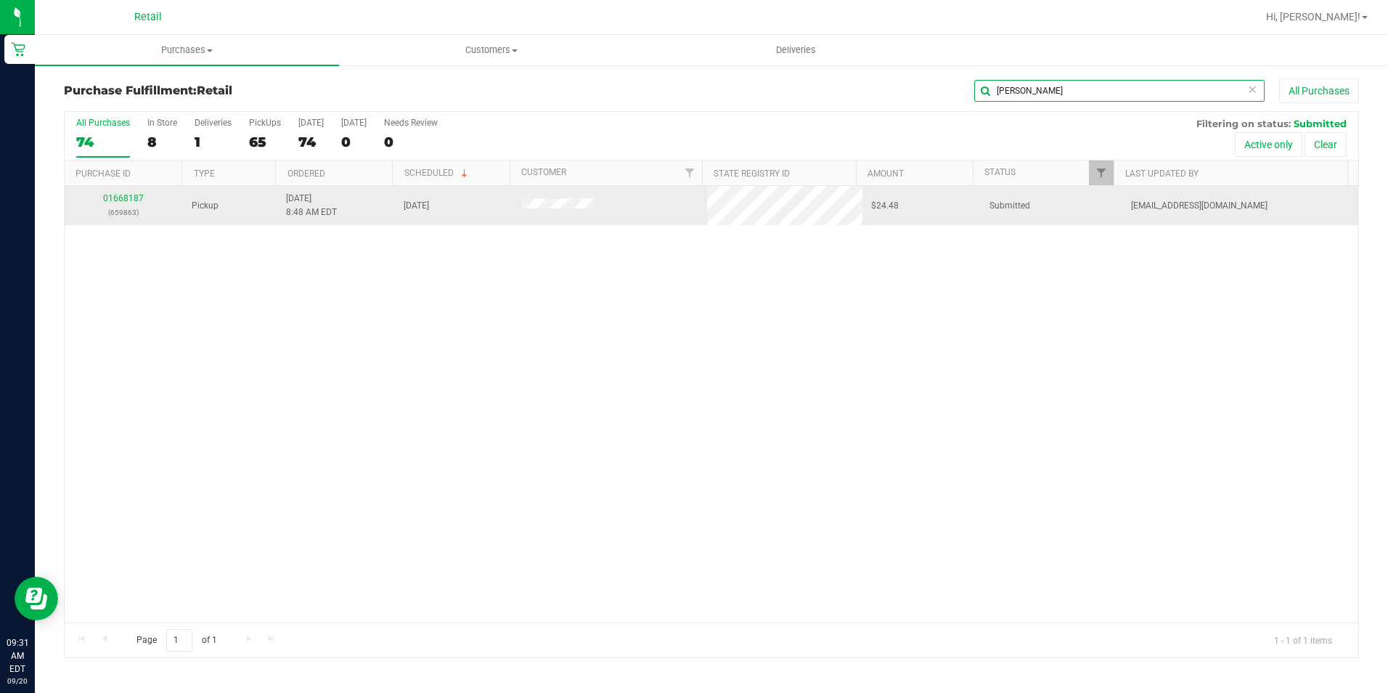
type input "KEYSHA"
click at [121, 204] on div "01668187 (659863)" at bounding box center [123, 206] width 101 height 28
click at [121, 200] on link "01668187" at bounding box center [123, 198] width 41 height 10
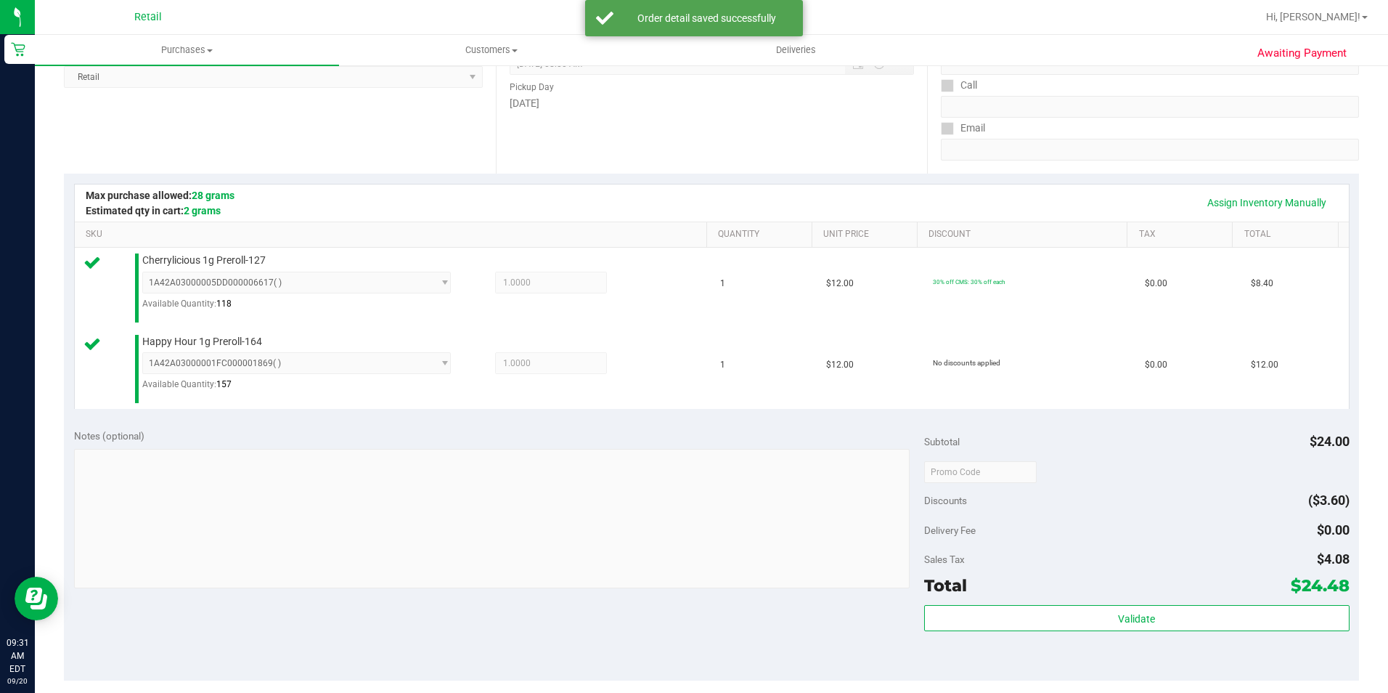
scroll to position [573, 0]
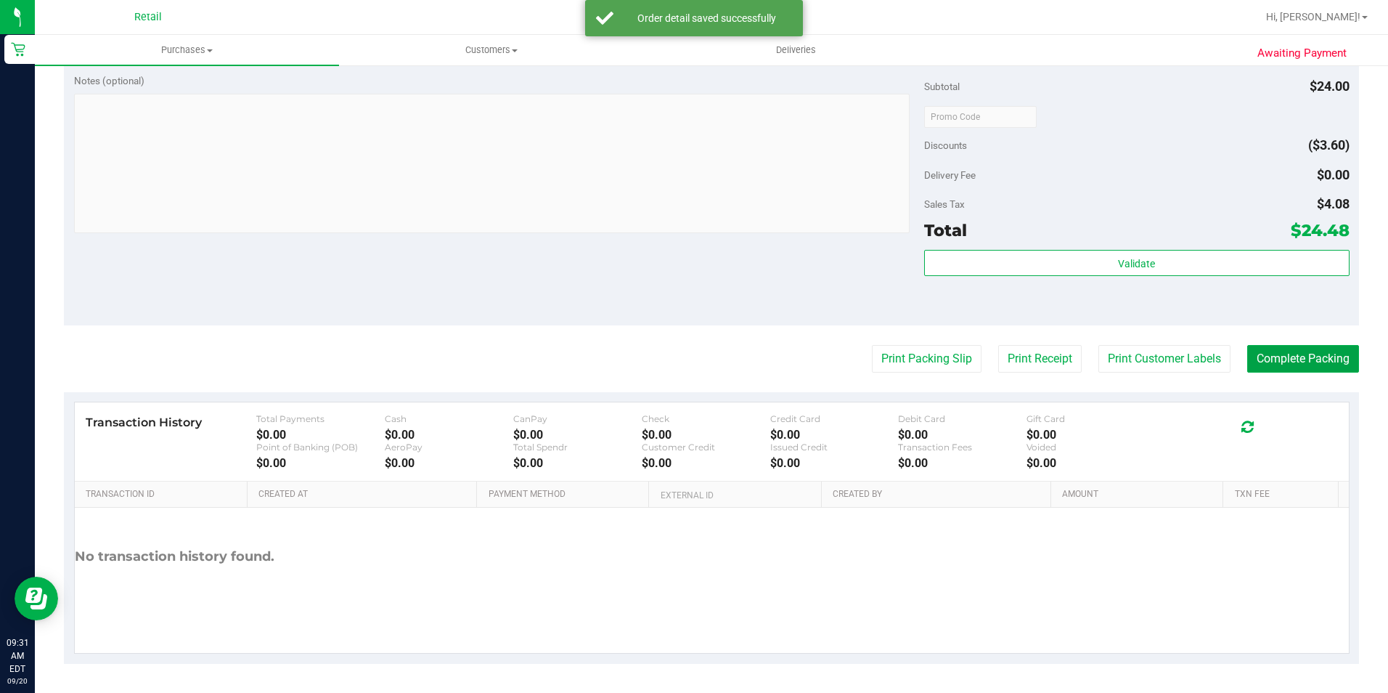
click at [1287, 351] on button "Complete Packing" at bounding box center [1304, 359] width 112 height 28
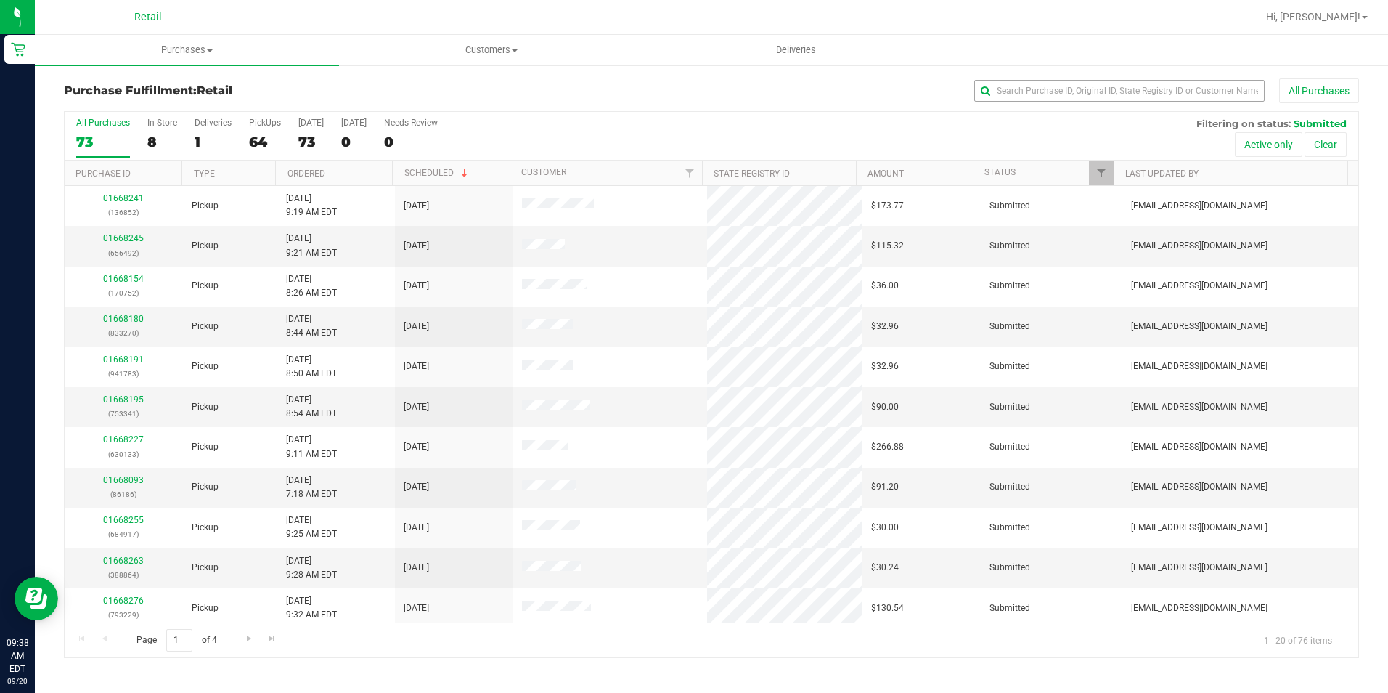
click at [1046, 102] on div "All Purchases" at bounding box center [927, 90] width 863 height 25
click at [1026, 80] on input "text" at bounding box center [1120, 91] width 290 height 22
click at [1041, 91] on input "text" at bounding box center [1120, 91] width 290 height 22
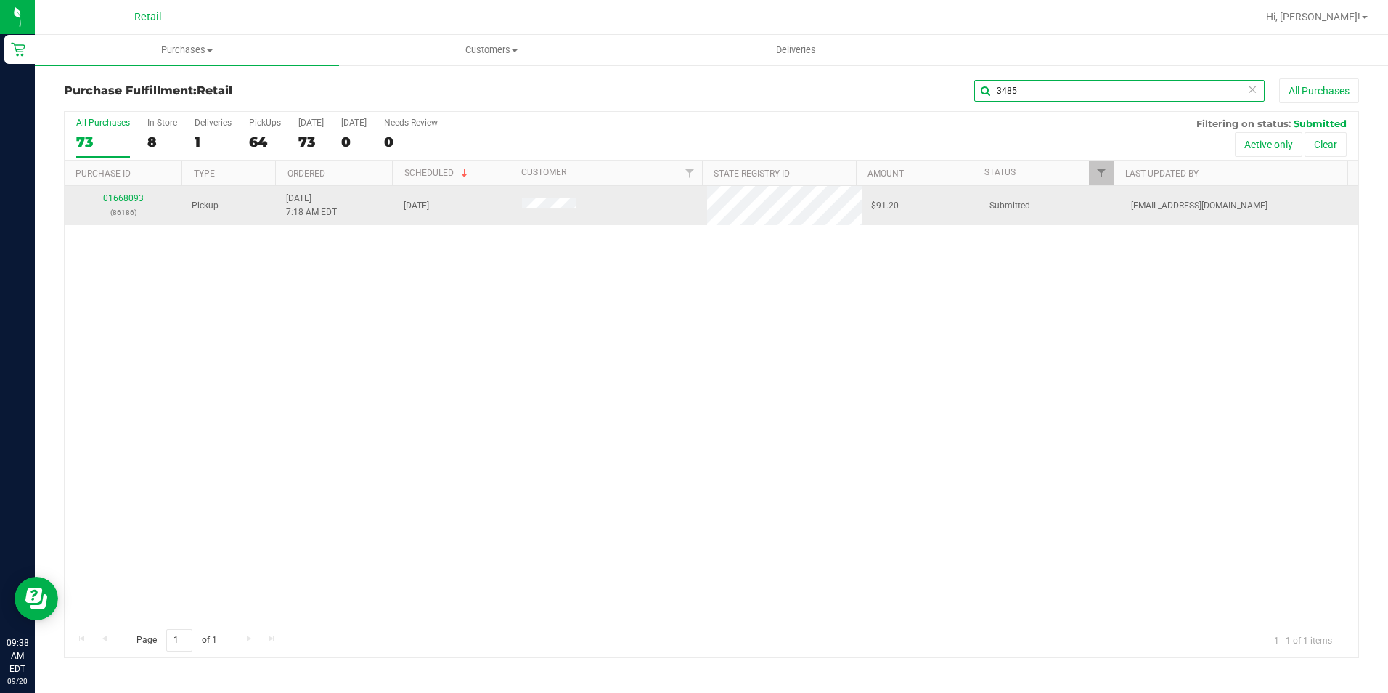
type input "3485"
click at [122, 200] on link "01668093" at bounding box center [123, 198] width 41 height 10
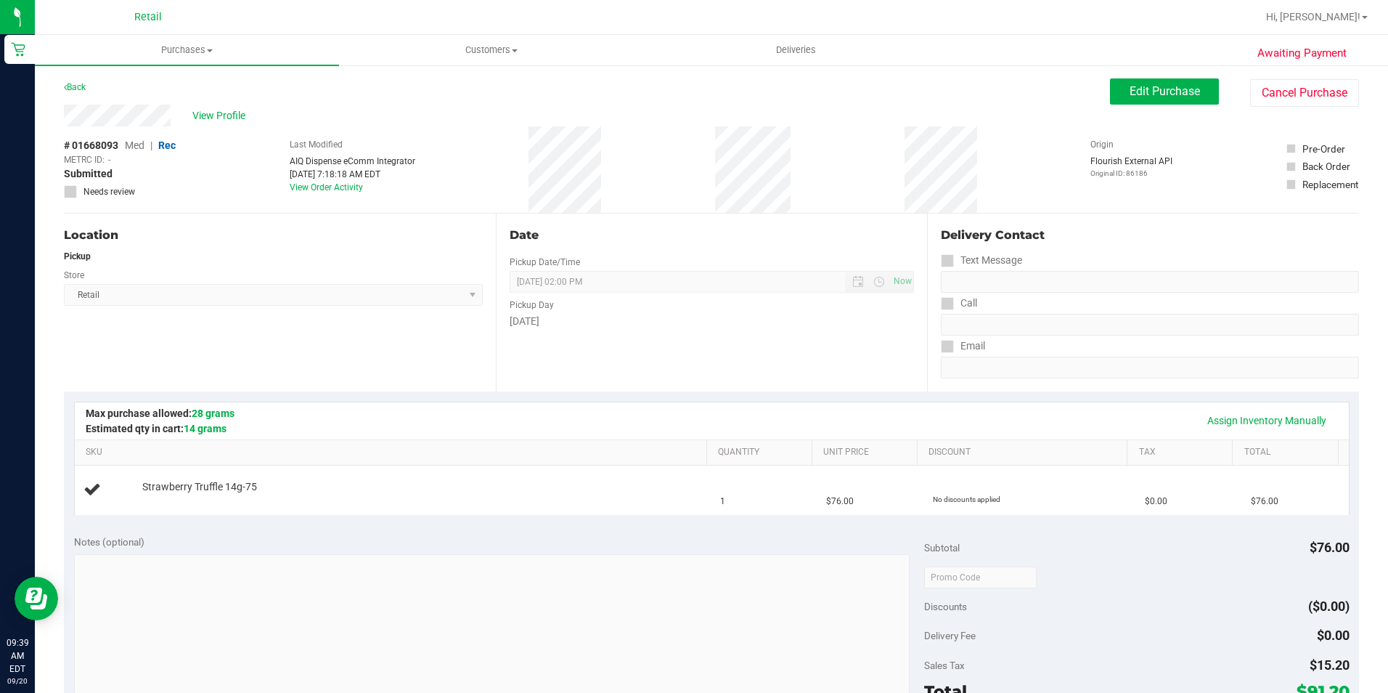
click at [69, 92] on div "Back" at bounding box center [75, 86] width 22 height 17
click at [68, 91] on div "Back" at bounding box center [75, 86] width 22 height 17
drag, startPoint x: 68, startPoint y: 91, endPoint x: 74, endPoint y: 86, distance: 8.2
click at [74, 86] on link "Back" at bounding box center [75, 87] width 22 height 10
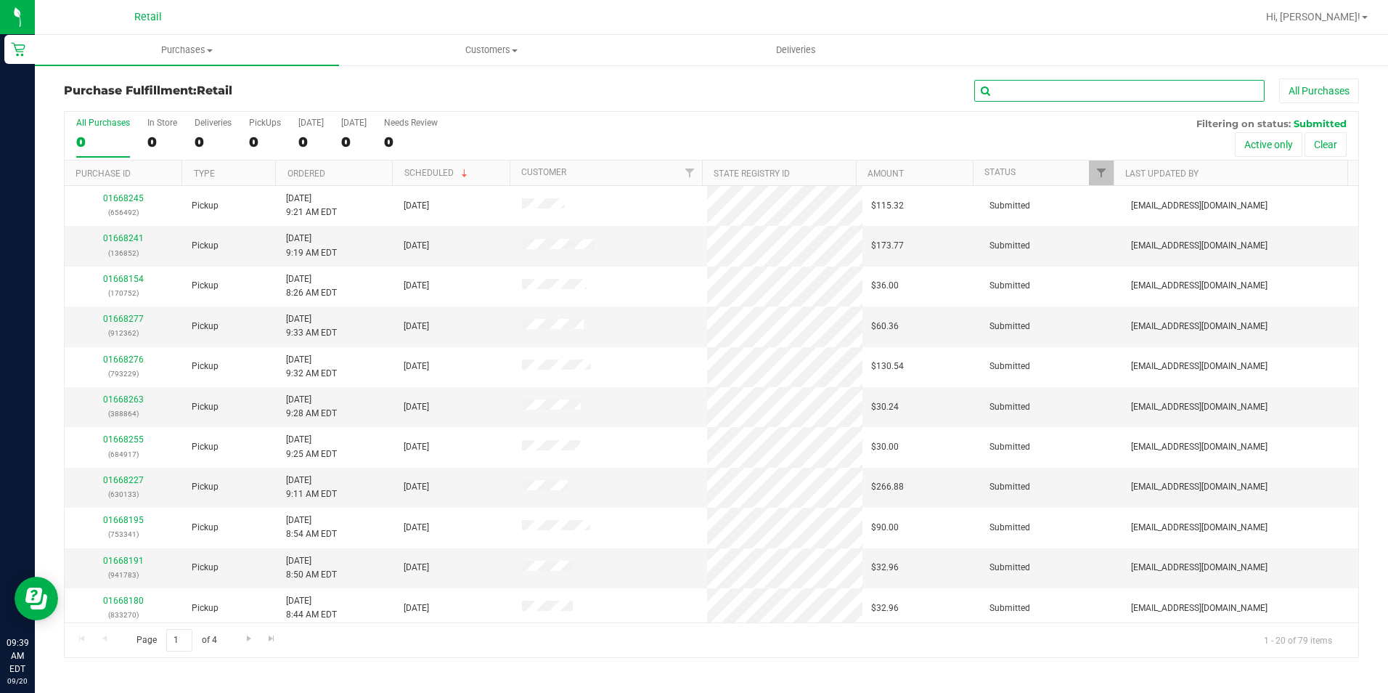
click at [1167, 83] on input "text" at bounding box center [1120, 91] width 290 height 22
click at [1160, 91] on input "text" at bounding box center [1120, 91] width 290 height 22
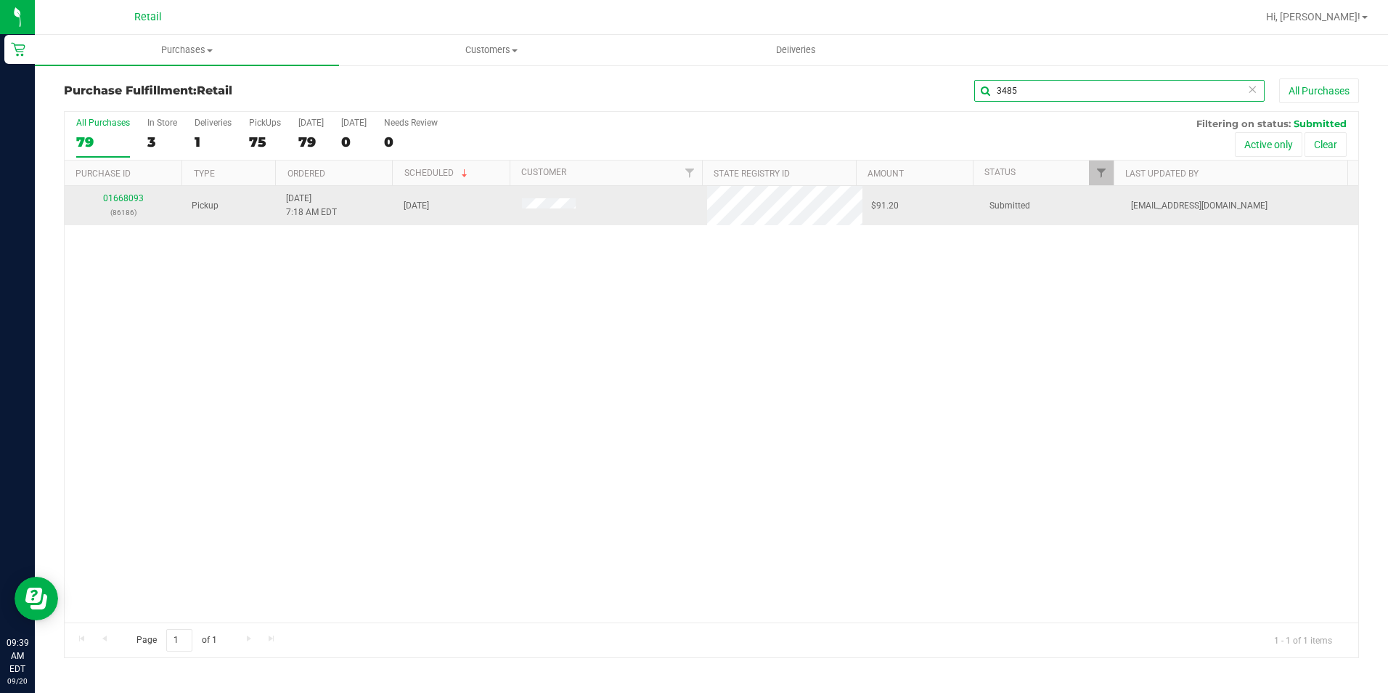
type input "3485"
click at [105, 213] on p "(86186)" at bounding box center [123, 213] width 101 height 14
click at [124, 194] on link "01668093" at bounding box center [123, 198] width 41 height 10
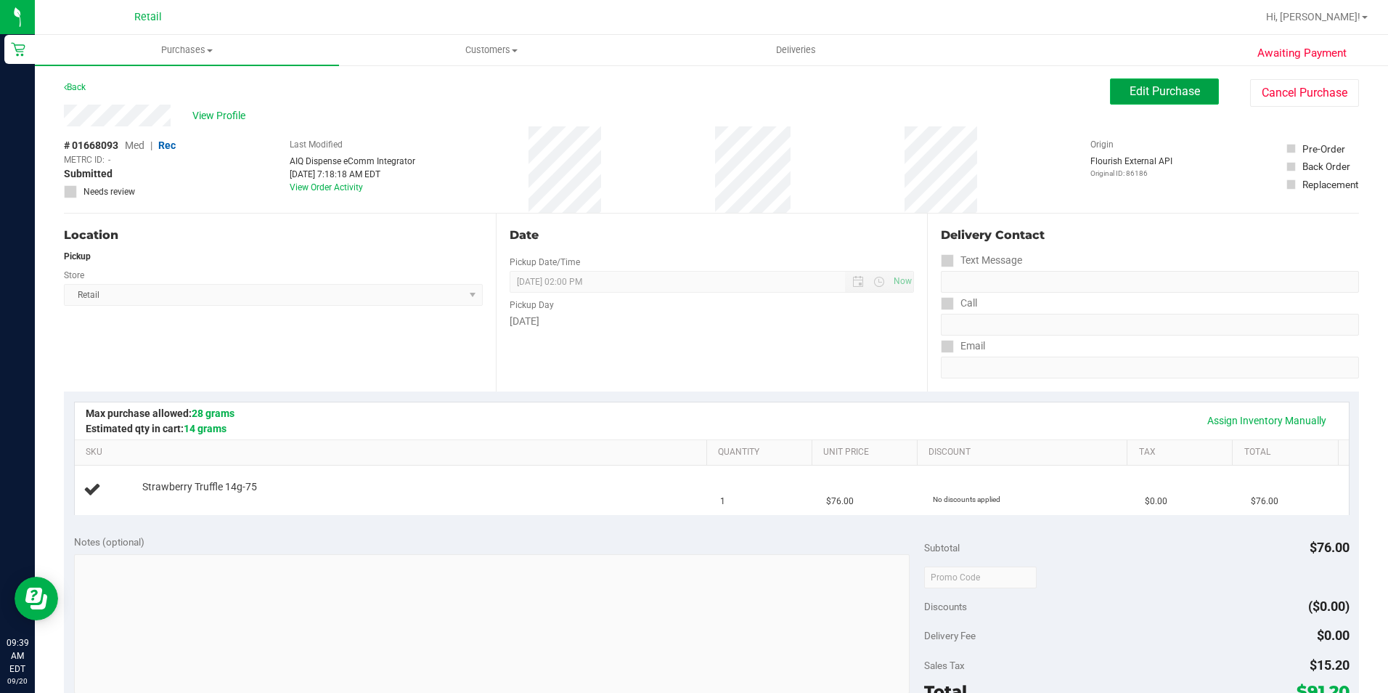
click at [1174, 91] on span "Edit Purchase" at bounding box center [1165, 91] width 70 height 14
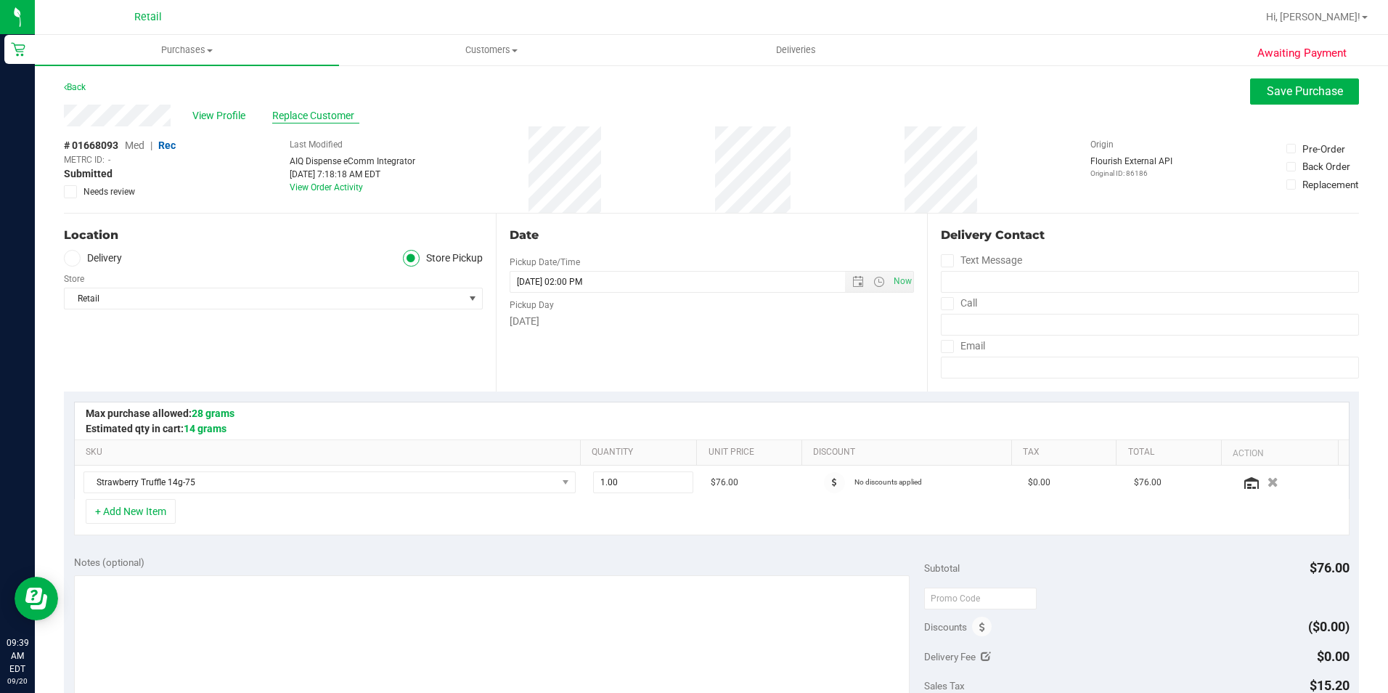
click at [301, 111] on span "Replace Customer" at bounding box center [315, 115] width 87 height 15
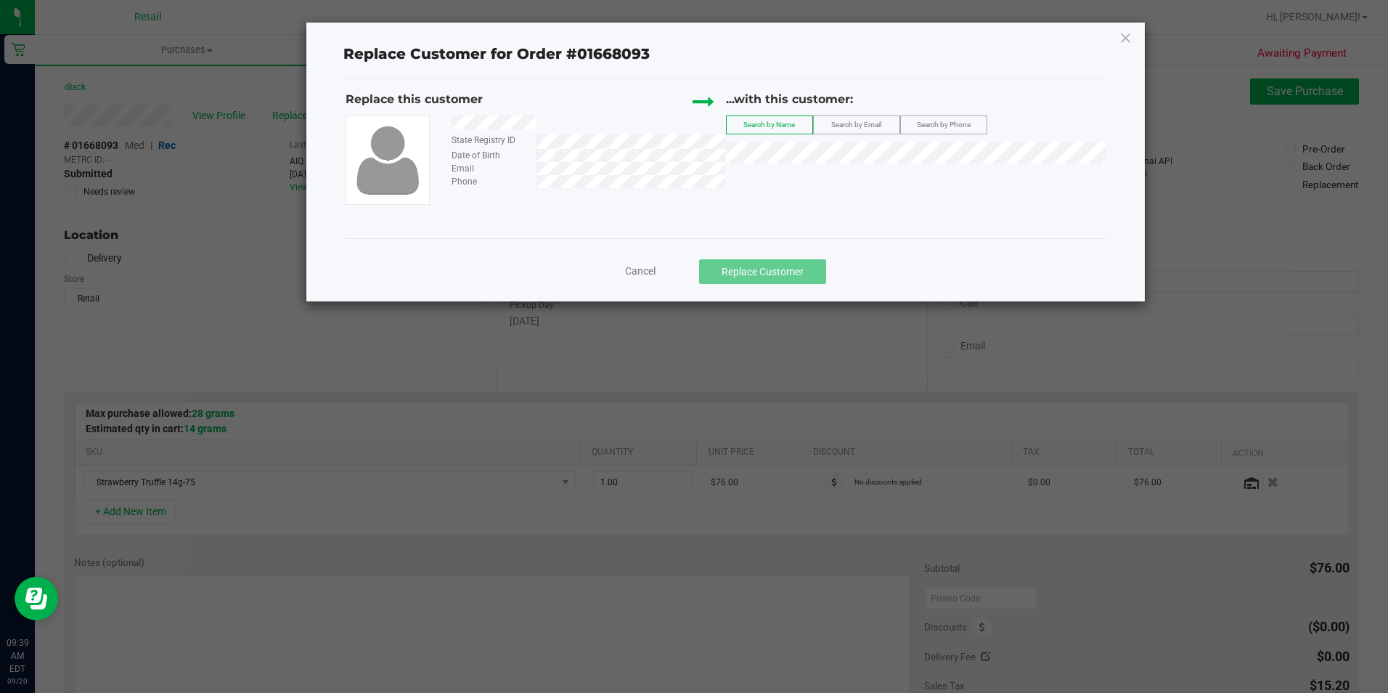
click at [819, 139] on div "...with this customer: Search by Name Search by Email Search by Phone" at bounding box center [916, 131] width 380 height 80
click at [821, 178] on li "Jason Rosales" at bounding box center [916, 177] width 378 height 20
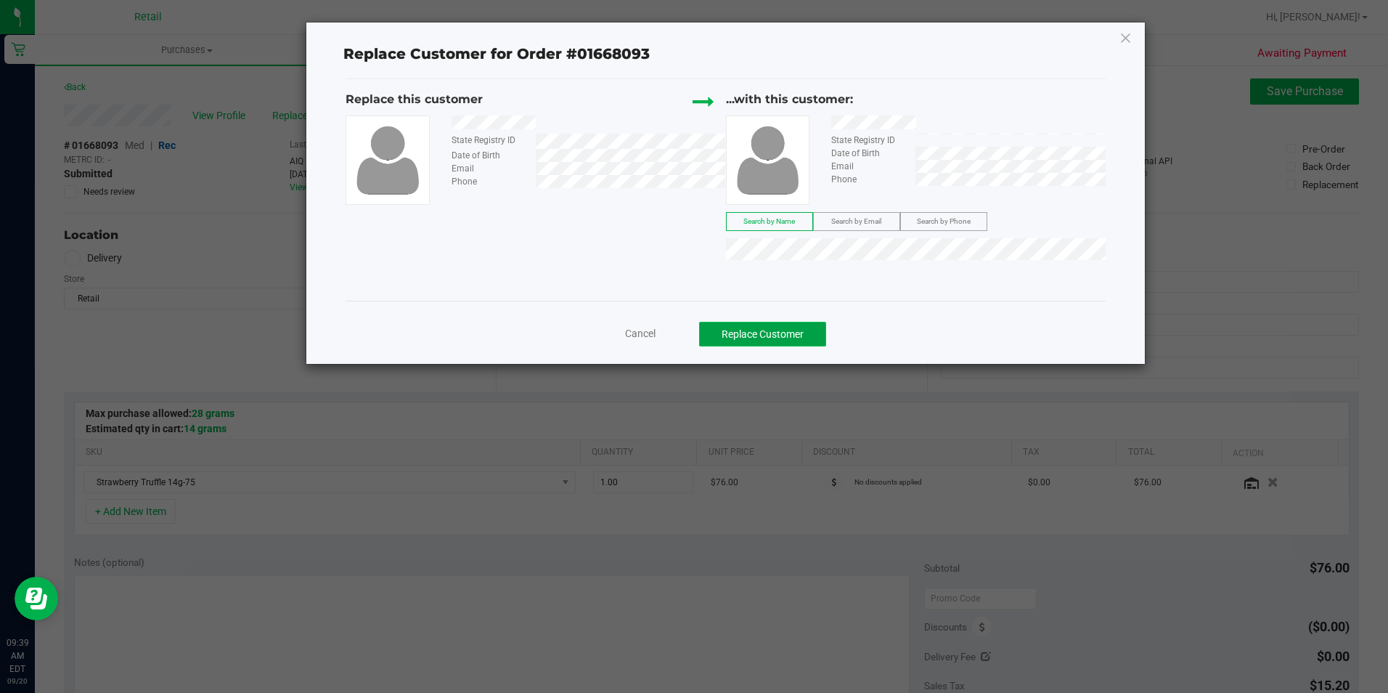
click at [792, 325] on button "Replace Customer" at bounding box center [762, 334] width 127 height 25
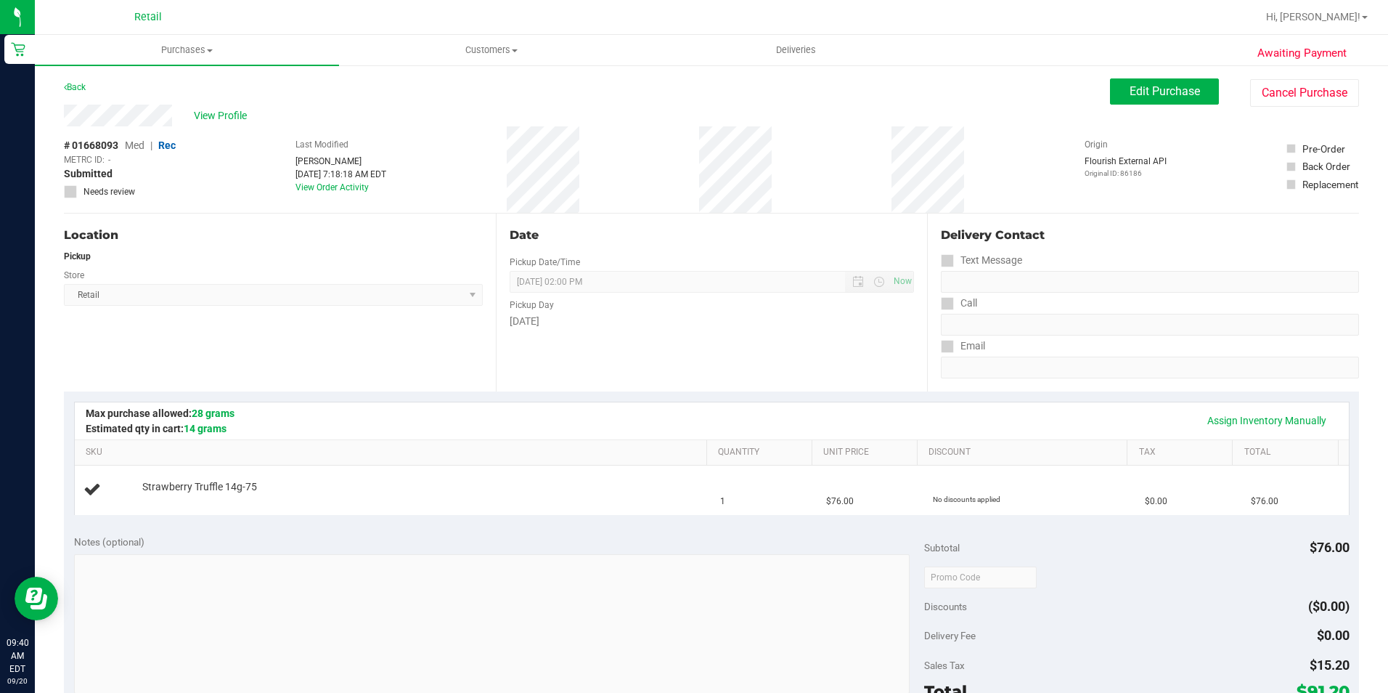
click at [582, 351] on div "Date Pickup Date/Time 09/20/2025 Now 09/20/2025 02:00 PM Now Pickup Day Saturday" at bounding box center [712, 302] width 432 height 178
click at [1156, 89] on span "Edit Purchase" at bounding box center [1165, 91] width 70 height 14
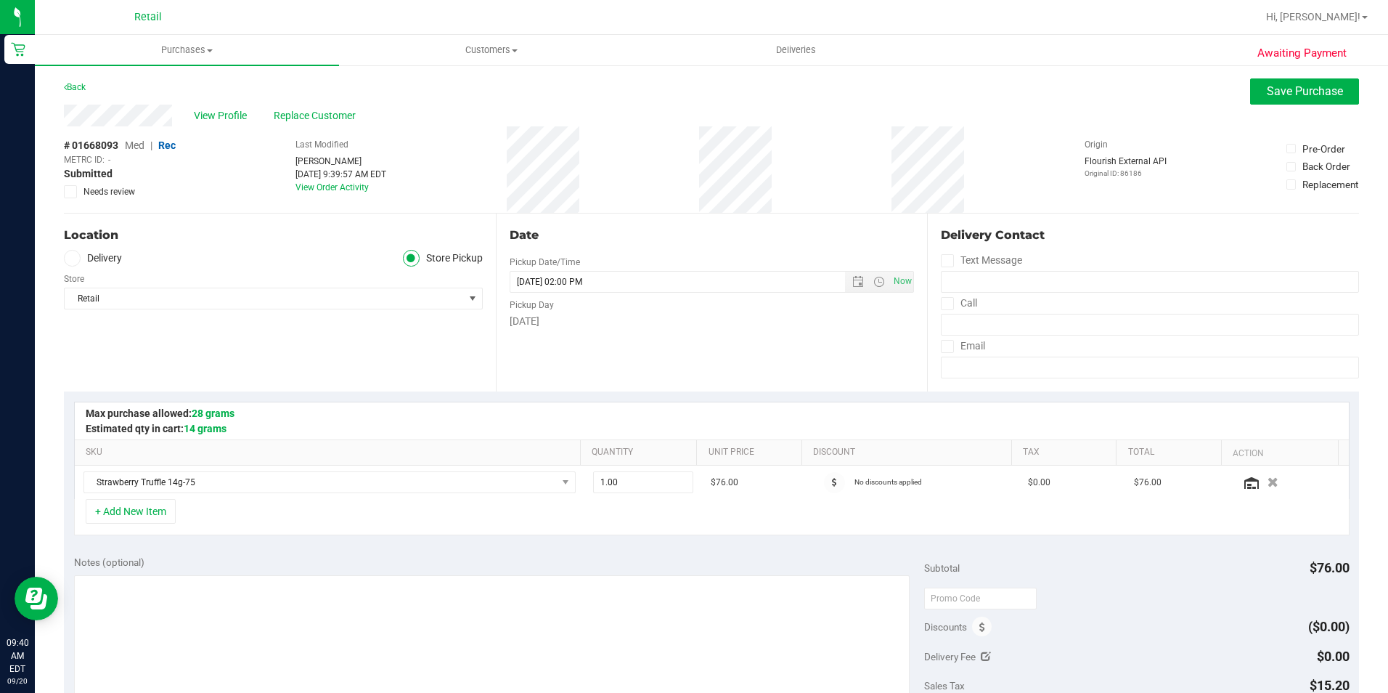
click at [307, 104] on div "Back Save Purchase" at bounding box center [712, 91] width 1296 height 26
click at [311, 116] on span "Replace Customer" at bounding box center [317, 115] width 87 height 15
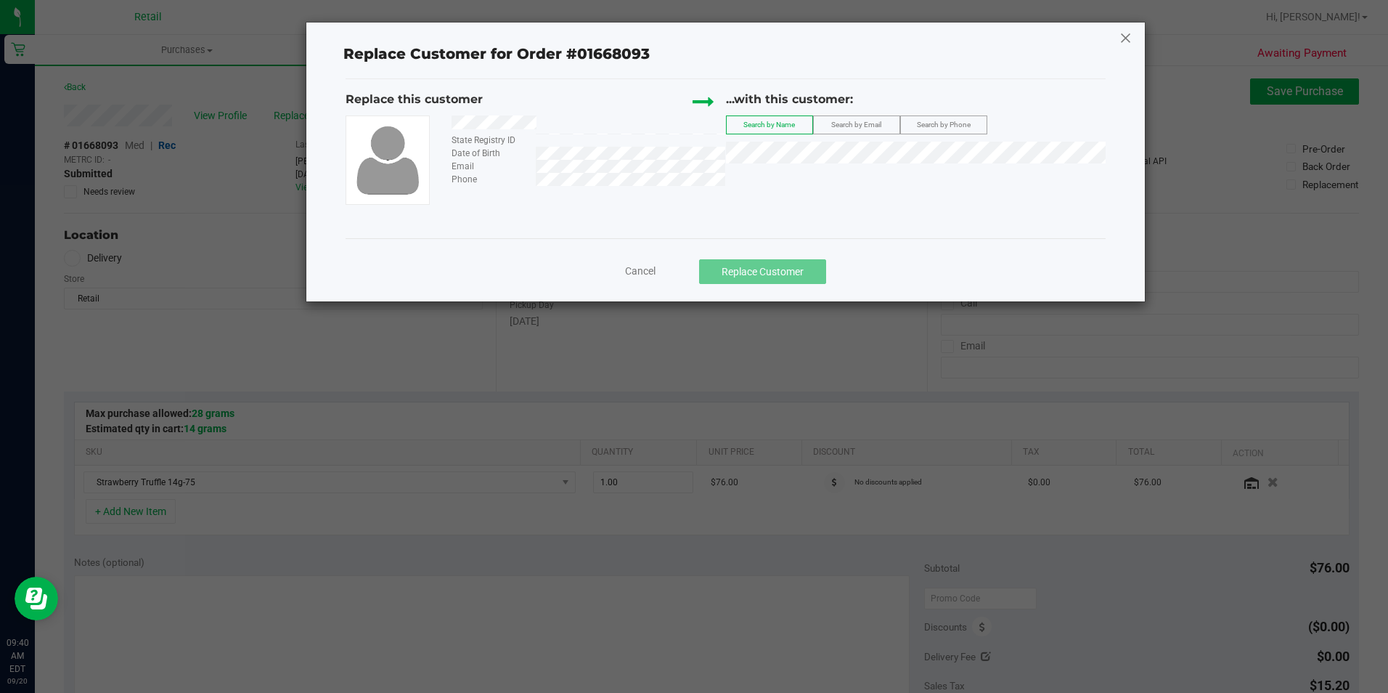
click at [1126, 42] on icon at bounding box center [1126, 37] width 13 height 23
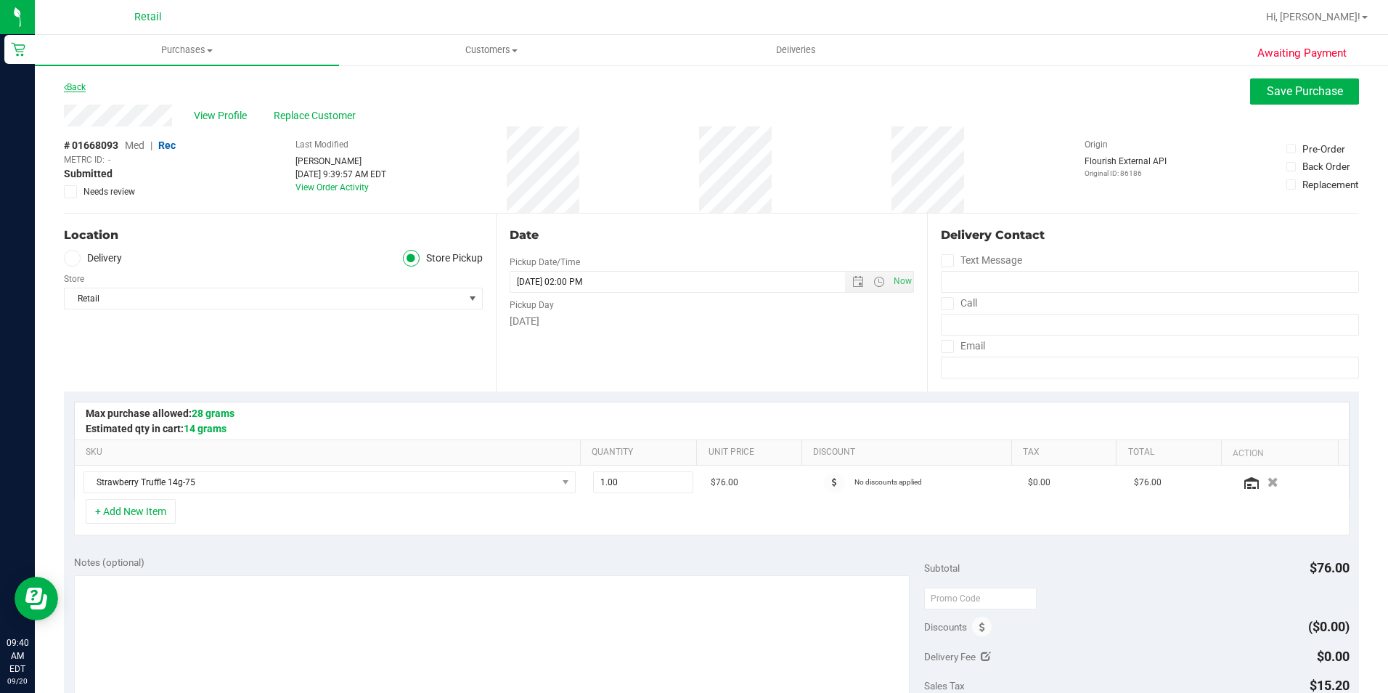
click at [80, 87] on link "Back" at bounding box center [75, 87] width 22 height 10
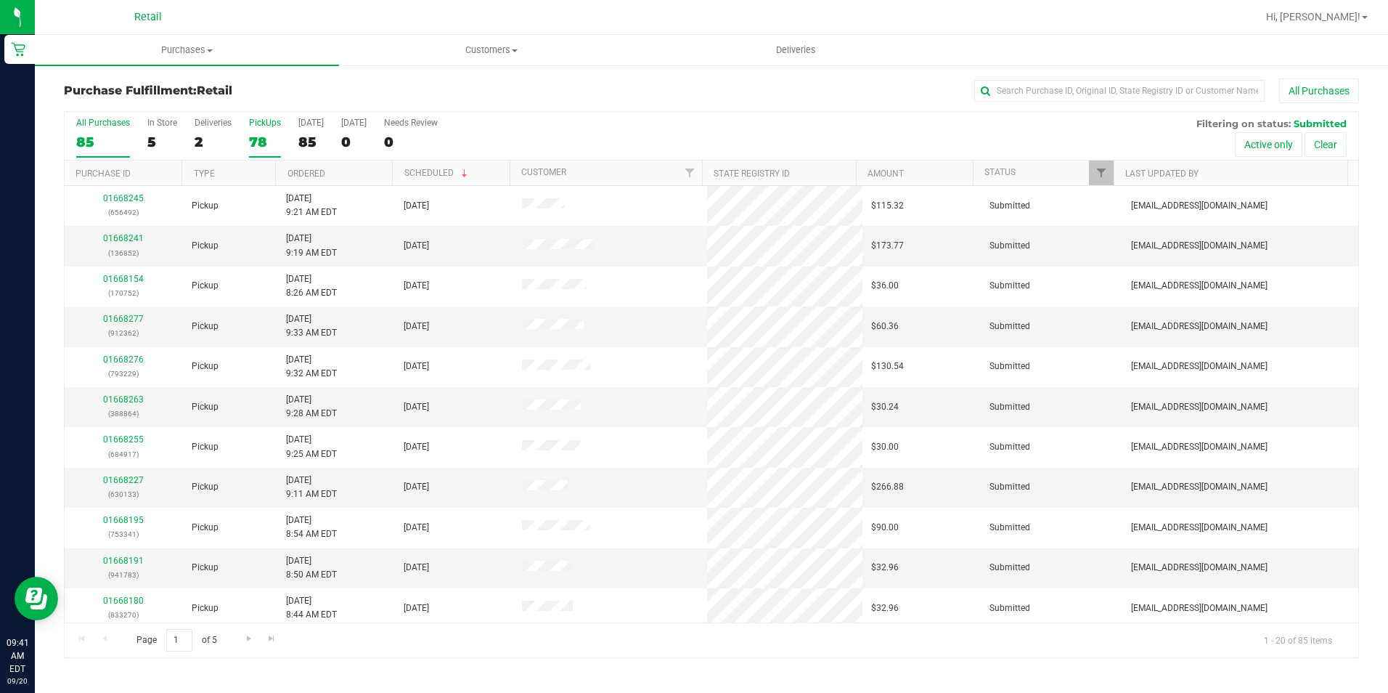
click at [271, 128] on label "PickUps 78" at bounding box center [265, 138] width 32 height 40
click at [0, 0] on input "PickUps 78" at bounding box center [0, 0] width 0 height 0
click at [1038, 88] on input "text" at bounding box center [1120, 91] width 290 height 22
click at [1037, 89] on input "text" at bounding box center [1120, 91] width 290 height 22
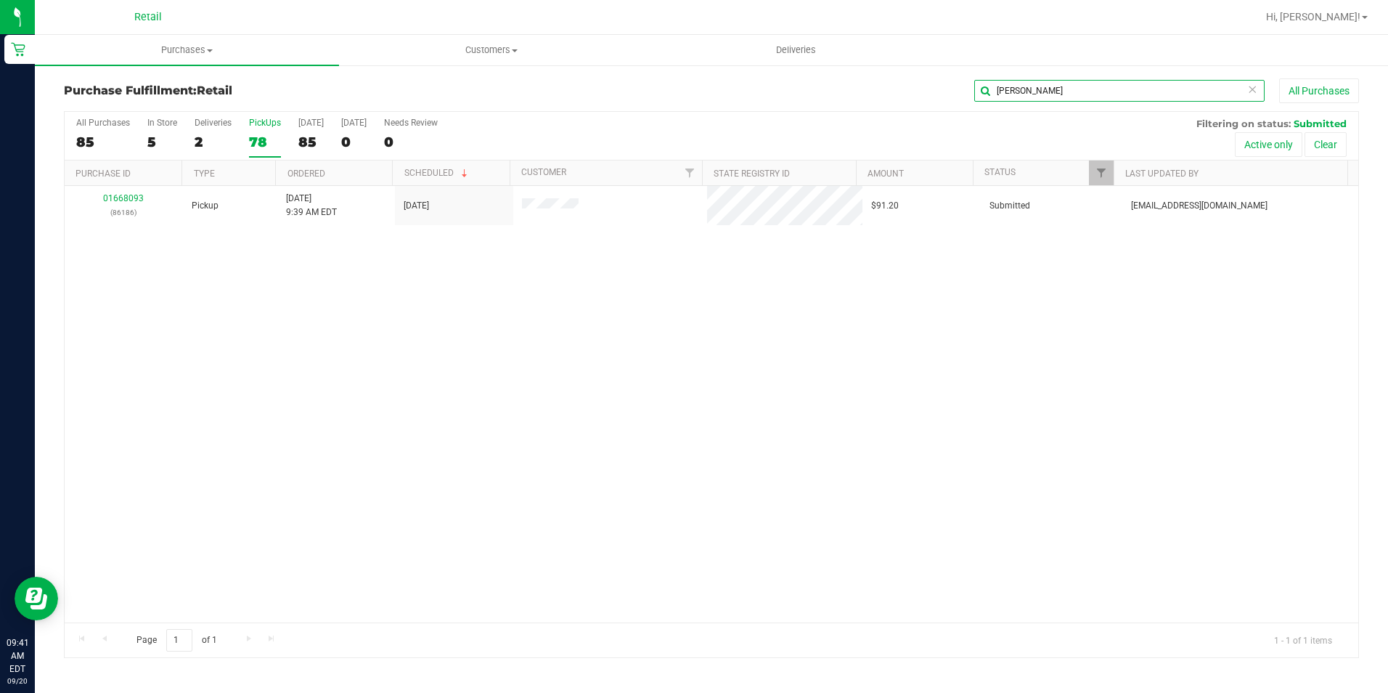
type input "jason"
click at [981, 94] on input "jason" at bounding box center [1120, 91] width 290 height 22
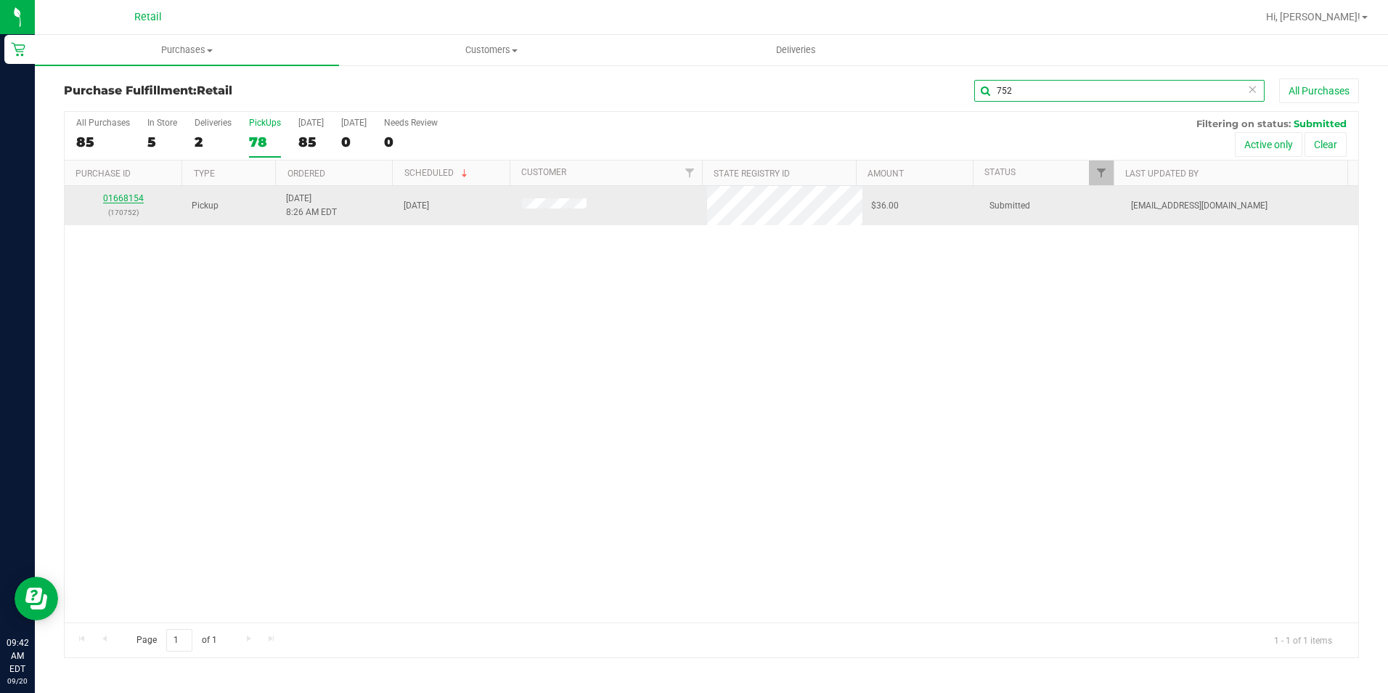
type input "752"
click at [130, 201] on link "01668154" at bounding box center [123, 198] width 41 height 10
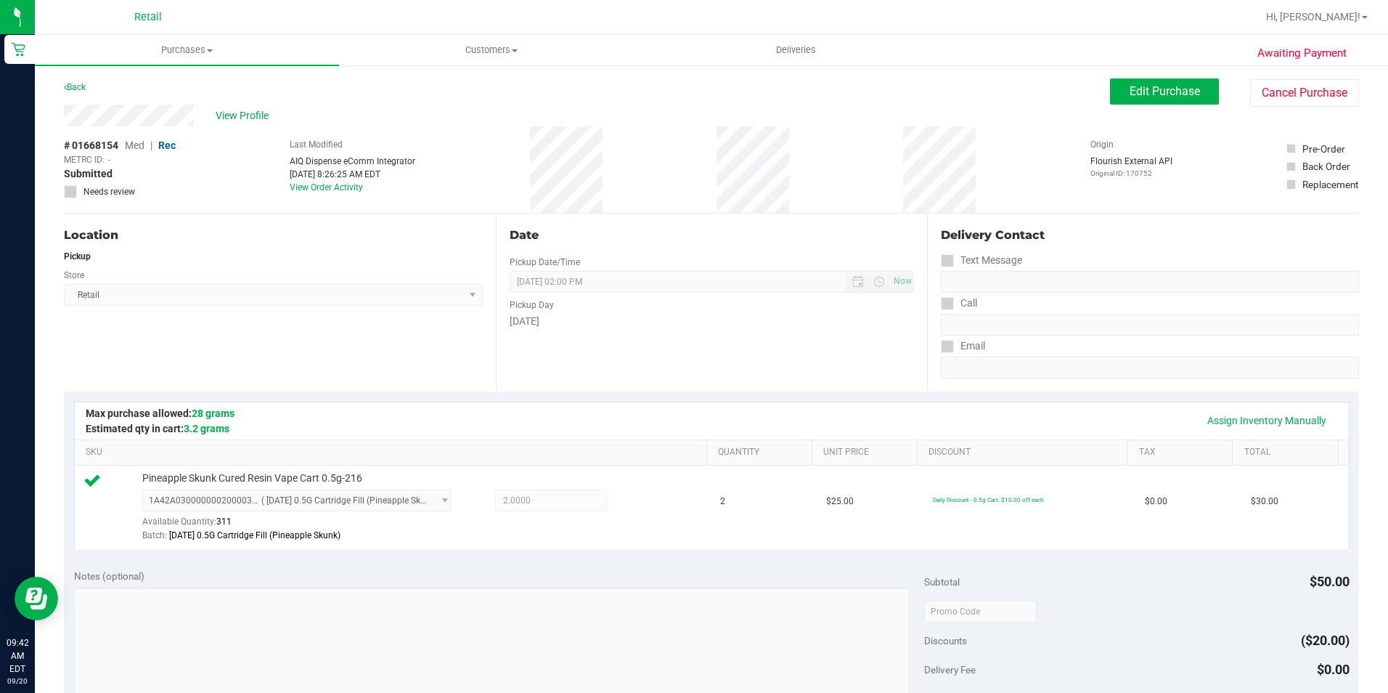
scroll to position [363, 0]
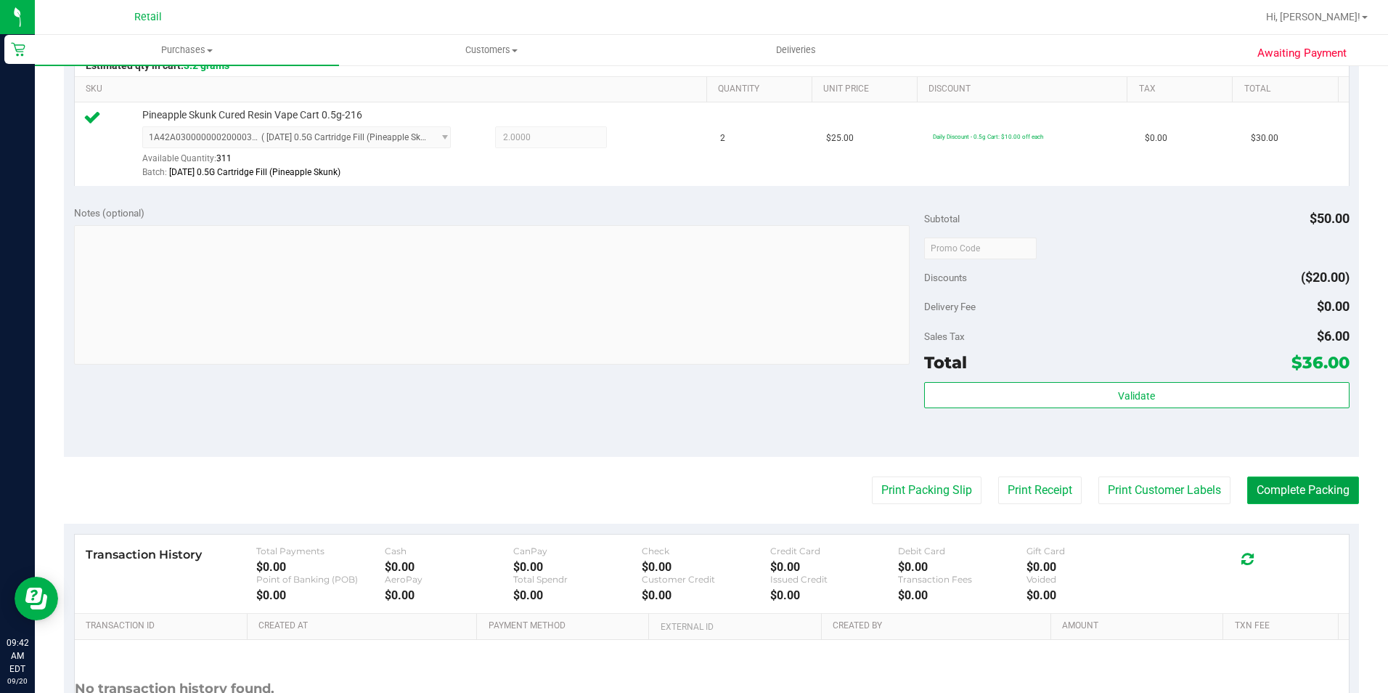
click at [1285, 493] on button "Complete Packing" at bounding box center [1304, 490] width 112 height 28
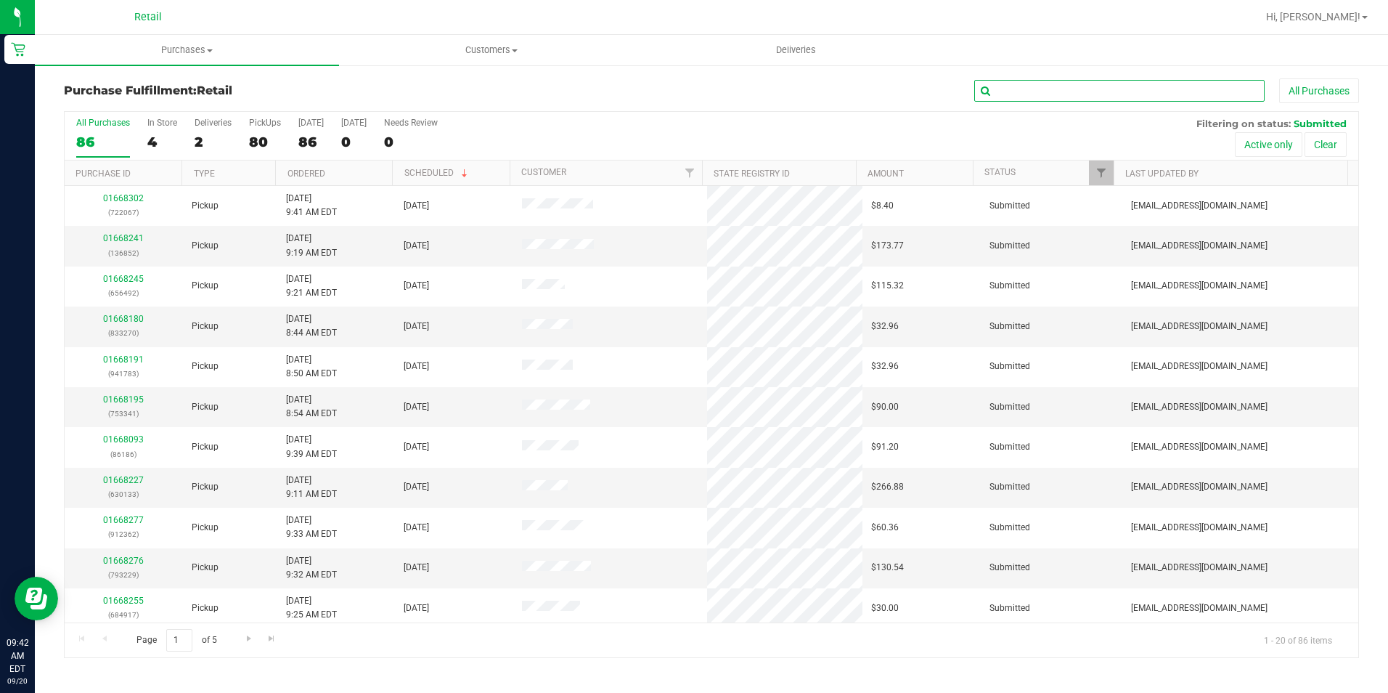
click at [1032, 91] on input "text" at bounding box center [1120, 91] width 290 height 22
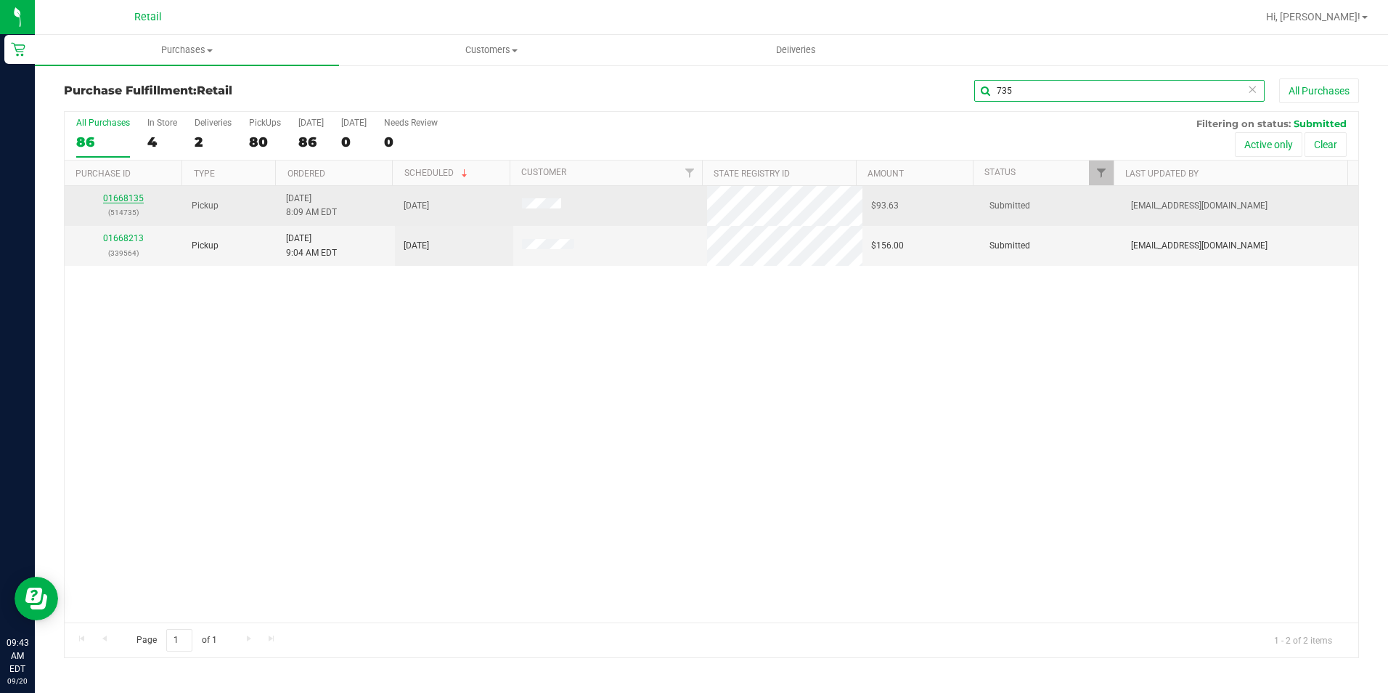
type input "735"
click at [127, 198] on link "01668135" at bounding box center [123, 198] width 41 height 10
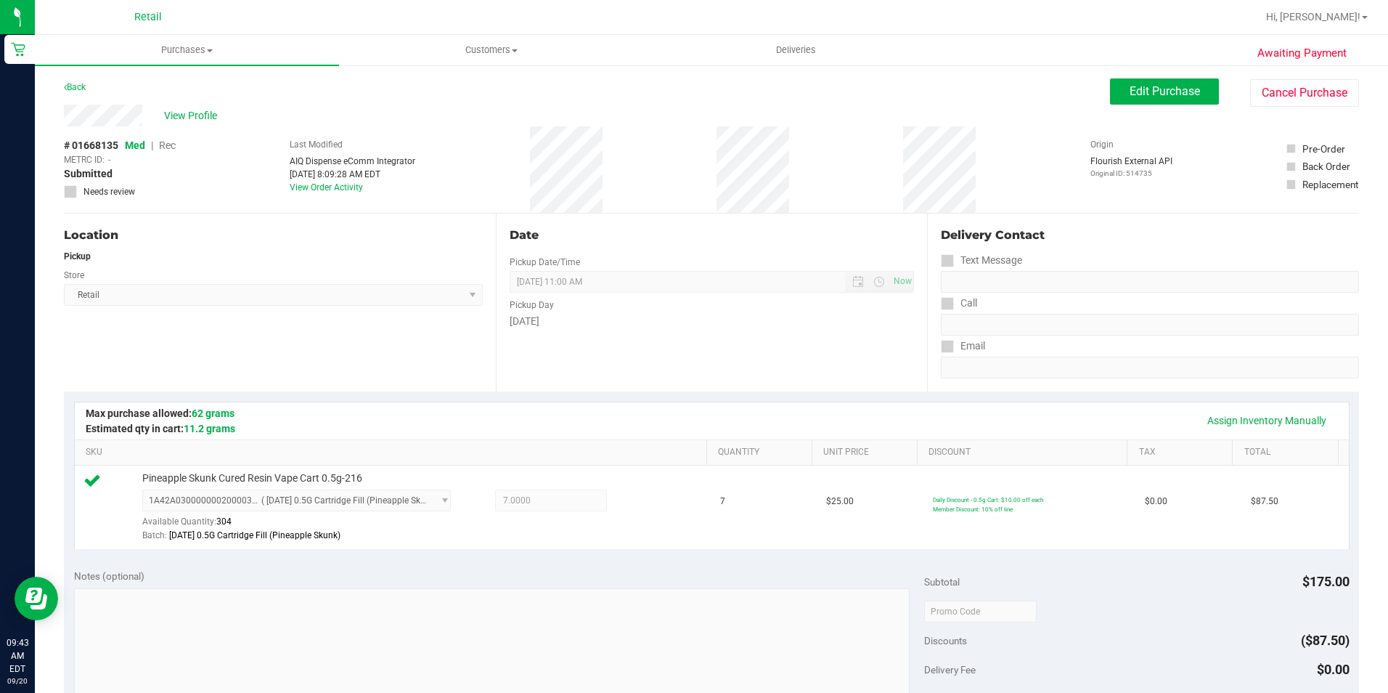
scroll to position [363, 0]
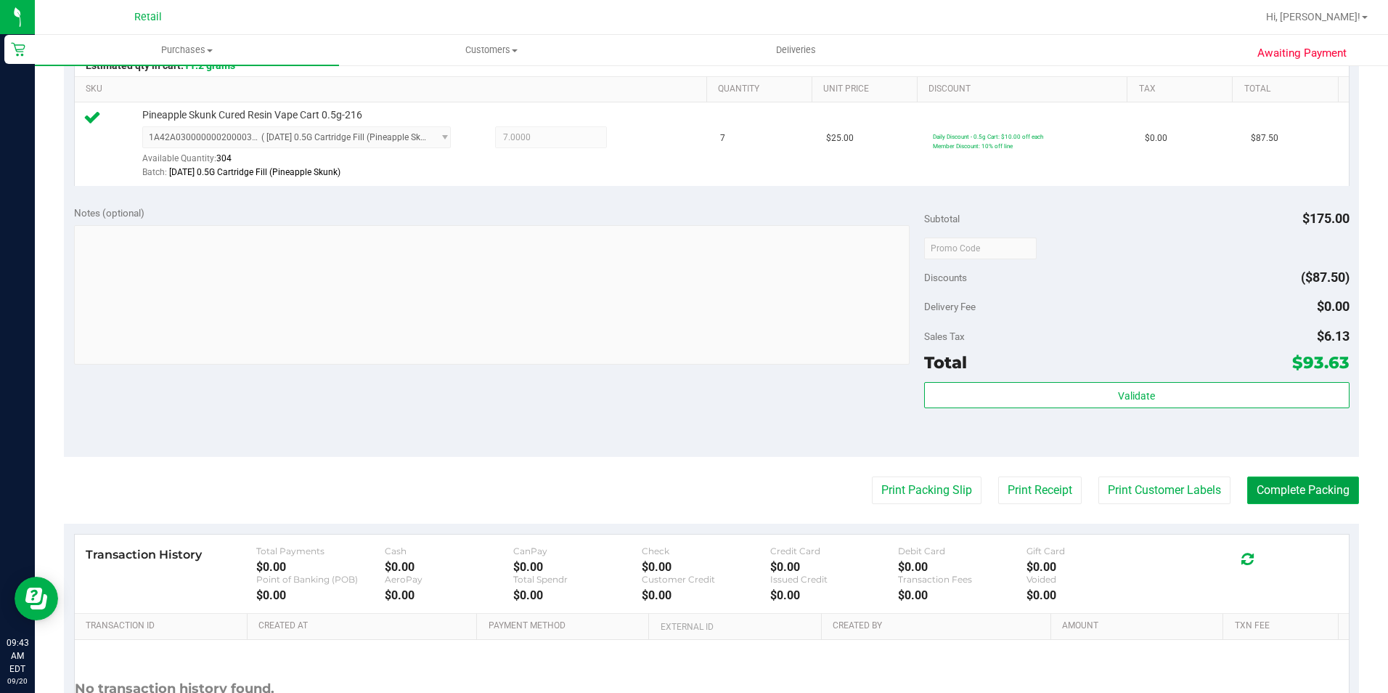
click at [1282, 495] on button "Complete Packing" at bounding box center [1304, 490] width 112 height 28
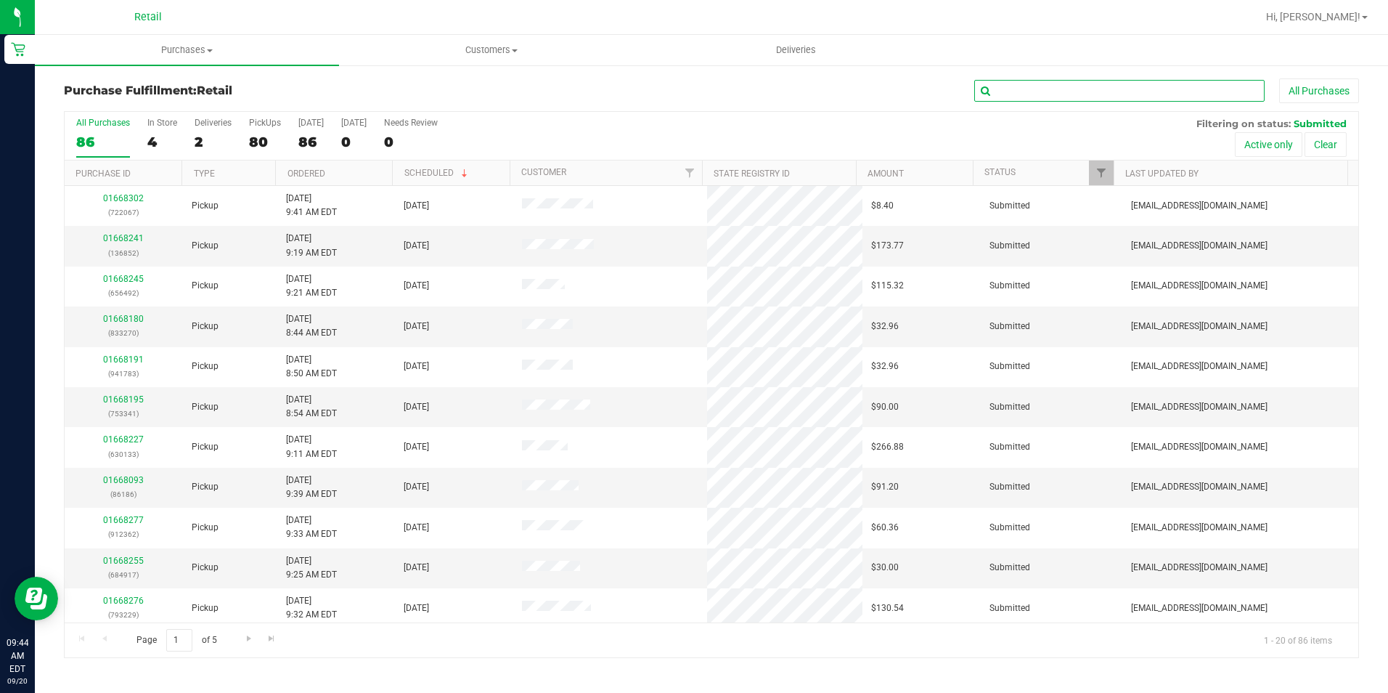
click at [1102, 82] on input "text" at bounding box center [1120, 91] width 290 height 22
click at [1131, 73] on div "Purchase Fulfillment: Retail All Purchases All Purchases 86 In Store 4 Deliveri…" at bounding box center [712, 368] width 1354 height 609
click at [1104, 97] on input "text" at bounding box center [1120, 91] width 290 height 22
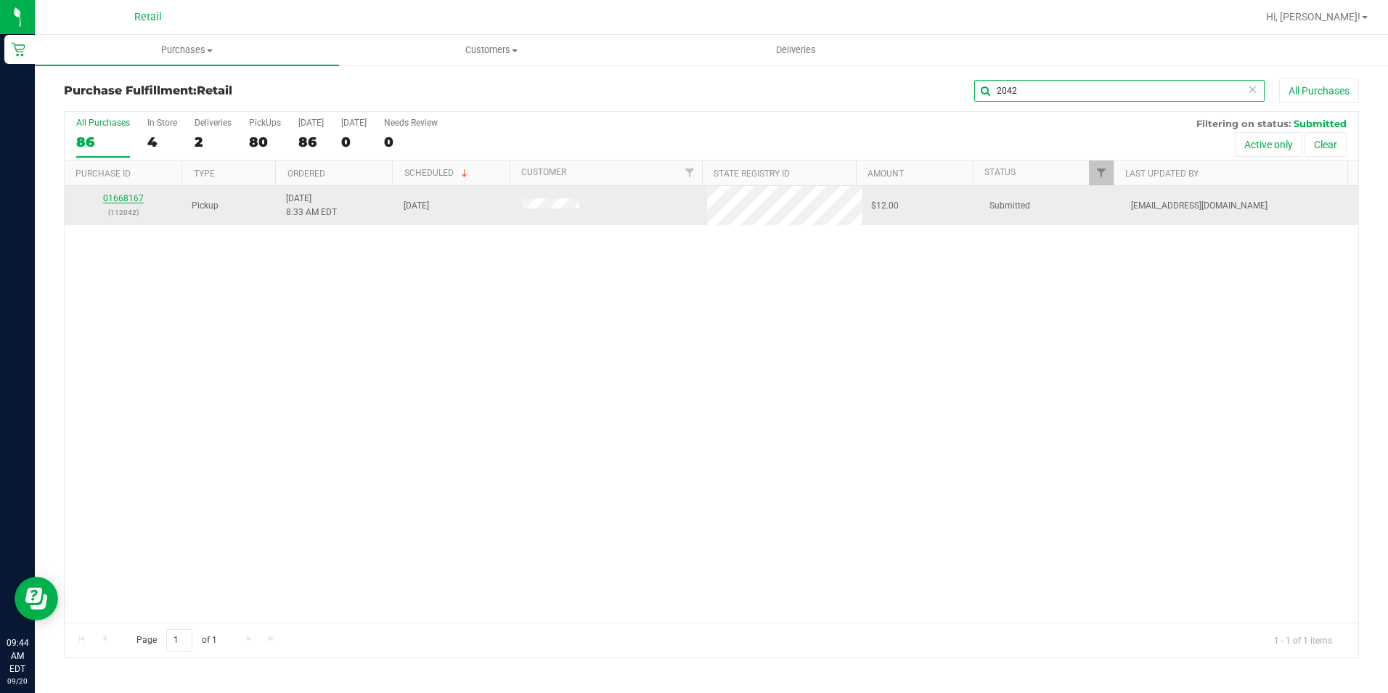
type input "2042"
click at [121, 200] on link "01668167" at bounding box center [123, 198] width 41 height 10
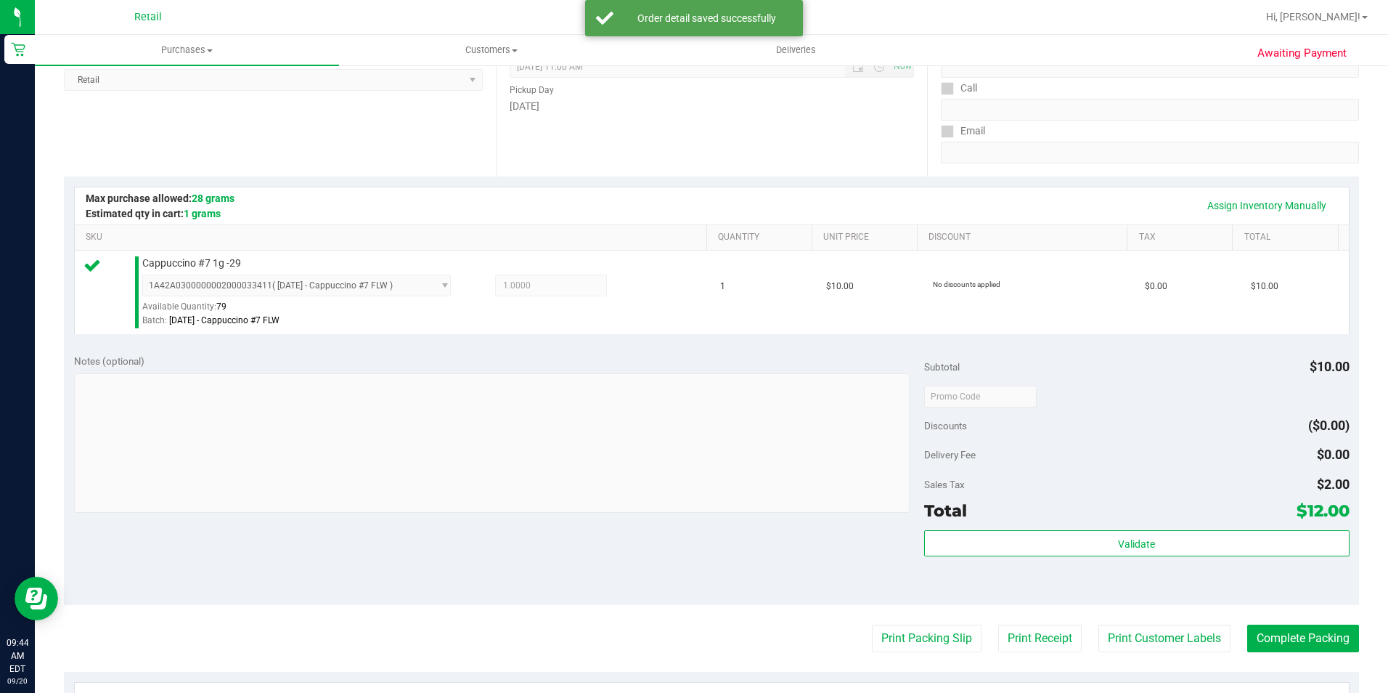
scroll to position [290, 0]
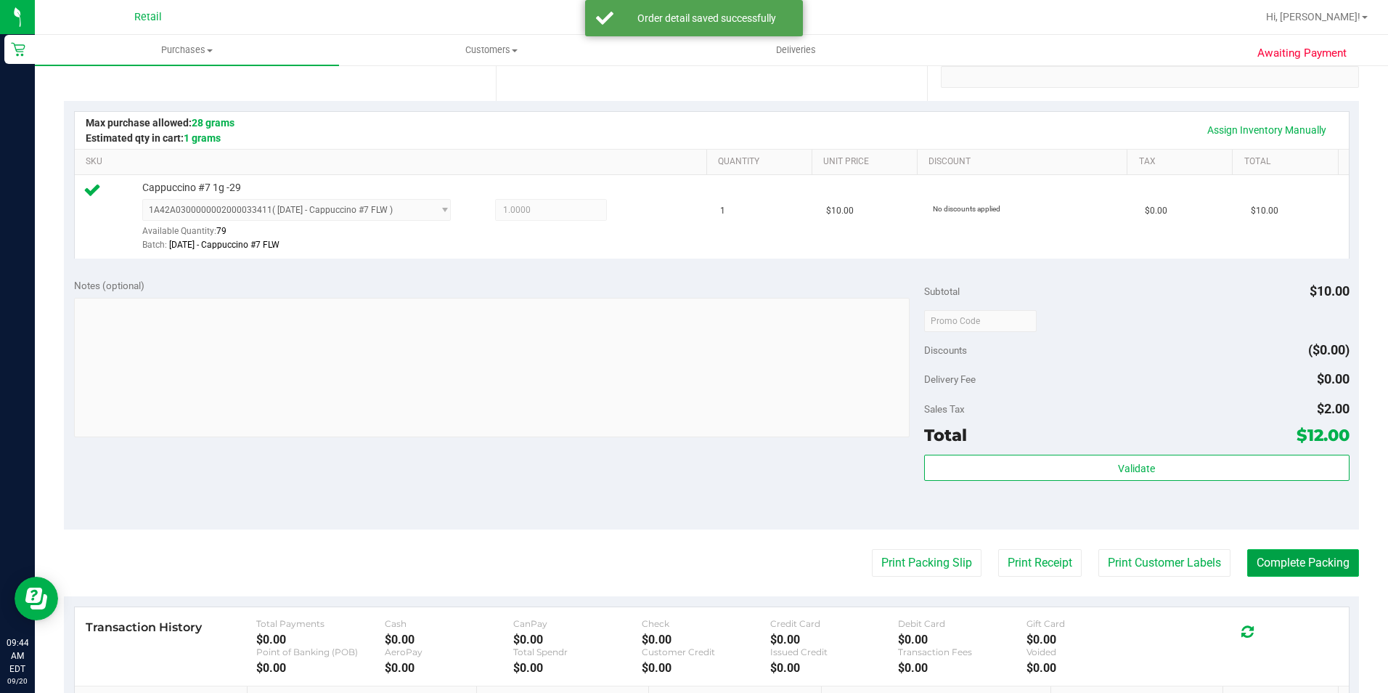
click at [1298, 550] on button "Complete Packing" at bounding box center [1304, 563] width 112 height 28
click at [1299, 561] on button "Complete Packing" at bounding box center [1297, 563] width 123 height 28
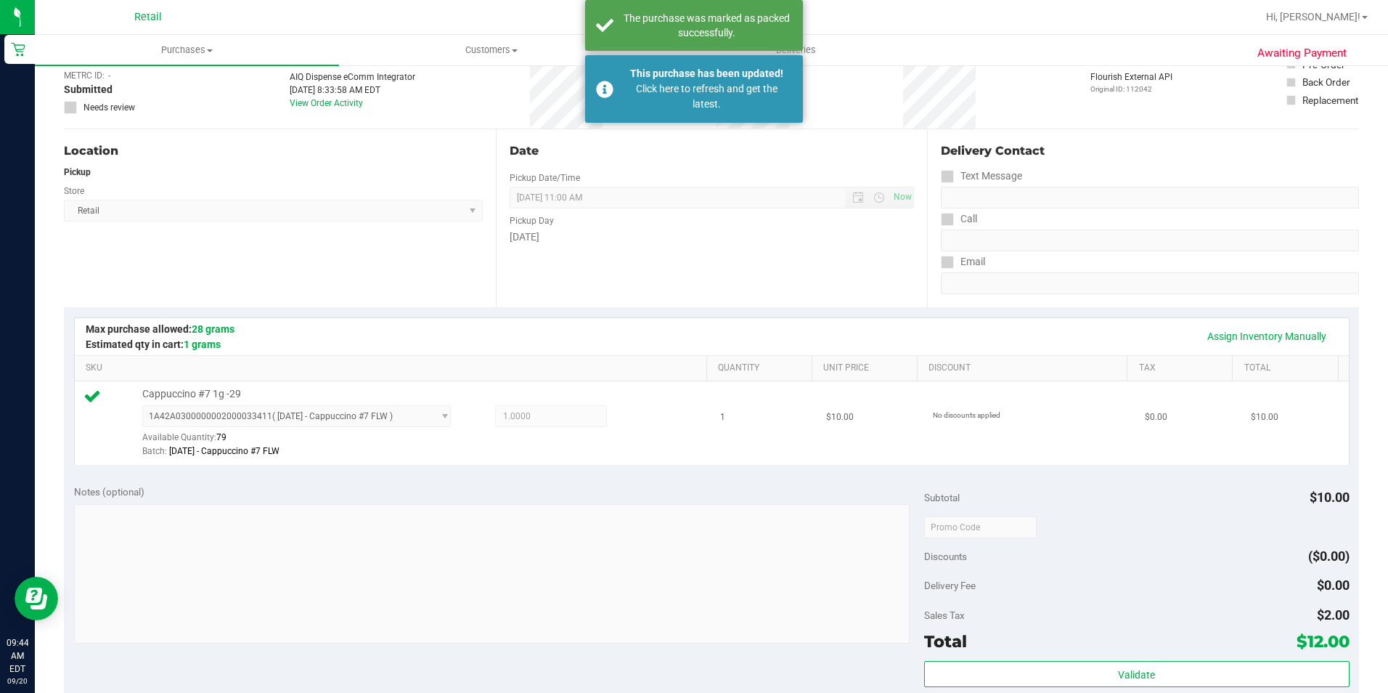
scroll to position [0, 0]
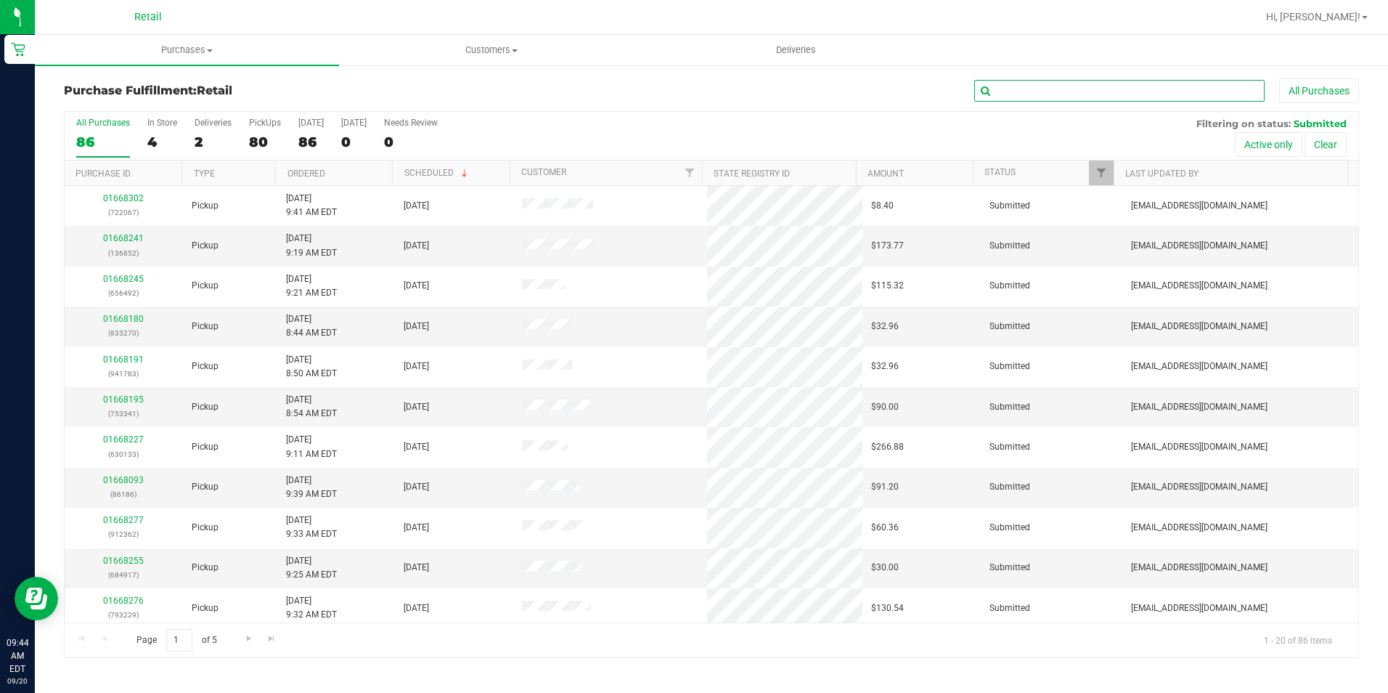
click at [1081, 84] on input "text" at bounding box center [1120, 91] width 290 height 22
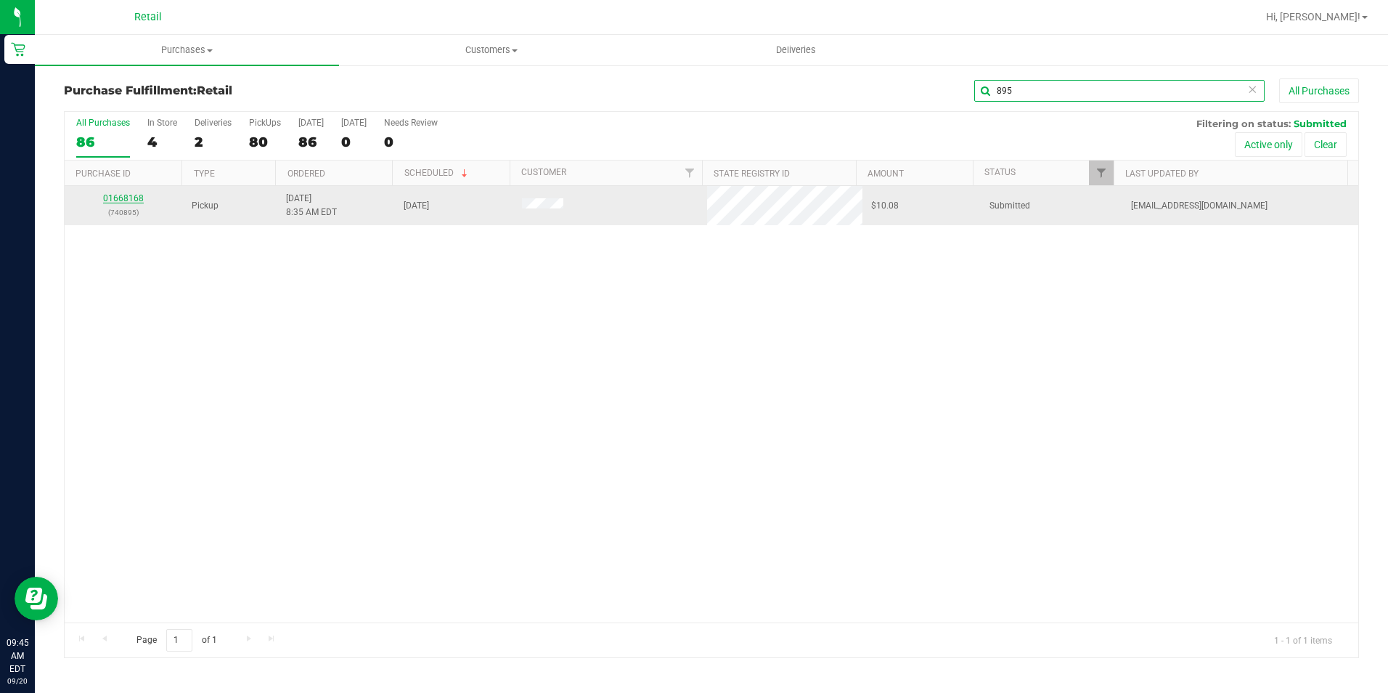
type input "895"
click at [114, 199] on link "01668168" at bounding box center [123, 198] width 41 height 10
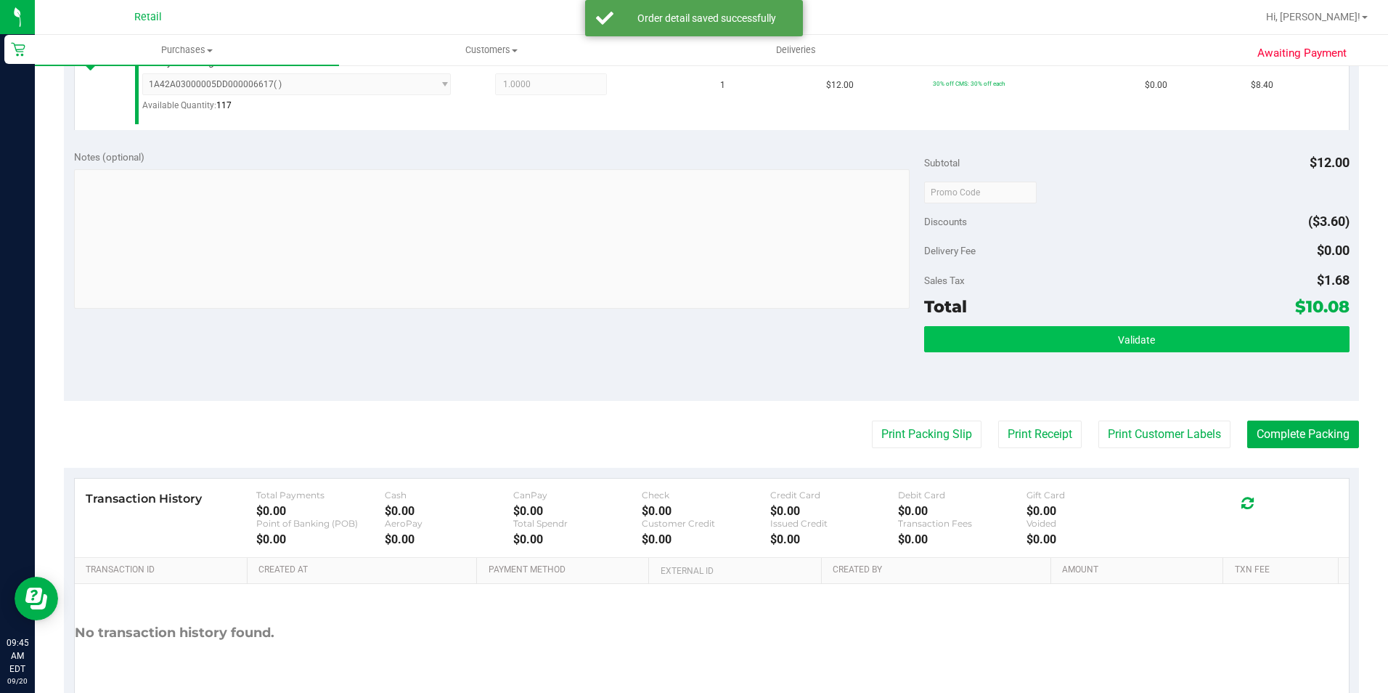
scroll to position [436, 0]
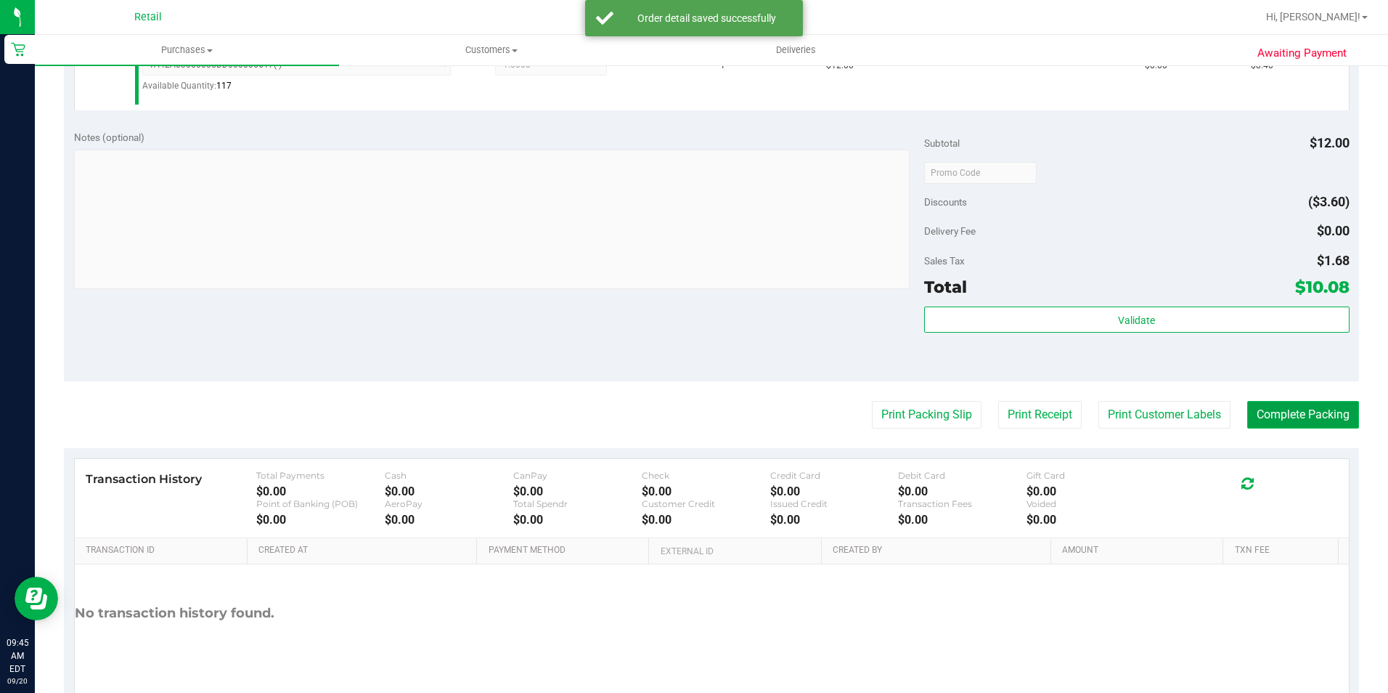
click at [1308, 411] on button "Complete Packing" at bounding box center [1304, 415] width 112 height 28
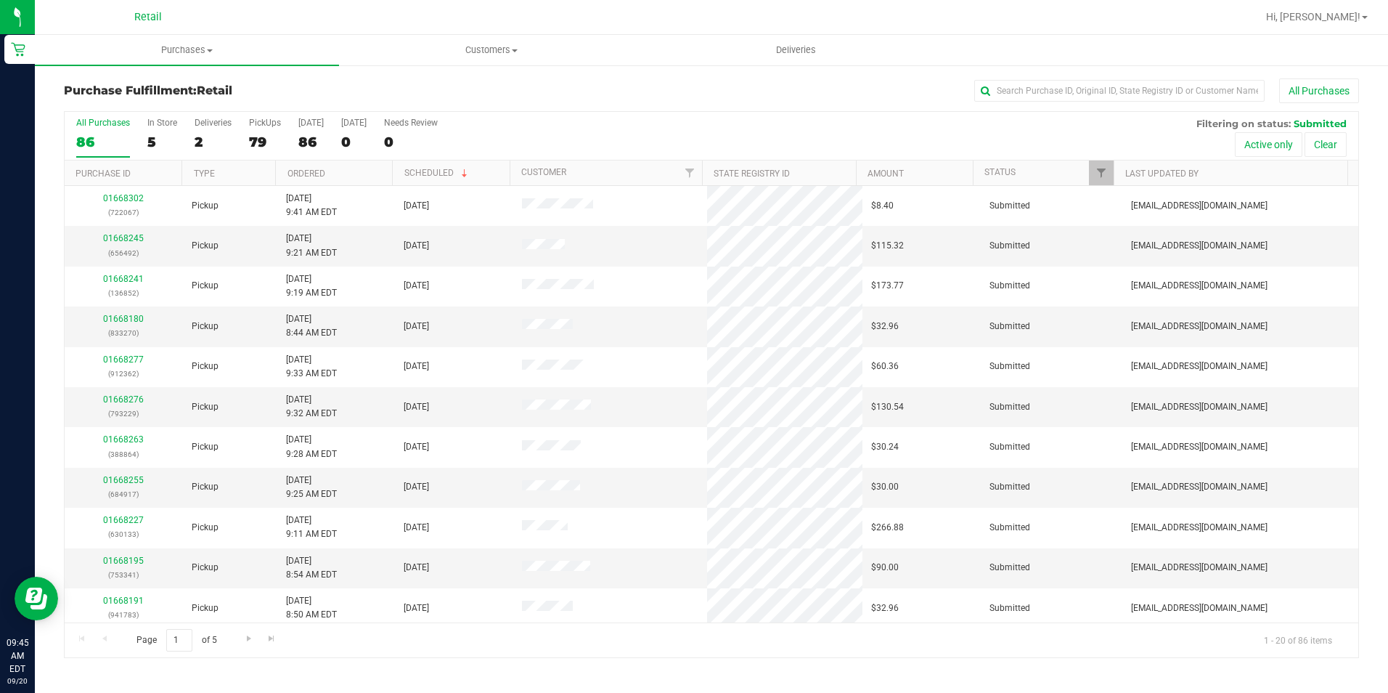
click at [1087, 102] on div "All Purchases" at bounding box center [927, 90] width 863 height 25
drag, startPoint x: 1087, startPoint y: 102, endPoint x: 1075, endPoint y: 87, distance: 19.1
click at [1078, 80] on input "text" at bounding box center [1120, 91] width 290 height 22
click at [1075, 87] on input "text" at bounding box center [1120, 91] width 290 height 22
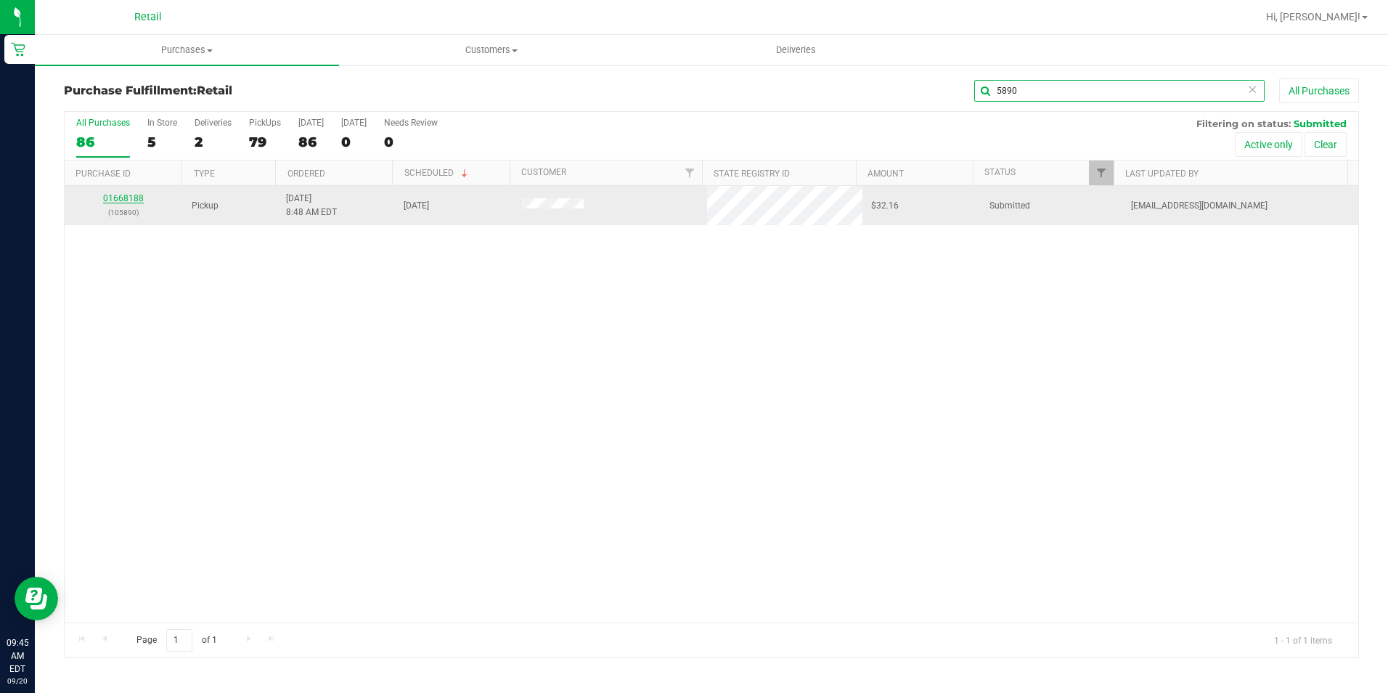
type input "5890"
click at [115, 202] on link "01668188" at bounding box center [123, 198] width 41 height 10
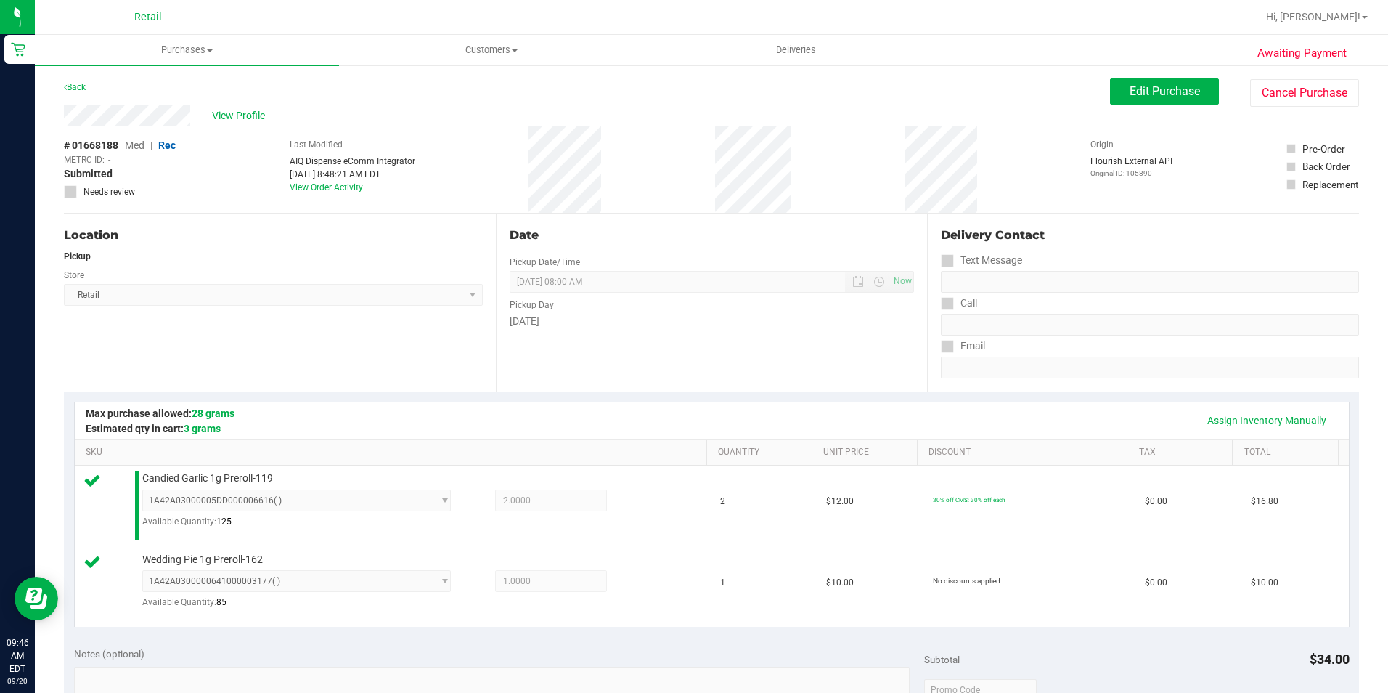
scroll to position [436, 0]
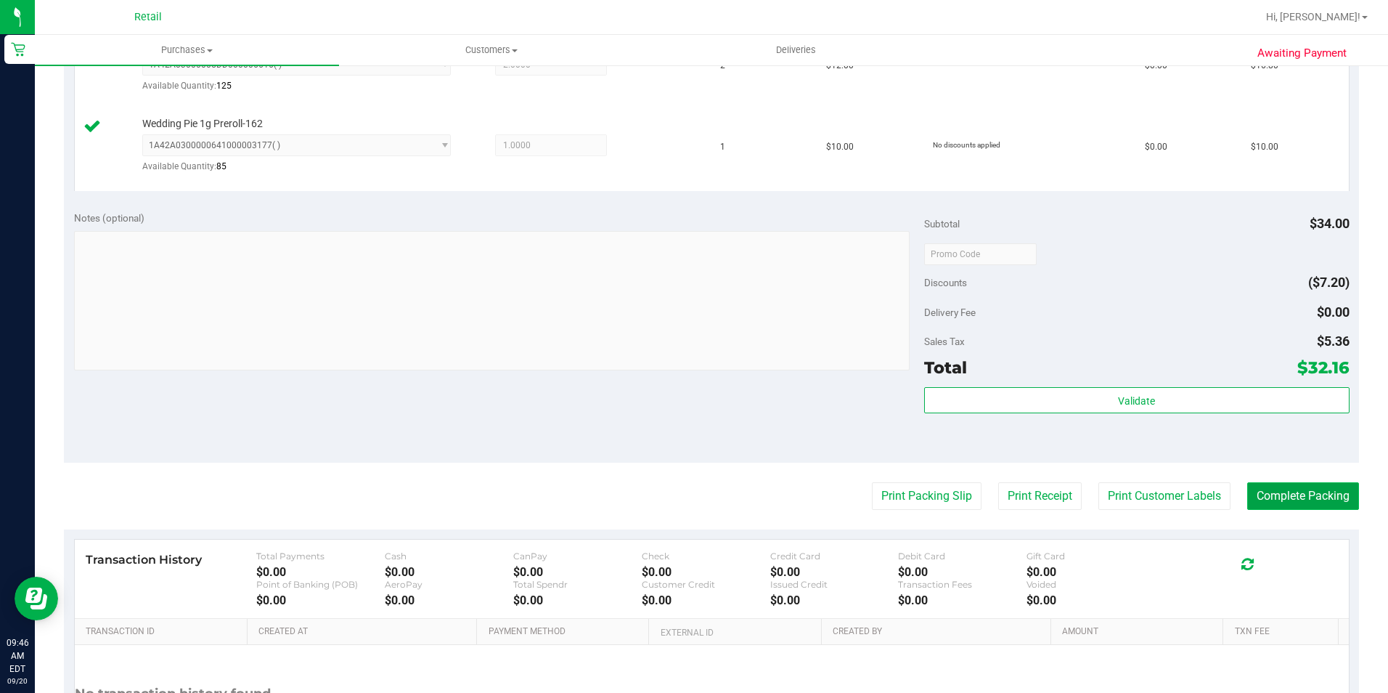
click at [1292, 492] on button "Complete Packing" at bounding box center [1304, 496] width 112 height 28
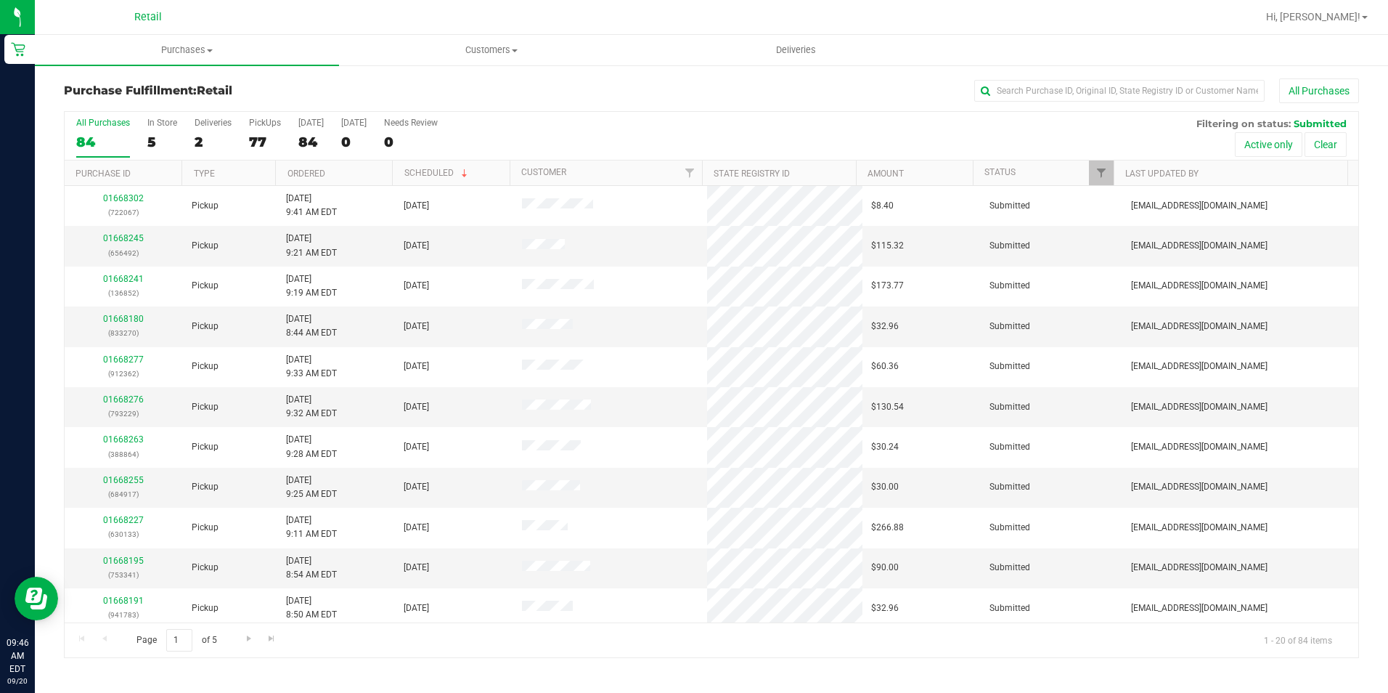
click at [1069, 78] on div "Purchase Fulfillment: Retail All Purchases All Purchases 84 In Store 5 Deliveri…" at bounding box center [712, 368] width 1354 height 609
click at [1067, 96] on input "text" at bounding box center [1120, 91] width 290 height 22
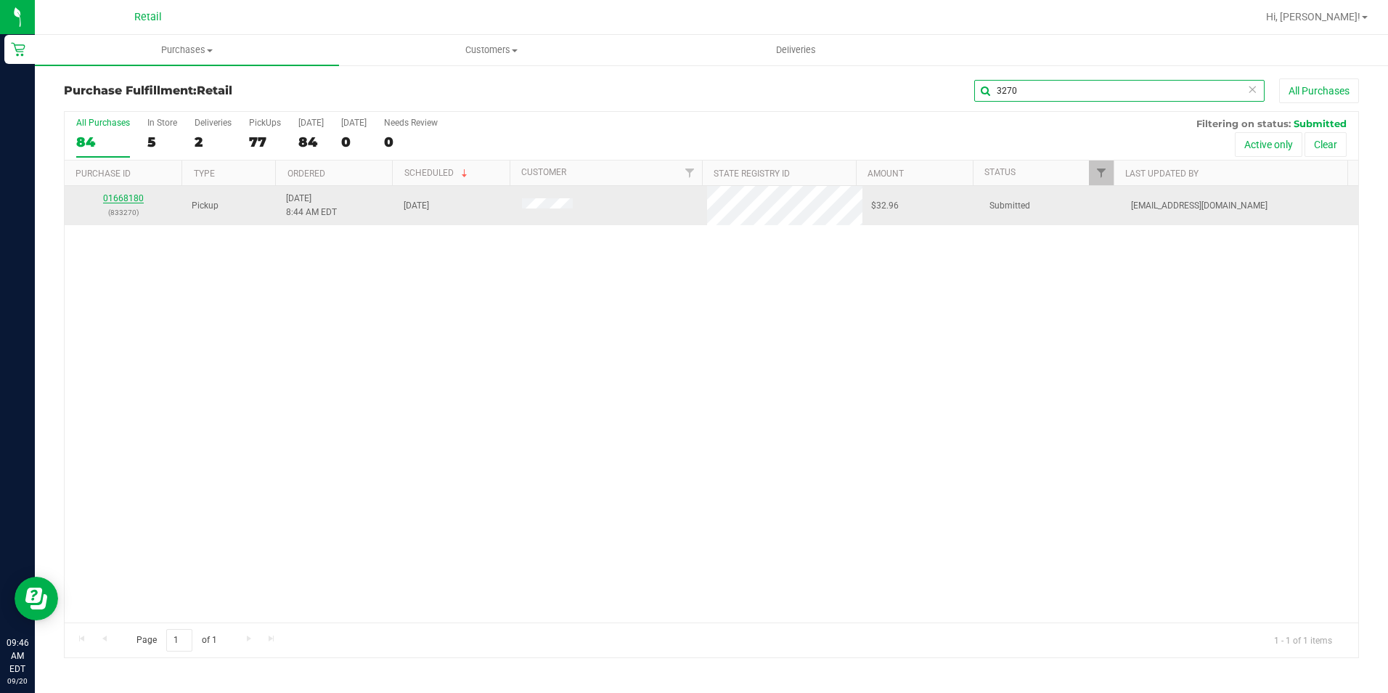
type input "3270"
click at [122, 203] on link "01668180" at bounding box center [123, 198] width 41 height 10
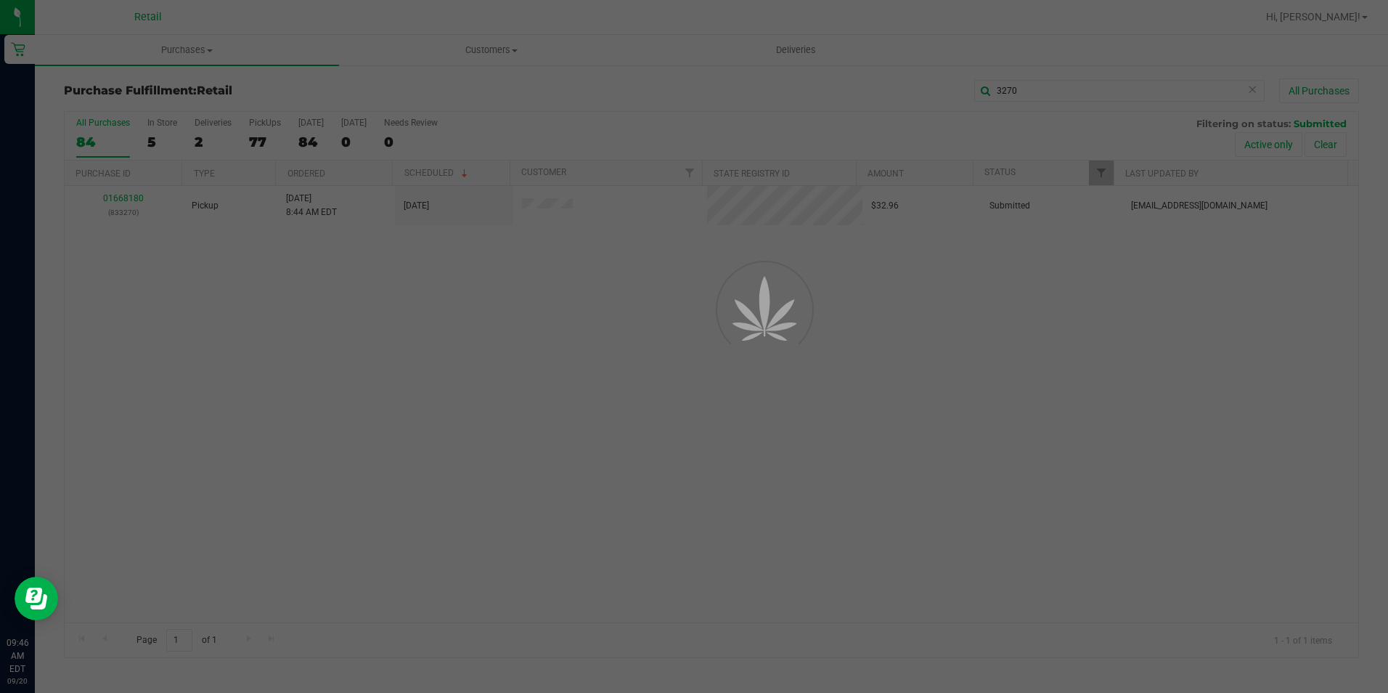
click at [122, 203] on div at bounding box center [694, 346] width 1388 height 693
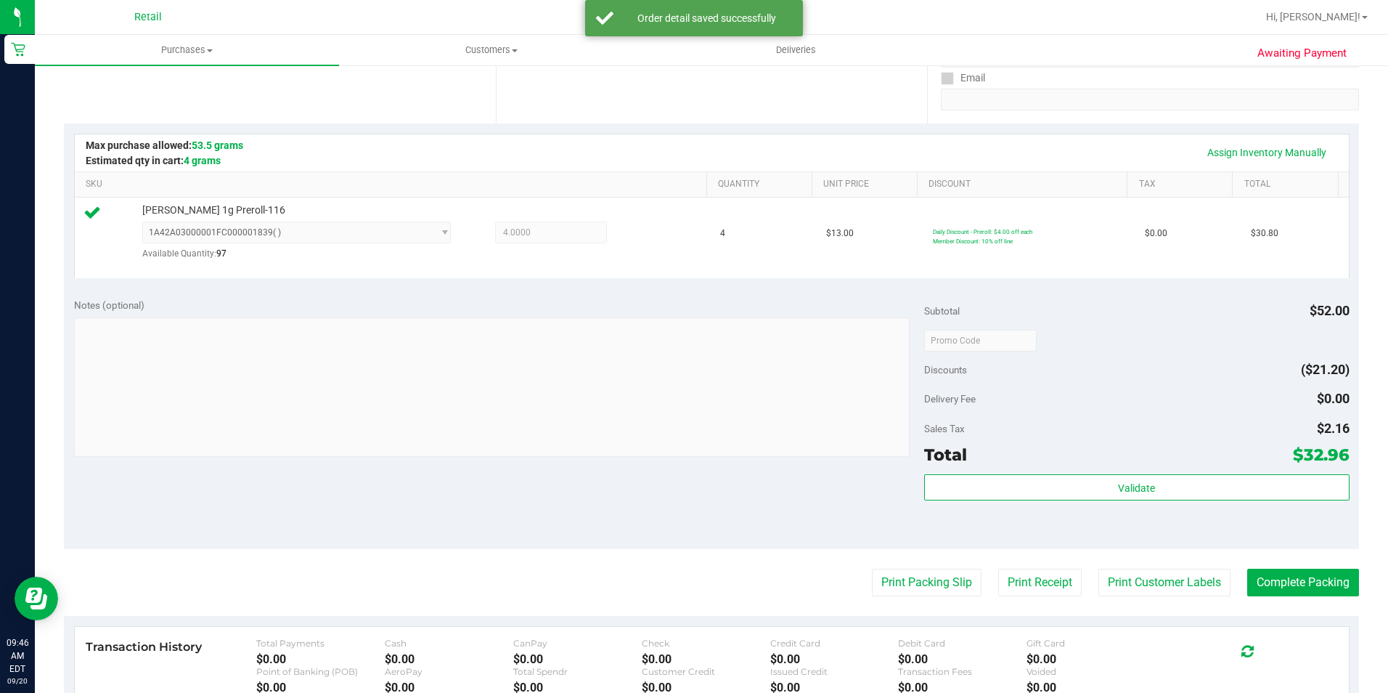
scroll to position [363, 0]
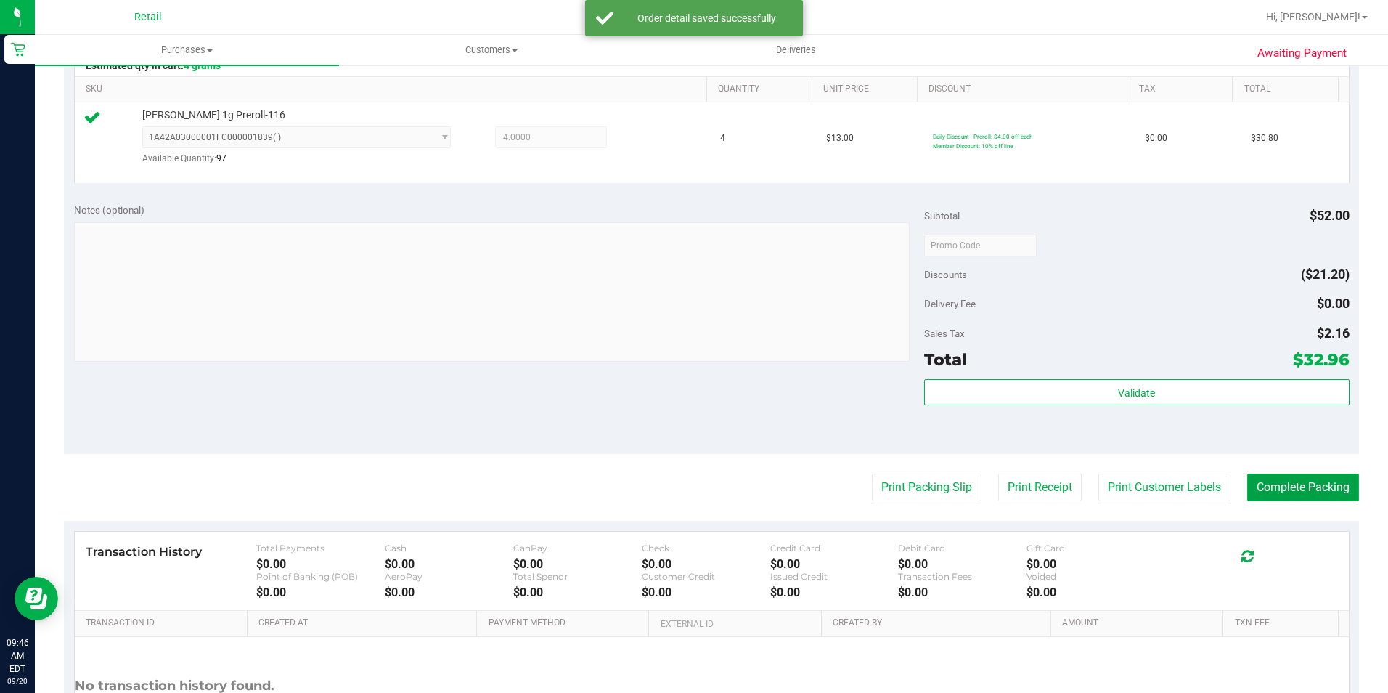
click at [1314, 493] on button "Complete Packing" at bounding box center [1304, 487] width 112 height 28
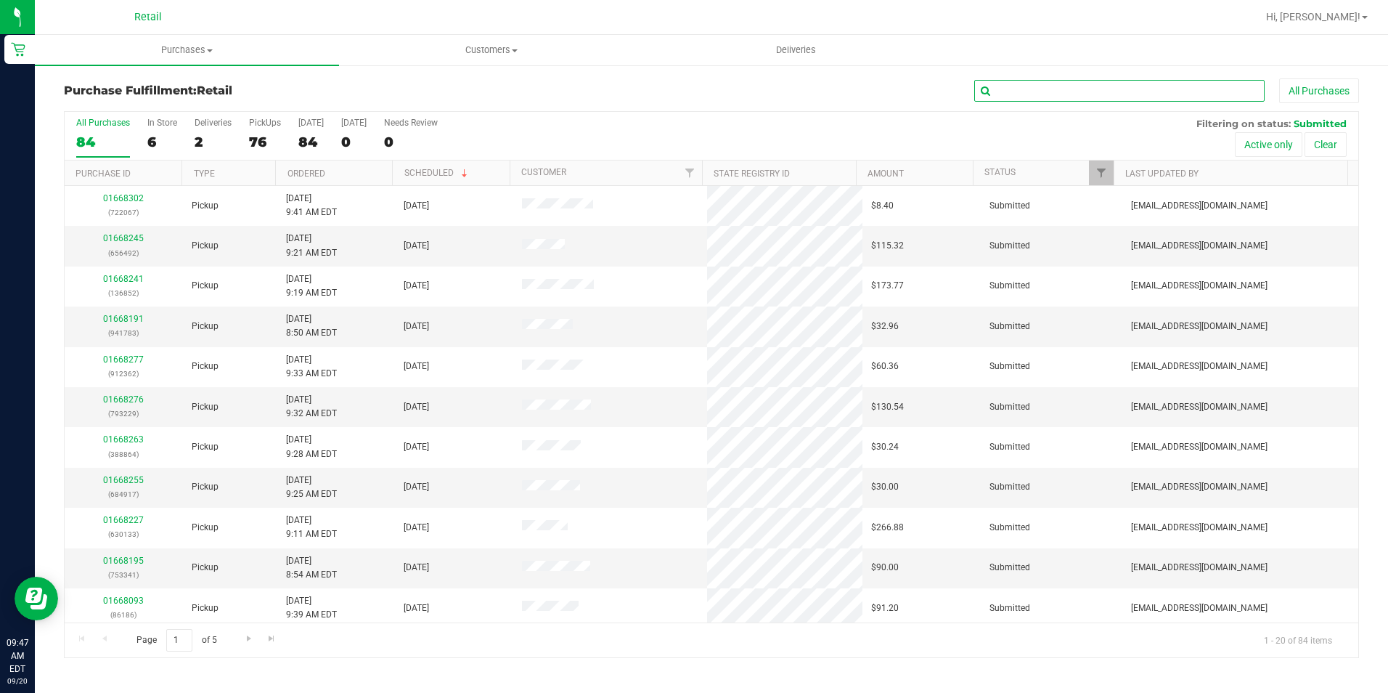
click at [1166, 90] on input "text" at bounding box center [1120, 91] width 290 height 22
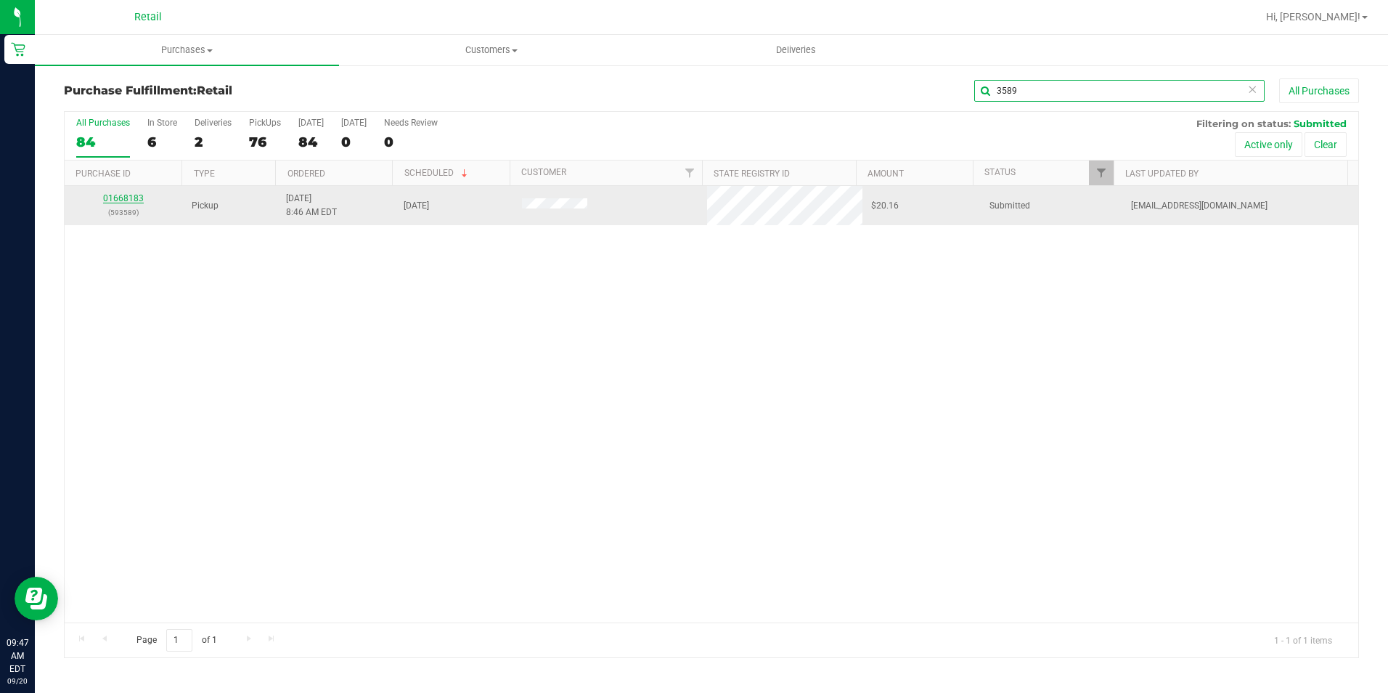
type input "3589"
click at [122, 199] on link "01668183" at bounding box center [123, 198] width 41 height 10
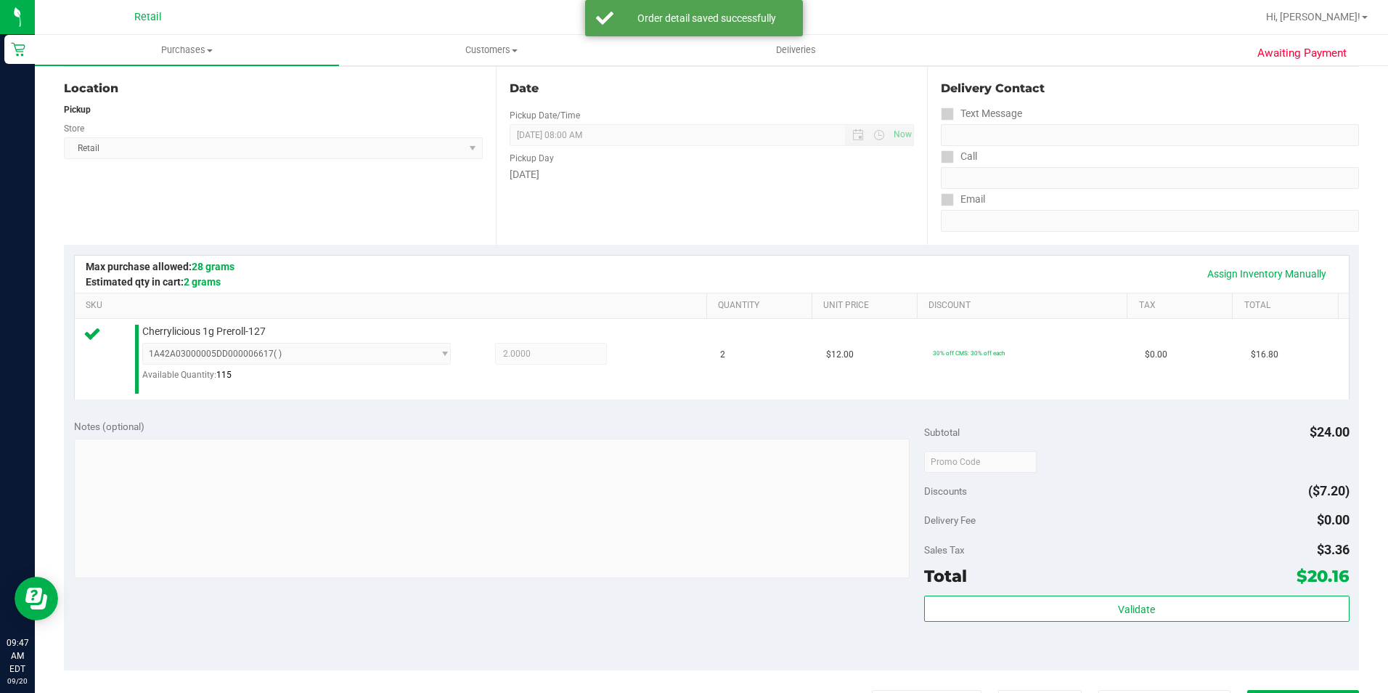
scroll to position [363, 0]
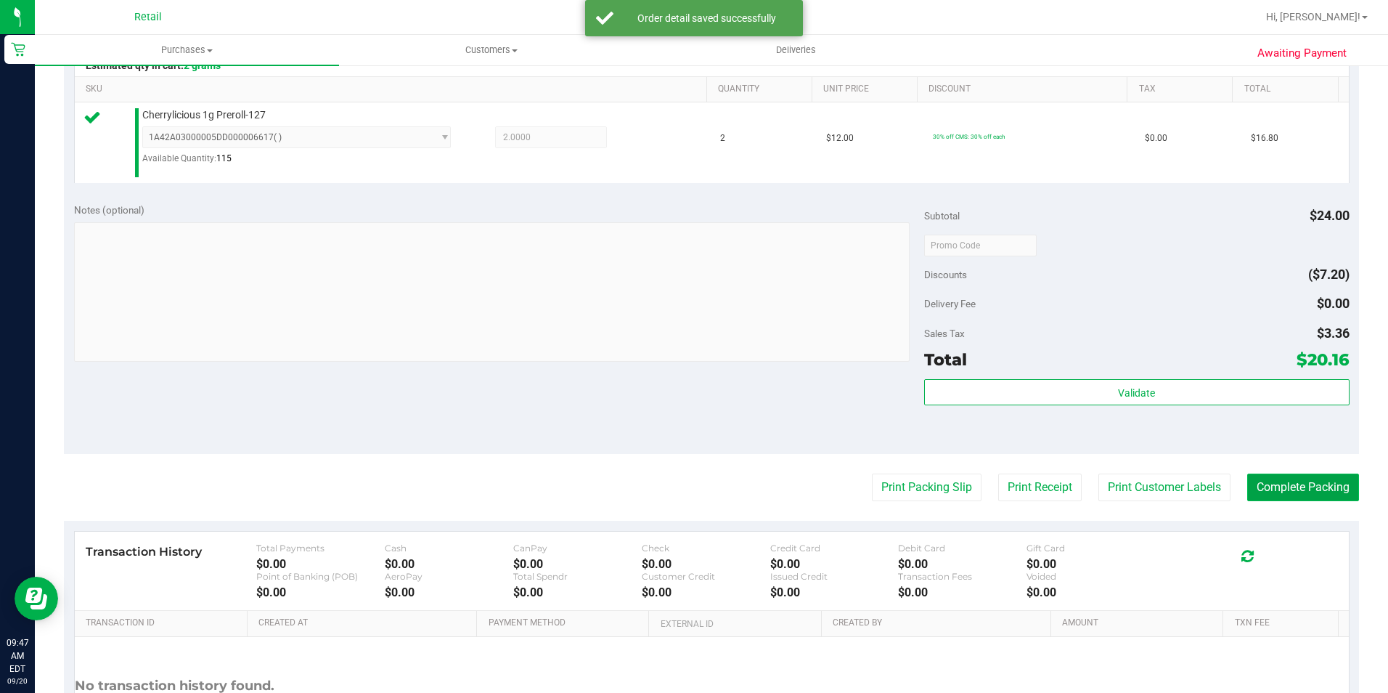
click at [1306, 489] on button "Complete Packing" at bounding box center [1304, 487] width 112 height 28
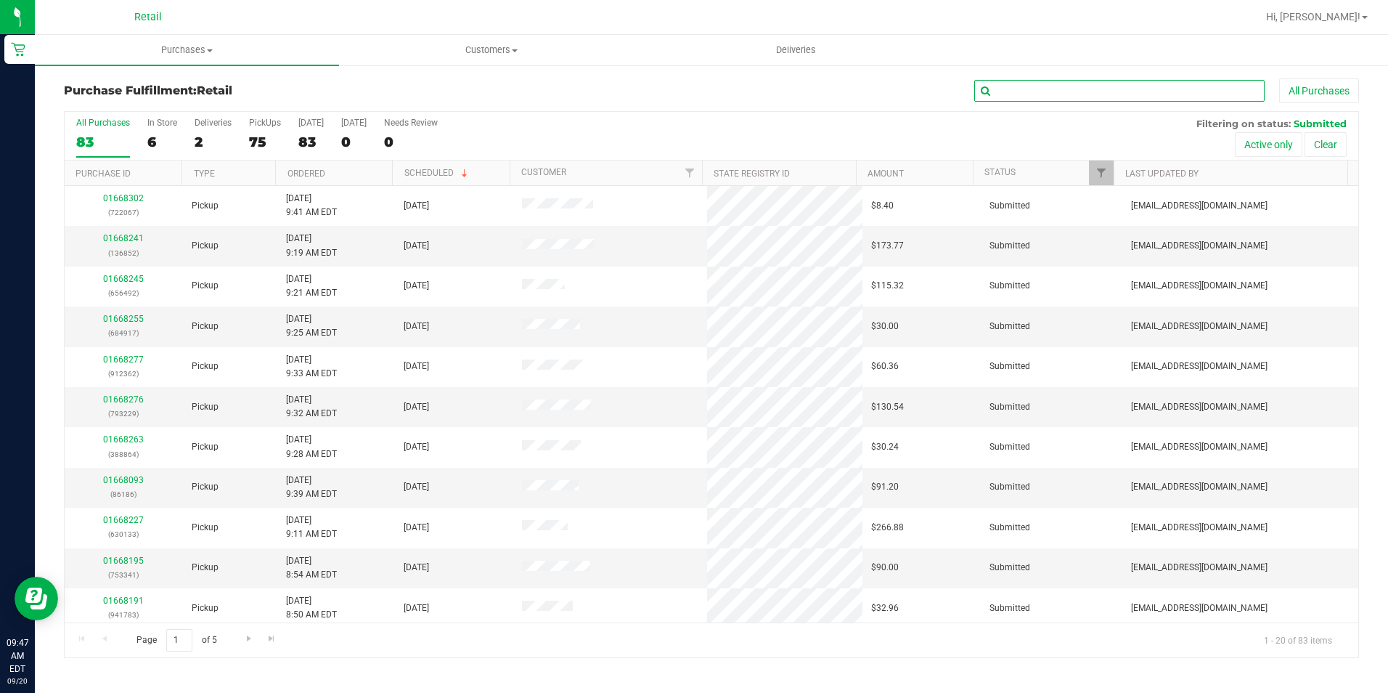
click at [1092, 81] on input "text" at bounding box center [1120, 91] width 290 height 22
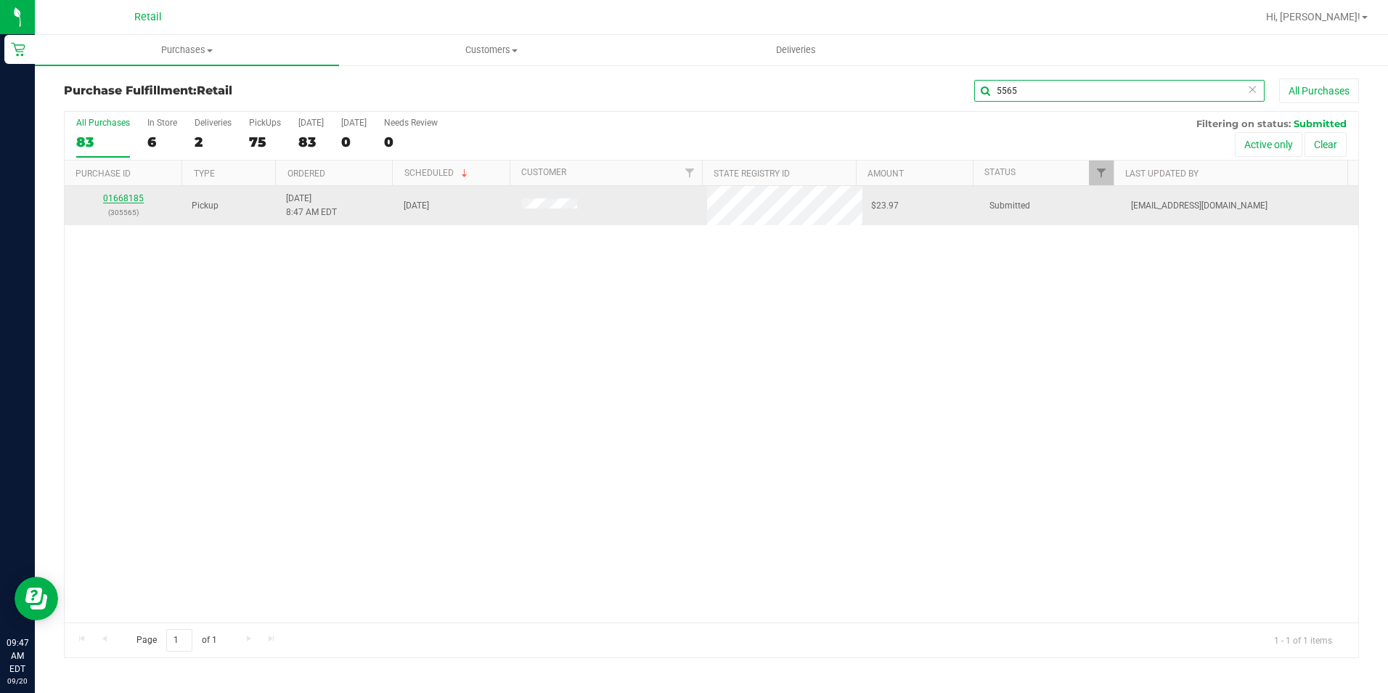
type input "5565"
click at [131, 194] on link "01668185" at bounding box center [123, 198] width 41 height 10
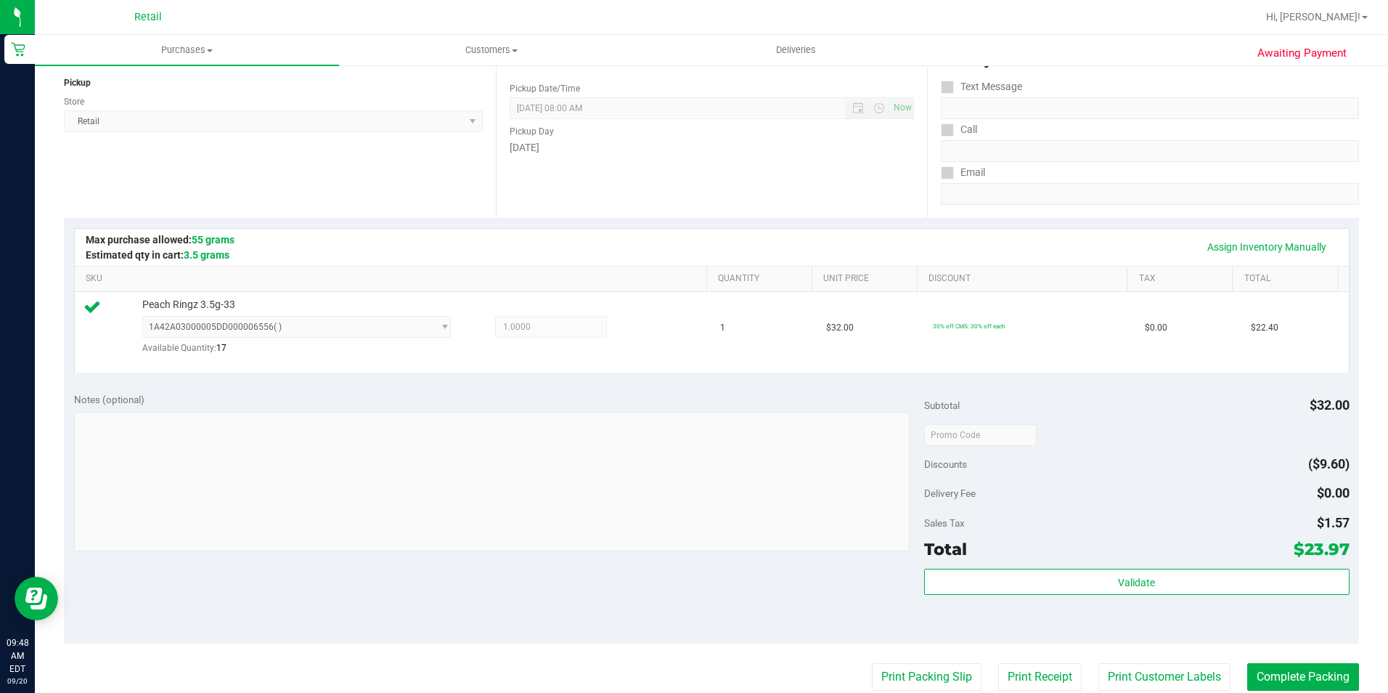
scroll to position [363, 0]
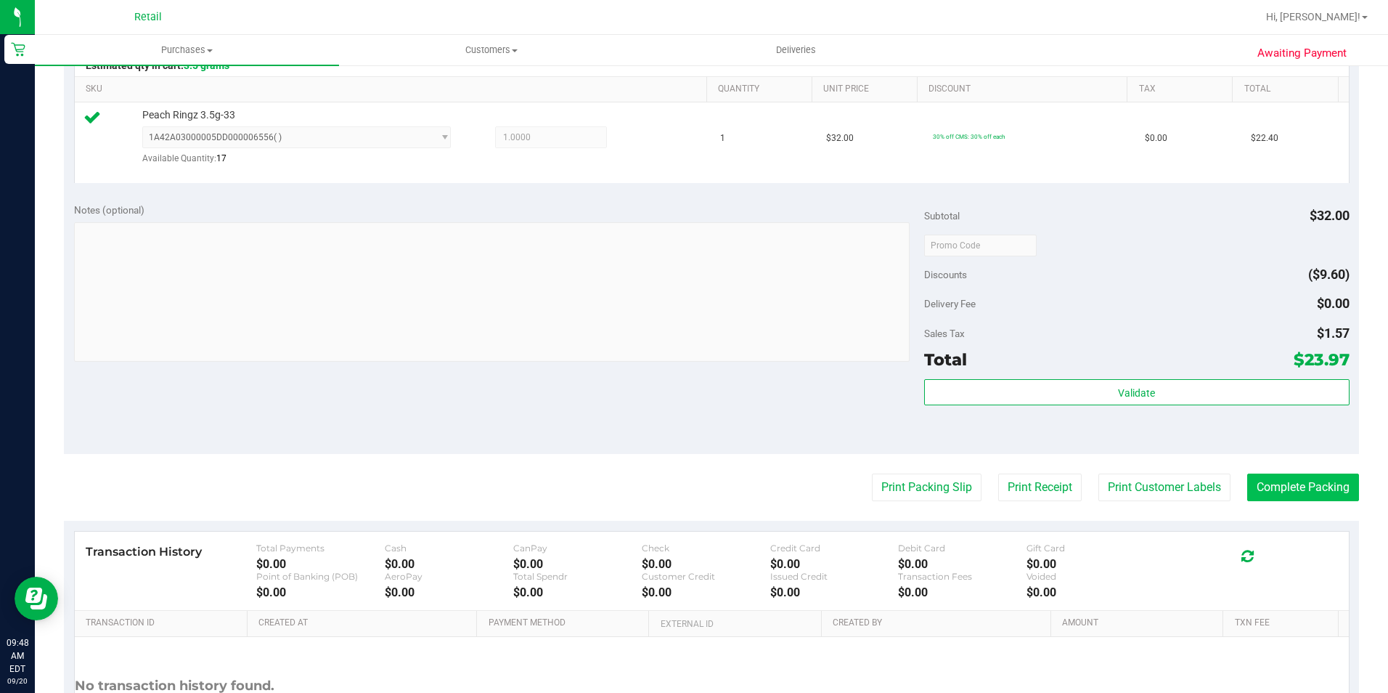
drag, startPoint x: 1293, startPoint y: 505, endPoint x: 1290, endPoint y: 497, distance: 9.0
click at [1293, 505] on purchase-details "Back Edit Purchase Cancel Purchase View Profile # 01668185 Med | Rec METRC ID: …" at bounding box center [712, 253] width 1296 height 1077
click at [1290, 495] on button "Complete Packing" at bounding box center [1304, 487] width 112 height 28
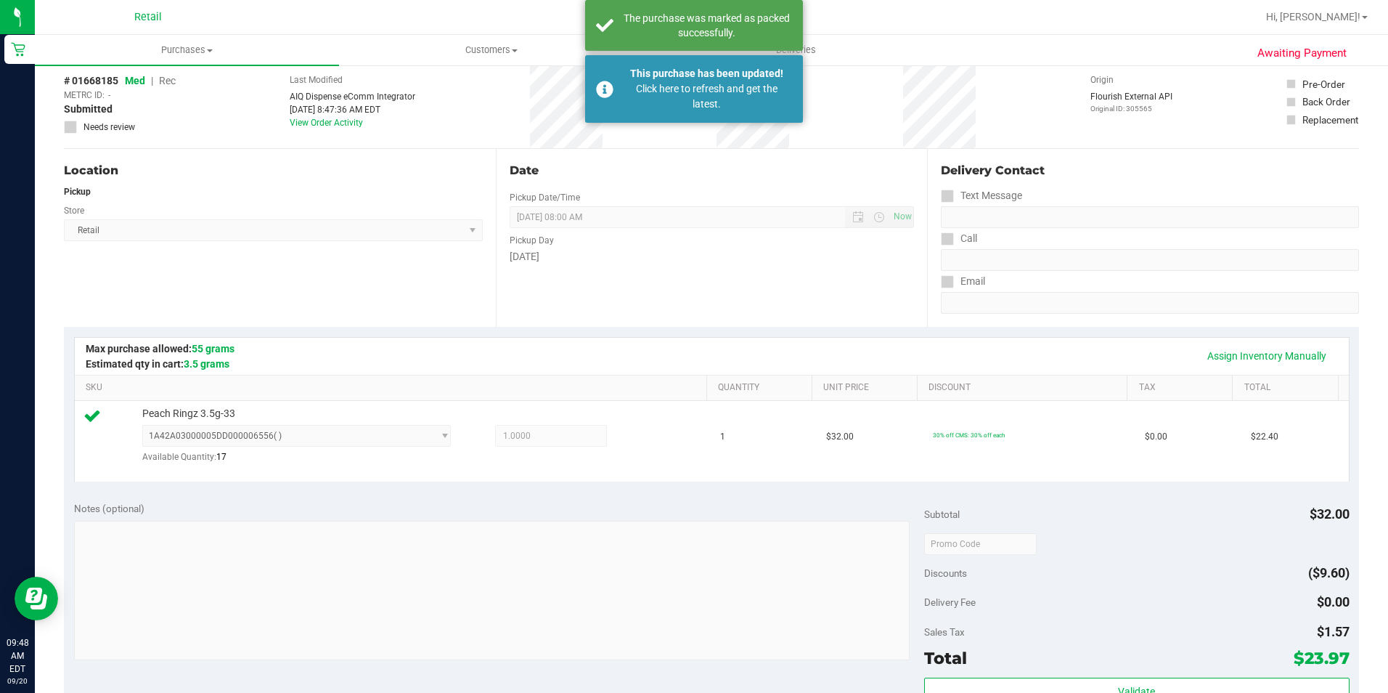
scroll to position [0, 0]
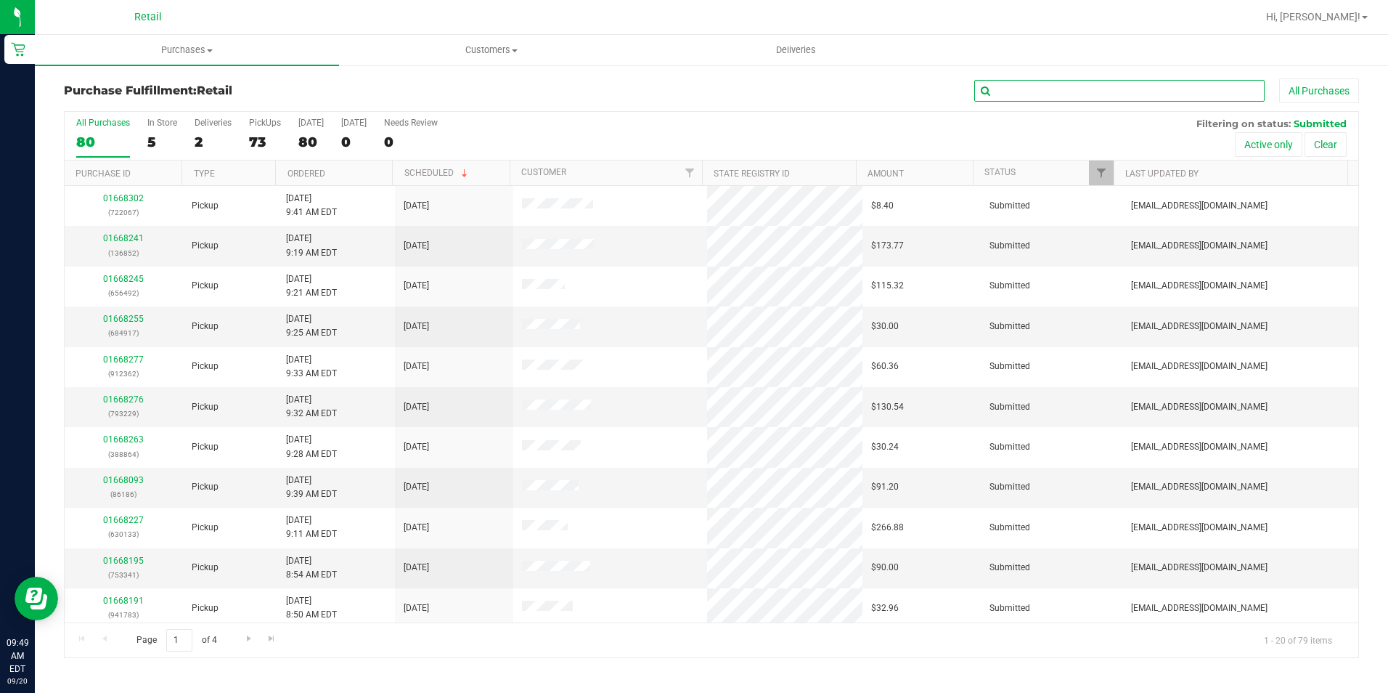
click at [1026, 80] on input "text" at bounding box center [1120, 91] width 290 height 22
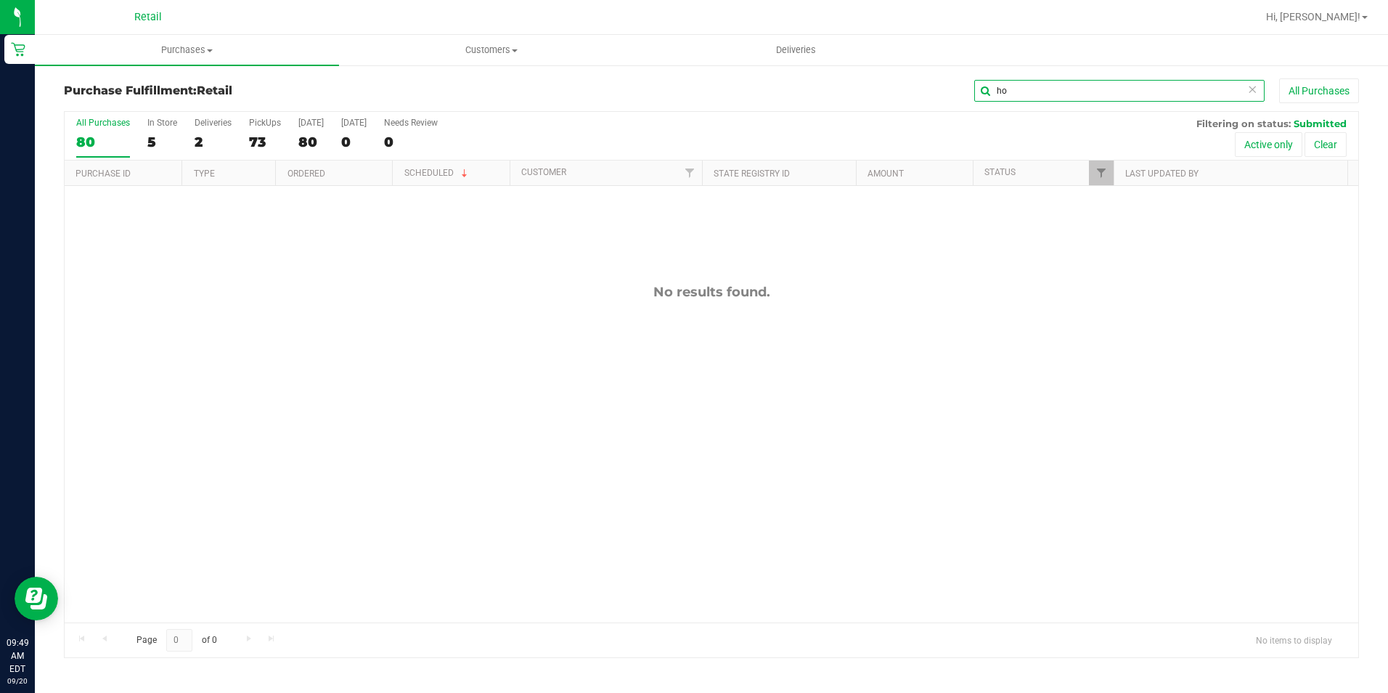
type input "h"
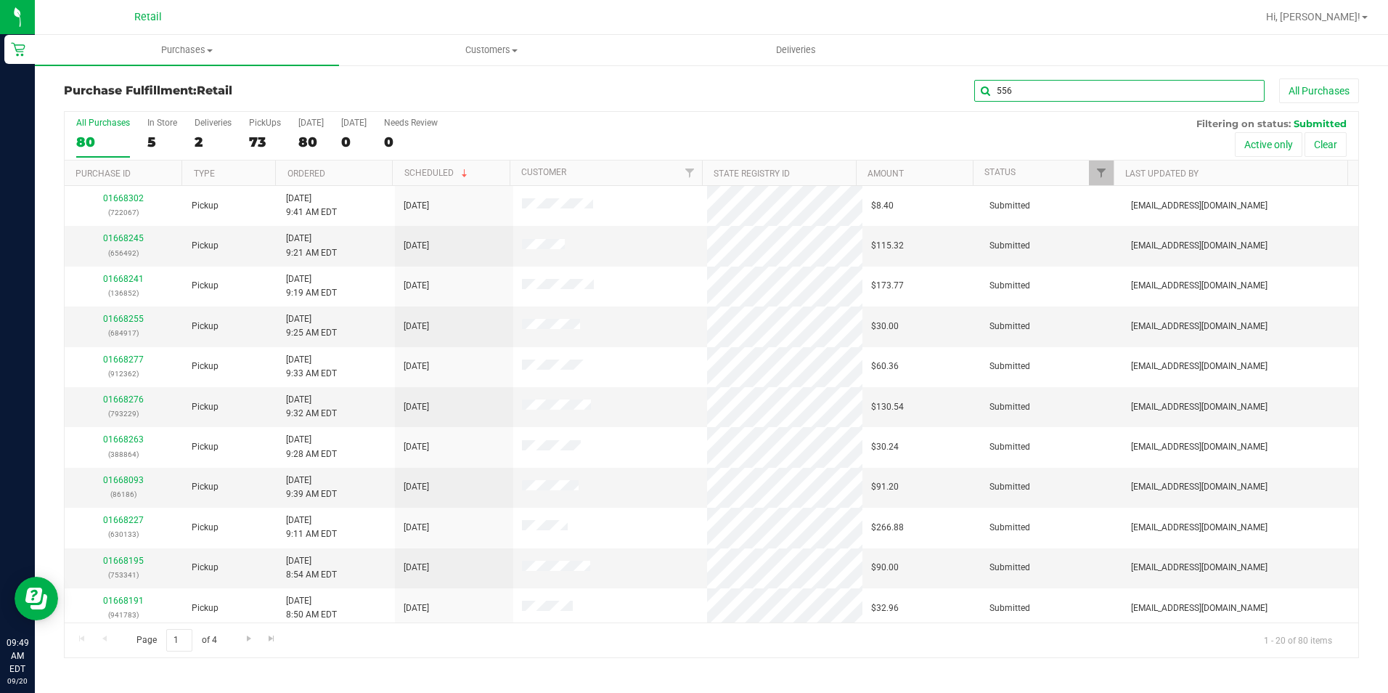
type input "5565"
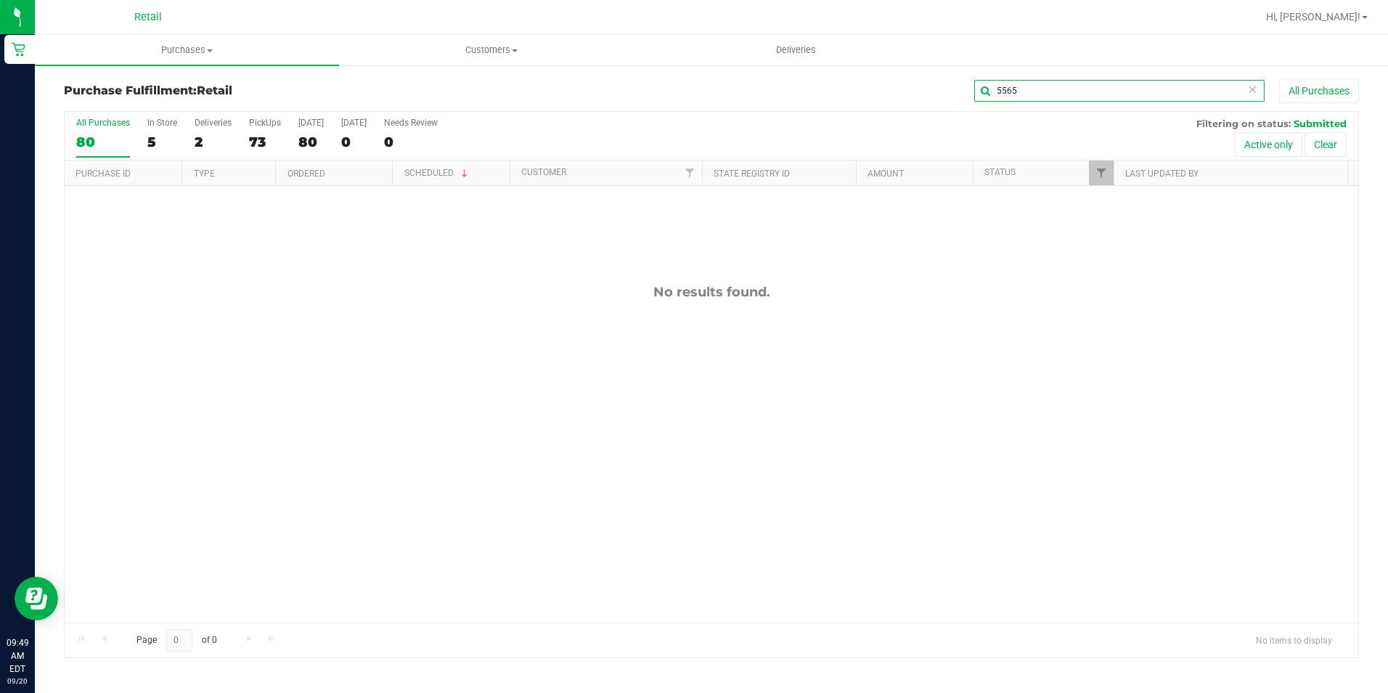
drag, startPoint x: 1084, startPoint y: 94, endPoint x: 941, endPoint y: 80, distance: 143.7
click at [941, 80] on div "5565 All Purchases" at bounding box center [927, 90] width 863 height 25
type input "J"
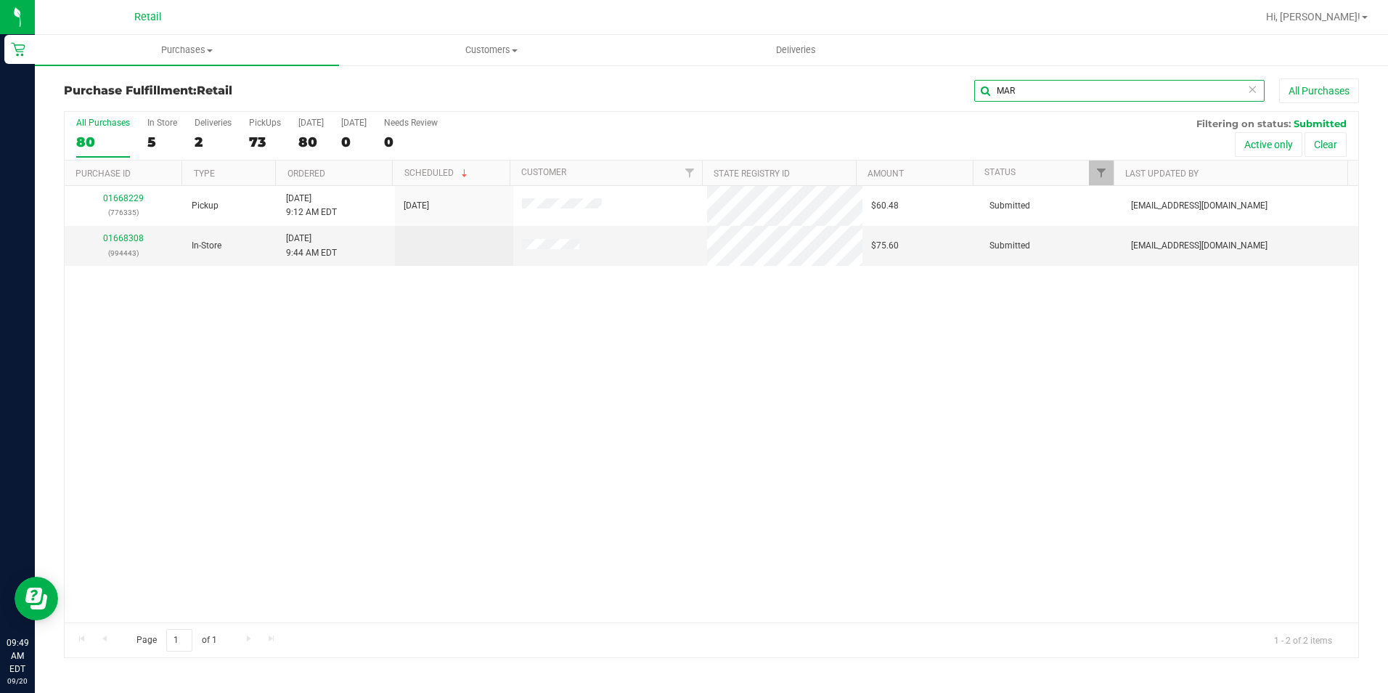
type input "MAR"
drag, startPoint x: 1030, startPoint y: 89, endPoint x: 980, endPoint y: 94, distance: 50.4
click at [981, 93] on input "MAR" at bounding box center [1120, 91] width 290 height 22
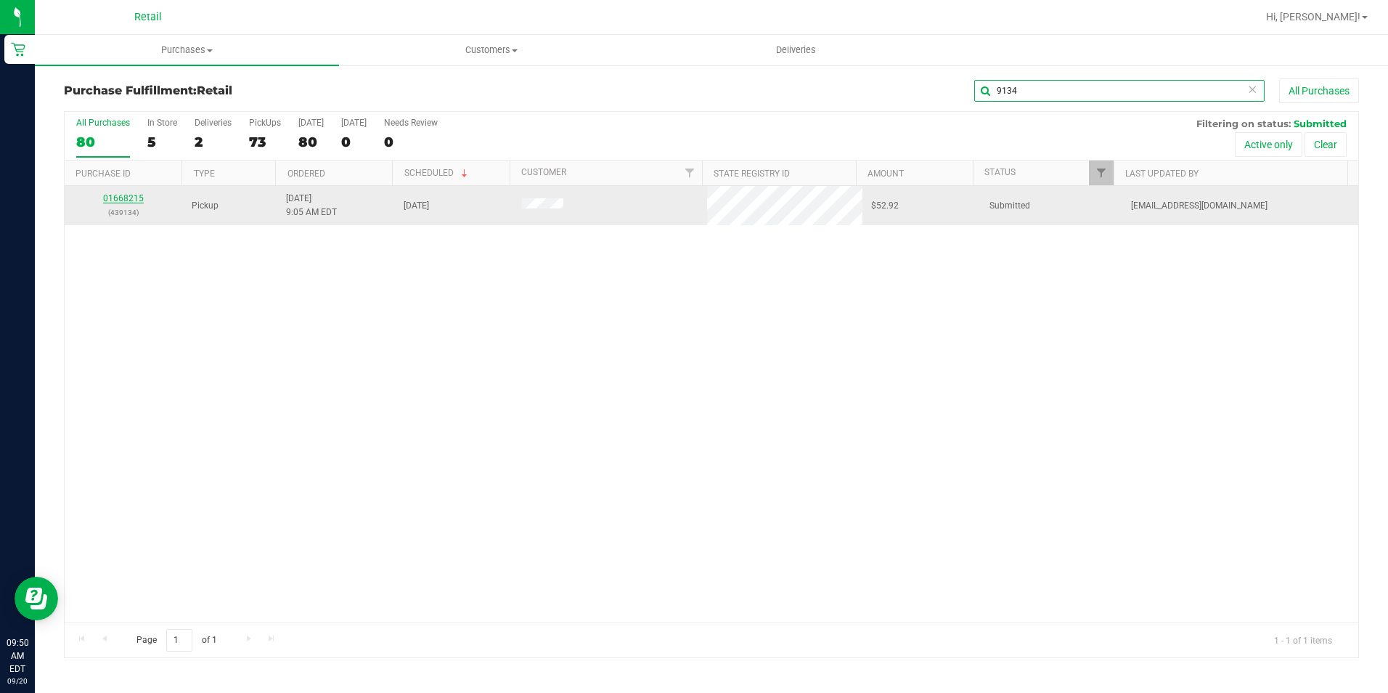
type input "9134"
click at [132, 195] on link "01668215" at bounding box center [123, 198] width 41 height 10
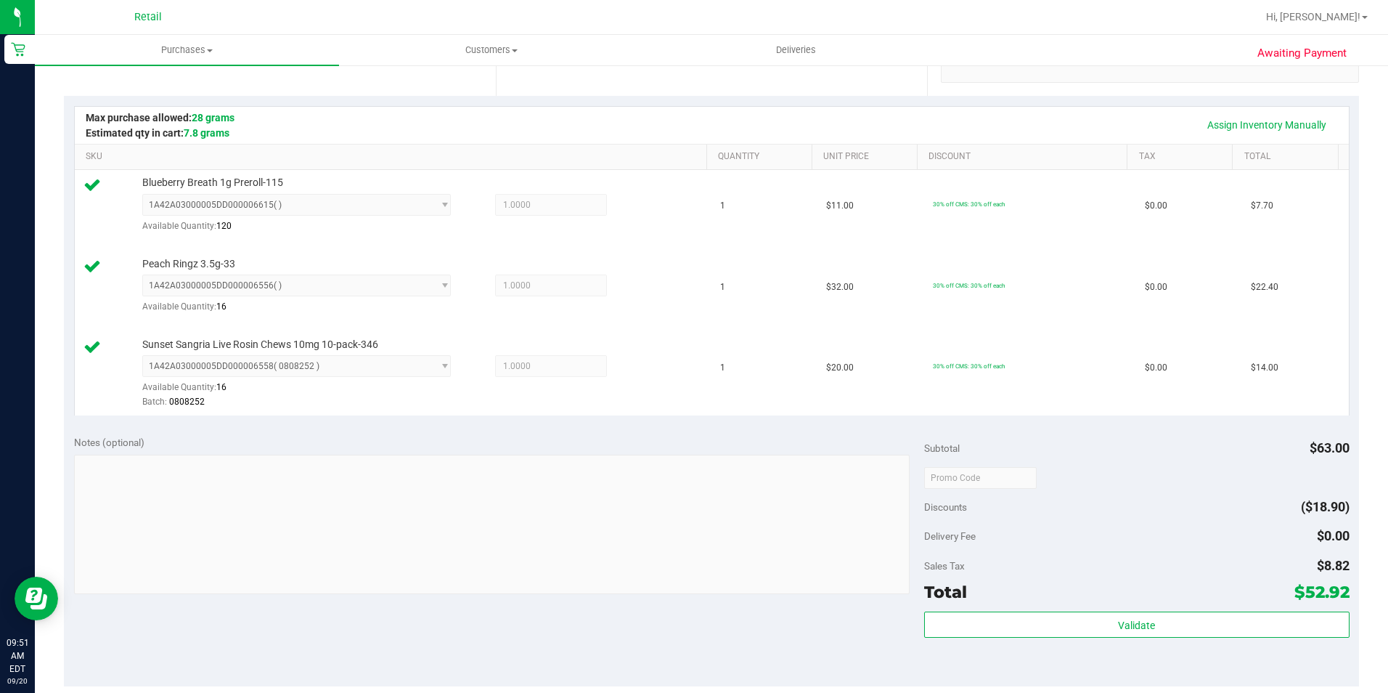
scroll to position [363, 0]
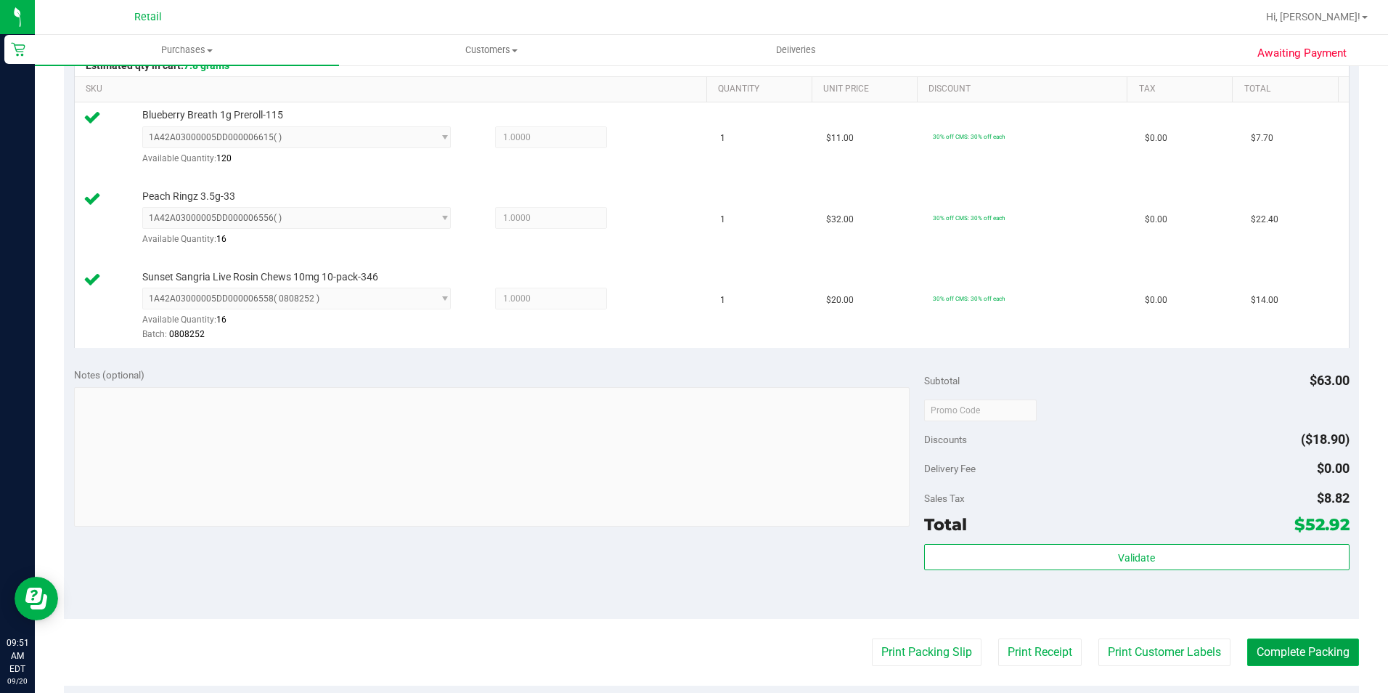
click at [1278, 653] on button "Complete Packing" at bounding box center [1304, 652] width 112 height 28
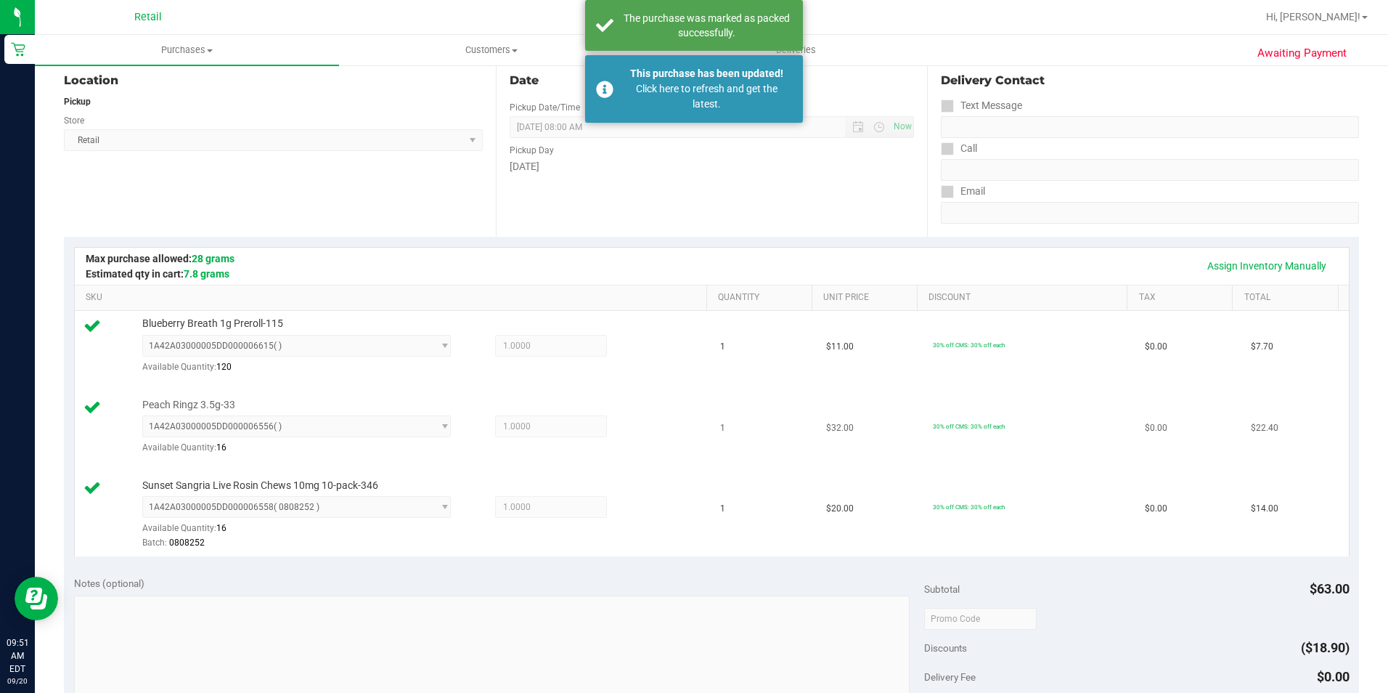
scroll to position [0, 0]
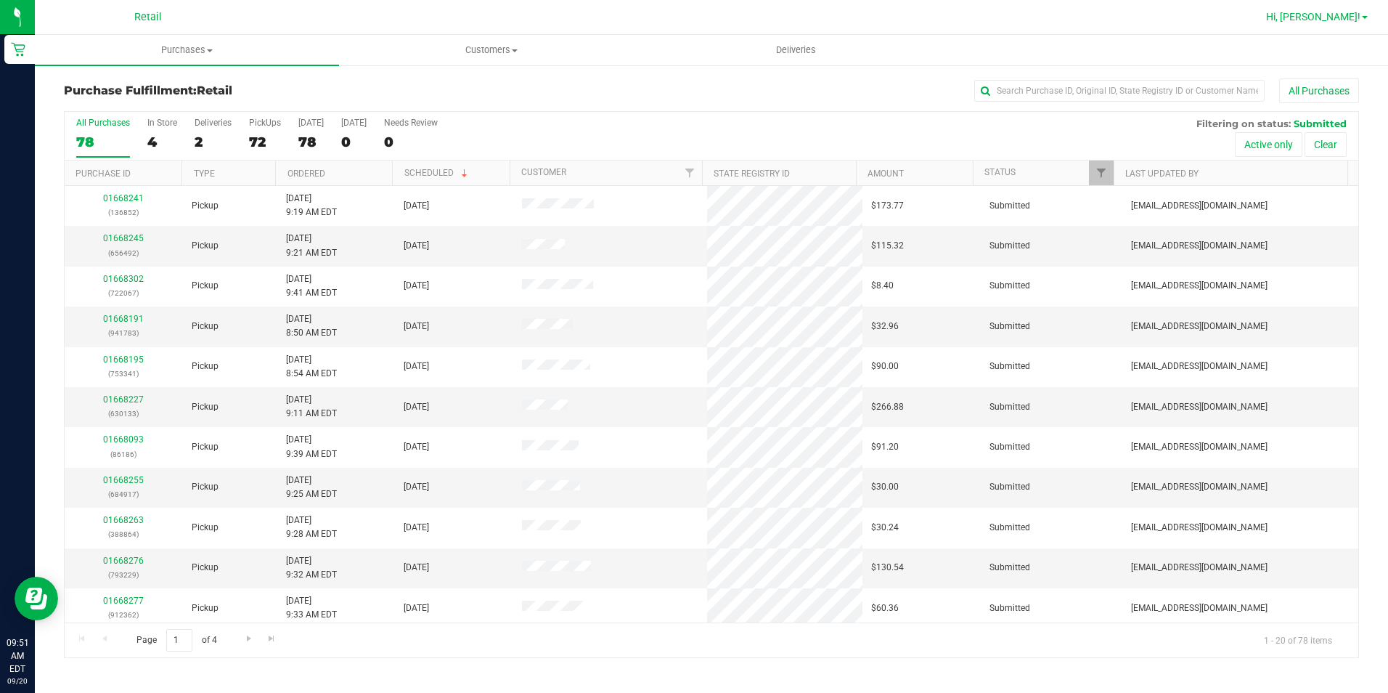
click at [1351, 12] on span "Hi, [PERSON_NAME]!" at bounding box center [1313, 17] width 94 height 12
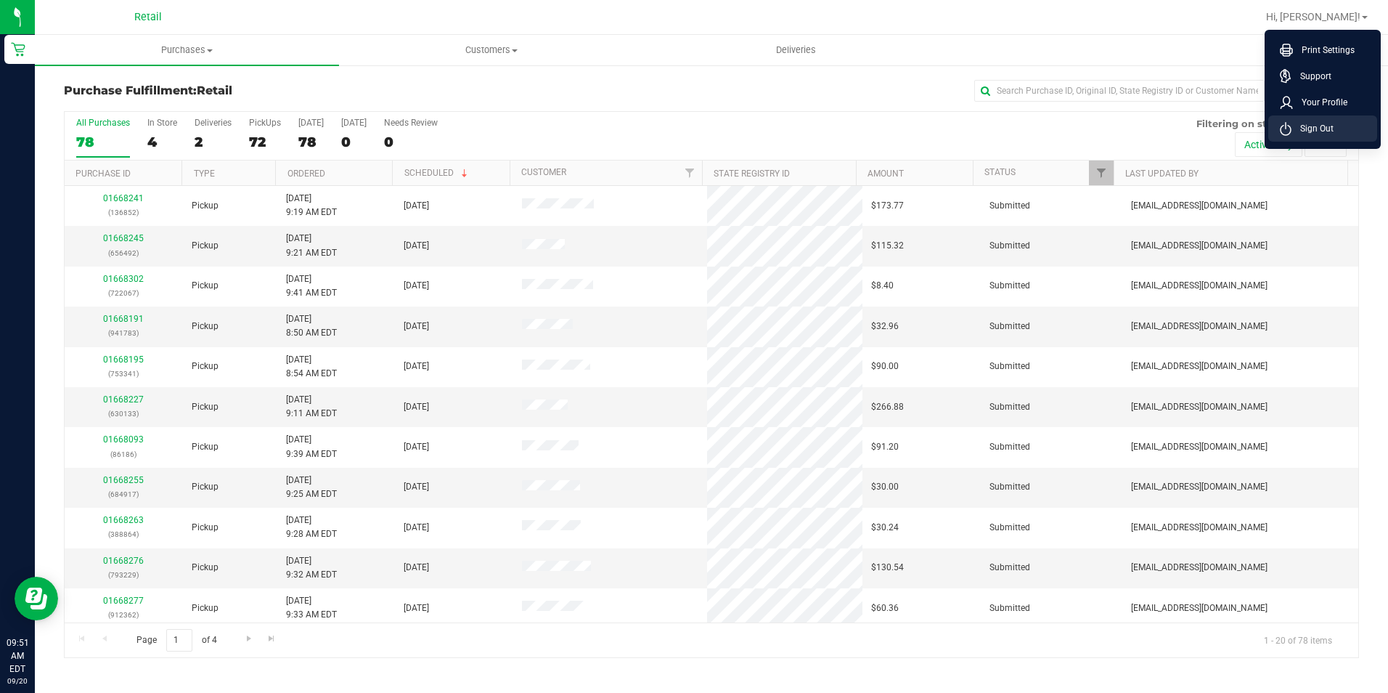
click at [1339, 126] on li "Sign Out" at bounding box center [1323, 128] width 109 height 26
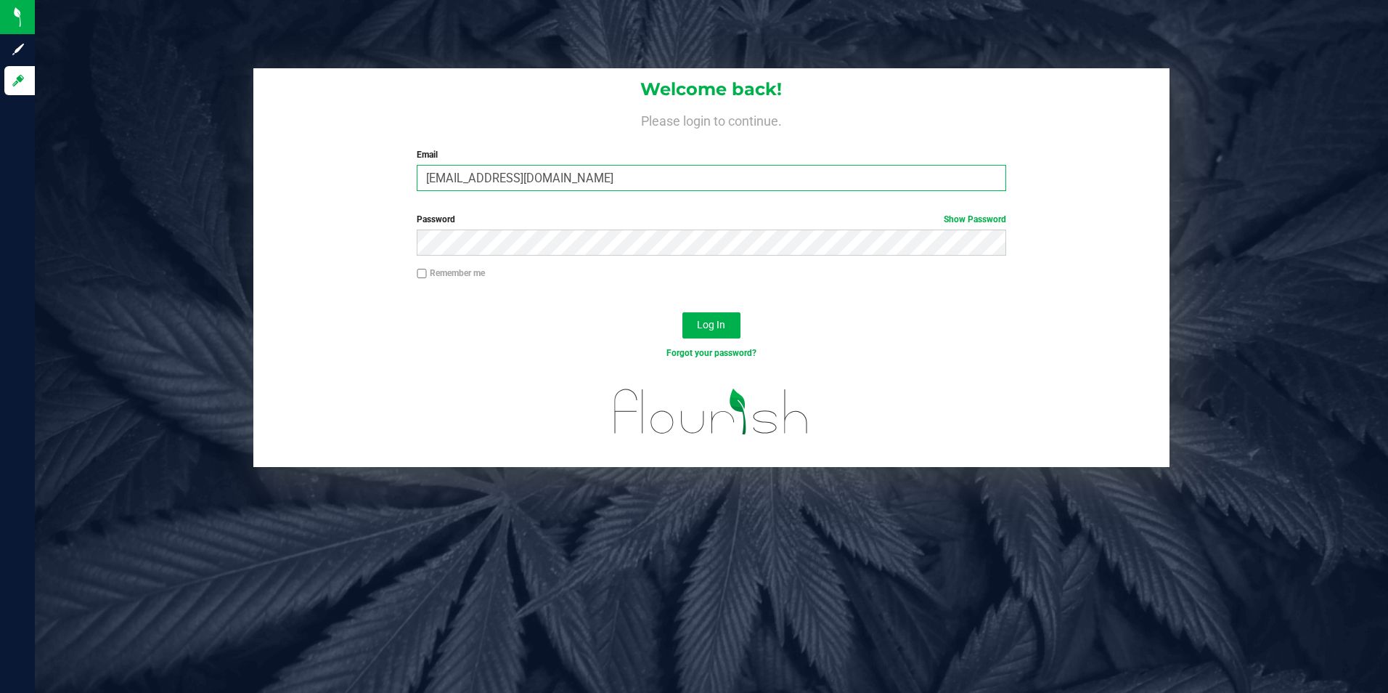
drag, startPoint x: 544, startPoint y: 180, endPoint x: 288, endPoint y: 168, distance: 255.9
click at [317, 175] on div "Welcome back! Please login to continue. Email [EMAIL_ADDRESS][DOMAIN_NAME] Requ…" at bounding box center [711, 135] width 917 height 134
type input "[EMAIL_ADDRESS][DOMAIN_NAME]"
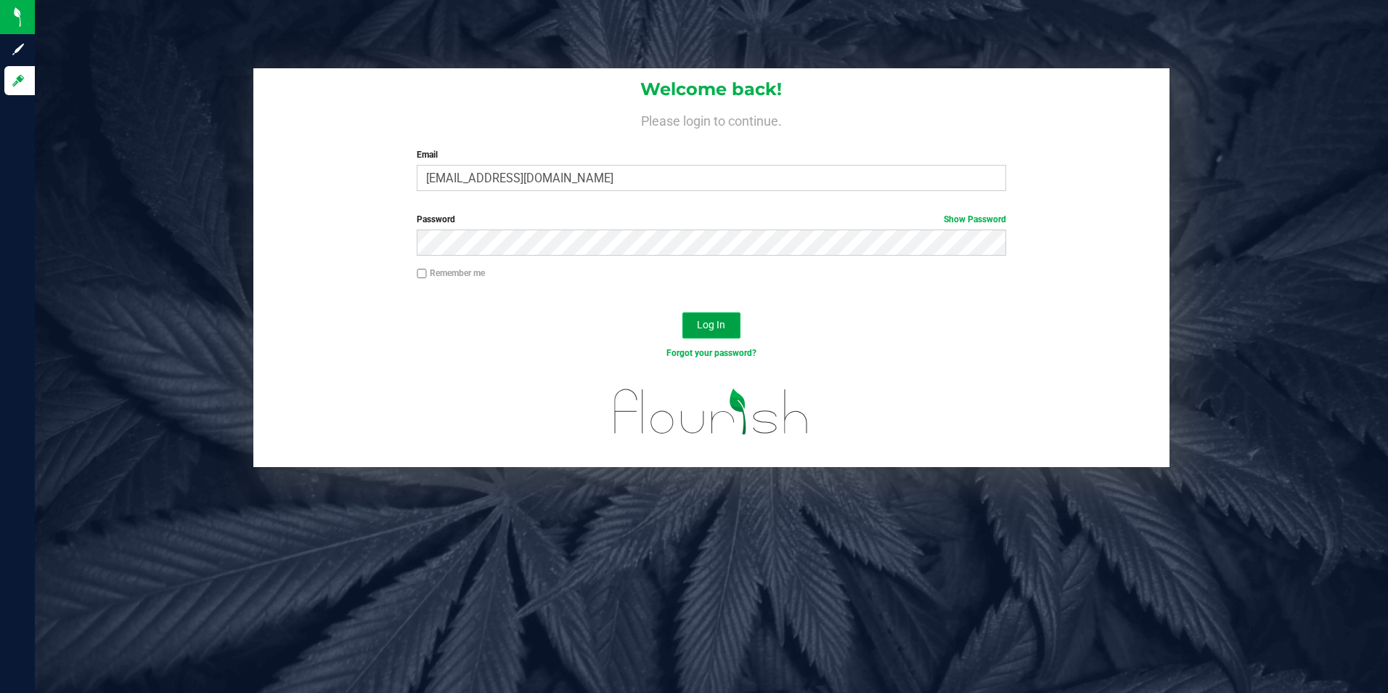
click at [721, 325] on span "Log In" at bounding box center [711, 325] width 28 height 12
